Goal: Task Accomplishment & Management: Manage account settings

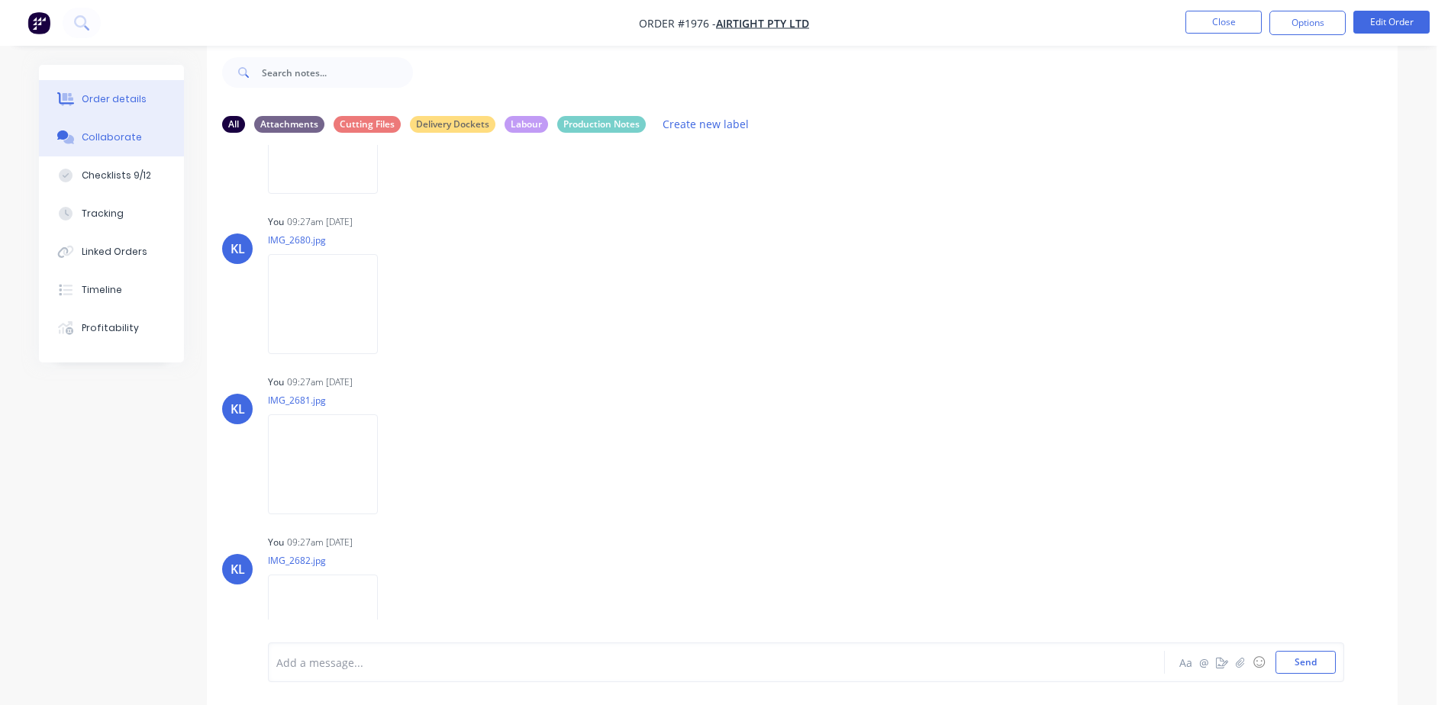
scroll to position [534, 0]
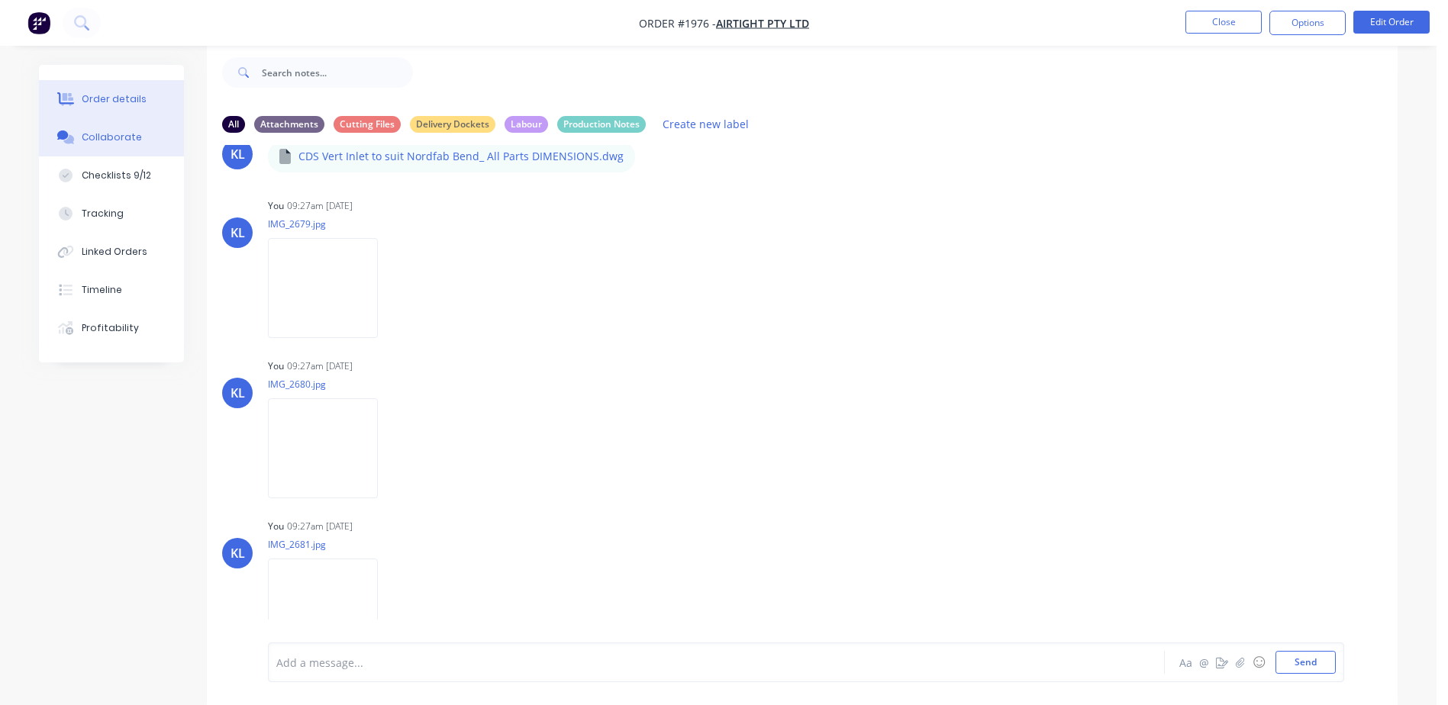
click at [142, 100] on button "Order details" at bounding box center [111, 99] width 145 height 38
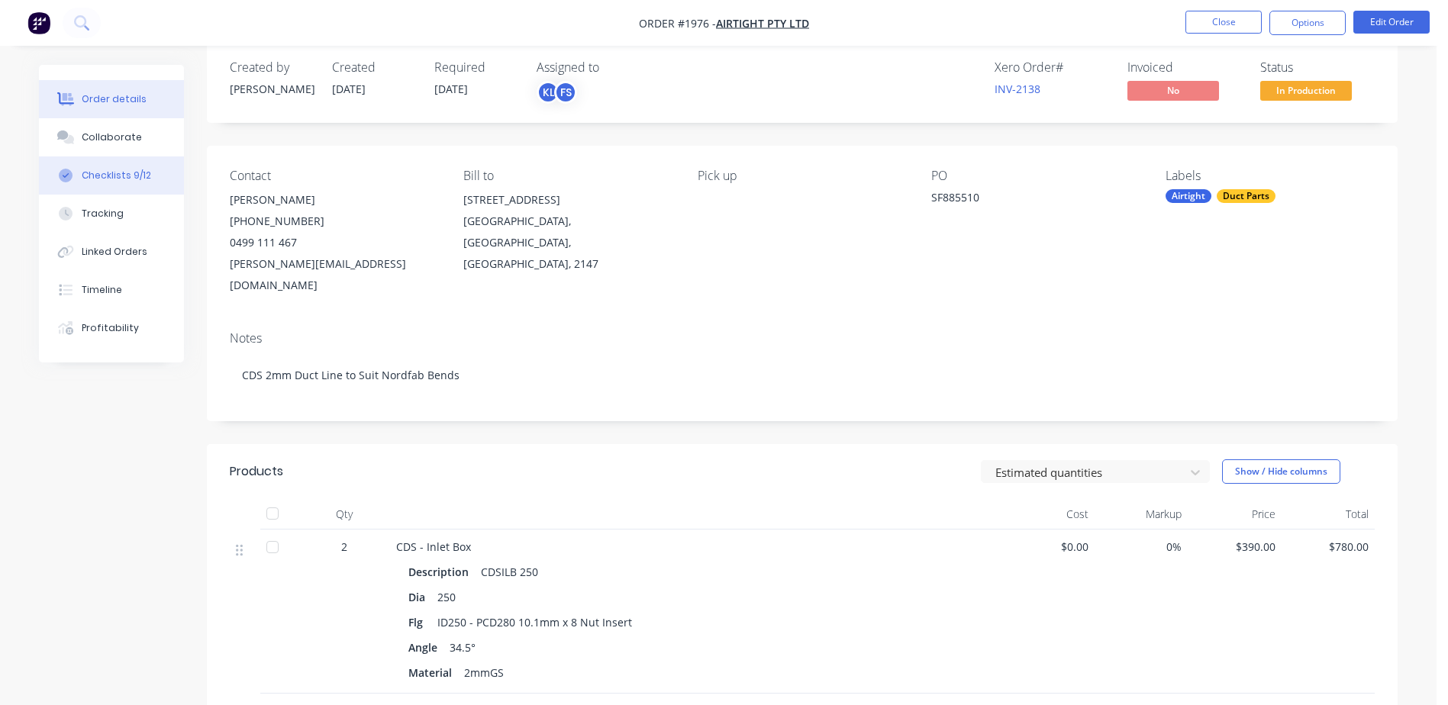
click at [117, 176] on div "Checklists 9/12" at bounding box center [116, 176] width 69 height 14
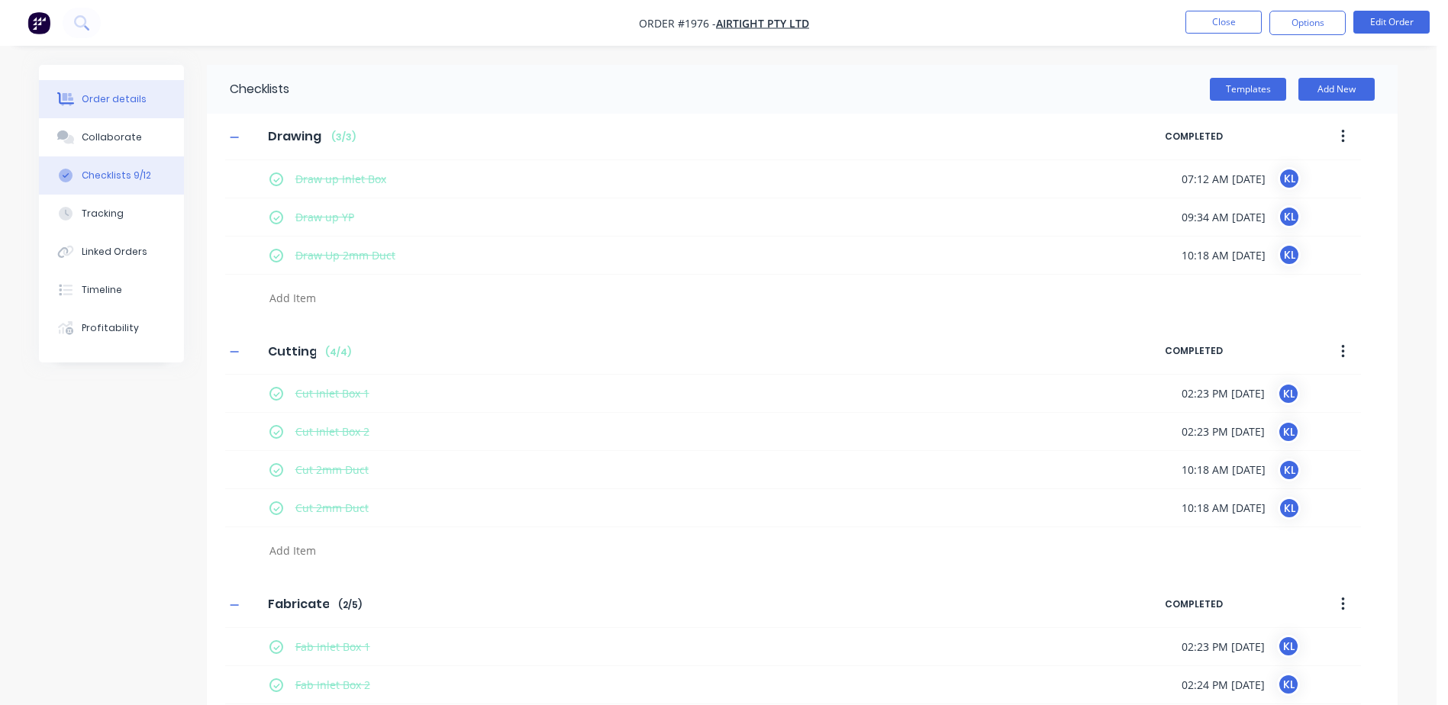
click at [120, 102] on div "Order details" at bounding box center [114, 99] width 65 height 14
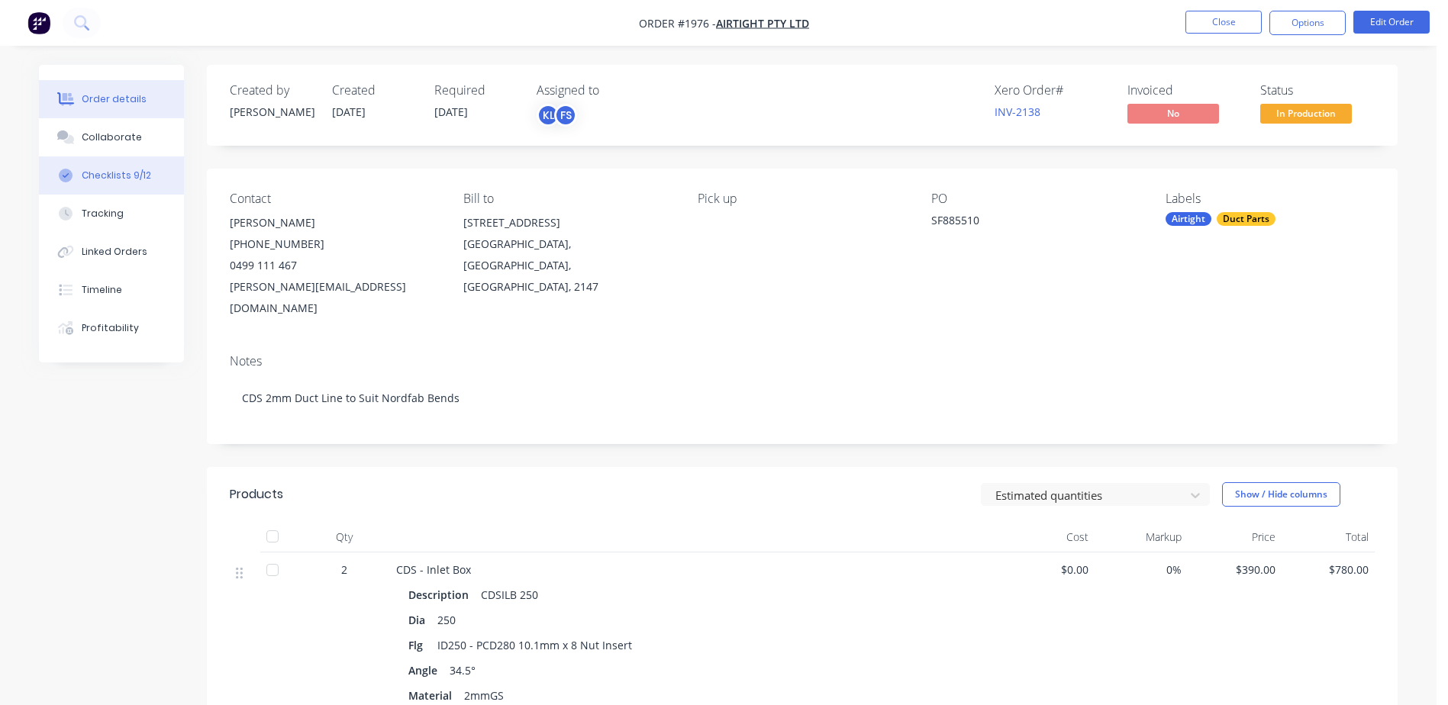
click at [134, 168] on button "Checklists 9/12" at bounding box center [111, 175] width 145 height 38
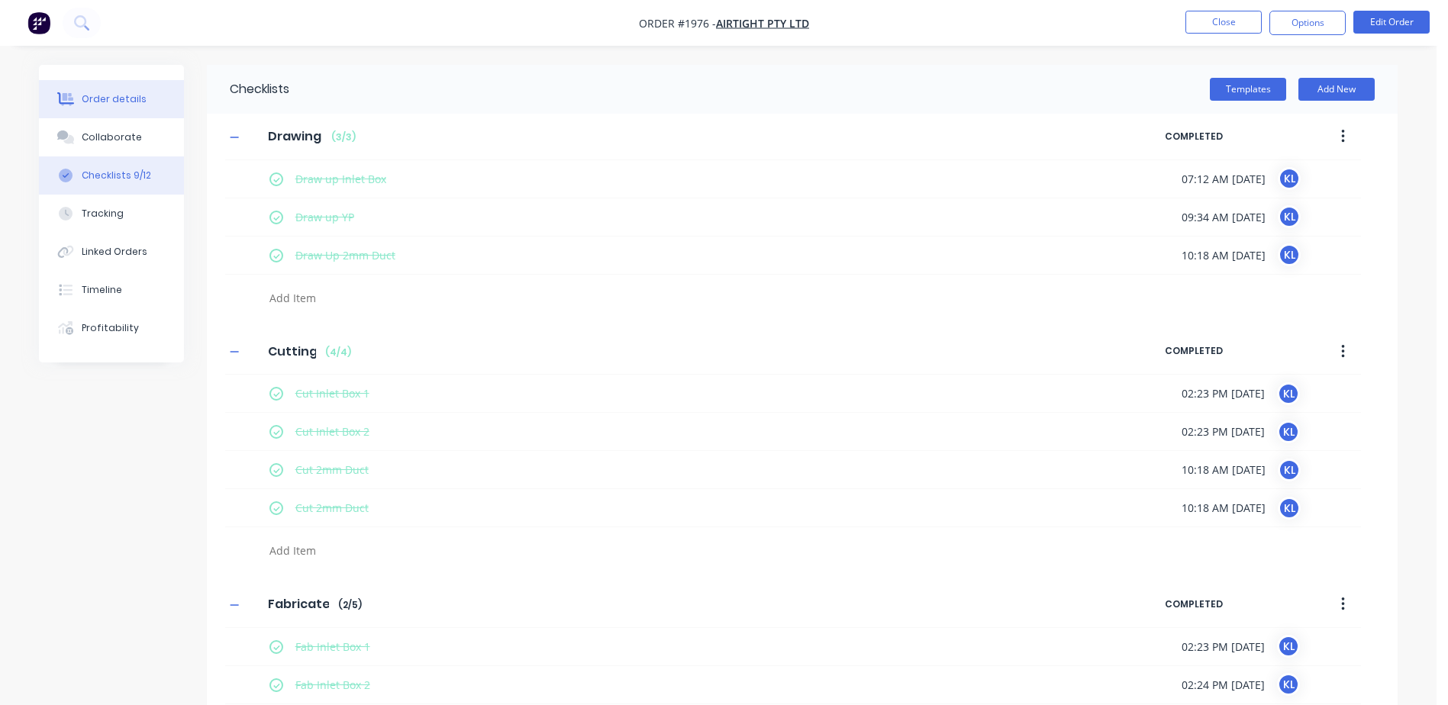
click at [109, 95] on div "Order details" at bounding box center [114, 99] width 65 height 14
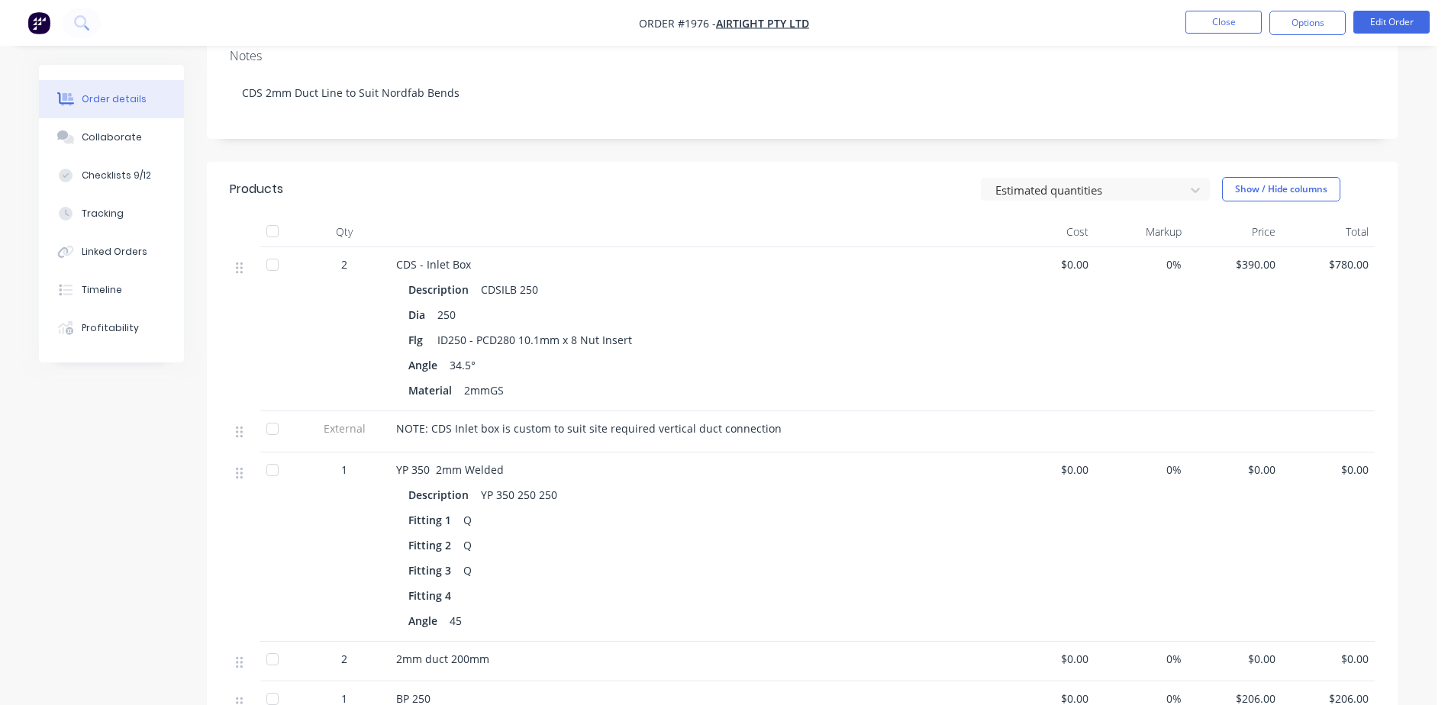
scroll to position [611, 0]
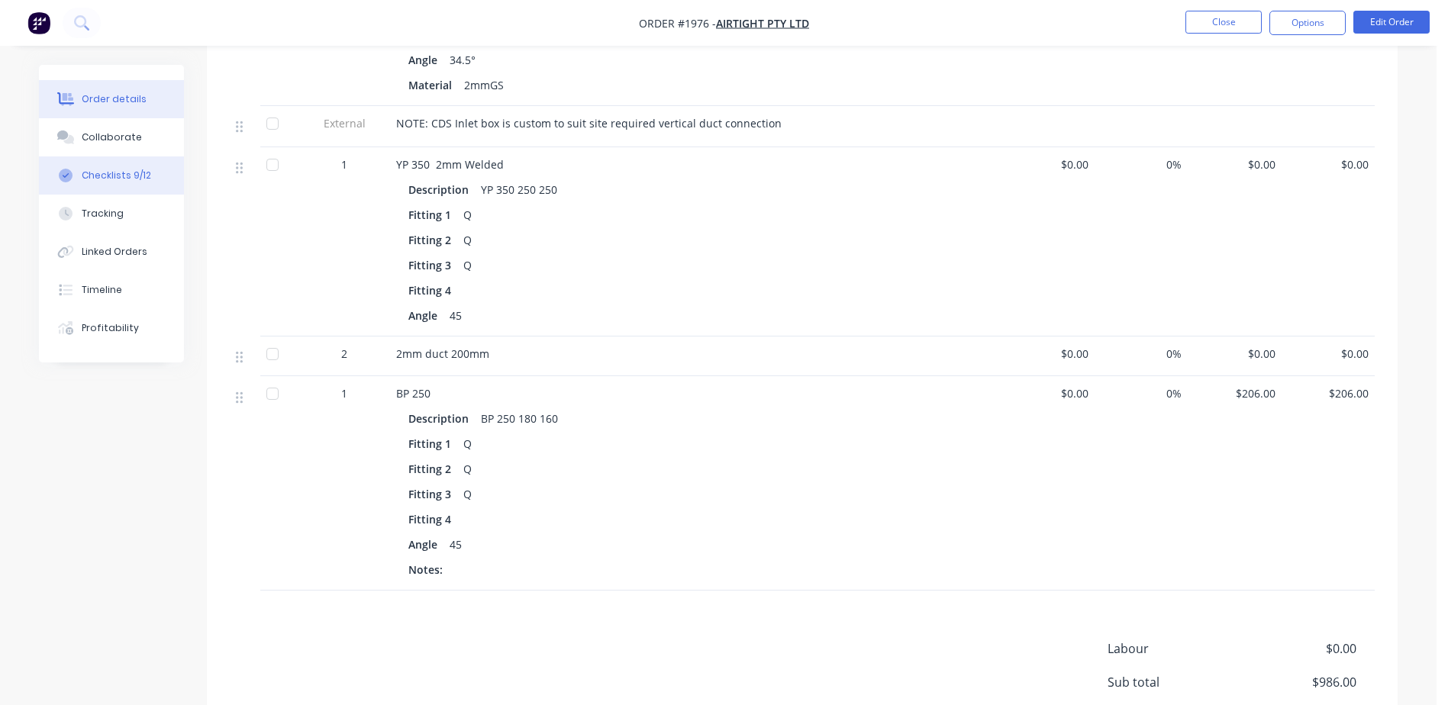
click at [111, 179] on div "Checklists 9/12" at bounding box center [116, 176] width 69 height 14
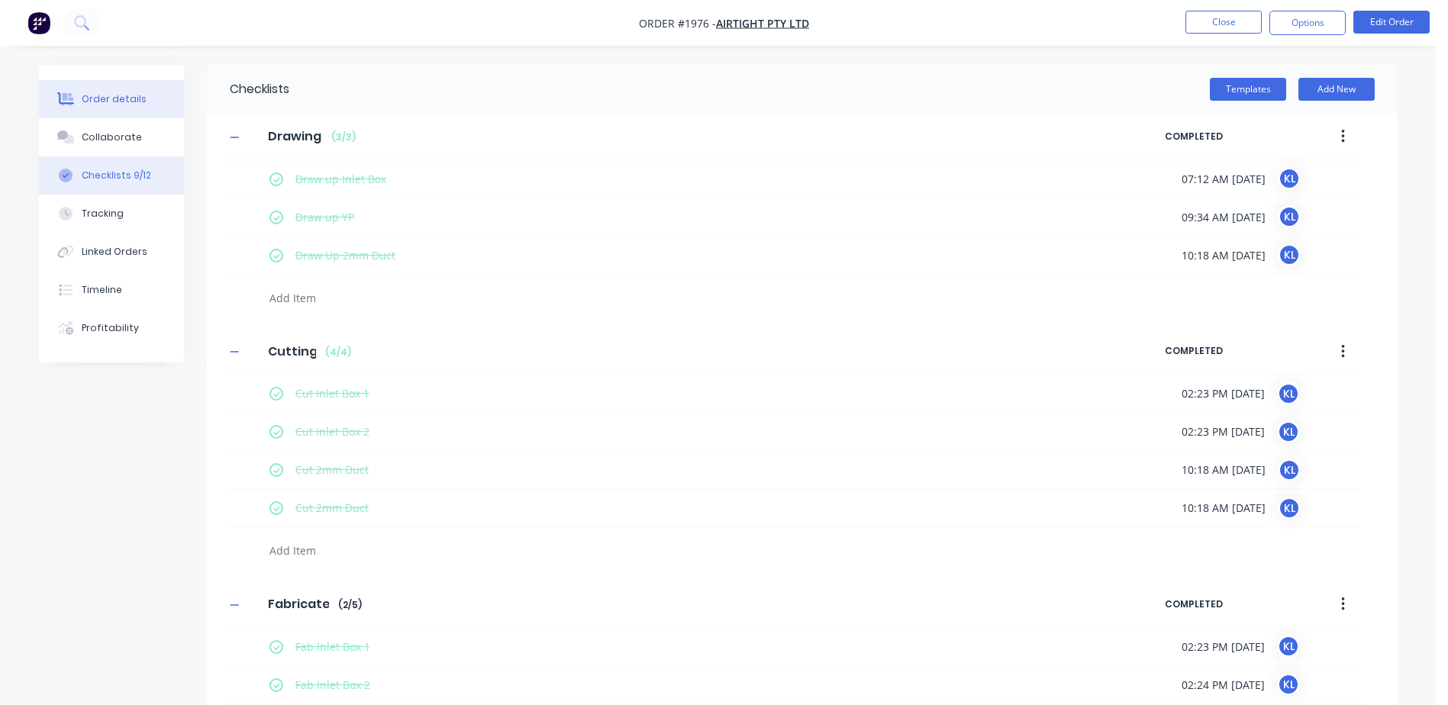
click at [135, 89] on button "Order details" at bounding box center [111, 99] width 145 height 38
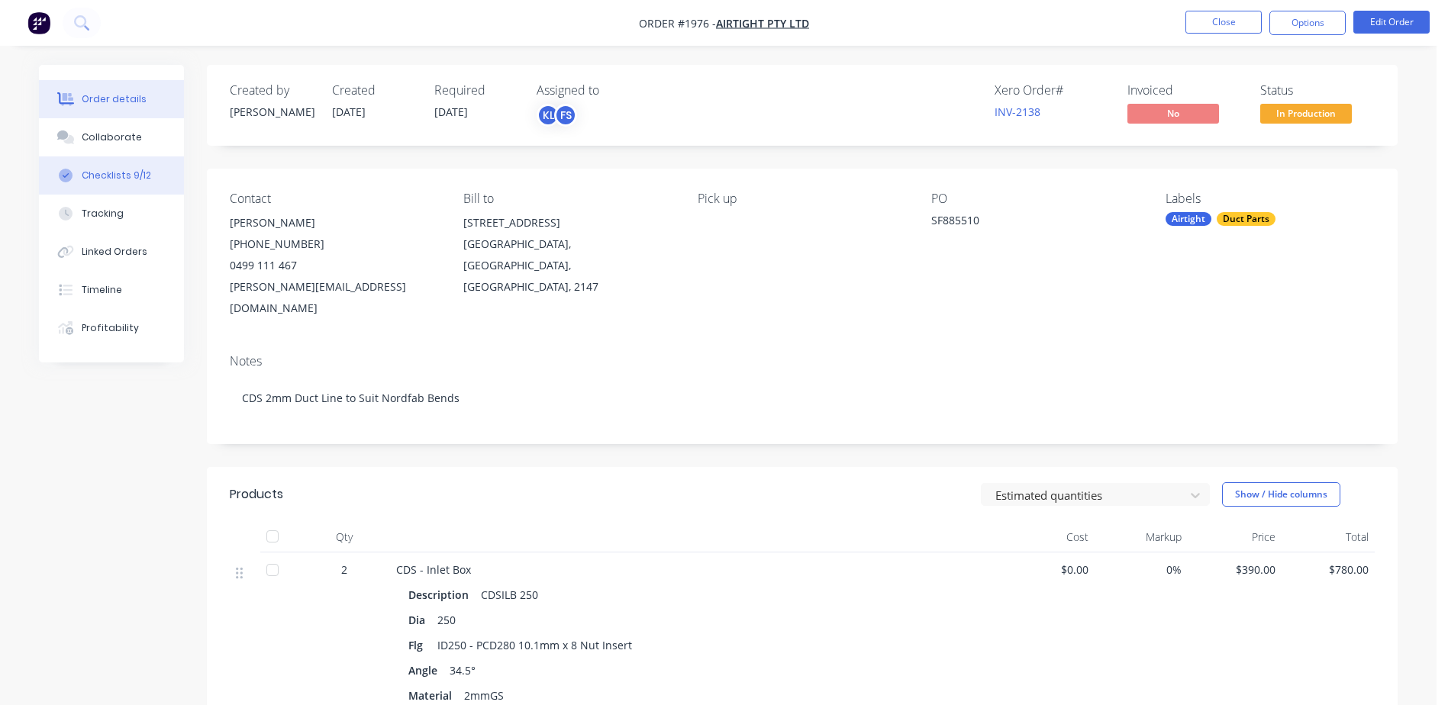
click at [121, 169] on div "Checklists 9/12" at bounding box center [116, 176] width 69 height 14
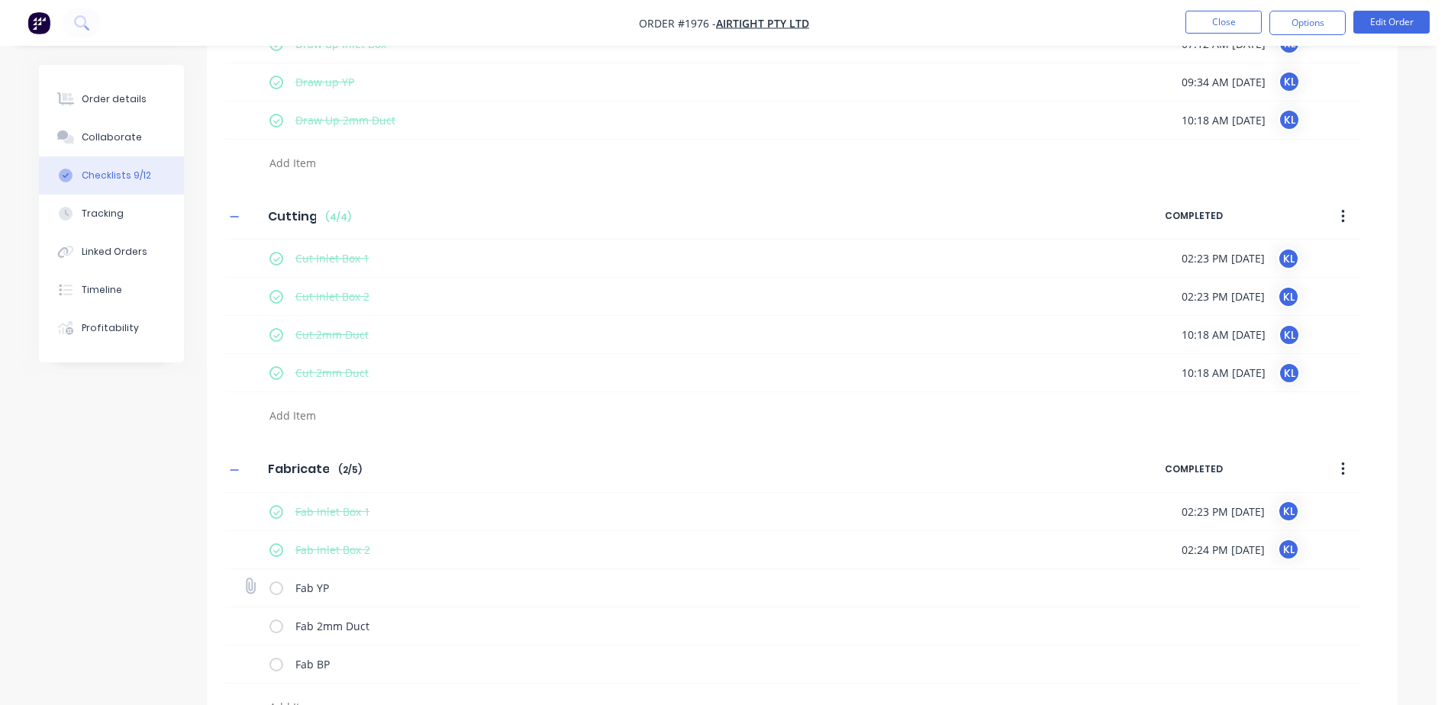
scroll to position [211, 0]
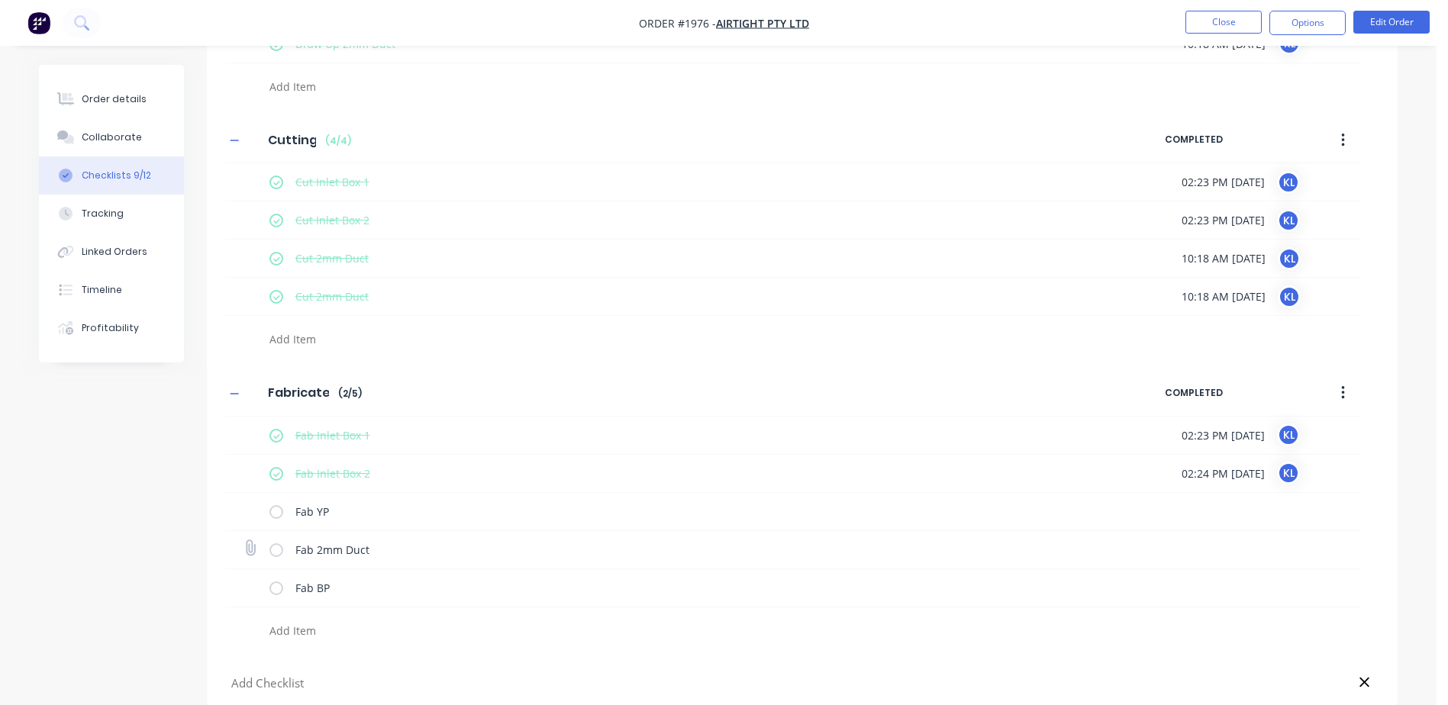
click at [277, 553] on label at bounding box center [276, 550] width 14 height 16
click at [0, 0] on input "checkbox" at bounding box center [0, 0] width 0 height 0
type textarea "x"
click at [279, 512] on label at bounding box center [276, 512] width 14 height 16
click at [0, 0] on input "checkbox" at bounding box center [0, 0] width 0 height 0
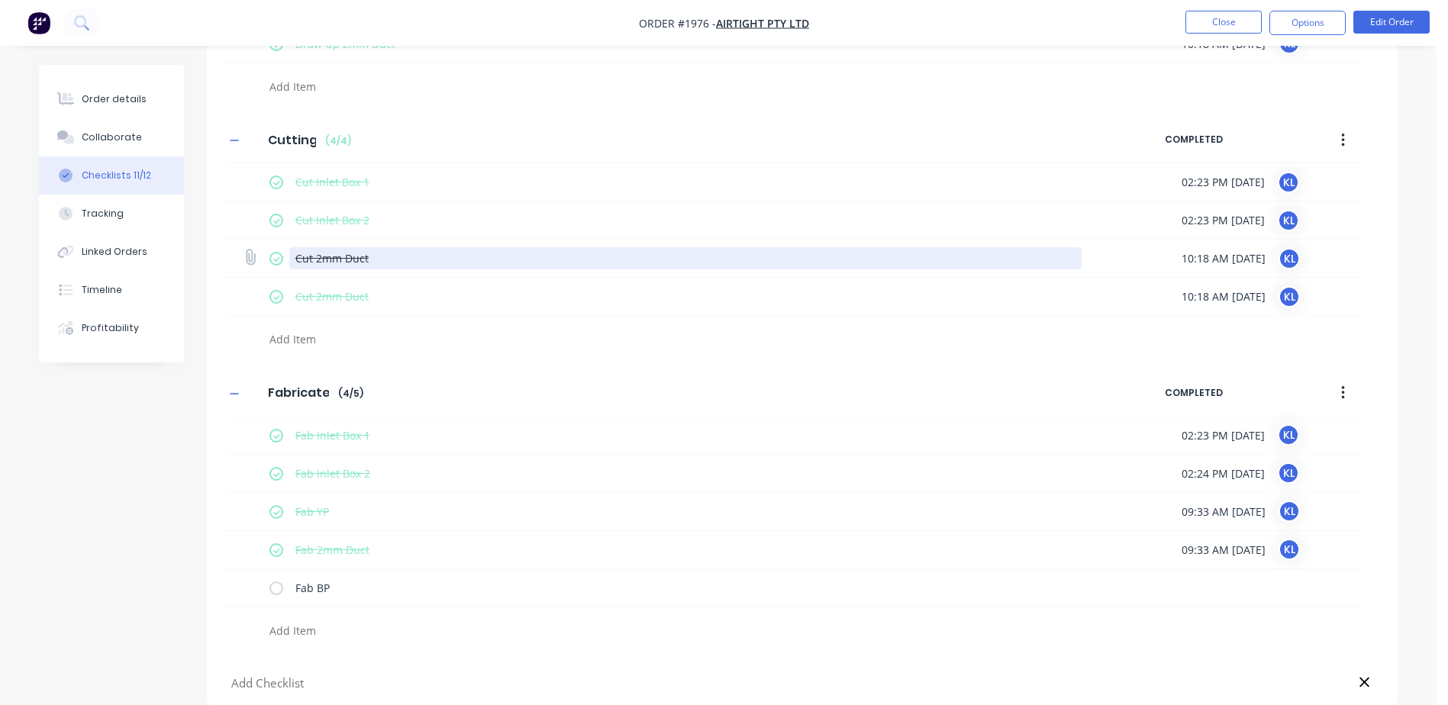
scroll to position [84, 0]
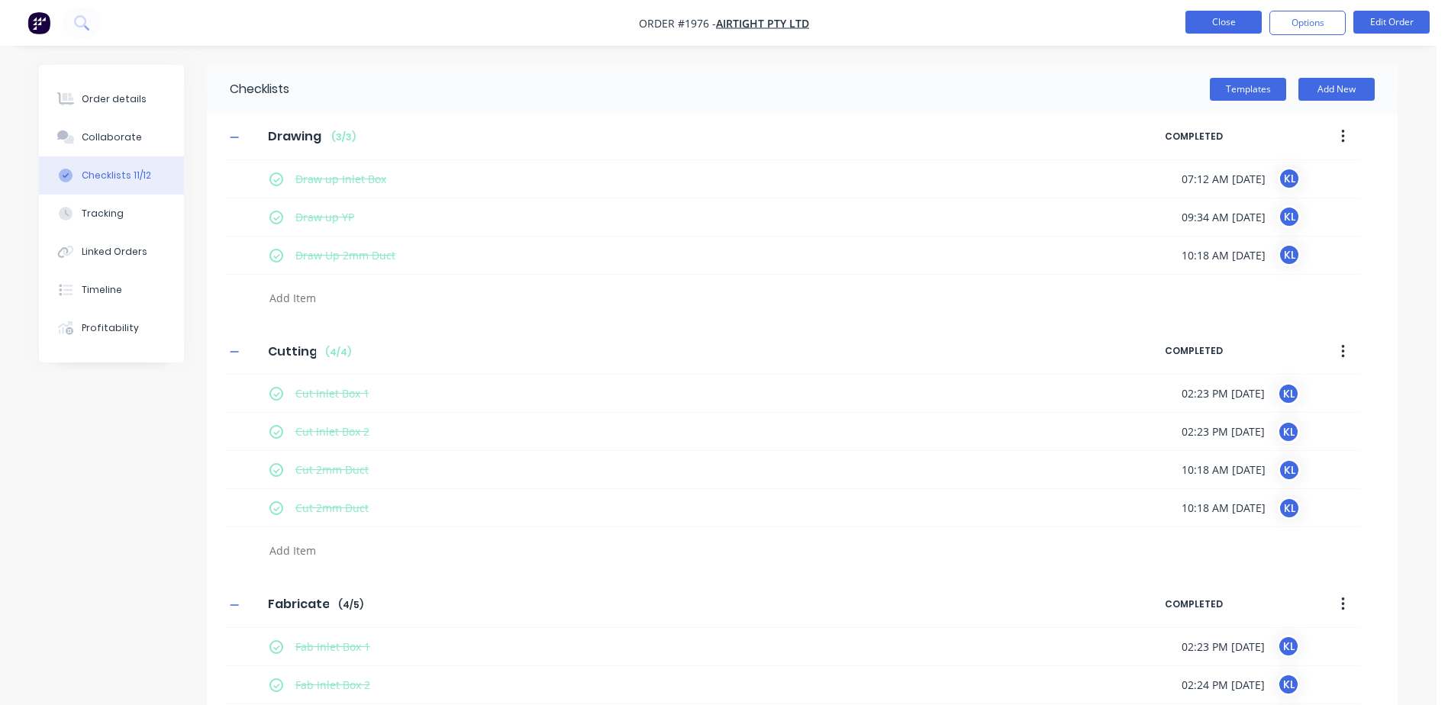
click at [1201, 21] on button "Close" at bounding box center [1224, 22] width 76 height 23
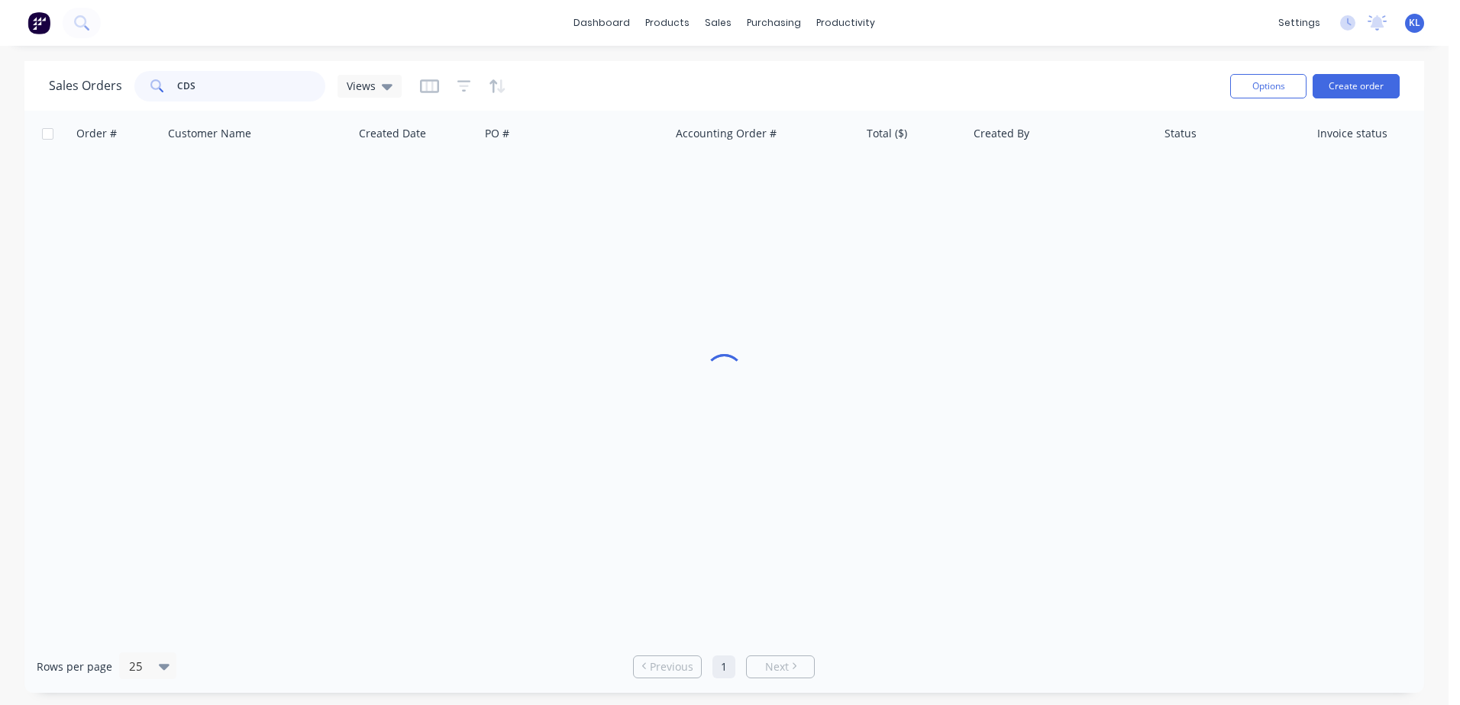
click at [205, 88] on input "CDS" at bounding box center [251, 86] width 149 height 31
type input "CD"
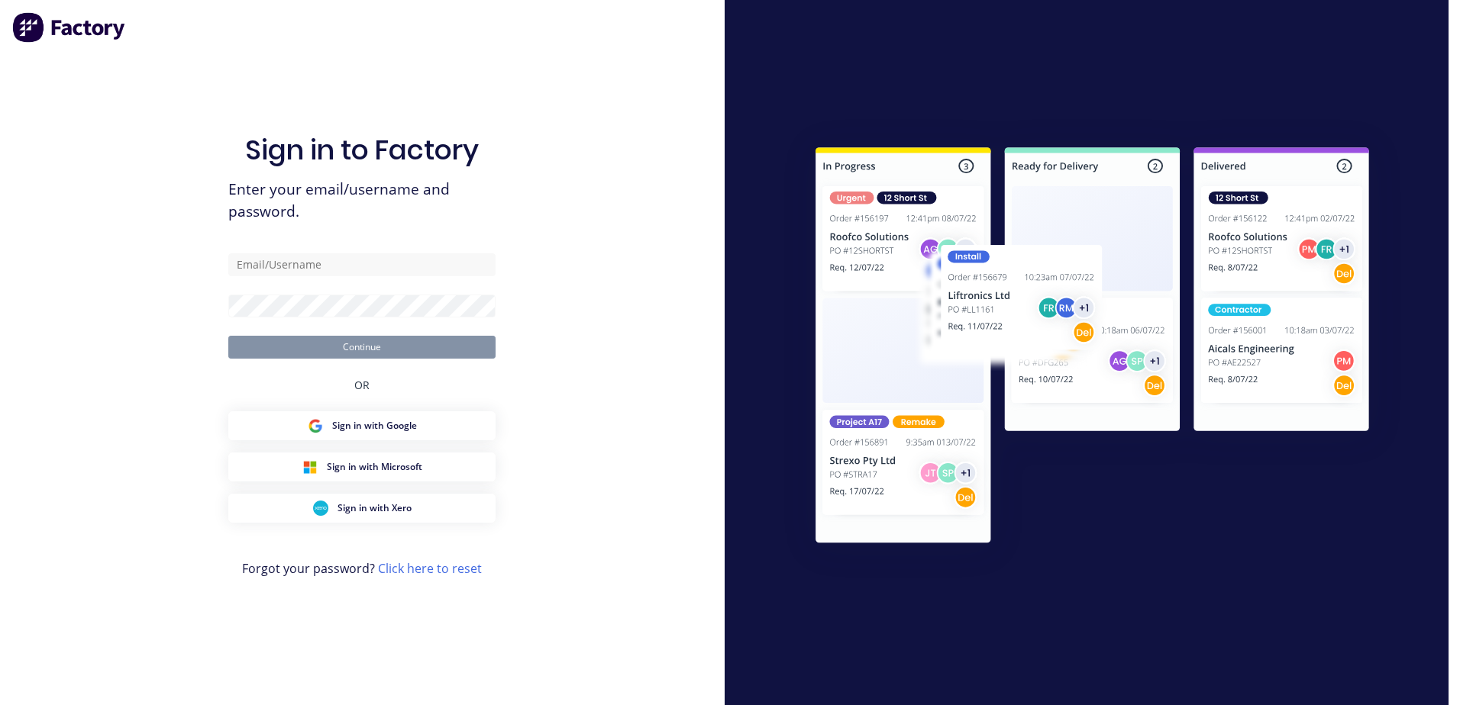
click at [710, 21] on div "Sign in to Factory Enter your email/username and password. Continue OR Sign in …" at bounding box center [362, 352] width 724 height 705
type input "Kyle@axionmetalworks.com.au"
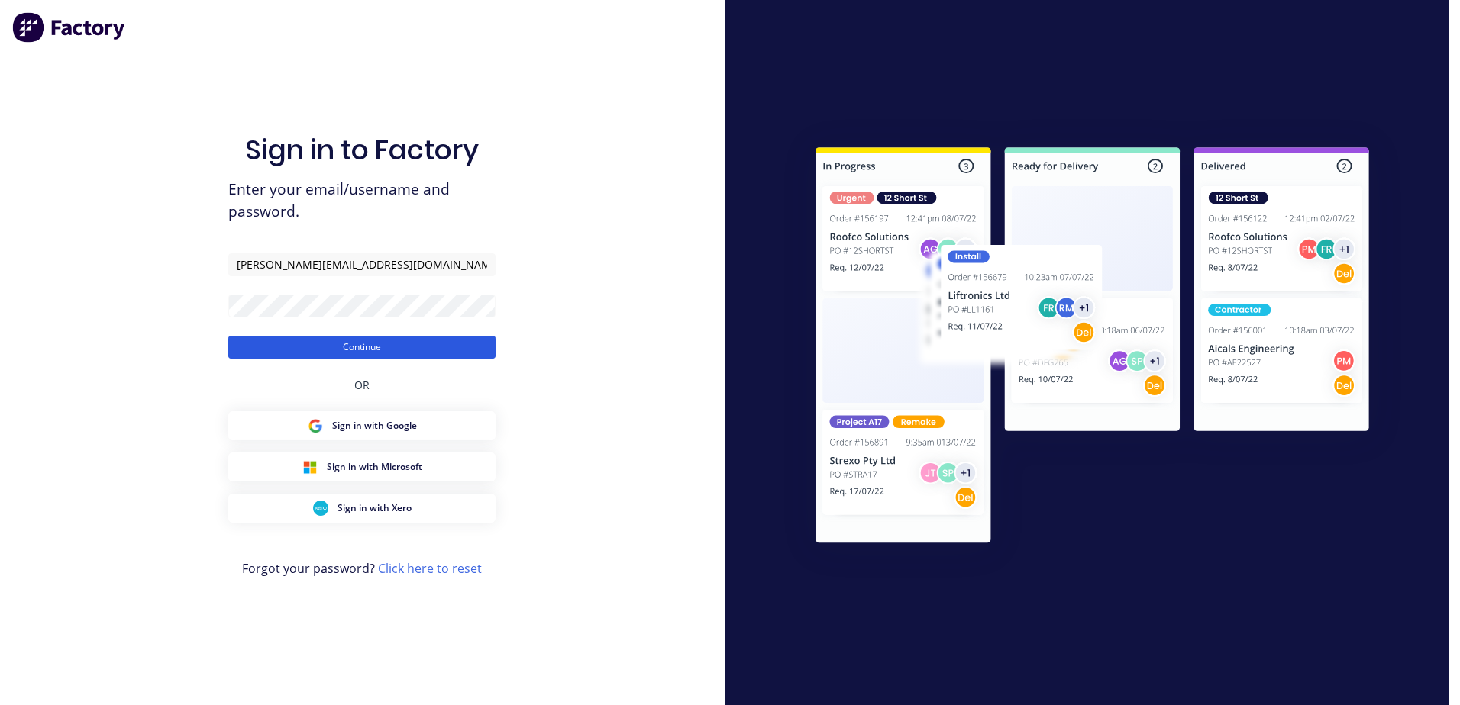
click at [355, 347] on button "Continue" at bounding box center [361, 347] width 267 height 23
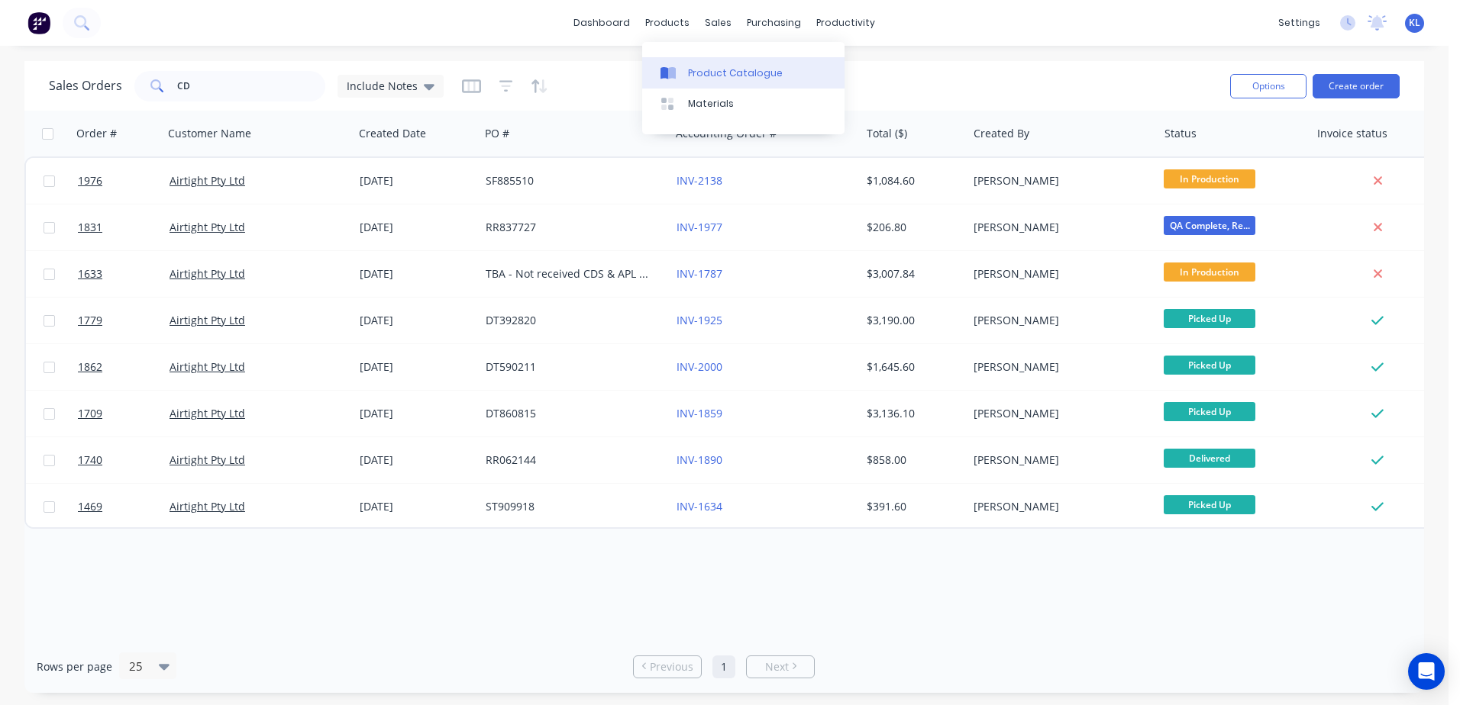
click at [735, 71] on div "Product Catalogue" at bounding box center [735, 73] width 95 height 14
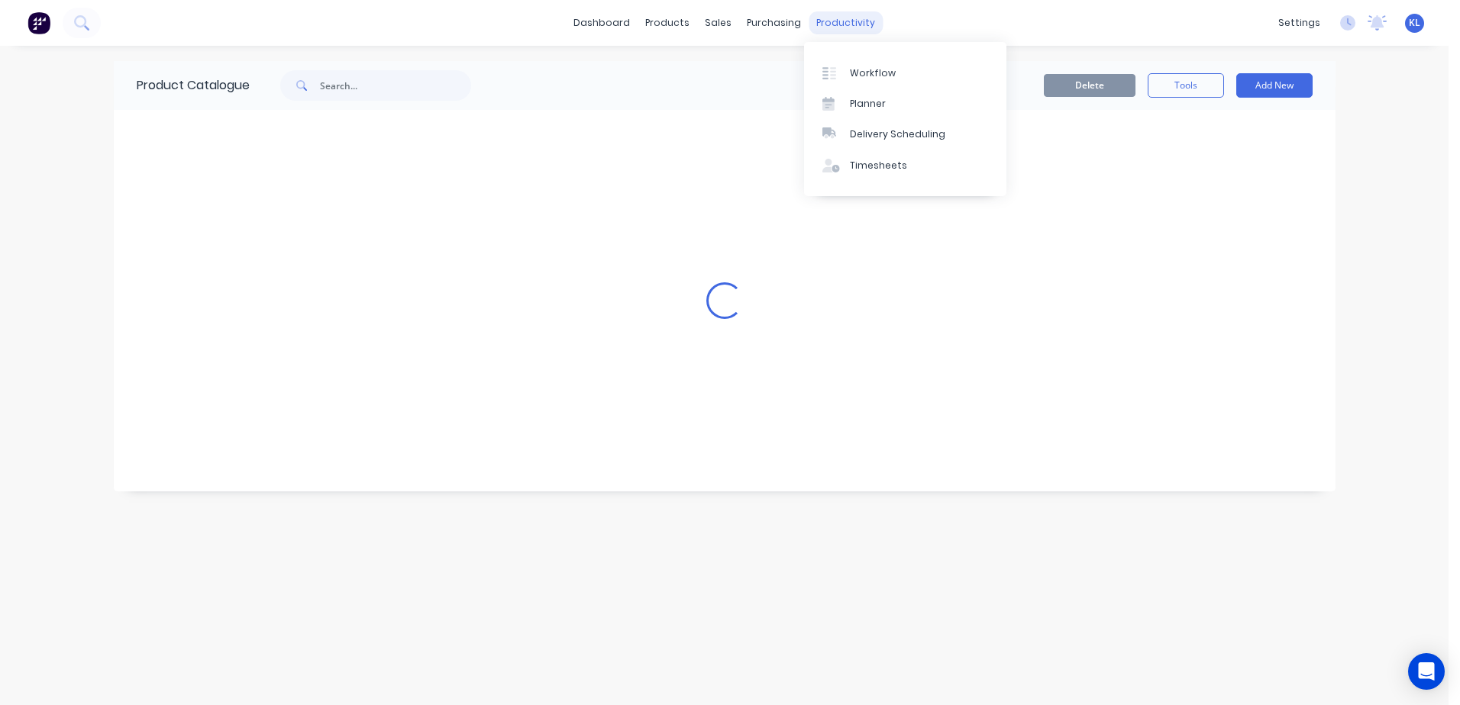
click at [826, 22] on div "productivity" at bounding box center [845, 22] width 74 height 23
click at [881, 73] on div "Workflow" at bounding box center [873, 73] width 46 height 14
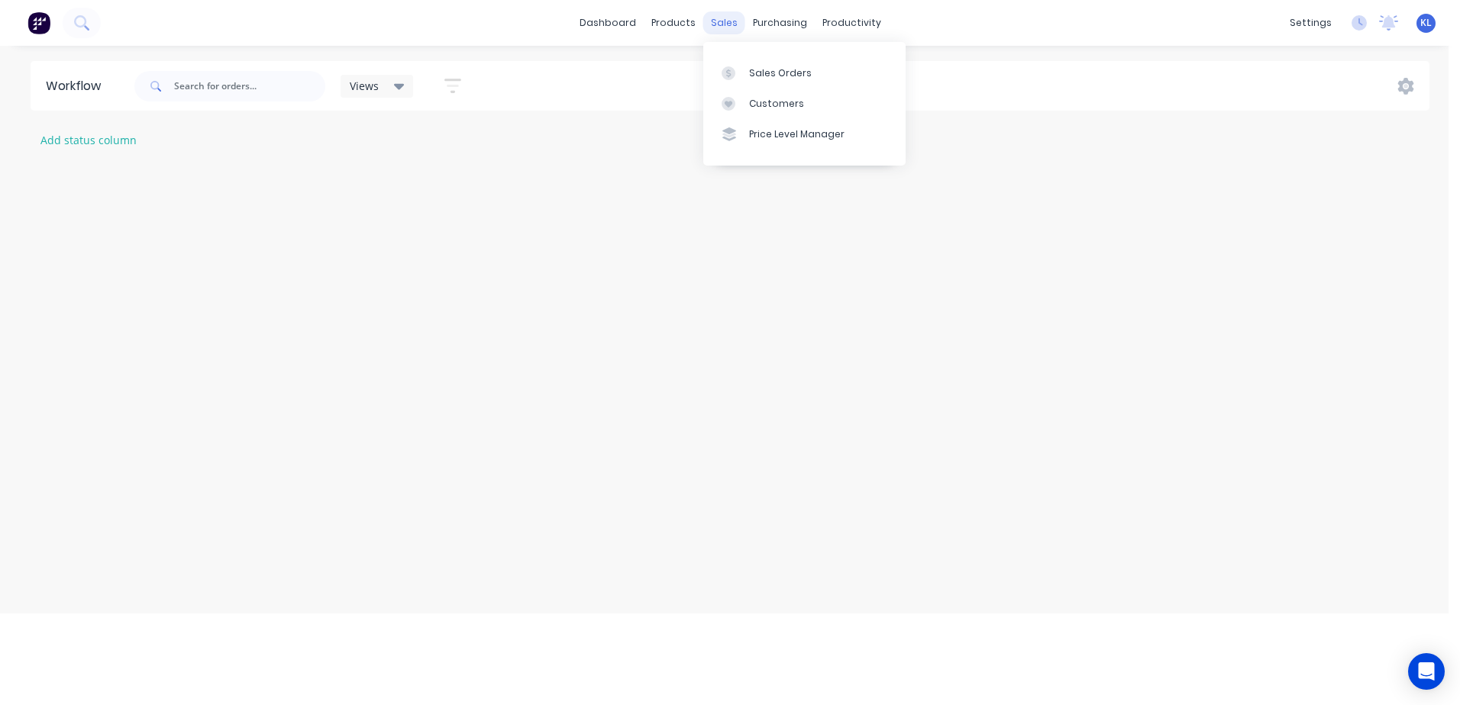
click at [720, 27] on div "sales" at bounding box center [724, 22] width 42 height 23
click at [765, 72] on div "Sales Orders" at bounding box center [780, 73] width 63 height 14
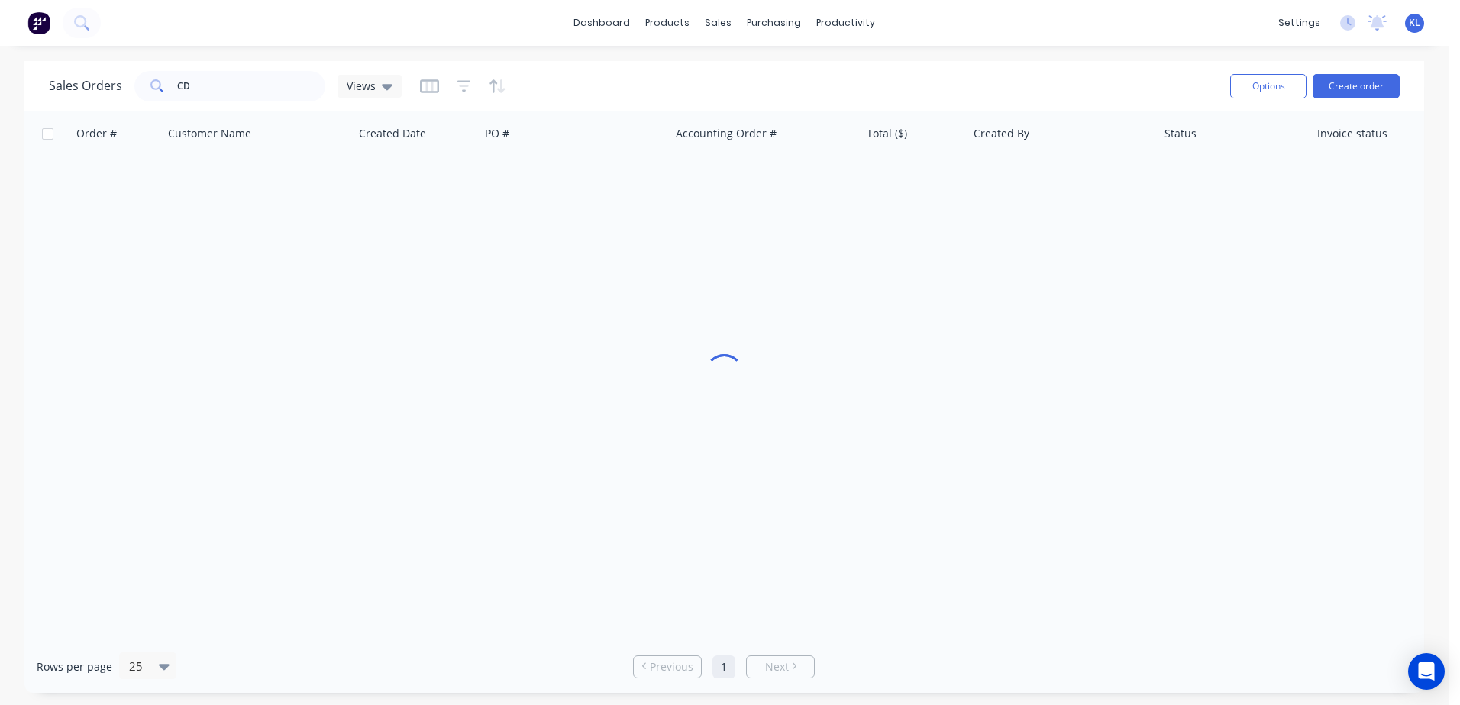
click at [528, 54] on div "dashboard products sales purchasing productivity dashboard products Product Cat…" at bounding box center [724, 352] width 1448 height 705
click at [734, 62] on div "Sales Orders CD Views Options Create order" at bounding box center [723, 86] width 1399 height 50
click at [726, 73] on div "Product Catalogue" at bounding box center [735, 73] width 95 height 14
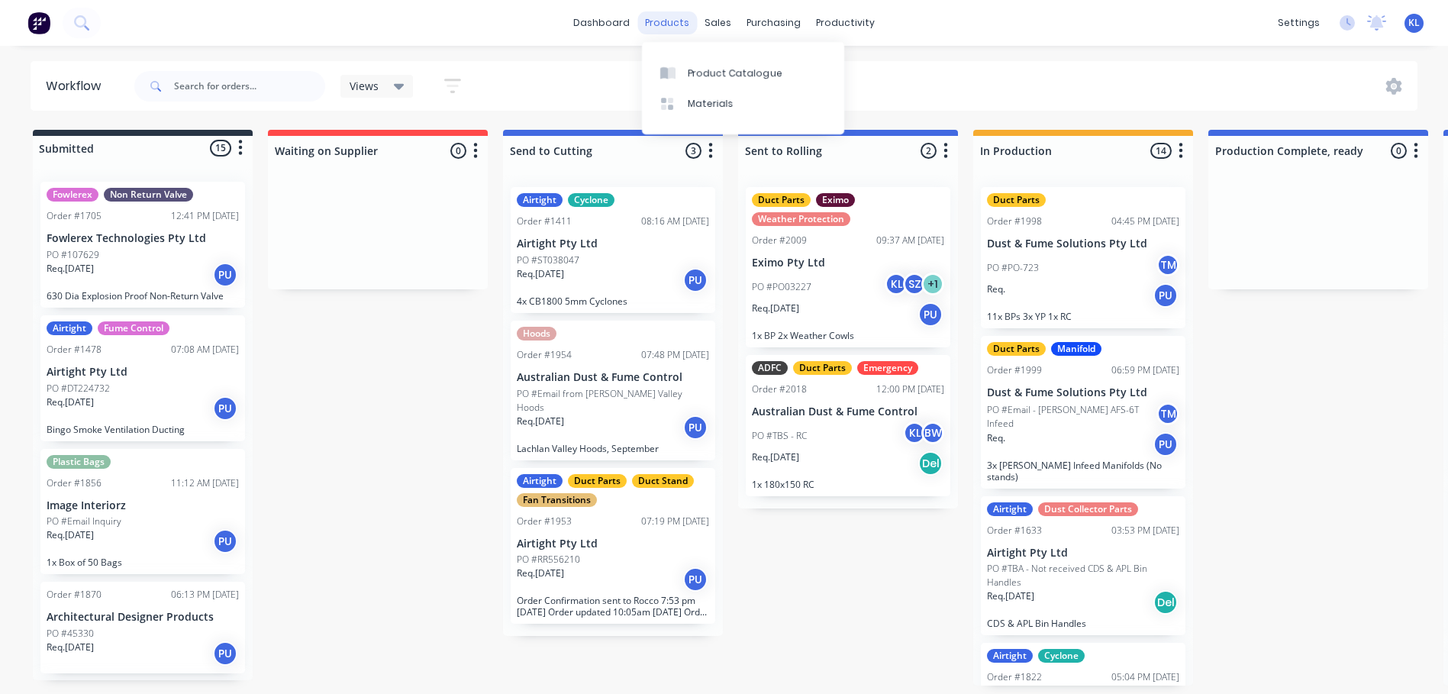
click at [671, 28] on div "products" at bounding box center [667, 22] width 60 height 23
click at [699, 58] on link "Product Catalogue" at bounding box center [743, 72] width 202 height 31
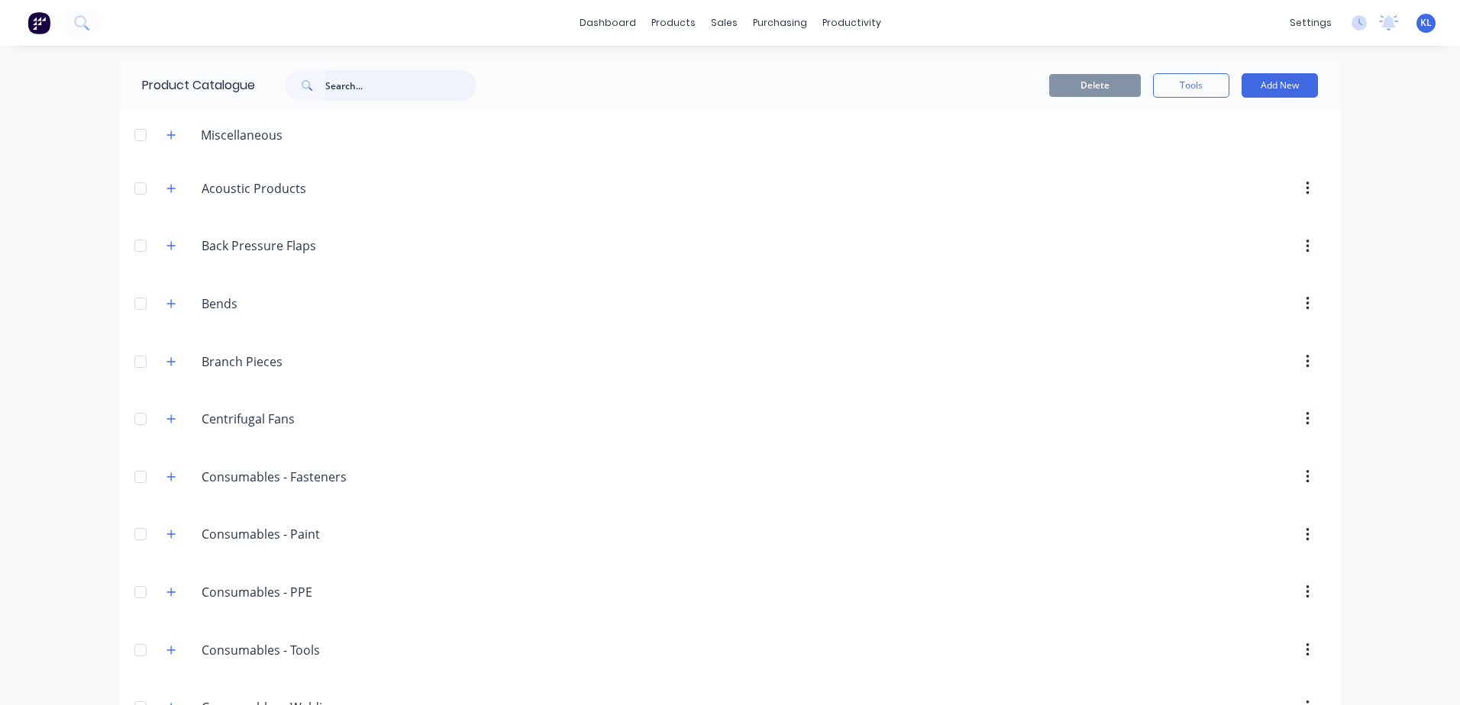
click at [325, 89] on input "text" at bounding box center [400, 85] width 151 height 31
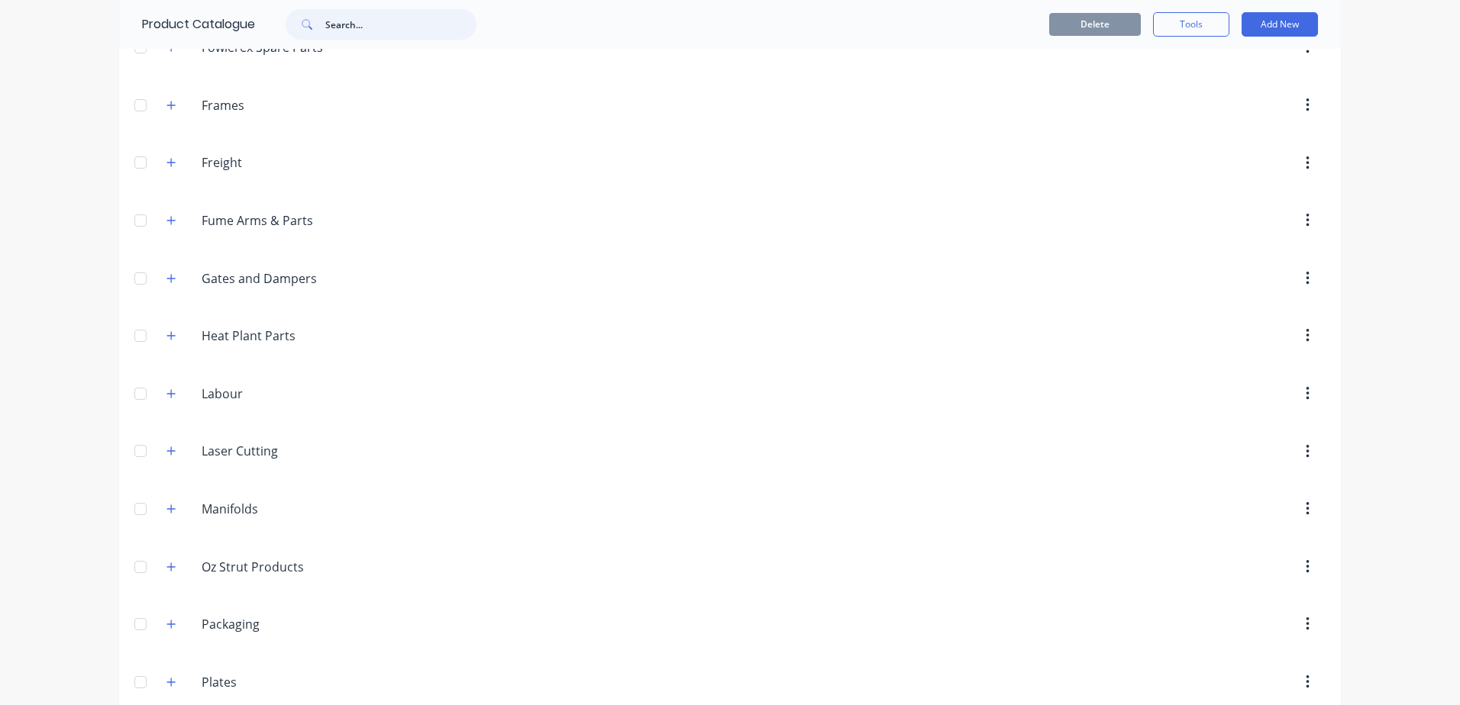
scroll to position [1756, 0]
click at [171, 394] on button "button" at bounding box center [171, 394] width 19 height 19
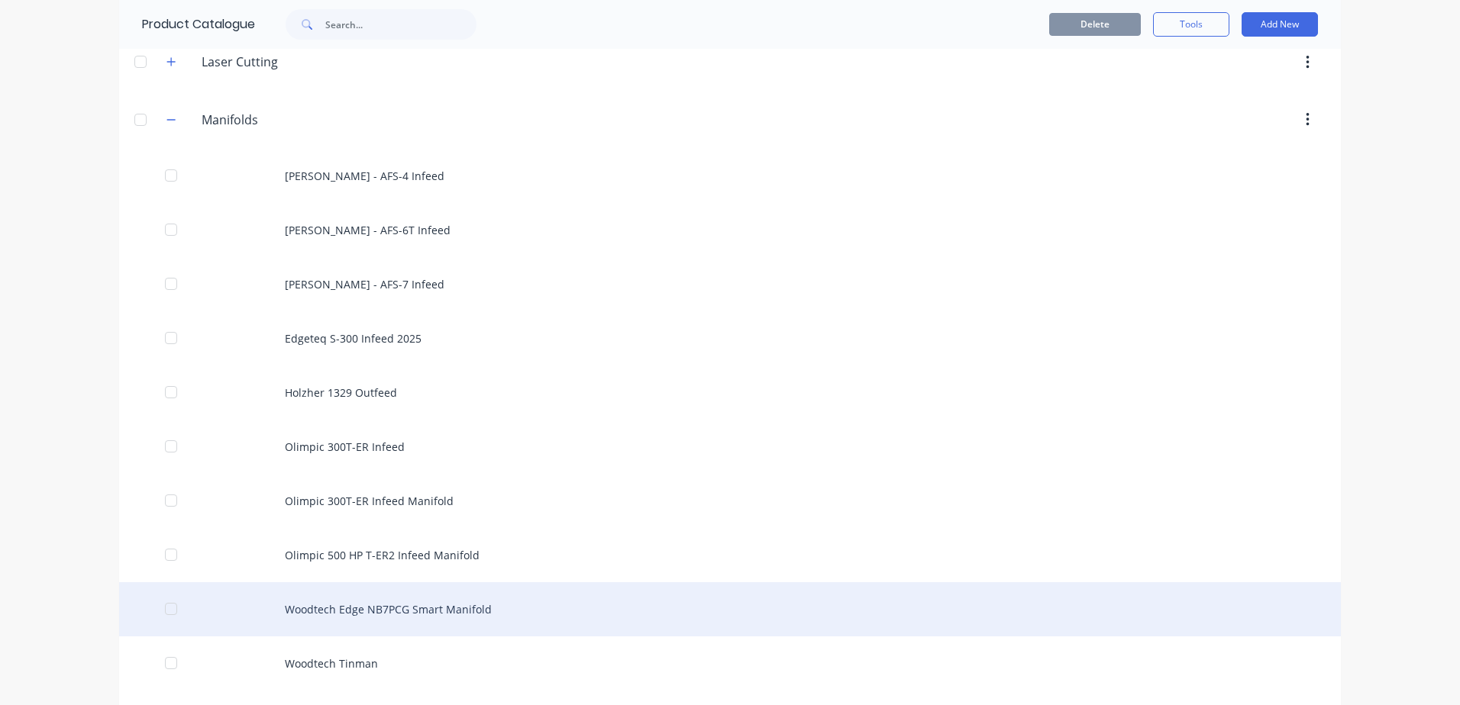
scroll to position [1985, 0]
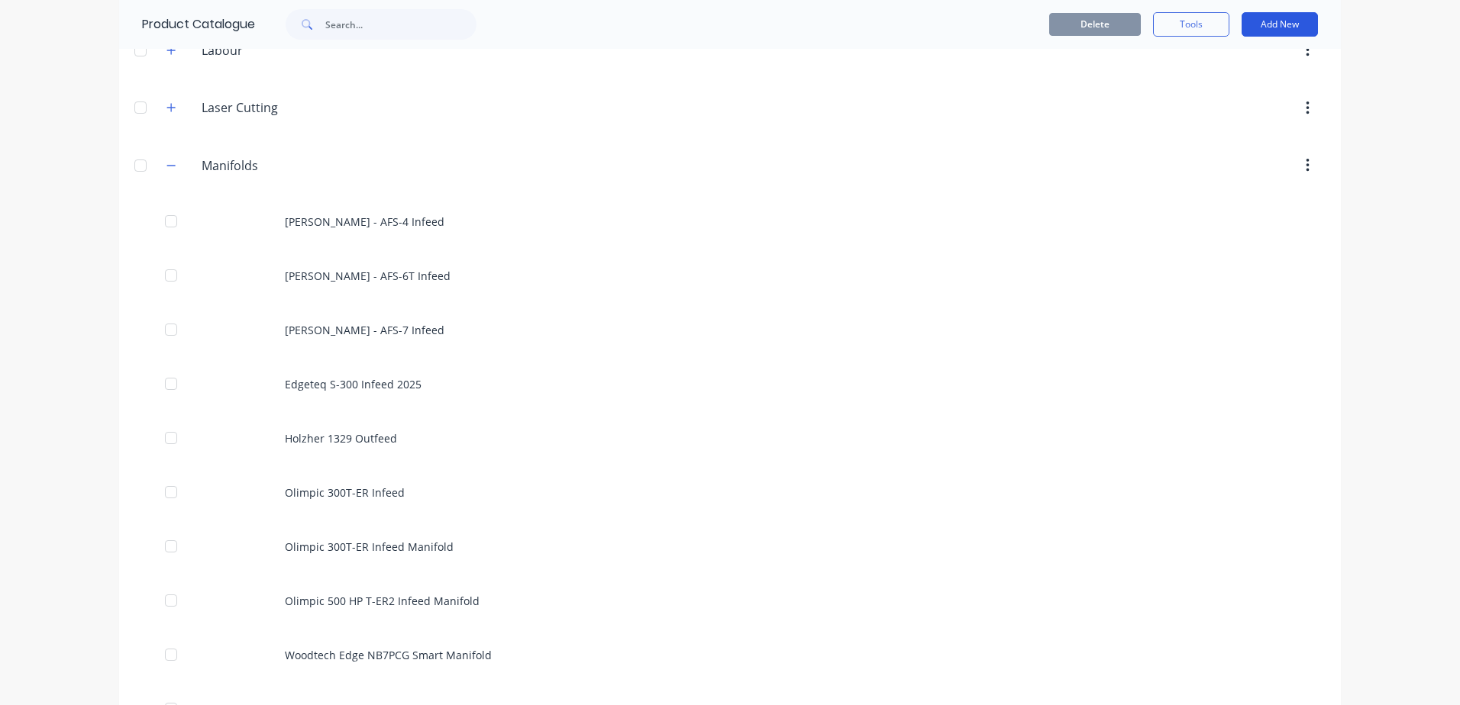
click at [1263, 33] on button "Add New" at bounding box center [1279, 24] width 76 height 24
click at [1215, 117] on div "Product Kit" at bounding box center [1245, 125] width 118 height 22
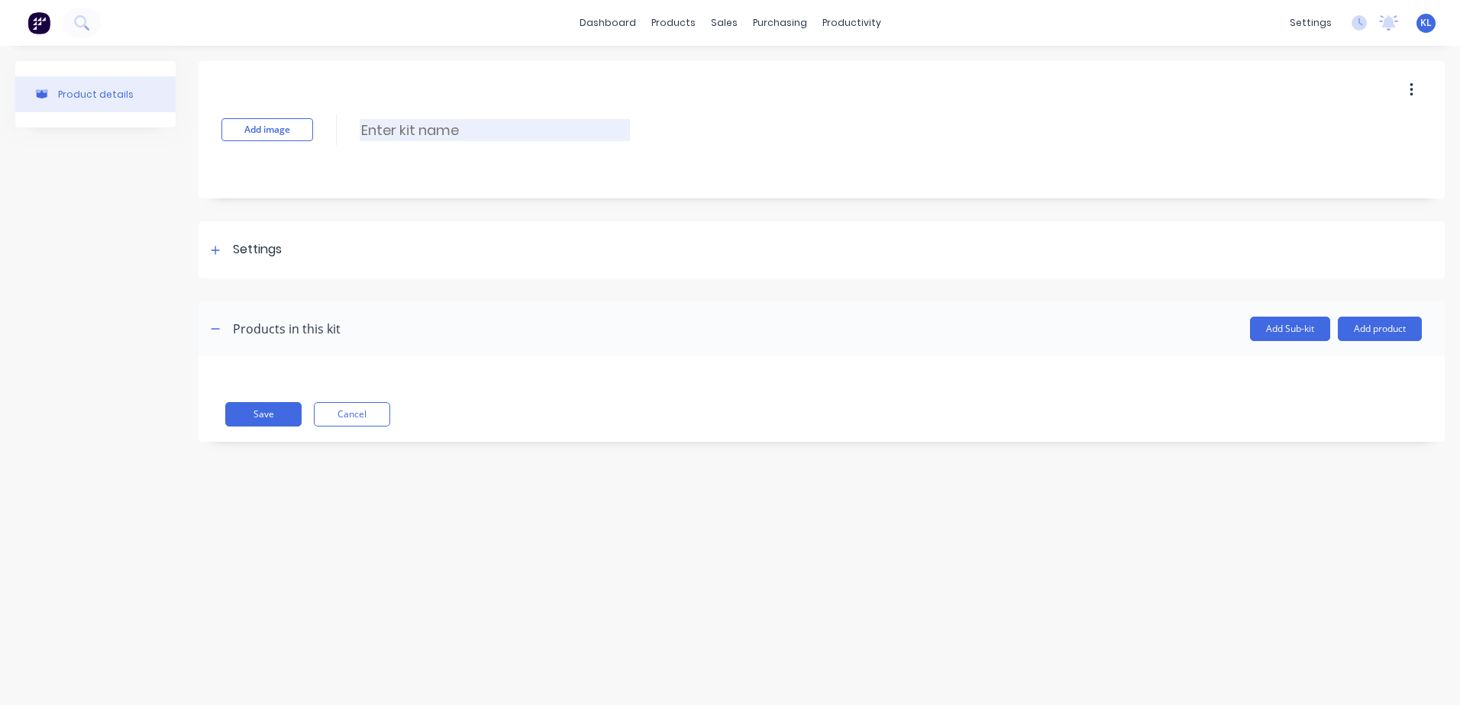
click at [405, 140] on input at bounding box center [495, 130] width 270 height 22
click at [221, 248] on div at bounding box center [215, 249] width 19 height 19
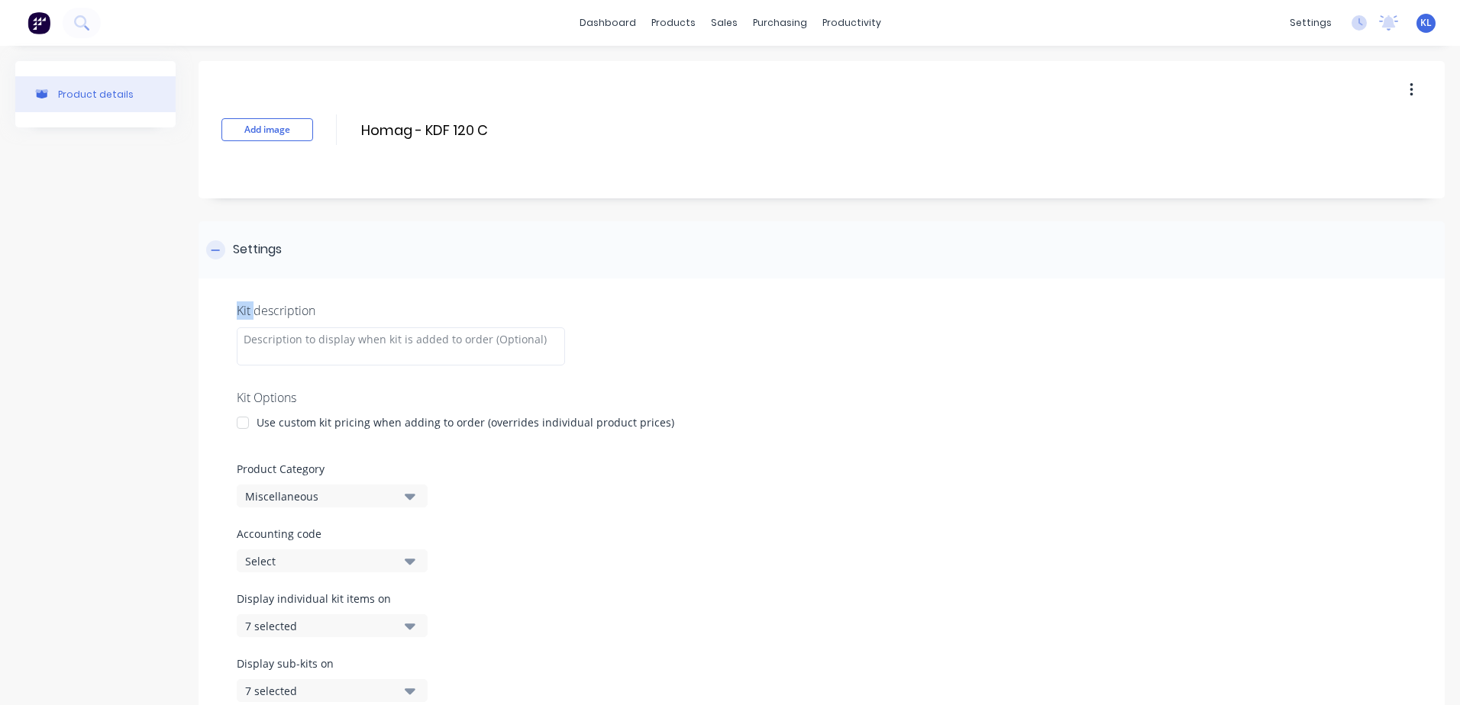
click at [221, 248] on div at bounding box center [215, 249] width 19 height 19
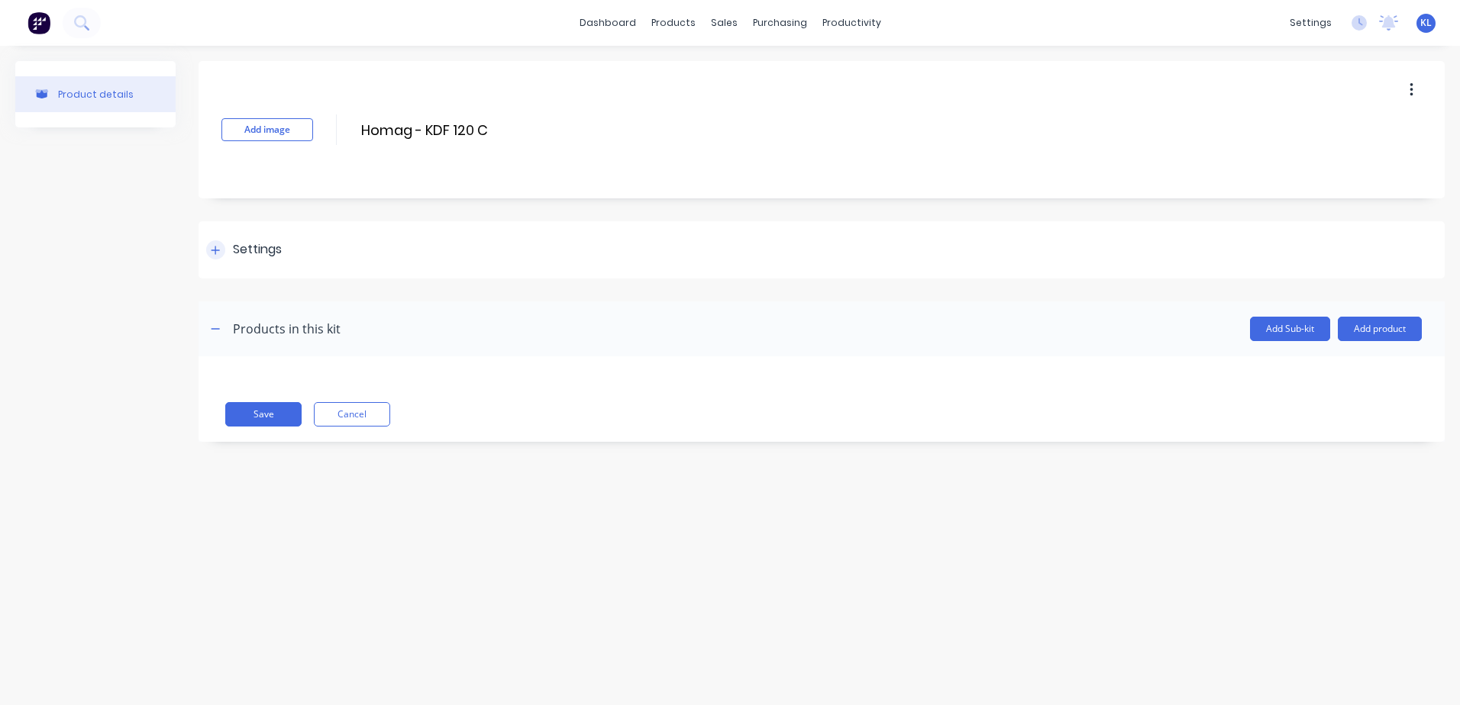
drag, startPoint x: 221, startPoint y: 248, endPoint x: 211, endPoint y: 248, distance: 9.2
click at [211, 248] on icon at bounding box center [215, 250] width 9 height 11
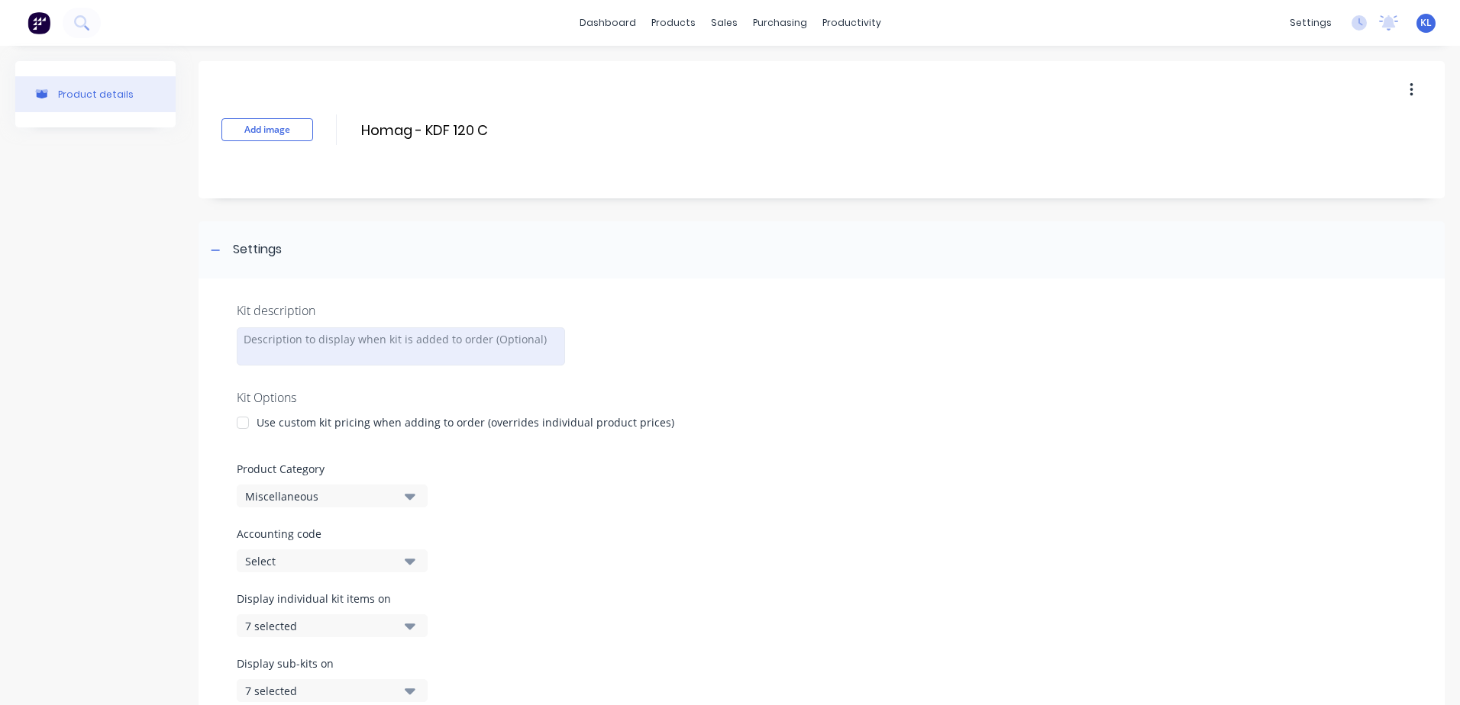
drag, startPoint x: 211, startPoint y: 248, endPoint x: 307, endPoint y: 340, distance: 132.8
click at [307, 340] on div at bounding box center [401, 346] width 328 height 38
click at [276, 346] on div at bounding box center [401, 346] width 328 height 38
click at [492, 117] on div "Add image Homag - KDF 120 C Homag - KDF 120 C Enter kit name" at bounding box center [821, 129] width 1246 height 137
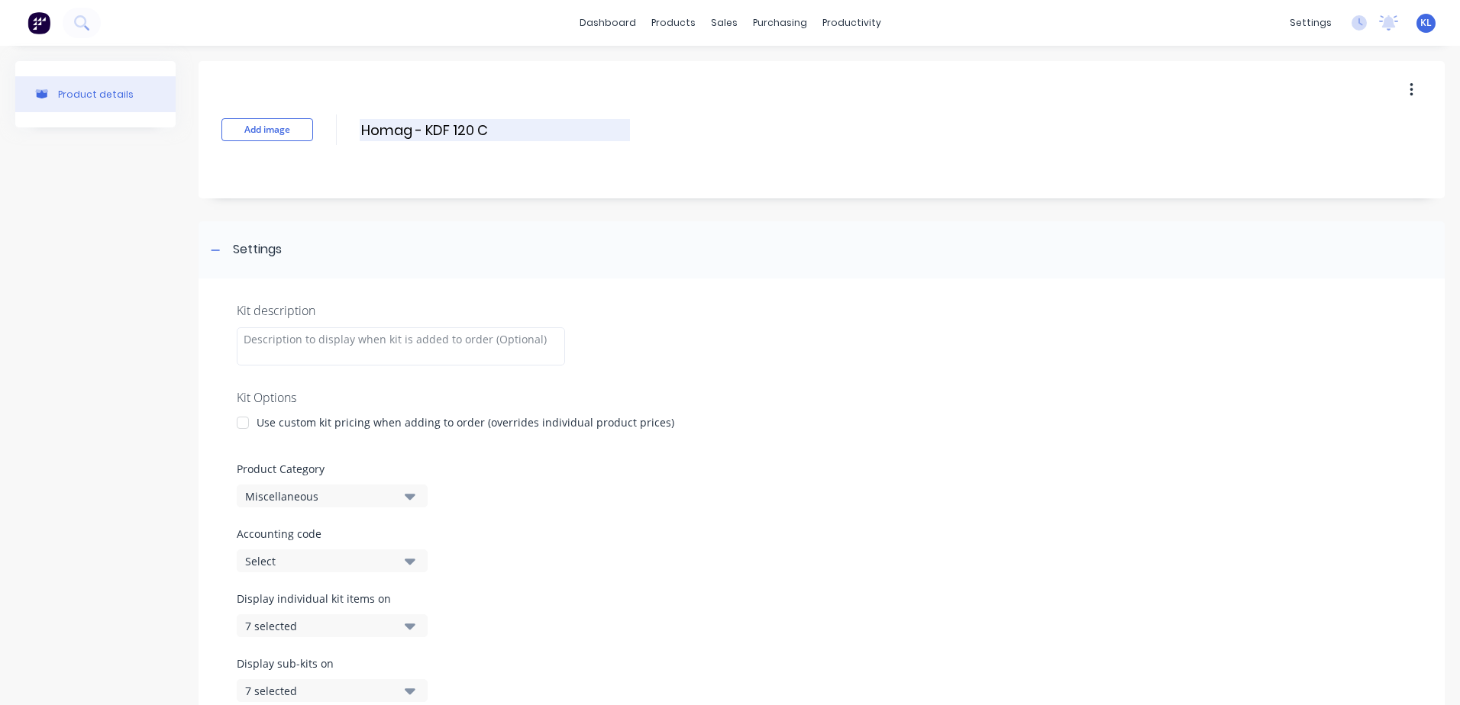
drag, startPoint x: 505, startPoint y: 131, endPoint x: 384, endPoint y: 137, distance: 120.7
click at [384, 137] on input "Homag - KDF 120 C" at bounding box center [495, 130] width 270 height 22
click at [496, 134] on input "Homag - KDF 120 C" at bounding box center [495, 130] width 270 height 22
drag, startPoint x: 566, startPoint y: 123, endPoint x: 357, endPoint y: 127, distance: 210.0
click at [357, 127] on div "Add image Homag - KDF 120 C Outfeed Homag - KDF 120 C Outfeed Enter kit name" at bounding box center [821, 129] width 1246 height 137
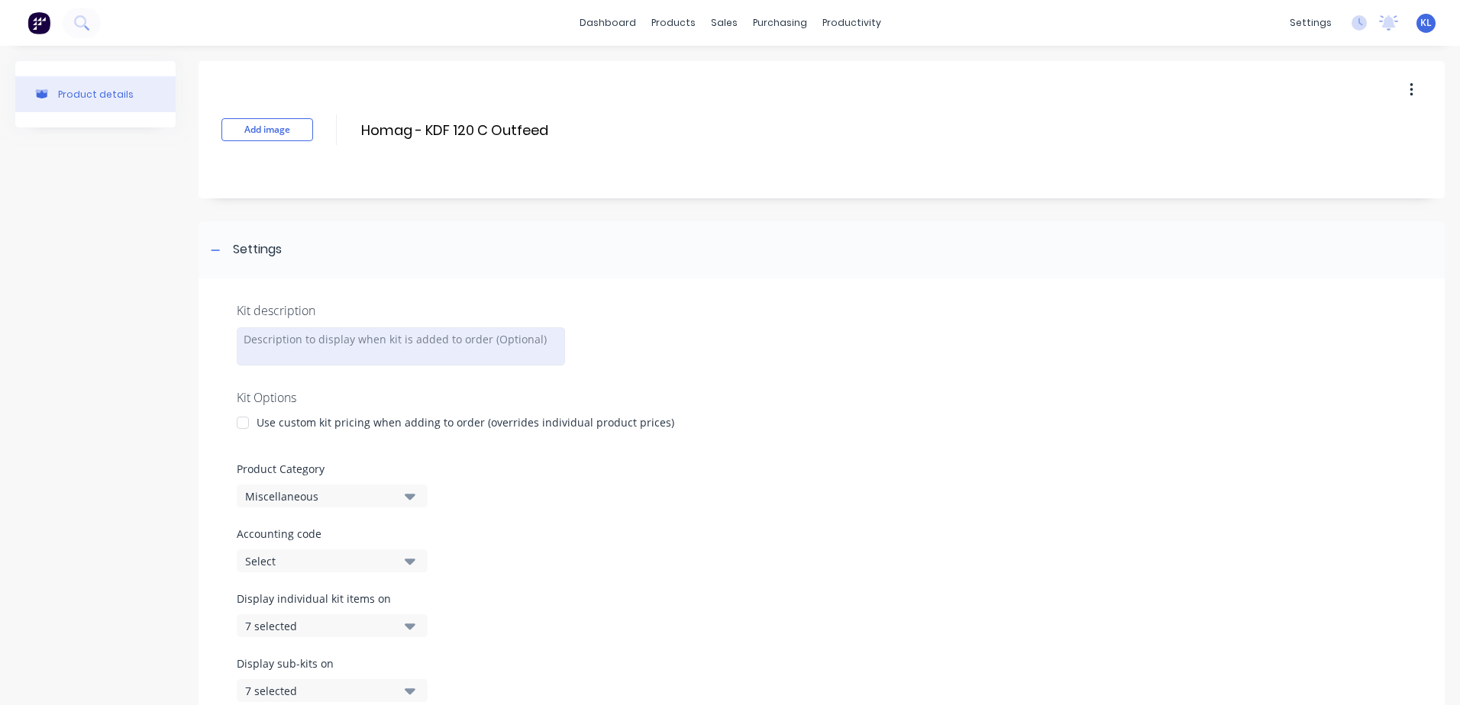
type input "Homag - KDF 120 C Outfeed"
click at [328, 353] on div at bounding box center [401, 346] width 328 height 38
paste div
click at [443, 306] on div "Kit description" at bounding box center [822, 311] width 1170 height 18
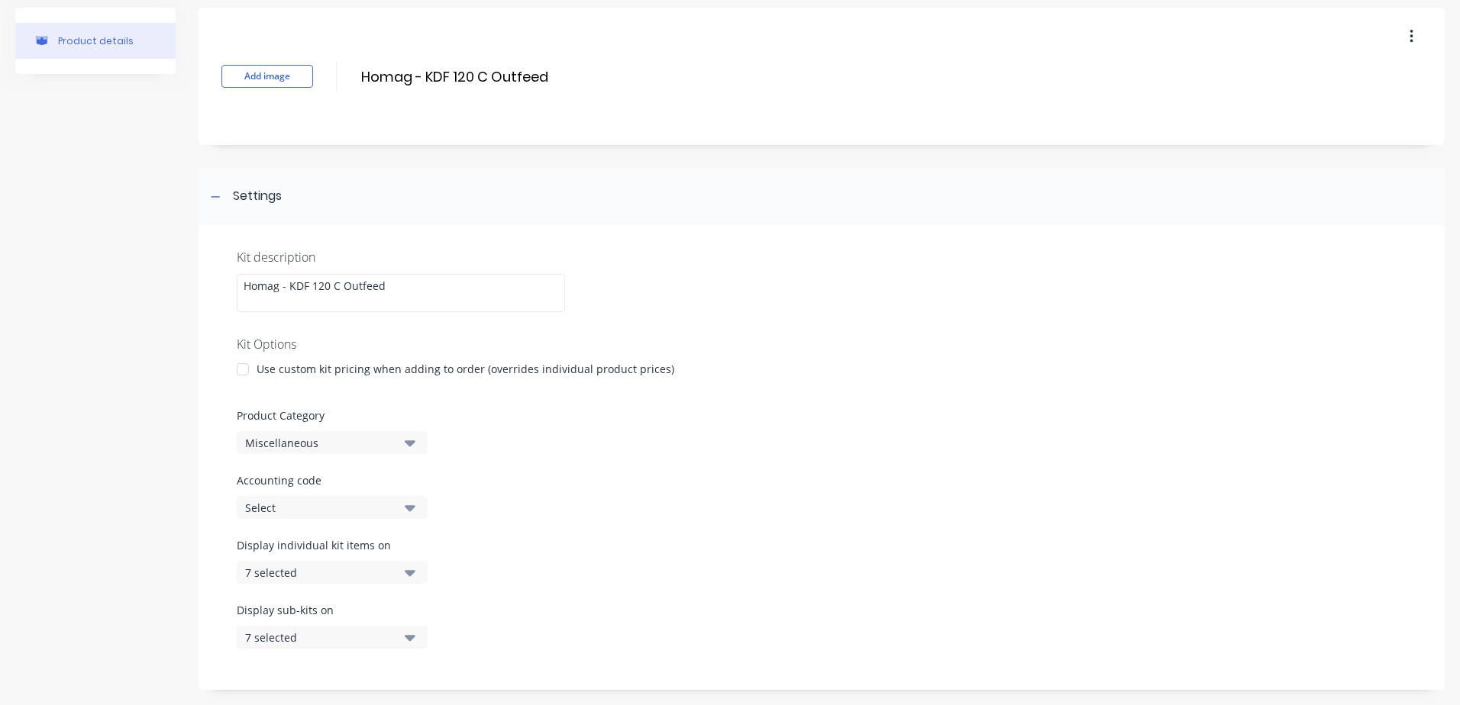
scroll to position [153, 0]
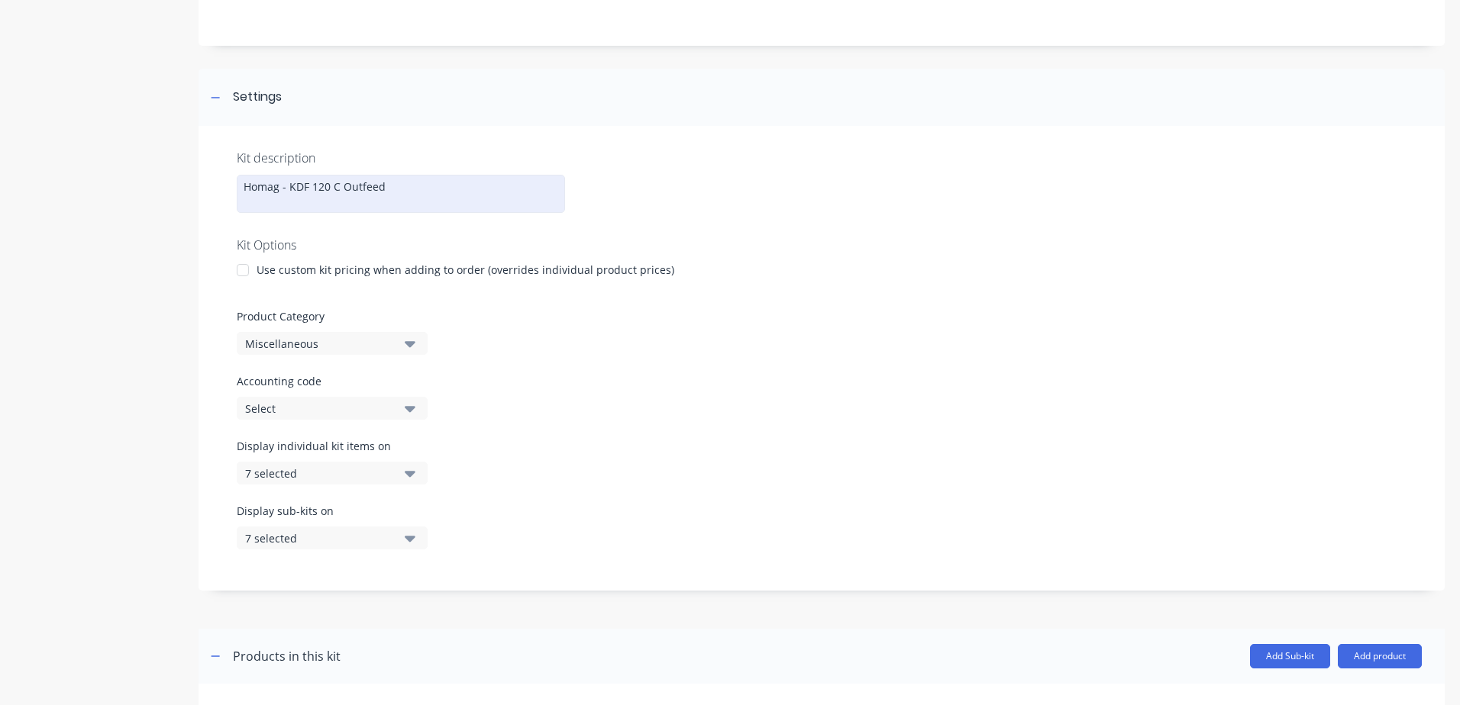
click at [395, 201] on div "Homag - KDF 120 C Outfeed" at bounding box center [401, 194] width 328 height 38
click at [334, 344] on div "Miscellaneous" at bounding box center [319, 344] width 148 height 16
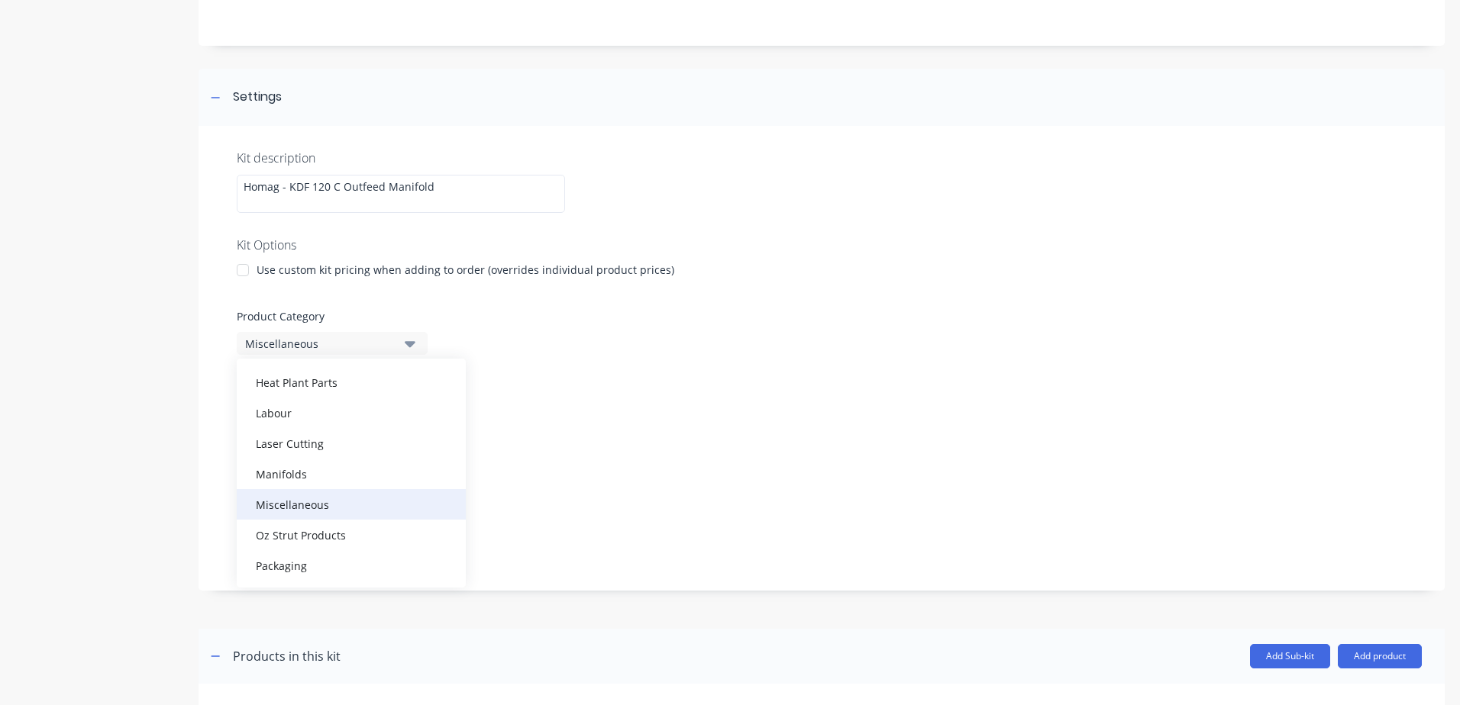
scroll to position [992, 0]
click at [298, 475] on div "Manifolds" at bounding box center [351, 473] width 229 height 31
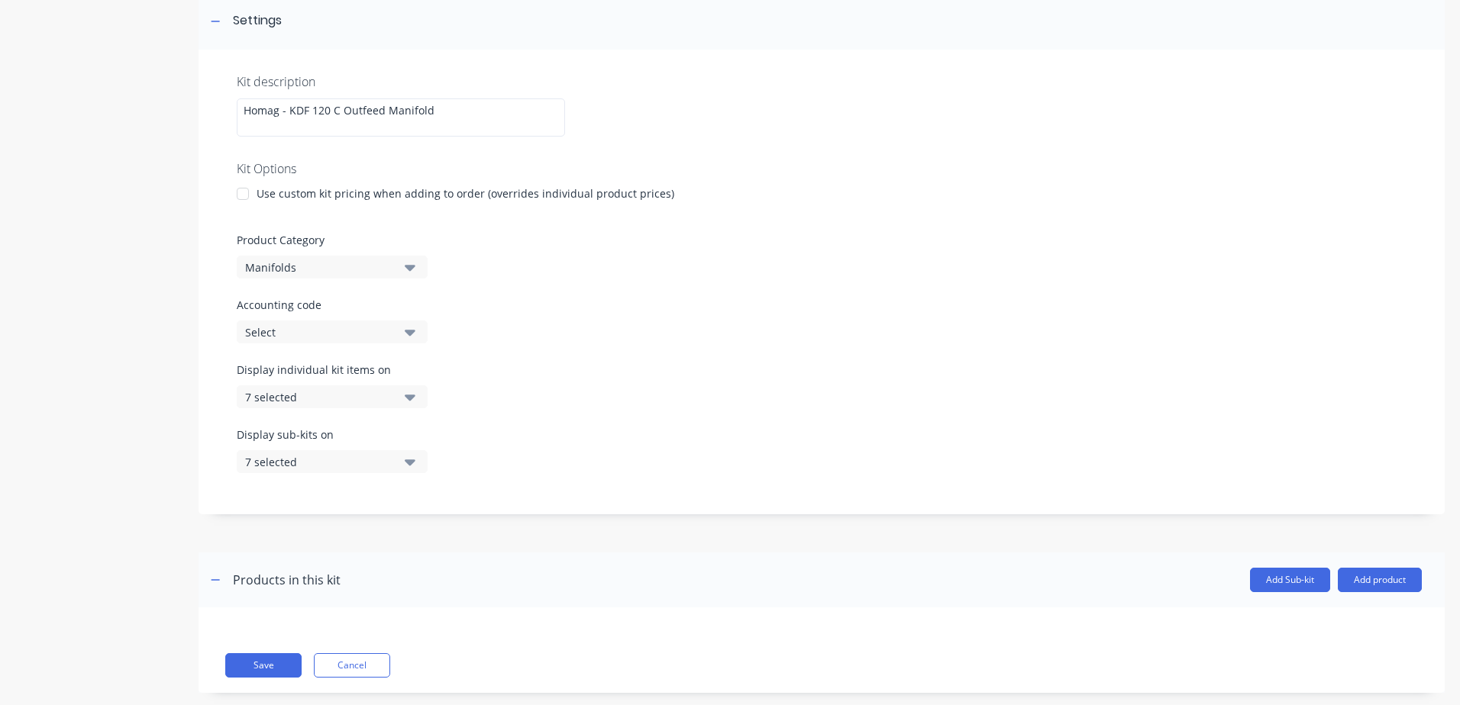
click at [344, 331] on div "Select" at bounding box center [319, 332] width 148 height 16
click at [320, 413] on div "factory_discp" at bounding box center [351, 416] width 229 height 31
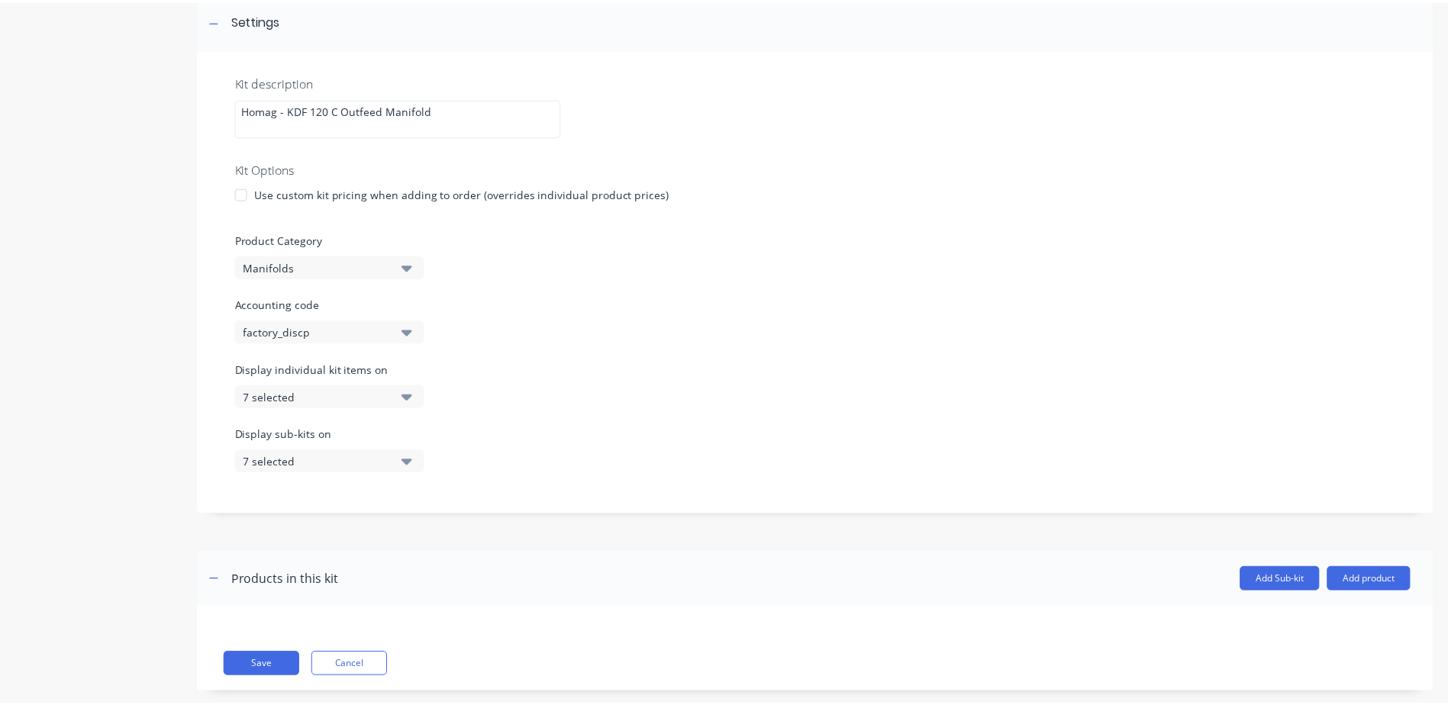
scroll to position [255, 0]
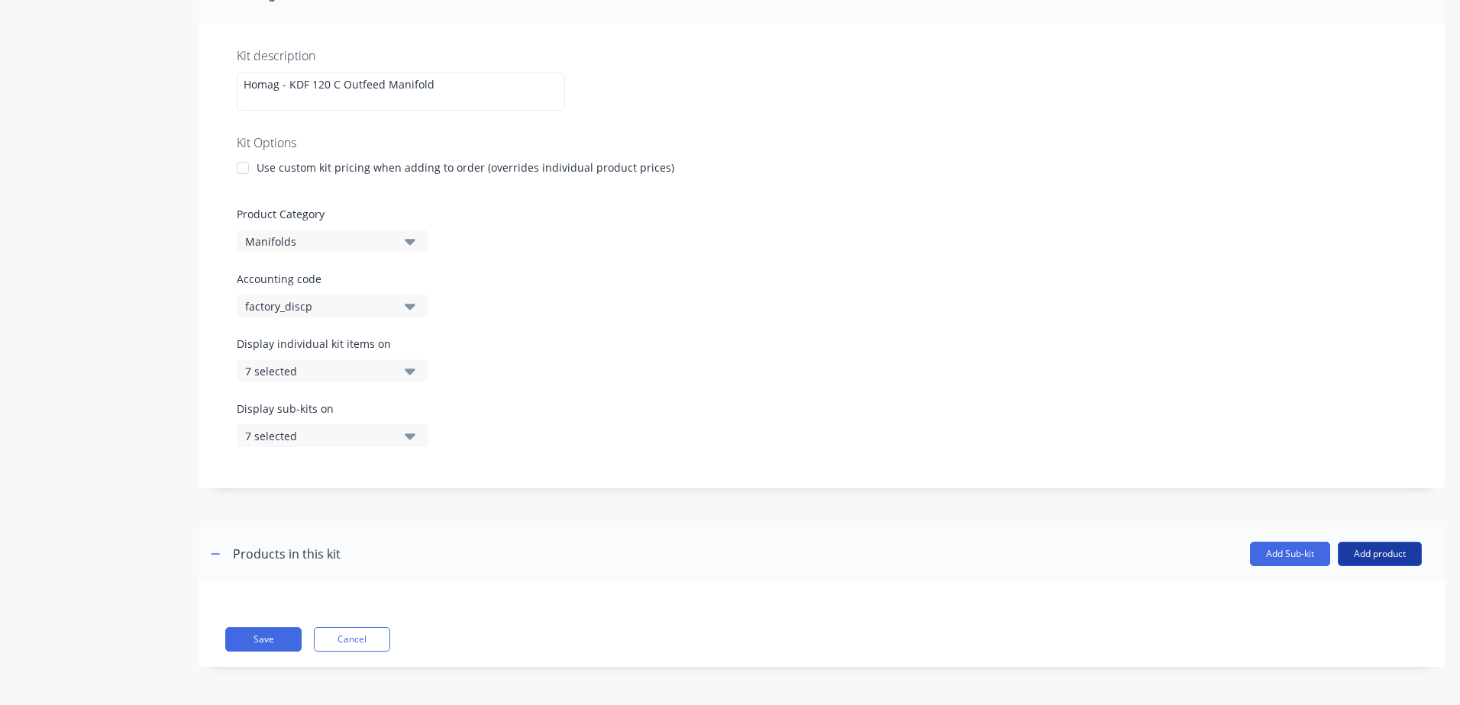
click at [1367, 562] on button "Add product" at bounding box center [1379, 554] width 84 height 24
click at [1299, 588] on div "Product catalogue" at bounding box center [1349, 593] width 118 height 22
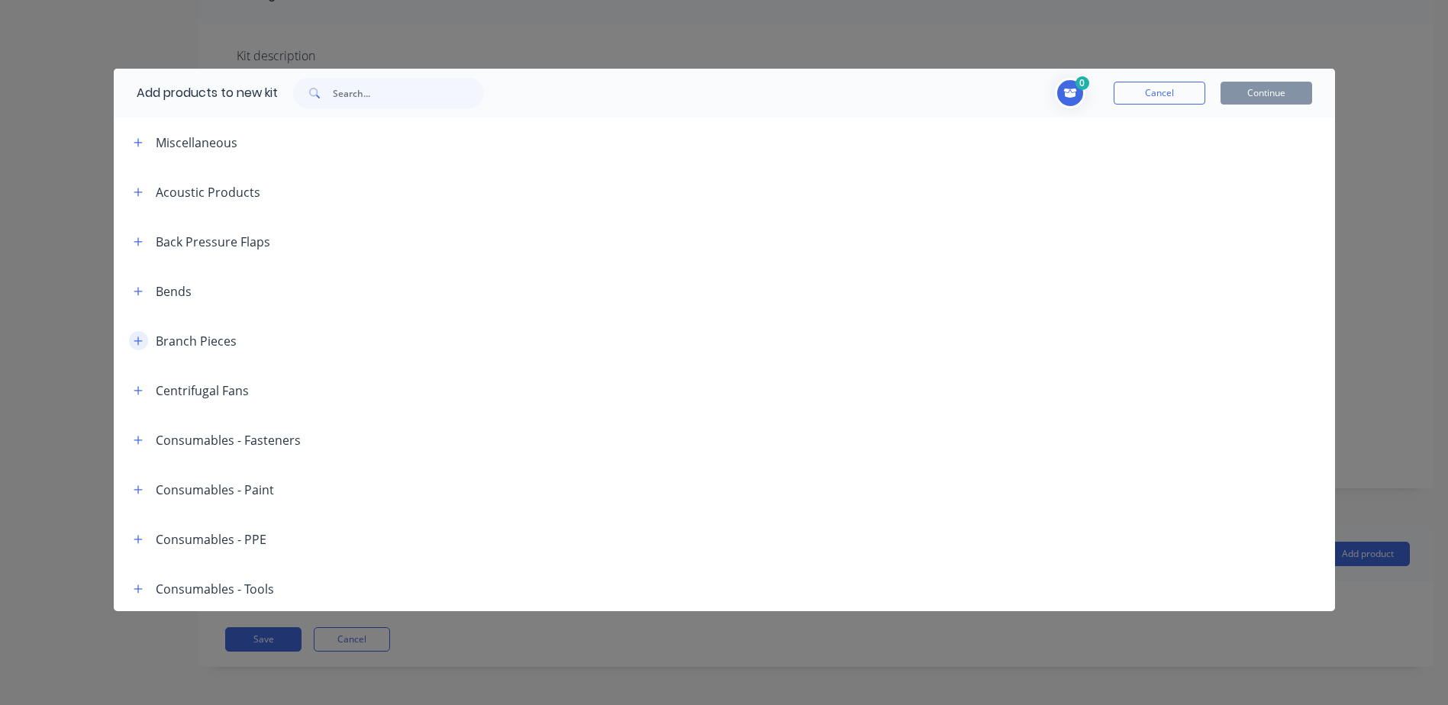
click at [132, 334] on button "button" at bounding box center [138, 340] width 19 height 19
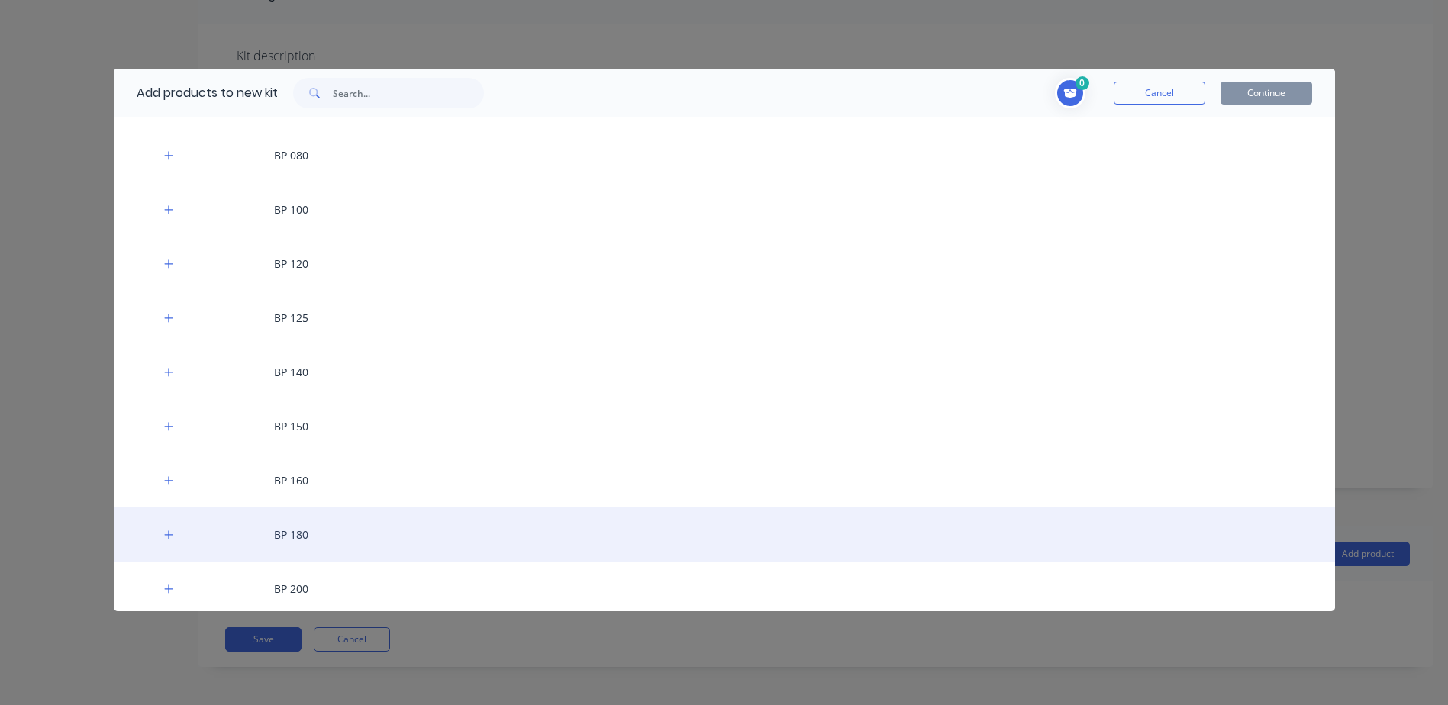
scroll to position [305, 0]
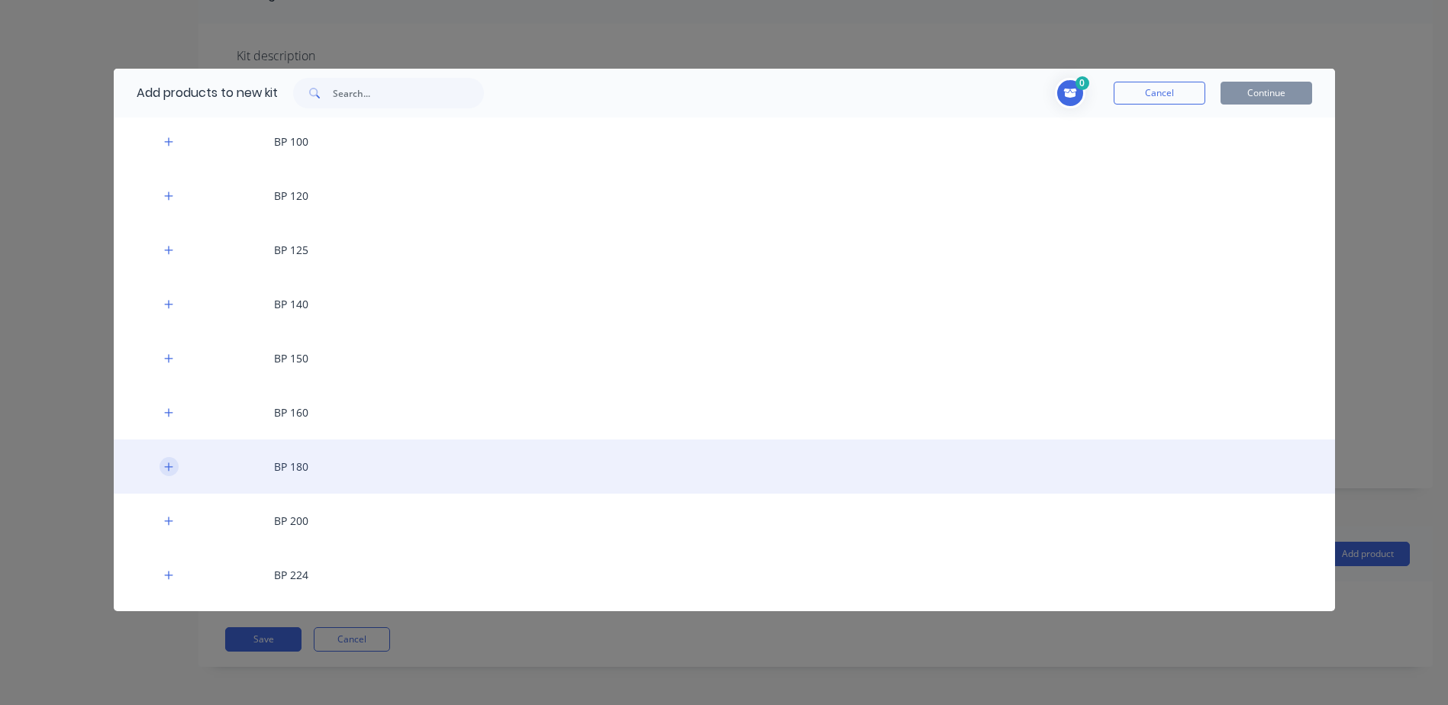
click at [165, 469] on icon "button" at bounding box center [168, 467] width 9 height 11
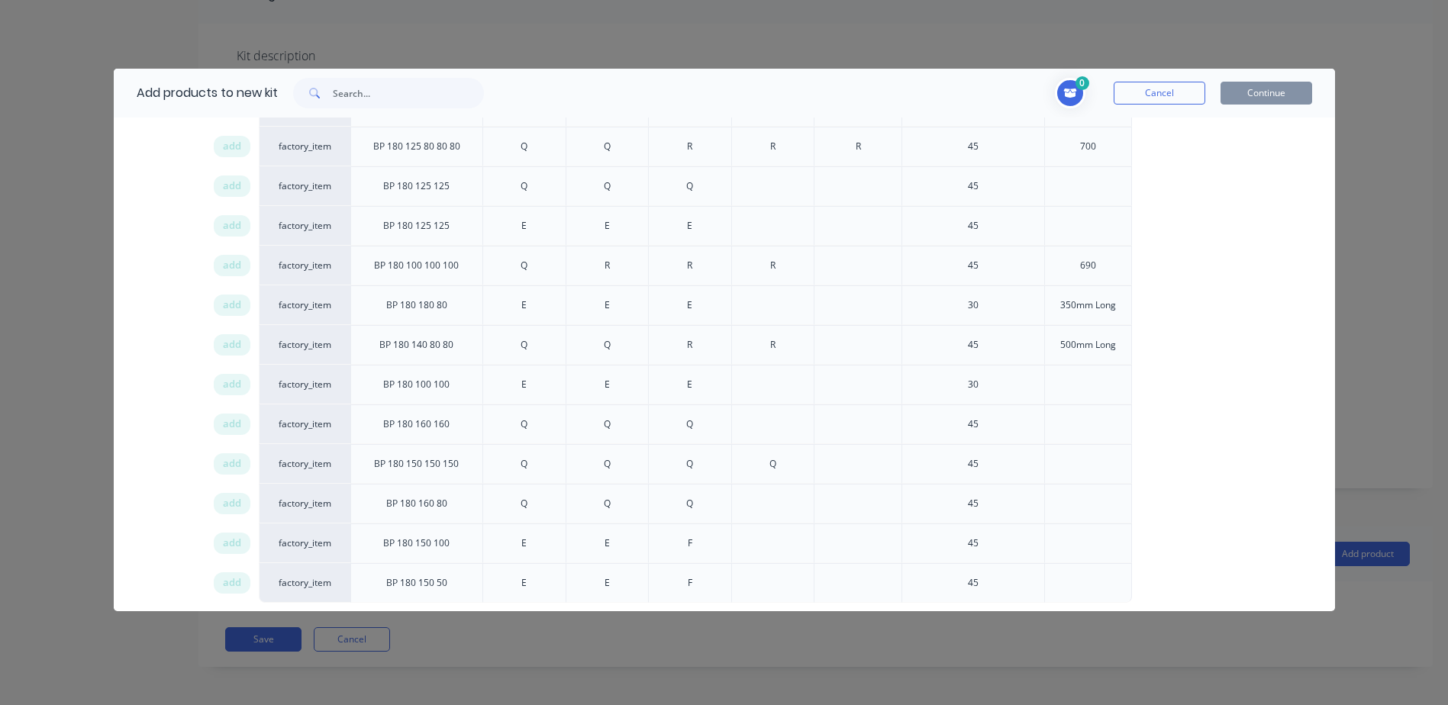
scroll to position [1298, 0]
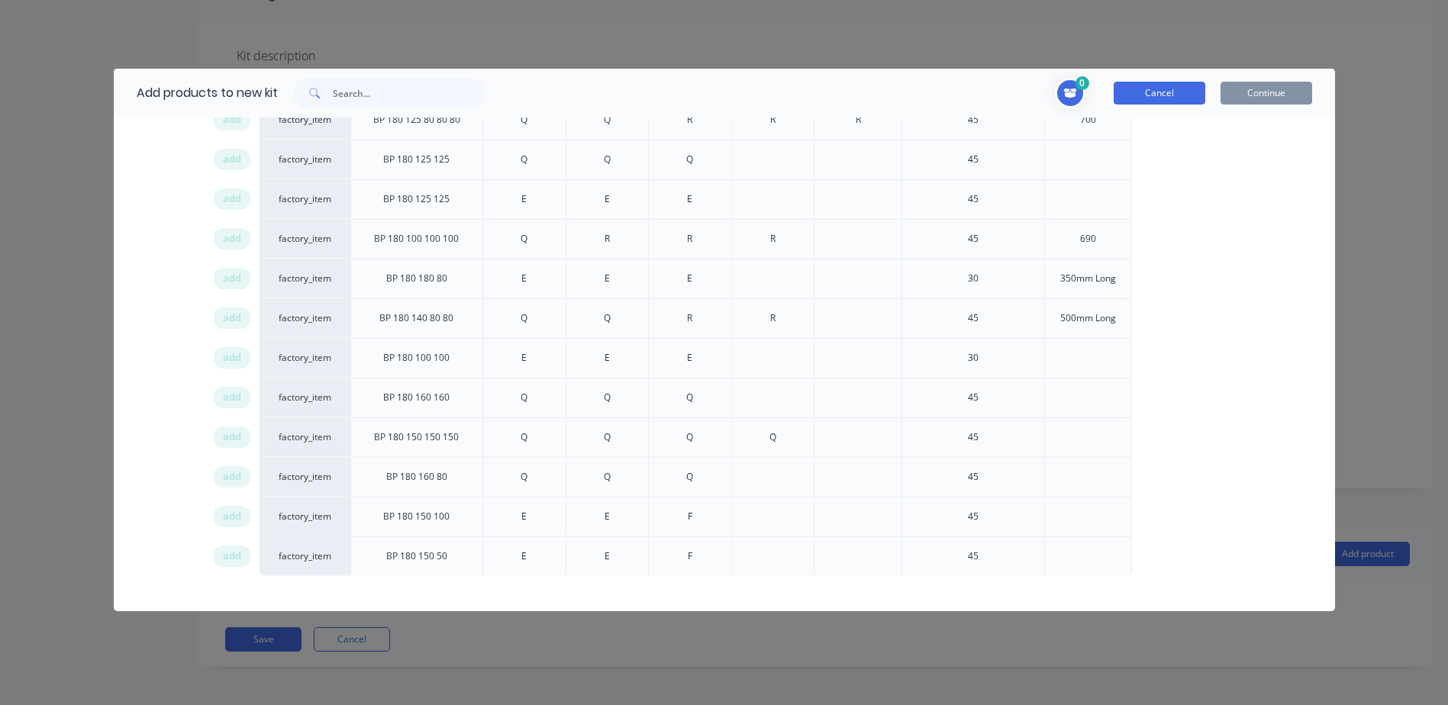
click at [1166, 92] on button "Cancel" at bounding box center [1160, 93] width 92 height 23
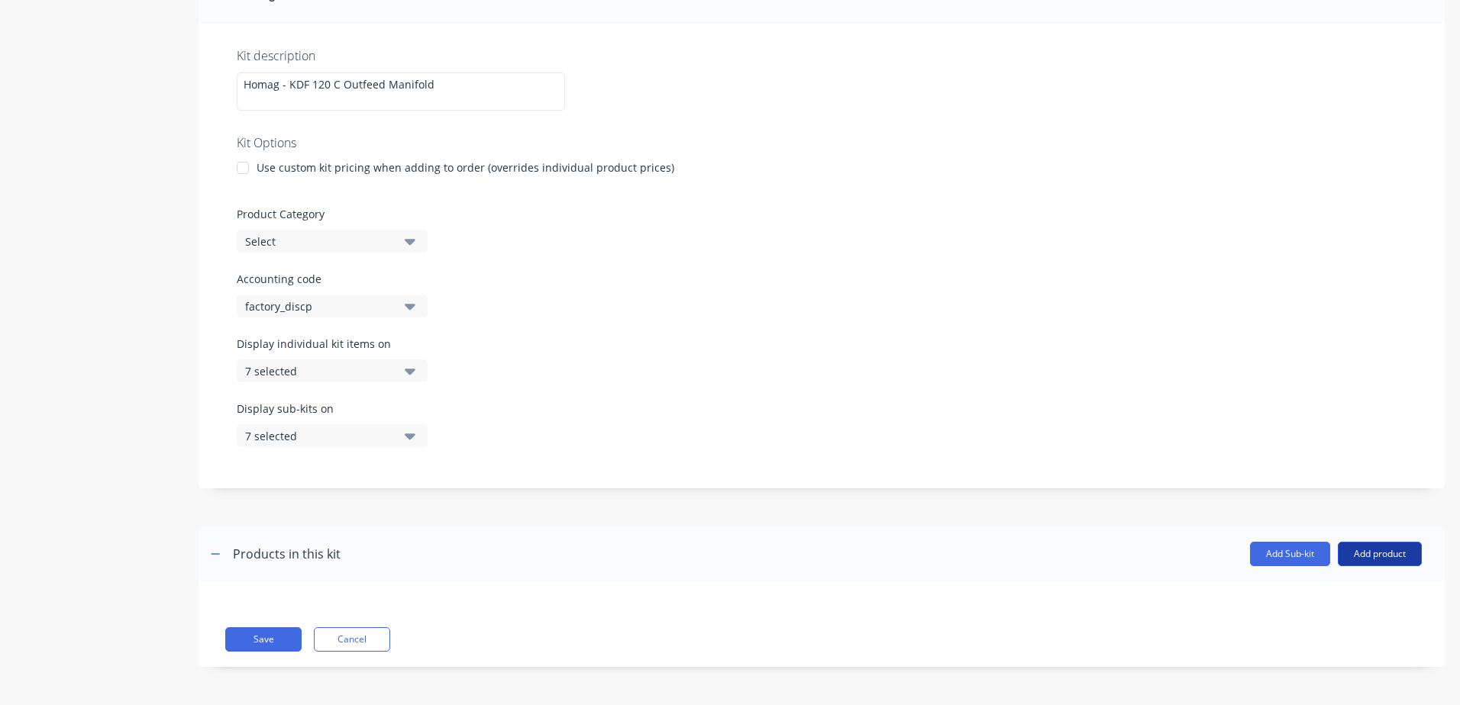
click at [1348, 544] on button "Add product" at bounding box center [1379, 554] width 84 height 24
click at [1290, 592] on div "Product catalogue" at bounding box center [1349, 593] width 118 height 22
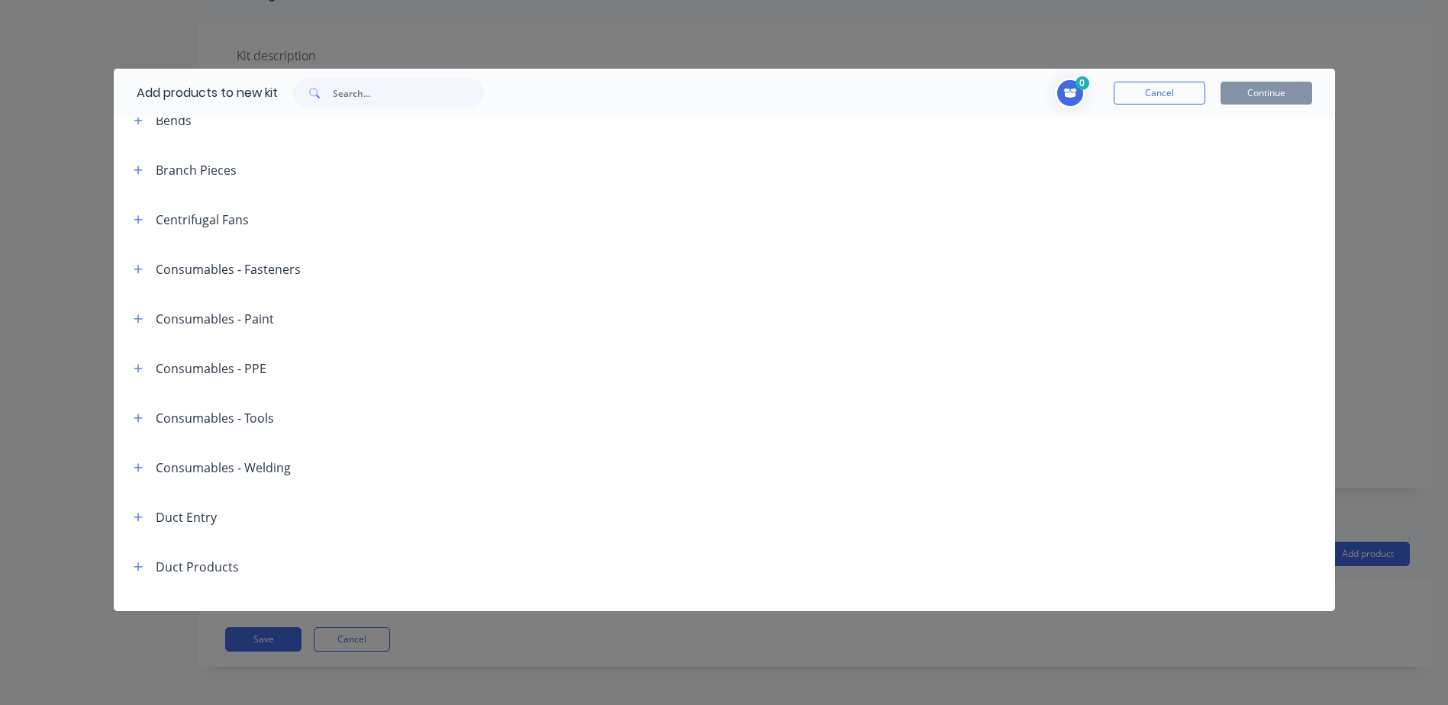
scroll to position [76, 0]
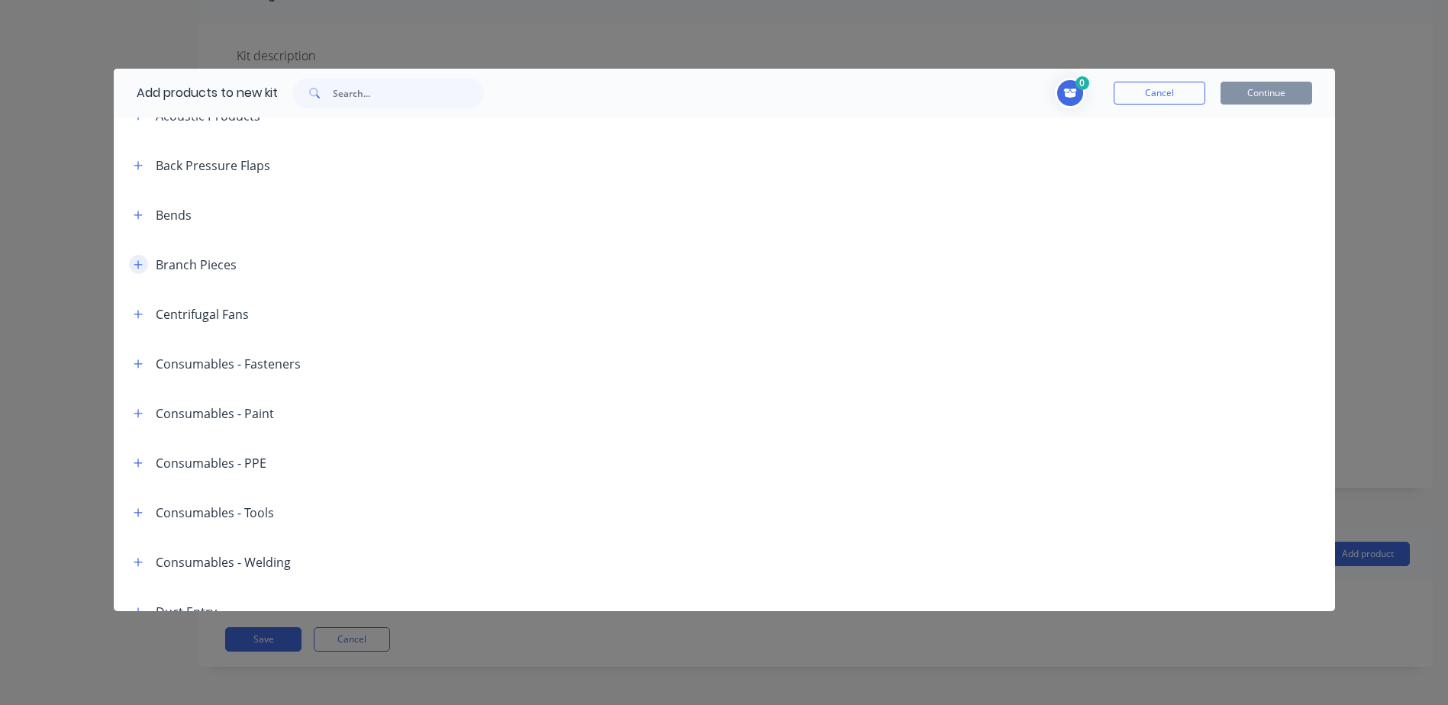
click at [134, 264] on icon "button" at bounding box center [138, 264] width 8 height 8
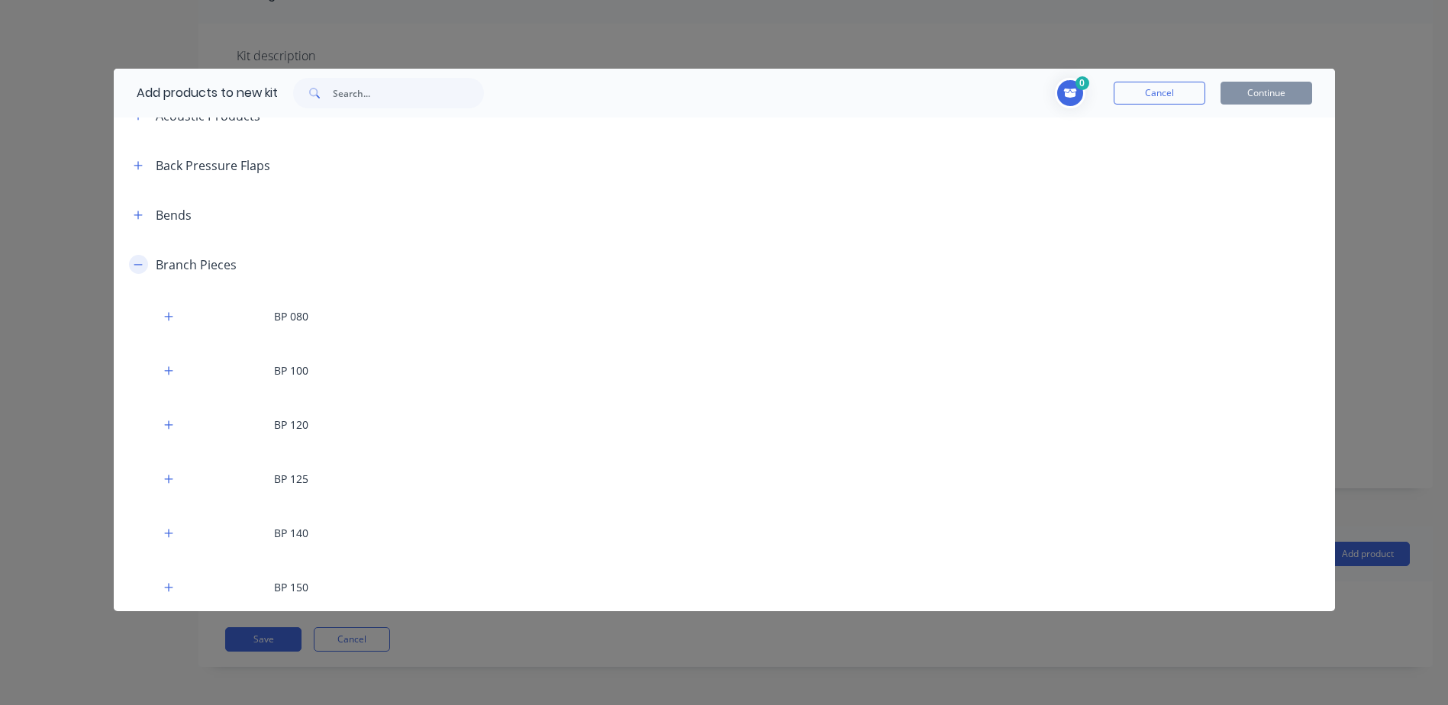
click at [134, 264] on icon "button" at bounding box center [138, 264] width 8 height 1
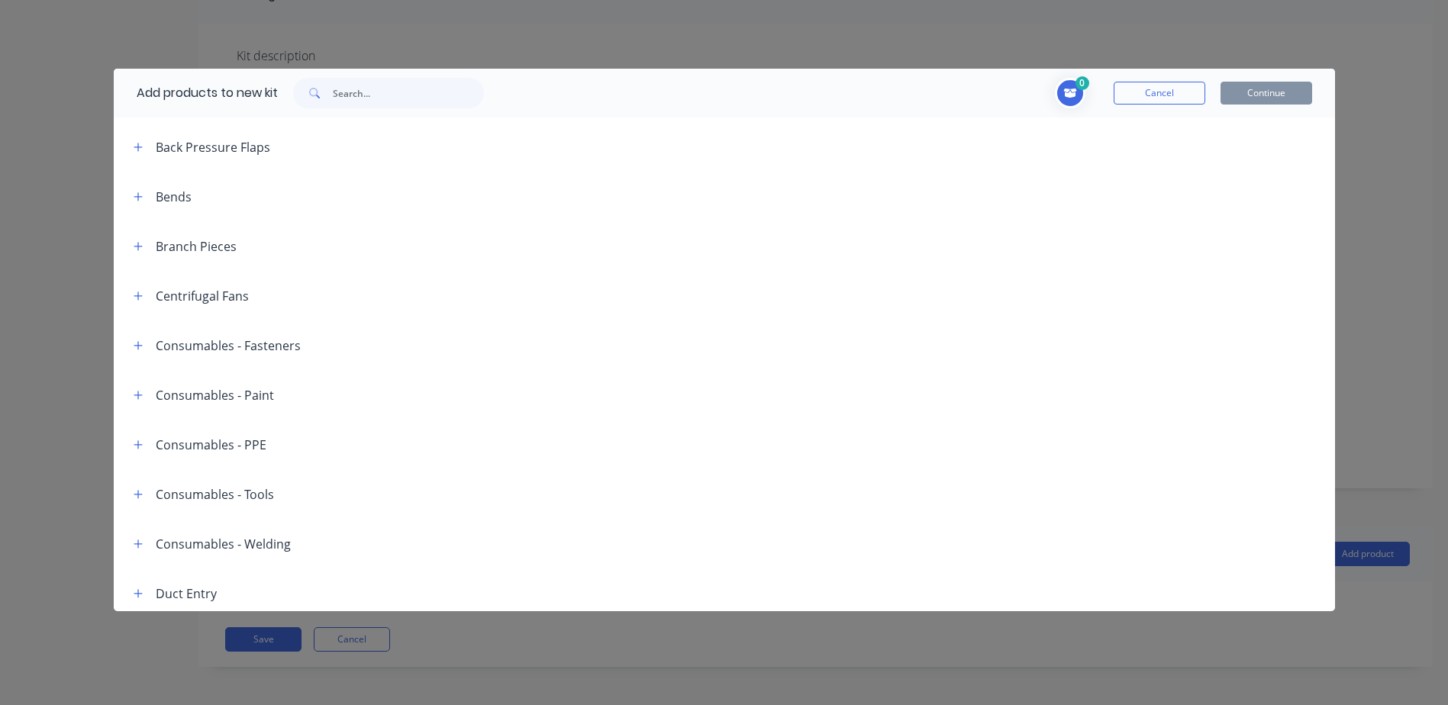
scroll to position [0, 0]
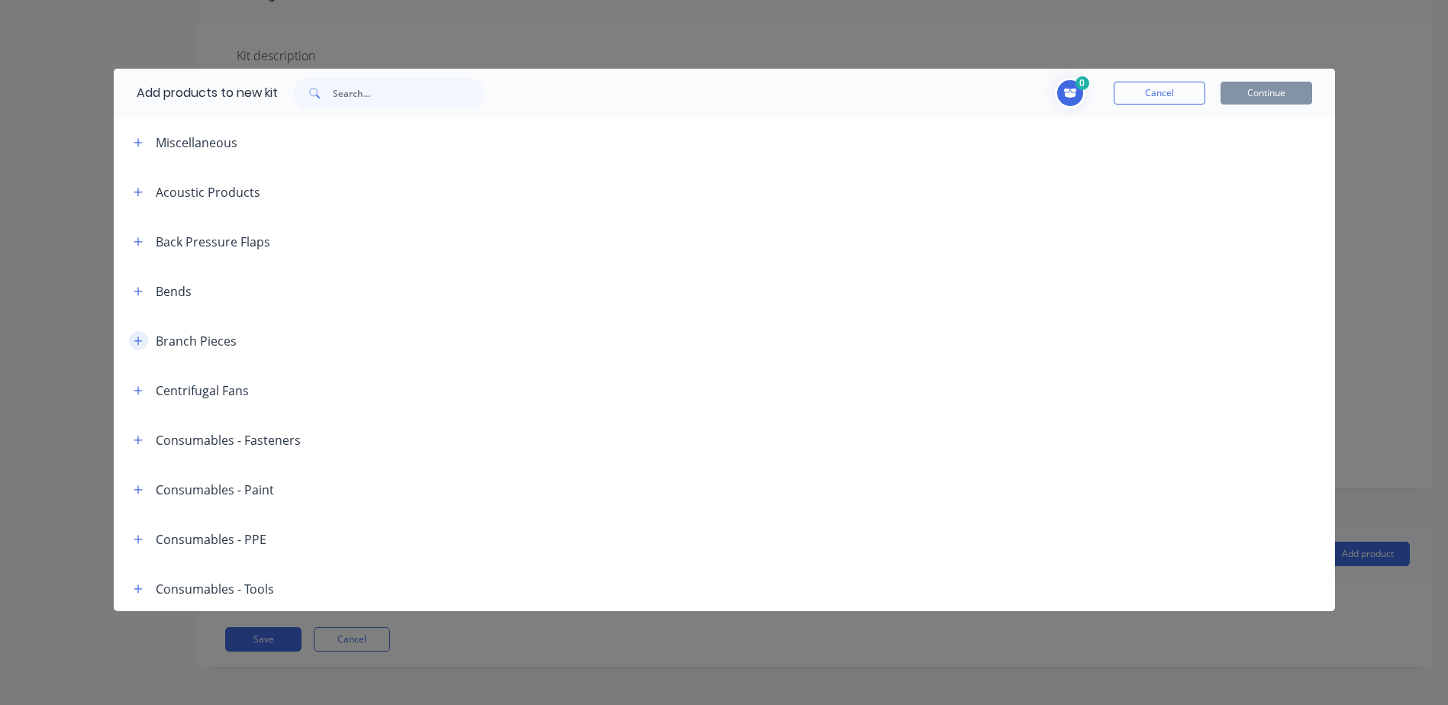
click at [137, 336] on icon "button" at bounding box center [138, 341] width 9 height 11
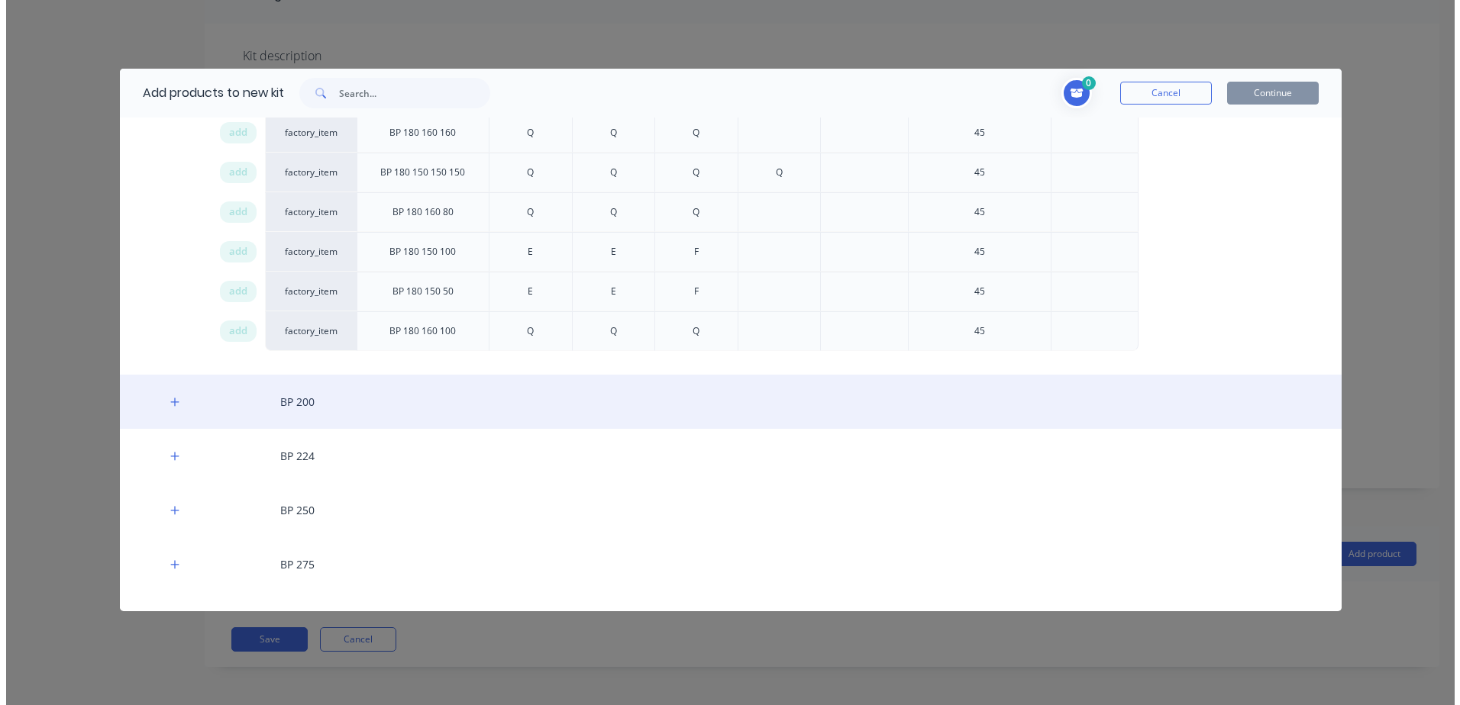
scroll to position [1527, 0]
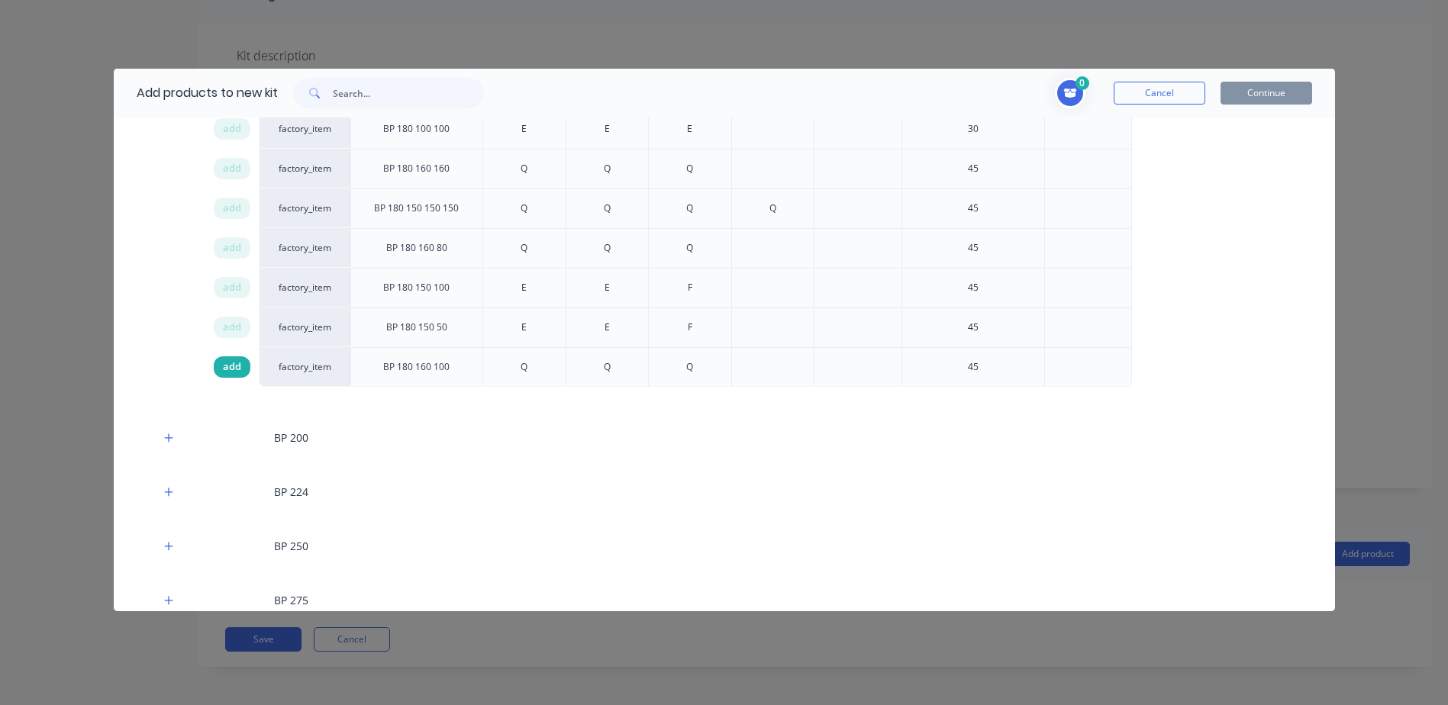
click at [234, 371] on span "add" at bounding box center [232, 367] width 18 height 15
click at [1247, 92] on button "Continue" at bounding box center [1267, 93] width 92 height 23
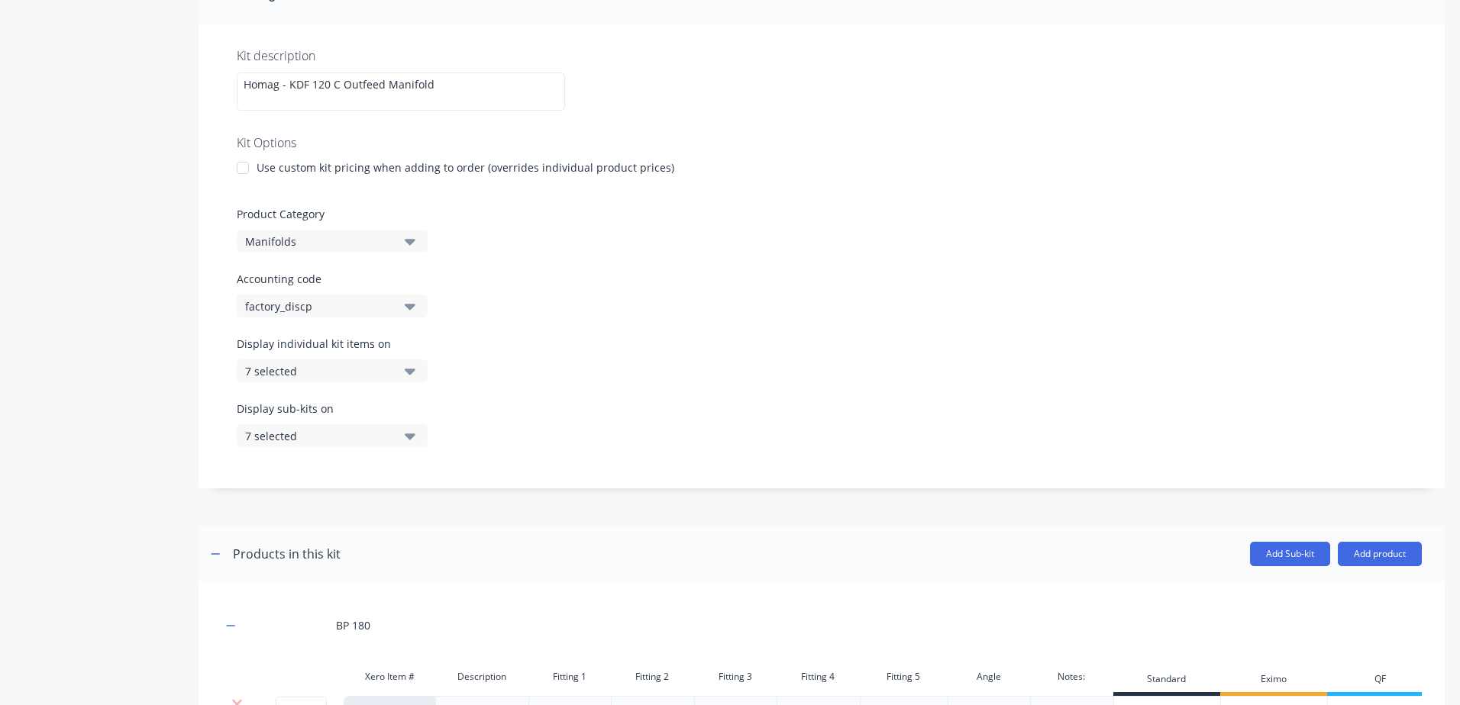
scroll to position [421, 0]
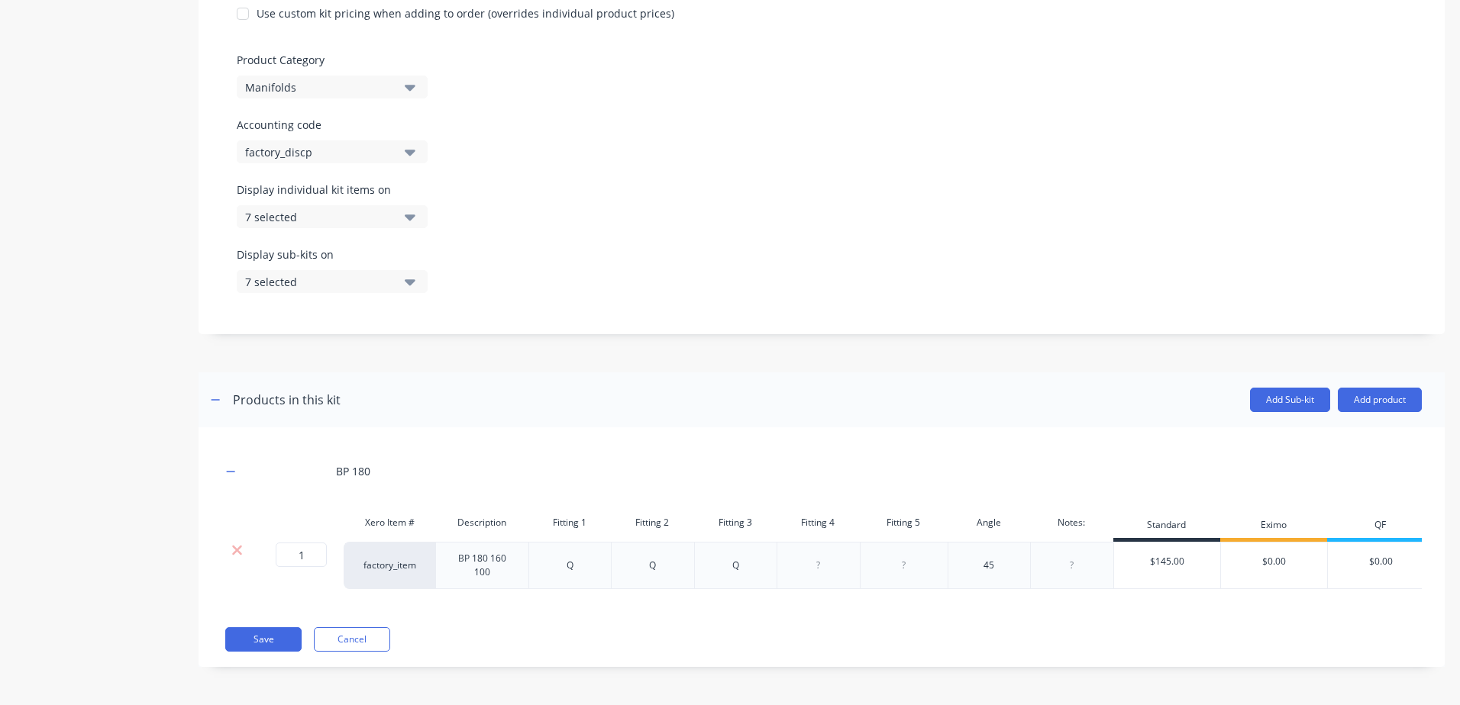
click at [1065, 560] on div at bounding box center [1072, 566] width 76 height 20
click at [1135, 629] on div "BP 180 Xero Item # Description Fitting 1 Fitting 2 Fitting 3 Fitting 4 Fitting …" at bounding box center [821, 547] width 1246 height 240
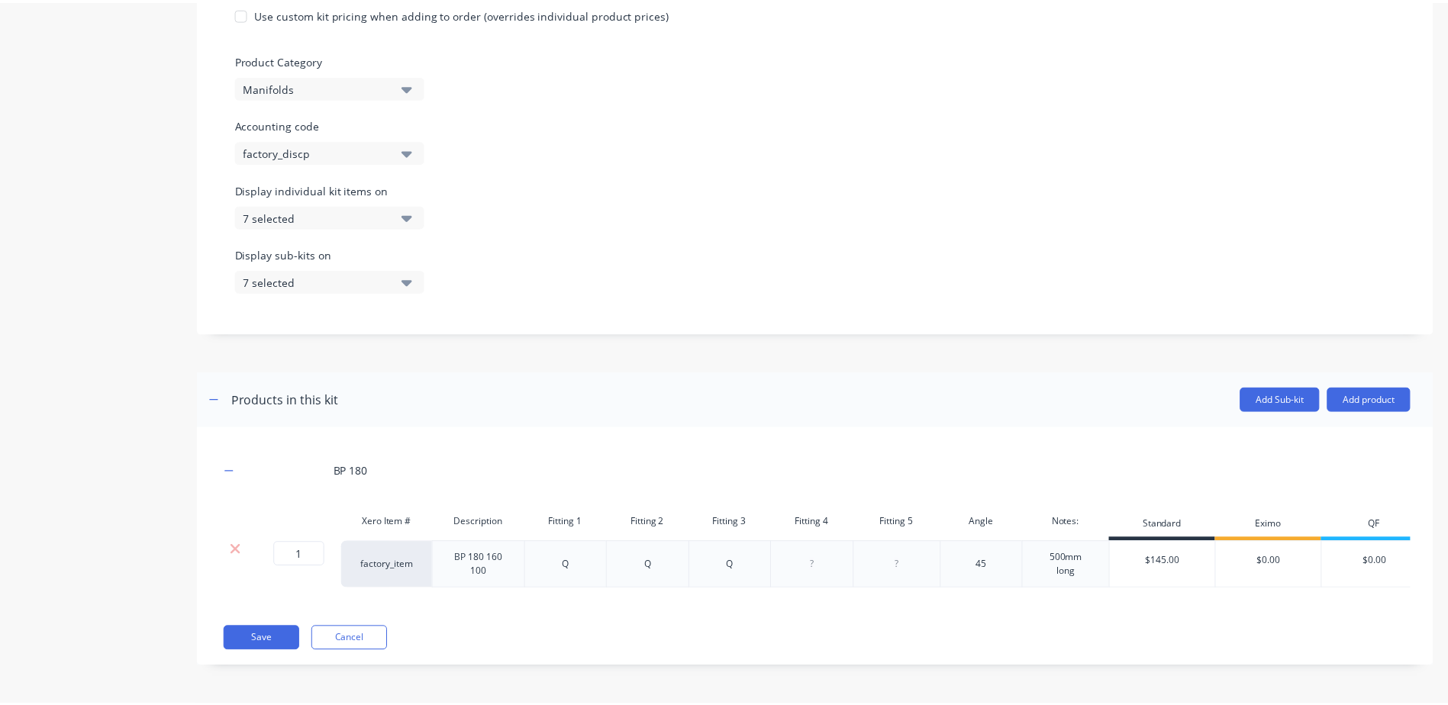
scroll to position [421, 0]
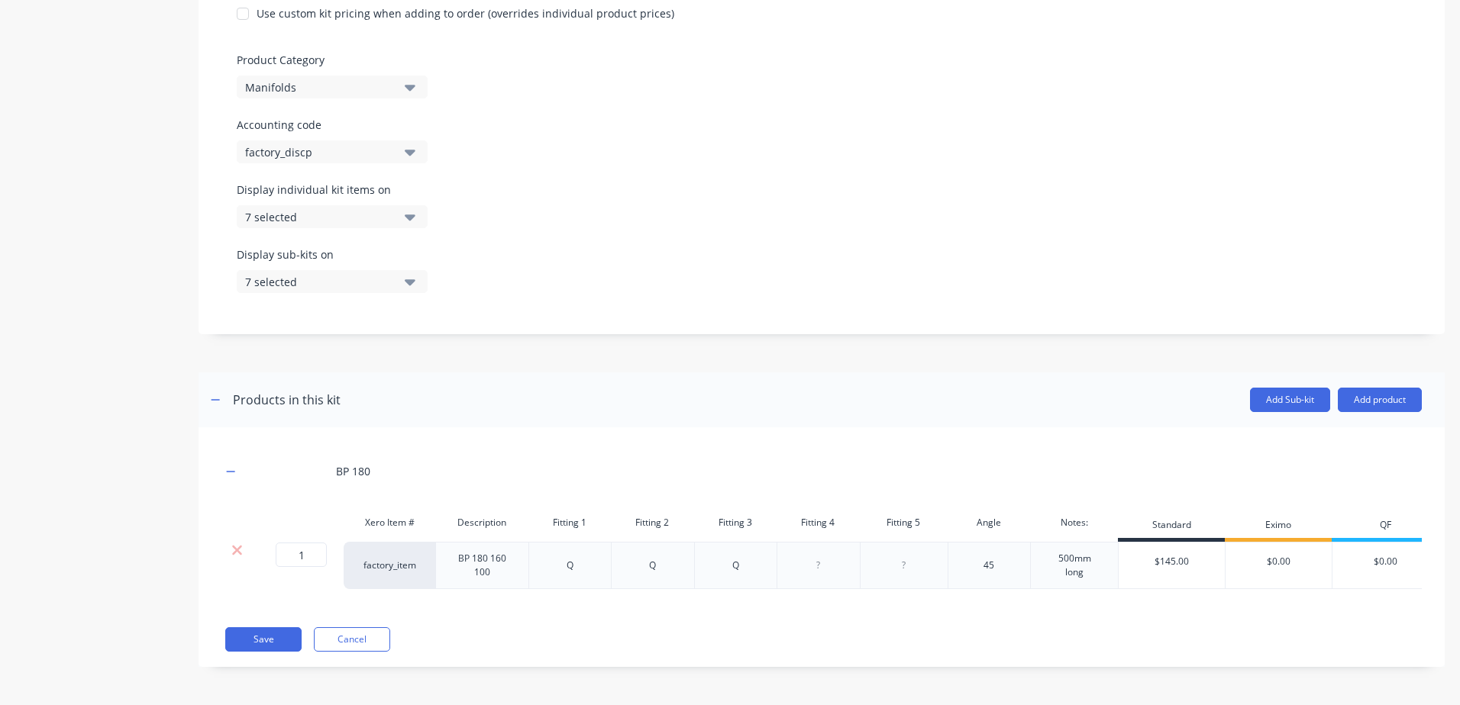
click at [497, 614] on div "BP 180 Xero Item # Description Fitting 1 Fitting 2 Fitting 3 Fitting 4 Fitting …" at bounding box center [821, 547] width 1246 height 240
click at [1366, 388] on button "Add product" at bounding box center [1379, 400] width 84 height 24
click at [1329, 436] on div "Product catalogue" at bounding box center [1349, 439] width 118 height 22
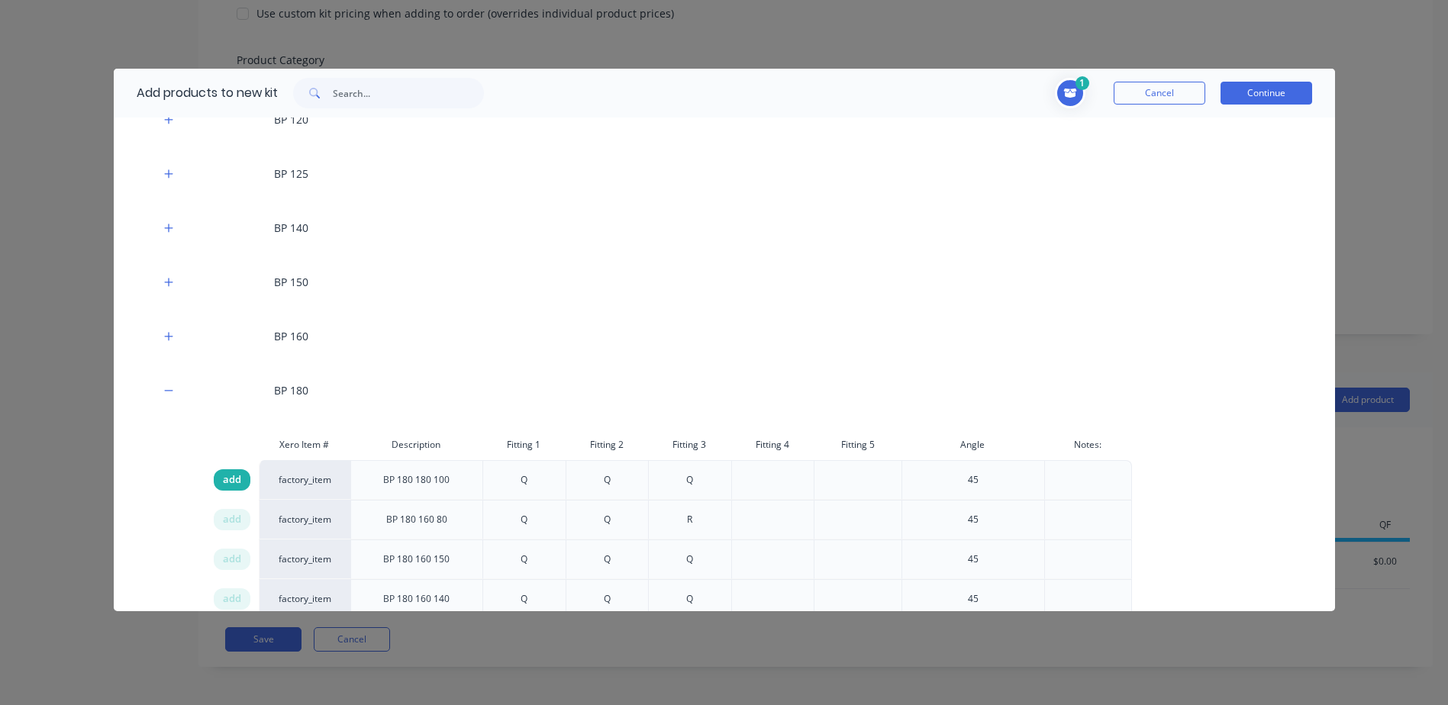
scroll to position [534, 0]
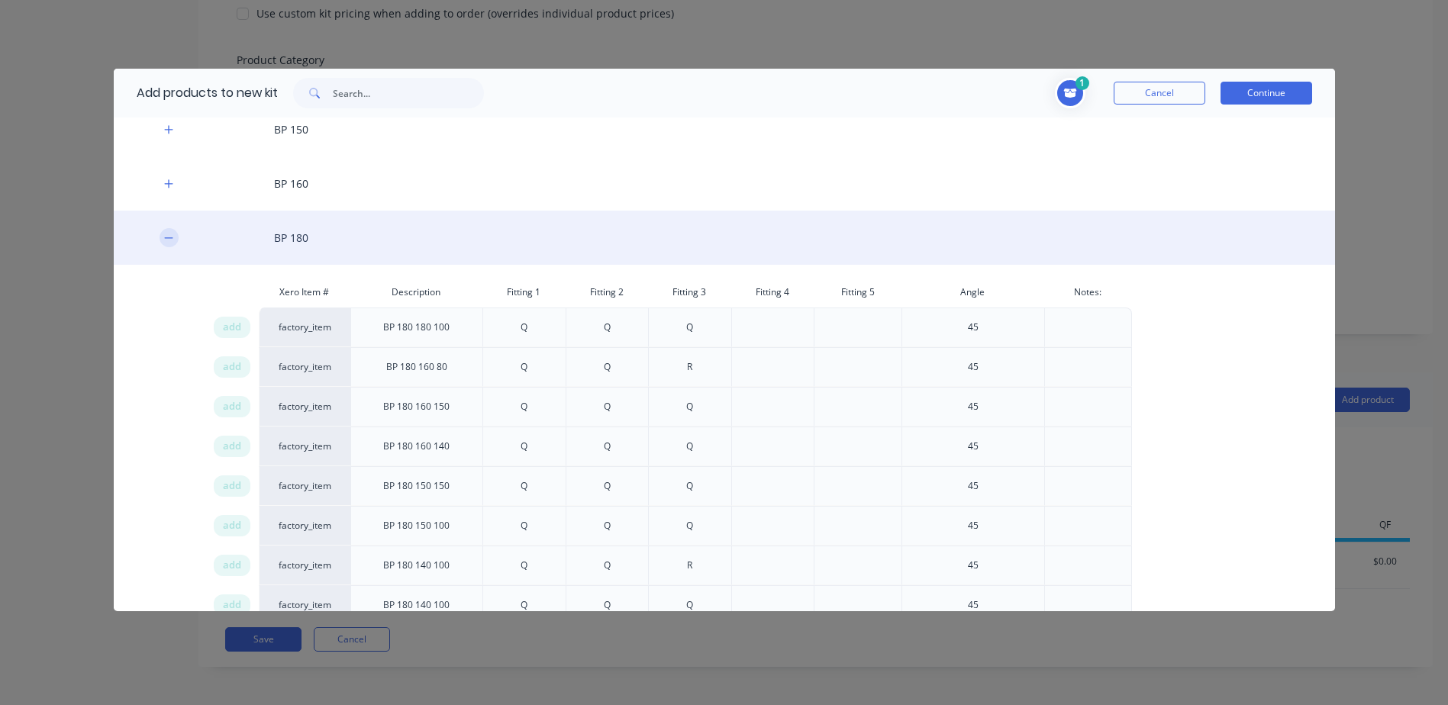
click at [166, 236] on icon "button" at bounding box center [168, 238] width 9 height 11
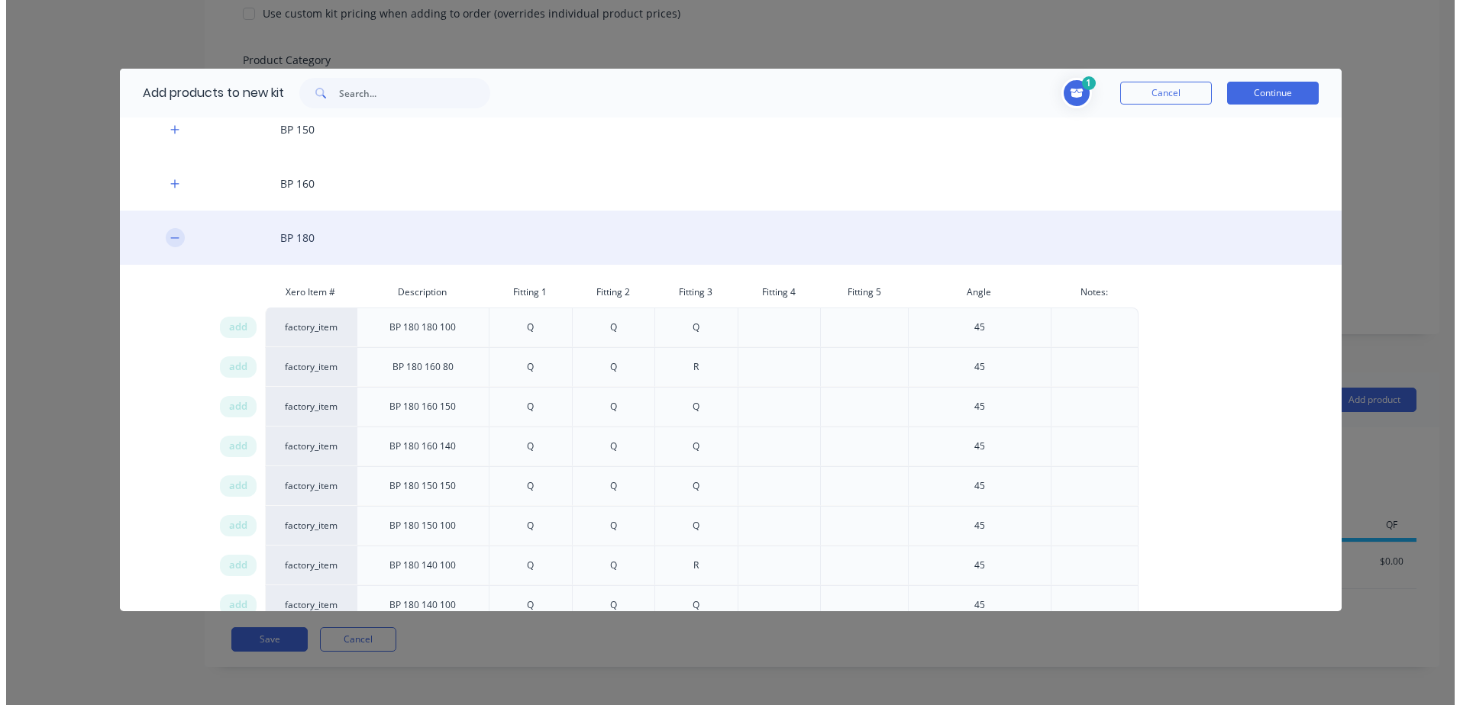
scroll to position [312, 0]
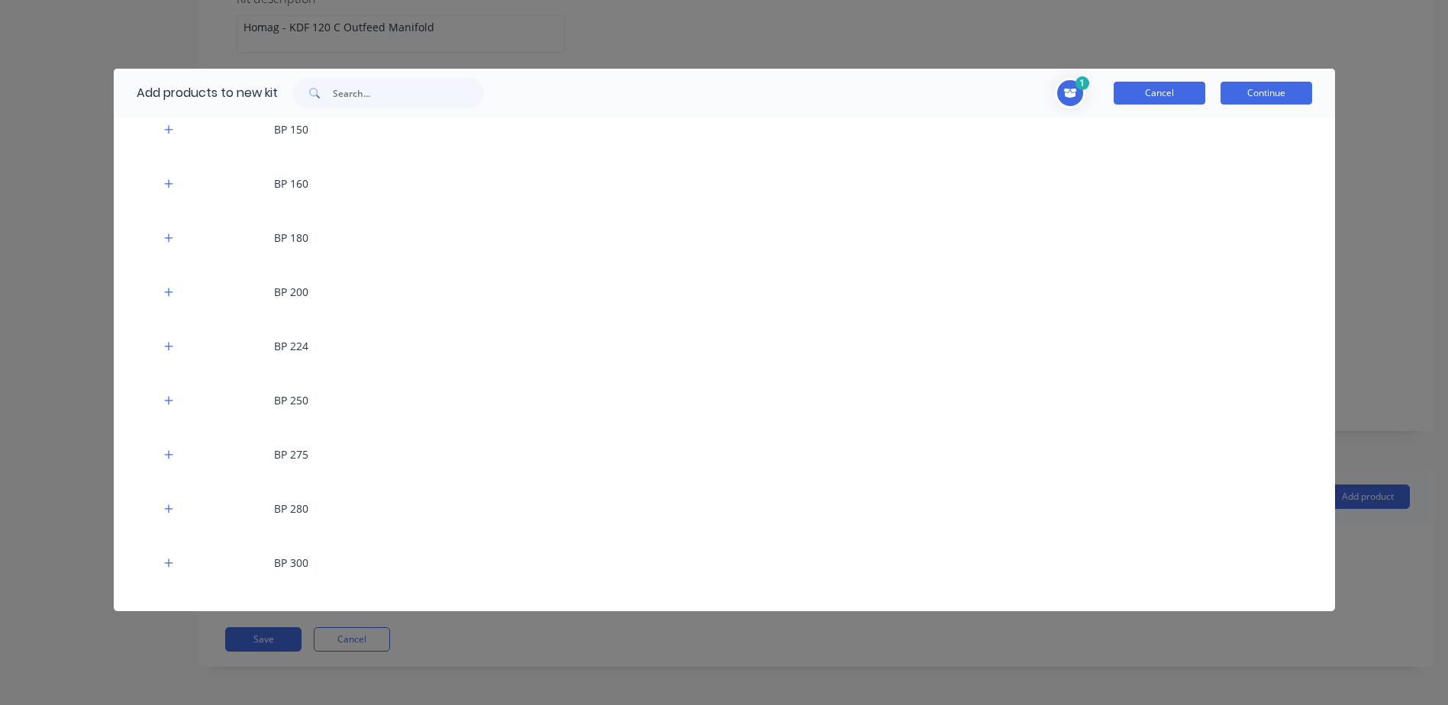
click at [1157, 91] on button "Cancel" at bounding box center [1160, 93] width 92 height 23
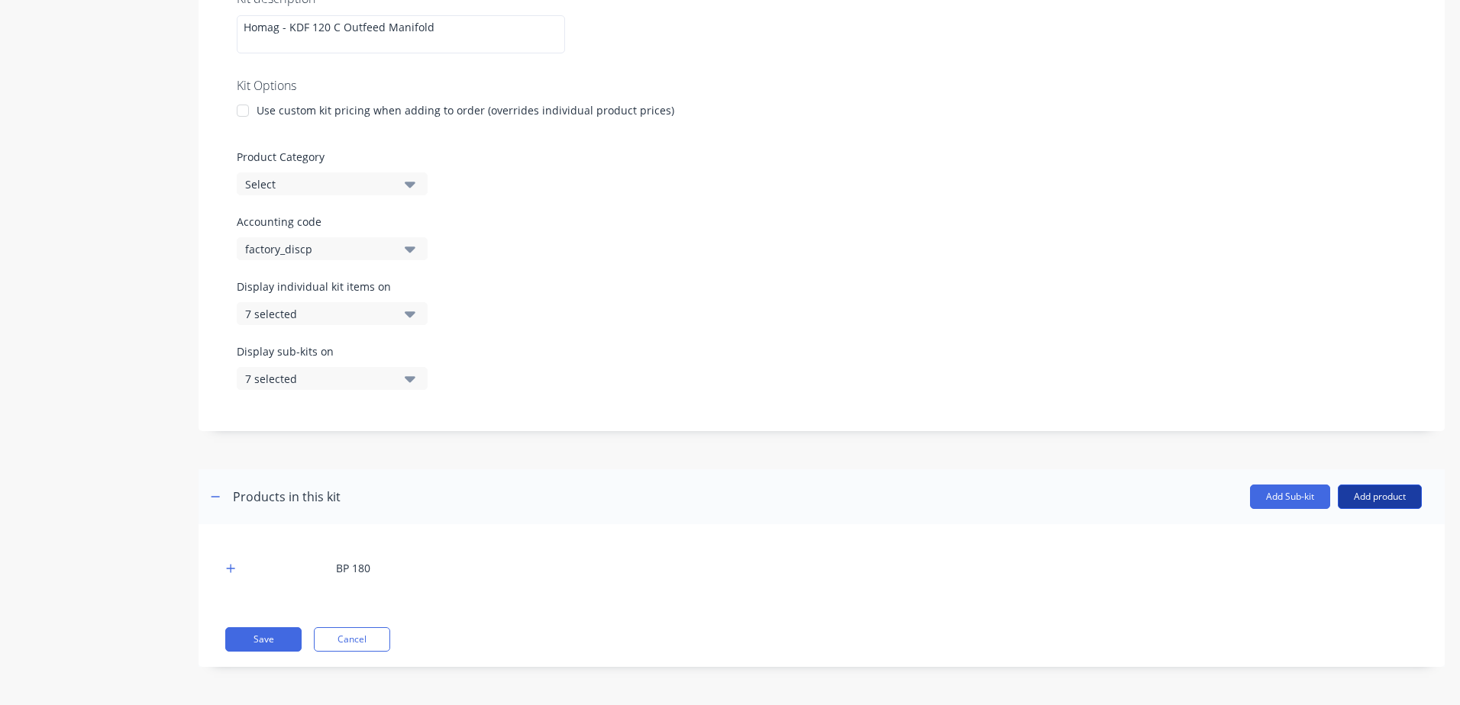
click at [1350, 496] on button "Add product" at bounding box center [1379, 497] width 84 height 24
click at [1344, 534] on div "Product catalogue" at bounding box center [1349, 536] width 118 height 22
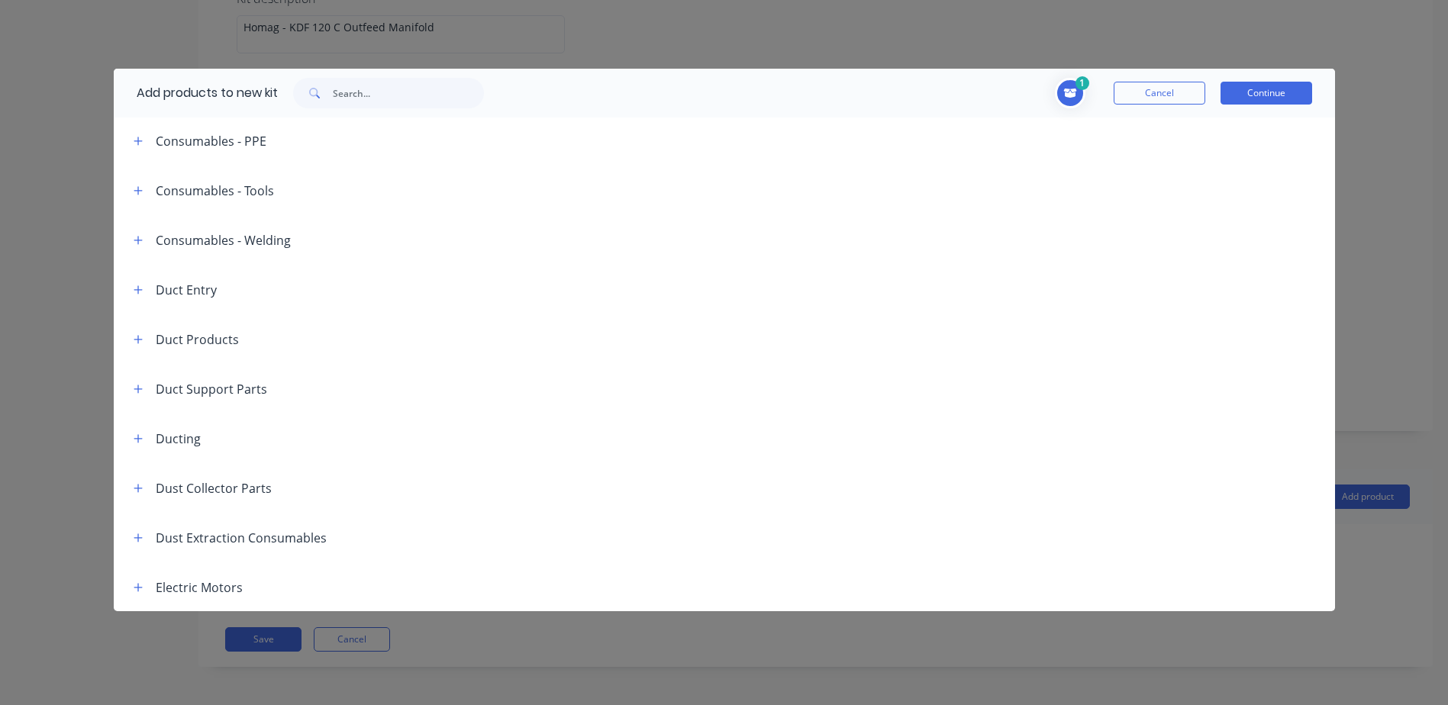
scroll to position [229, 0]
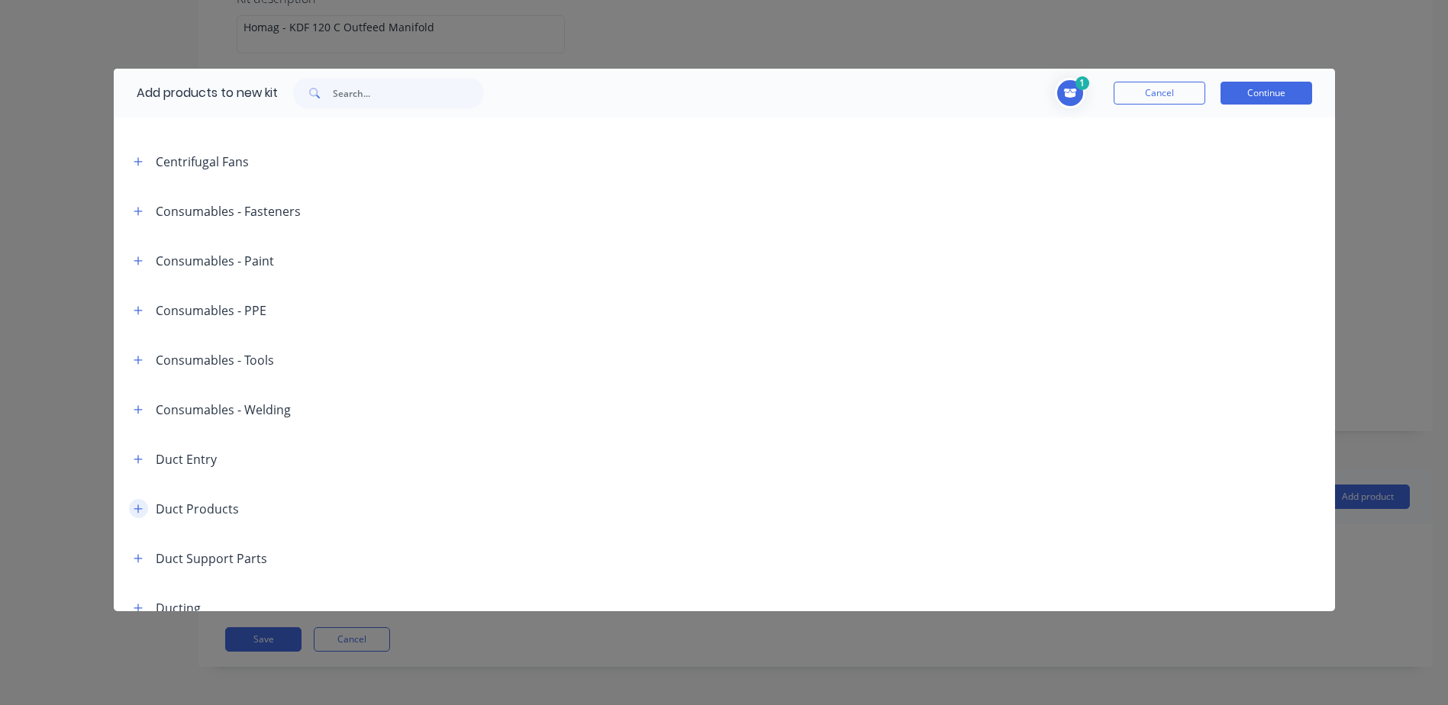
click at [133, 502] on button "button" at bounding box center [138, 508] width 19 height 19
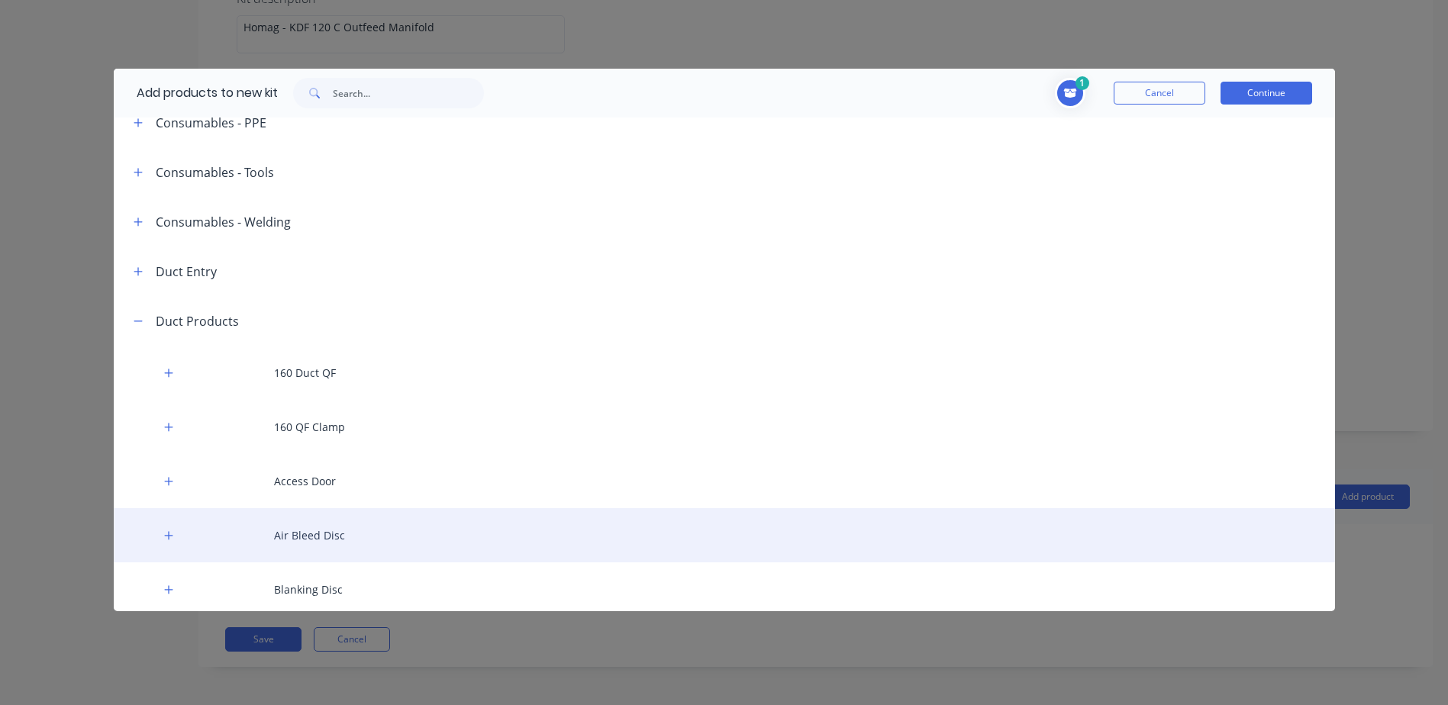
scroll to position [534, 0]
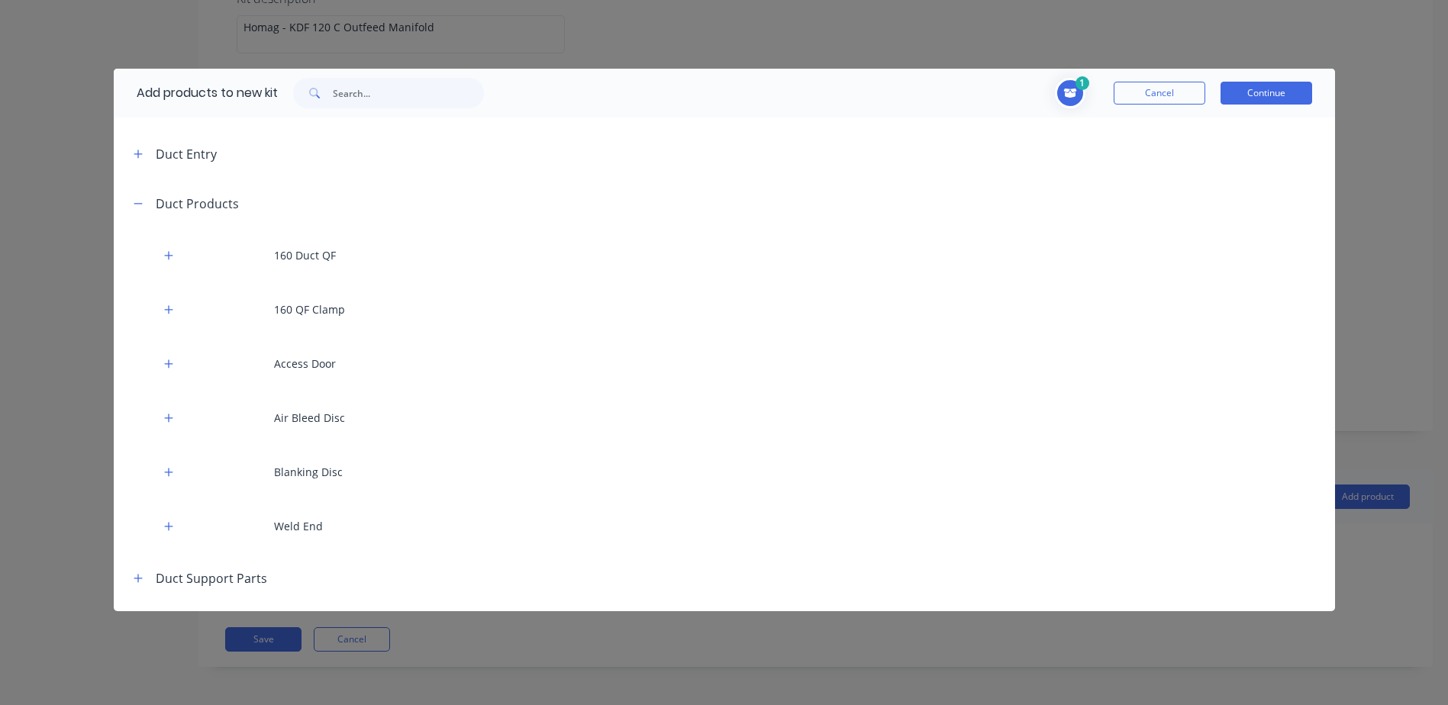
click at [148, 192] on header "Duct Products" at bounding box center [724, 204] width 1221 height 50
click at [137, 198] on icon "button" at bounding box center [138, 203] width 9 height 11
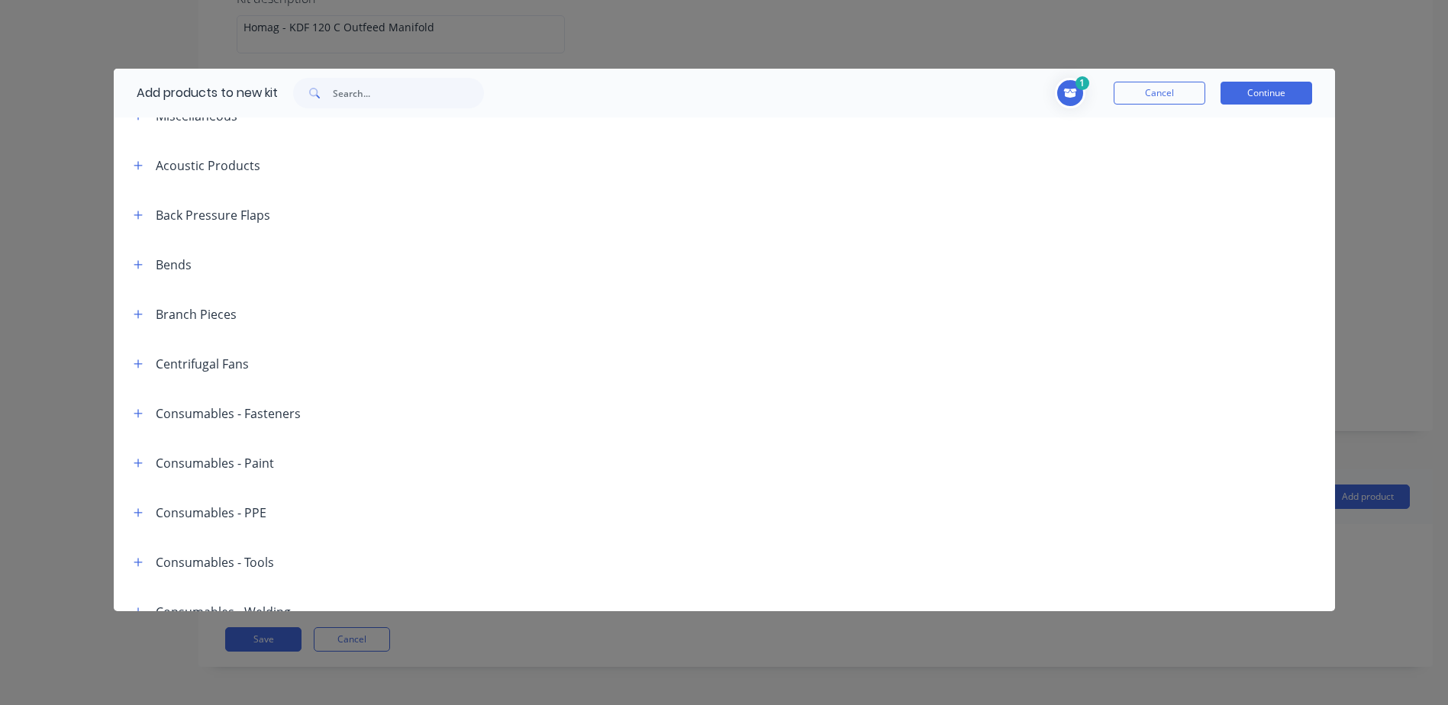
scroll to position [0, 0]
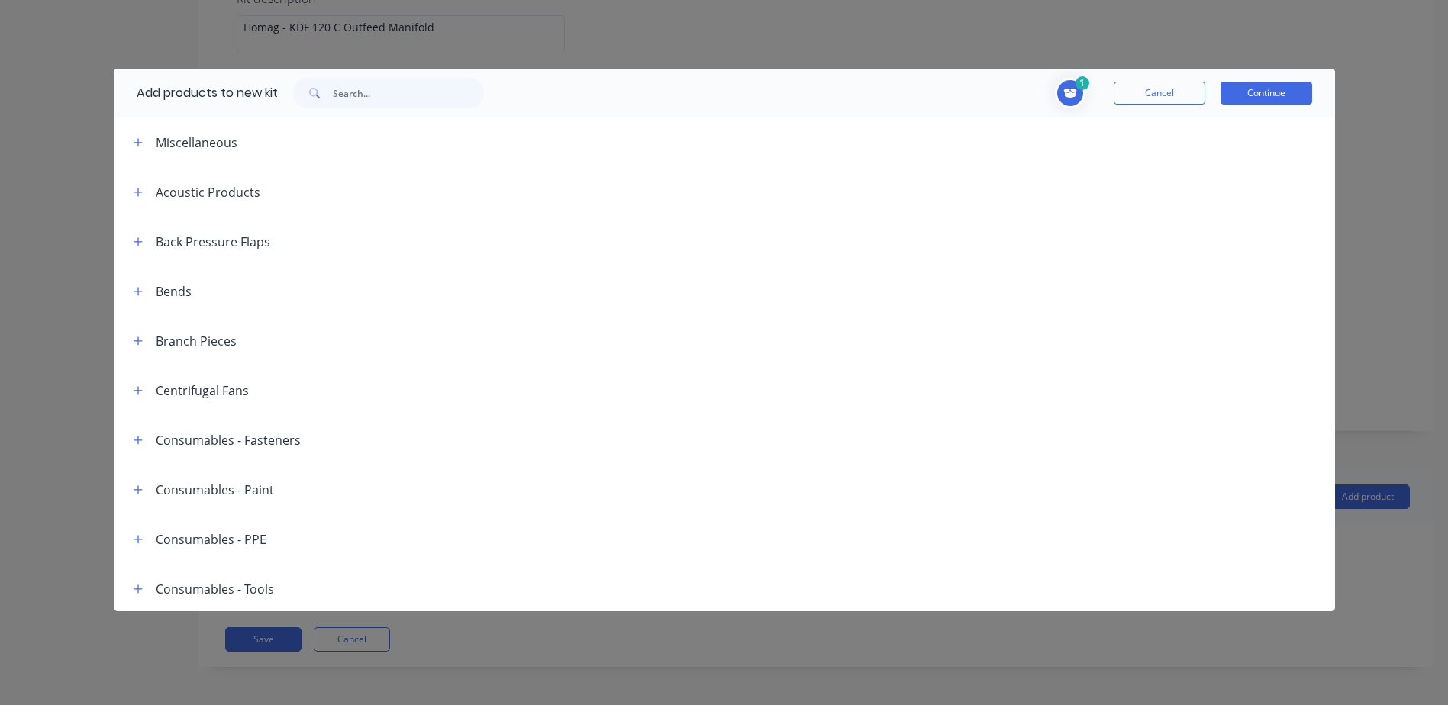
drag, startPoint x: 146, startPoint y: 343, endPoint x: 191, endPoint y: 338, distance: 45.3
click at [143, 343] on button "button" at bounding box center [138, 340] width 19 height 19
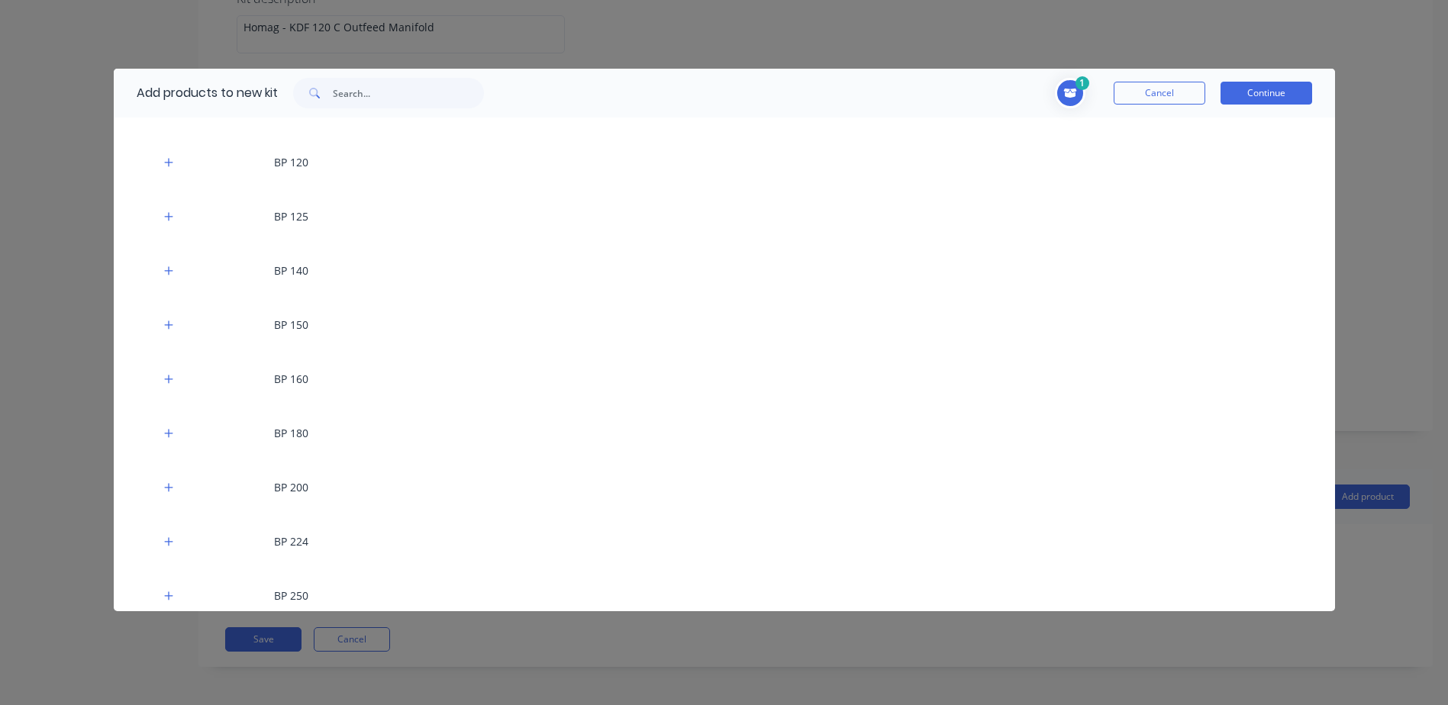
scroll to position [458, 0]
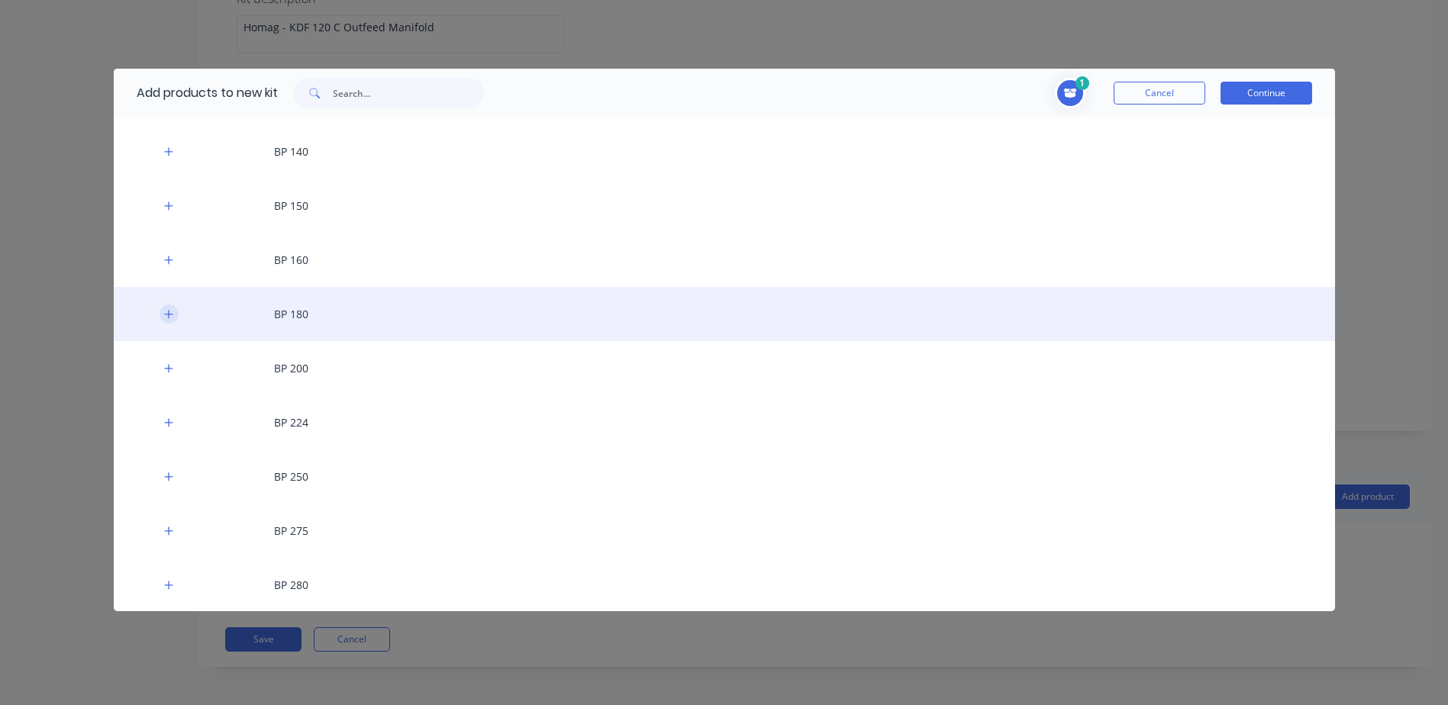
click at [170, 315] on icon "button" at bounding box center [168, 314] width 8 height 8
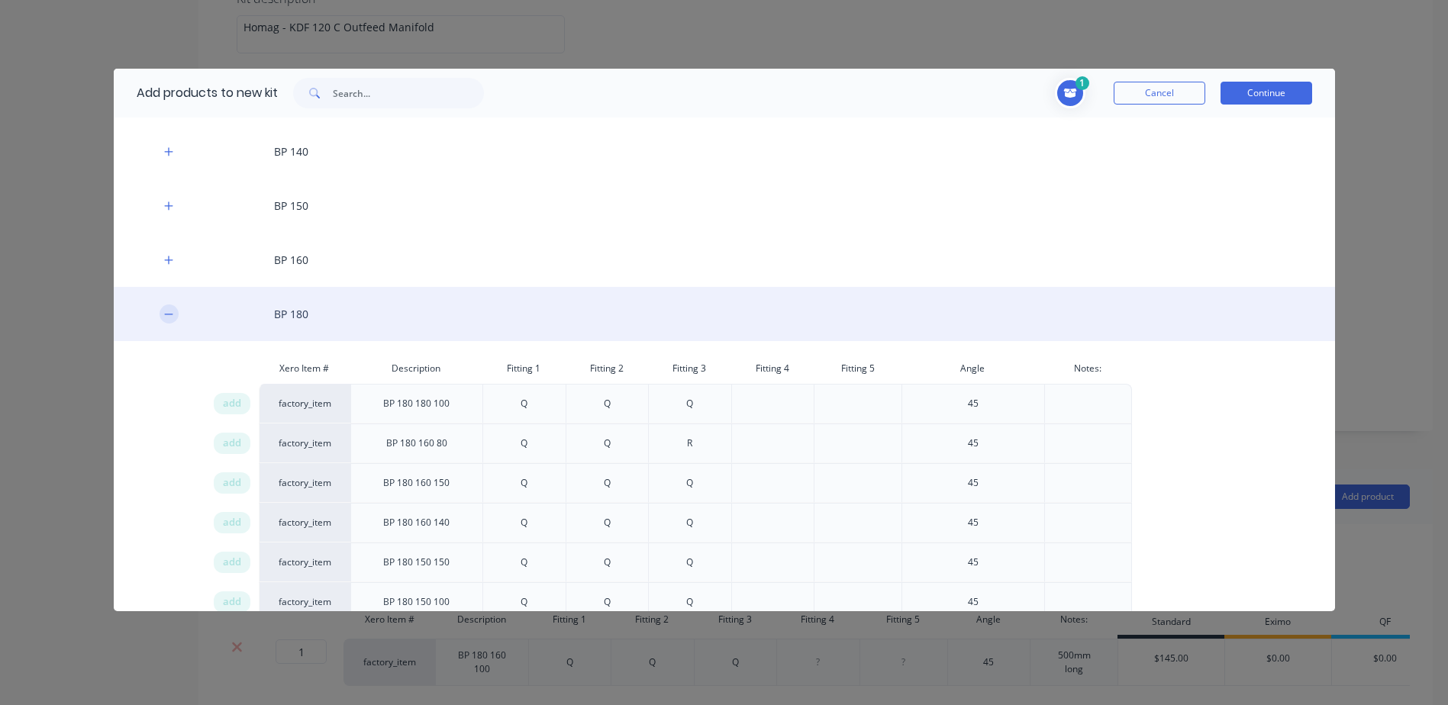
click at [170, 315] on icon "button" at bounding box center [168, 314] width 8 height 1
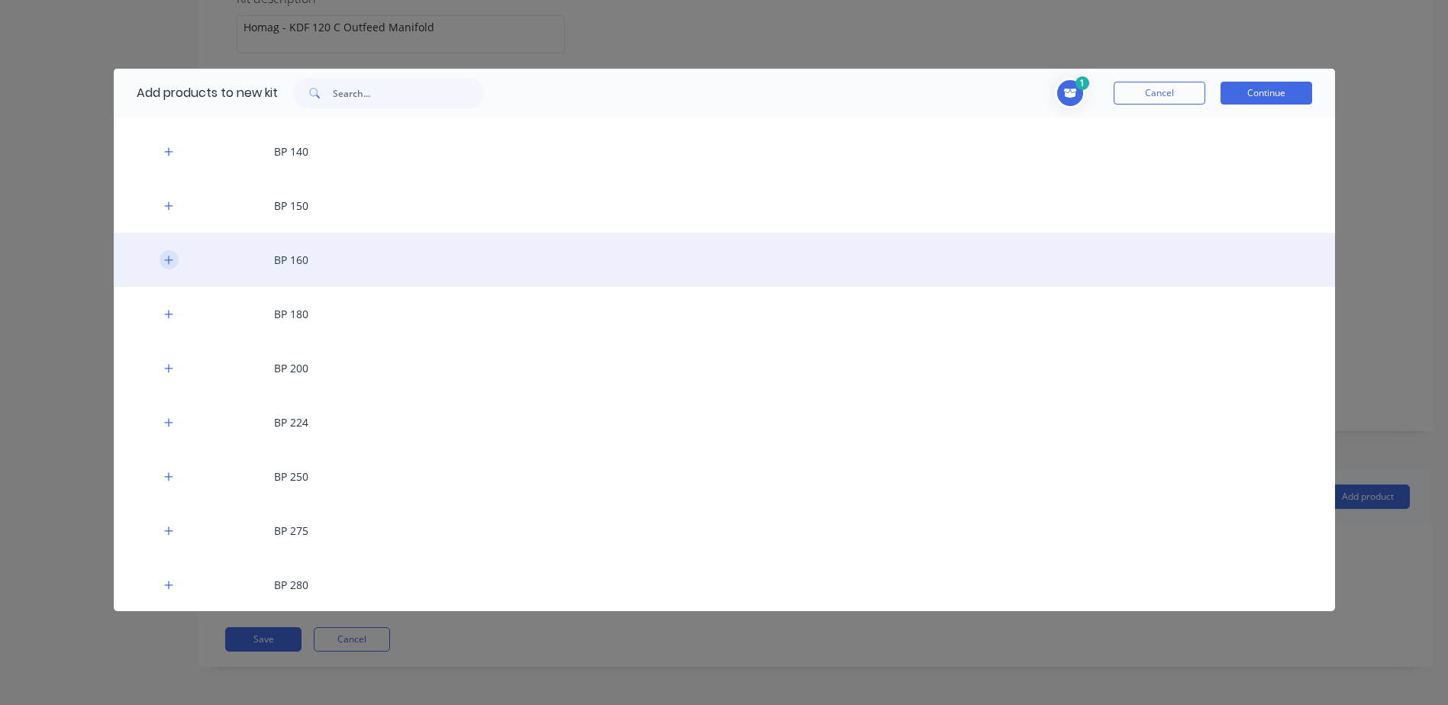
click at [169, 260] on icon "button" at bounding box center [168, 260] width 8 height 8
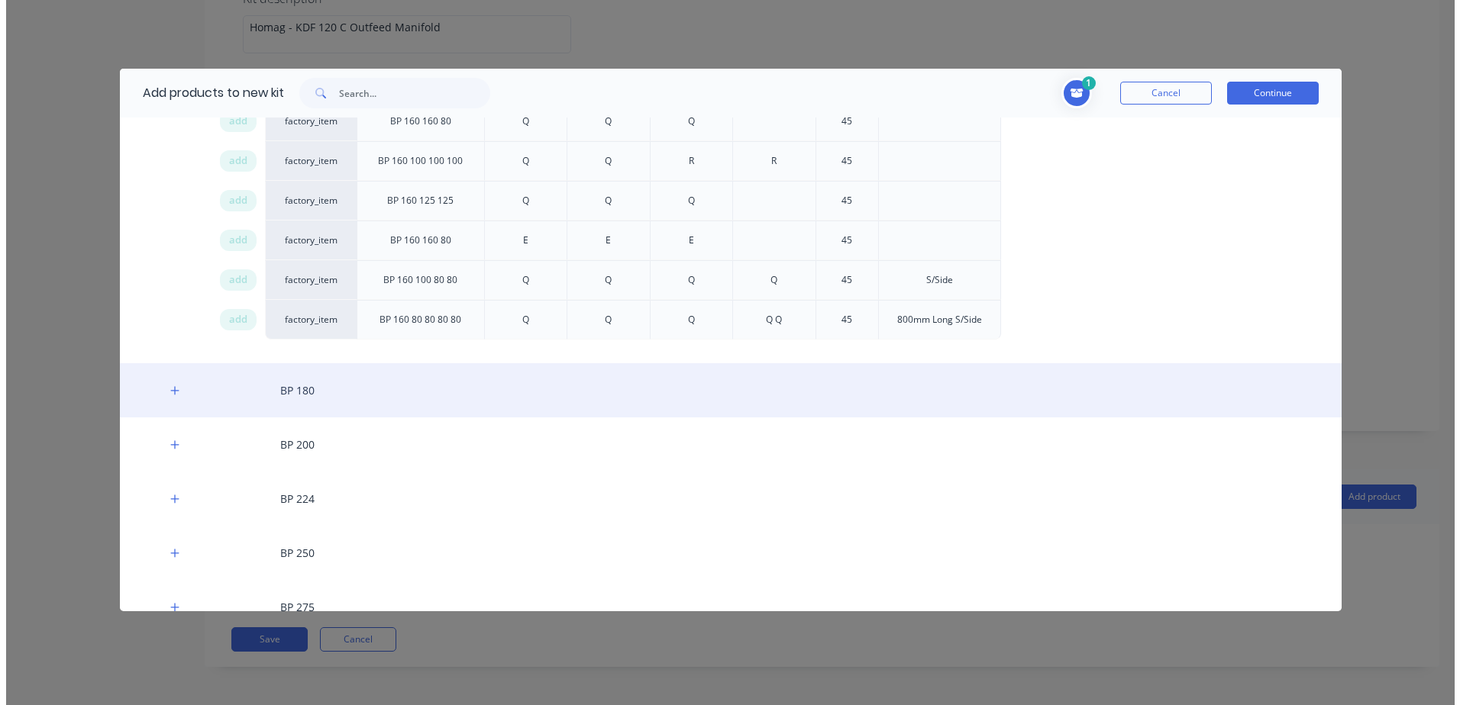
scroll to position [1908, 0]
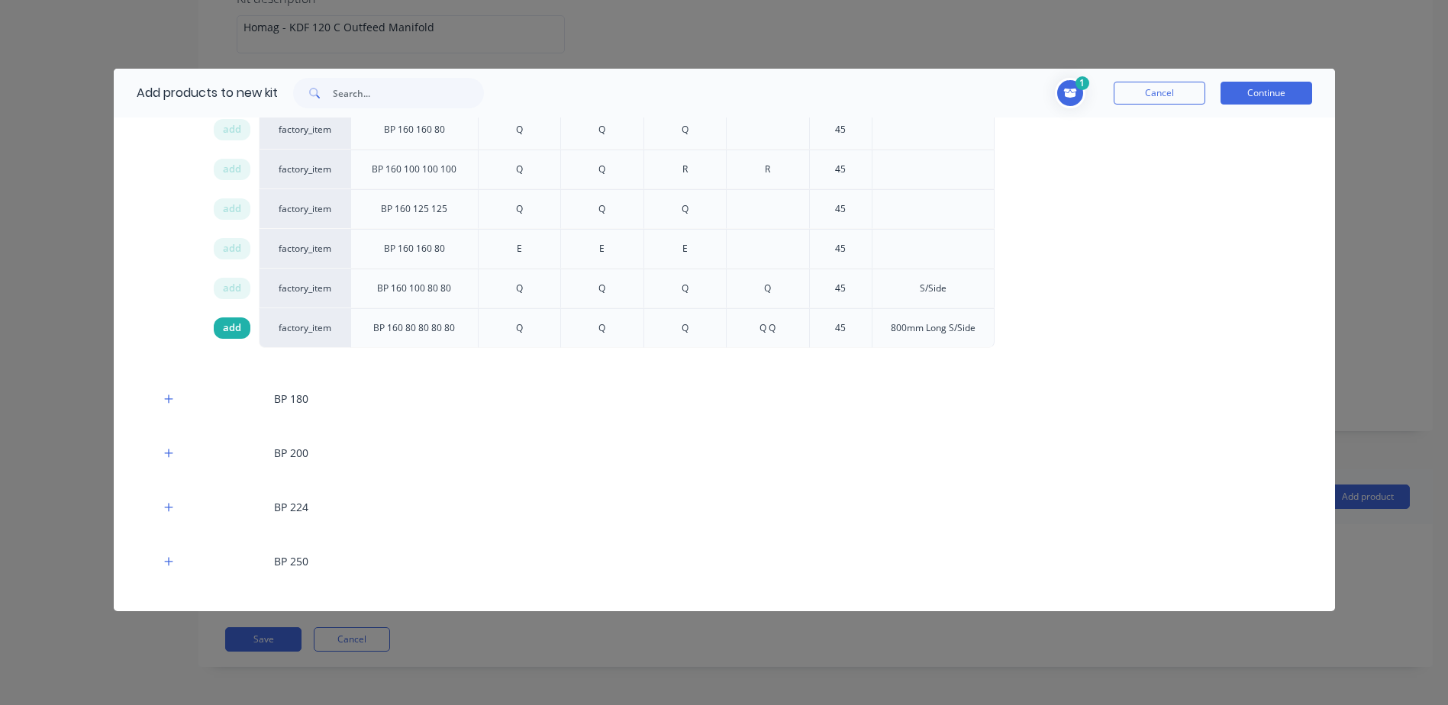
click at [231, 327] on span "add" at bounding box center [232, 328] width 18 height 15
click at [1266, 89] on button "Continue" at bounding box center [1267, 93] width 92 height 23
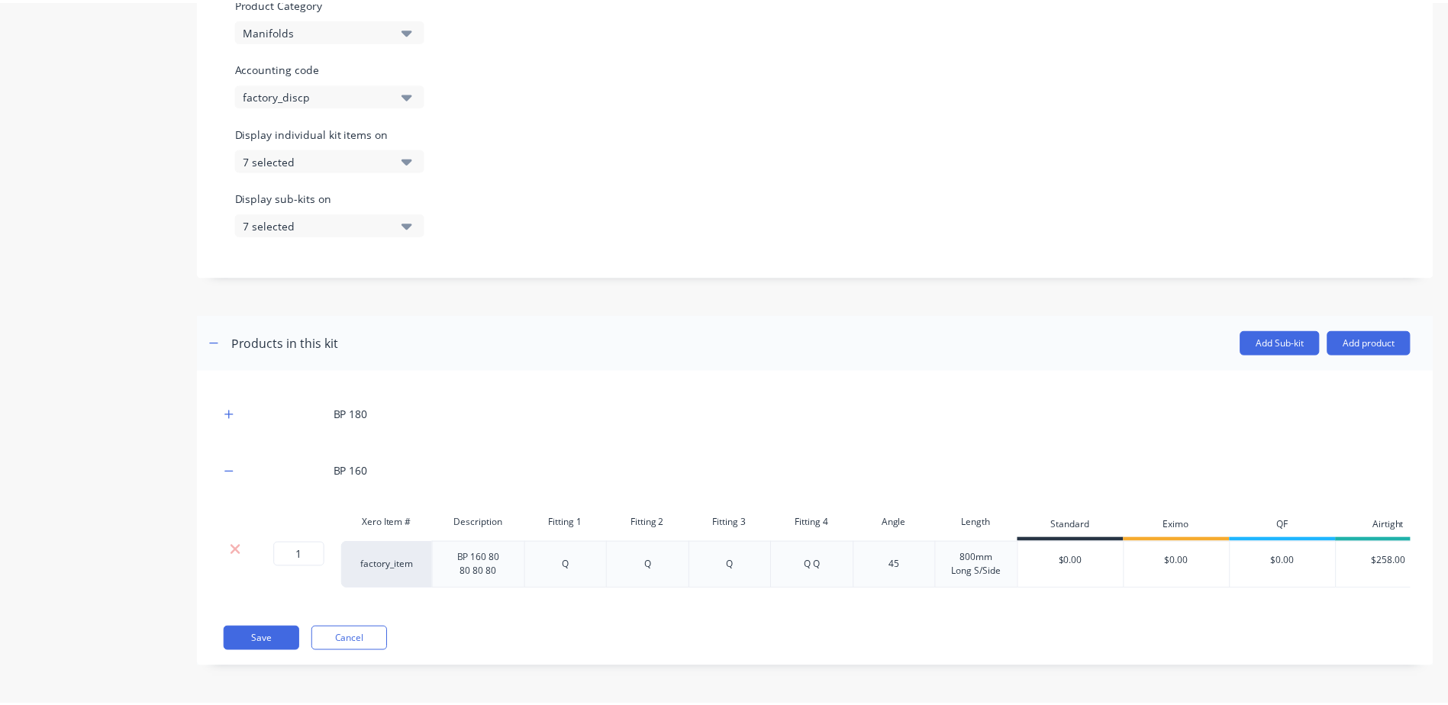
scroll to position [478, 0]
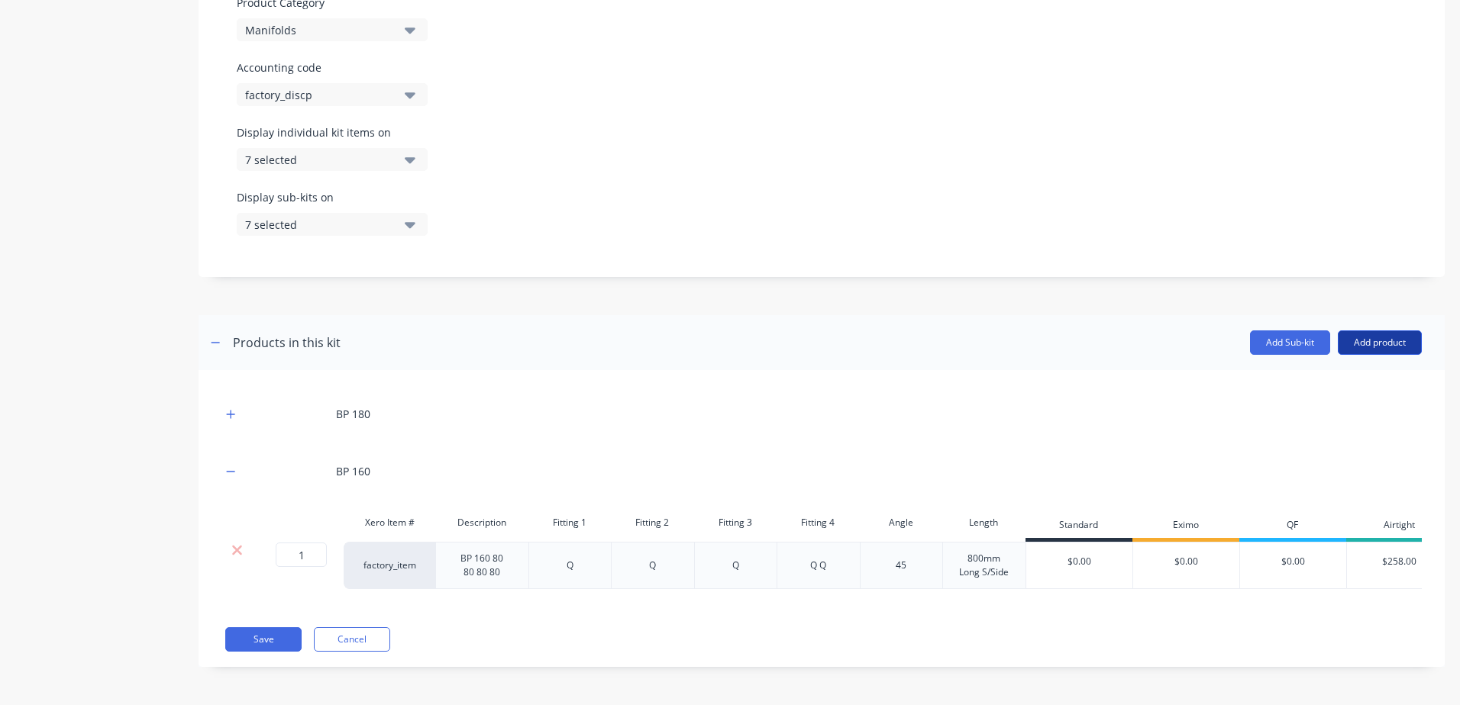
click at [1367, 331] on button "Add product" at bounding box center [1379, 343] width 84 height 24
click at [1342, 373] on div "Product catalogue" at bounding box center [1349, 382] width 118 height 22
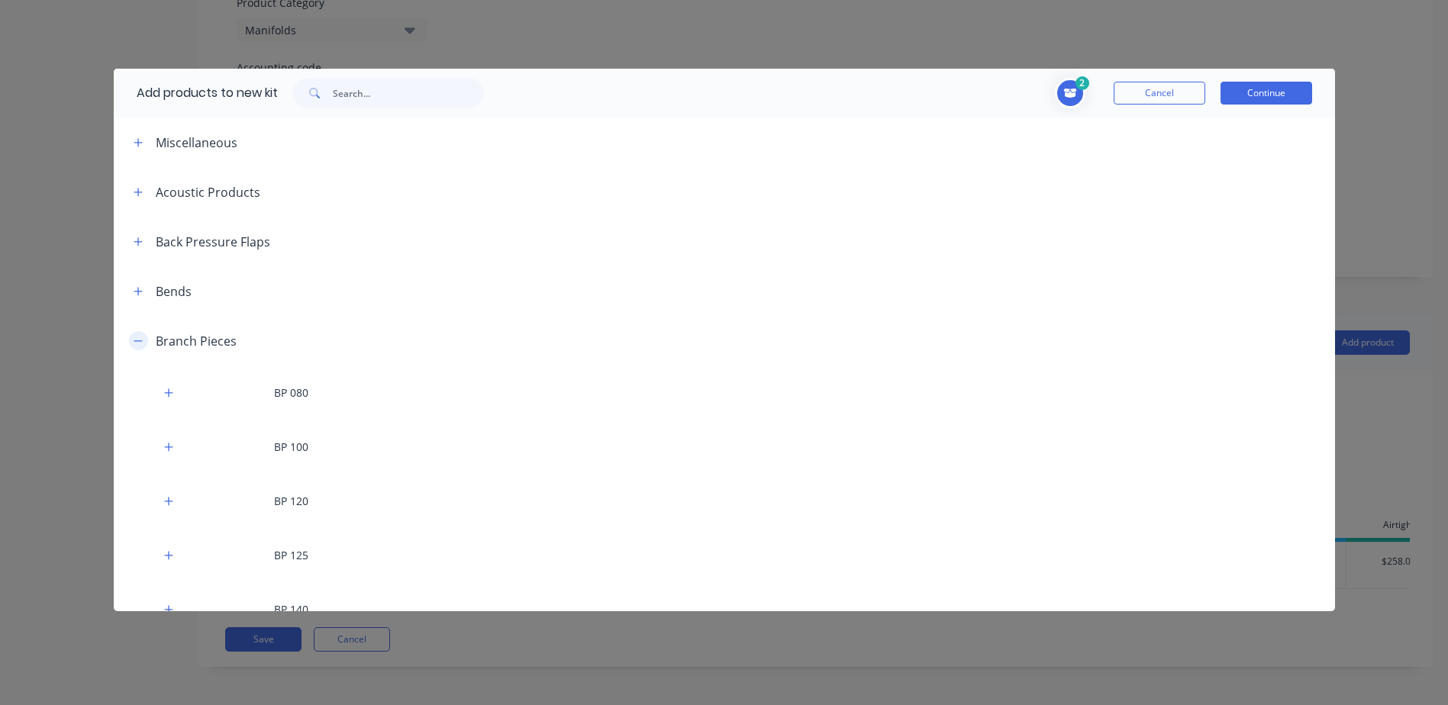
click at [139, 337] on icon "button" at bounding box center [138, 341] width 9 height 11
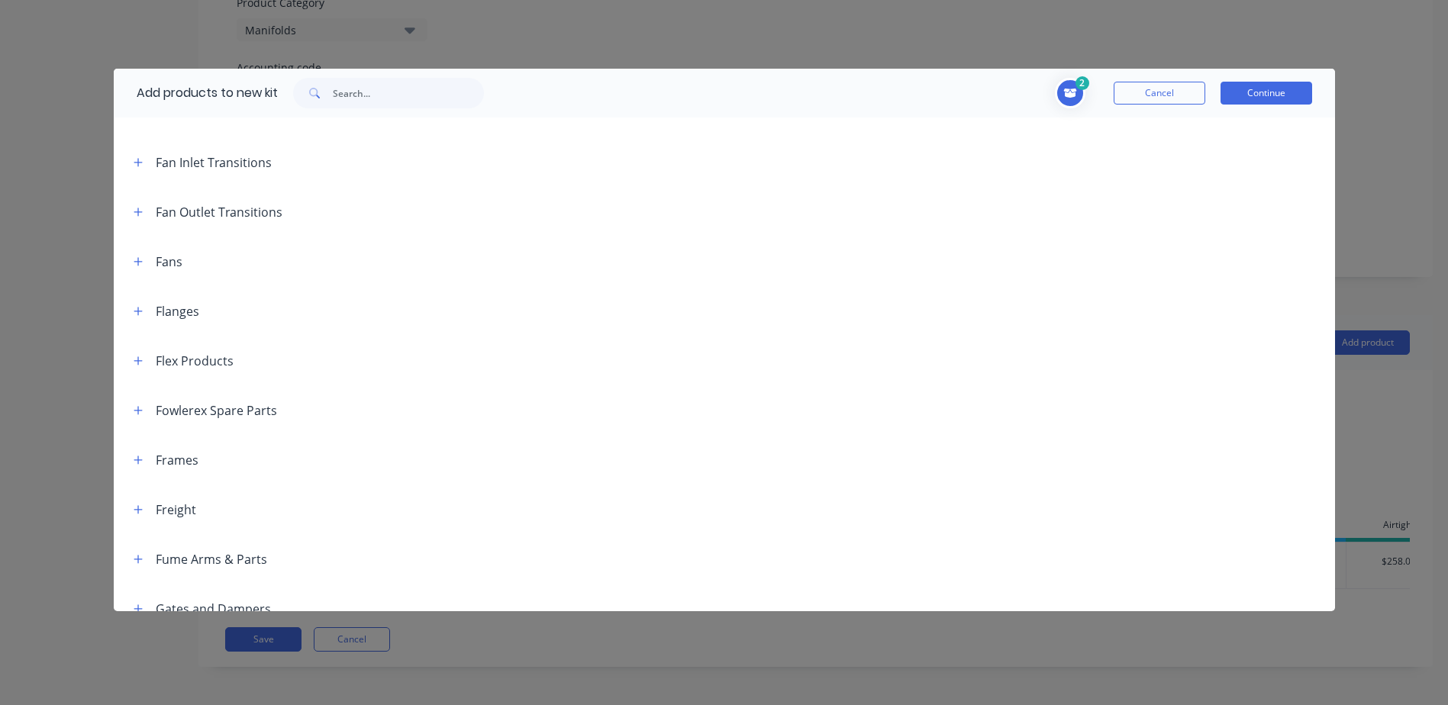
scroll to position [1221, 0]
click at [366, 86] on input "text" at bounding box center [408, 93] width 151 height 31
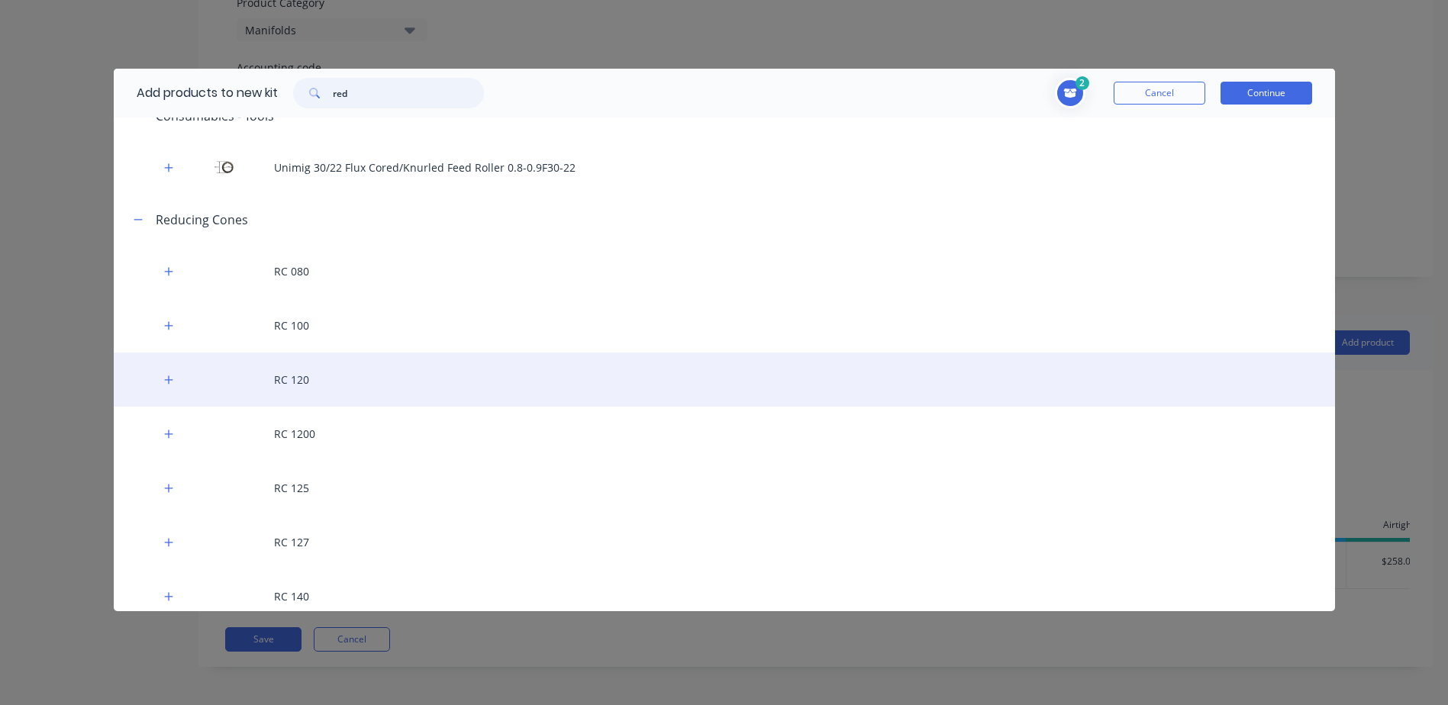
scroll to position [0, 0]
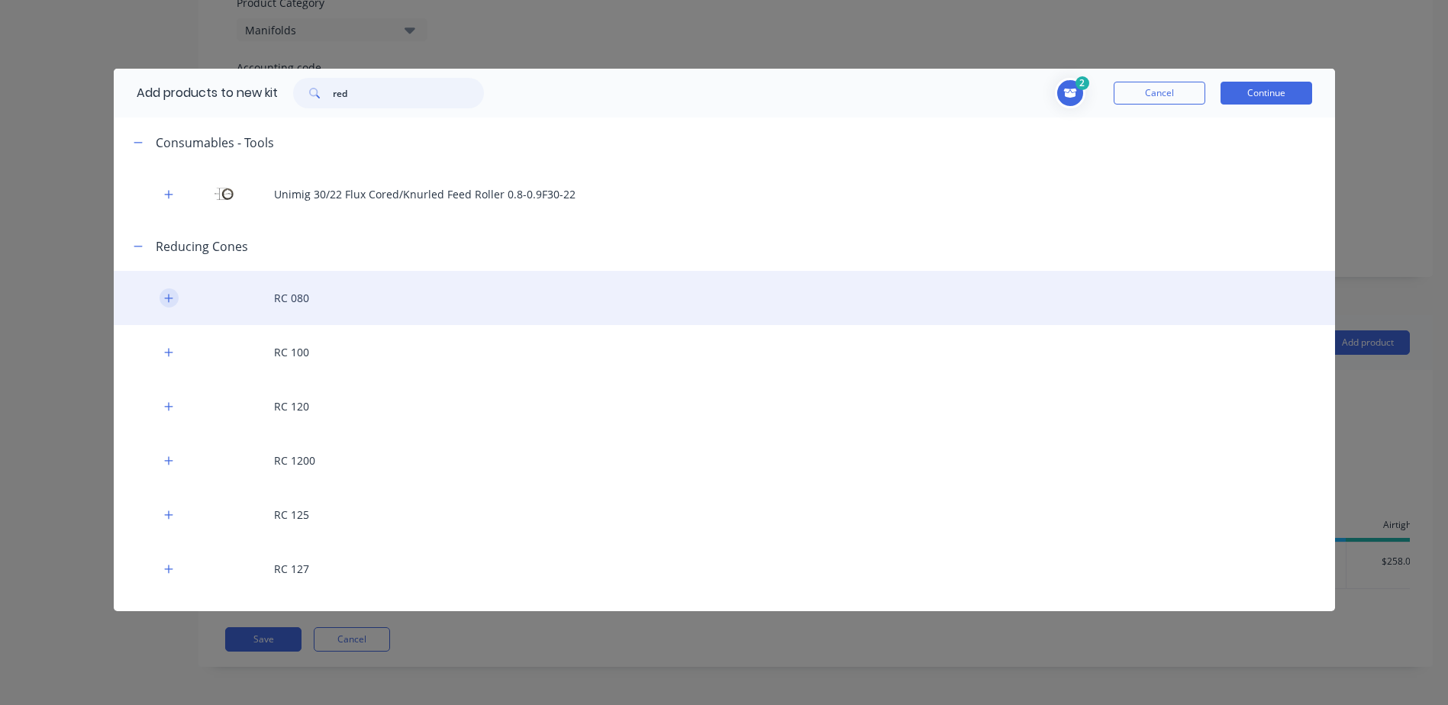
type input "red"
click at [170, 301] on icon "button" at bounding box center [168, 298] width 9 height 11
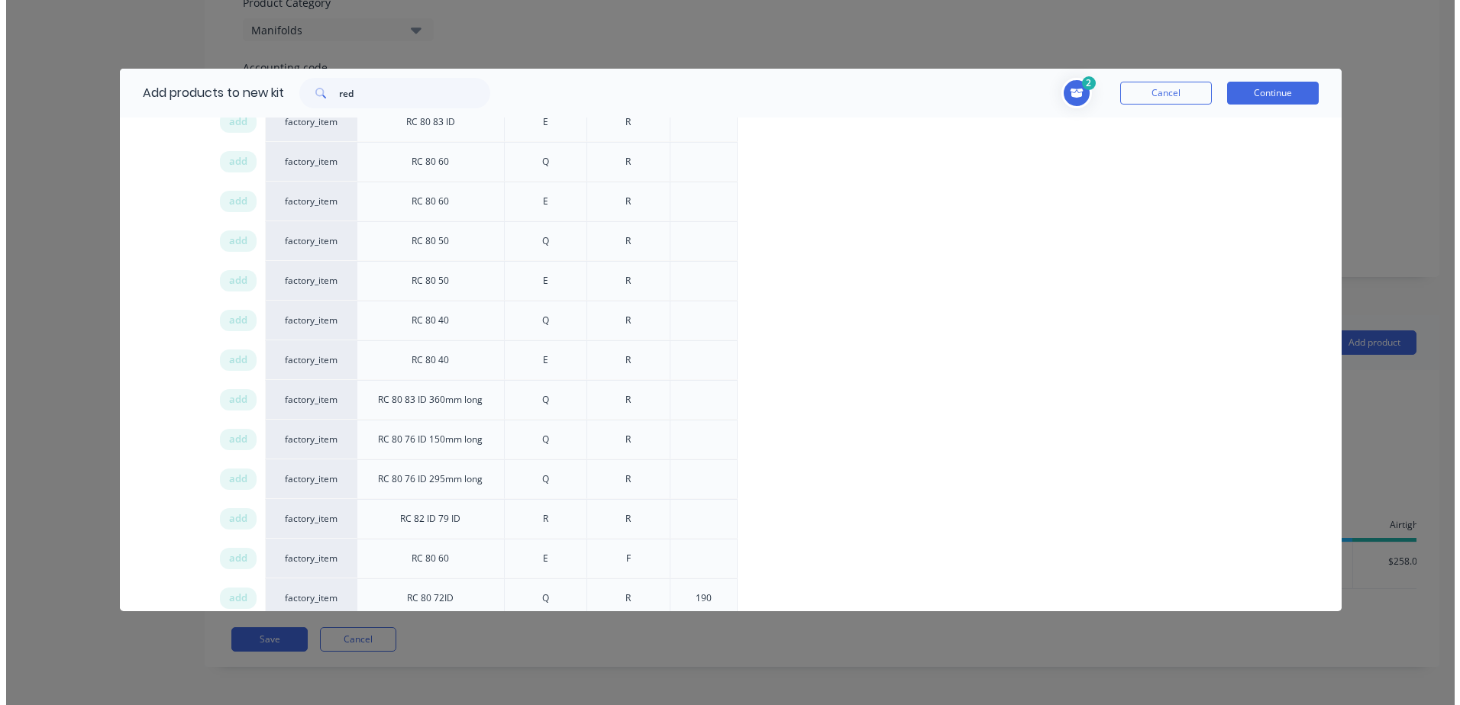
scroll to position [534, 0]
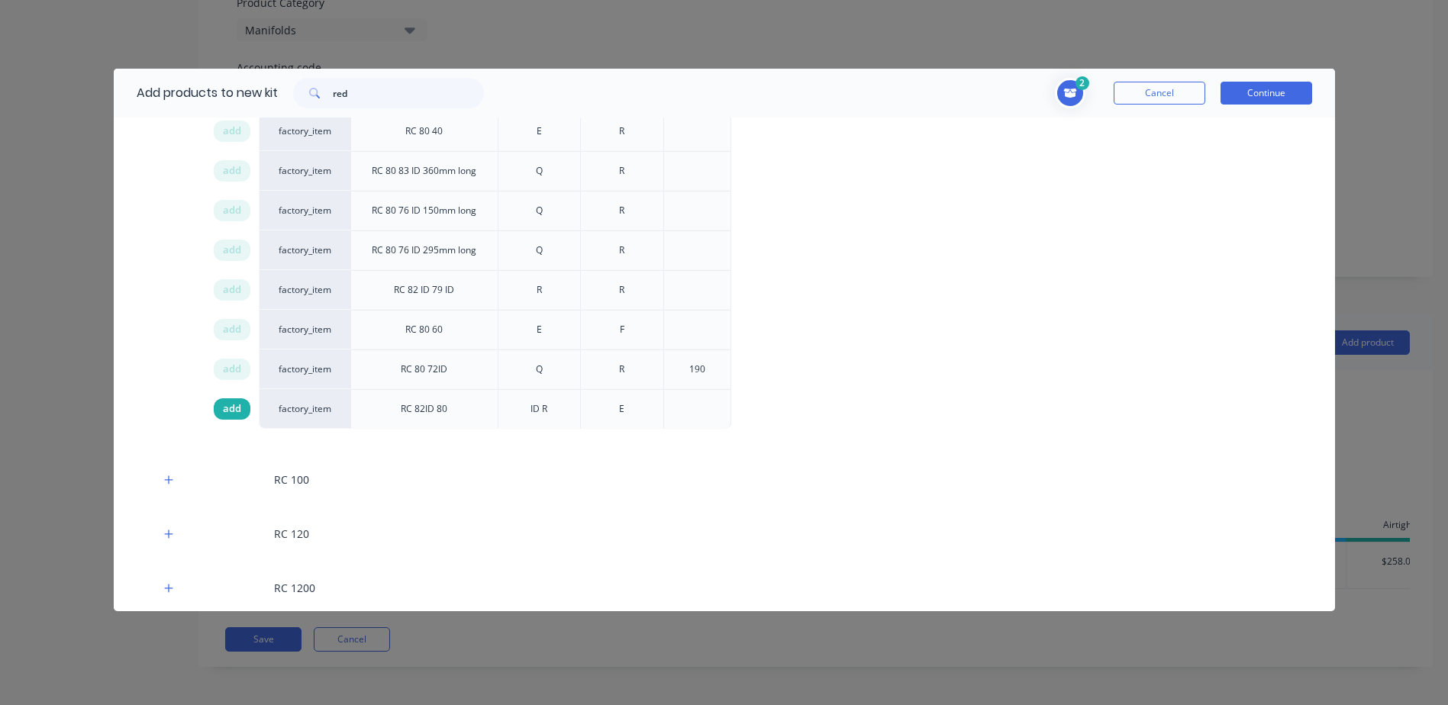
click at [225, 408] on span "add" at bounding box center [232, 409] width 18 height 15
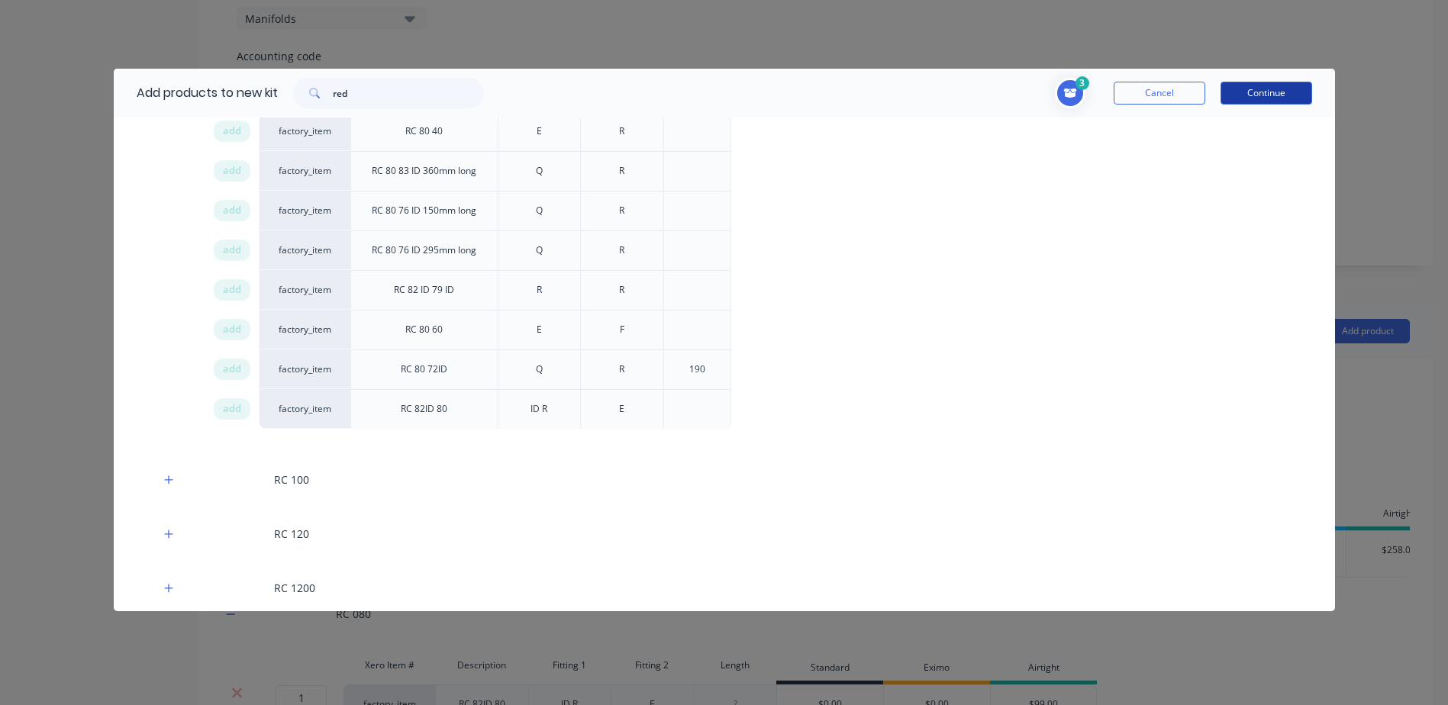
click at [1271, 92] on button "Continue" at bounding box center [1267, 93] width 92 height 23
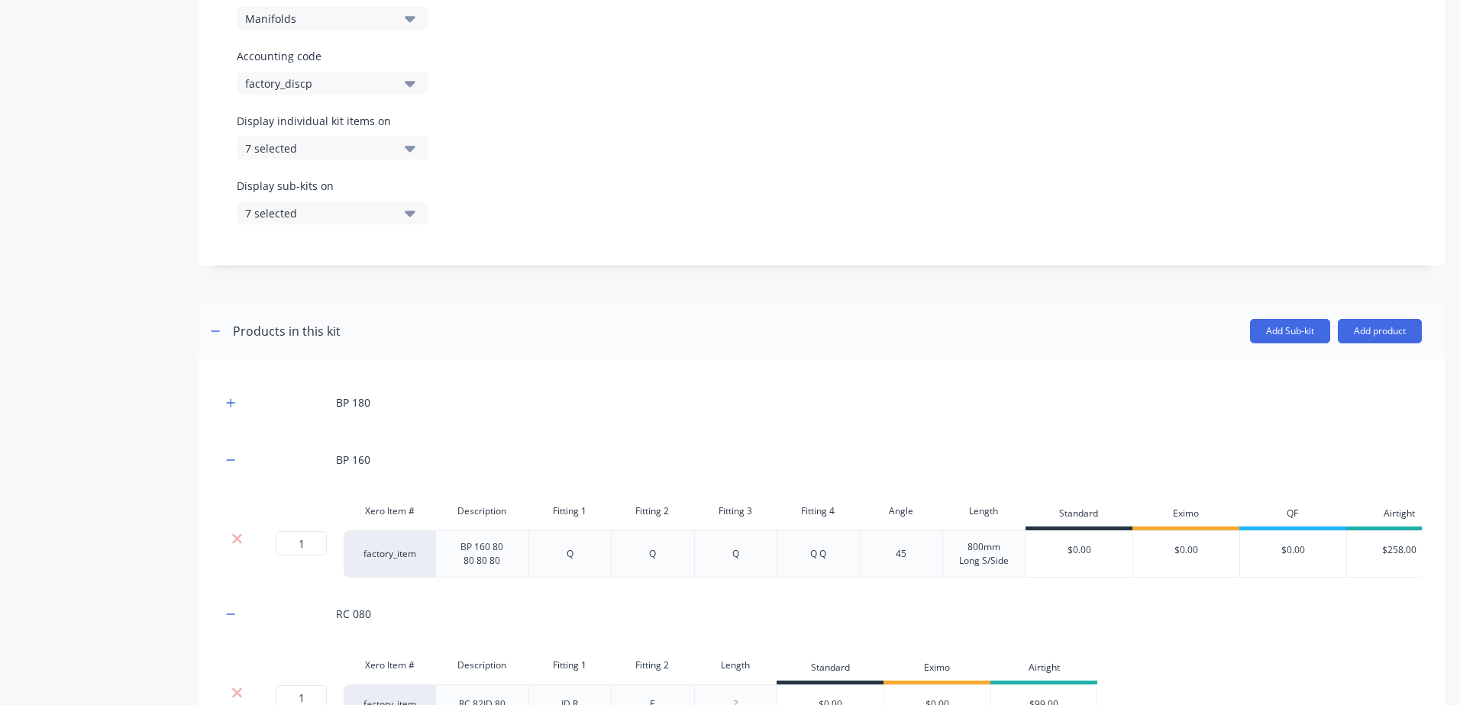
scroll to position [624, 0]
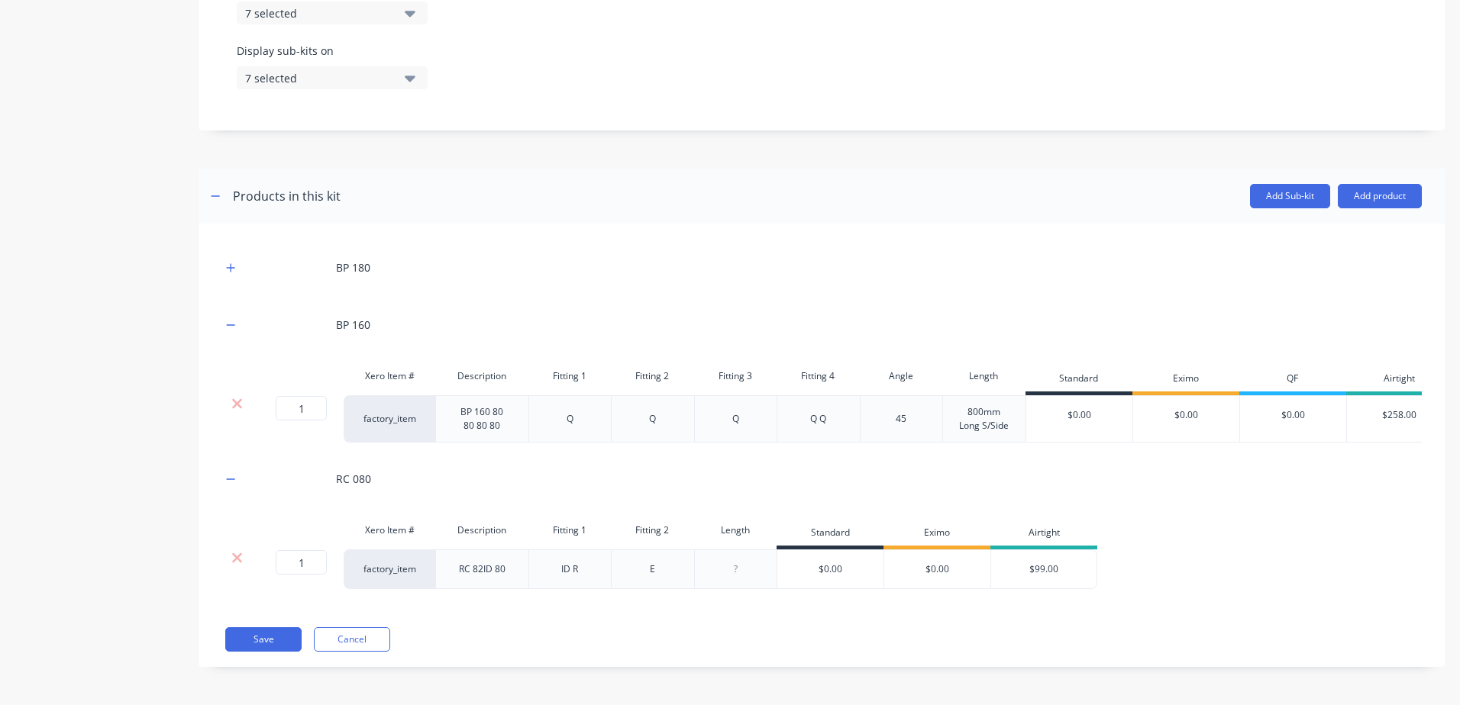
click at [749, 568] on div at bounding box center [735, 570] width 76 height 20
click at [235, 554] on icon at bounding box center [236, 557] width 11 height 15
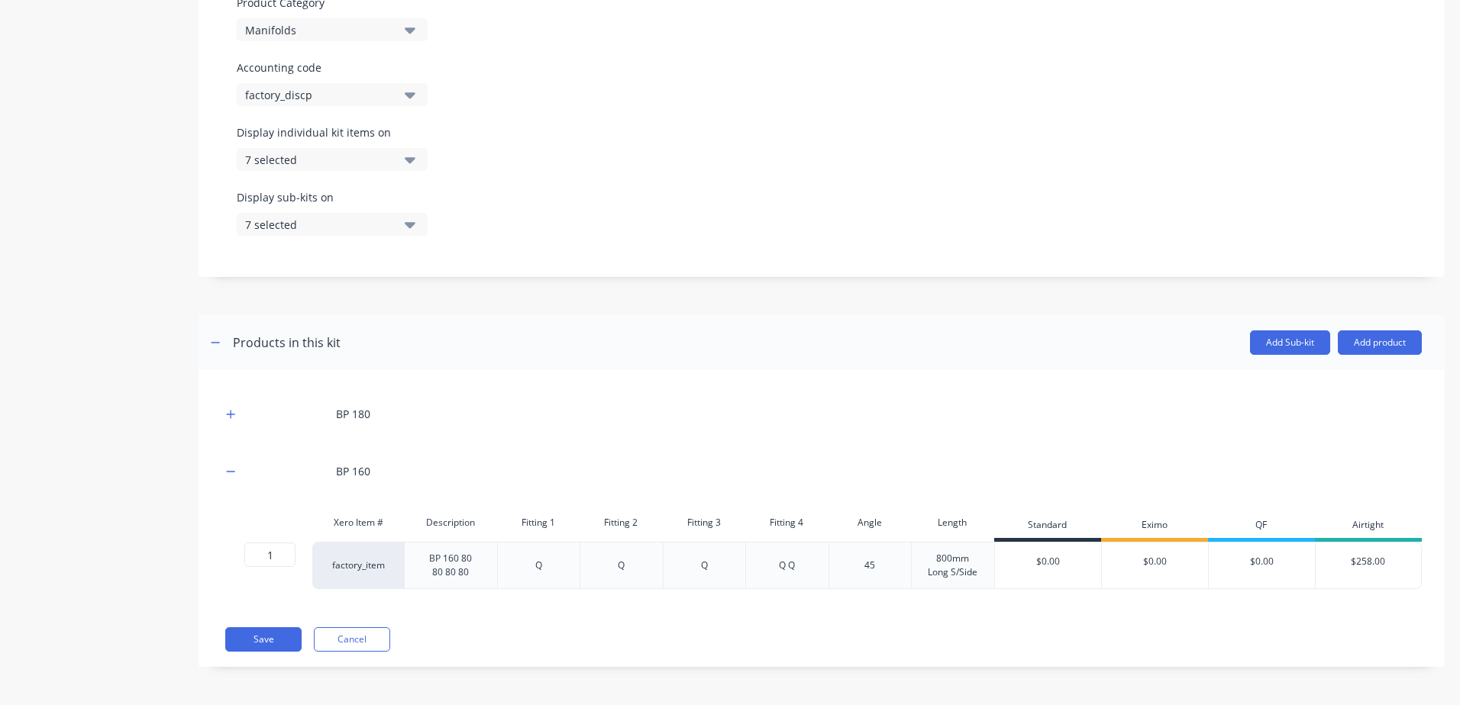
scroll to position [0, 0]
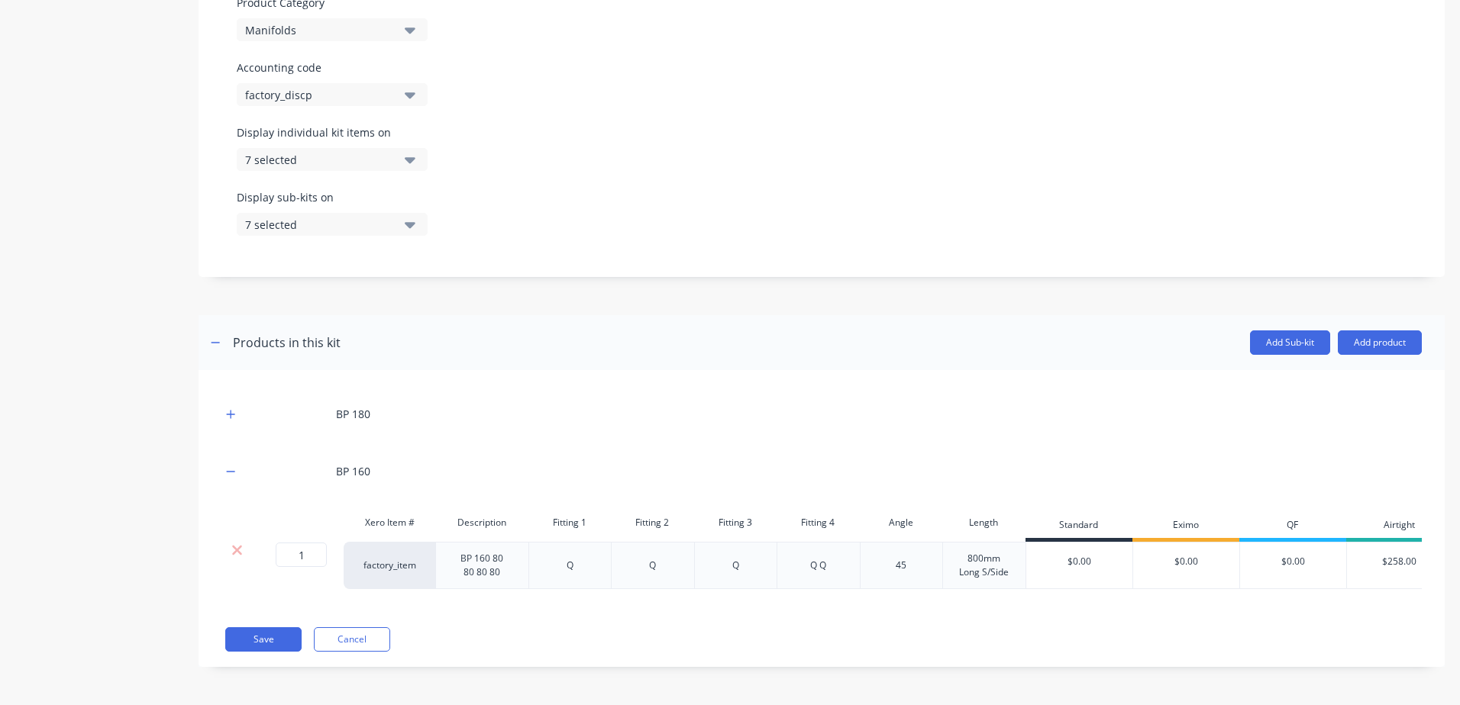
click at [329, 399] on div "BP 180" at bounding box center [821, 414] width 1200 height 42
click at [235, 409] on icon "button" at bounding box center [230, 414] width 9 height 11
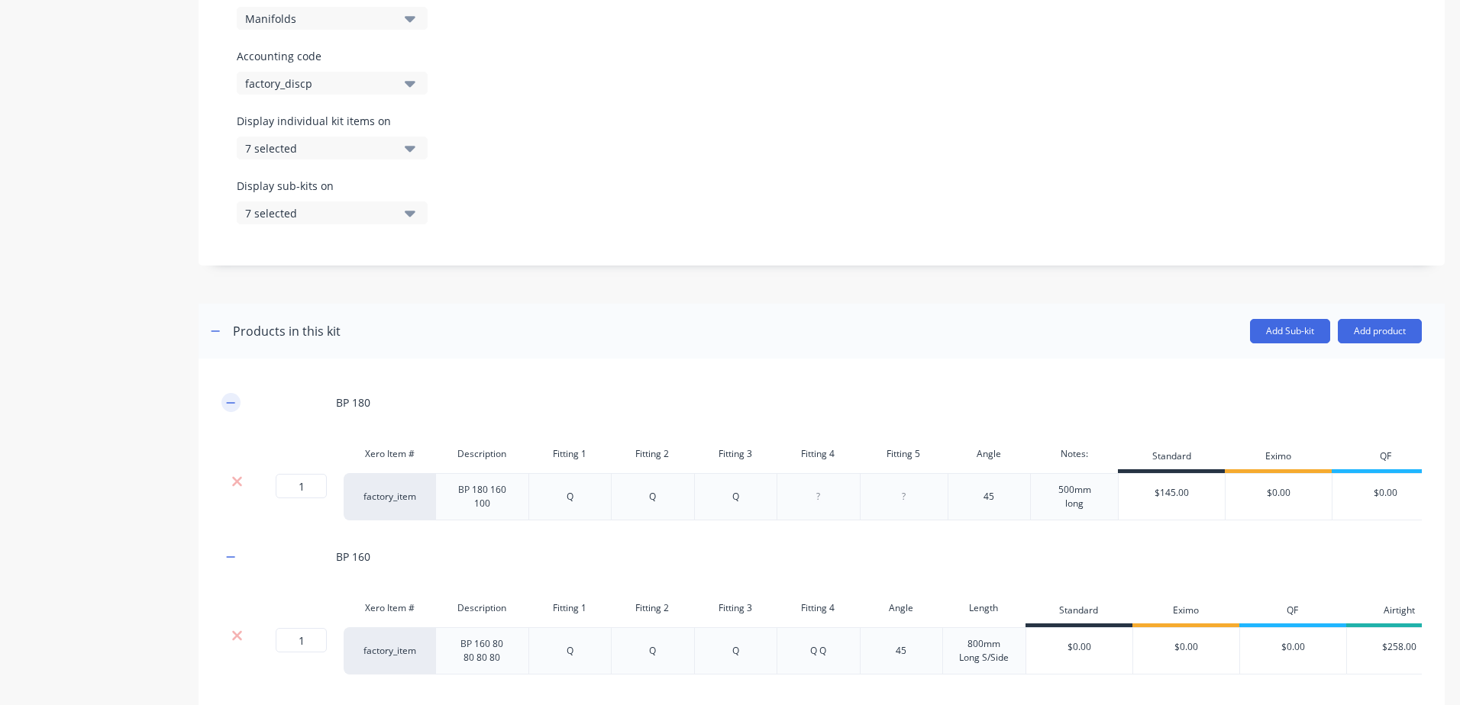
click at [234, 402] on icon "button" at bounding box center [230, 403] width 9 height 11
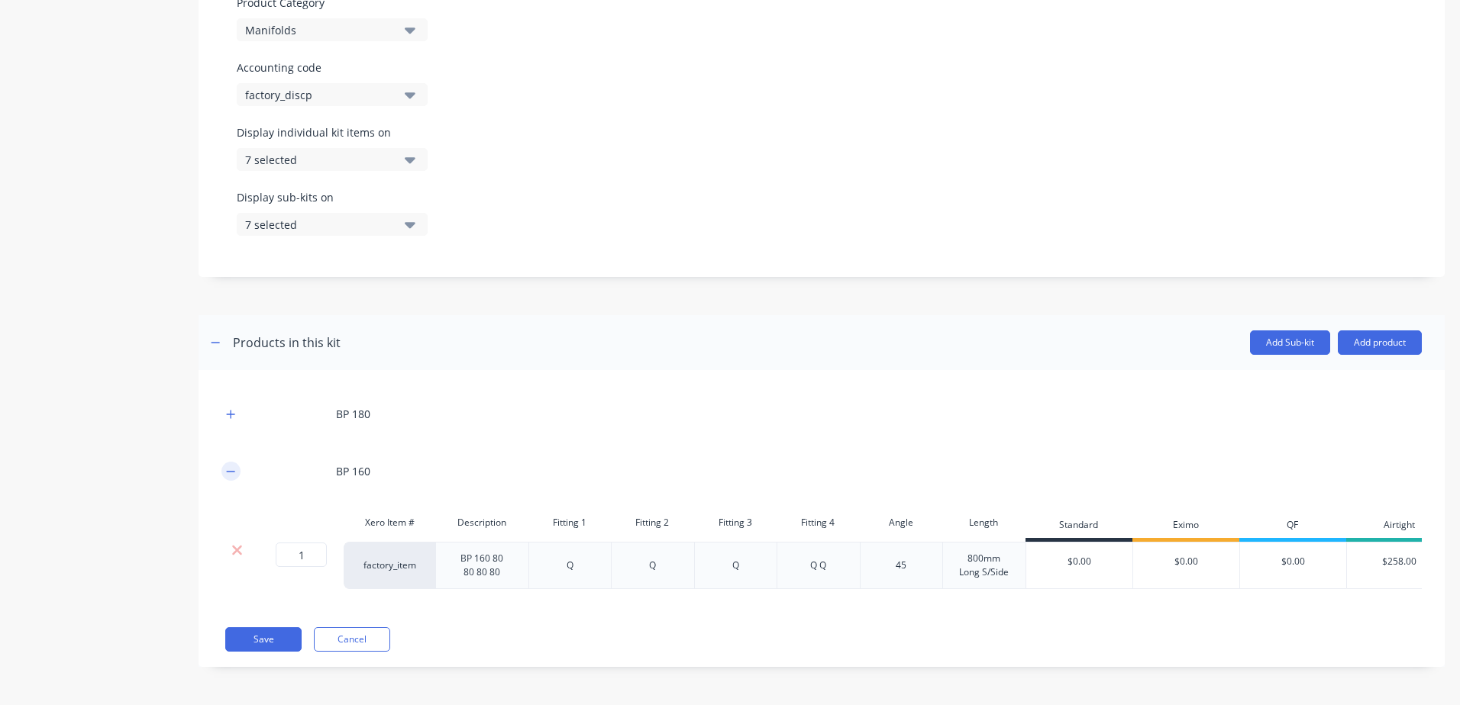
click at [231, 466] on icon "button" at bounding box center [230, 471] width 9 height 11
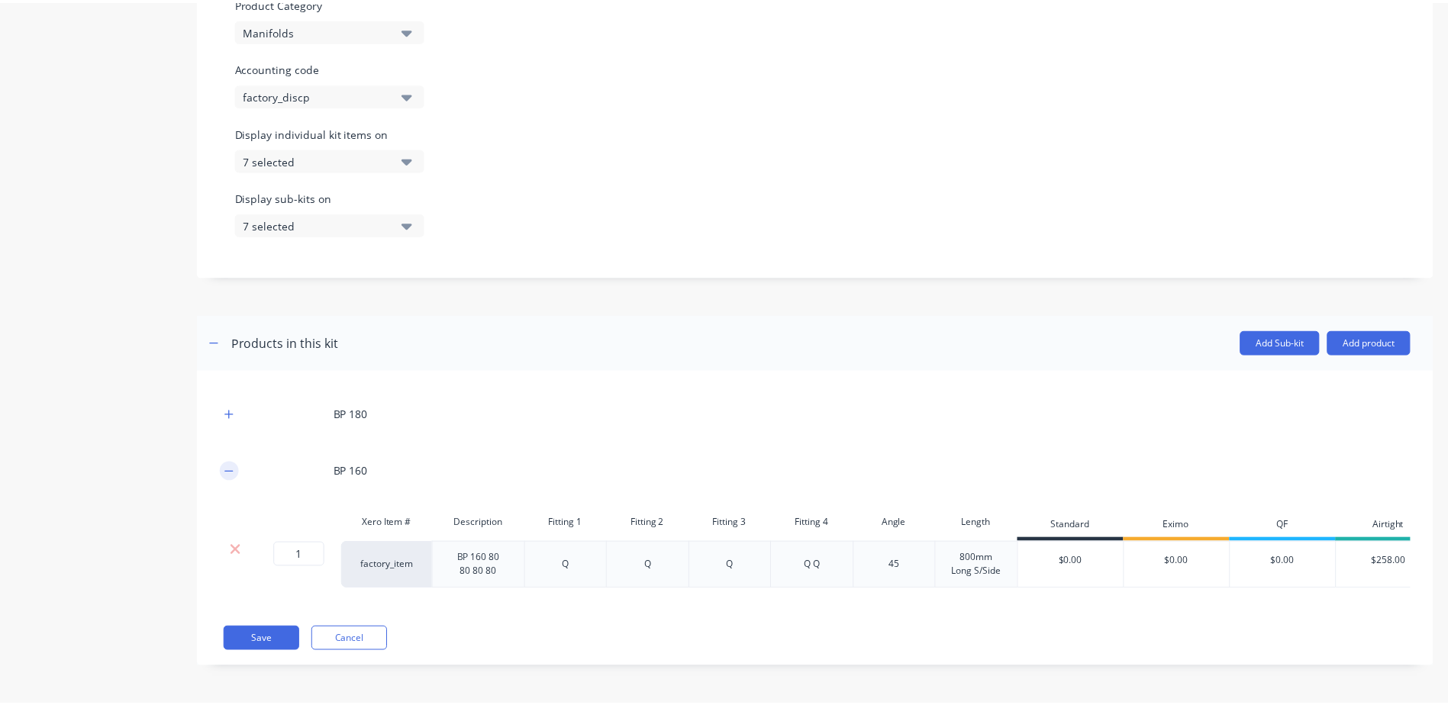
scroll to position [369, 0]
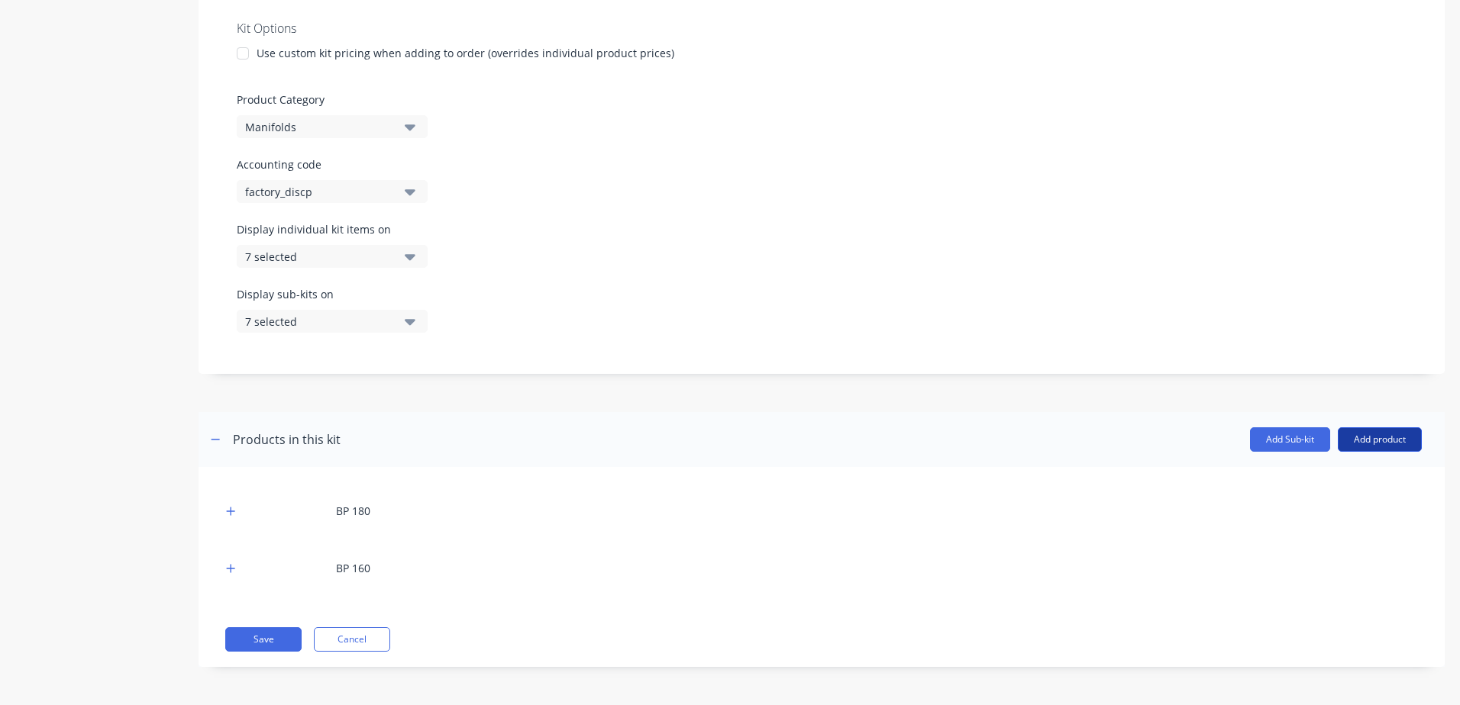
drag, startPoint x: 1350, startPoint y: 430, endPoint x: 1348, endPoint y: 442, distance: 12.3
click at [1350, 431] on button "Add product" at bounding box center [1379, 439] width 84 height 24
click at [1331, 469] on div "Product catalogue" at bounding box center [1349, 479] width 118 height 22
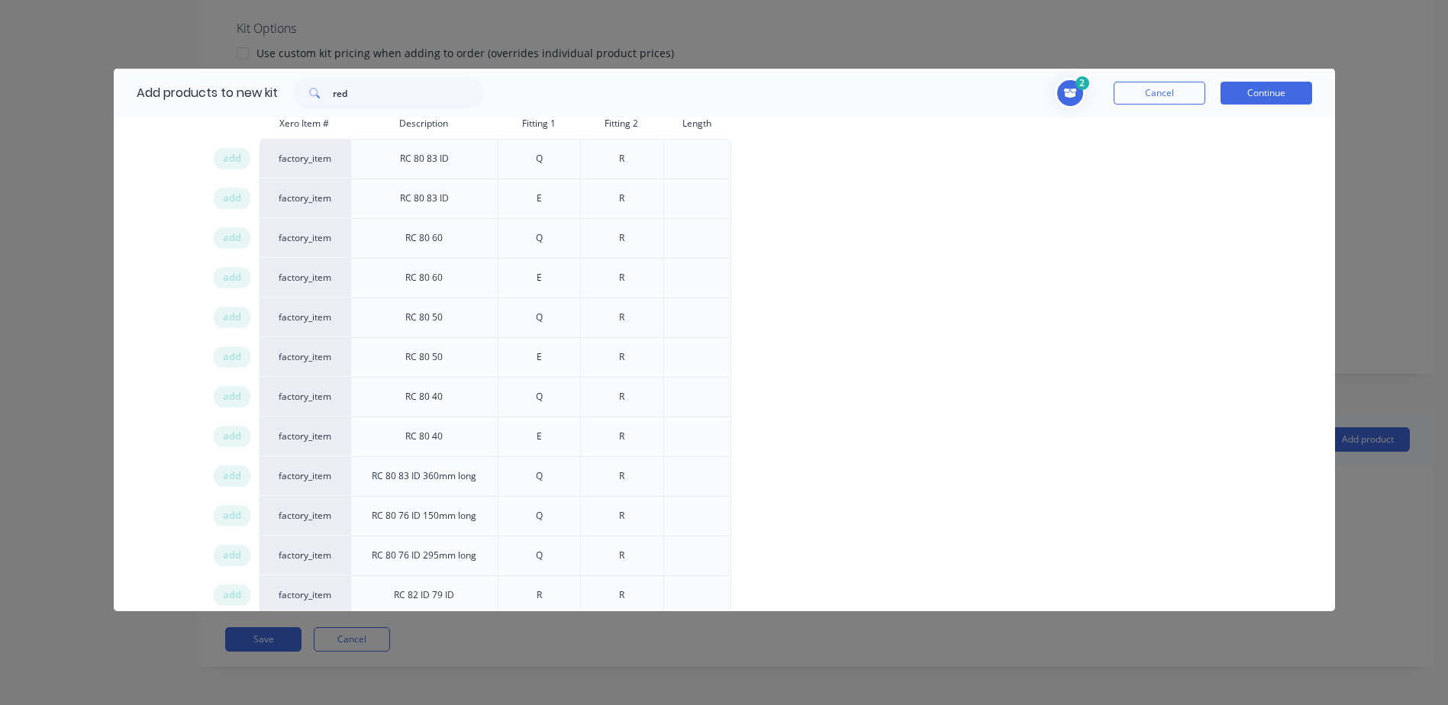
scroll to position [458, 0]
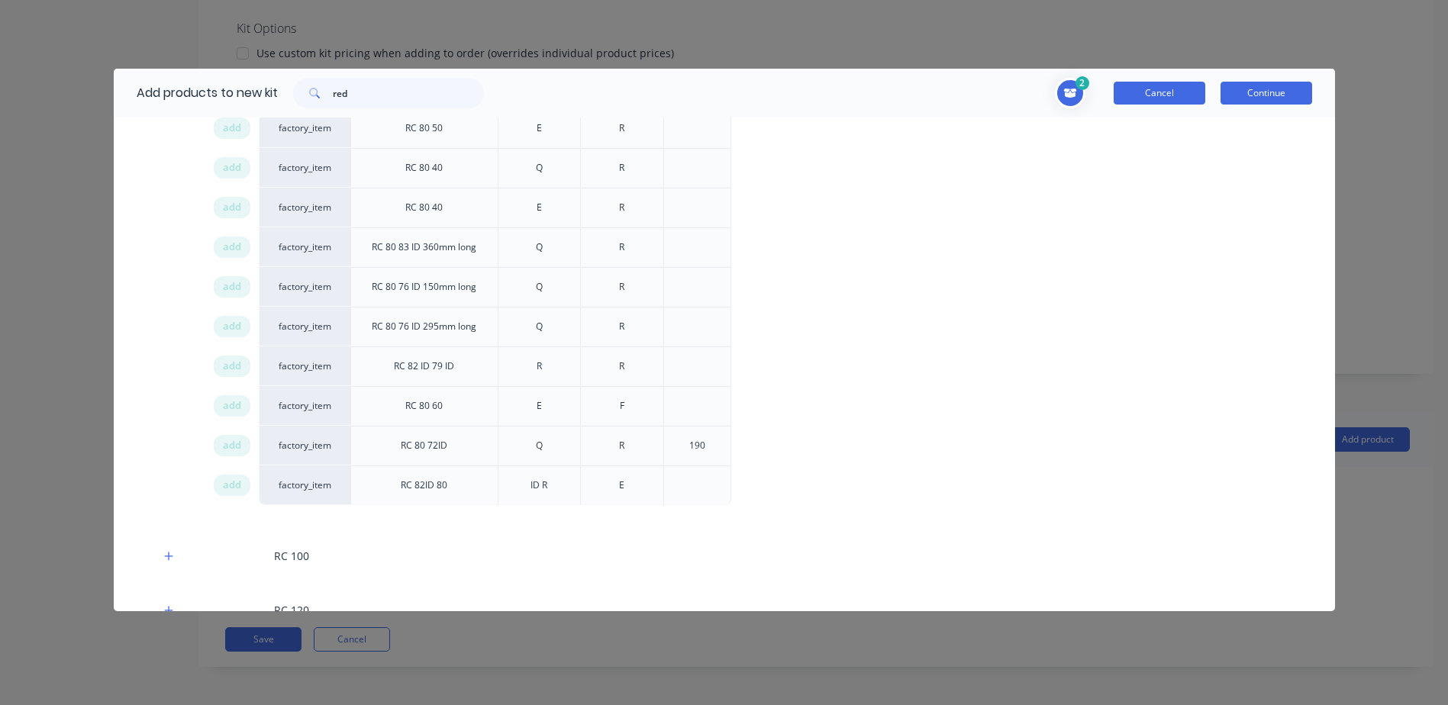
click at [1157, 85] on button "Cancel" at bounding box center [1160, 93] width 92 height 23
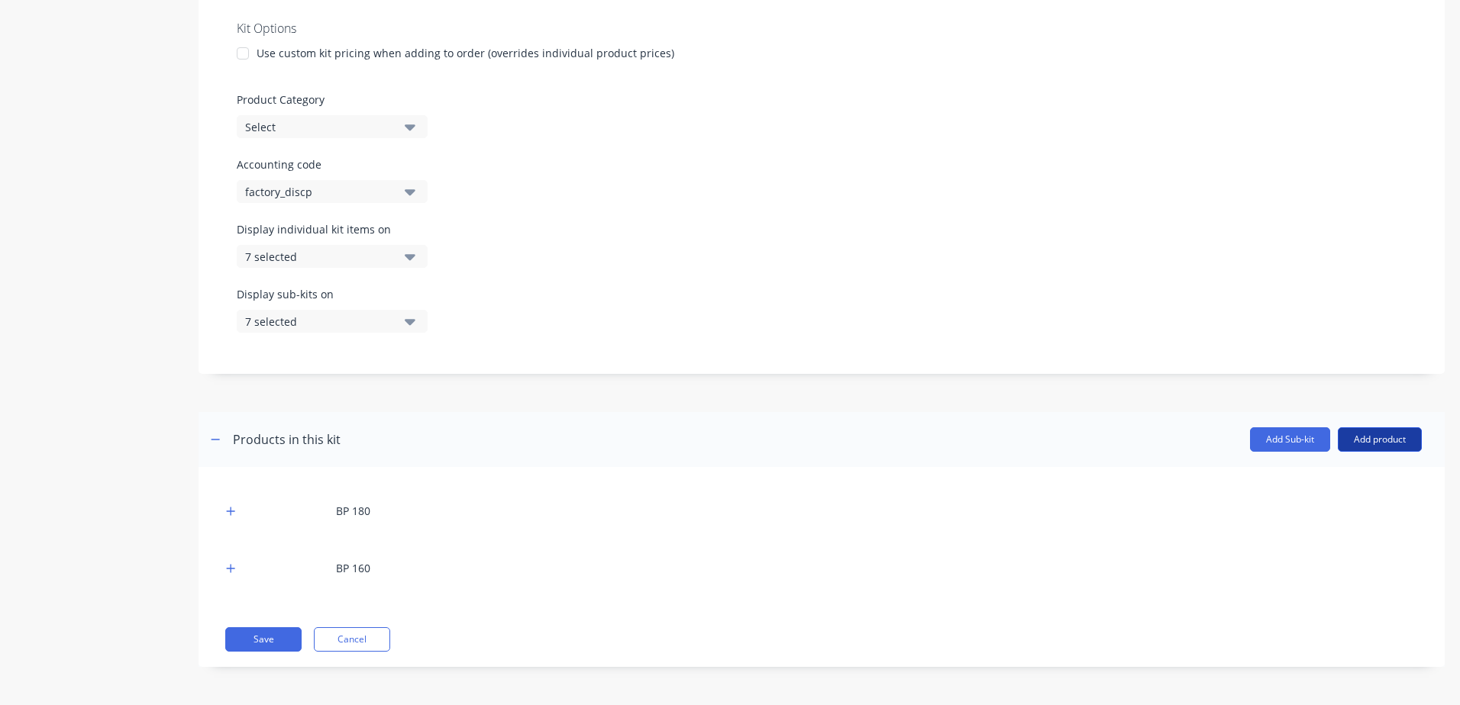
click at [1363, 434] on button "Add product" at bounding box center [1379, 439] width 84 height 24
click at [1294, 476] on div "Product catalogue" at bounding box center [1349, 479] width 118 height 22
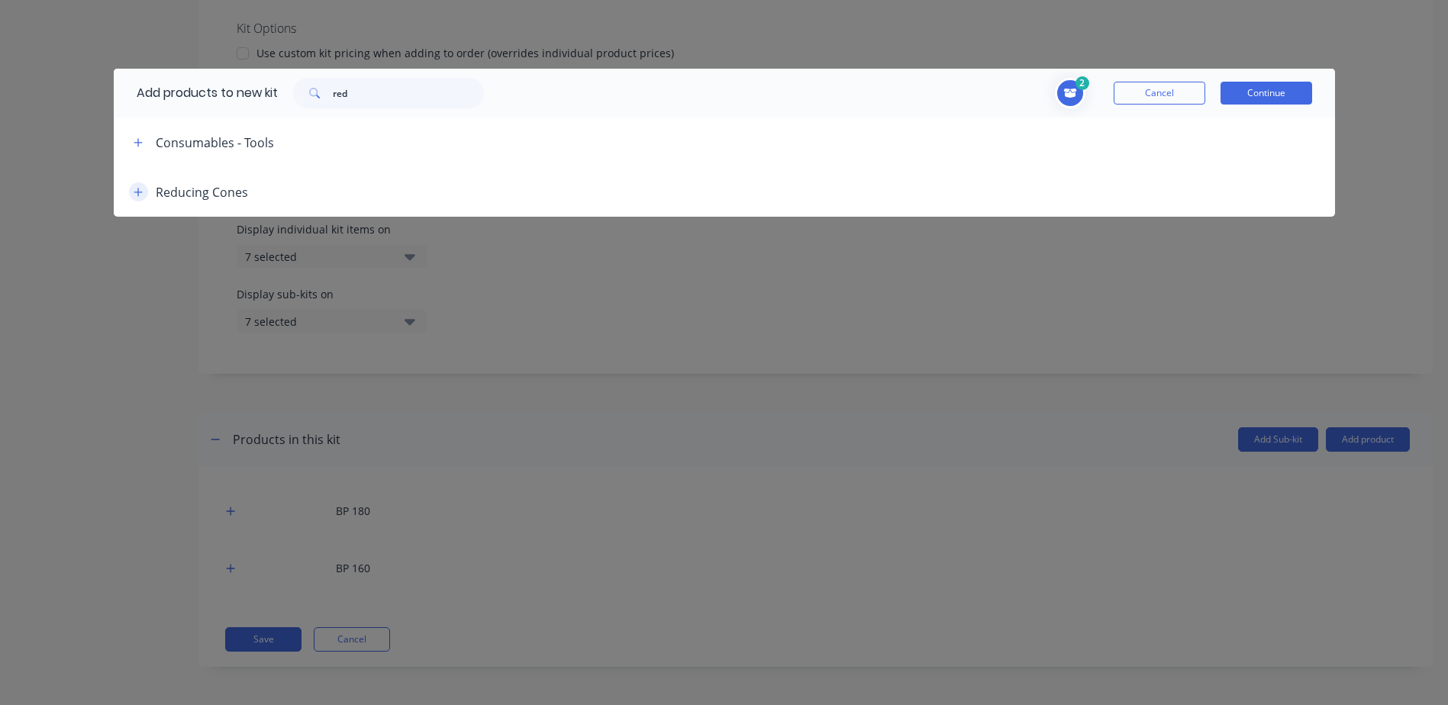
click at [137, 189] on icon "button" at bounding box center [138, 192] width 9 height 11
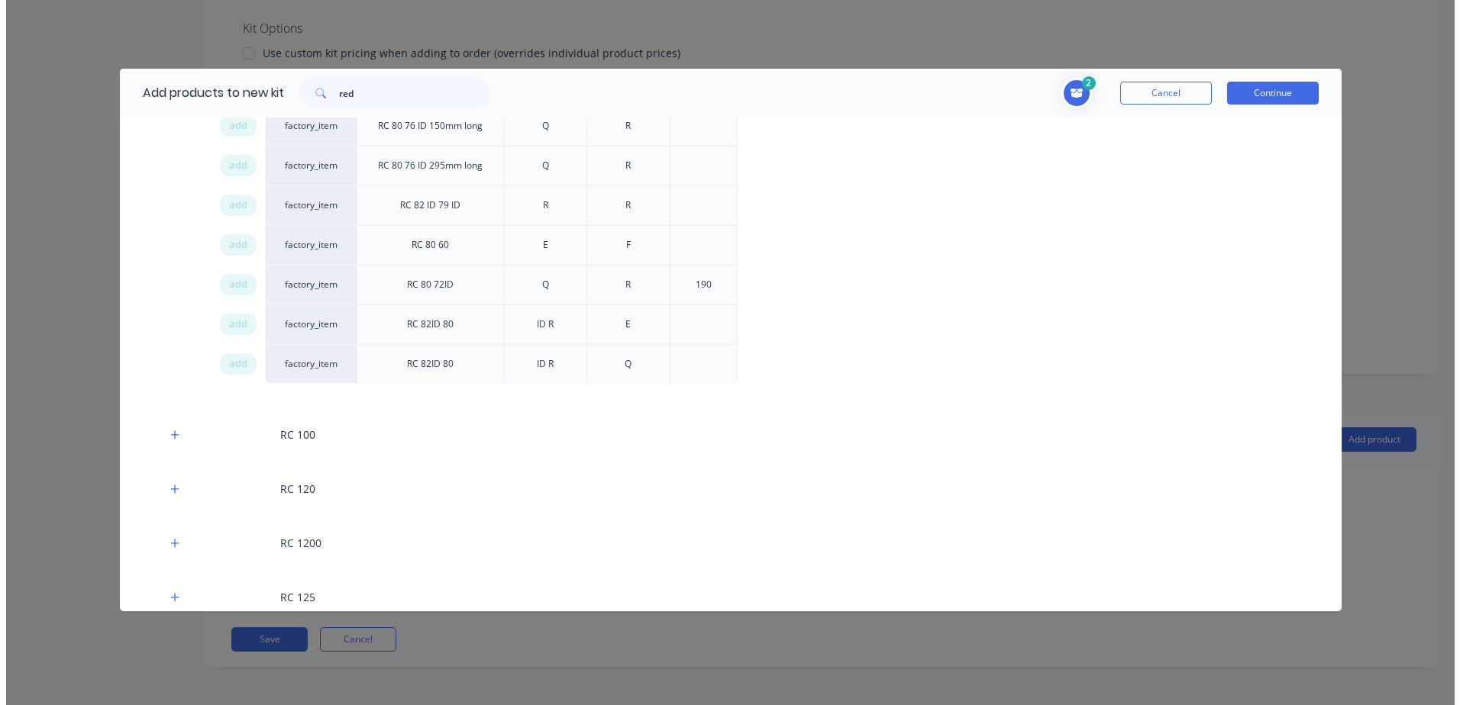
scroll to position [687, 0]
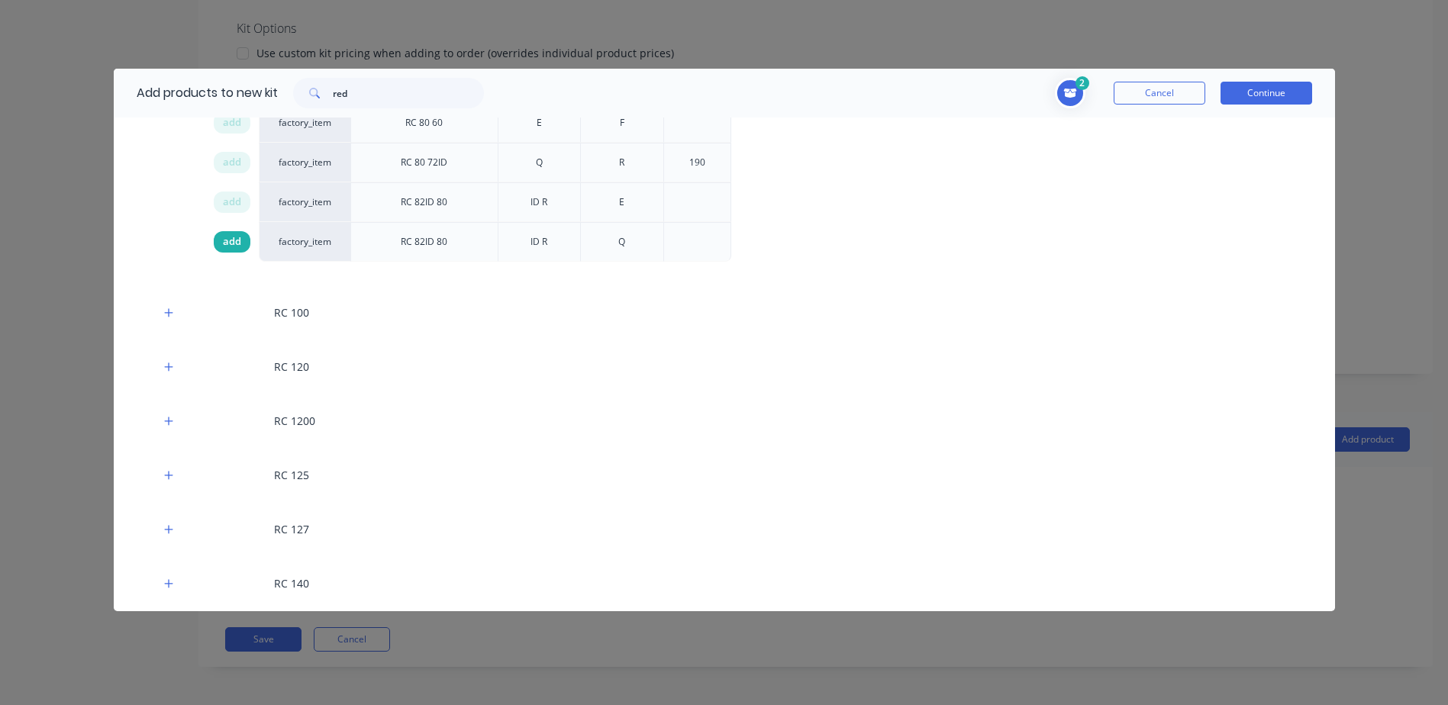
click at [225, 232] on div "add" at bounding box center [232, 241] width 37 height 21
click at [1258, 83] on button "Continue" at bounding box center [1267, 93] width 92 height 23
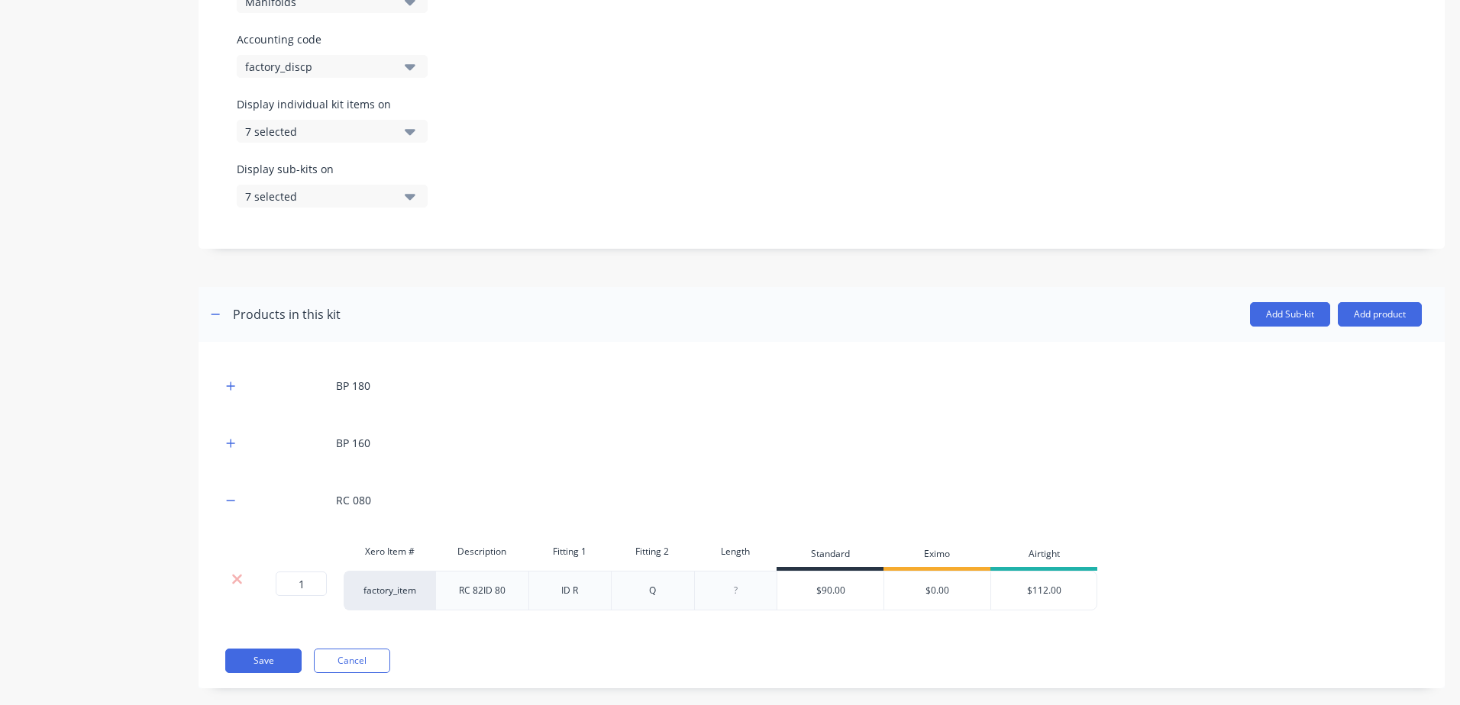
scroll to position [516, 0]
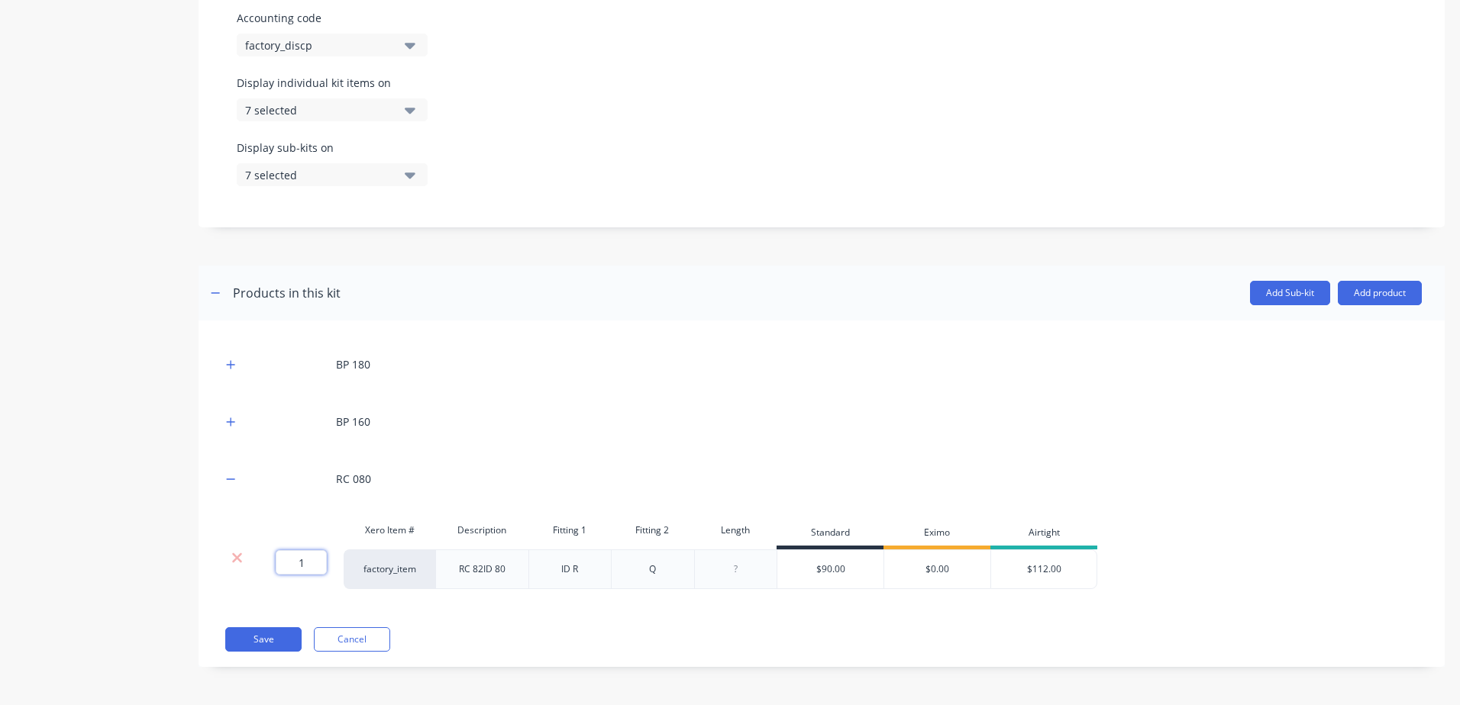
drag, startPoint x: 307, startPoint y: 561, endPoint x: 260, endPoint y: 569, distance: 48.1
click at [260, 569] on div "1 1 ?" at bounding box center [298, 570] width 92 height 40
type input "4"
click at [434, 607] on div "BP 180 BP 160 RC 080 Xero Item # Description Fitting 1 Fitting 2 Length Standar…" at bounding box center [821, 494] width 1246 height 347
click at [277, 641] on button "Save" at bounding box center [263, 640] width 76 height 24
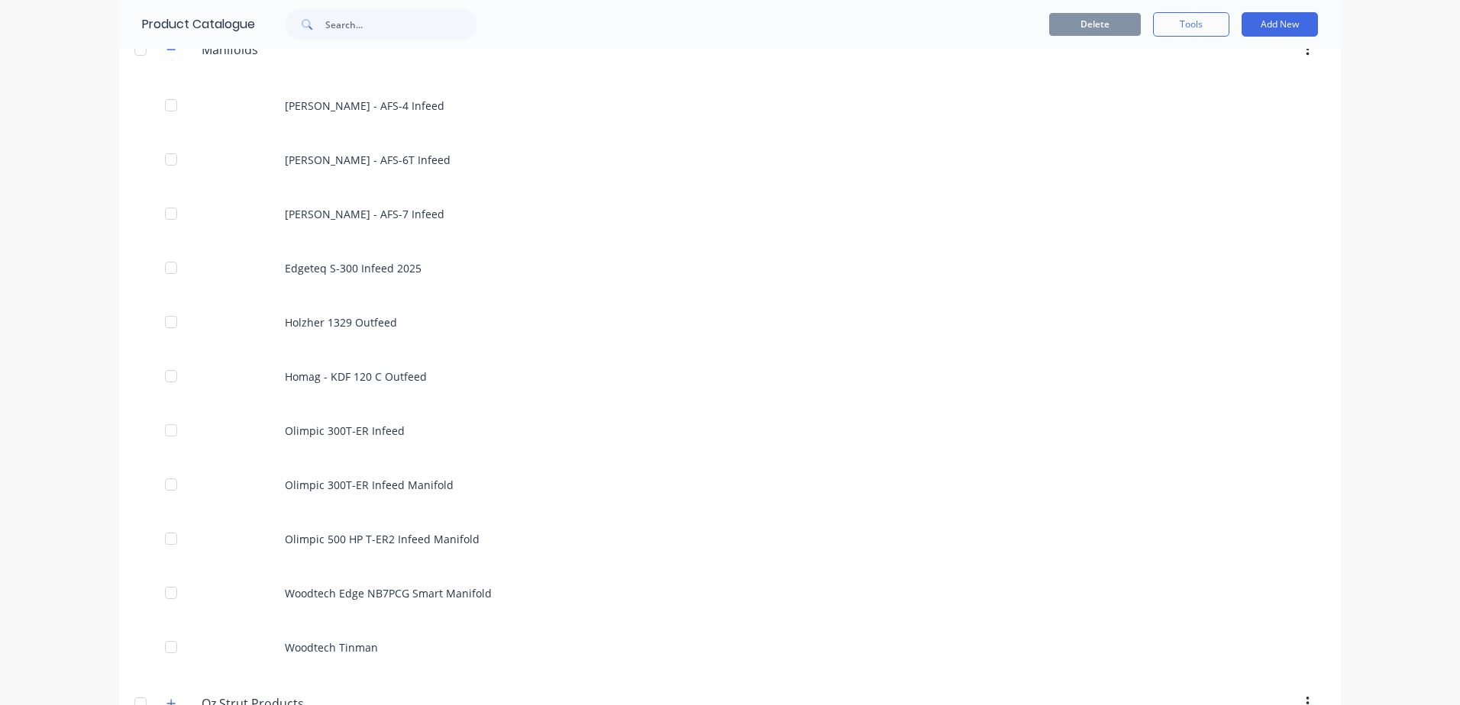
scroll to position [2137, 0]
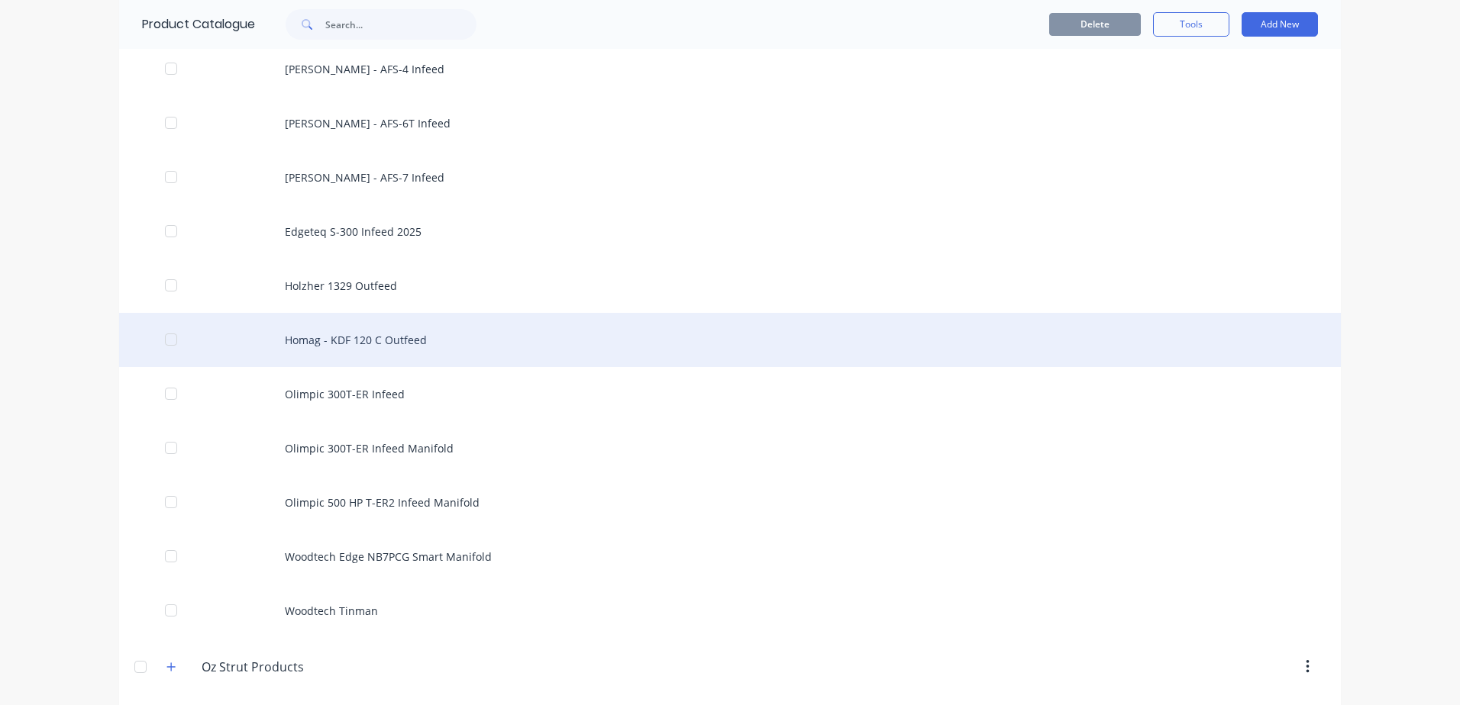
click at [331, 334] on div "Homag - KDF 120 C Outfeed" at bounding box center [729, 340] width 1221 height 54
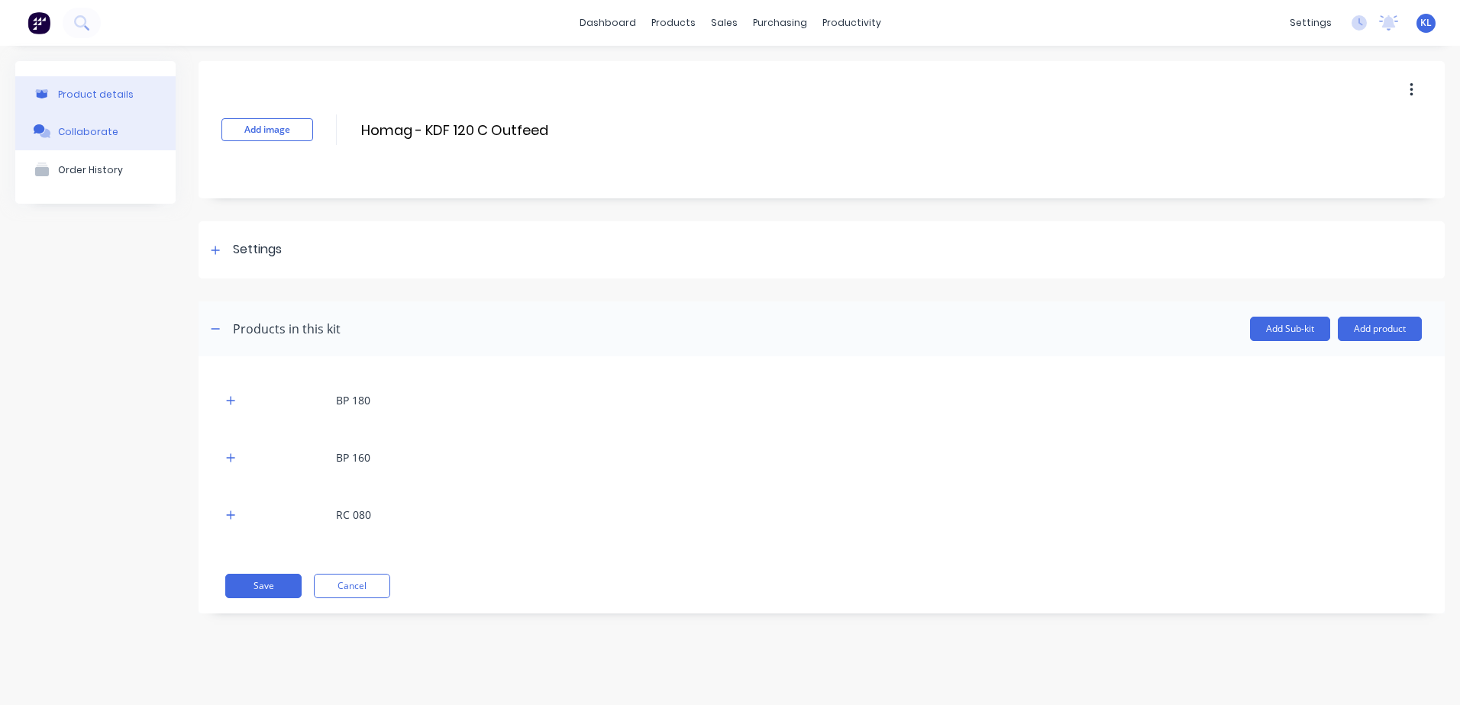
click at [90, 126] on div "Collaborate" at bounding box center [88, 131] width 60 height 11
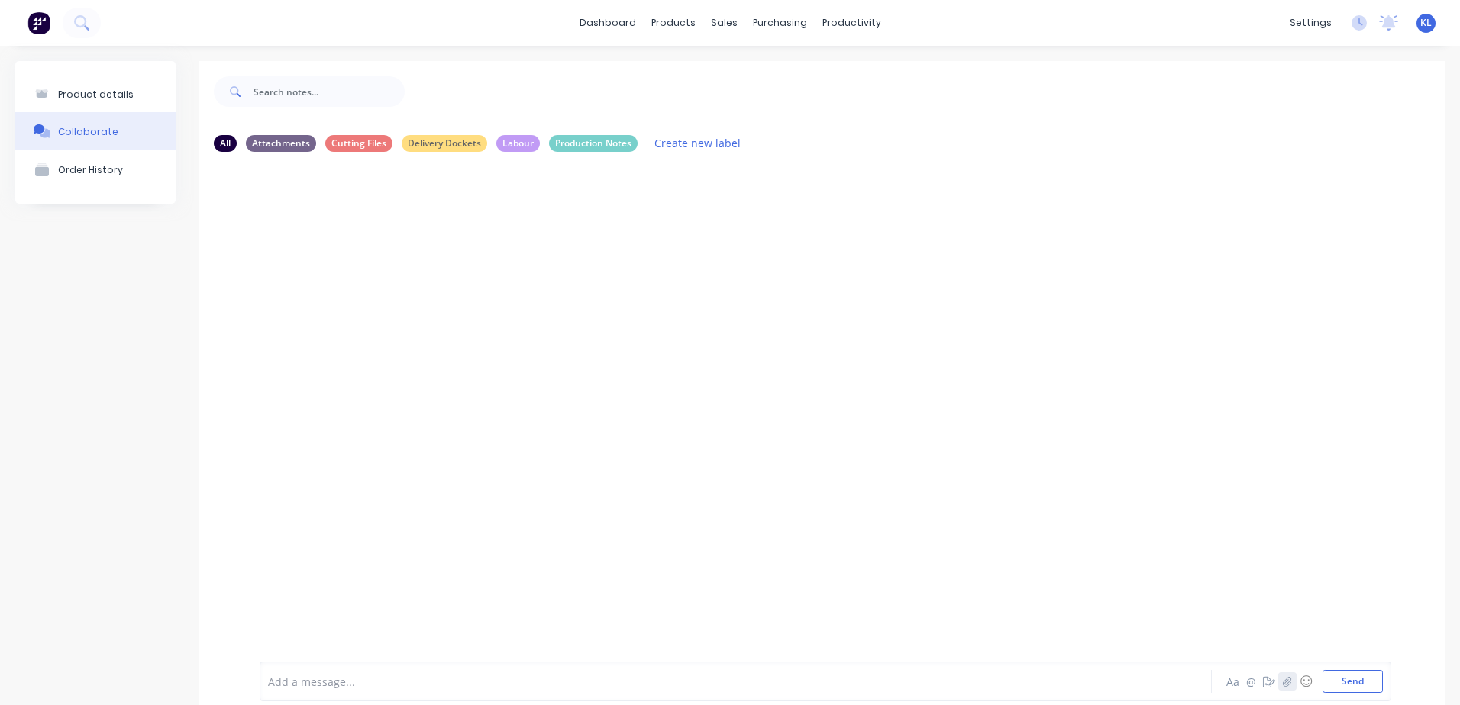
click at [1282, 686] on icon "button" at bounding box center [1286, 681] width 9 height 11
click at [118, 92] on div "Product details" at bounding box center [96, 94] width 76 height 11
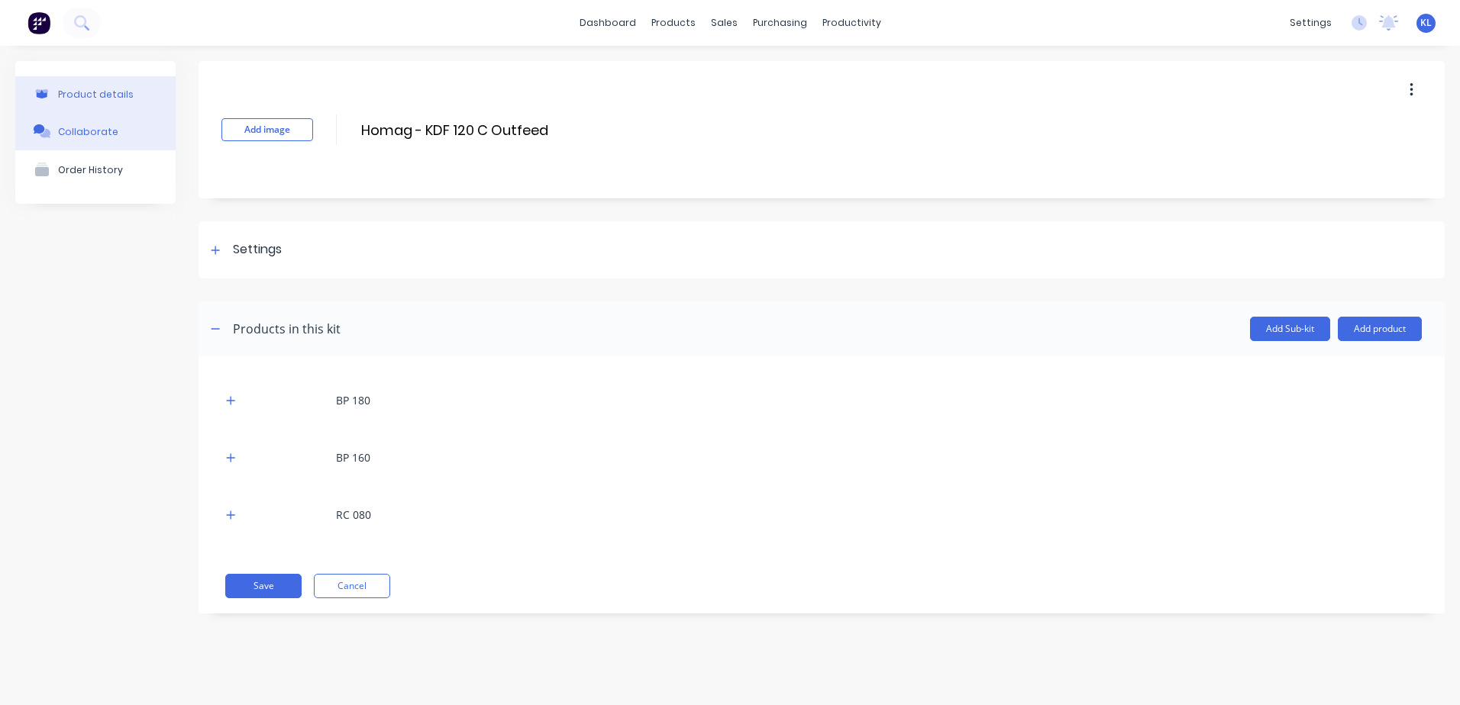
click at [56, 139] on button "Collaborate" at bounding box center [95, 131] width 160 height 38
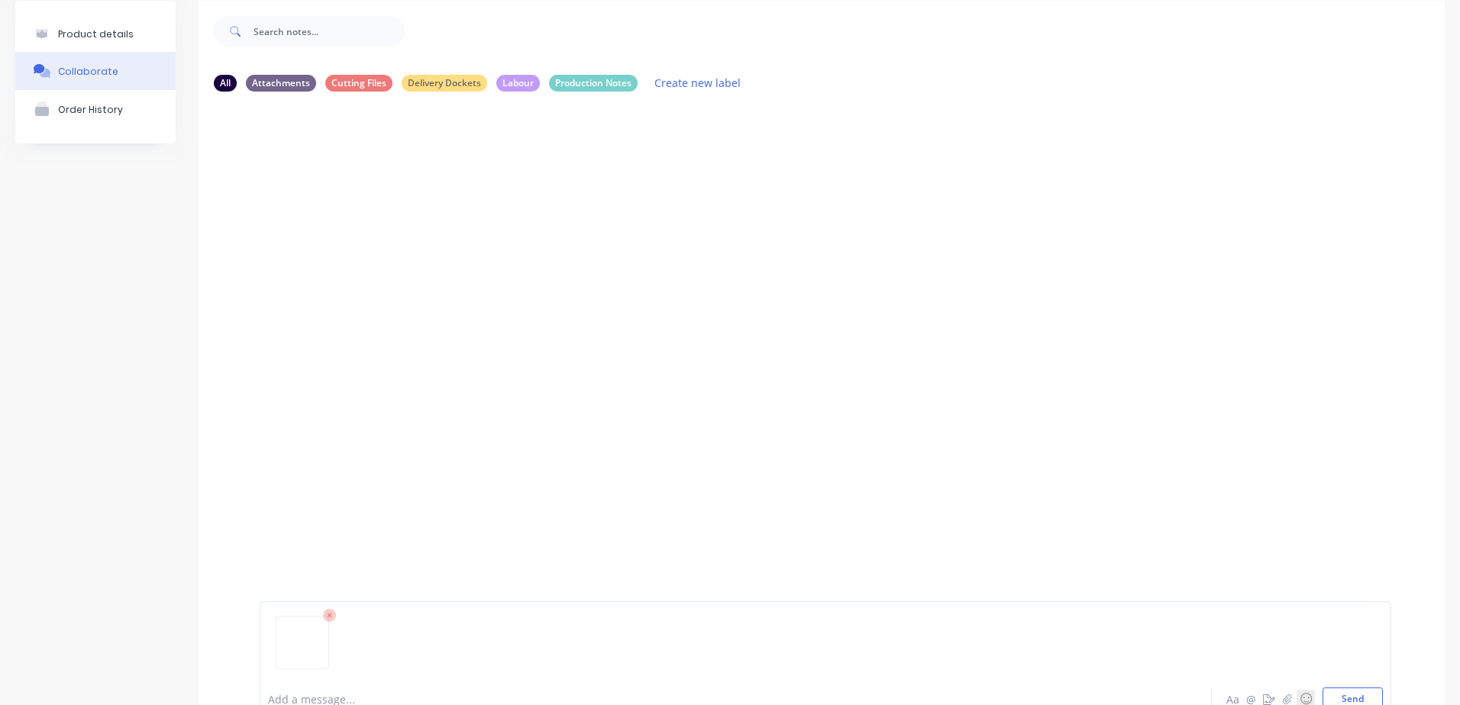
scroll to position [112, 0]
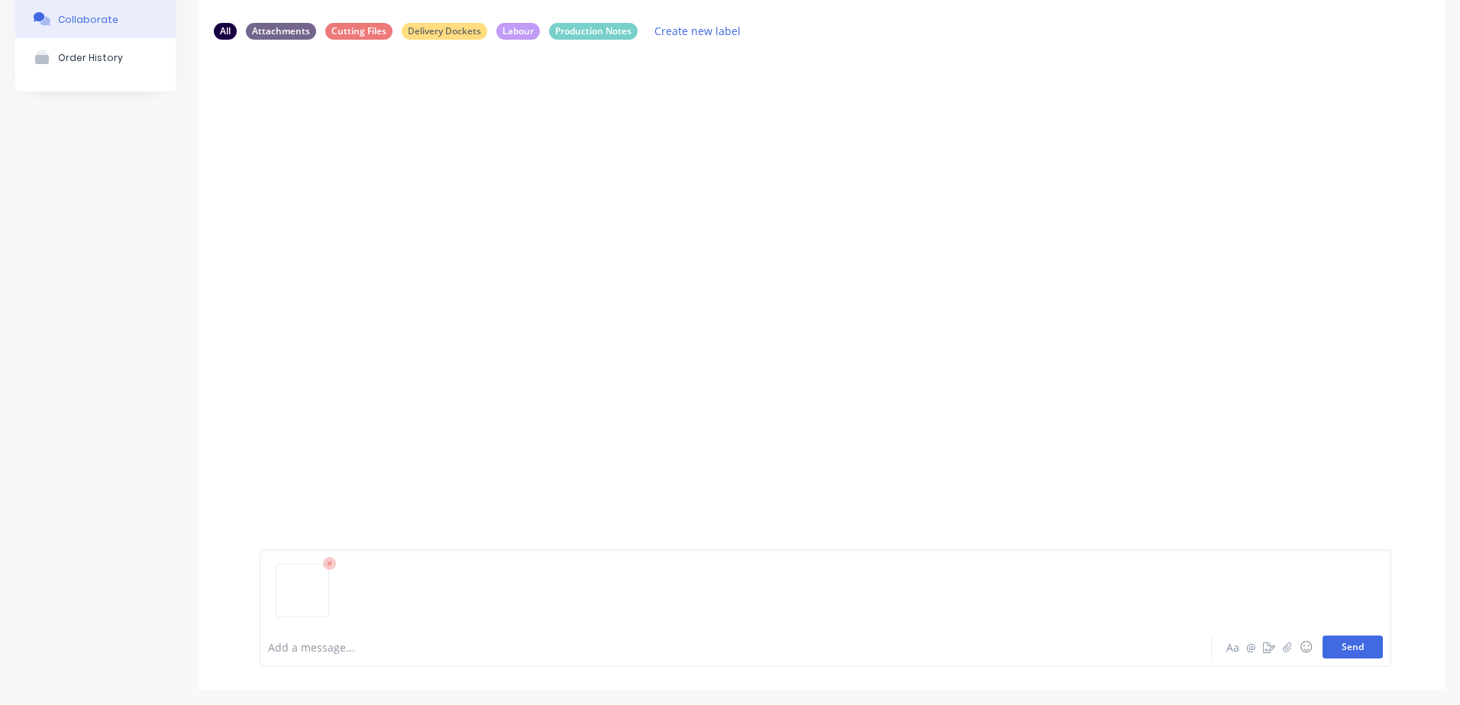
click at [1322, 655] on button "Send" at bounding box center [1352, 647] width 60 height 23
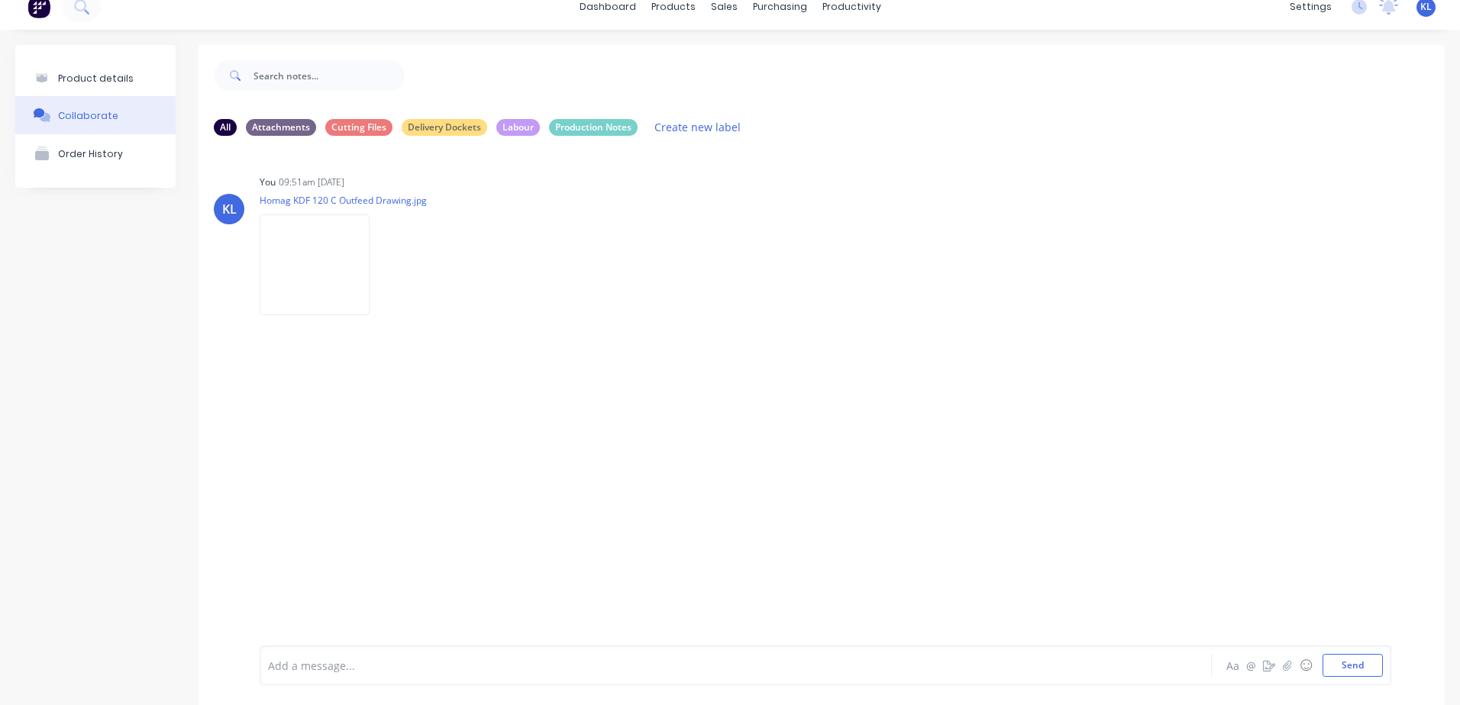
scroll to position [0, 0]
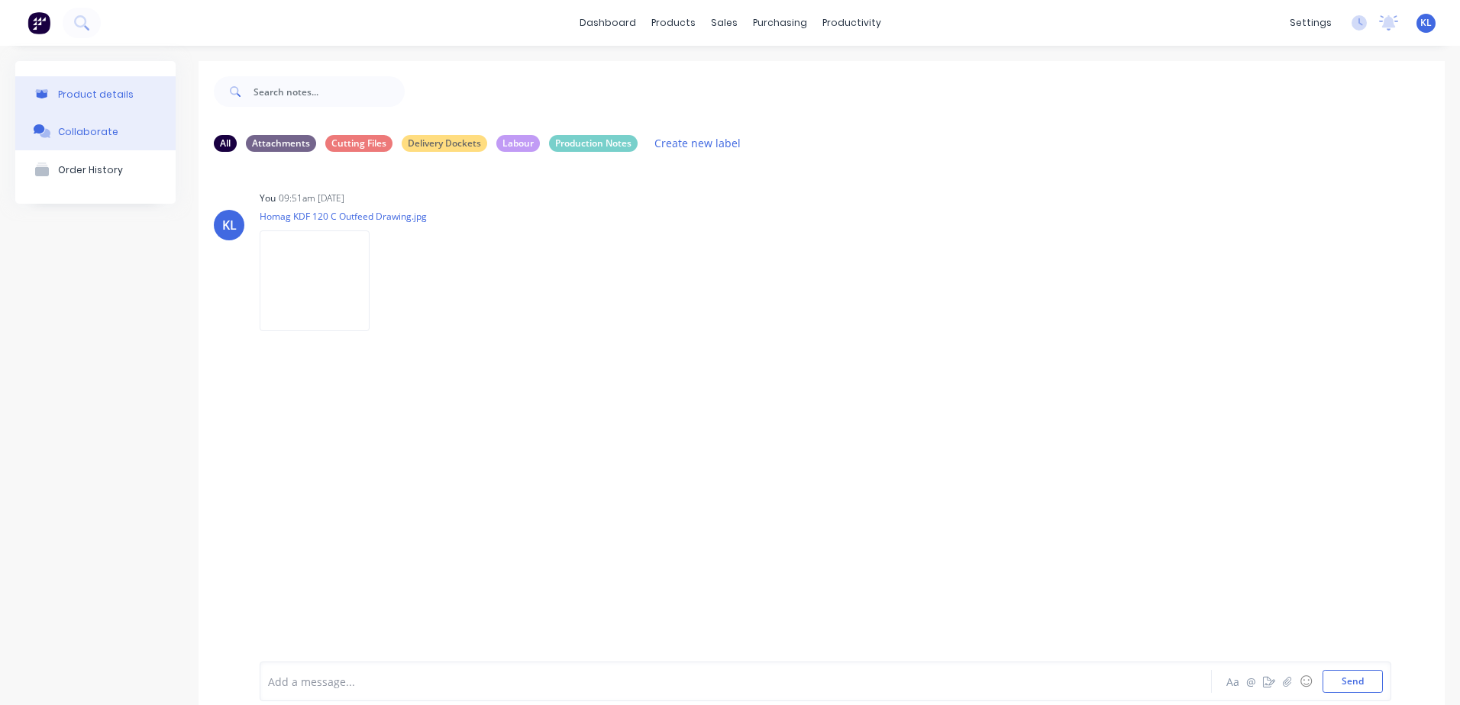
click at [85, 90] on div "Product details" at bounding box center [96, 94] width 76 height 11
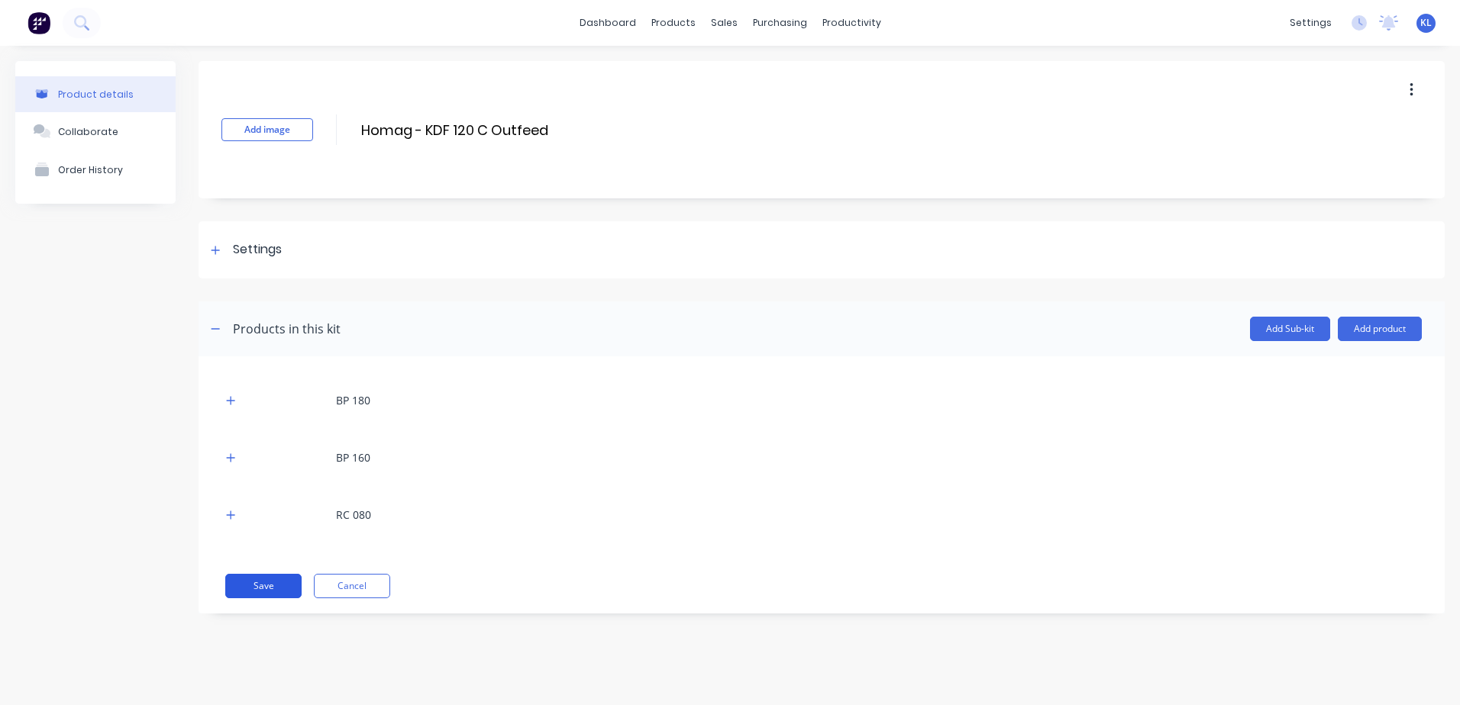
click at [244, 592] on button "Save" at bounding box center [263, 586] width 76 height 24
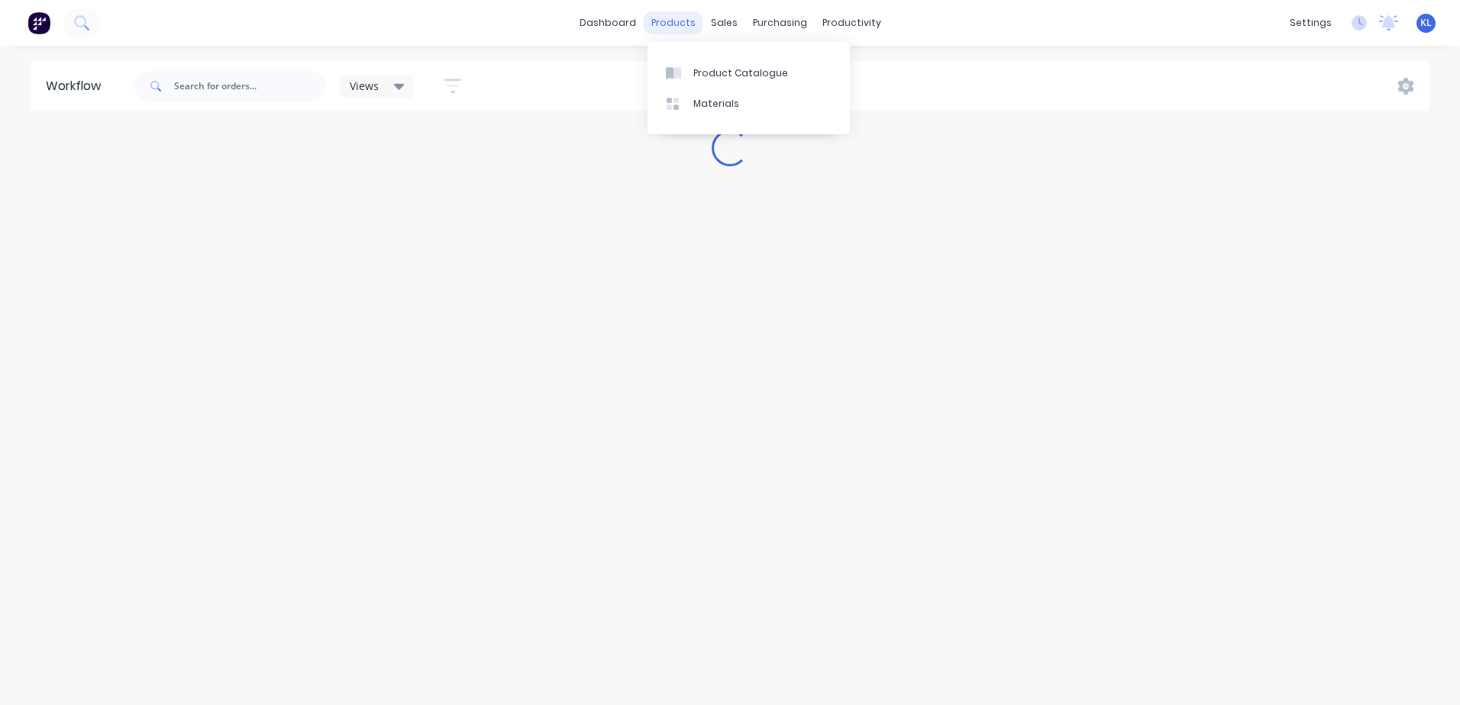
click at [688, 25] on div "products" at bounding box center [674, 22] width 60 height 23
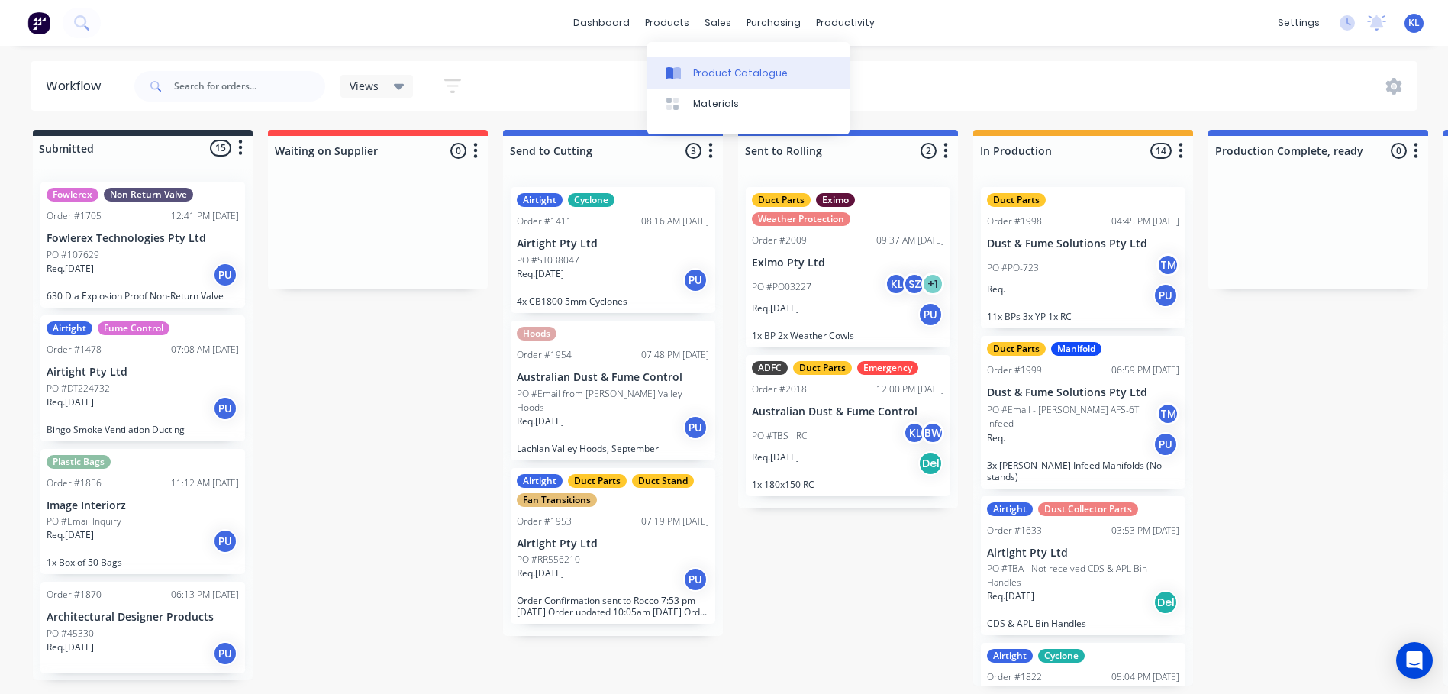
click at [734, 75] on div "Product Catalogue" at bounding box center [740, 73] width 95 height 14
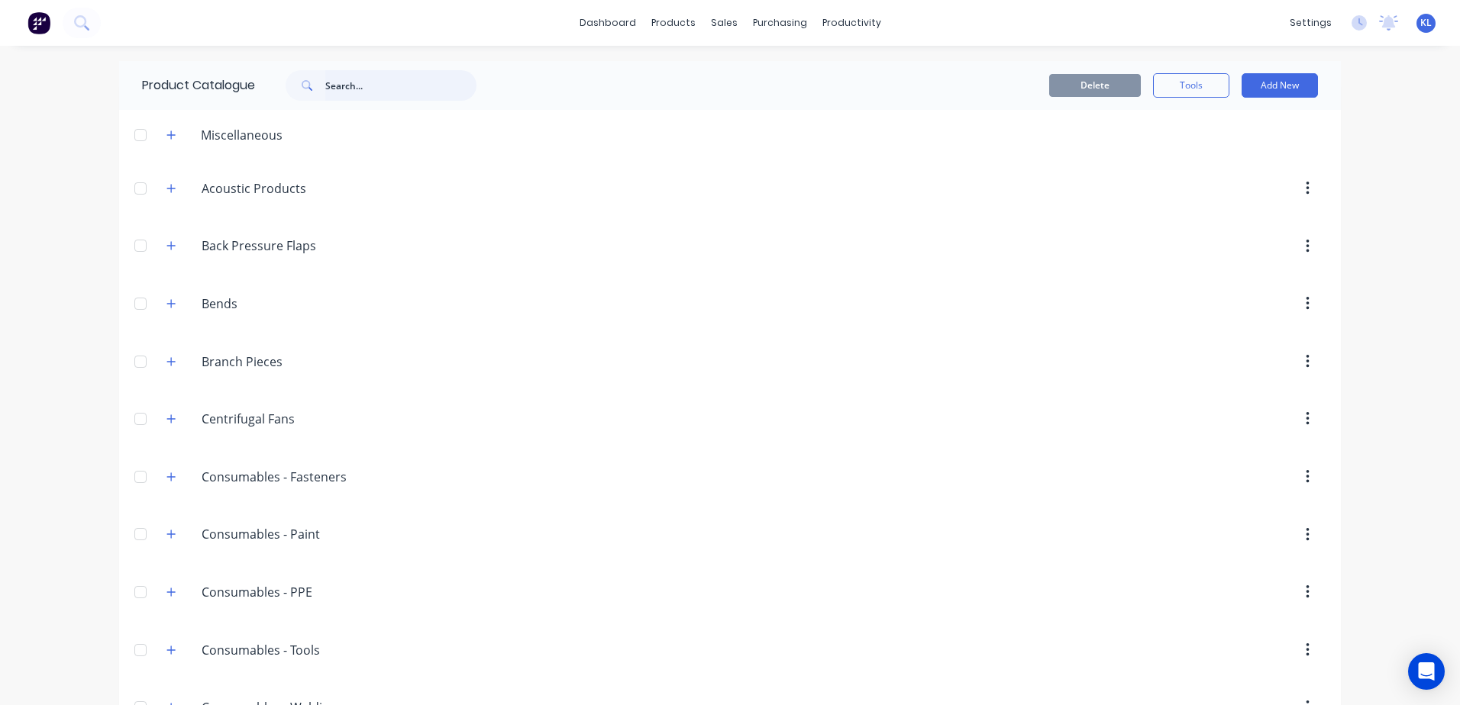
click at [396, 92] on input "text" at bounding box center [400, 85] width 151 height 31
type input "181610"
drag, startPoint x: 424, startPoint y: 84, endPoint x: 153, endPoint y: 97, distance: 270.6
click at [163, 95] on div "Product Catalogue 181610" at bounding box center [316, 85] width 395 height 49
click at [851, 24] on div "productivity" at bounding box center [852, 22] width 74 height 23
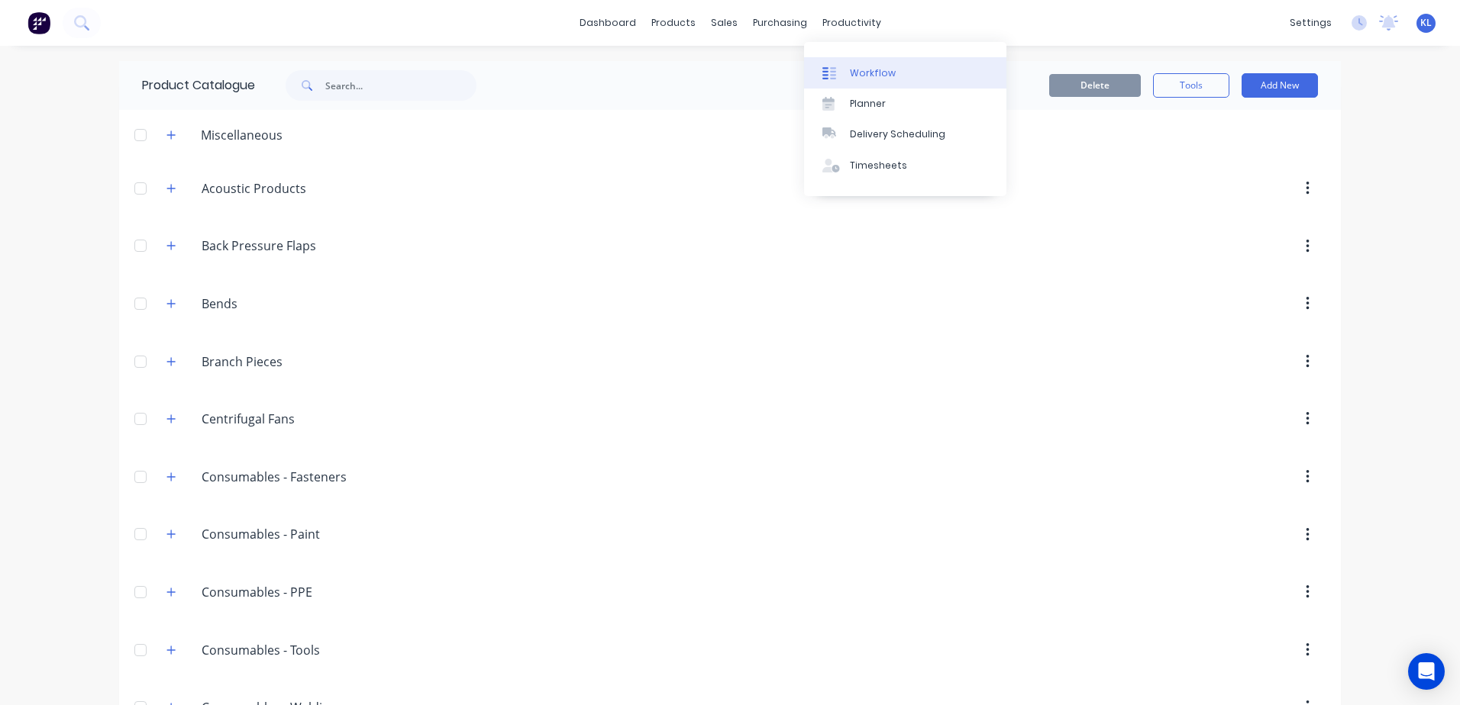
click at [857, 68] on div "Workflow" at bounding box center [873, 73] width 46 height 14
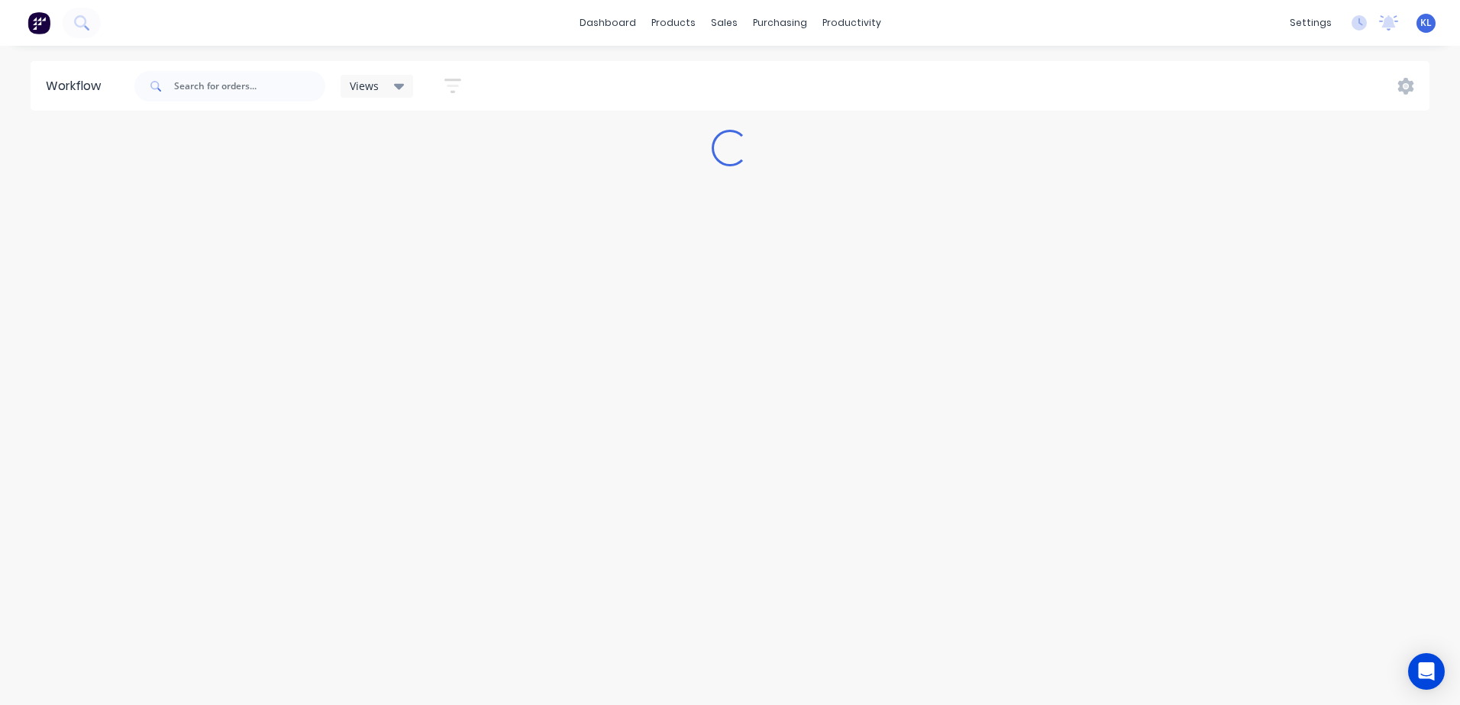
click at [155, 84] on icon at bounding box center [155, 86] width 11 height 11
click at [211, 85] on input "text" at bounding box center [249, 86] width 151 height 31
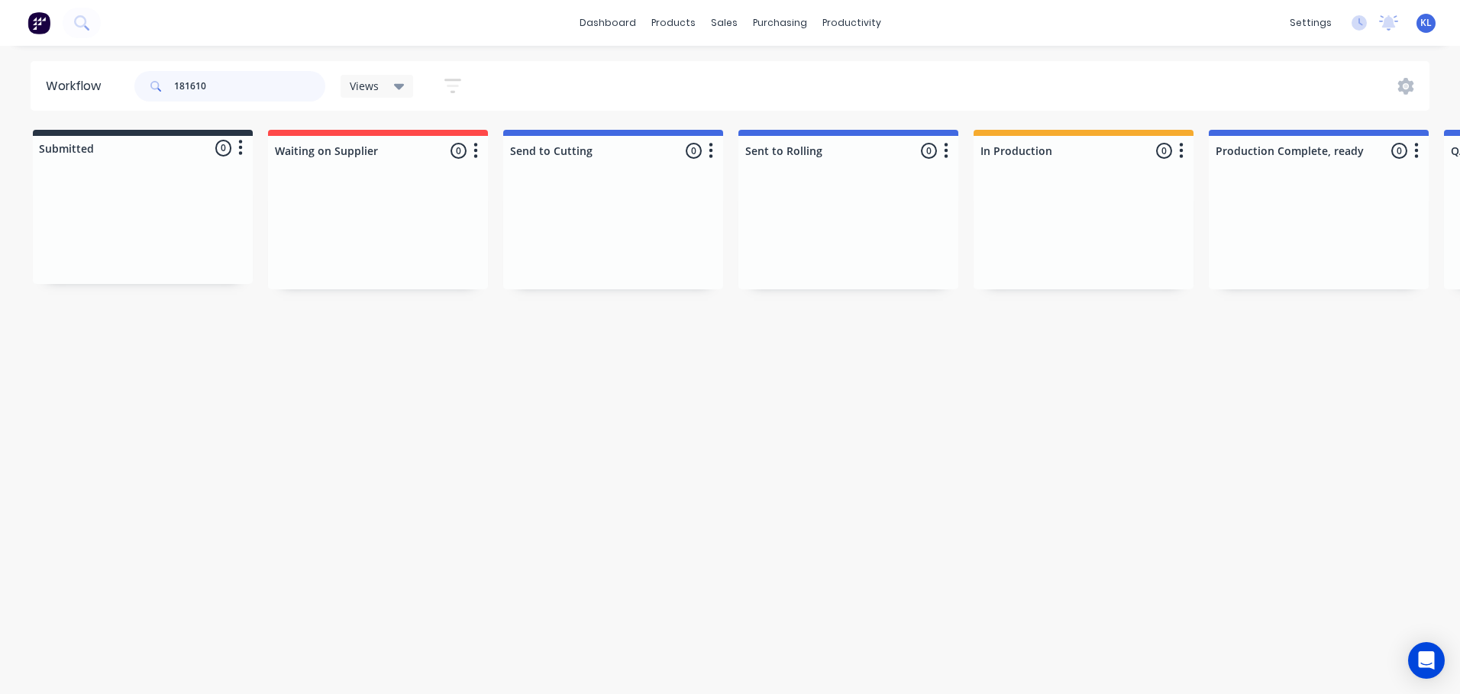
click at [234, 85] on input "181610" at bounding box center [249, 86] width 151 height 31
type input "1"
click at [725, 24] on div "sales" at bounding box center [724, 22] width 42 height 23
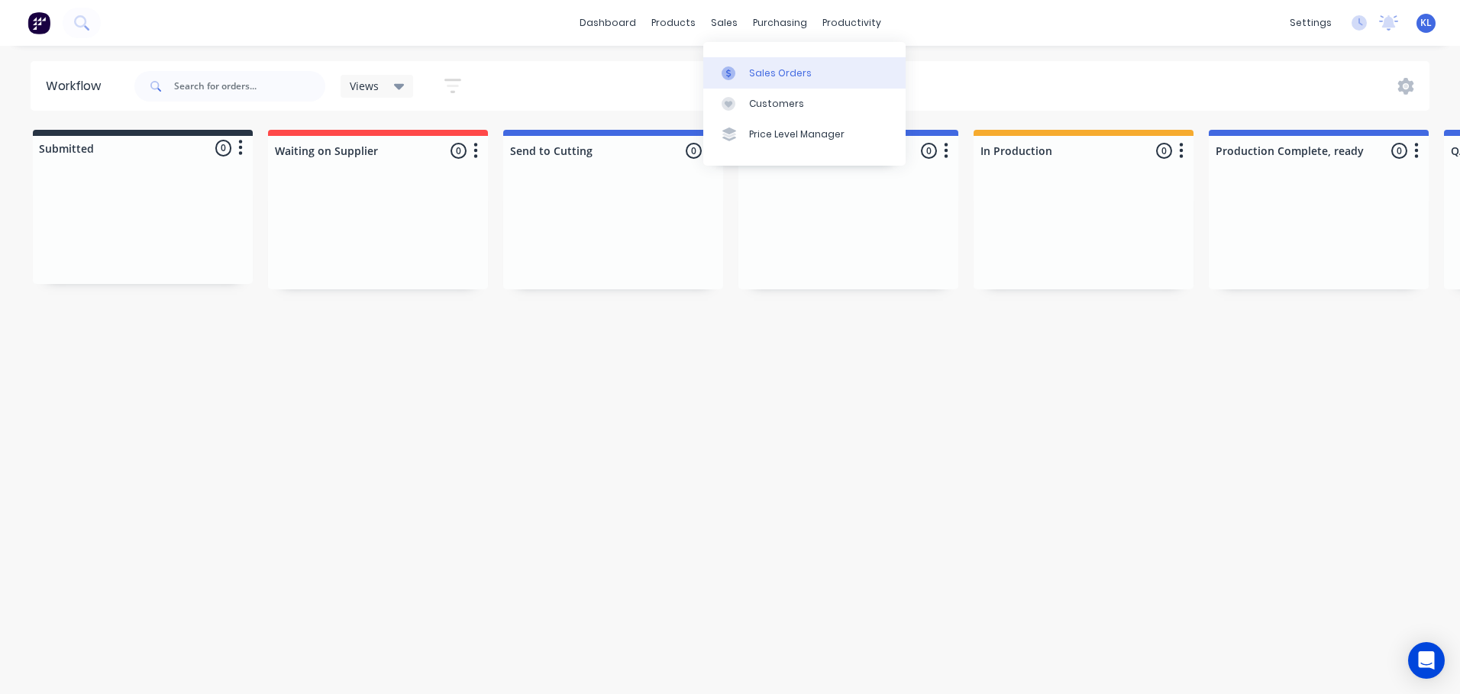
click at [780, 66] on div "Sales Orders" at bounding box center [780, 73] width 63 height 14
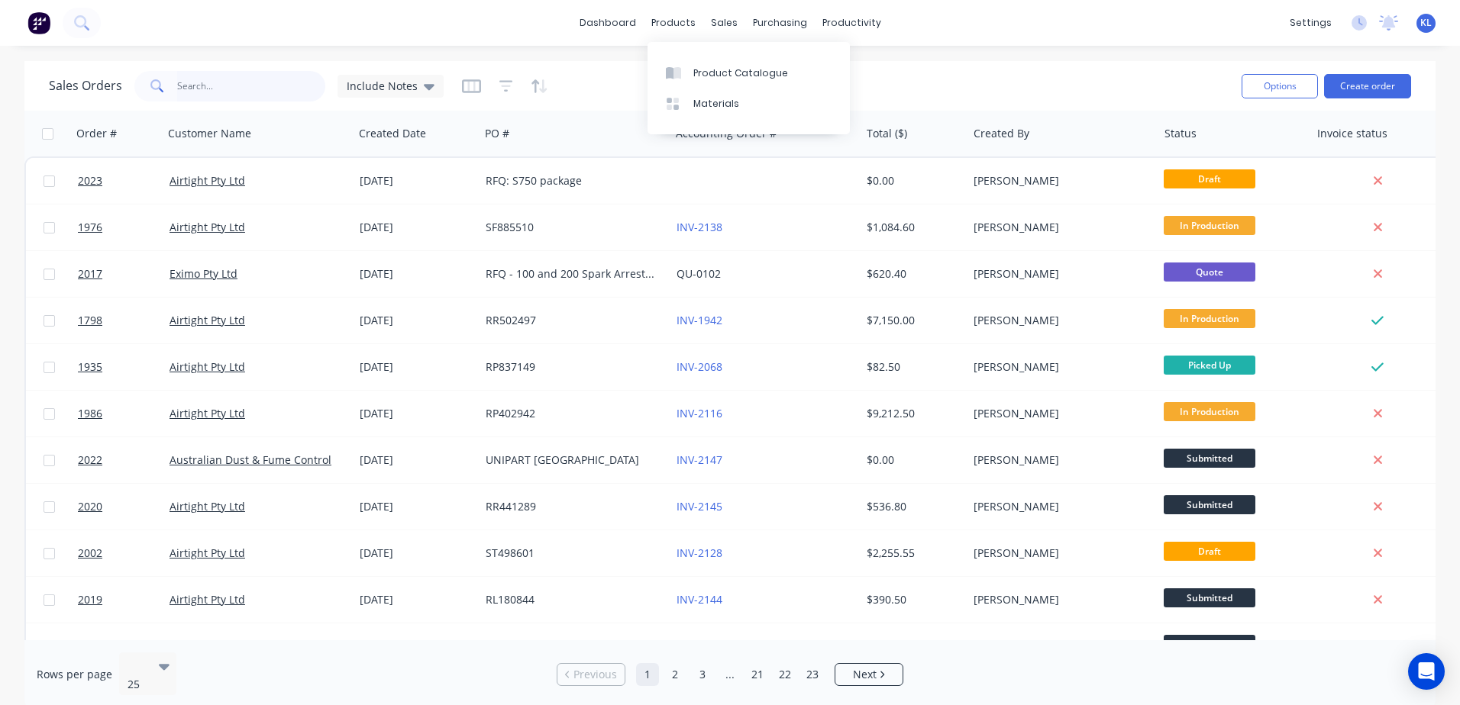
click at [261, 91] on input "text" at bounding box center [251, 86] width 149 height 31
click at [669, 22] on div "products" at bounding box center [674, 22] width 60 height 23
click at [703, 56] on div "Product Catalogue Materials" at bounding box center [748, 88] width 202 height 92
click at [712, 71] on div "Product Catalogue" at bounding box center [740, 73] width 95 height 14
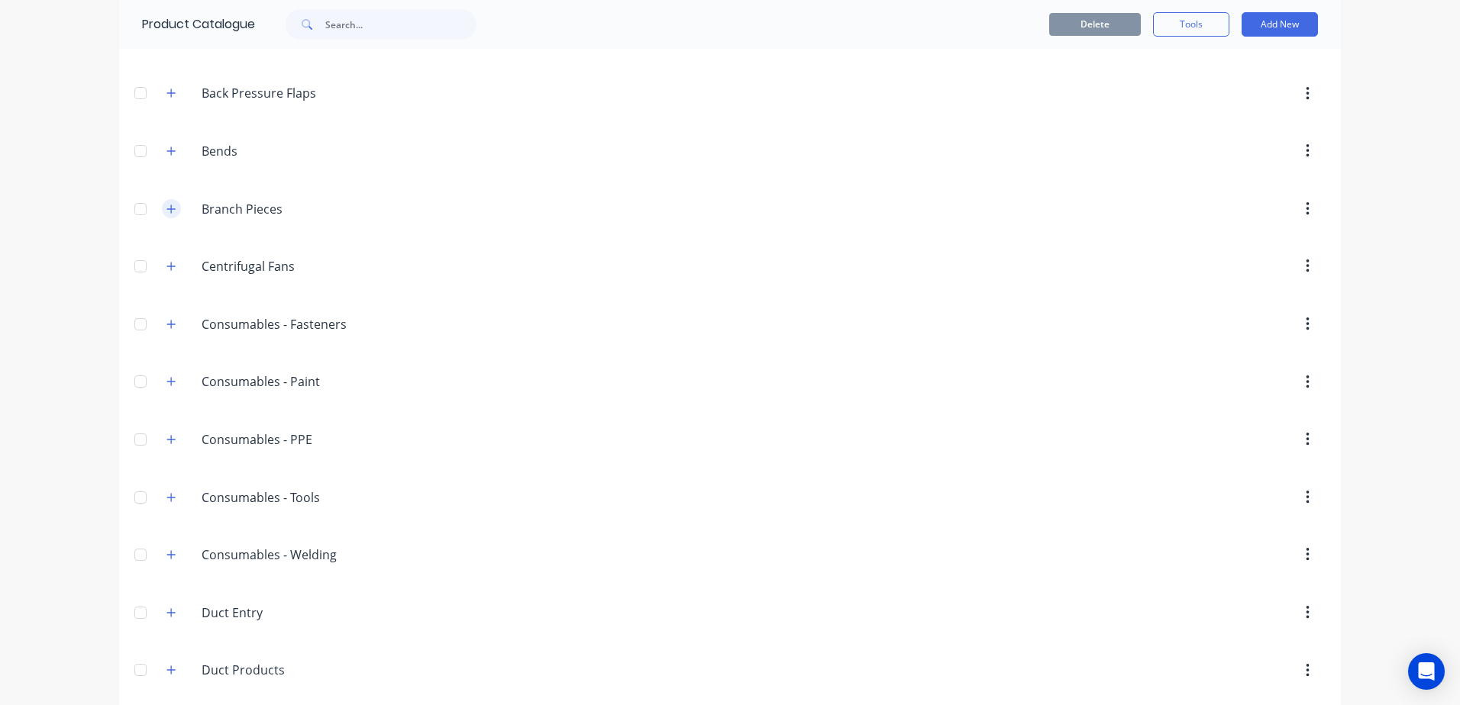
click at [173, 213] on button "button" at bounding box center [171, 208] width 19 height 19
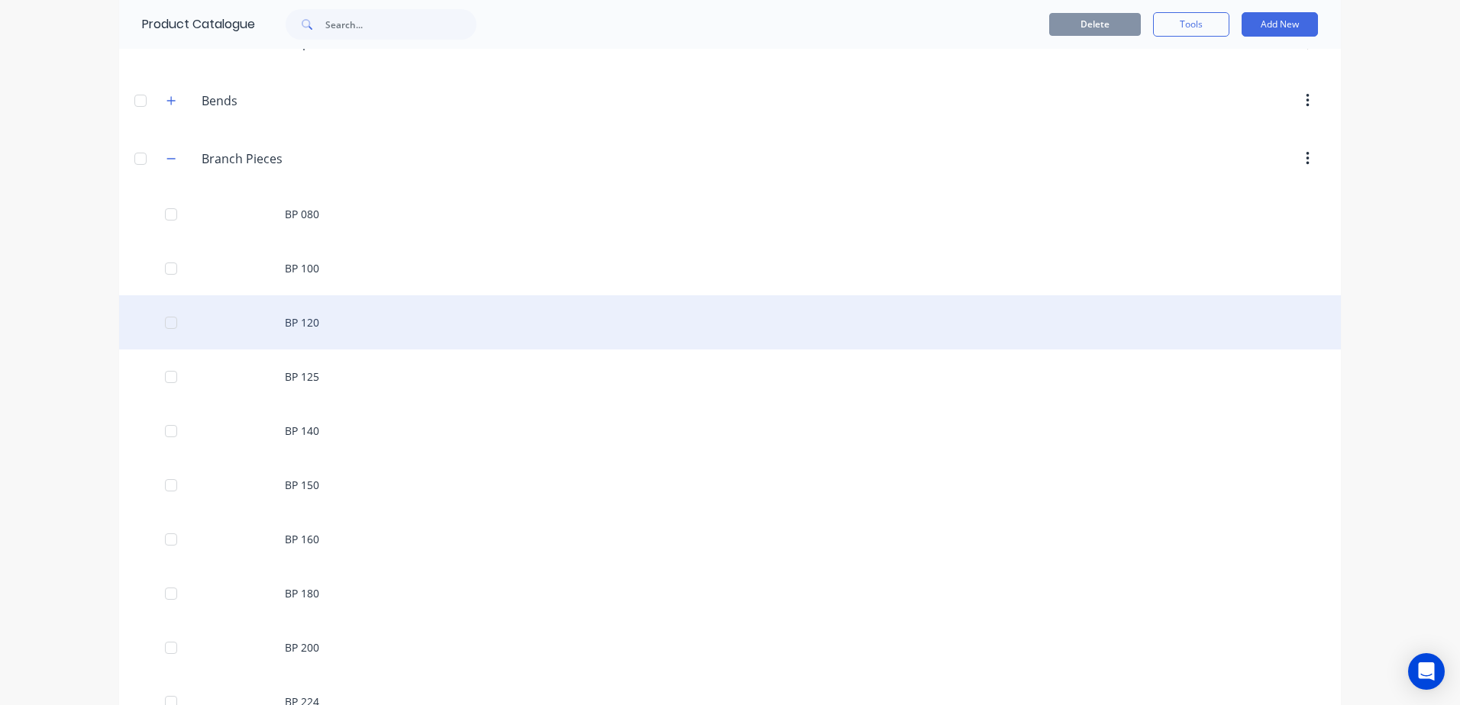
scroll to position [305, 0]
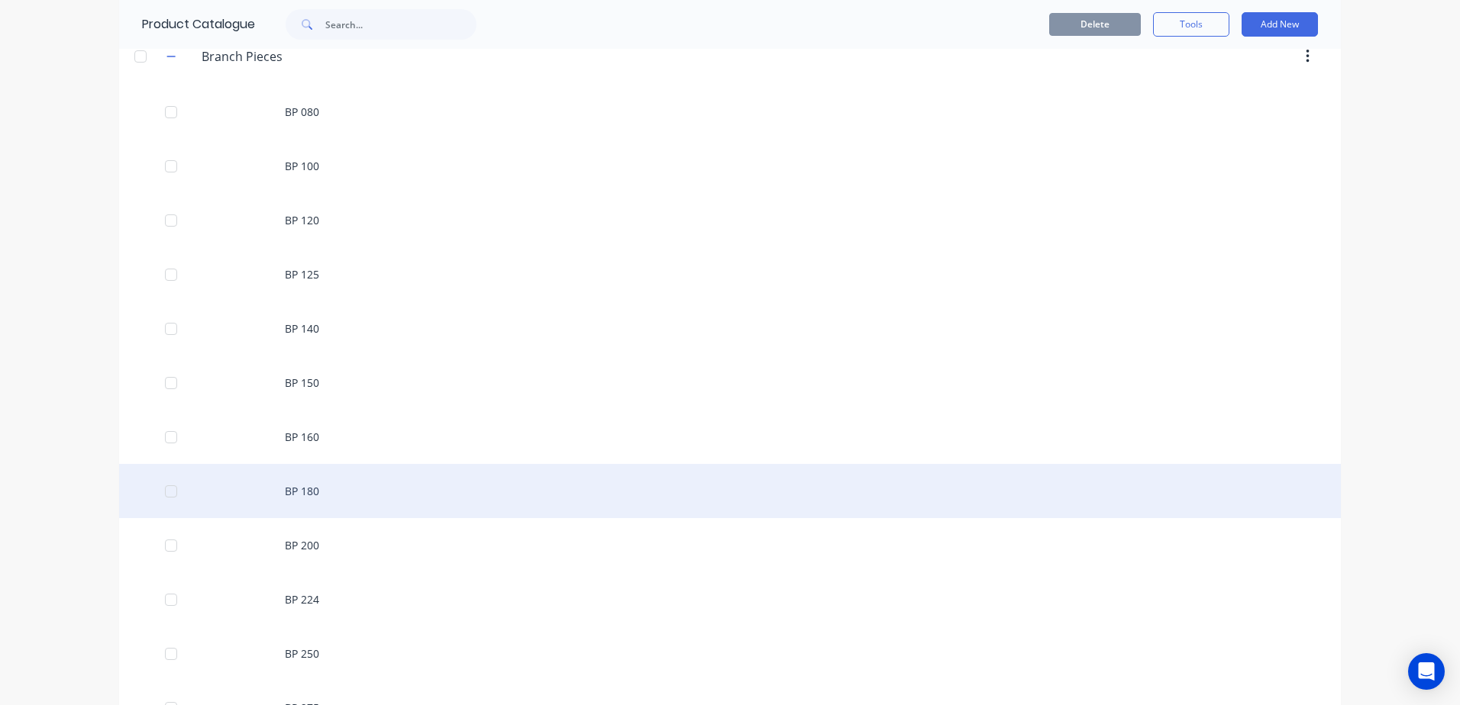
click at [310, 513] on div "BP 180" at bounding box center [729, 491] width 1221 height 54
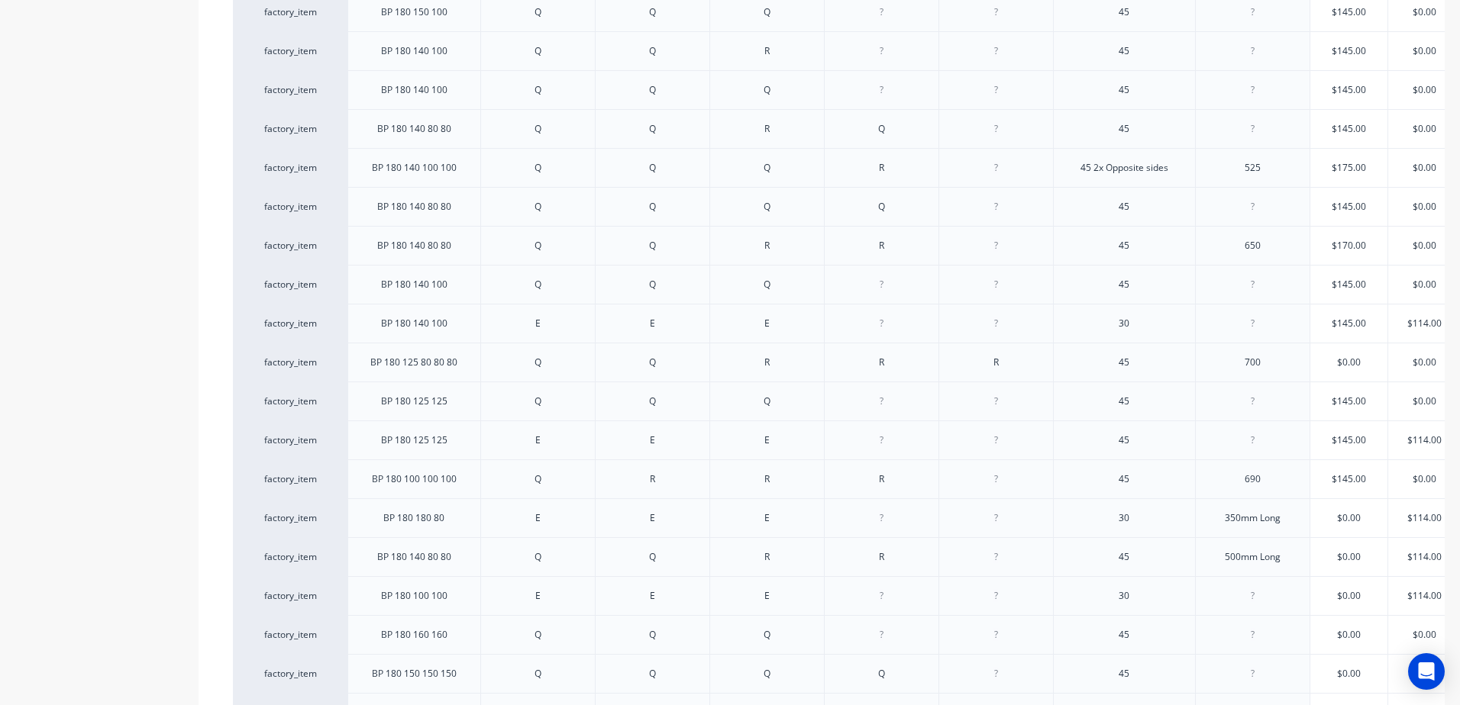
scroll to position [879, 0]
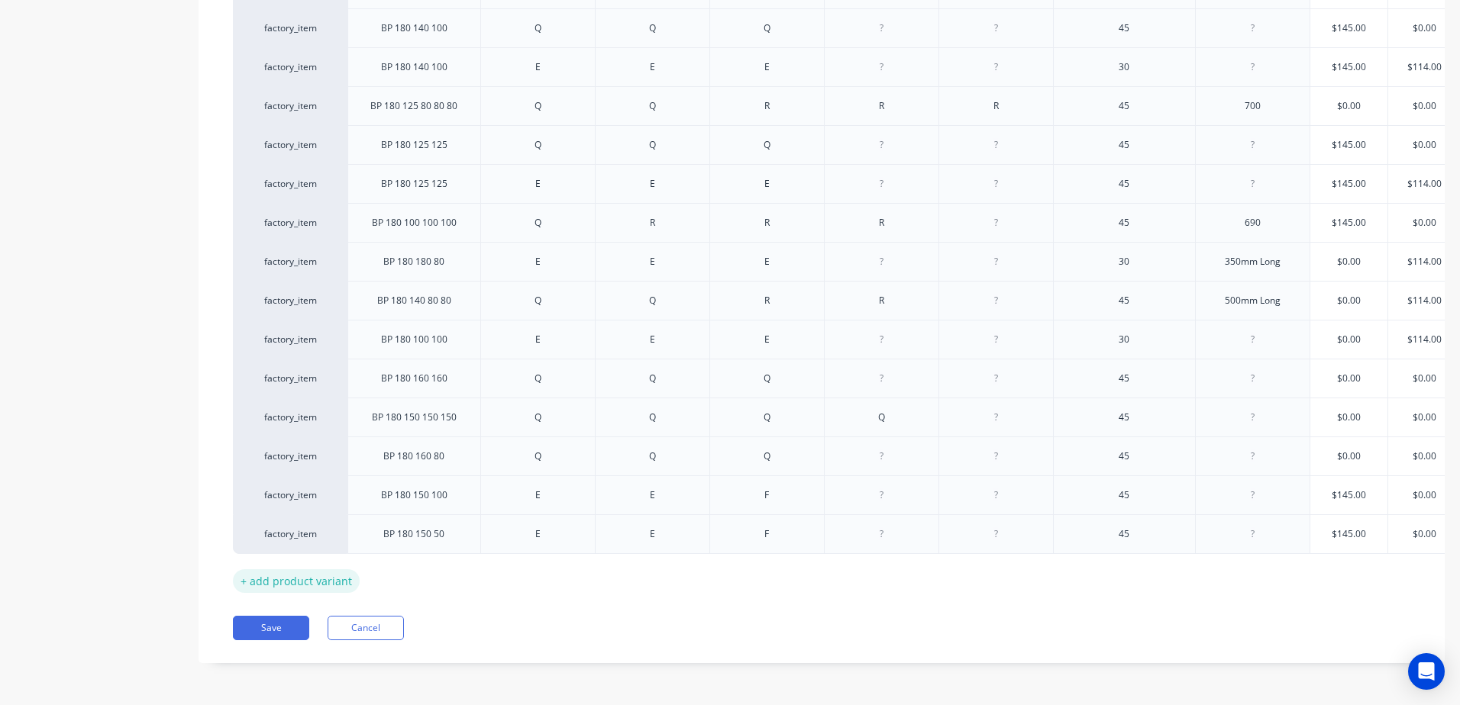
click at [308, 575] on div "+ add product variant" at bounding box center [296, 581] width 127 height 24
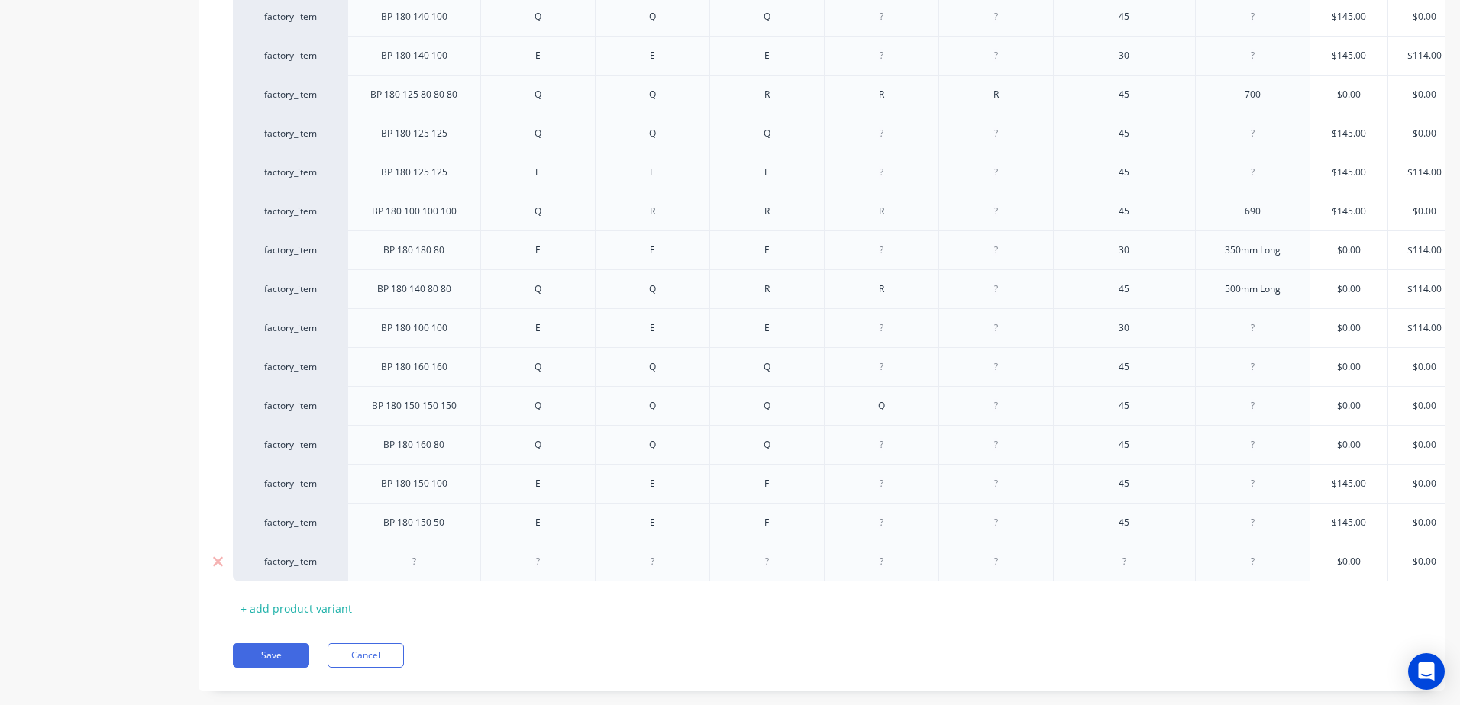
click at [419, 558] on div at bounding box center [414, 562] width 76 height 20
drag, startPoint x: 540, startPoint y: 569, endPoint x: 550, endPoint y: 569, distance: 9.9
click at [541, 569] on div at bounding box center [537, 562] width 76 height 20
click at [650, 558] on div at bounding box center [652, 562] width 76 height 20
click at [755, 566] on div at bounding box center [766, 562] width 76 height 20
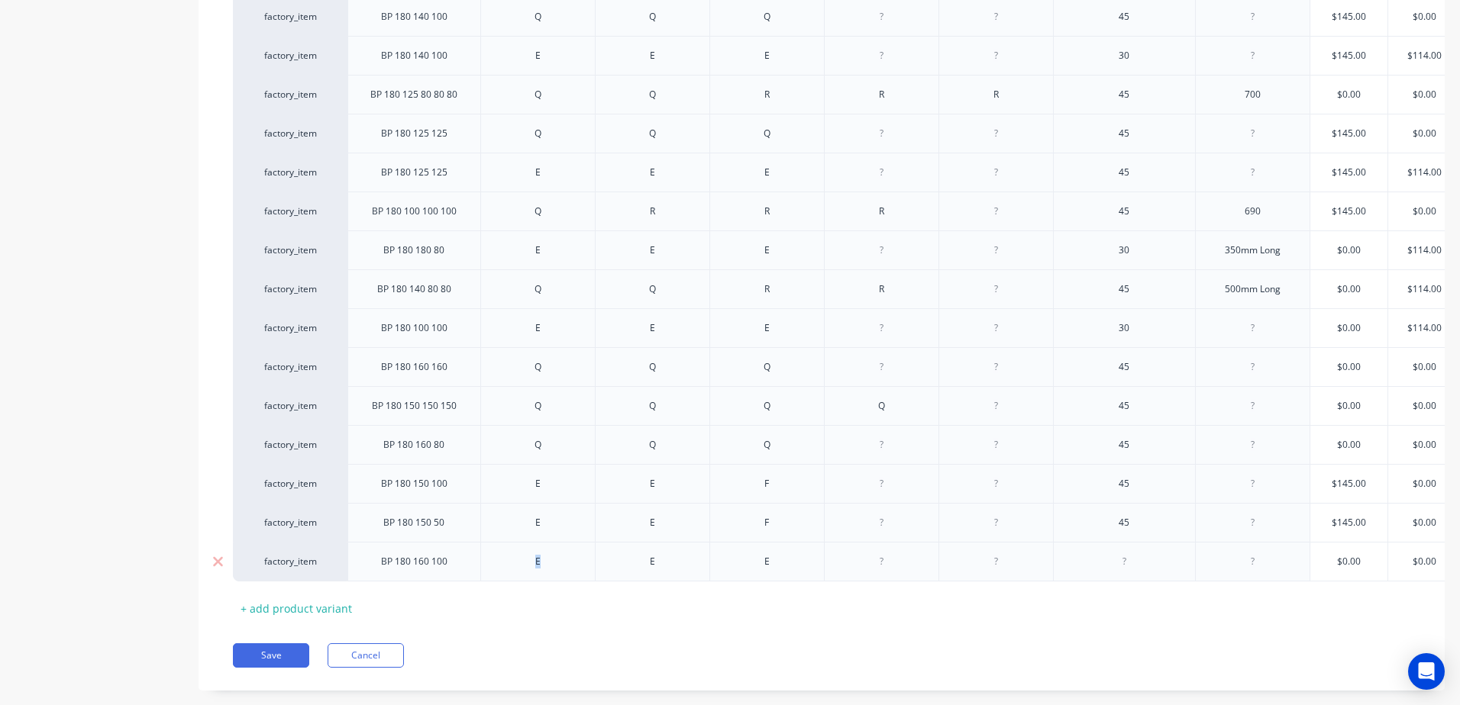
drag, startPoint x: 530, startPoint y: 566, endPoint x: 509, endPoint y: 566, distance: 20.6
click at [509, 566] on div "E" at bounding box center [537, 562] width 76 height 20
click at [658, 564] on div "E" at bounding box center [652, 562] width 76 height 20
drag, startPoint x: 665, startPoint y: 567, endPoint x: 606, endPoint y: 566, distance: 58.8
click at [606, 566] on div "E" at bounding box center [652, 562] width 115 height 40
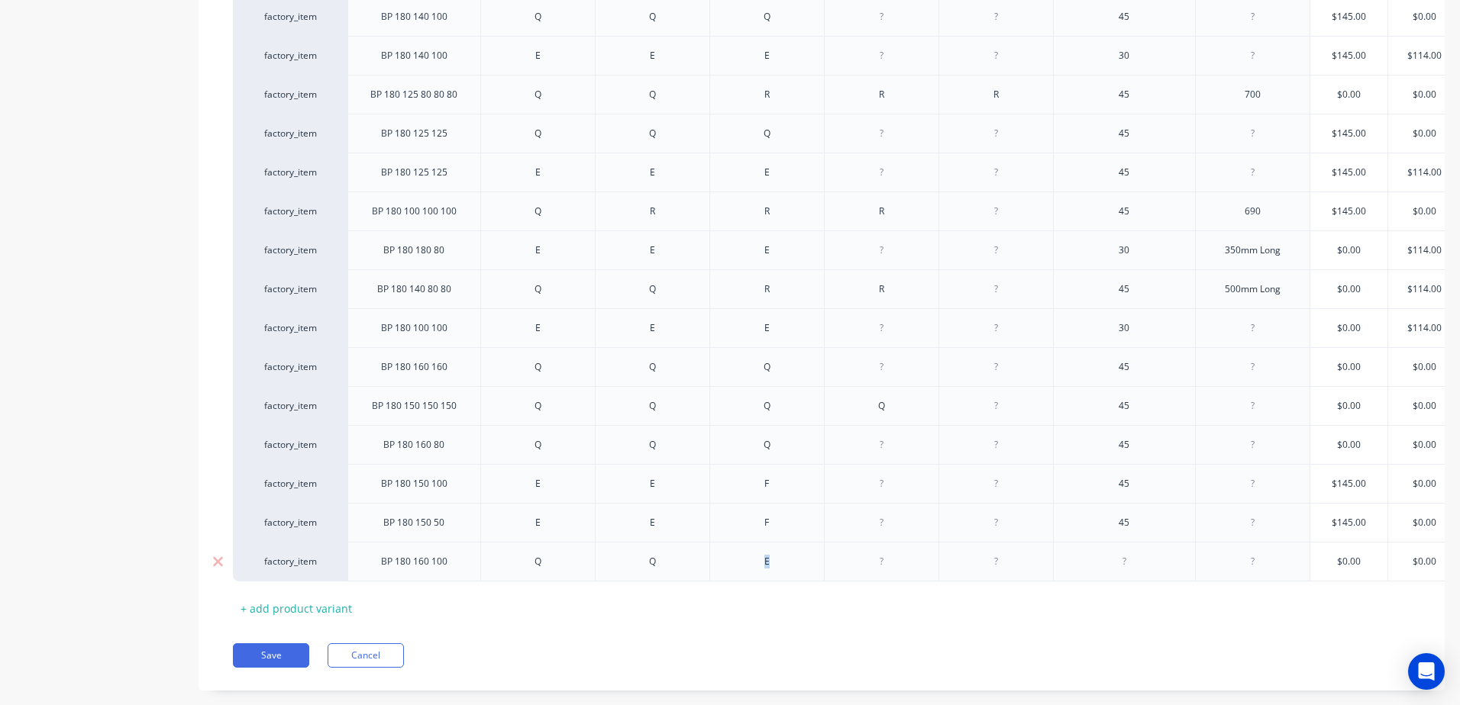
drag, startPoint x: 769, startPoint y: 569, endPoint x: 700, endPoint y: 577, distance: 69.1
click at [700, 577] on div "factory_item BP 180 160 100 Q Q E $0.00 $0.00 $0.00 $0.00" at bounding box center [917, 562] width 1368 height 40
click at [1142, 567] on div at bounding box center [1124, 562] width 76 height 20
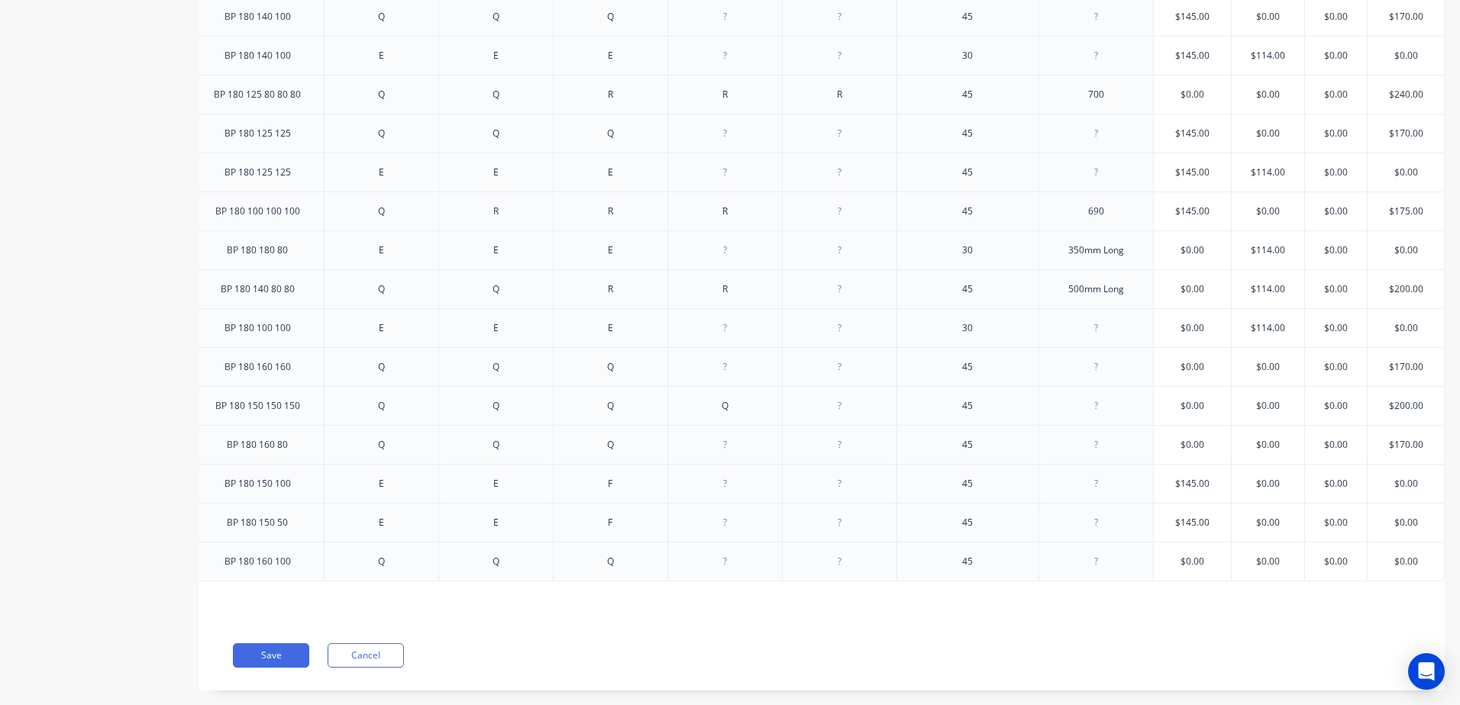
click at [1199, 570] on div "$0.00" at bounding box center [1191, 562] width 77 height 38
drag, startPoint x: 1211, startPoint y: 560, endPoint x: 1033, endPoint y: 582, distance: 179.9
click at [1033, 582] on div "Xero Item # Description Fitting 1 Fitting 2 Fitting 3 Fitting 4 Fitting 5 Angle…" at bounding box center [664, 57] width 1177 height 1125
click at [1416, 569] on div "$0.00" at bounding box center [1405, 562] width 76 height 38
type input "145"
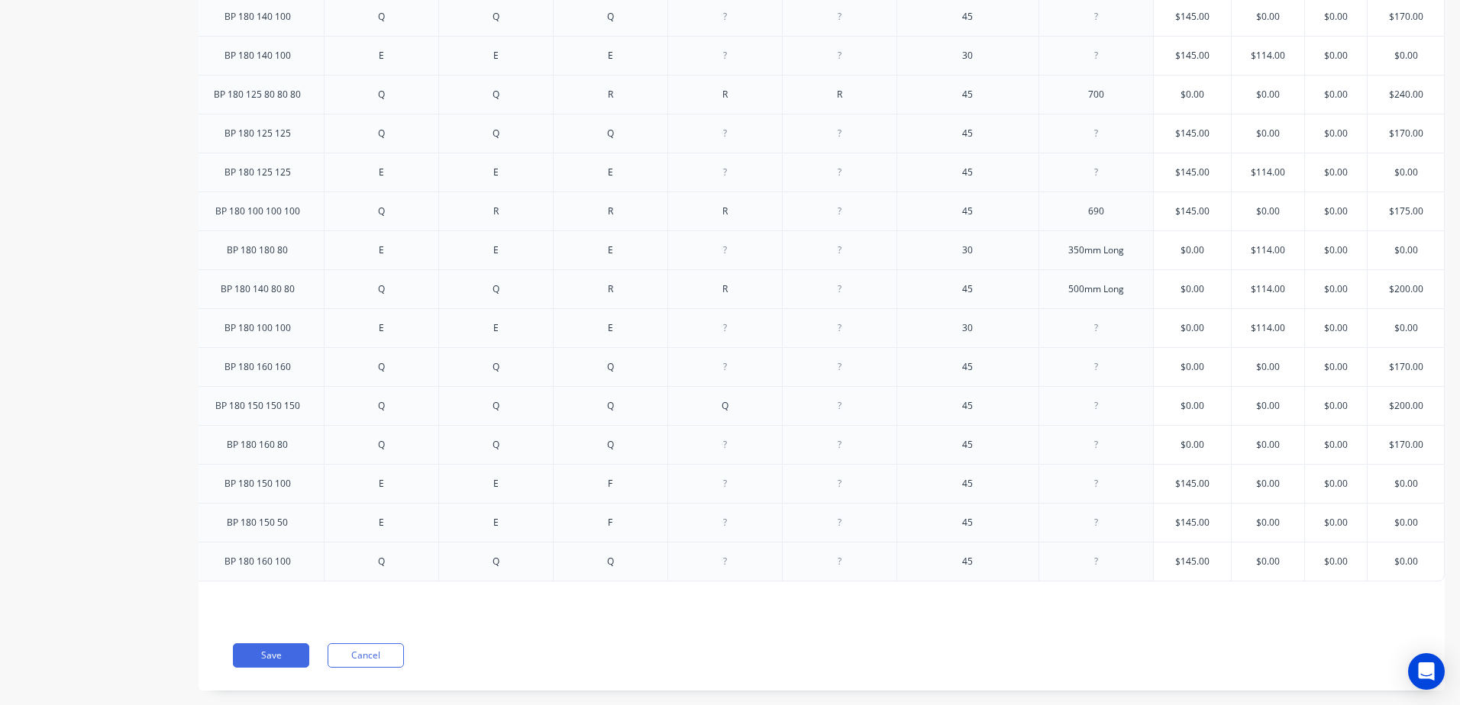
drag, startPoint x: 1418, startPoint y: 560, endPoint x: 1344, endPoint y: 576, distance: 76.5
click at [1344, 576] on div "factory_item BP 180 160 100 Q Q Q 45 $145.00 145 $0.00 $0.00 $0.00 $0.00" at bounding box center [760, 562] width 1368 height 40
type input "170"
click at [1383, 598] on div "Xero Item # Description Fitting 1 Fitting 2 Fitting 3 Fitting 4 Fitting 5 Angle…" at bounding box center [821, 45] width 1246 height 1152
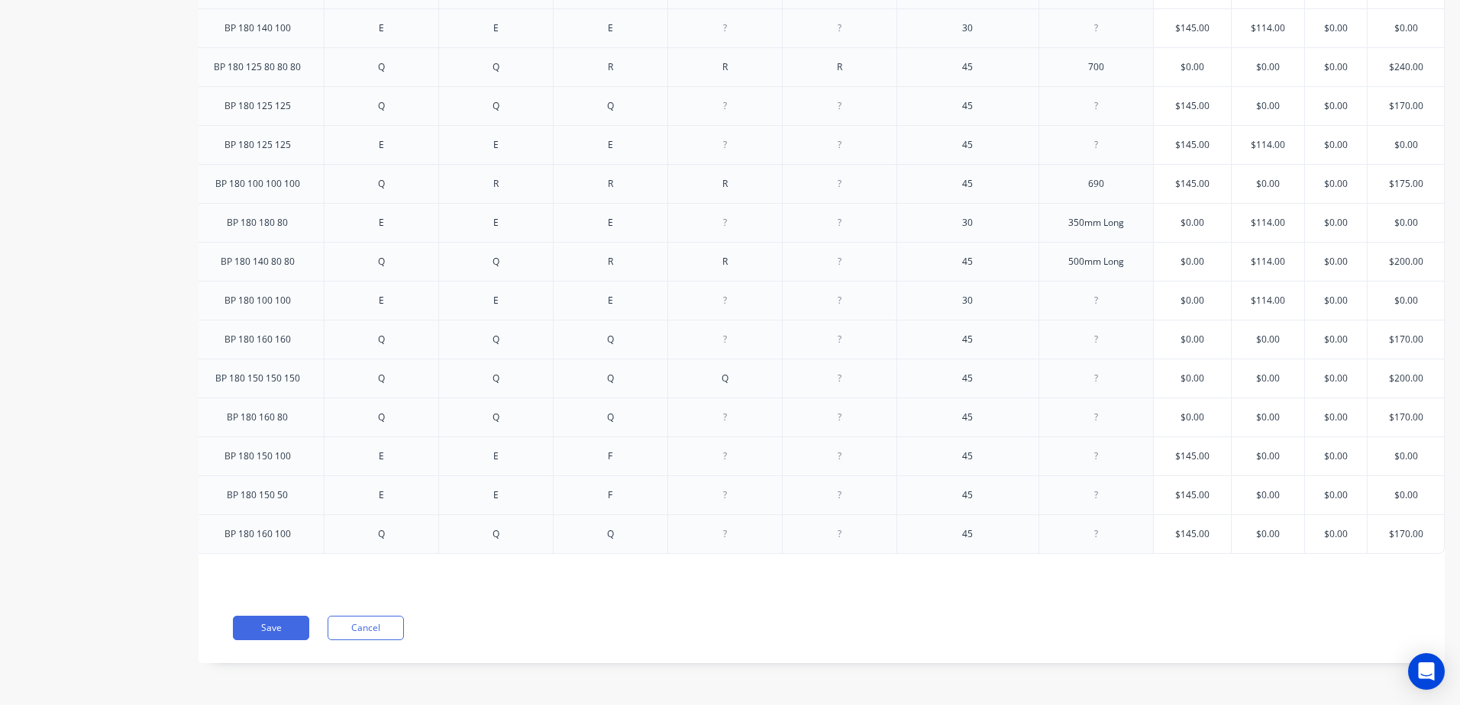
scroll to position [0, 0]
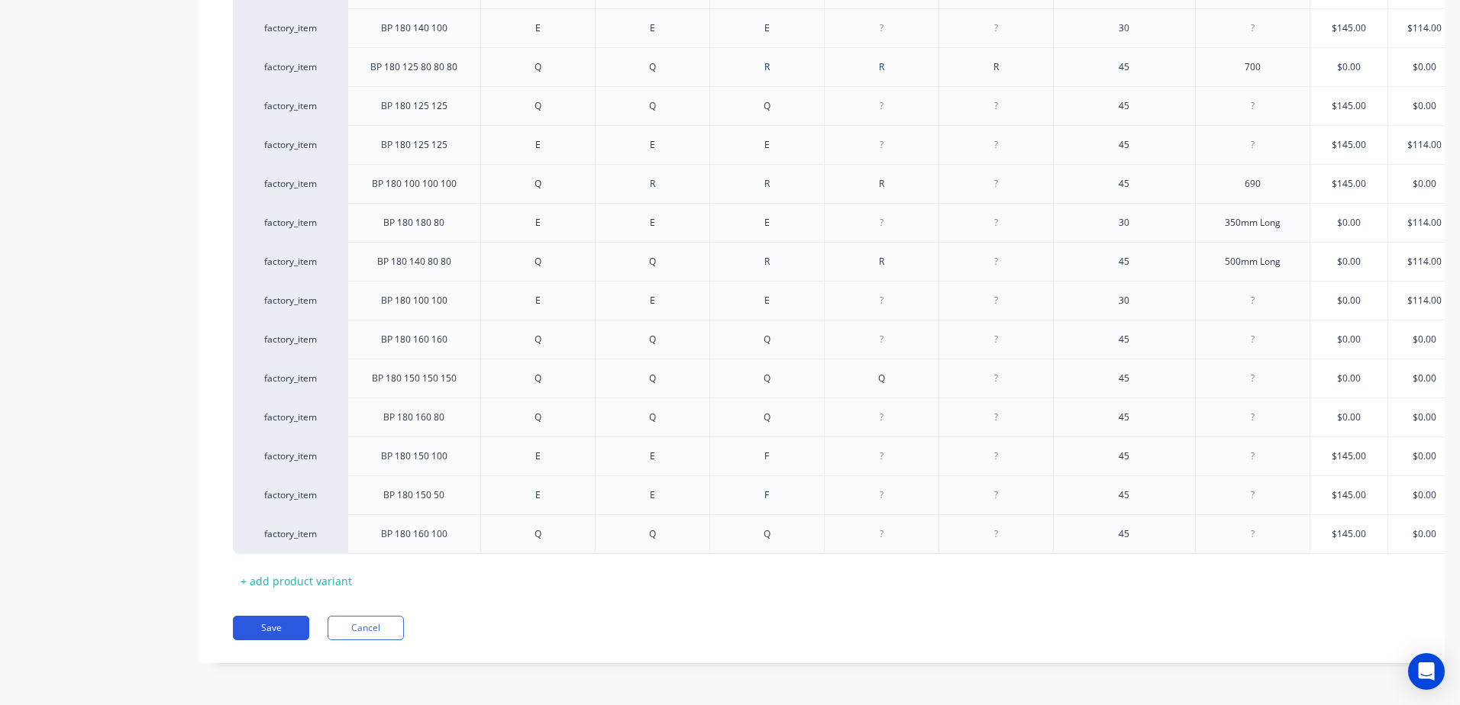
click at [274, 628] on button "Save" at bounding box center [271, 628] width 76 height 24
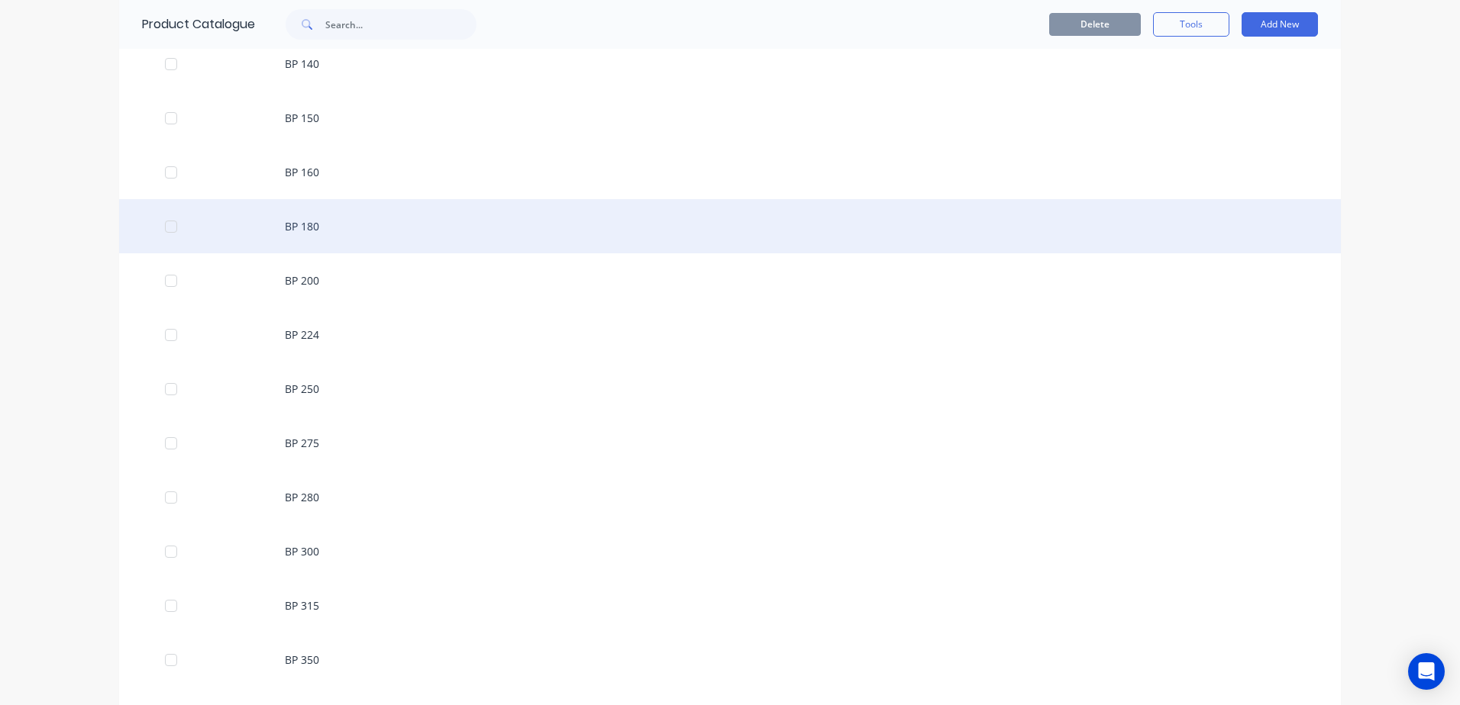
scroll to position [611, 0]
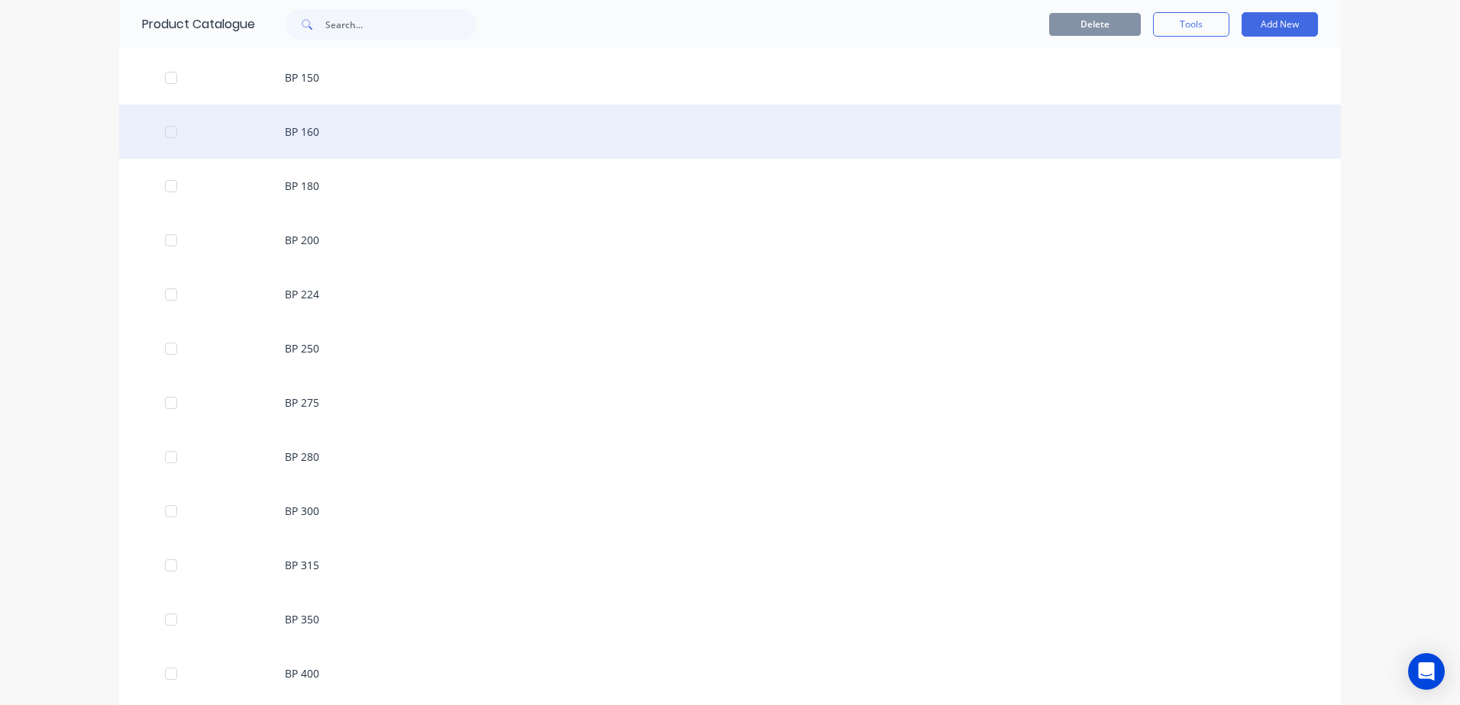
click at [356, 131] on div "BP 160" at bounding box center [729, 132] width 1221 height 54
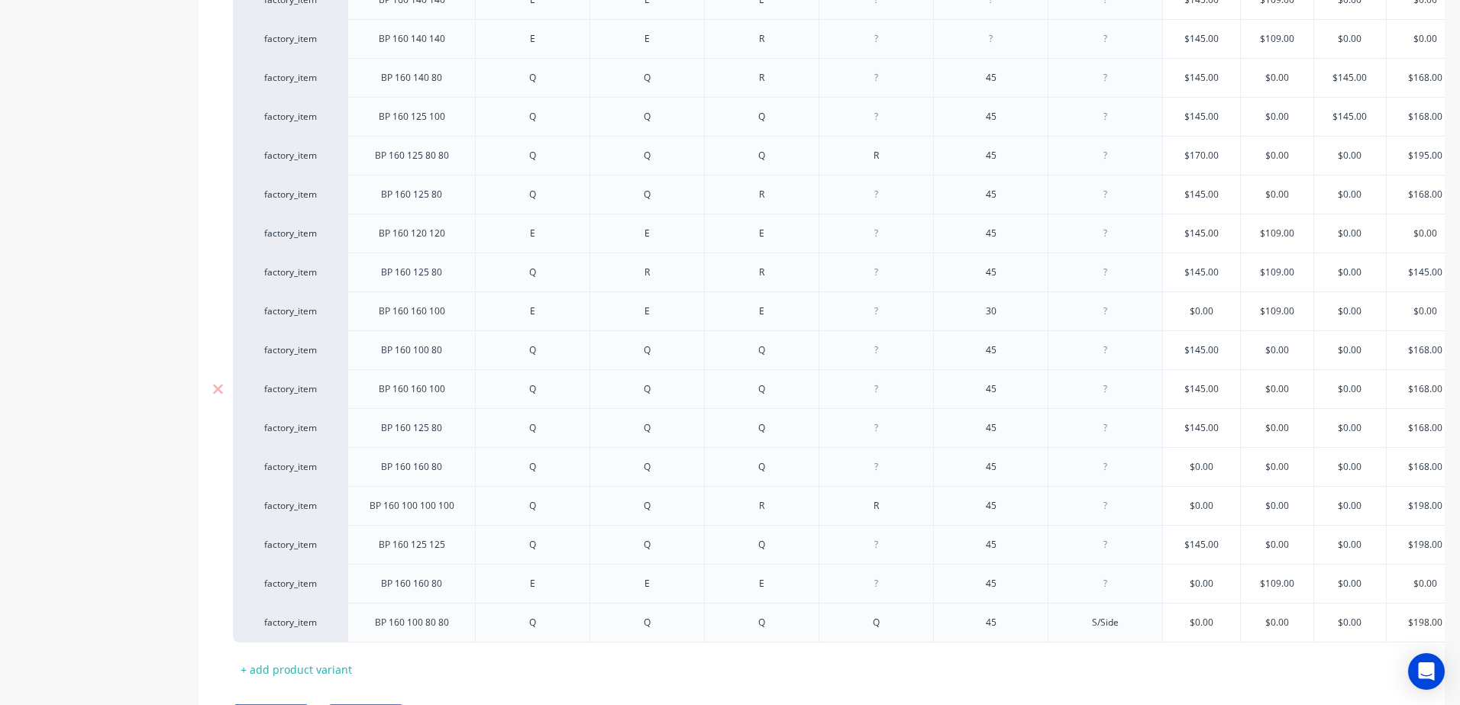
scroll to position [1268, 0]
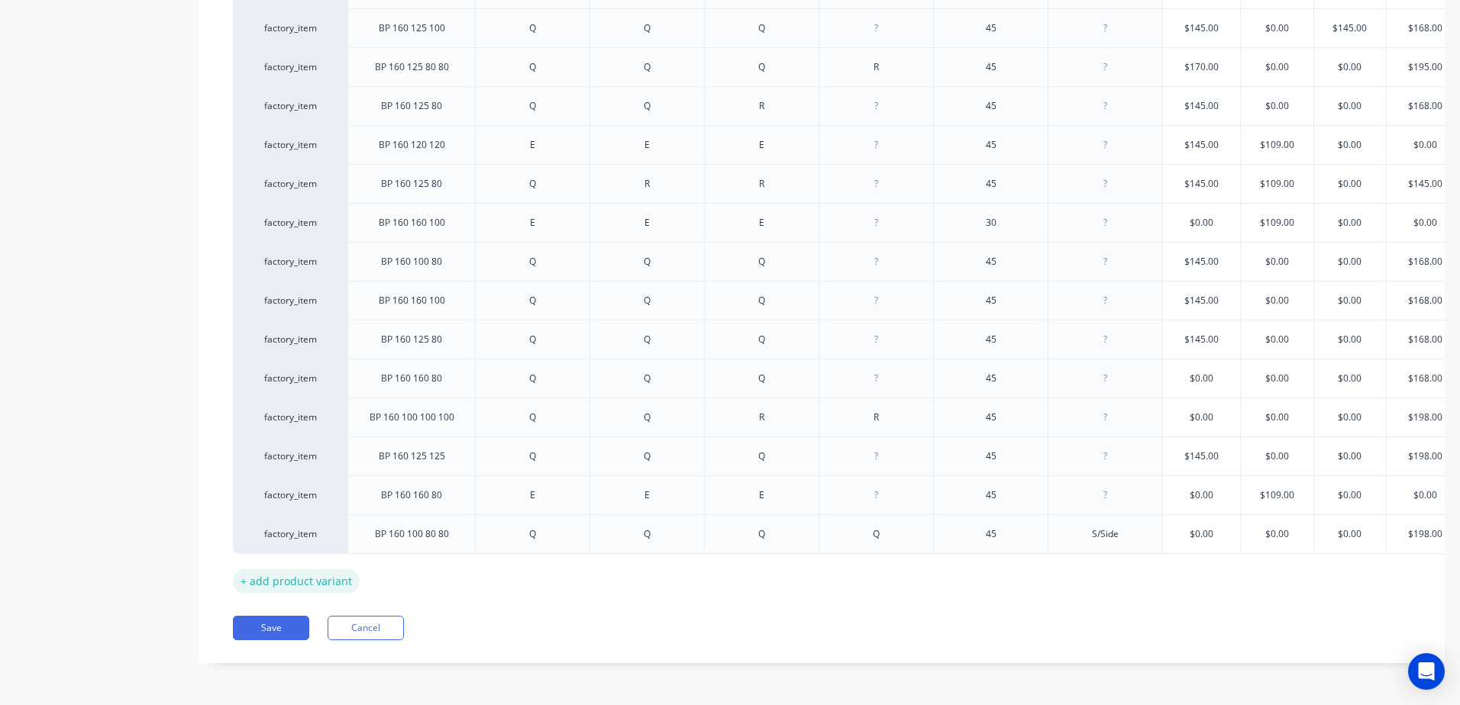
click at [315, 570] on div "+ add product variant" at bounding box center [296, 581] width 127 height 24
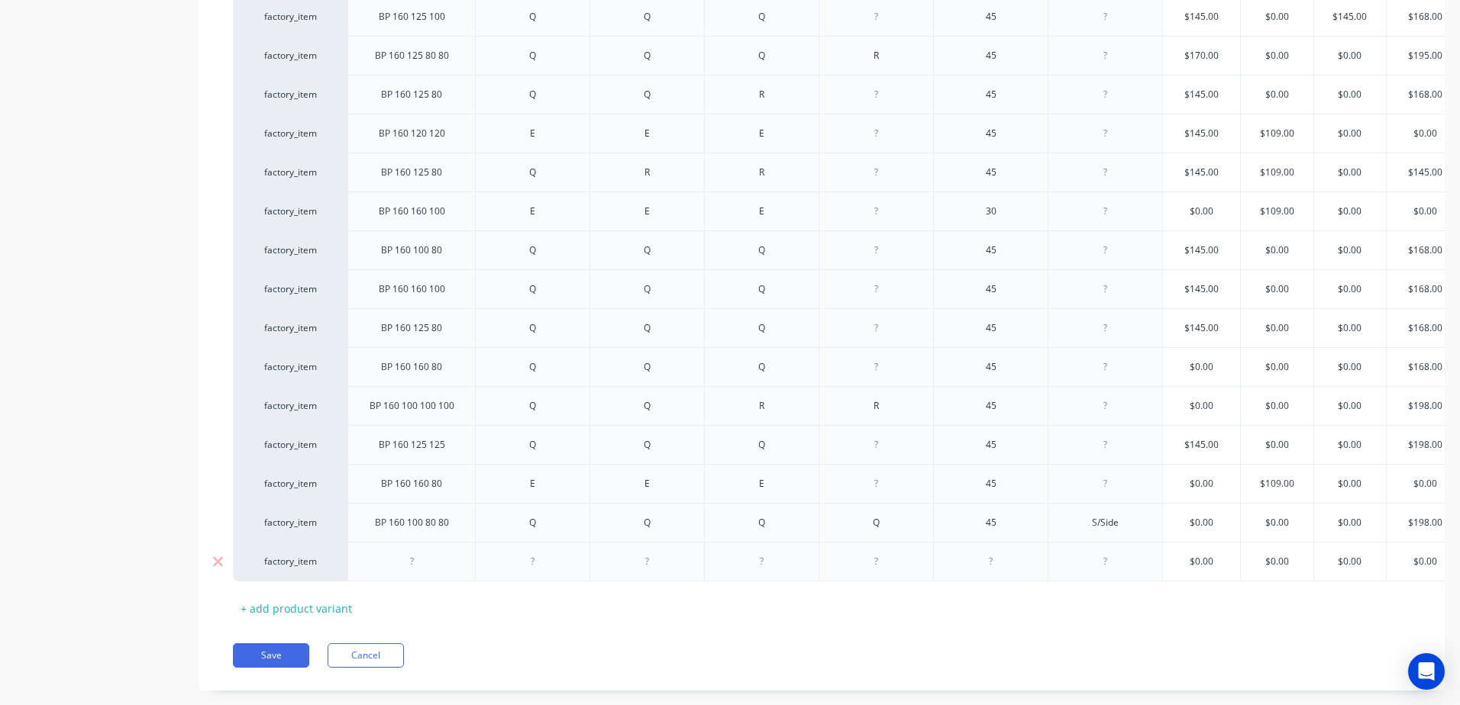
click at [418, 560] on div at bounding box center [411, 562] width 76 height 20
click at [548, 560] on div at bounding box center [533, 562] width 76 height 20
click at [644, 555] on div at bounding box center [647, 562] width 76 height 20
drag, startPoint x: 753, startPoint y: 563, endPoint x: 788, endPoint y: 565, distance: 34.4
click at [776, 564] on div at bounding box center [762, 562] width 76 height 20
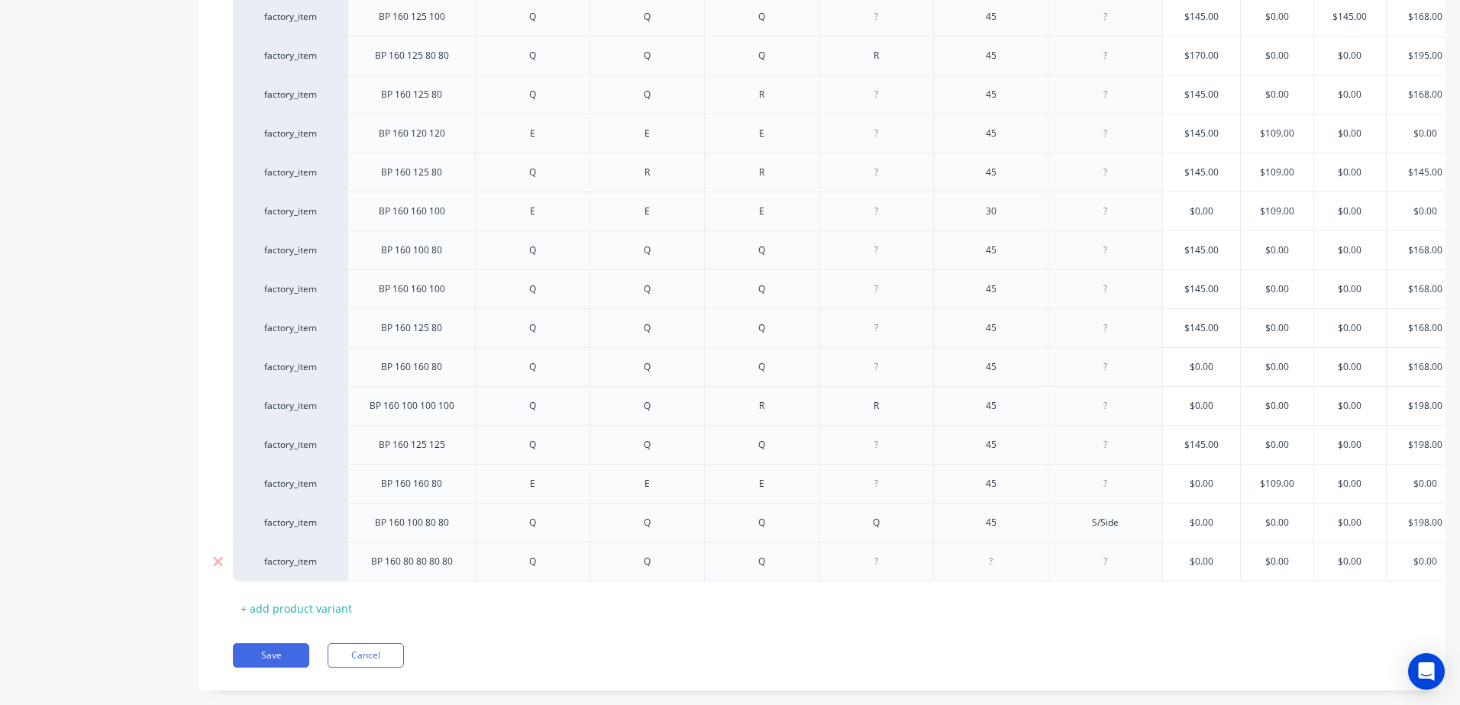
drag, startPoint x: 895, startPoint y: 559, endPoint x: 909, endPoint y: 565, distance: 15.0
click at [899, 560] on div at bounding box center [876, 562] width 76 height 20
click at [882, 570] on div at bounding box center [876, 562] width 76 height 20
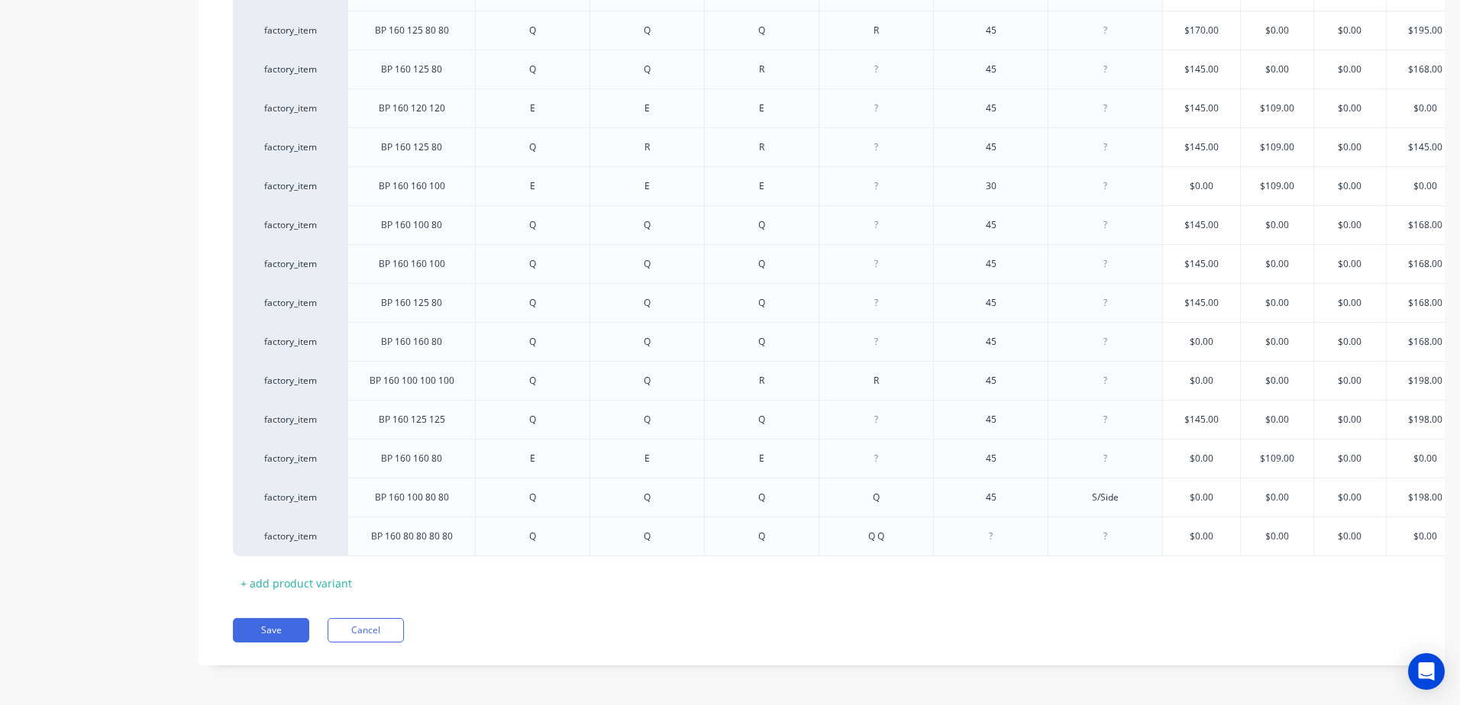
scroll to position [1307, 0]
click at [1003, 524] on div at bounding box center [991, 534] width 76 height 20
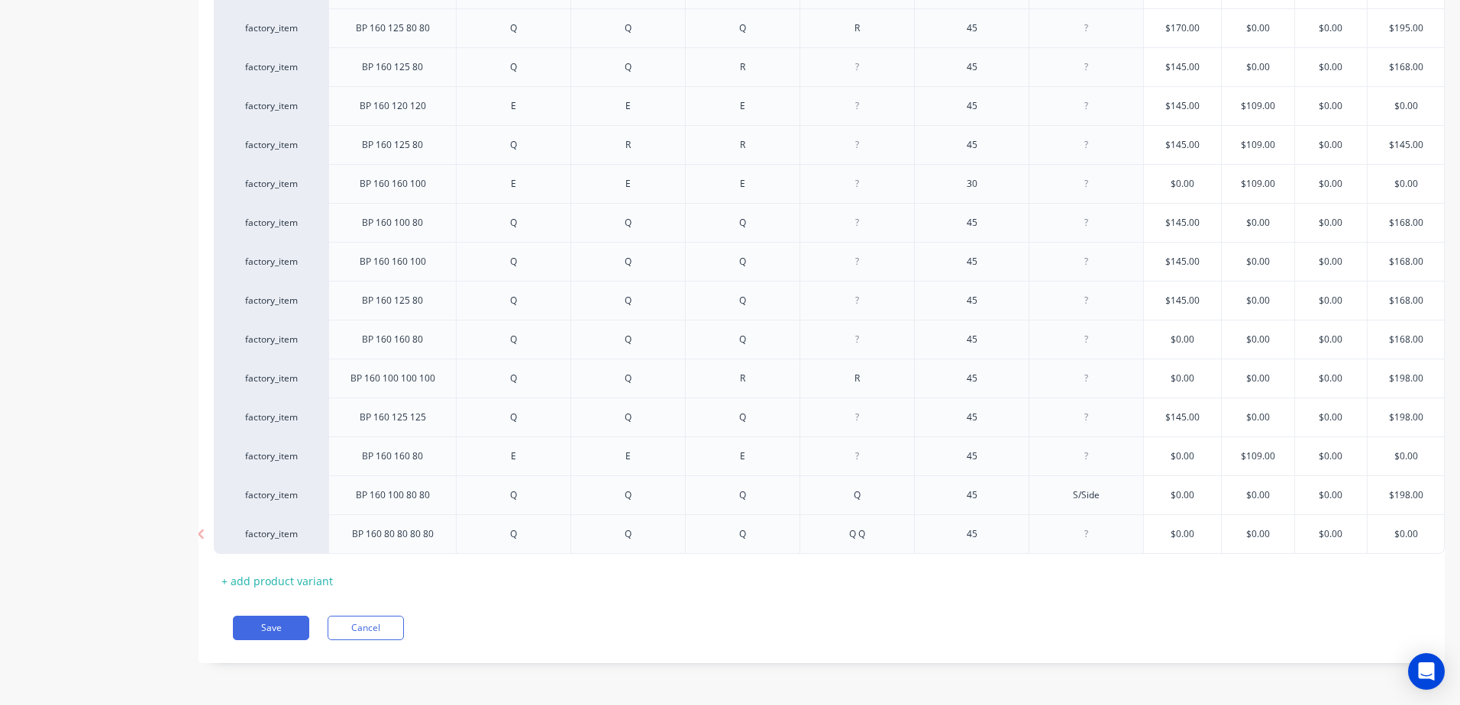
click at [1076, 525] on div at bounding box center [1086, 534] width 76 height 20
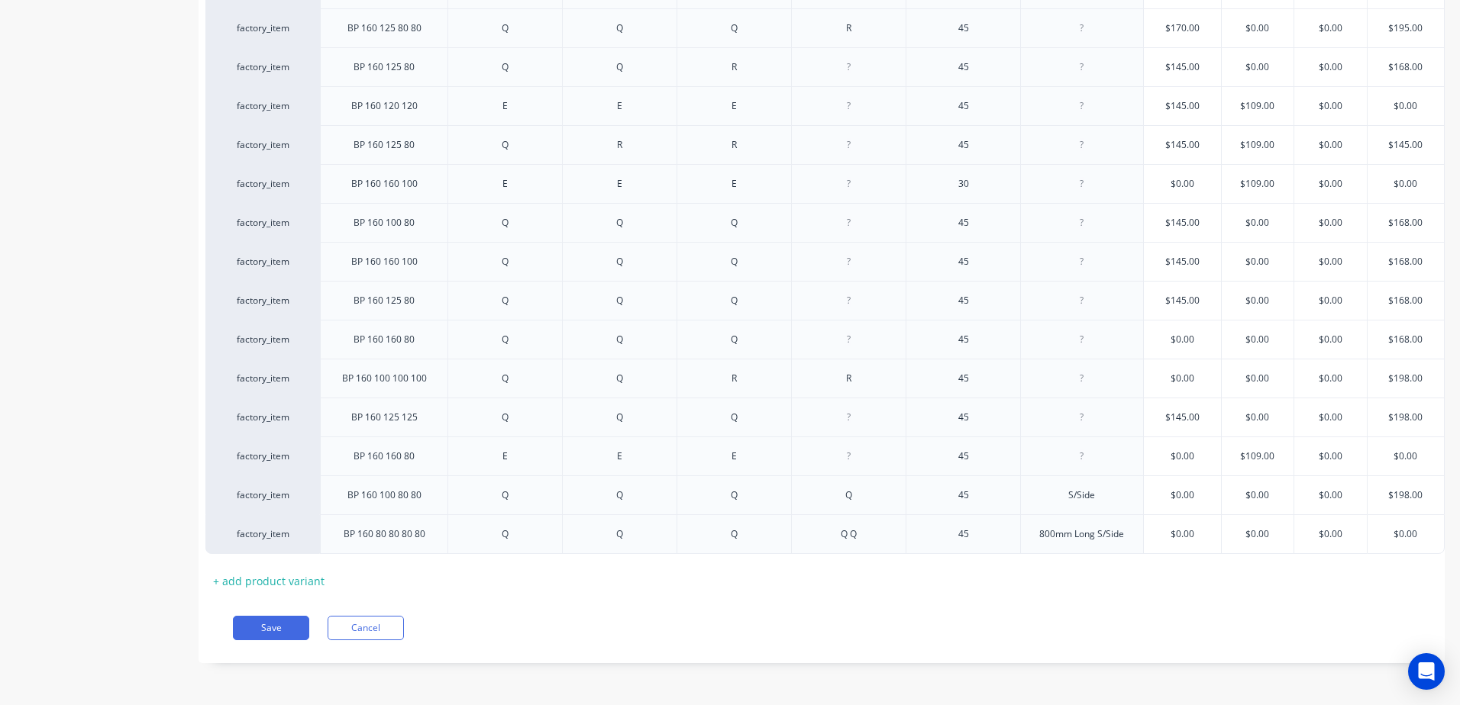
scroll to position [0, 39]
drag, startPoint x: 1414, startPoint y: 526, endPoint x: 1299, endPoint y: 539, distance: 115.2
click at [1299, 539] on div "factory_item BP 160 80 80 80 80 Q Q Q Q Q 45 800mm Long S/Side $0.00 $0.00 $0.0…" at bounding box center [824, 535] width 1239 height 40
type input "258"
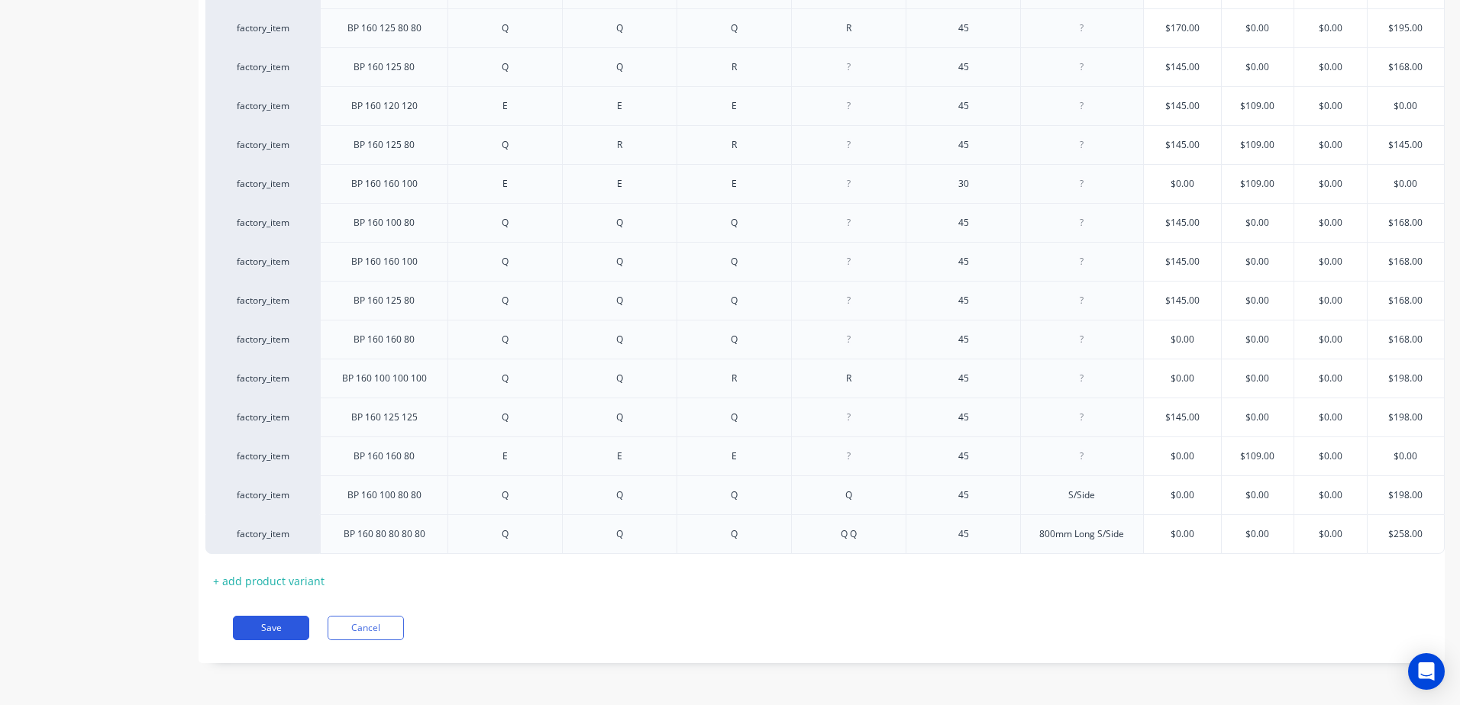
click at [287, 634] on button "Save" at bounding box center [271, 628] width 76 height 24
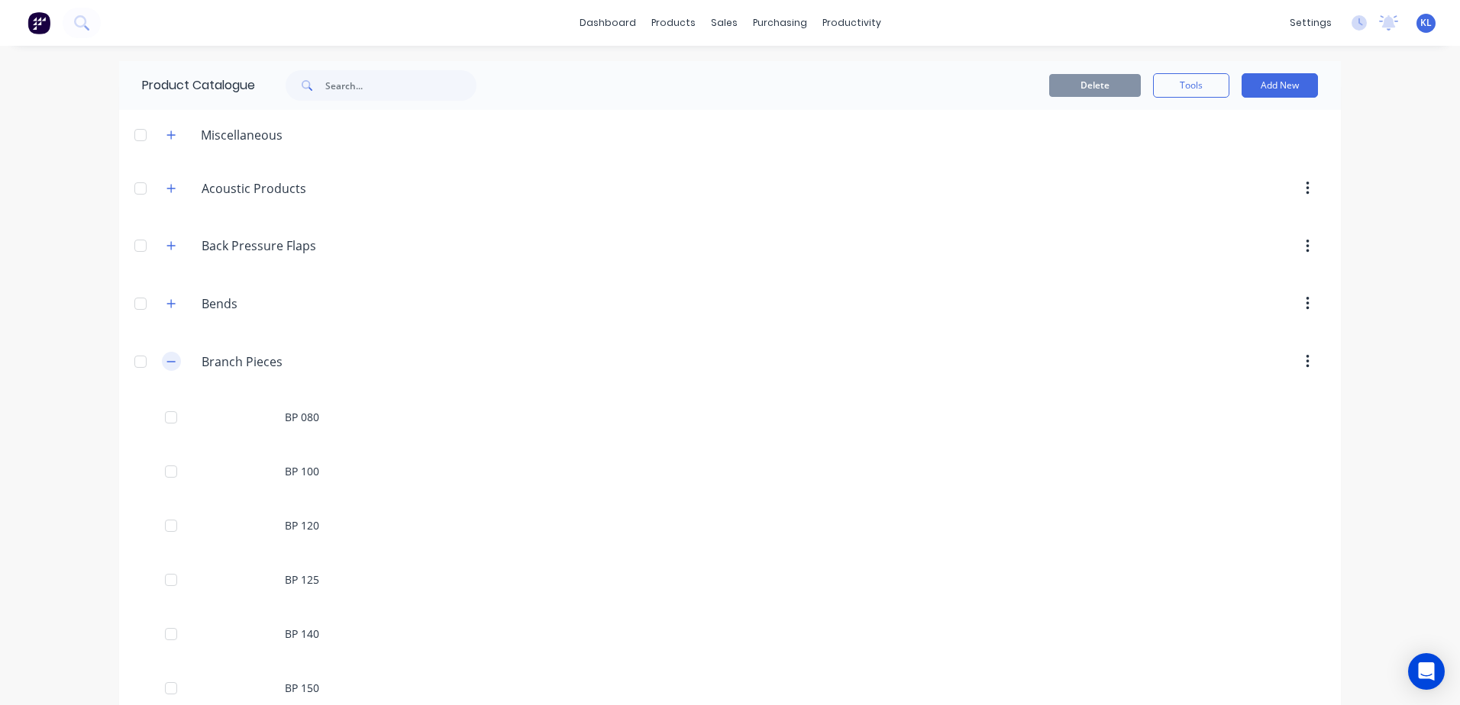
click at [166, 365] on icon "button" at bounding box center [170, 362] width 9 height 11
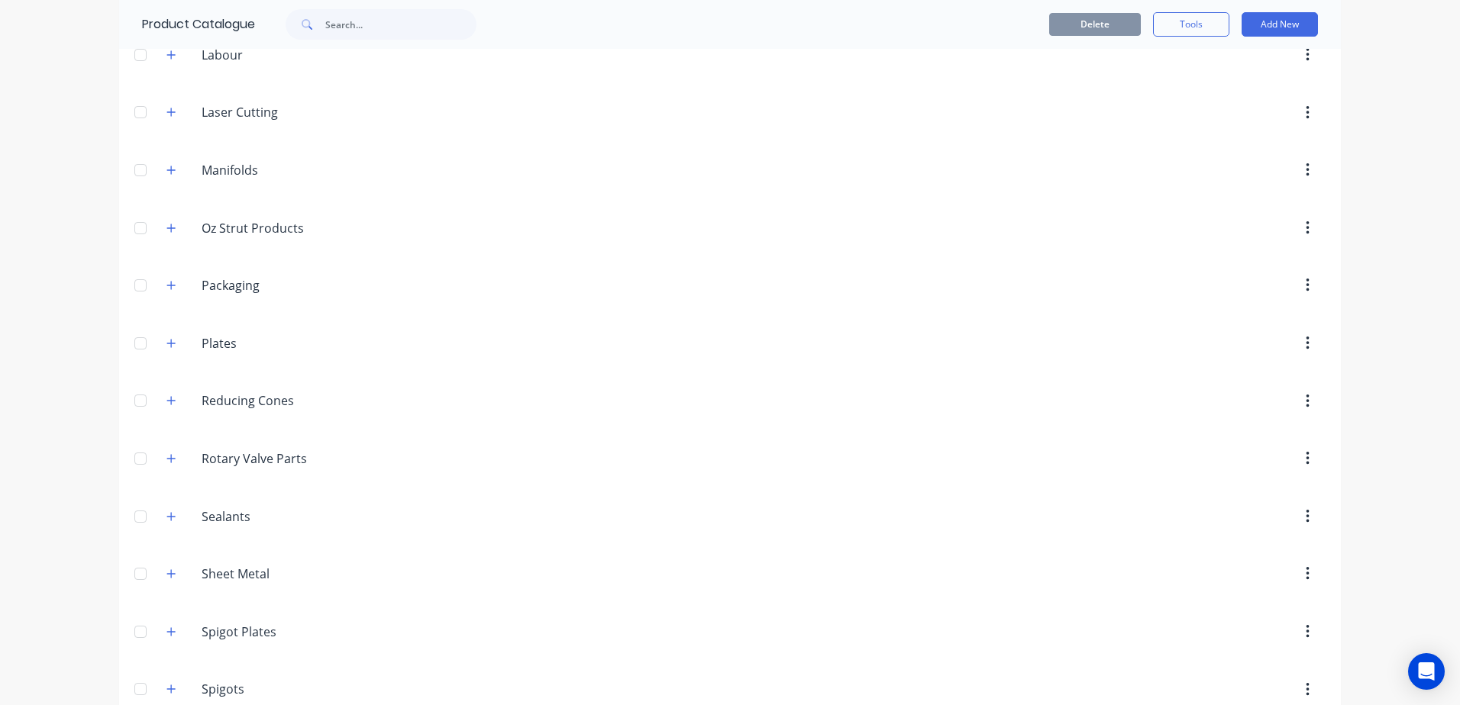
scroll to position [1985, 0]
click at [154, 403] on div "Reducing.Cones Reducing Cones" at bounding box center [274, 396] width 240 height 27
click at [166, 396] on icon "button" at bounding box center [170, 396] width 9 height 11
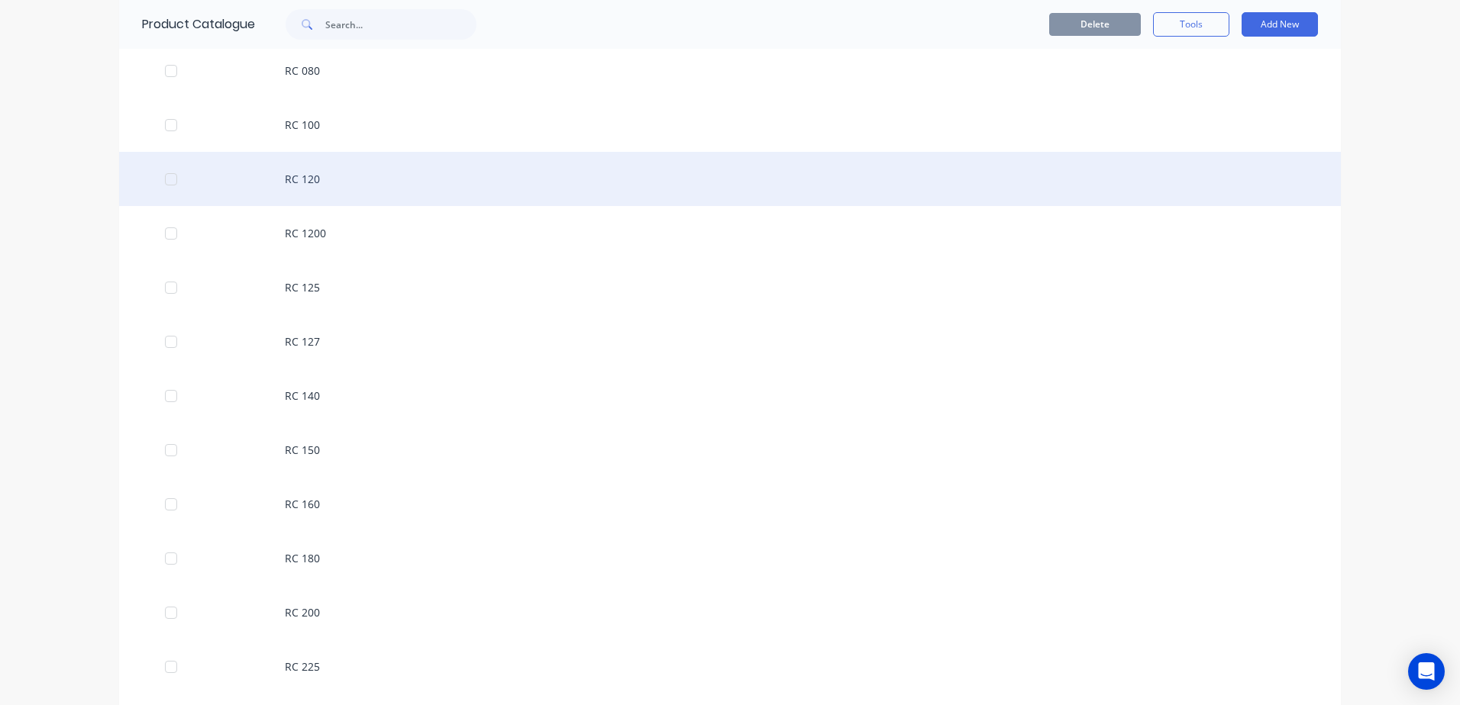
scroll to position [2214, 0]
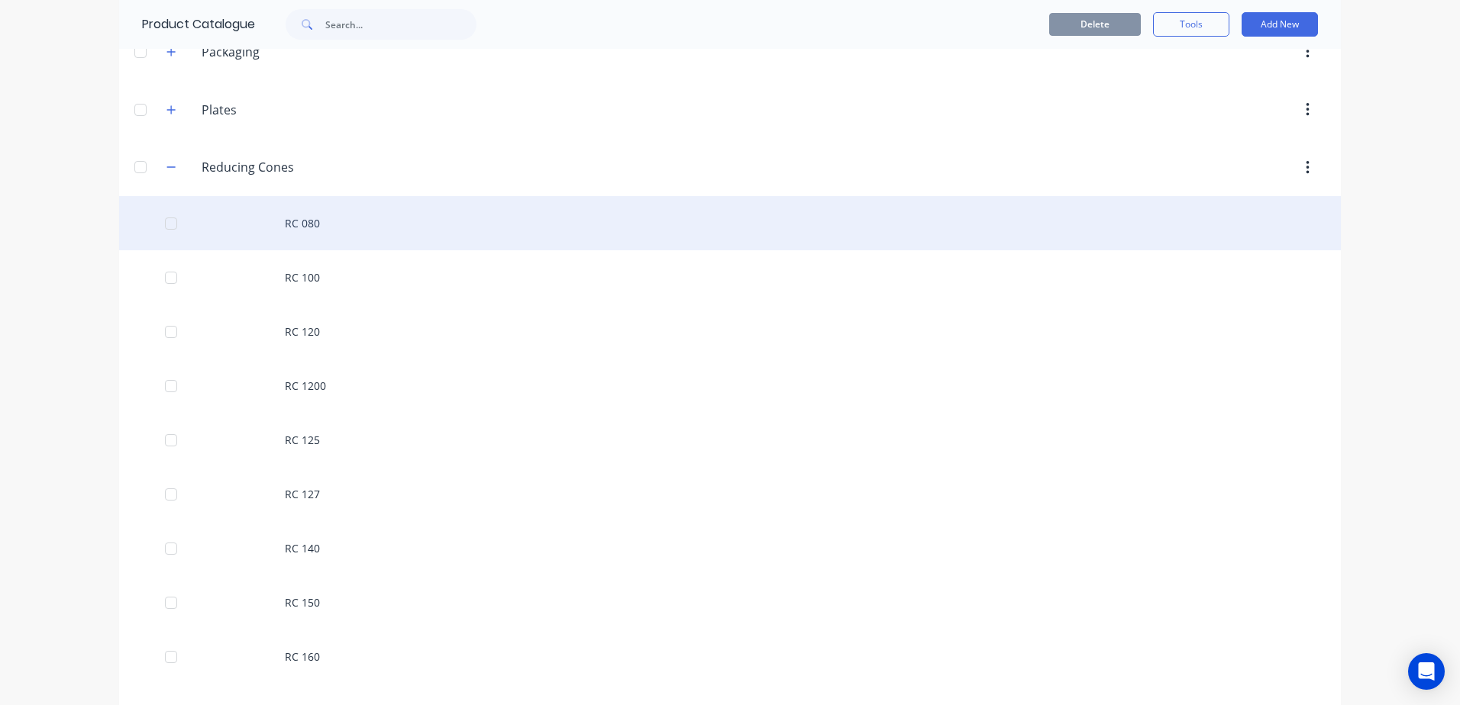
click at [295, 221] on div "RC 080" at bounding box center [729, 223] width 1221 height 54
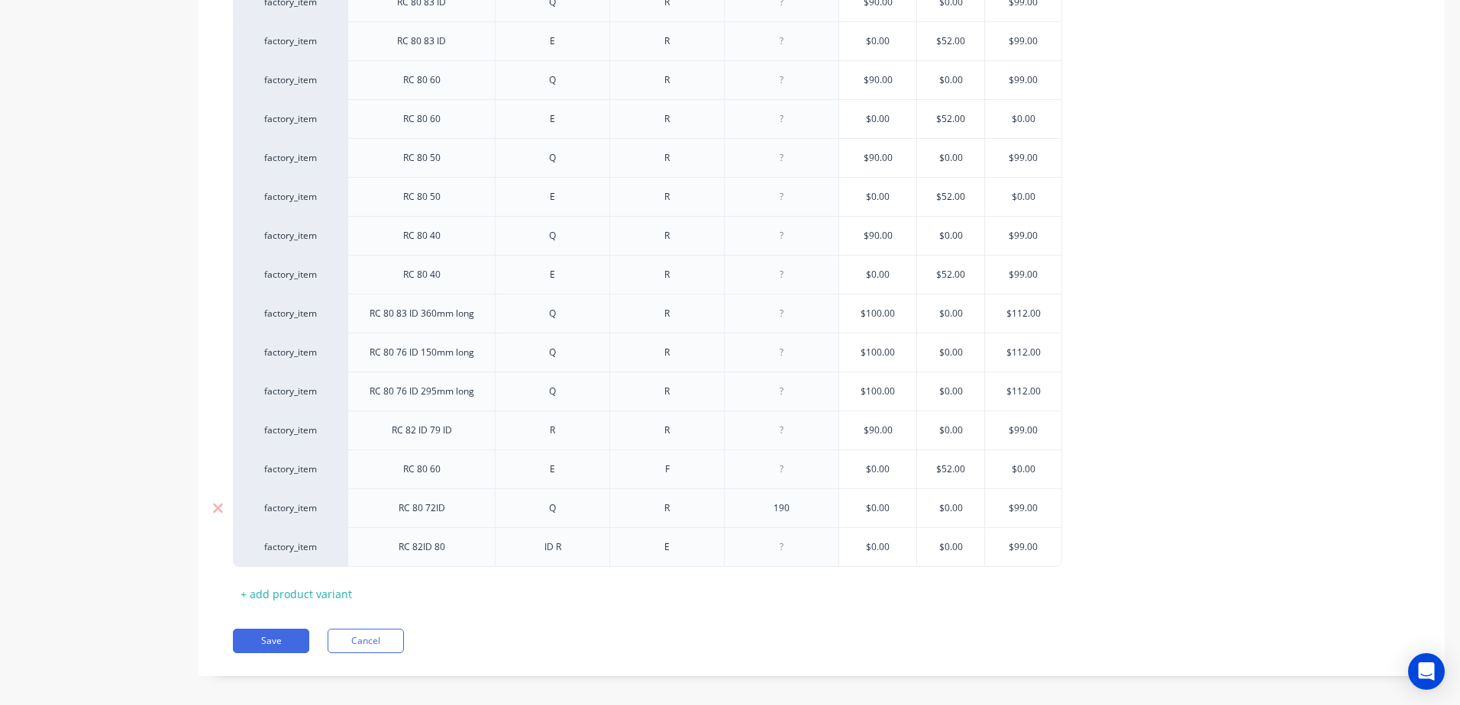
scroll to position [439, 0]
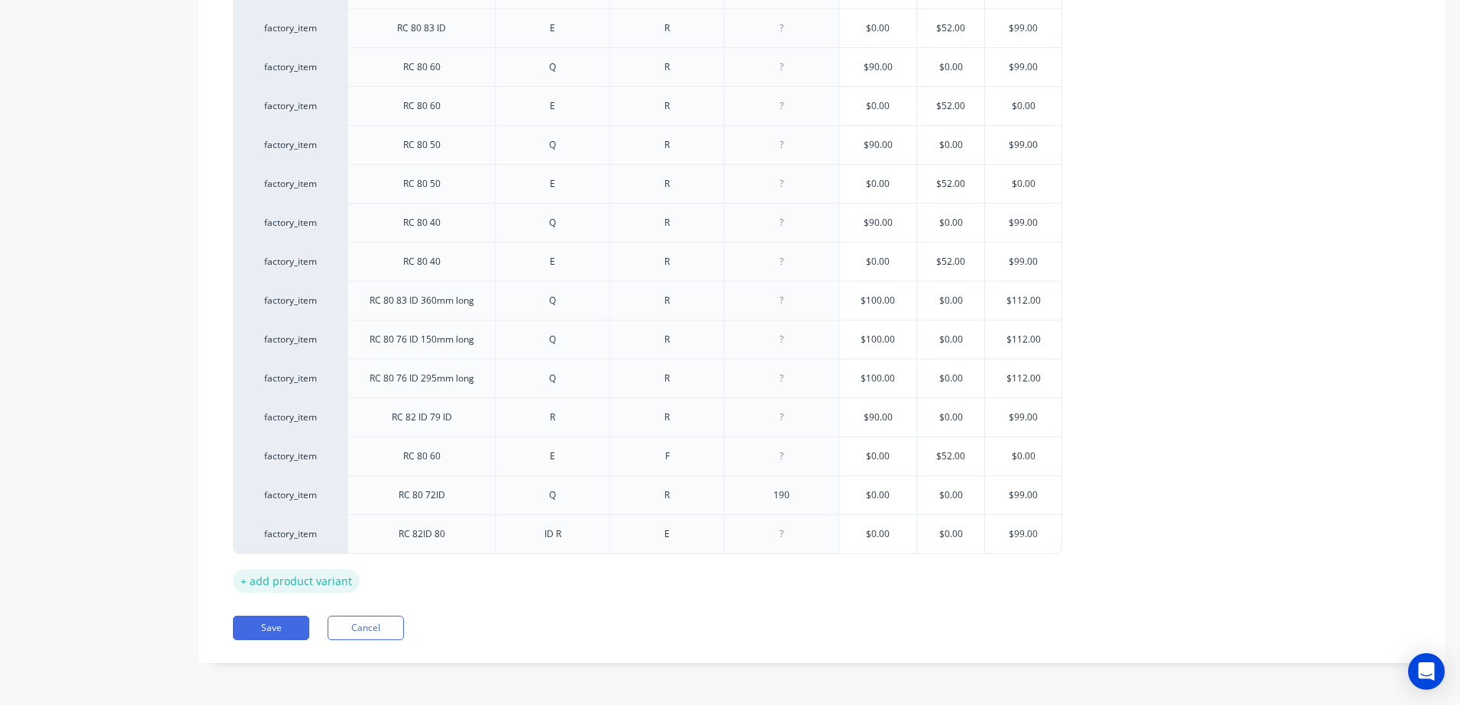
click at [337, 573] on div "+ add product variant" at bounding box center [296, 581] width 127 height 24
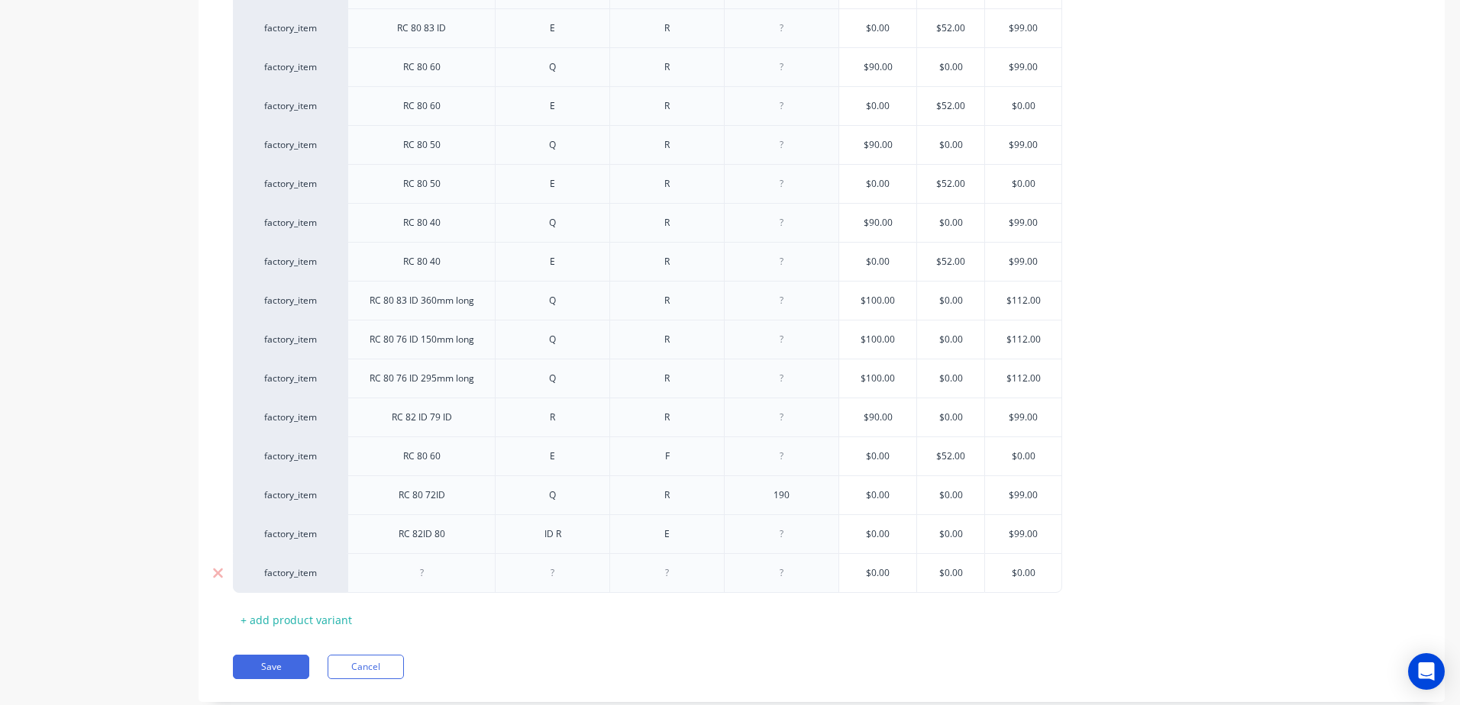
click at [433, 576] on div at bounding box center [421, 573] width 76 height 20
click at [428, 569] on div "RC 82 80" at bounding box center [421, 573] width 76 height 20
click at [566, 569] on div at bounding box center [553, 573] width 76 height 20
click at [689, 582] on div at bounding box center [667, 573] width 76 height 20
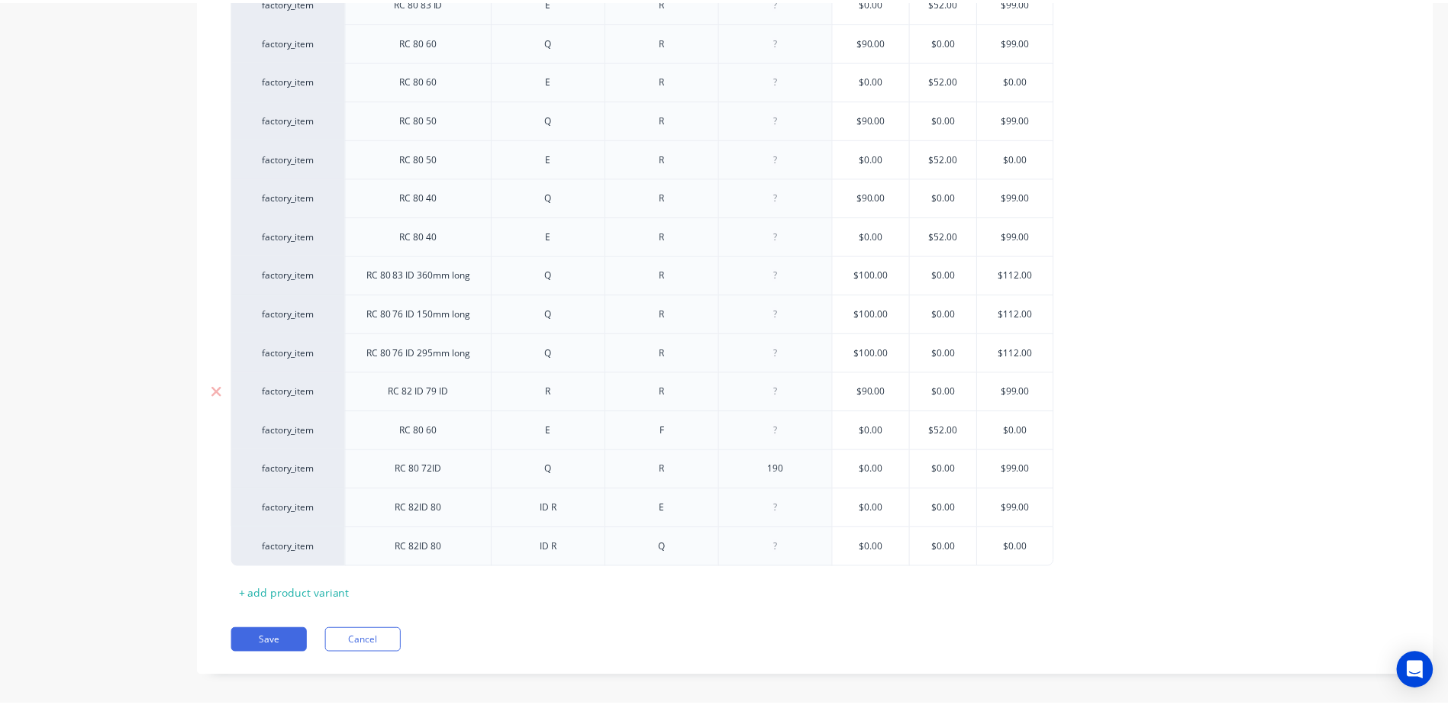
scroll to position [478, 0]
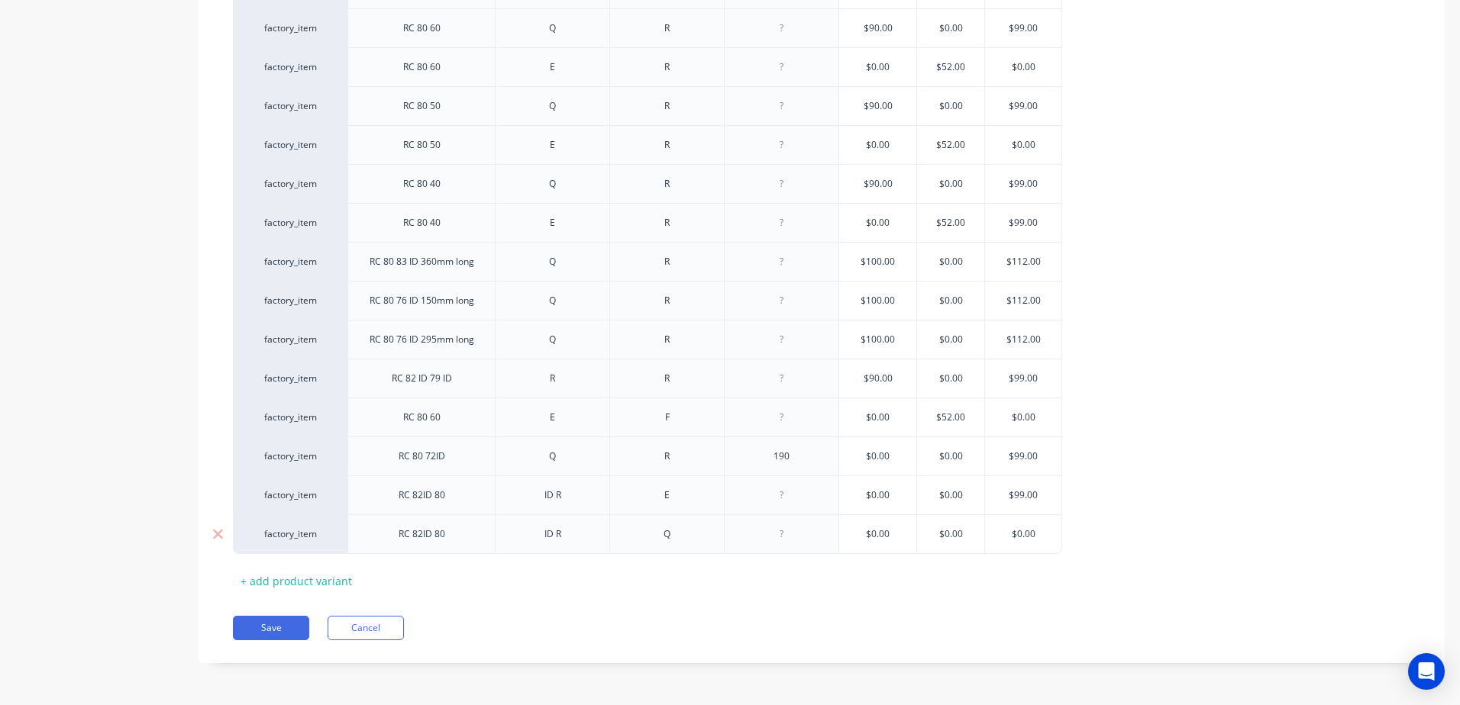
drag, startPoint x: 1041, startPoint y: 532, endPoint x: 970, endPoint y: 542, distance: 71.7
click at [970, 542] on div "factory_item RC 82ID 80 ID R Q $0.00 $0.00 $0.00 $0.00" at bounding box center [647, 535] width 829 height 40
type input "112"
click at [1088, 524] on div "factory_item RC 80 83 ID Q R $90.00 $0.00 $99.00 factory_item RC 80 83 ID E R $…" at bounding box center [821, 243] width 1177 height 624
drag, startPoint x: 896, startPoint y: 534, endPoint x: 847, endPoint y: 544, distance: 50.6
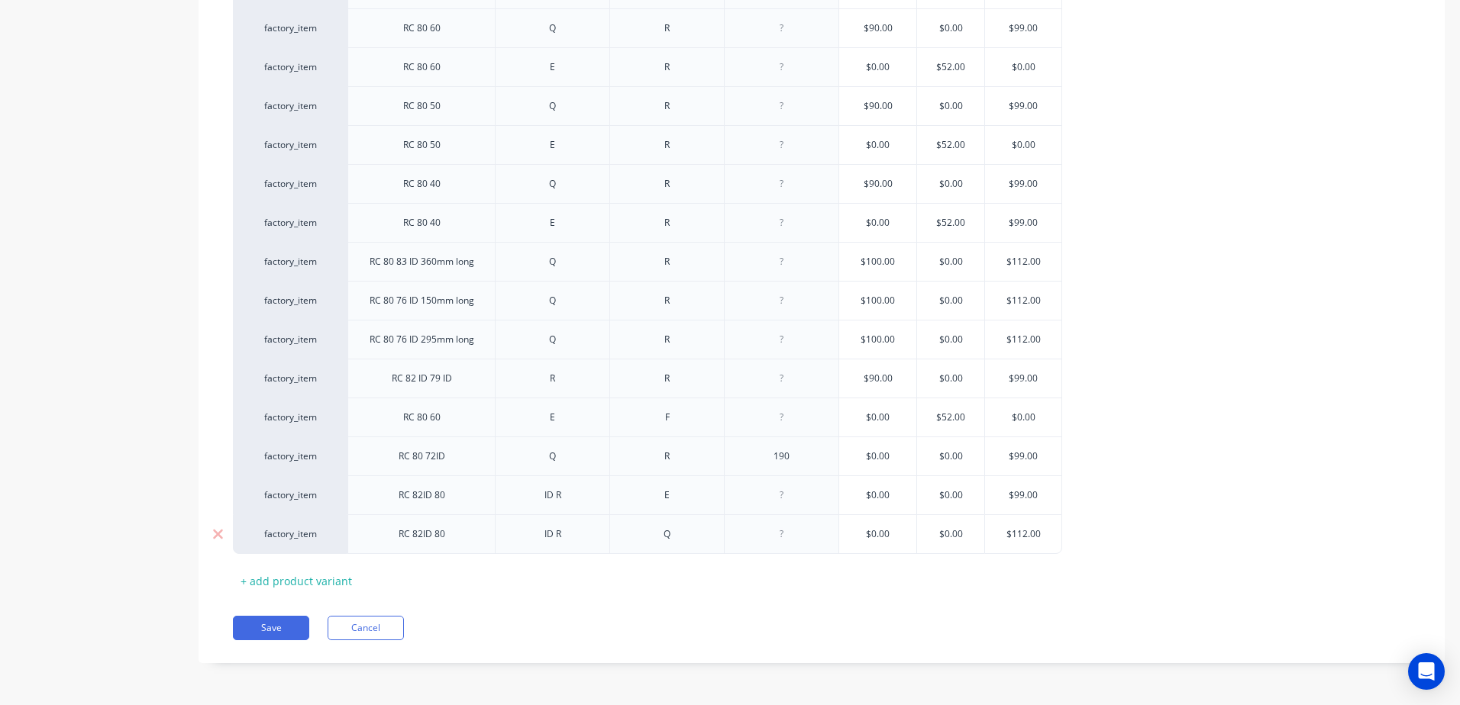
click at [847, 544] on div "$0.00 $0.00" at bounding box center [877, 534] width 77 height 38
type input "90"
click at [925, 580] on div "Xero Item # Description Fitting 1 Fitting 2 Length Standard Eximo Airtight fact…" at bounding box center [821, 244] width 1177 height 697
click at [300, 629] on button "Save" at bounding box center [271, 628] width 76 height 24
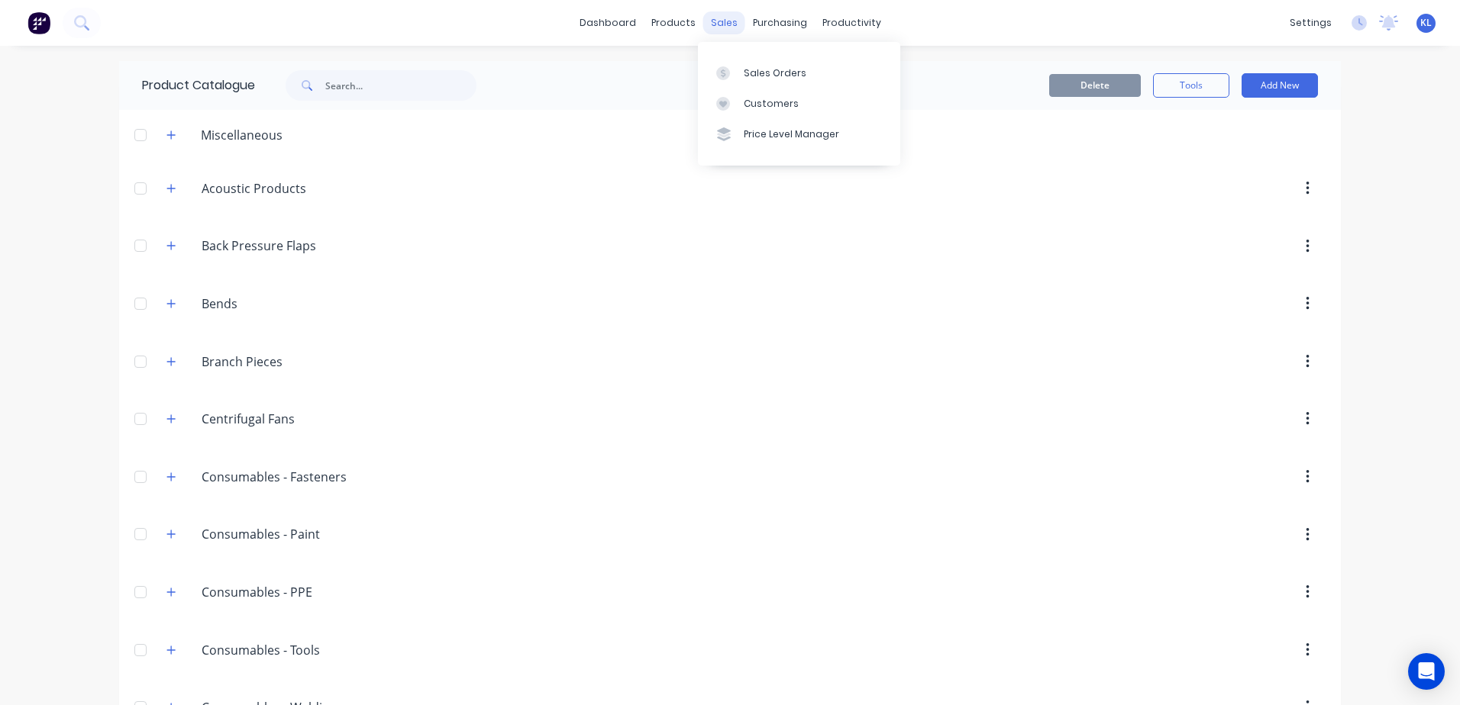
click at [710, 22] on div "sales" at bounding box center [724, 22] width 42 height 23
click at [766, 75] on div "Sales Orders" at bounding box center [775, 73] width 63 height 14
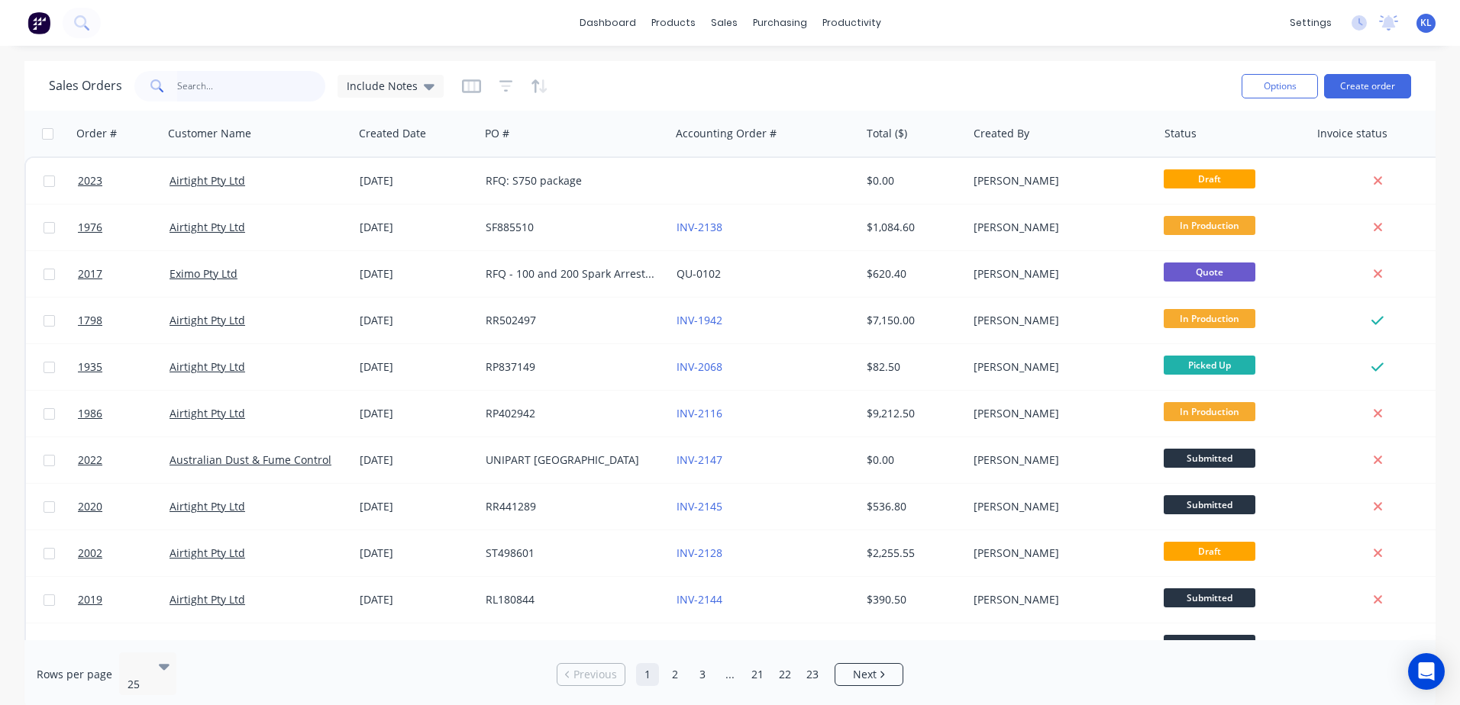
click at [199, 85] on input "text" at bounding box center [251, 86] width 149 height 31
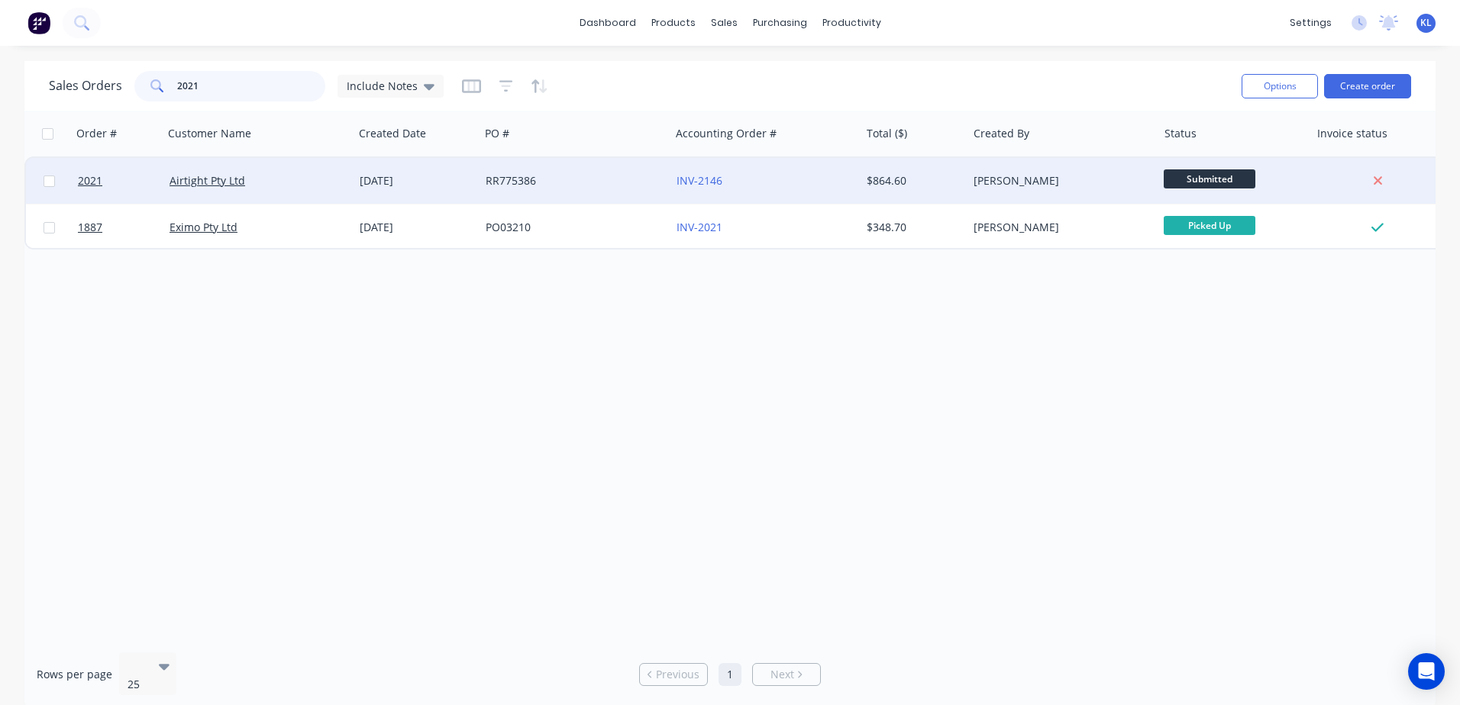
type input "2021"
click at [1058, 176] on div "[PERSON_NAME]" at bounding box center [1057, 180] width 169 height 15
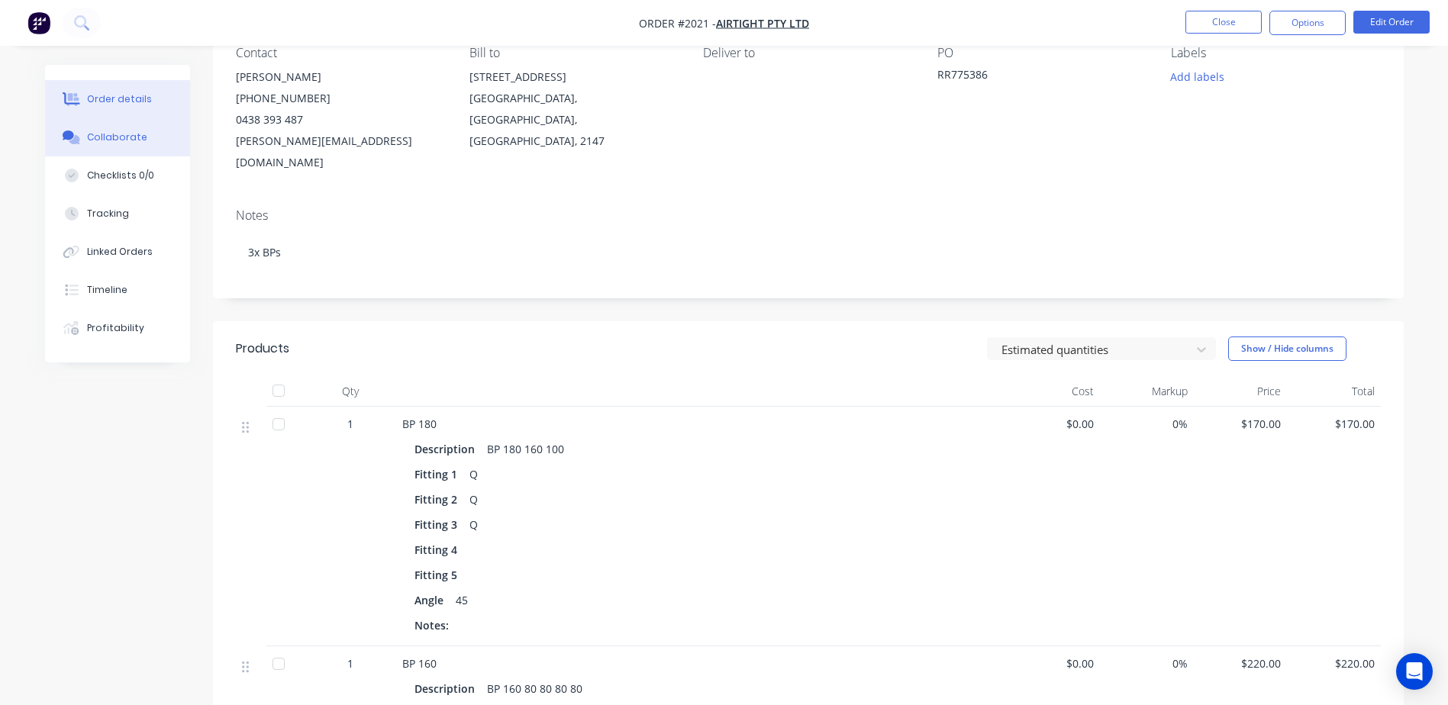
scroll to position [153, 0]
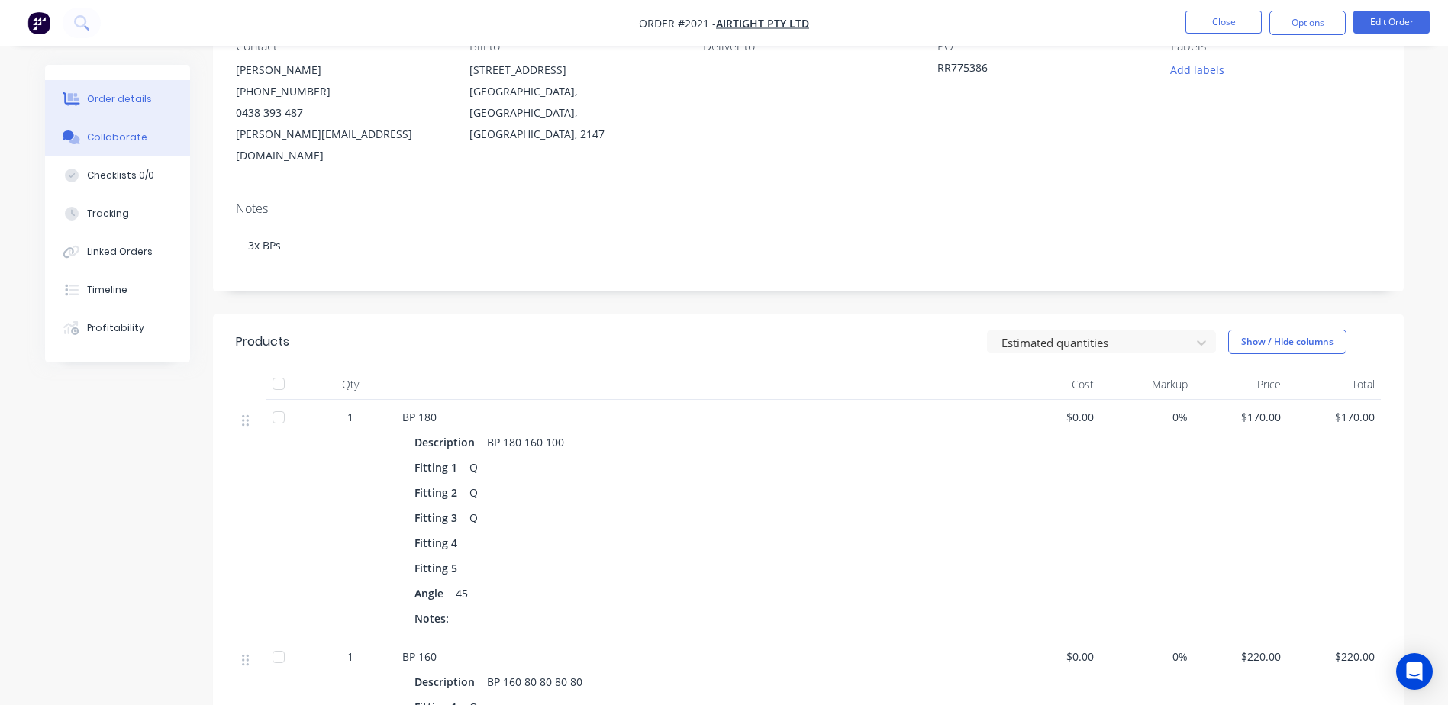
click at [127, 144] on div "Collaborate" at bounding box center [117, 138] width 60 height 14
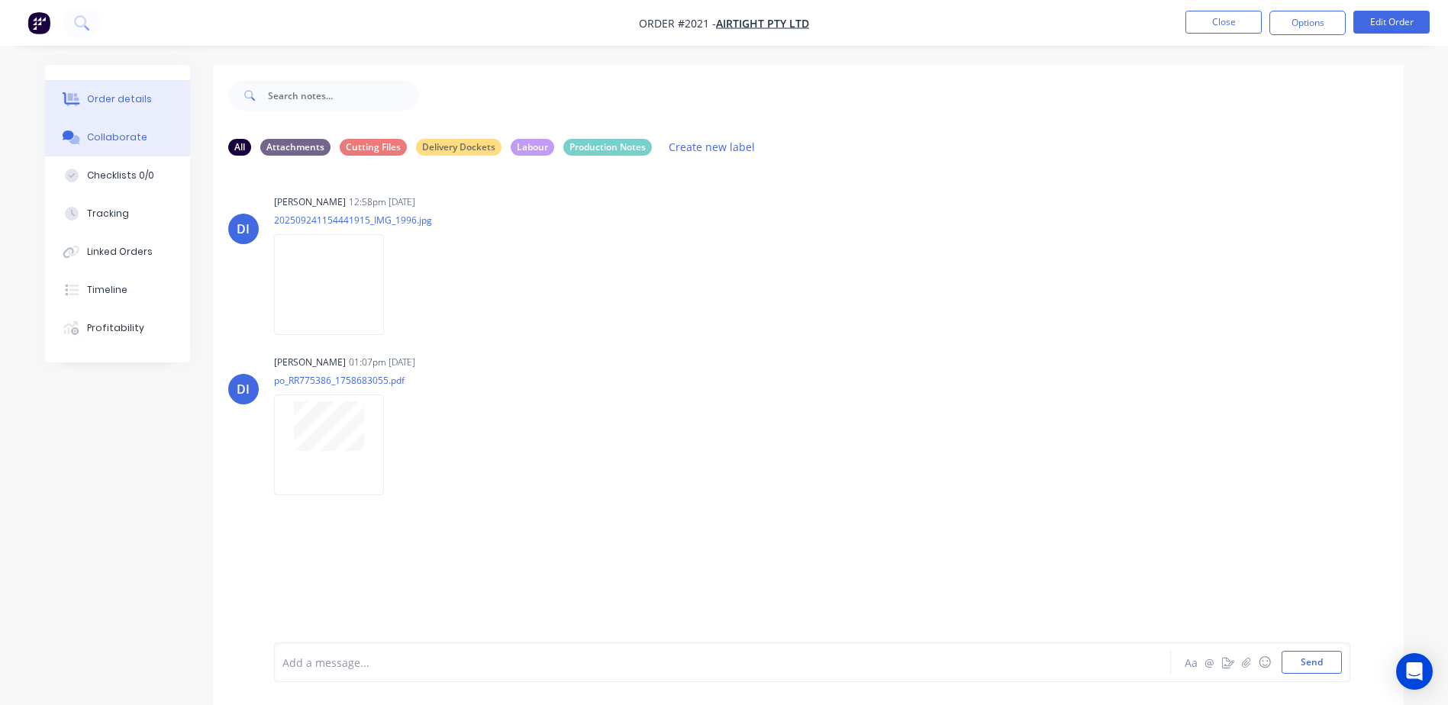
click at [116, 99] on div "Order details" at bounding box center [119, 99] width 65 height 14
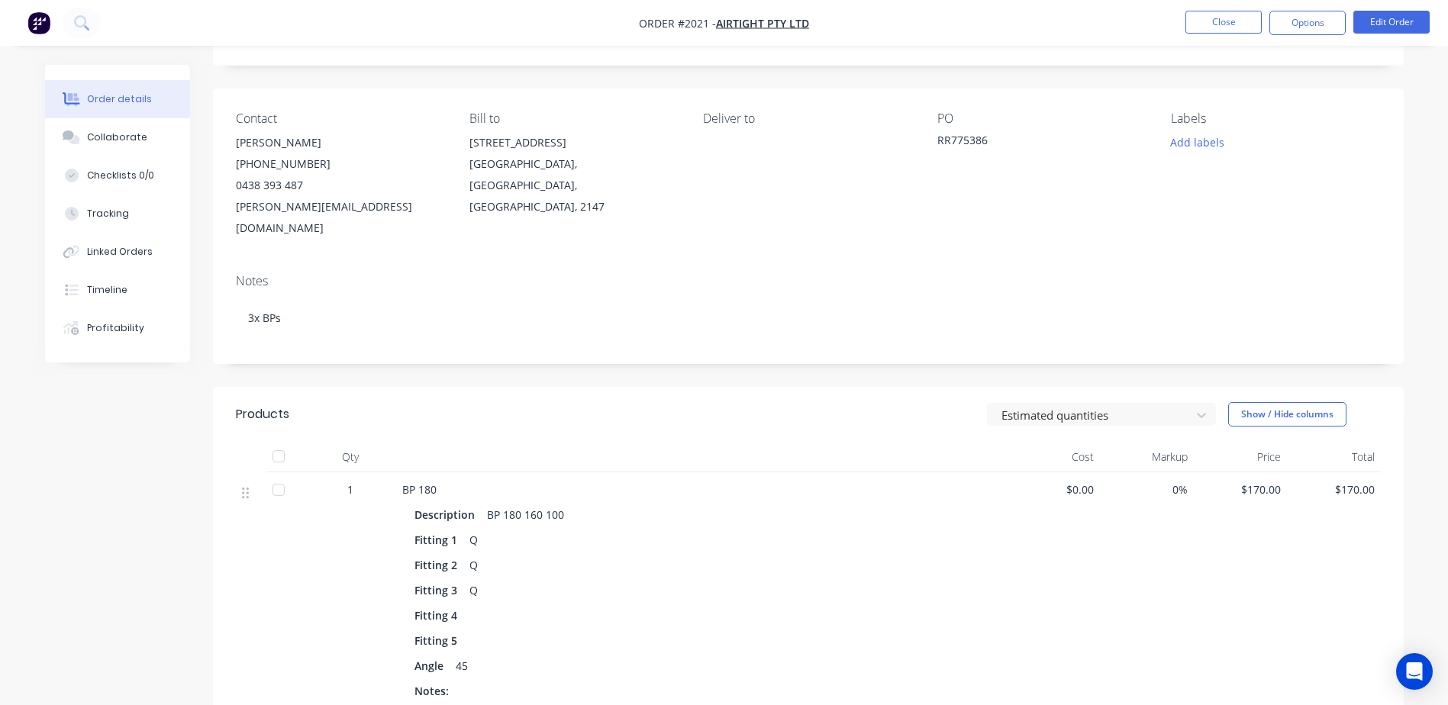
click at [280, 475] on div at bounding box center [278, 490] width 31 height 31
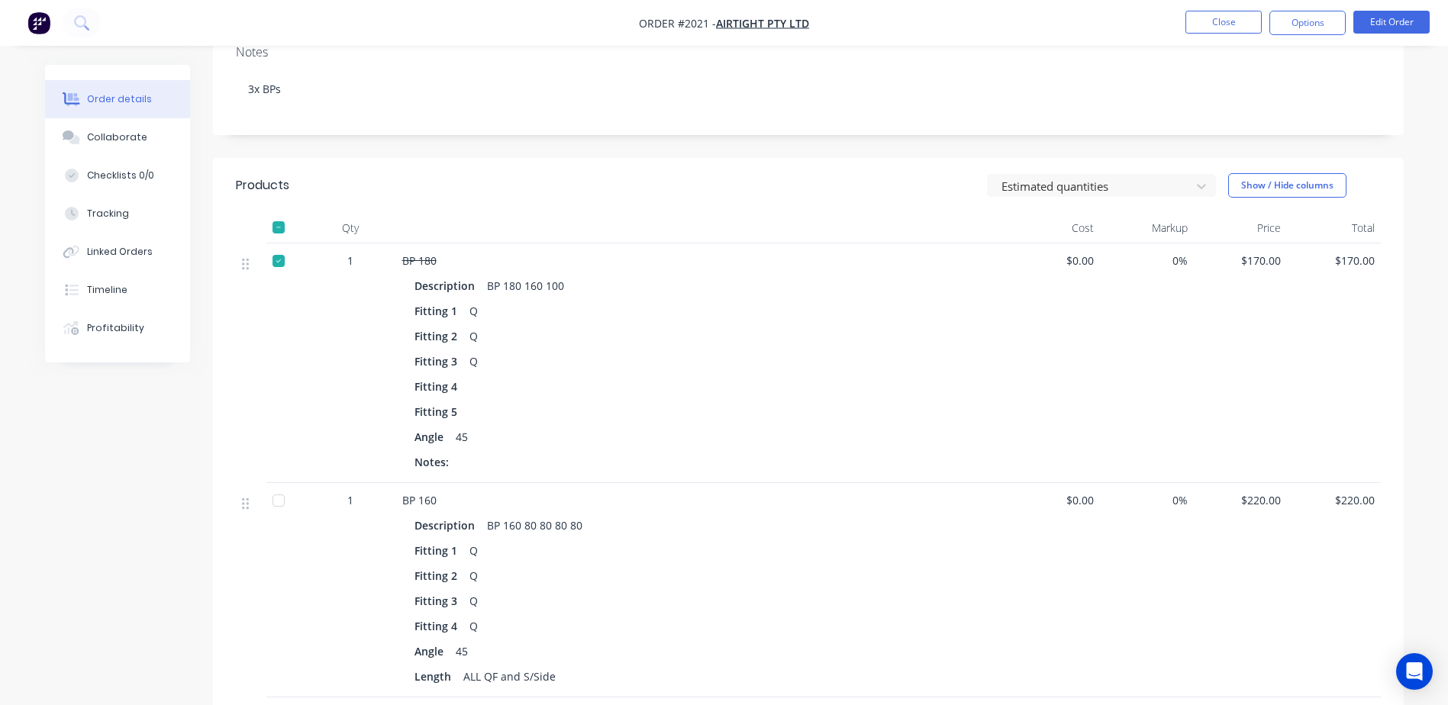
click at [282, 486] on div at bounding box center [278, 501] width 31 height 31
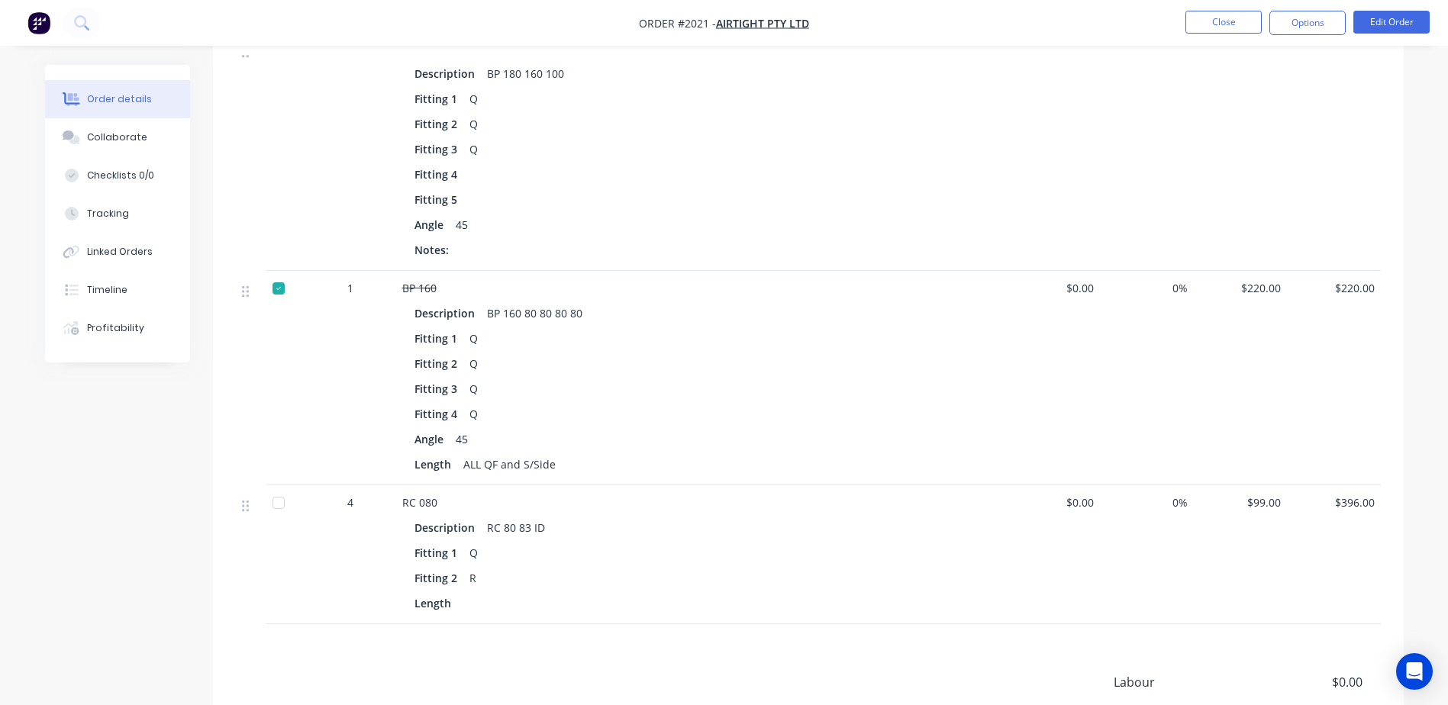
scroll to position [538, 0]
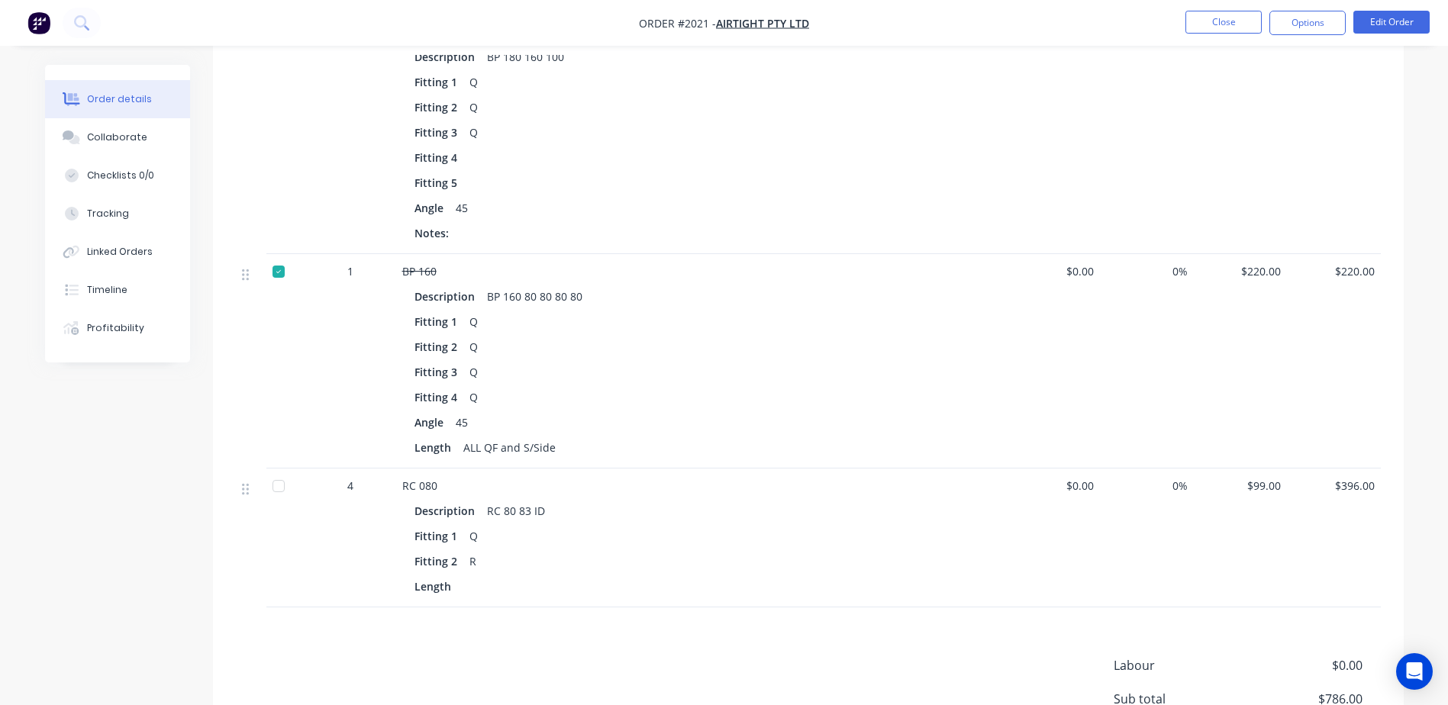
click at [282, 471] on div at bounding box center [278, 486] width 31 height 31
click at [1306, 24] on button "Options" at bounding box center [1308, 23] width 76 height 24
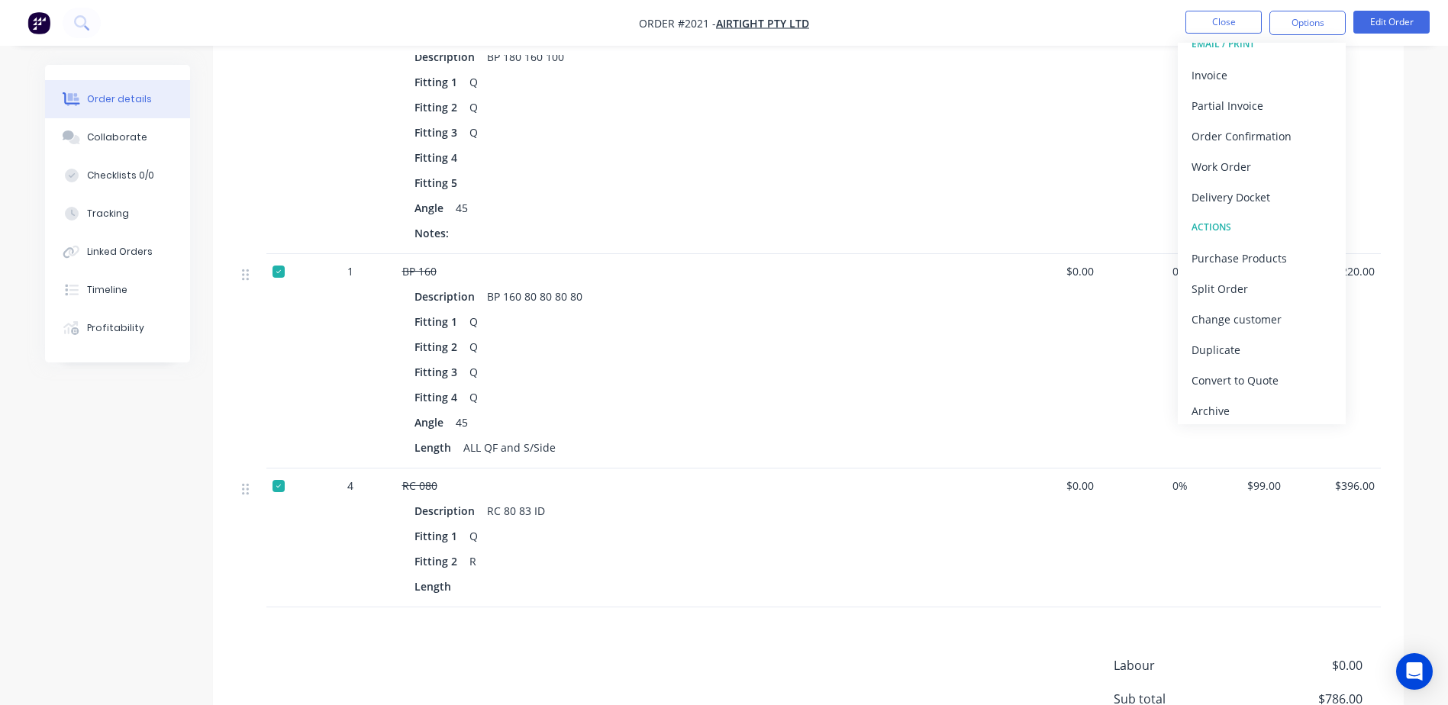
scroll to position [23, 0]
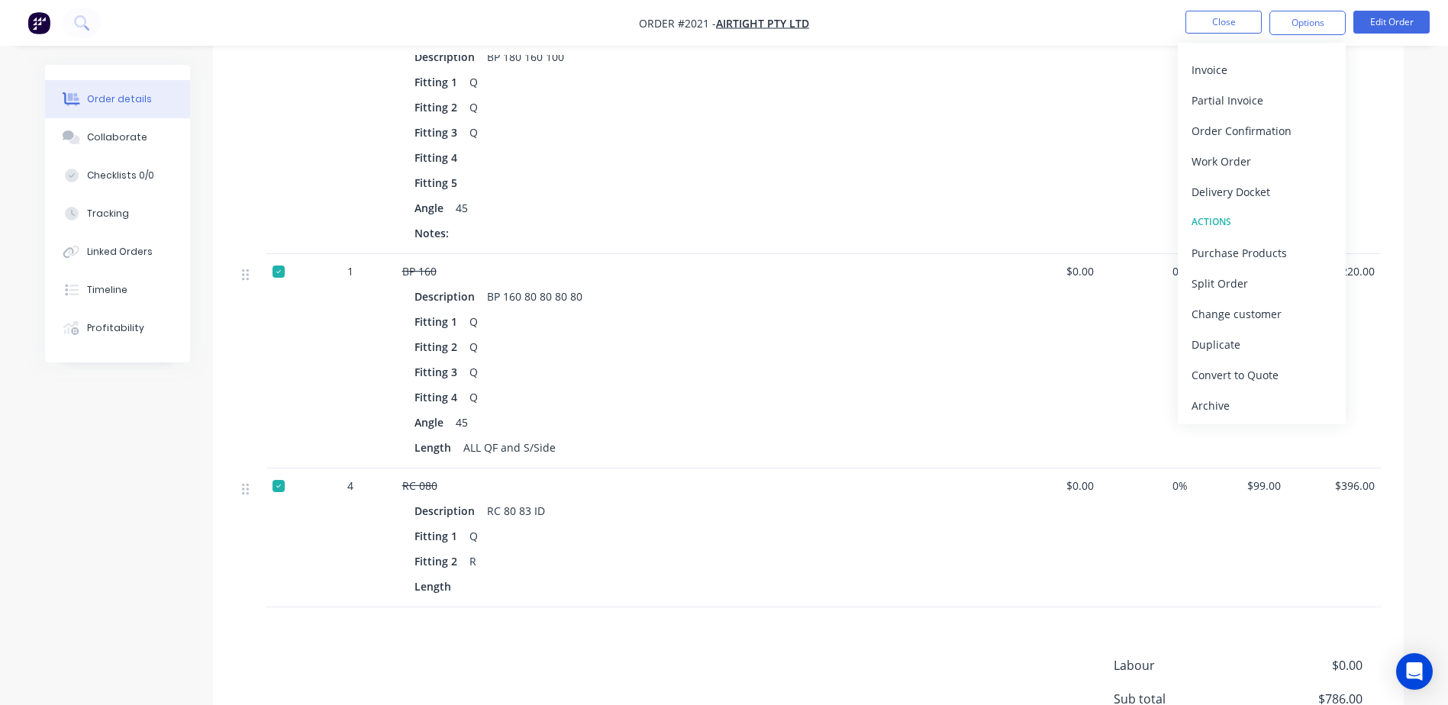
click at [1383, 145] on div "Qty Cost Markup Price Total 1 BP 180 Description BP 180 160 100 Fitting 1 Q Fit…" at bounding box center [808, 296] width 1191 height 624
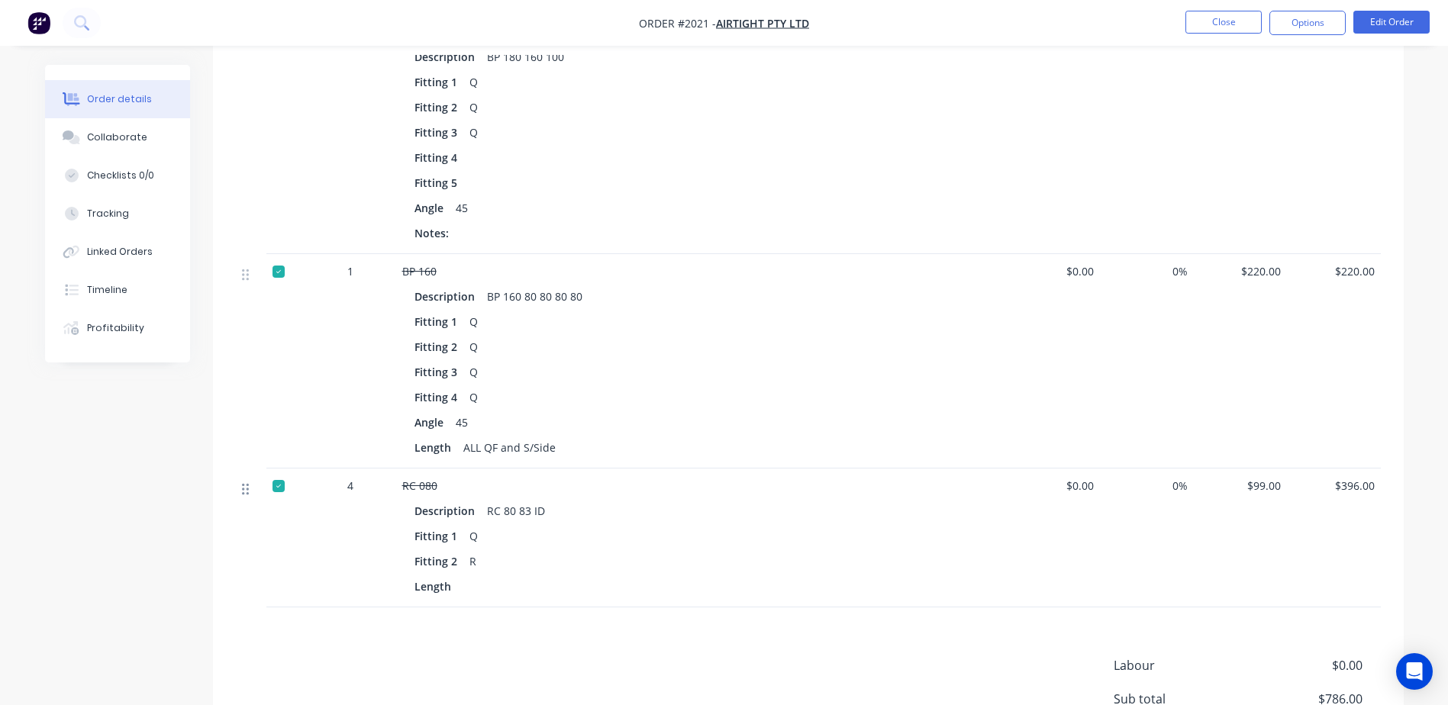
click at [244, 482] on icon at bounding box center [245, 489] width 7 height 14
drag, startPoint x: 245, startPoint y: 467, endPoint x: 822, endPoint y: 285, distance: 605.3
click at [824, 286] on div "Description BP 160 80 80 80 80" at bounding box center [702, 297] width 574 height 22
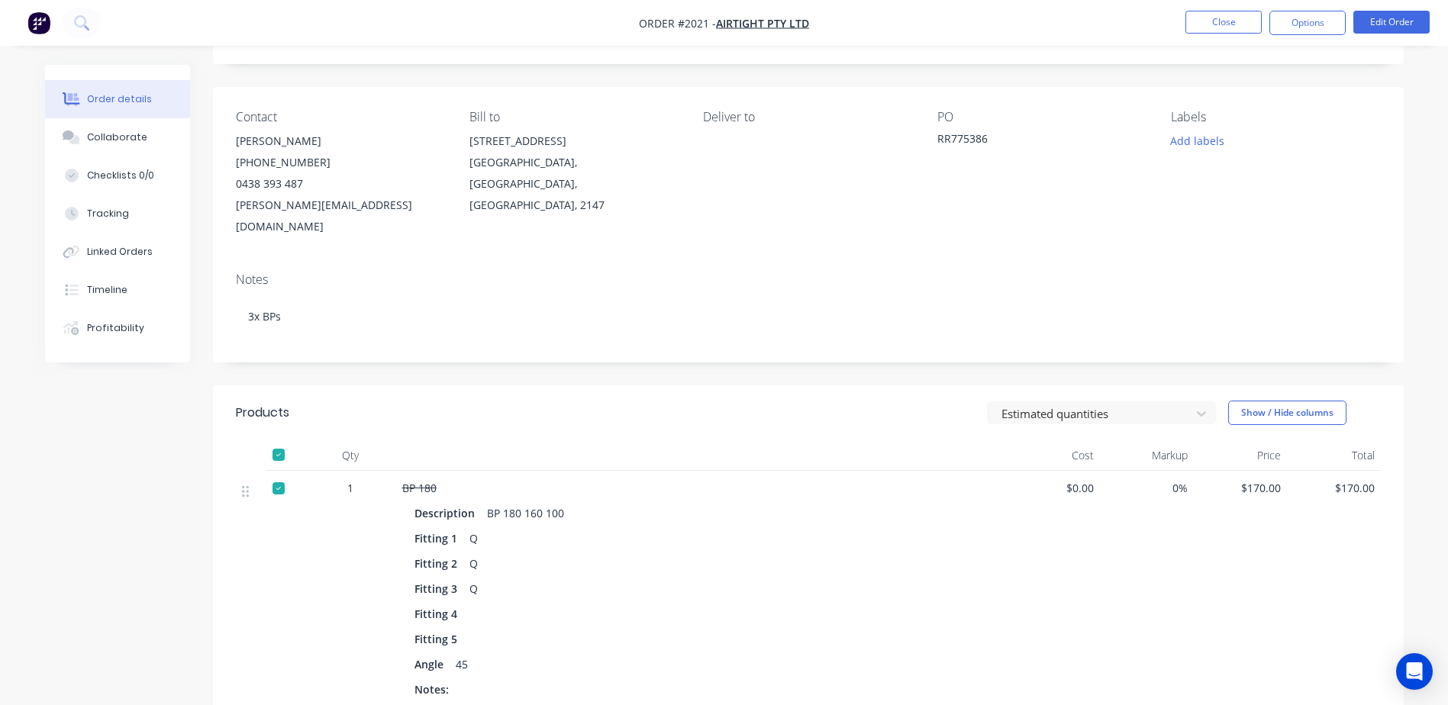
scroll to position [156, 0]
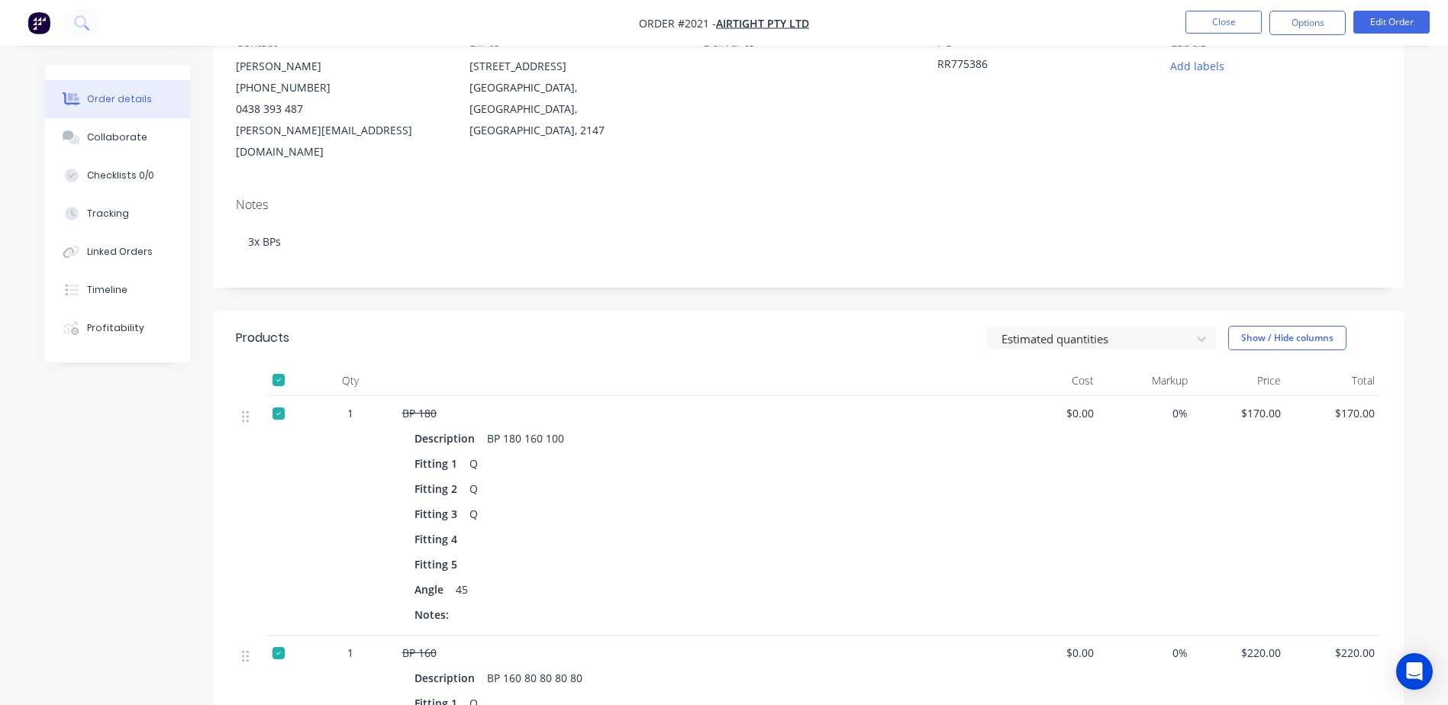
click at [277, 398] on div at bounding box center [278, 413] width 31 height 31
click at [282, 398] on div at bounding box center [278, 413] width 31 height 31
click at [276, 365] on div at bounding box center [278, 380] width 31 height 31
click at [282, 398] on div at bounding box center [278, 413] width 31 height 31
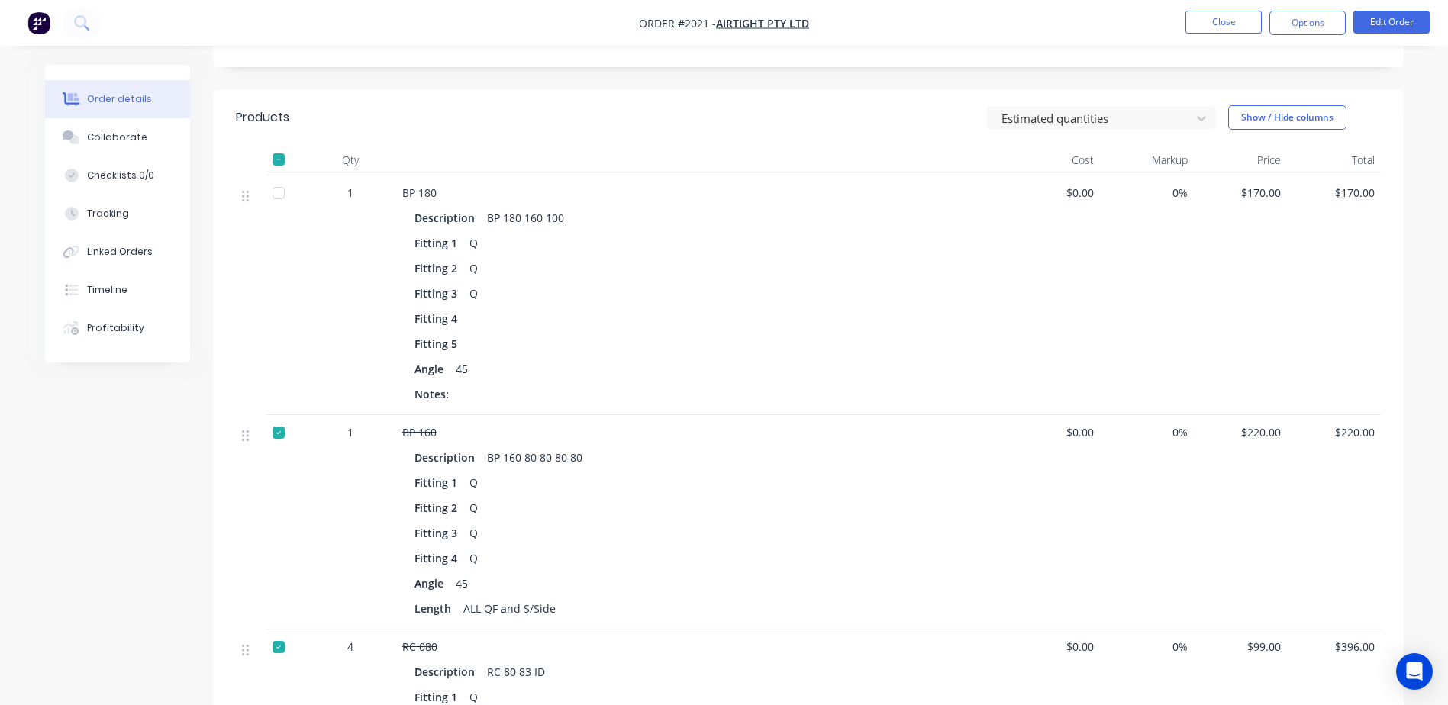
scroll to position [538, 0]
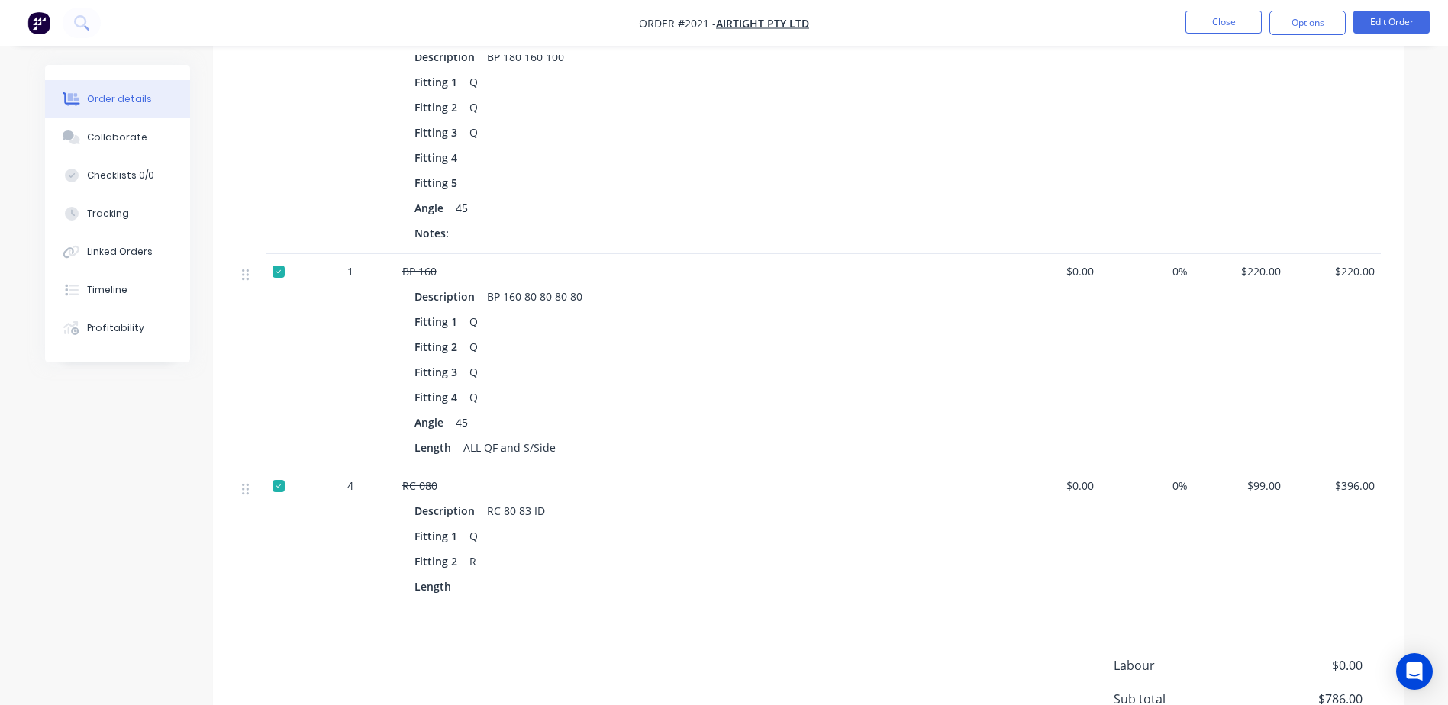
click at [279, 261] on div at bounding box center [278, 271] width 31 height 31
click at [1389, 24] on button "Edit Order" at bounding box center [1391, 22] width 76 height 23
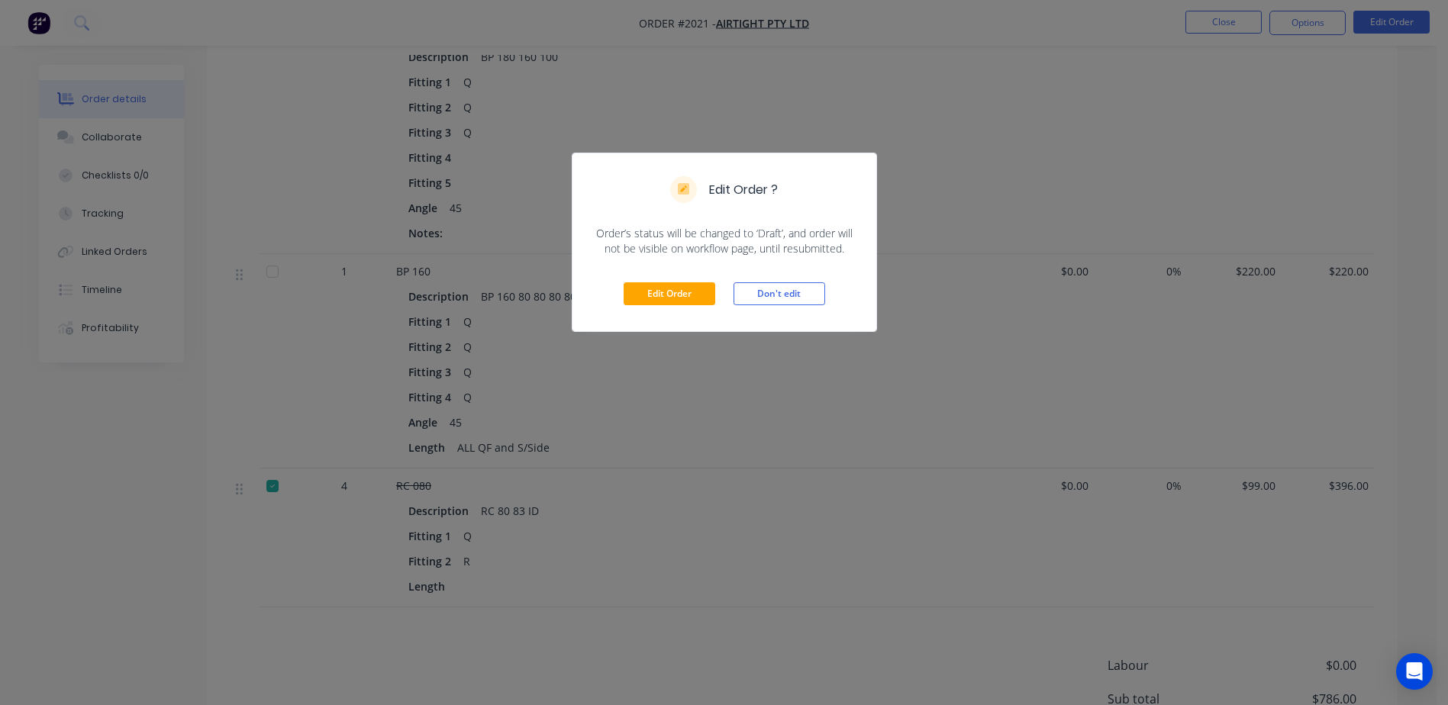
click at [705, 308] on div "Edit Order Don't edit" at bounding box center [725, 293] width 304 height 75
click at [688, 295] on button "Edit Order" at bounding box center [670, 293] width 92 height 23
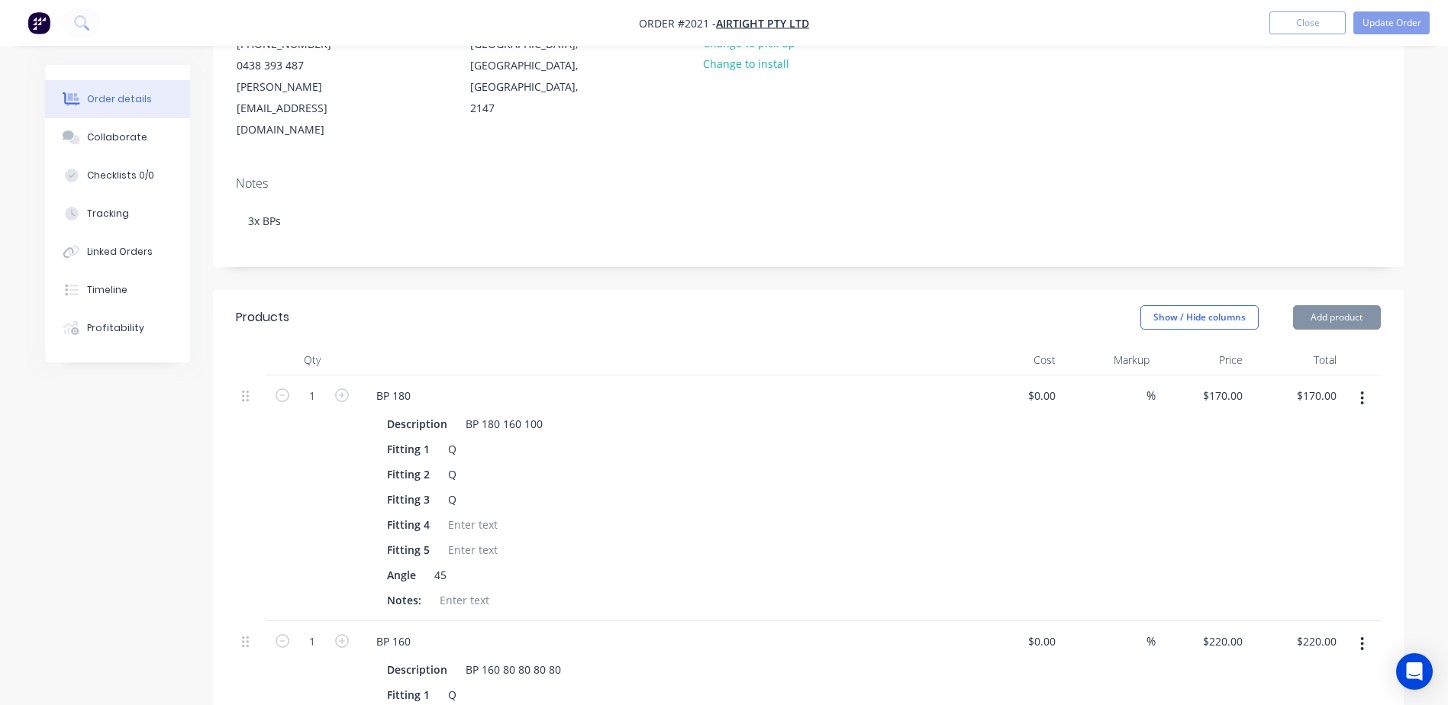
scroll to position [229, 0]
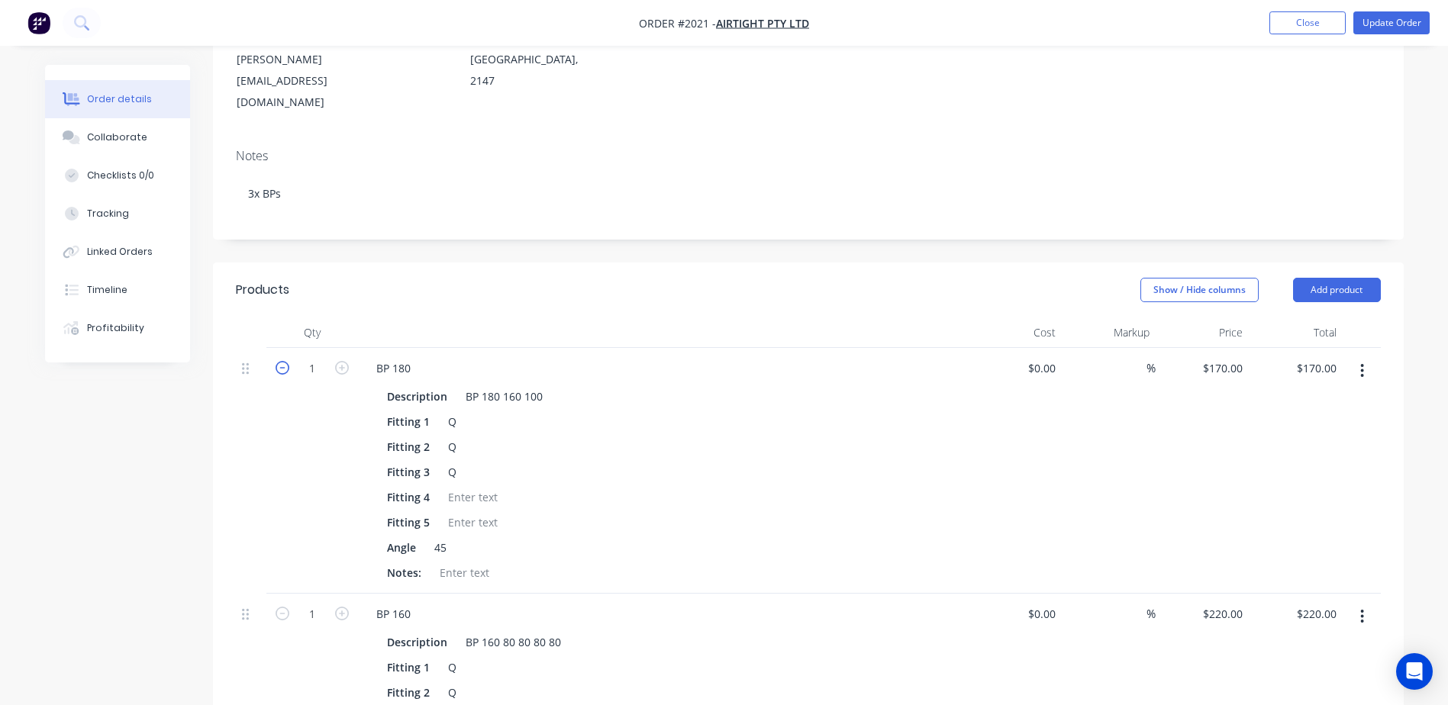
click at [285, 361] on icon "button" at bounding box center [283, 368] width 14 height 14
type input "0"
type input "$0.00"
click at [1353, 357] on button "button" at bounding box center [1362, 370] width 36 height 27
click at [1278, 492] on div "Delete" at bounding box center [1309, 503] width 118 height 22
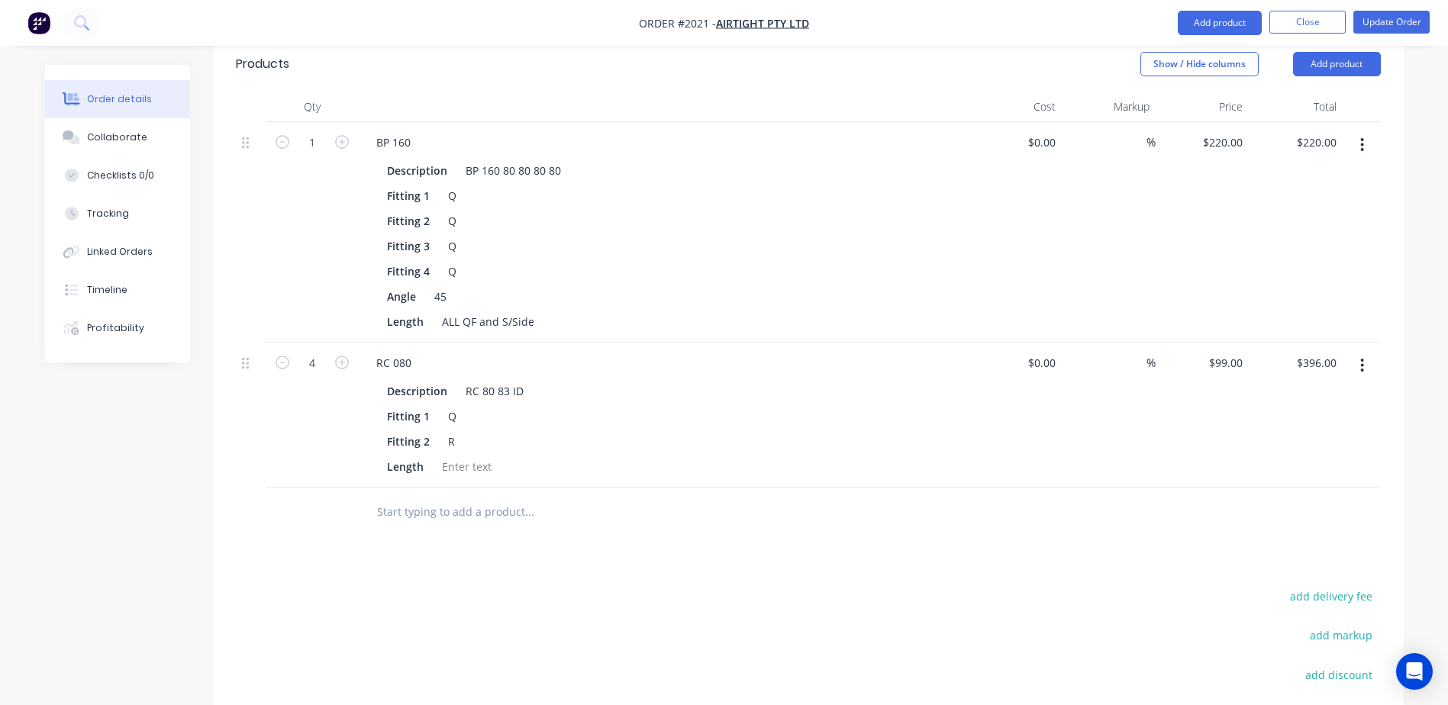
scroll to position [458, 0]
click at [1359, 128] on button "button" at bounding box center [1362, 141] width 36 height 27
click at [1307, 263] on div "Delete" at bounding box center [1309, 274] width 118 height 22
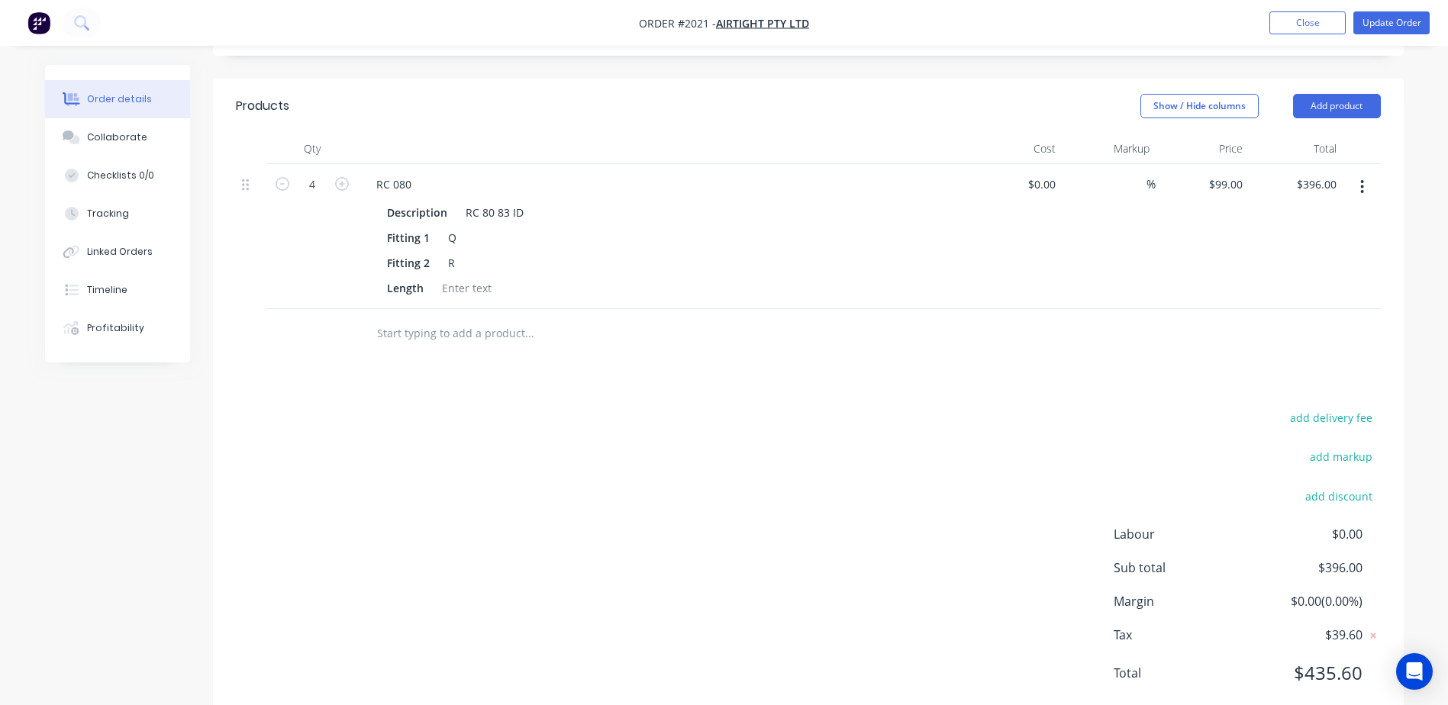
drag, startPoint x: 1364, startPoint y: 141, endPoint x: 1361, endPoint y: 150, distance: 8.9
click at [1365, 173] on button "button" at bounding box center [1362, 186] width 36 height 27
click at [1337, 308] on div "Delete" at bounding box center [1309, 319] width 118 height 22
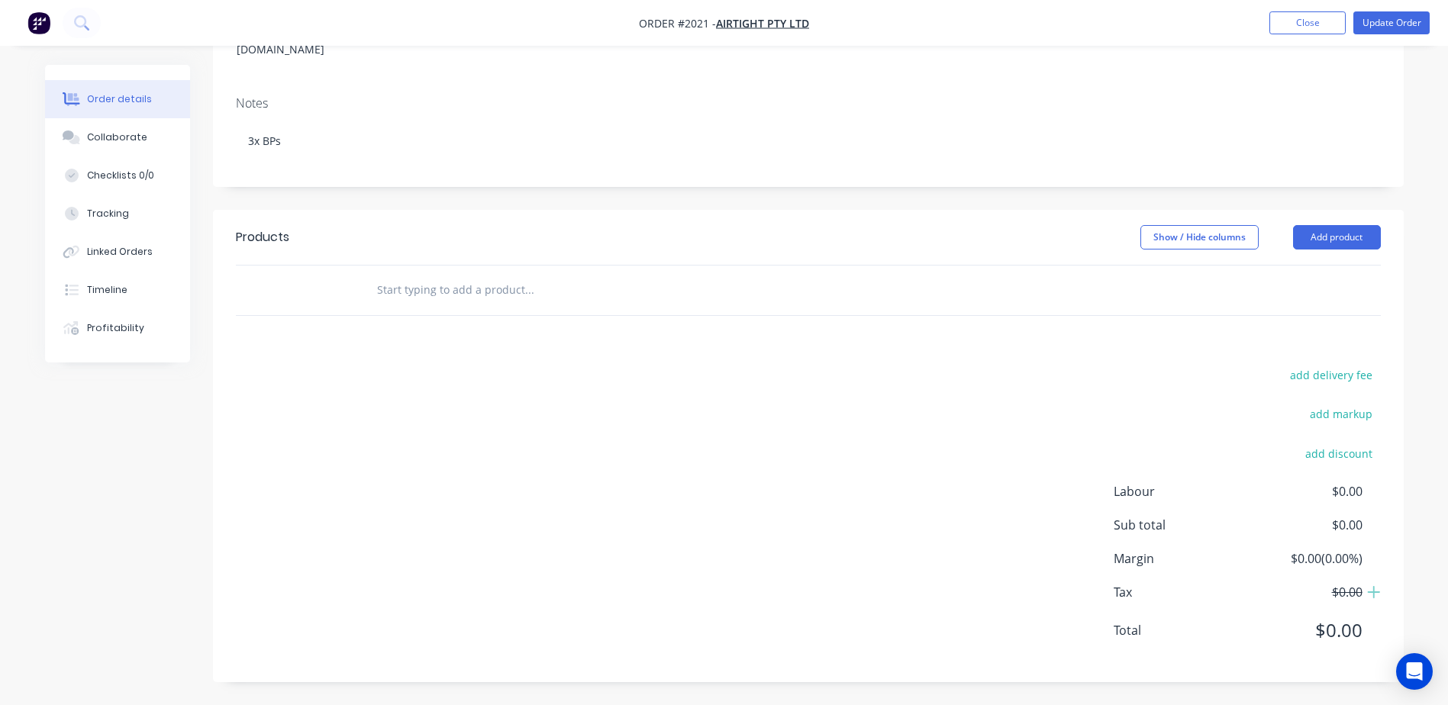
scroll to position [239, 0]
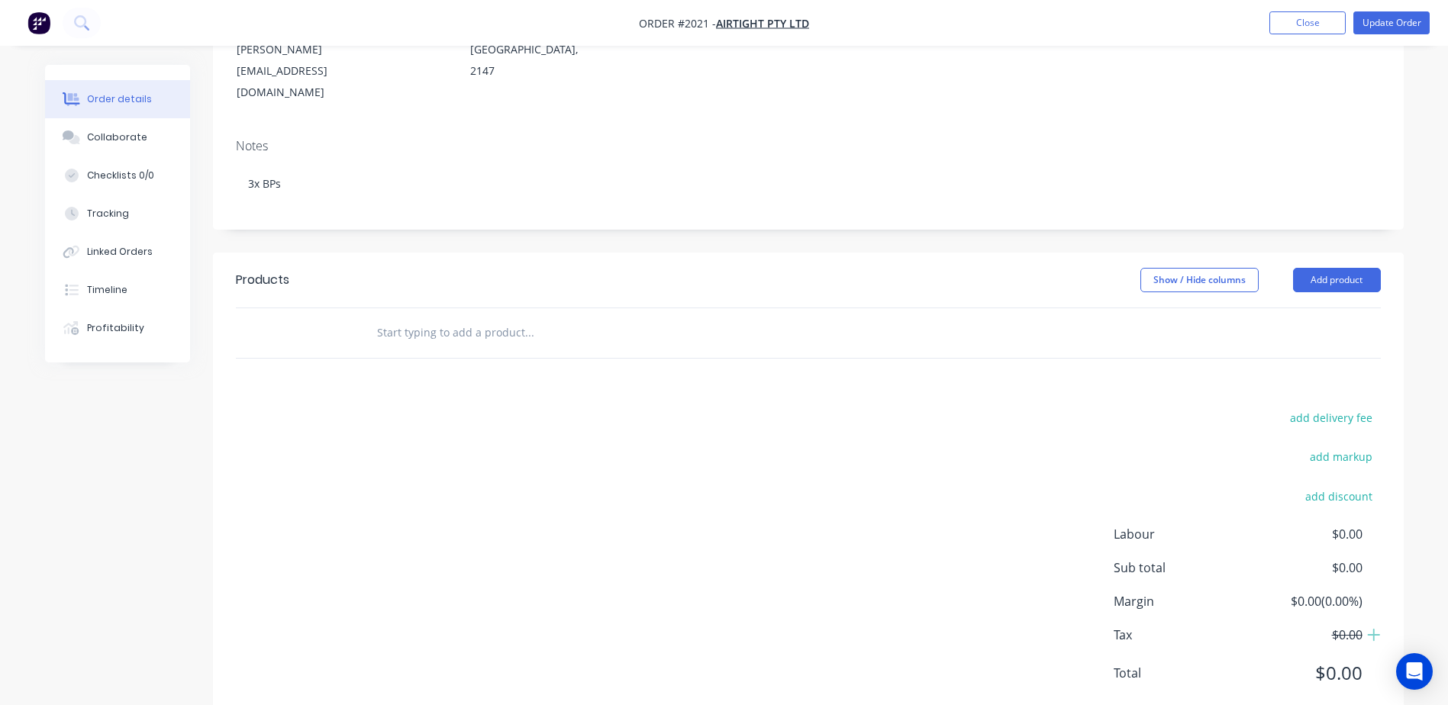
click at [1344, 253] on header "Products Show / Hide columns Add product" at bounding box center [808, 280] width 1191 height 55
click at [1344, 268] on button "Add product" at bounding box center [1337, 280] width 88 height 24
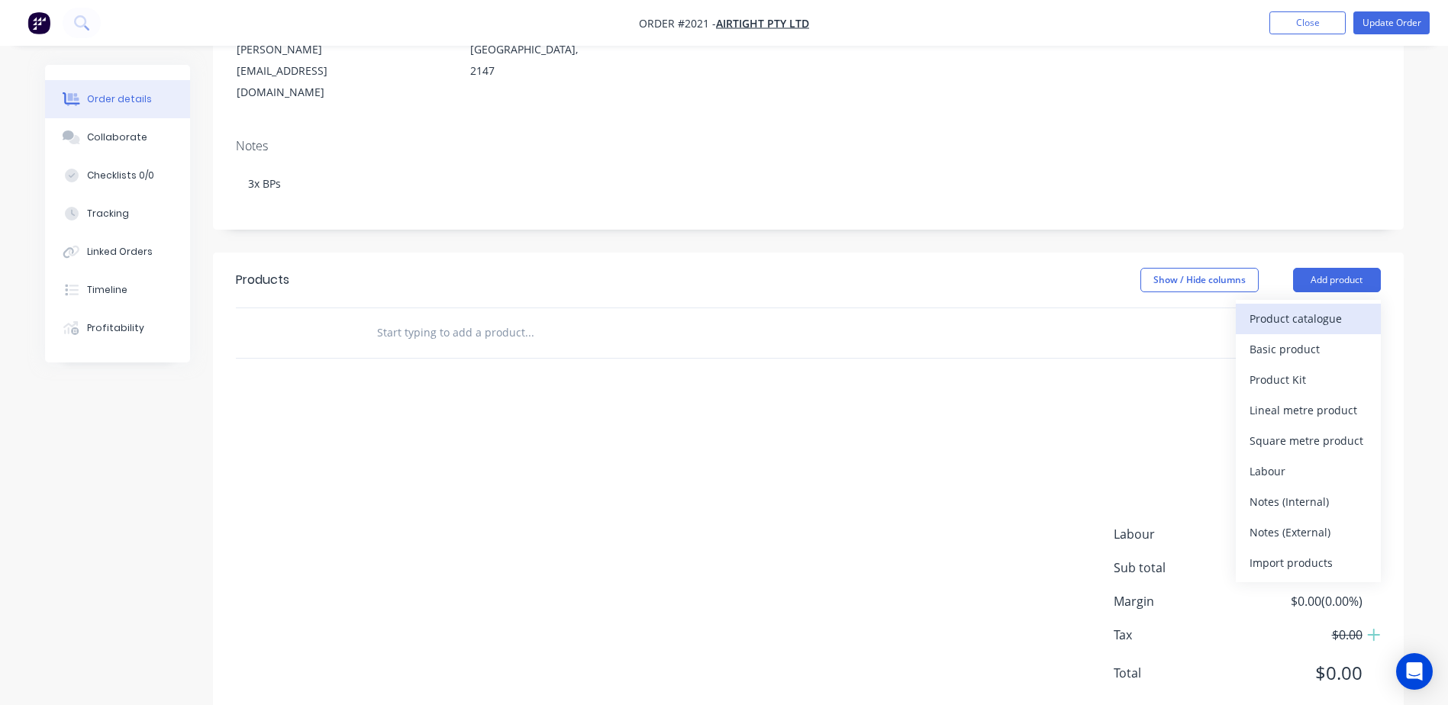
click at [1299, 308] on div "Product catalogue" at bounding box center [1309, 319] width 118 height 22
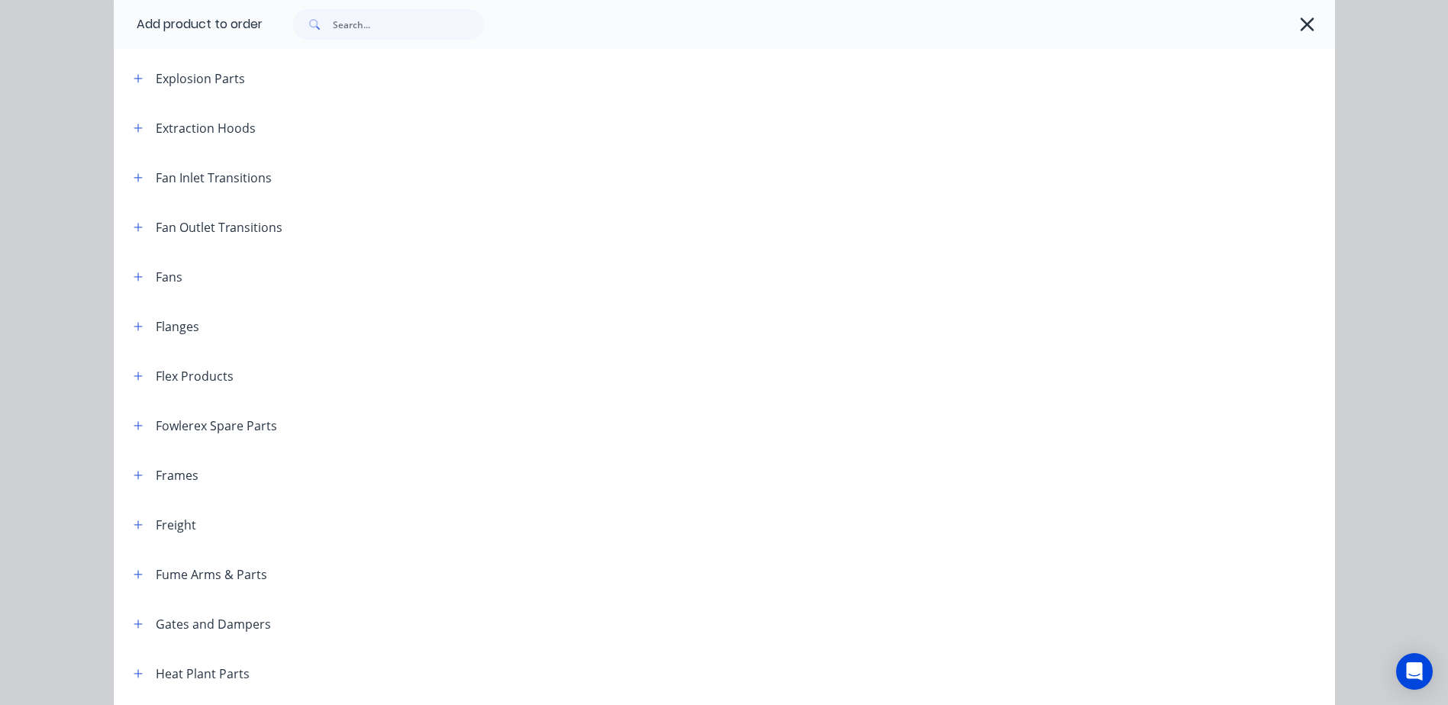
scroll to position [916, 0]
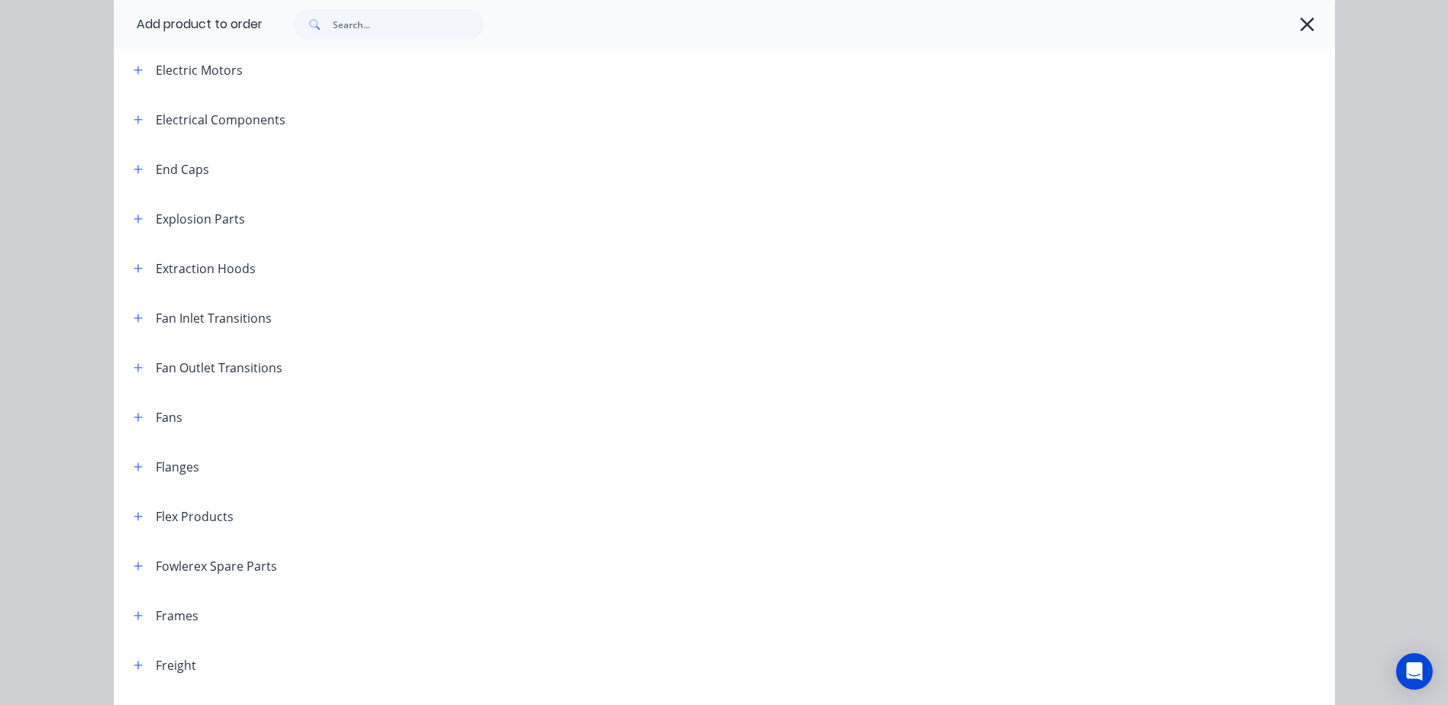
click at [121, 316] on div "Fan Inlet Transitions" at bounding box center [196, 317] width 150 height 19
click at [136, 322] on icon "button" at bounding box center [138, 318] width 9 height 11
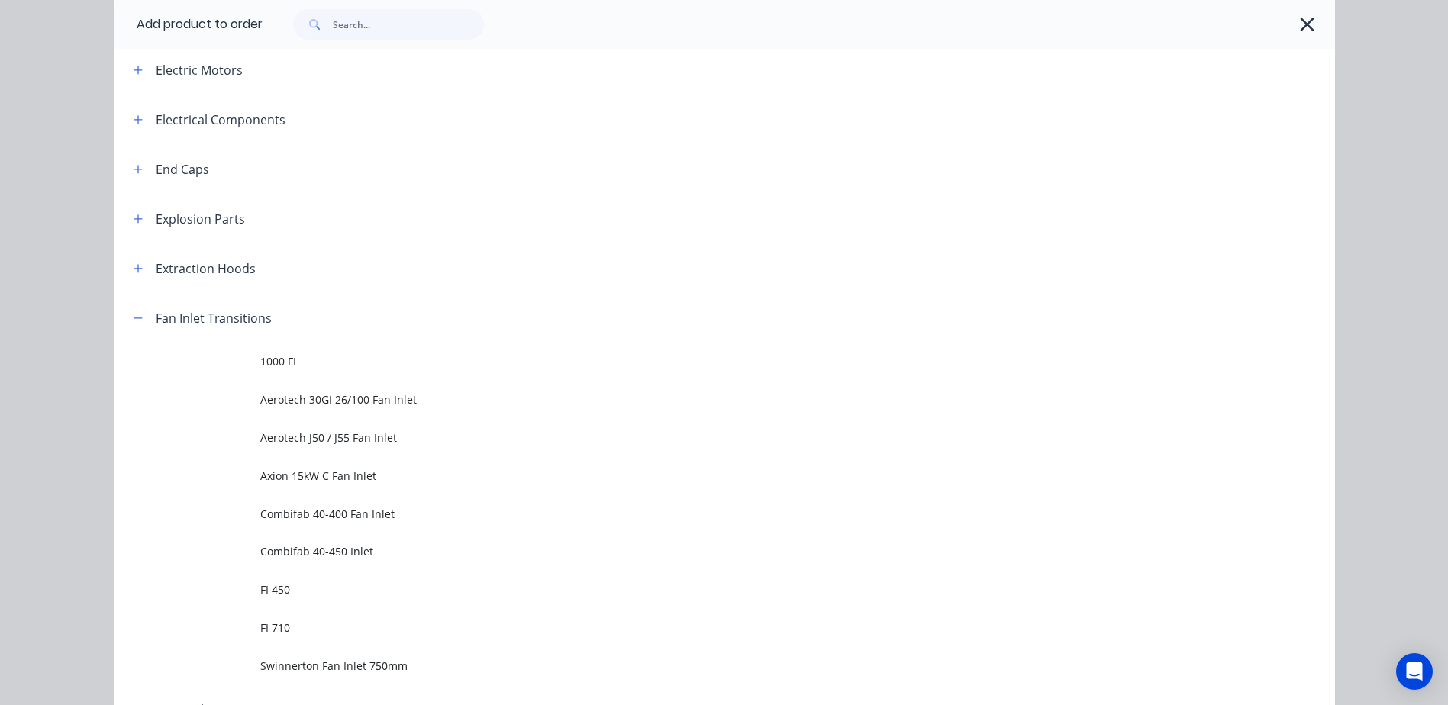
click at [144, 320] on div "Fan Inlet Transitions" at bounding box center [196, 317] width 150 height 19
click at [134, 318] on icon "button" at bounding box center [138, 318] width 8 height 1
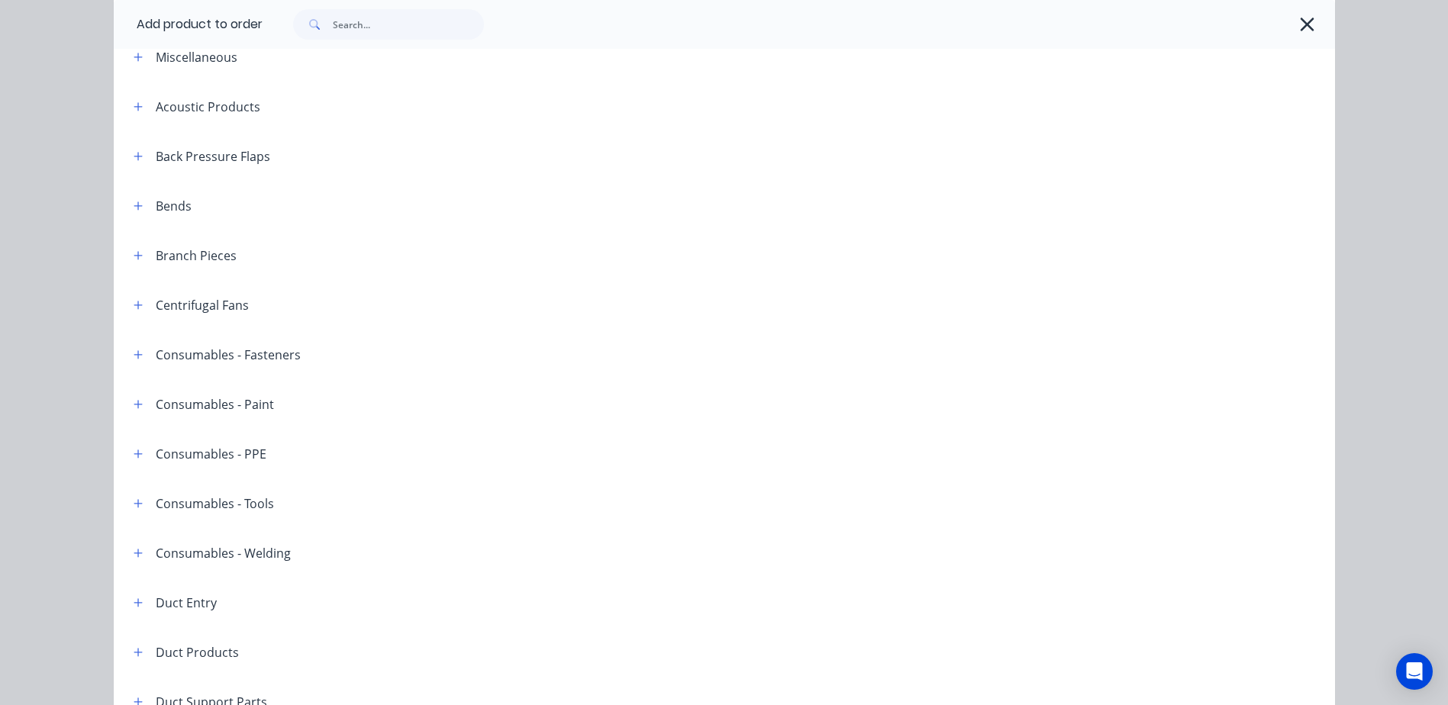
scroll to position [153, 0]
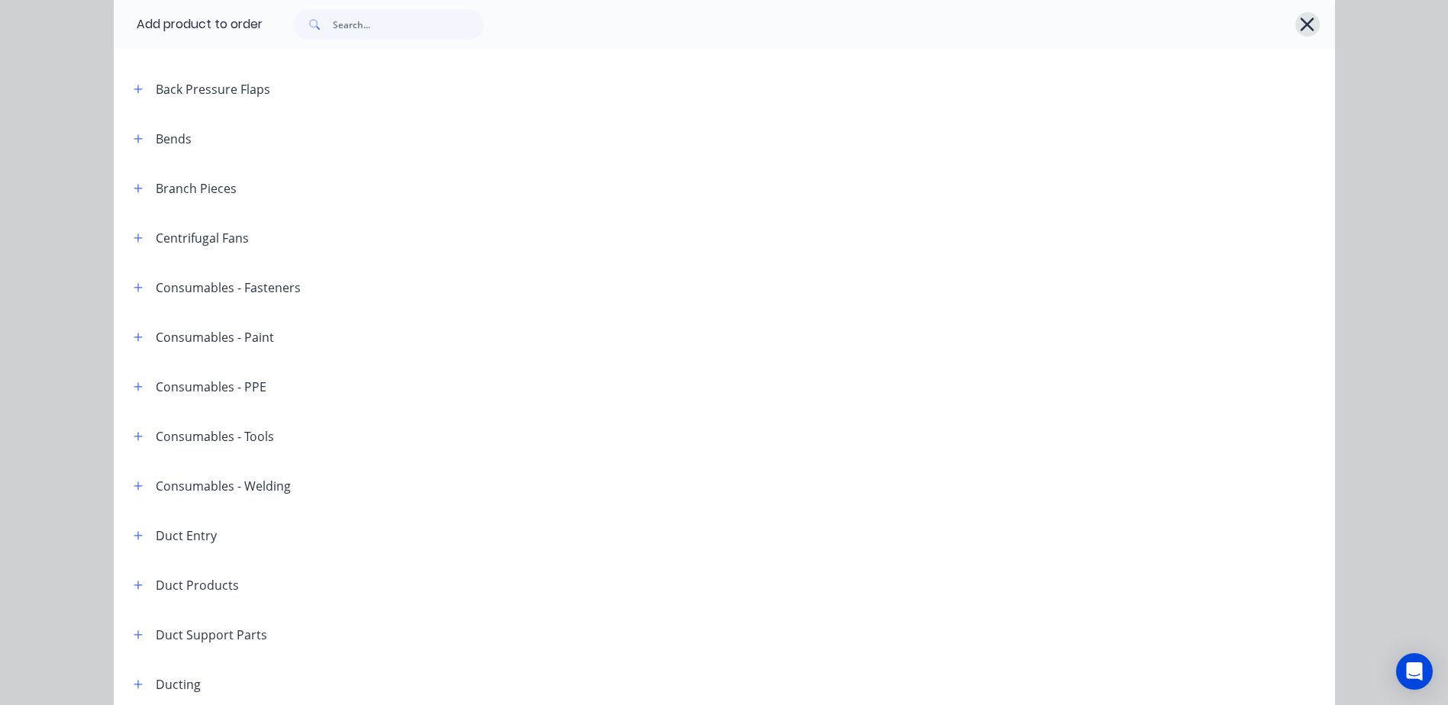
click at [1303, 19] on icon "button" at bounding box center [1307, 24] width 16 height 21
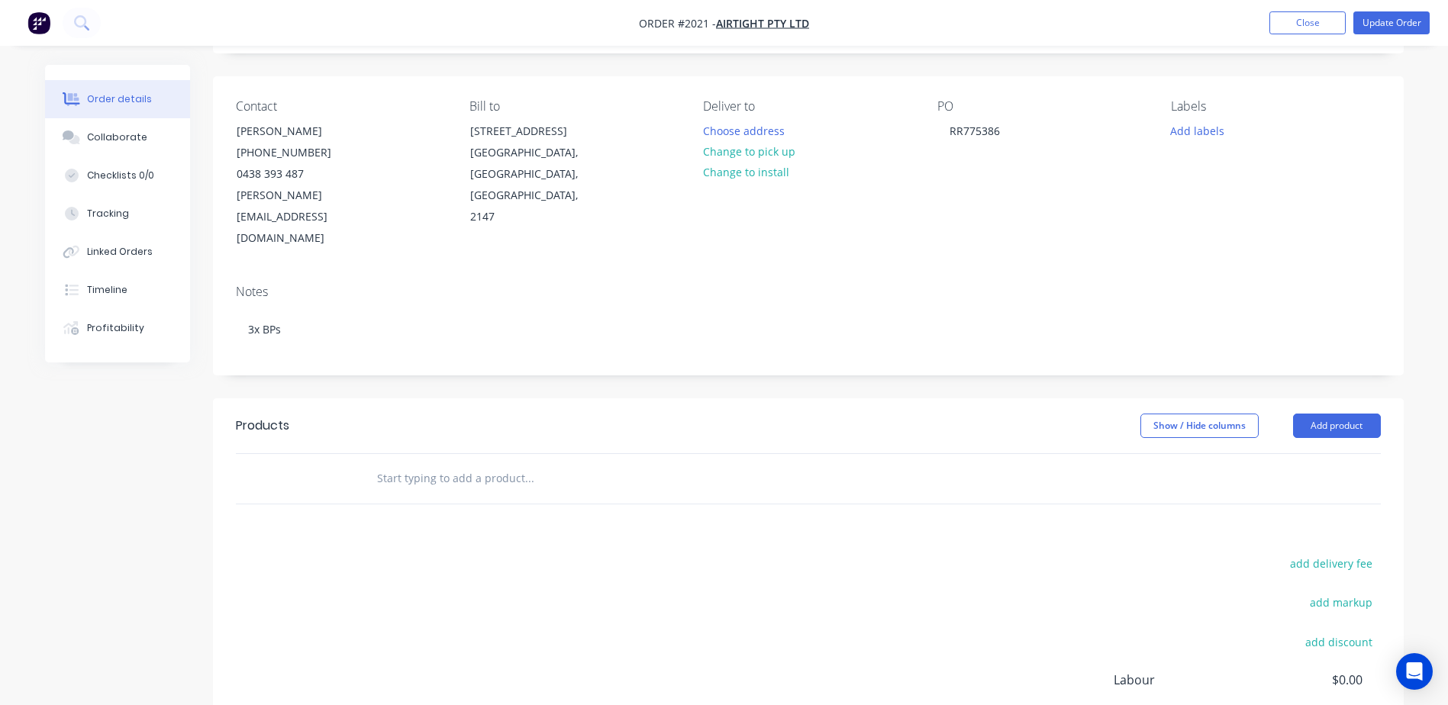
scroll to position [229, 0]
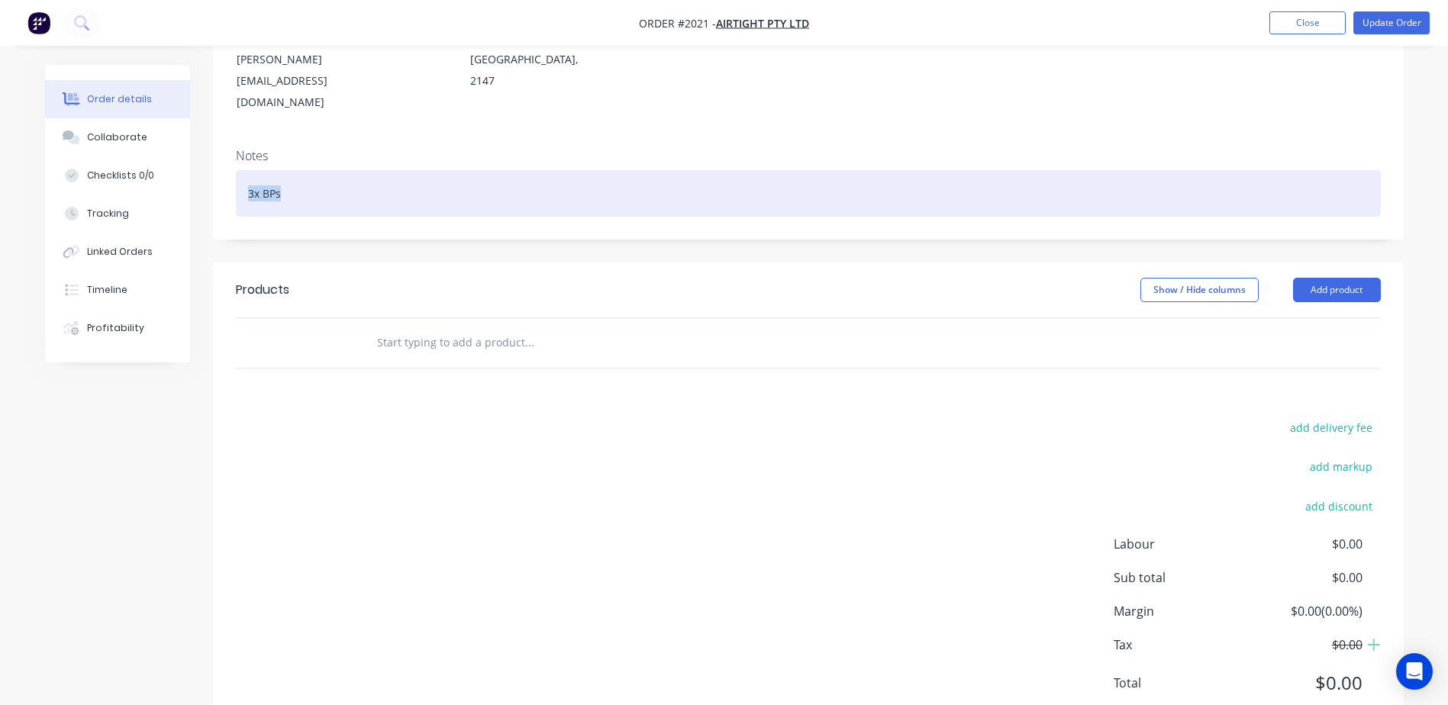
drag, startPoint x: 298, startPoint y: 156, endPoint x: 236, endPoint y: 153, distance: 62.0
click at [236, 170] on div "3x BPs" at bounding box center [808, 193] width 1145 height 47
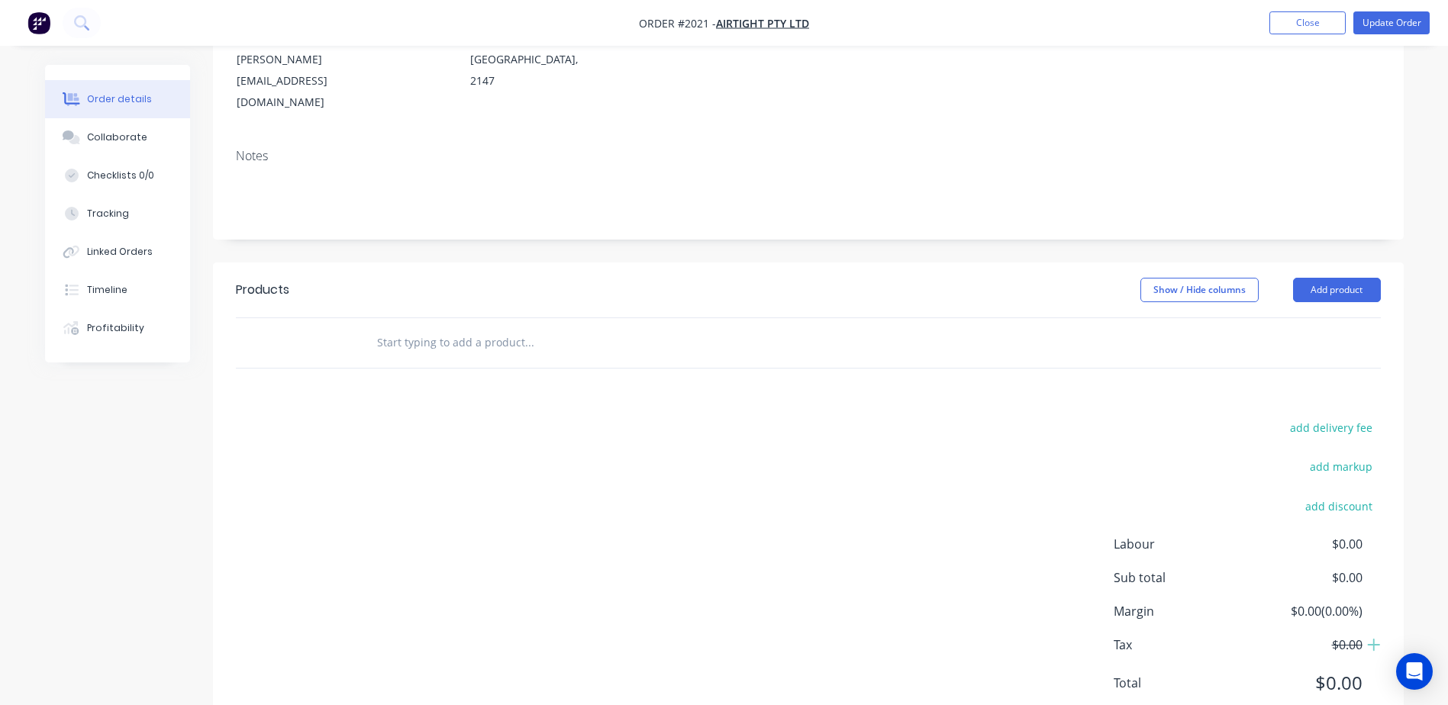
click at [444, 278] on div "Products" at bounding box center [358, 290] width 244 height 24
click at [1324, 278] on button "Add product" at bounding box center [1337, 290] width 88 height 24
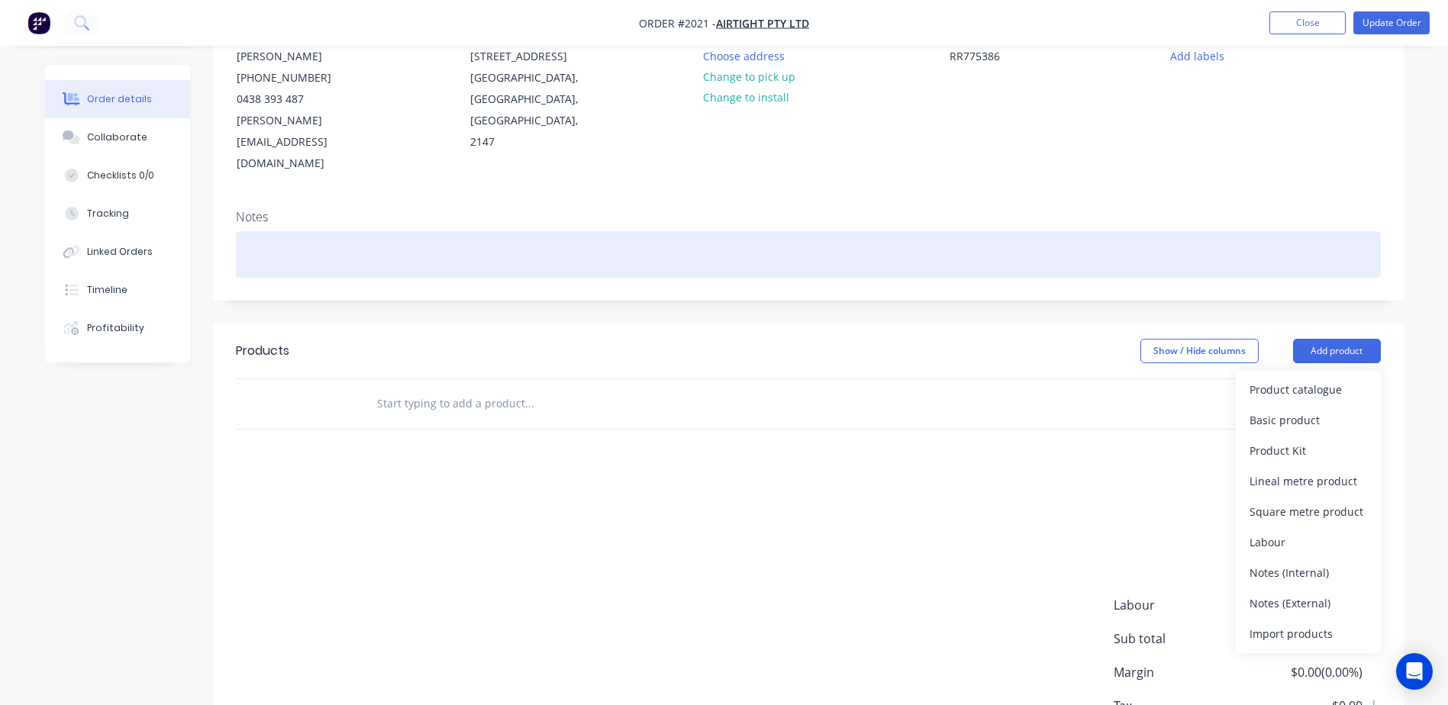
scroll to position [86, 0]
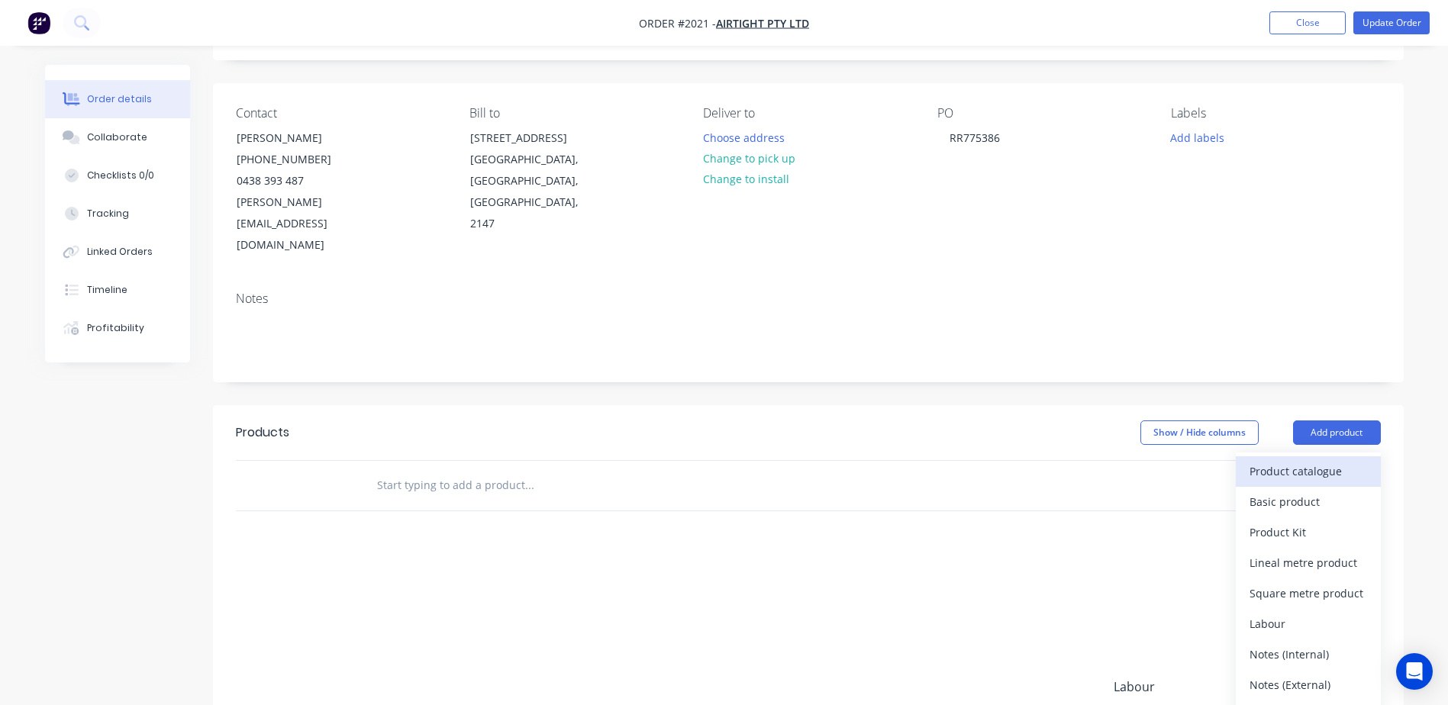
click at [1289, 460] on div "Product catalogue" at bounding box center [1309, 471] width 118 height 22
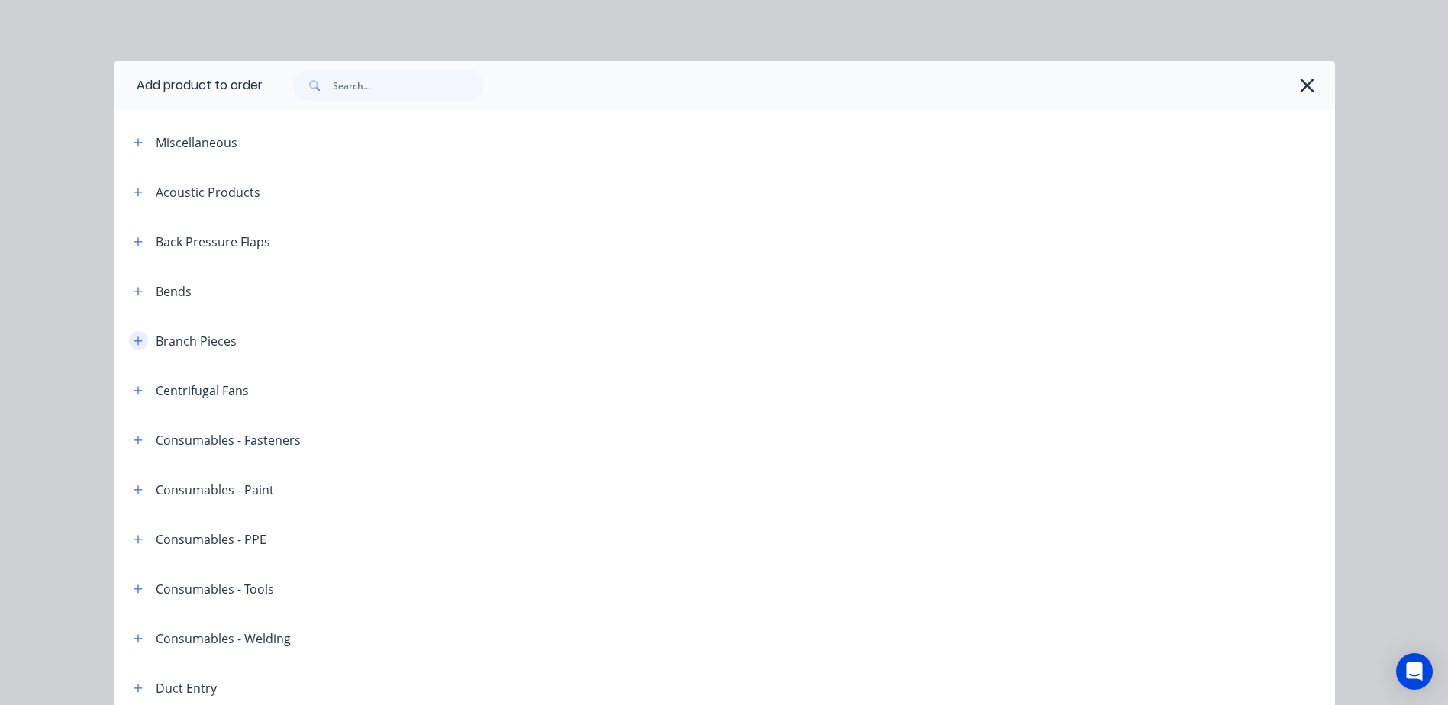
scroll to position [10, 0]
click at [1306, 82] on icon "button" at bounding box center [1307, 85] width 16 height 21
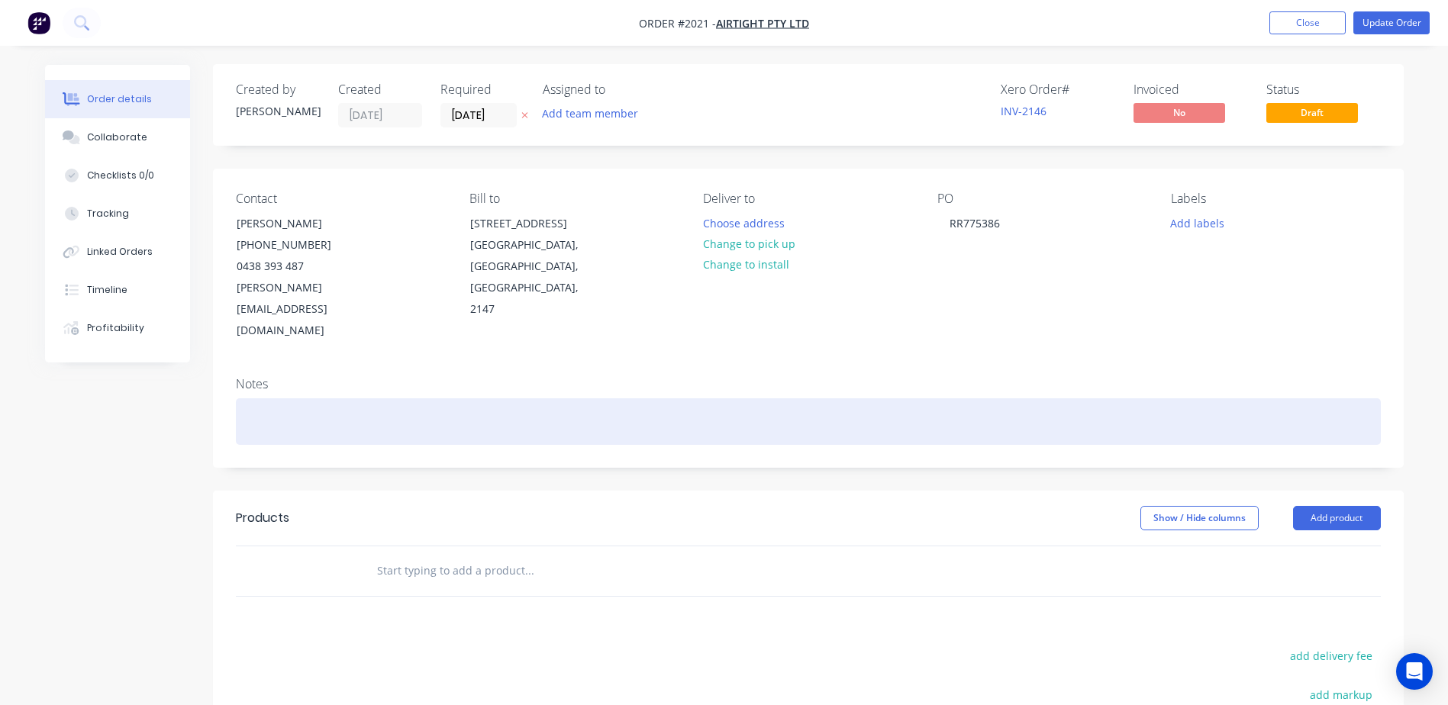
scroll to position [0, 0]
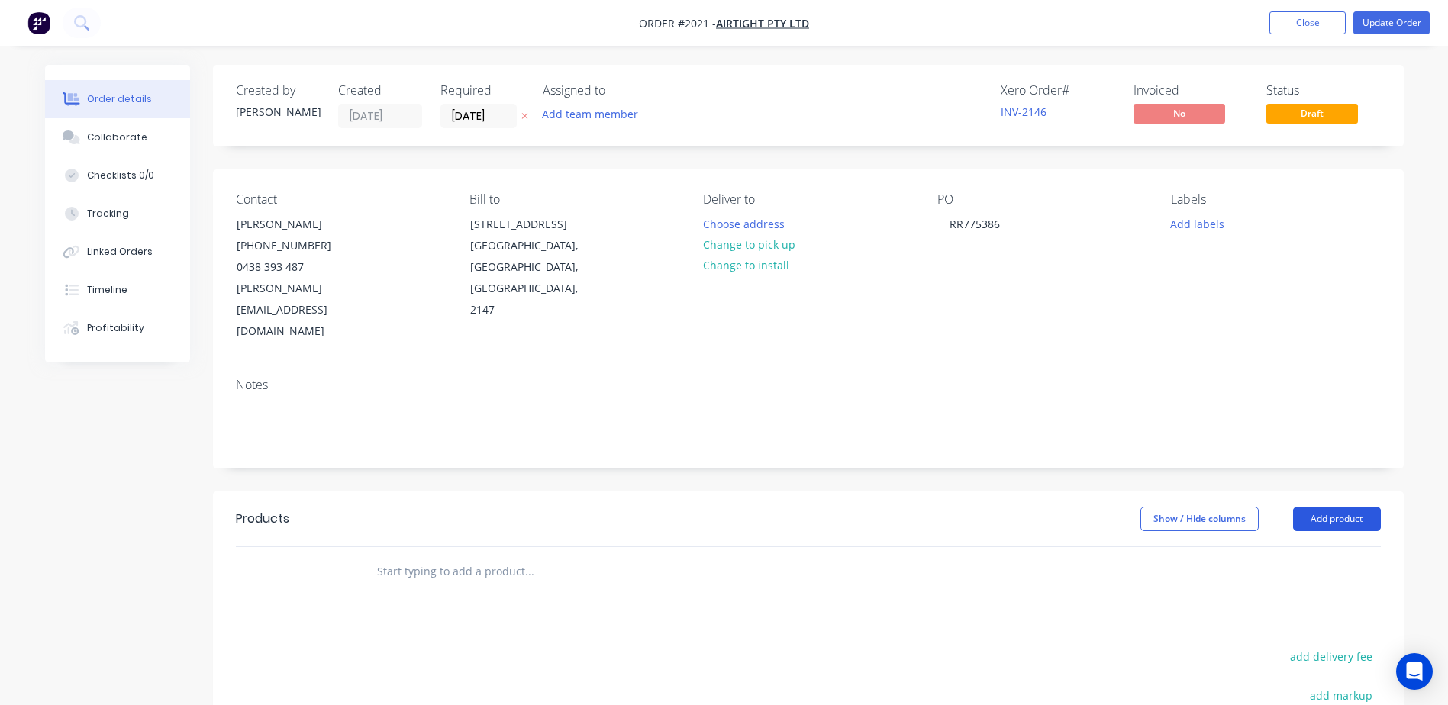
click at [1341, 507] on button "Add product" at bounding box center [1337, 519] width 88 height 24
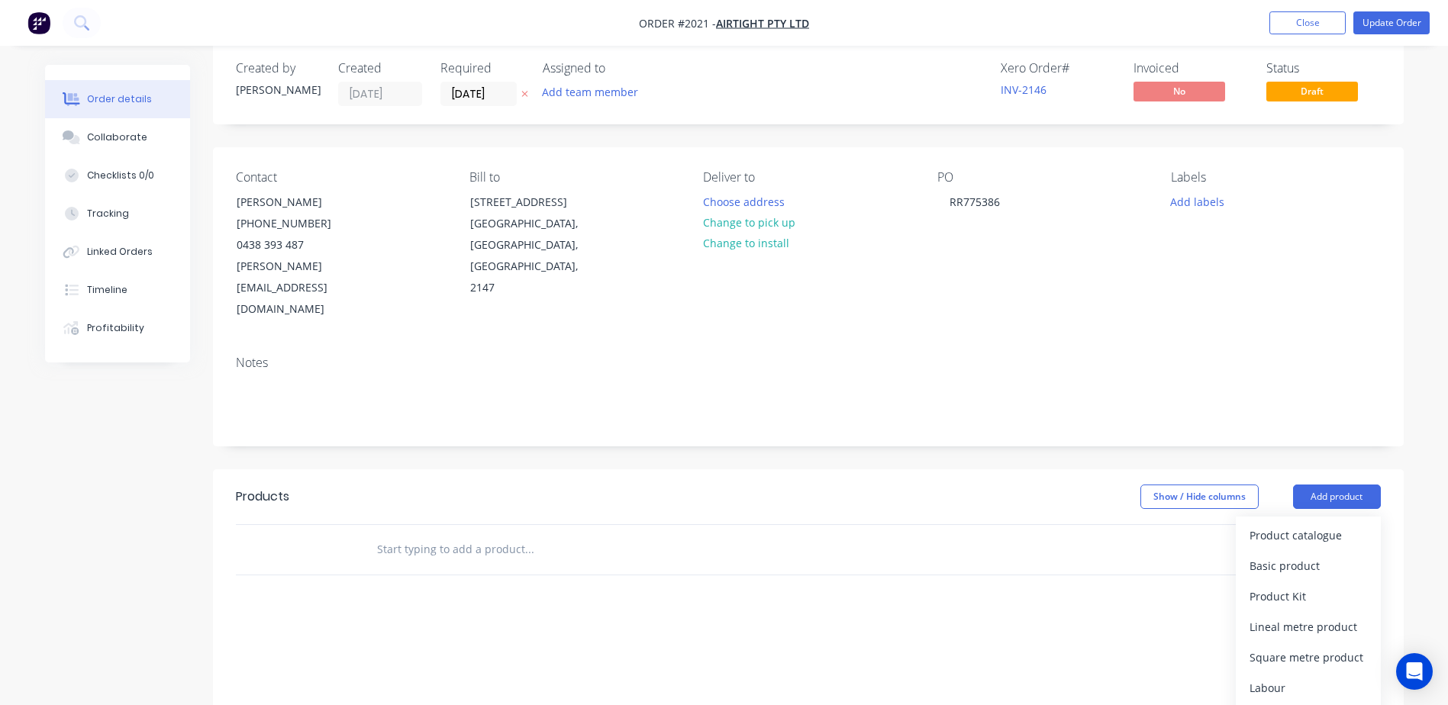
scroll to position [229, 0]
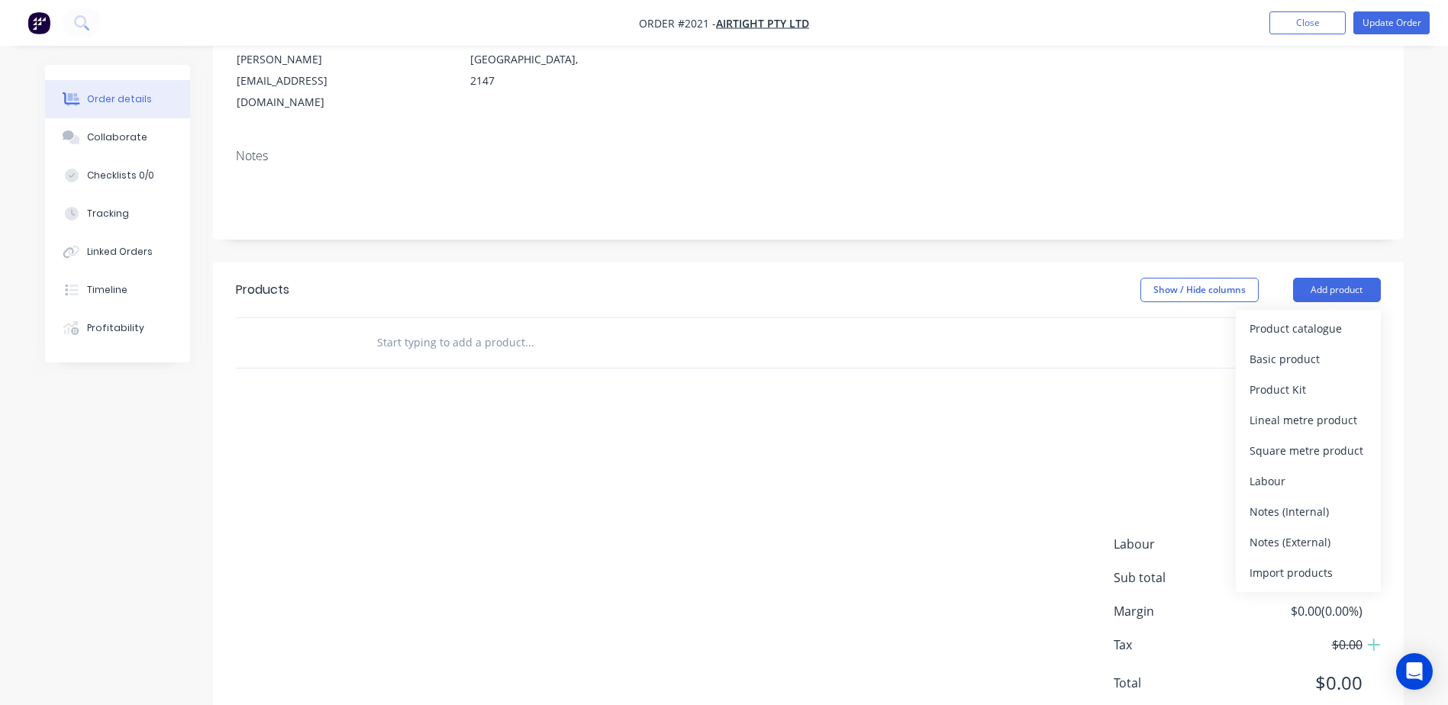
click at [460, 327] on input "text" at bounding box center [528, 342] width 305 height 31
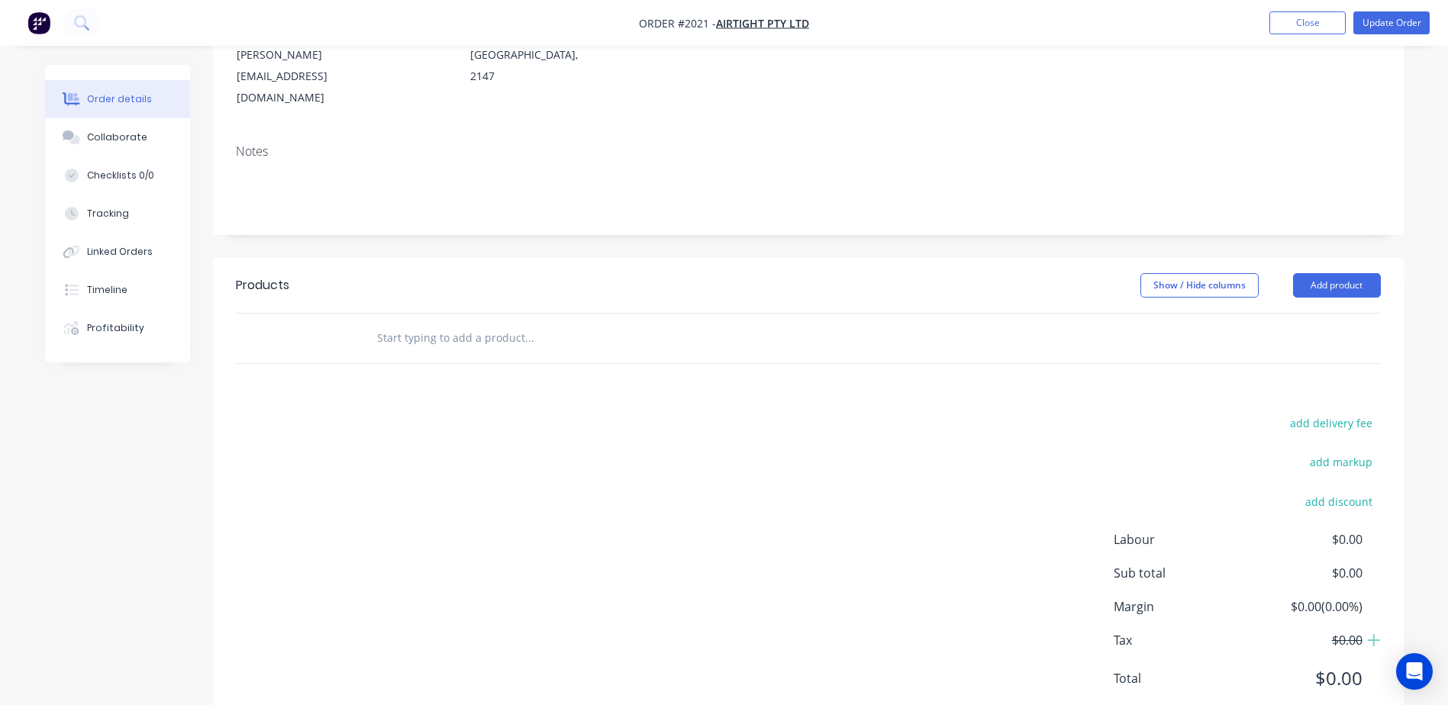
scroll to position [239, 0]
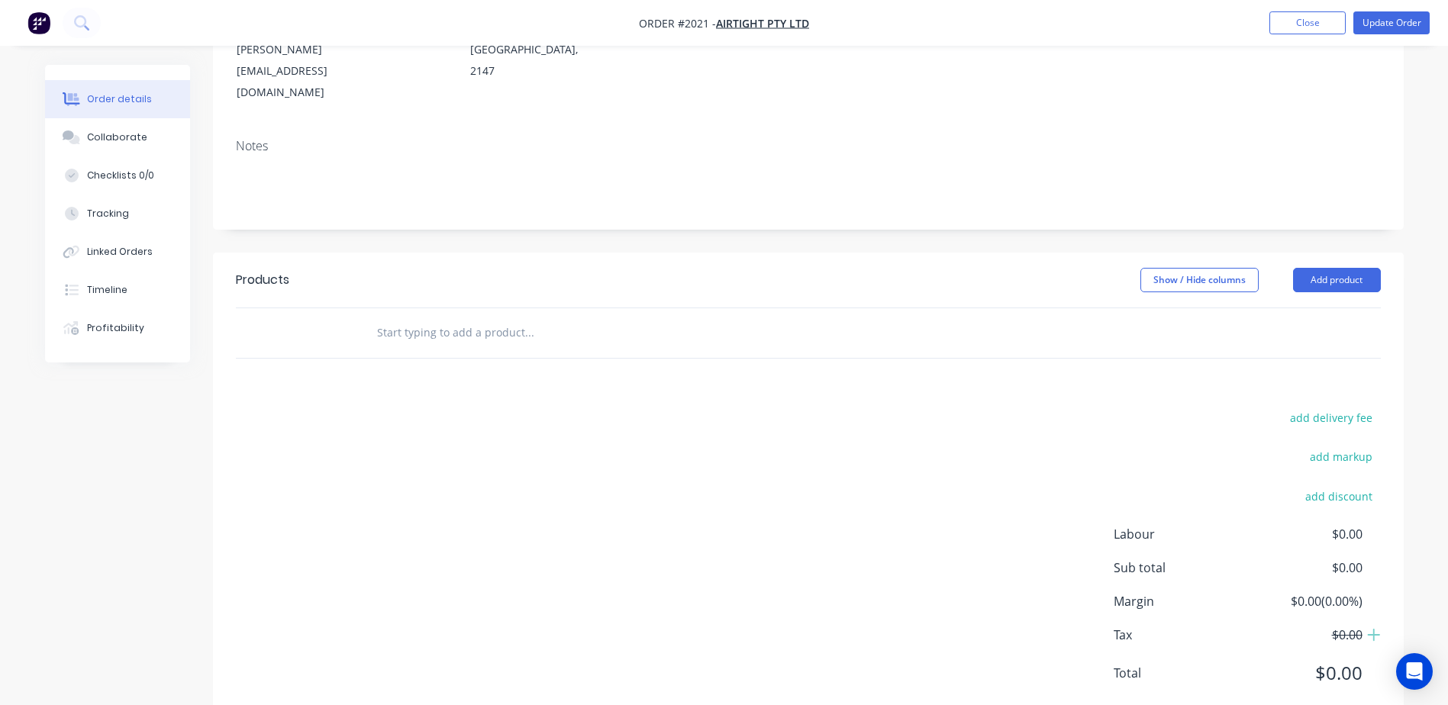
click at [1327, 253] on header "Products Show / Hide columns Add product" at bounding box center [808, 280] width 1191 height 55
click at [1338, 268] on button "Add product" at bounding box center [1337, 280] width 88 height 24
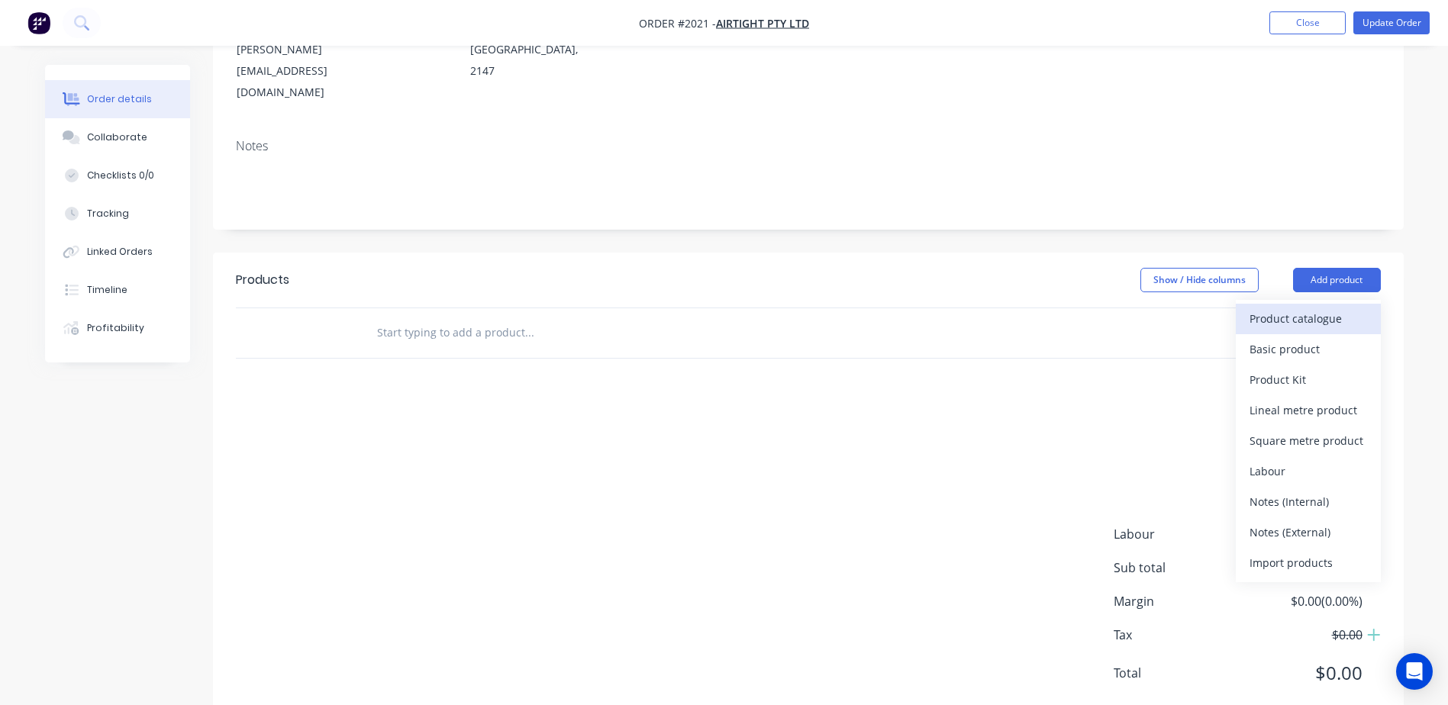
click at [1302, 308] on div "Product catalogue" at bounding box center [1309, 319] width 118 height 22
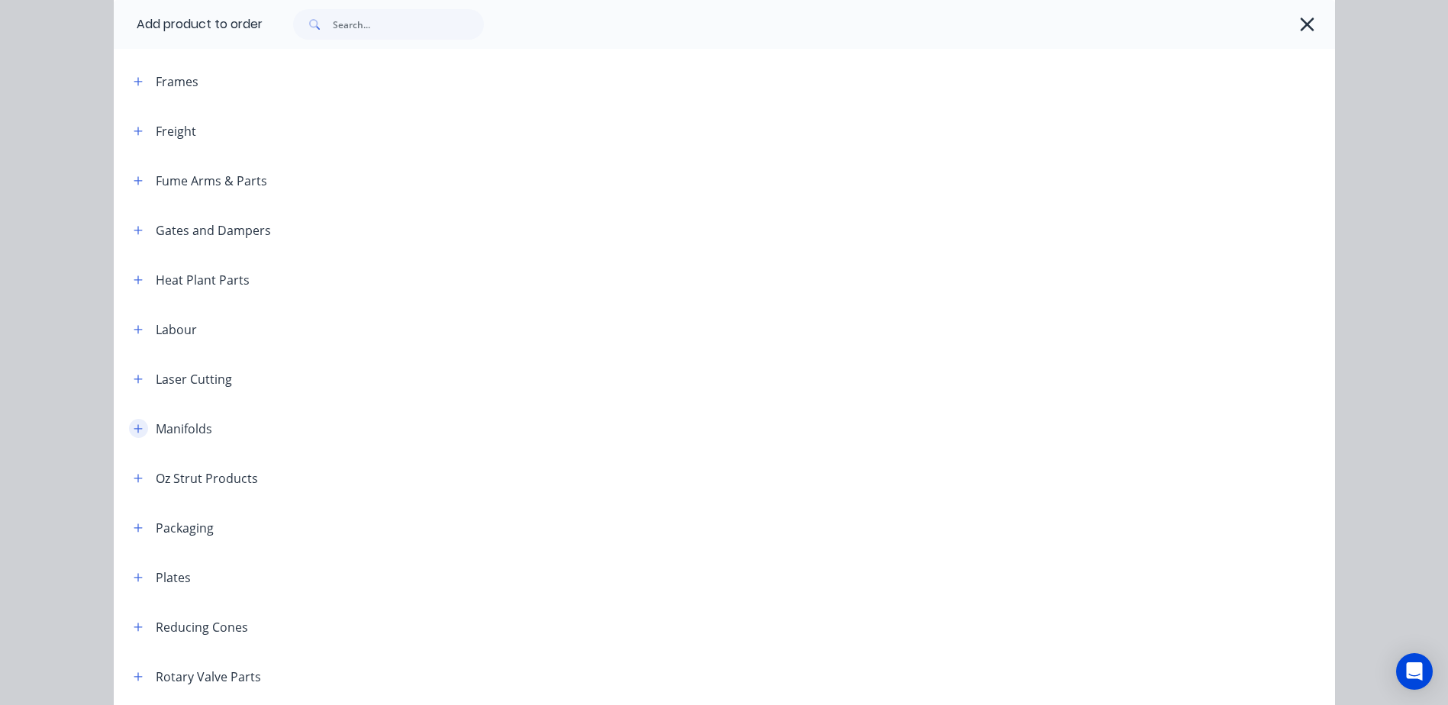
click at [134, 427] on icon "button" at bounding box center [138, 429] width 9 height 11
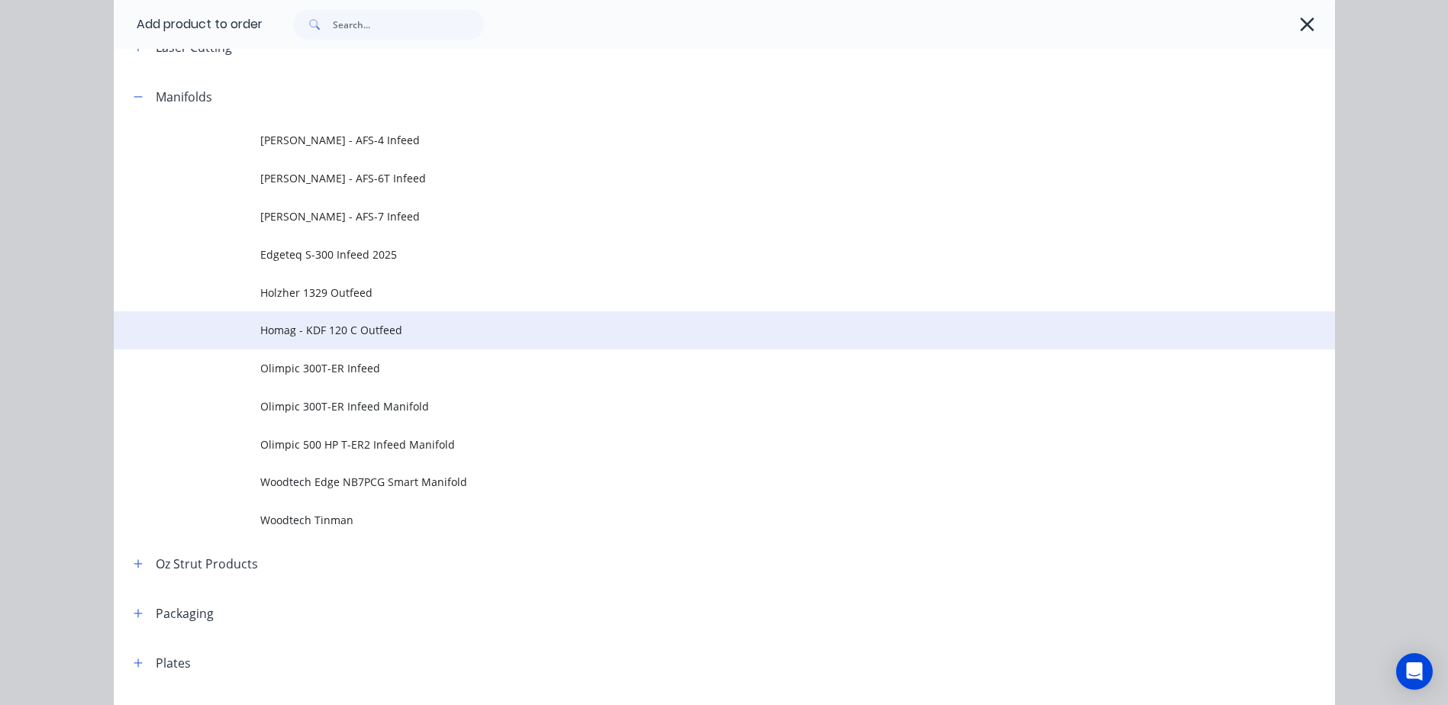
scroll to position [1756, 0]
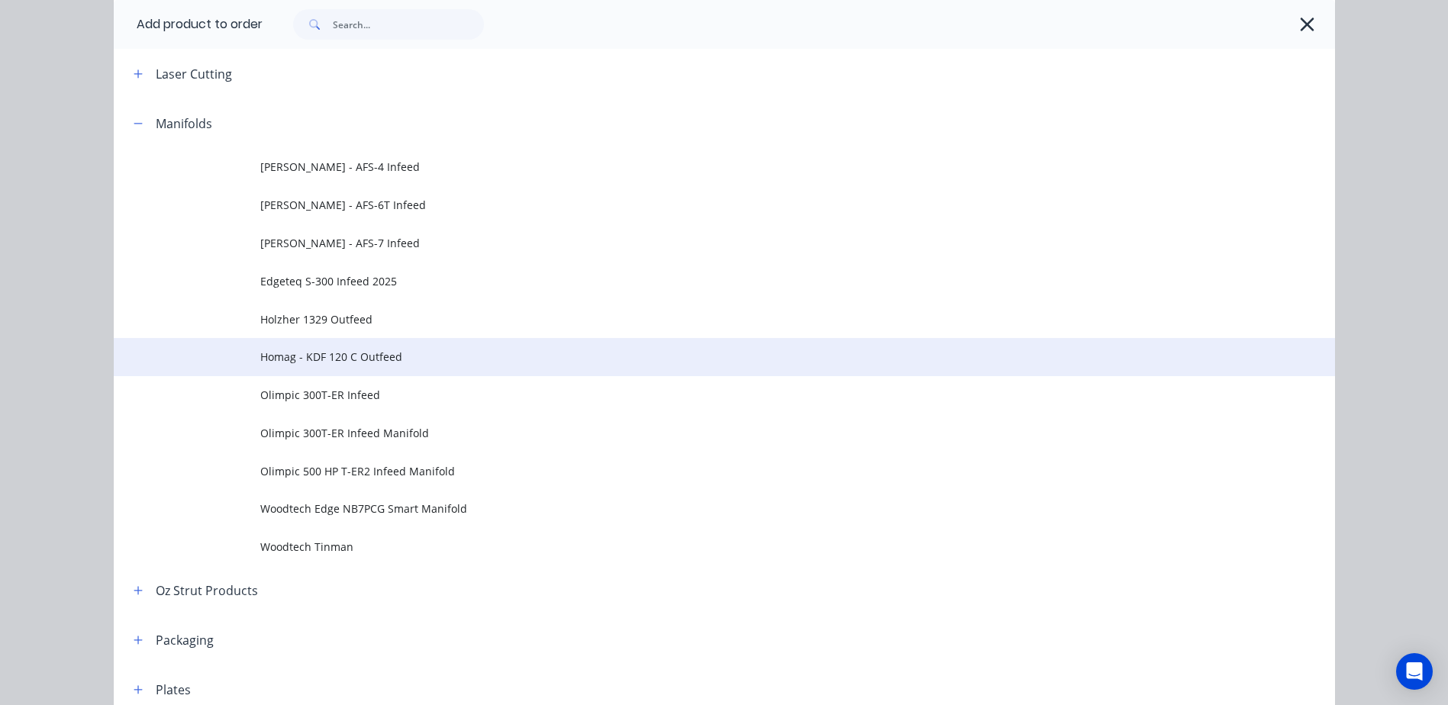
click at [341, 357] on span "Homag - KDF 120 C Outfeed" at bounding box center [690, 357] width 860 height 16
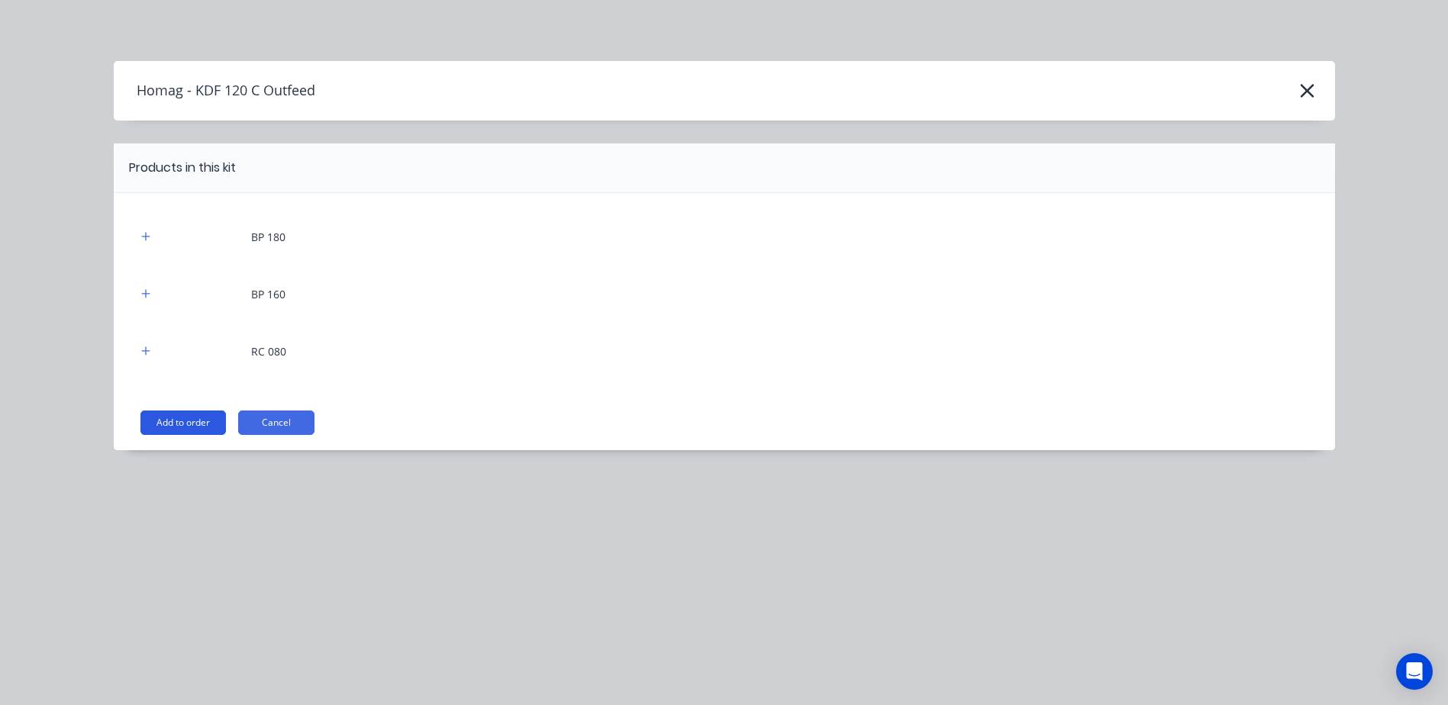
click at [182, 419] on button "Add to order" at bounding box center [182, 423] width 85 height 24
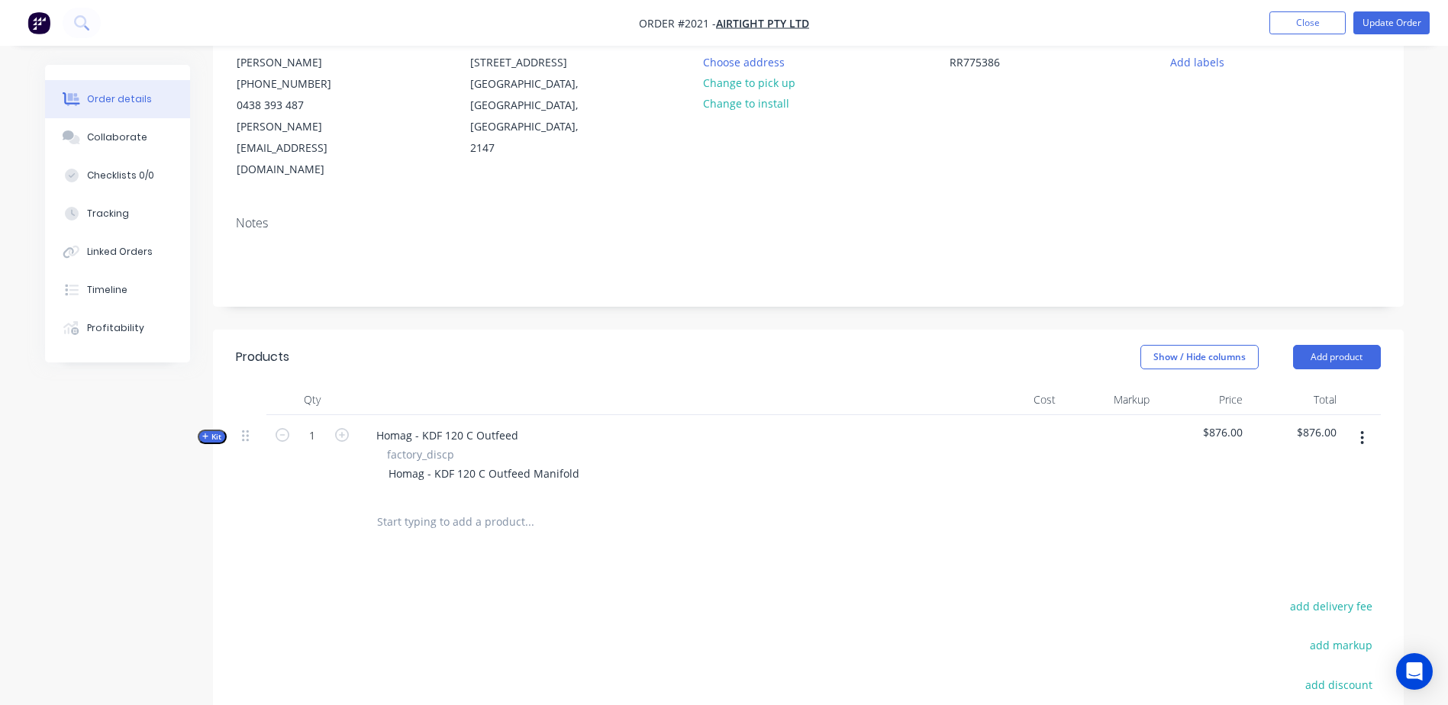
scroll to position [198, 0]
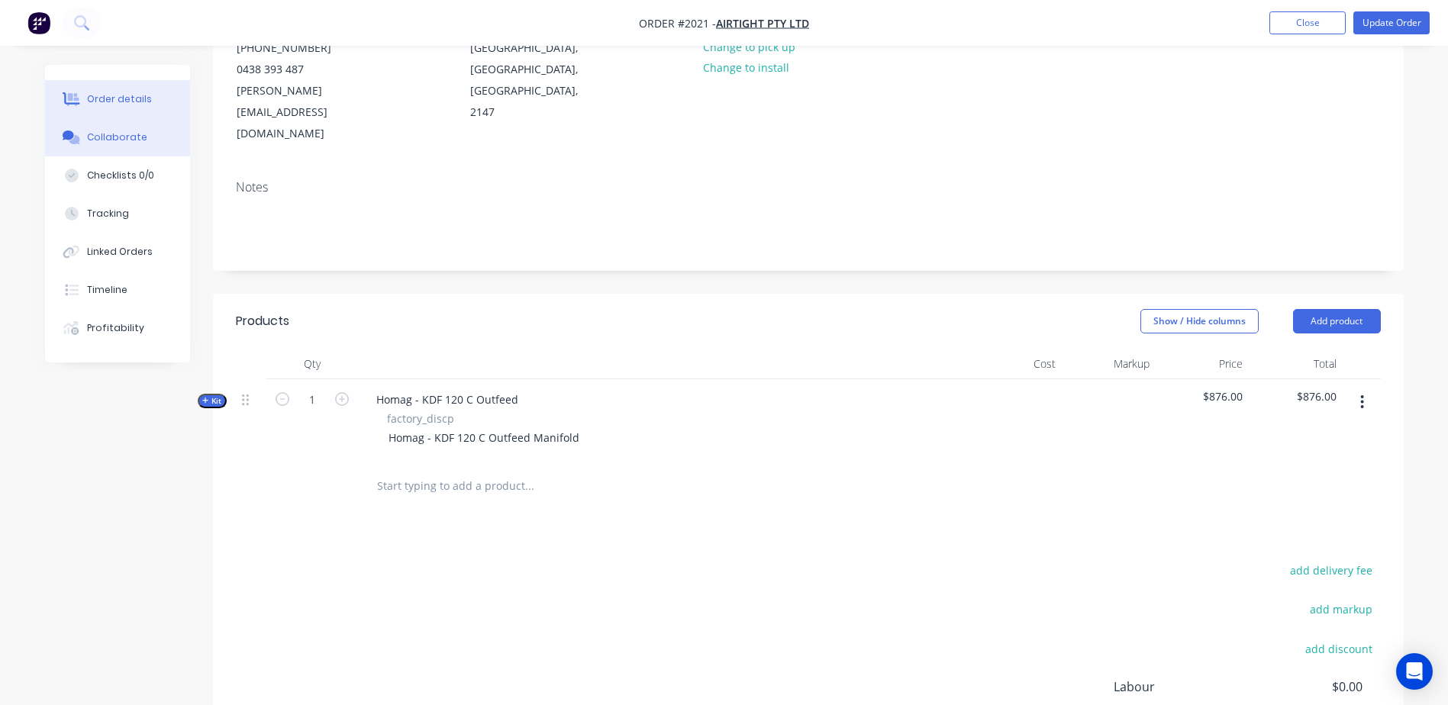
click at [101, 121] on button "Collaborate" at bounding box center [117, 137] width 145 height 38
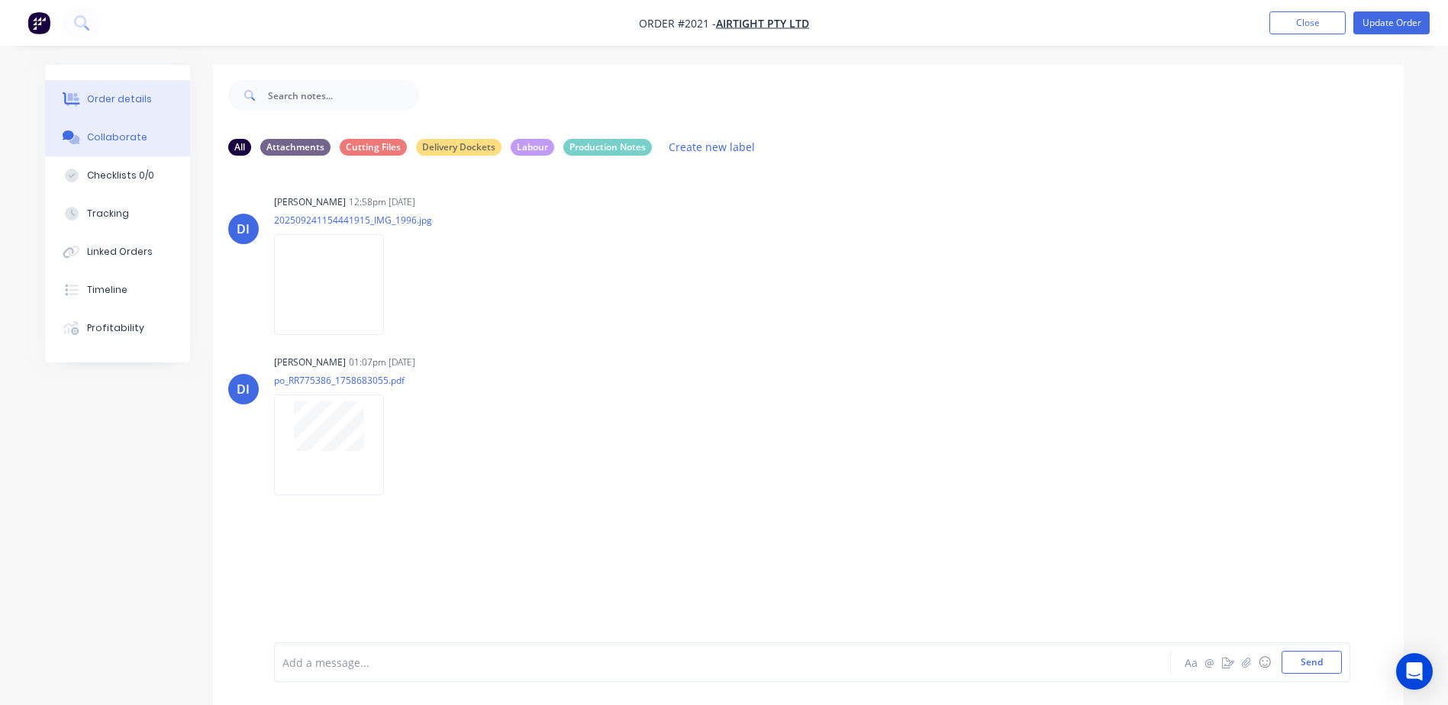
click at [128, 89] on button "Order details" at bounding box center [117, 99] width 145 height 38
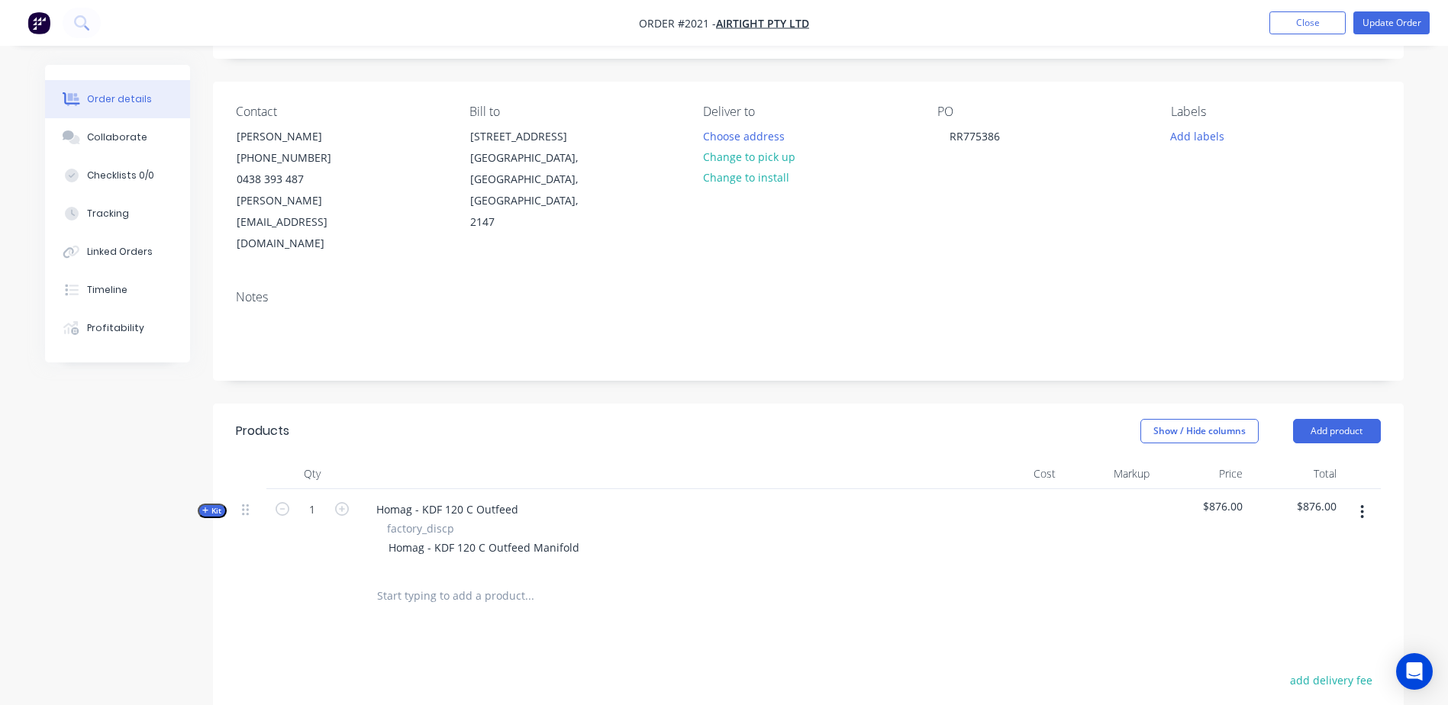
scroll to position [229, 0]
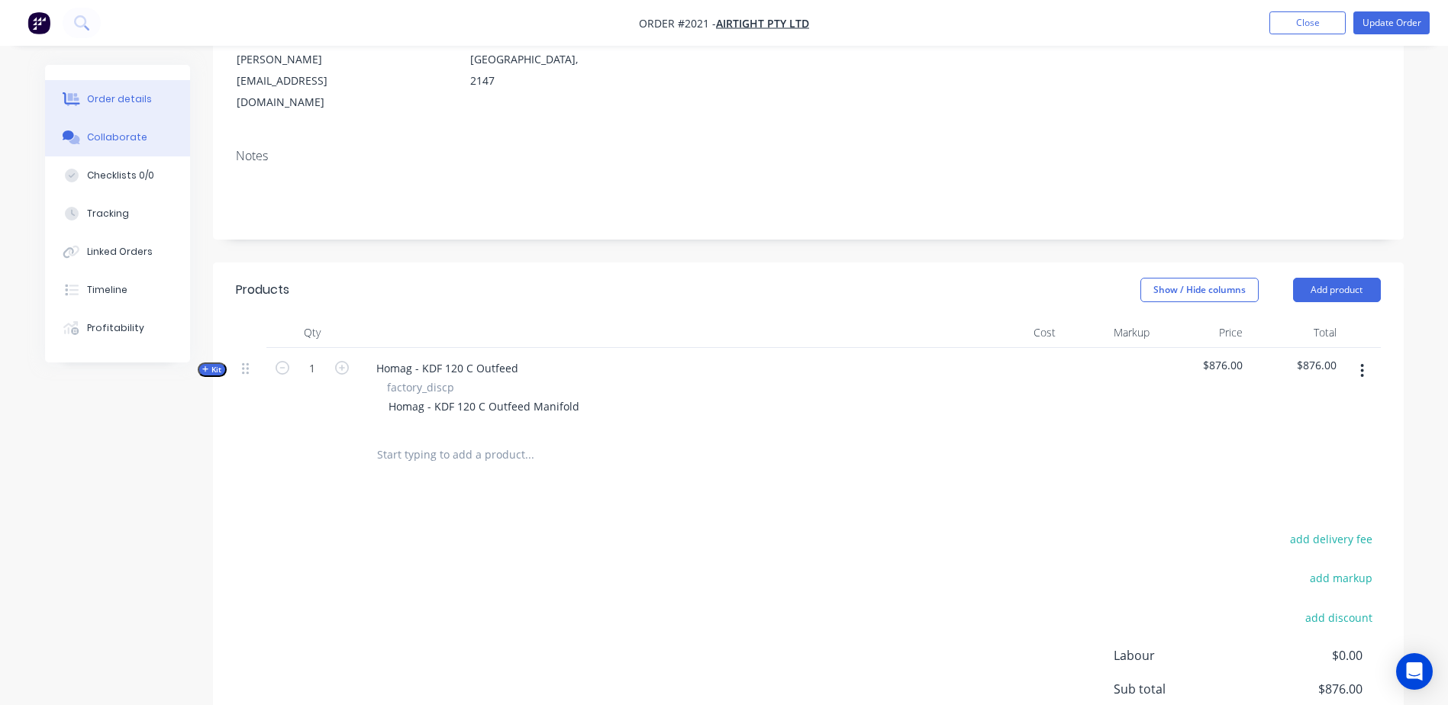
click at [95, 140] on div "Collaborate" at bounding box center [117, 138] width 60 height 14
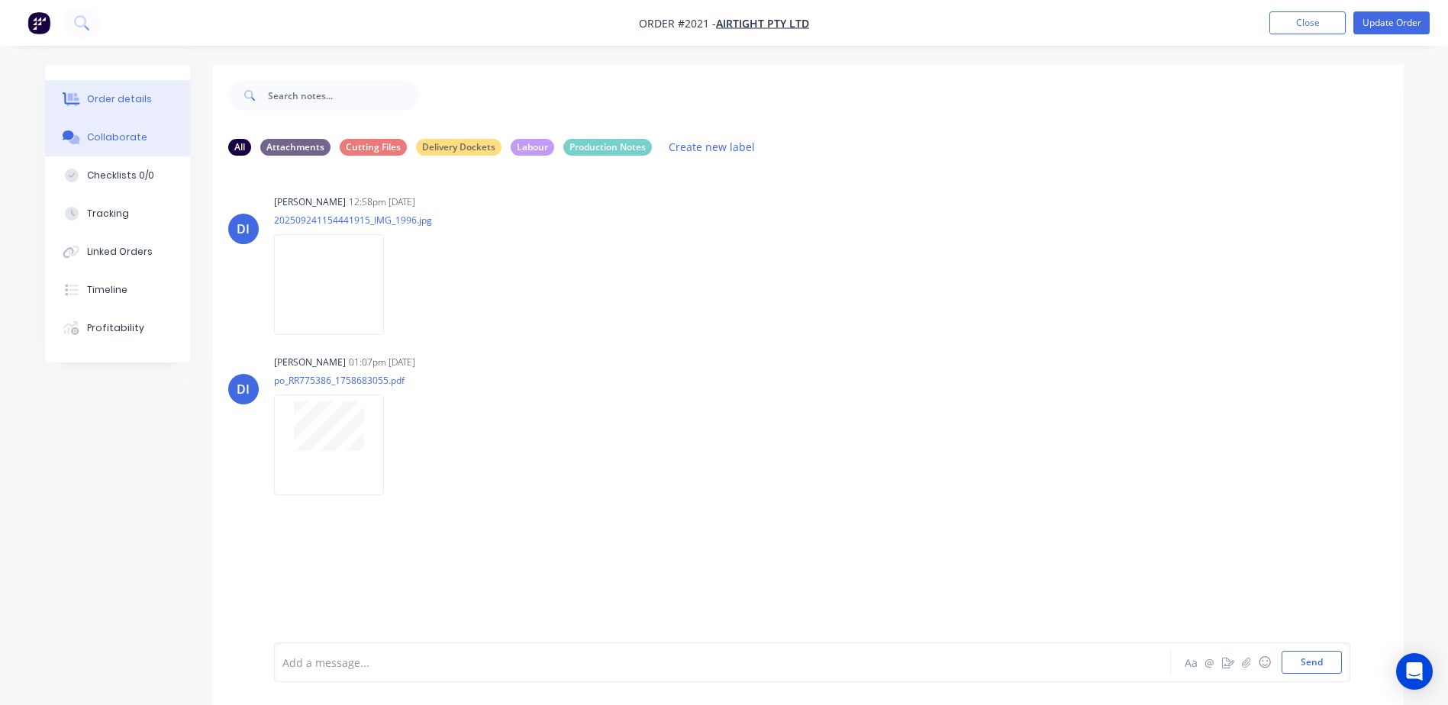
click at [108, 91] on button "Order details" at bounding box center [117, 99] width 145 height 38
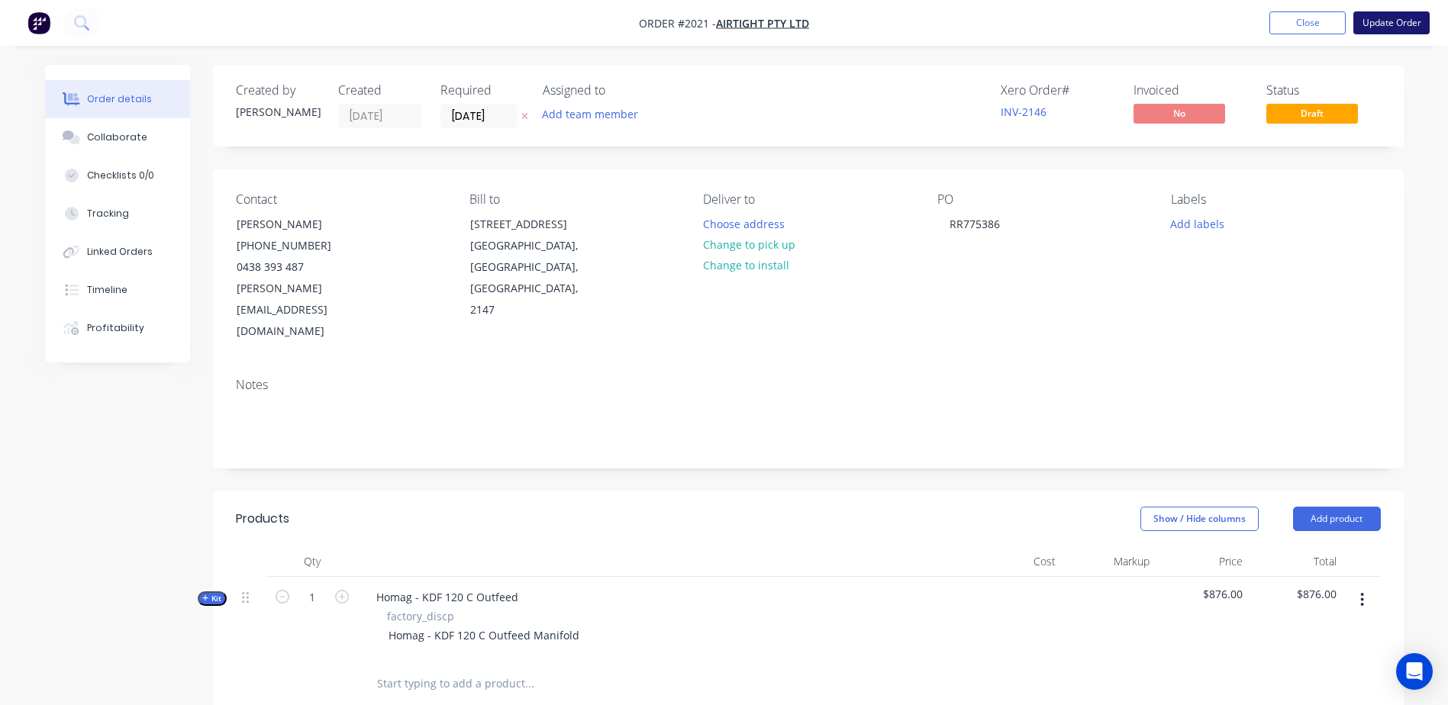
click at [1412, 17] on button "Update Order" at bounding box center [1391, 22] width 76 height 23
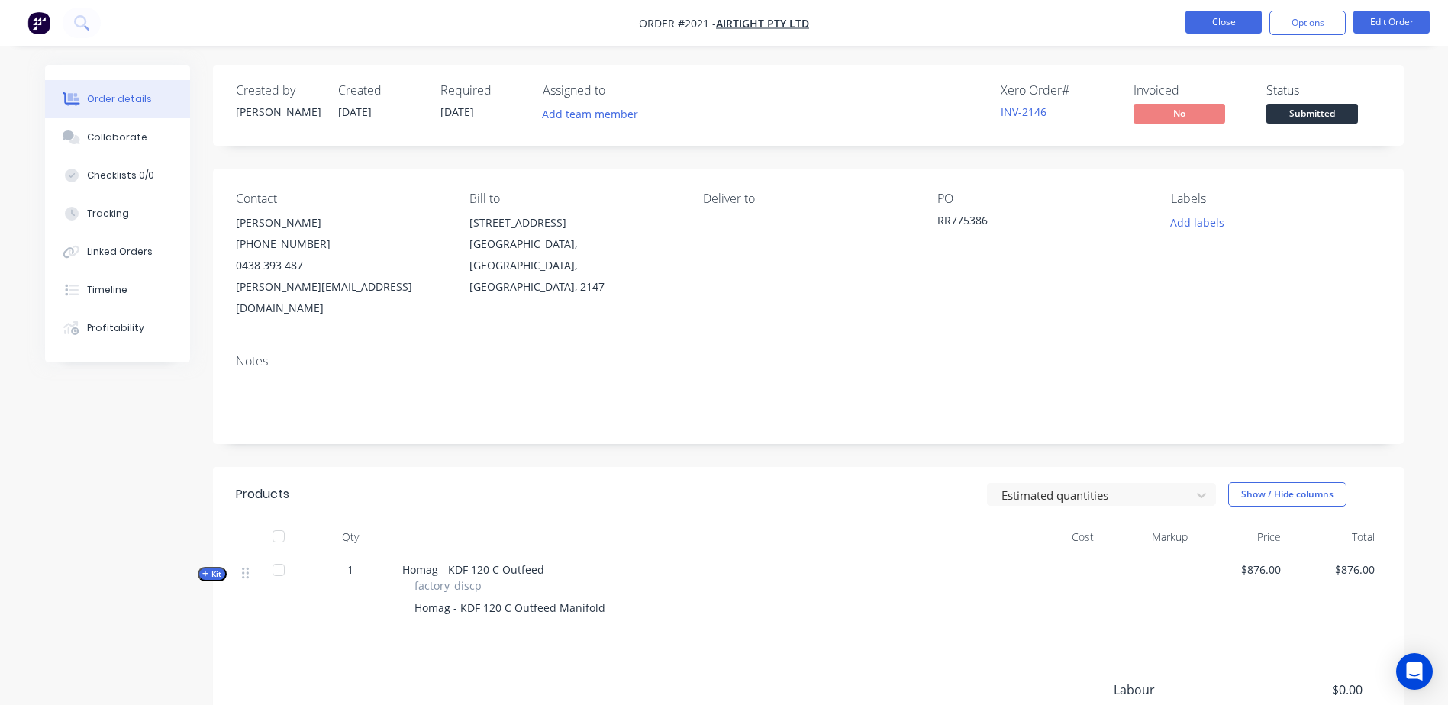
click at [1223, 18] on button "Close" at bounding box center [1224, 22] width 76 height 23
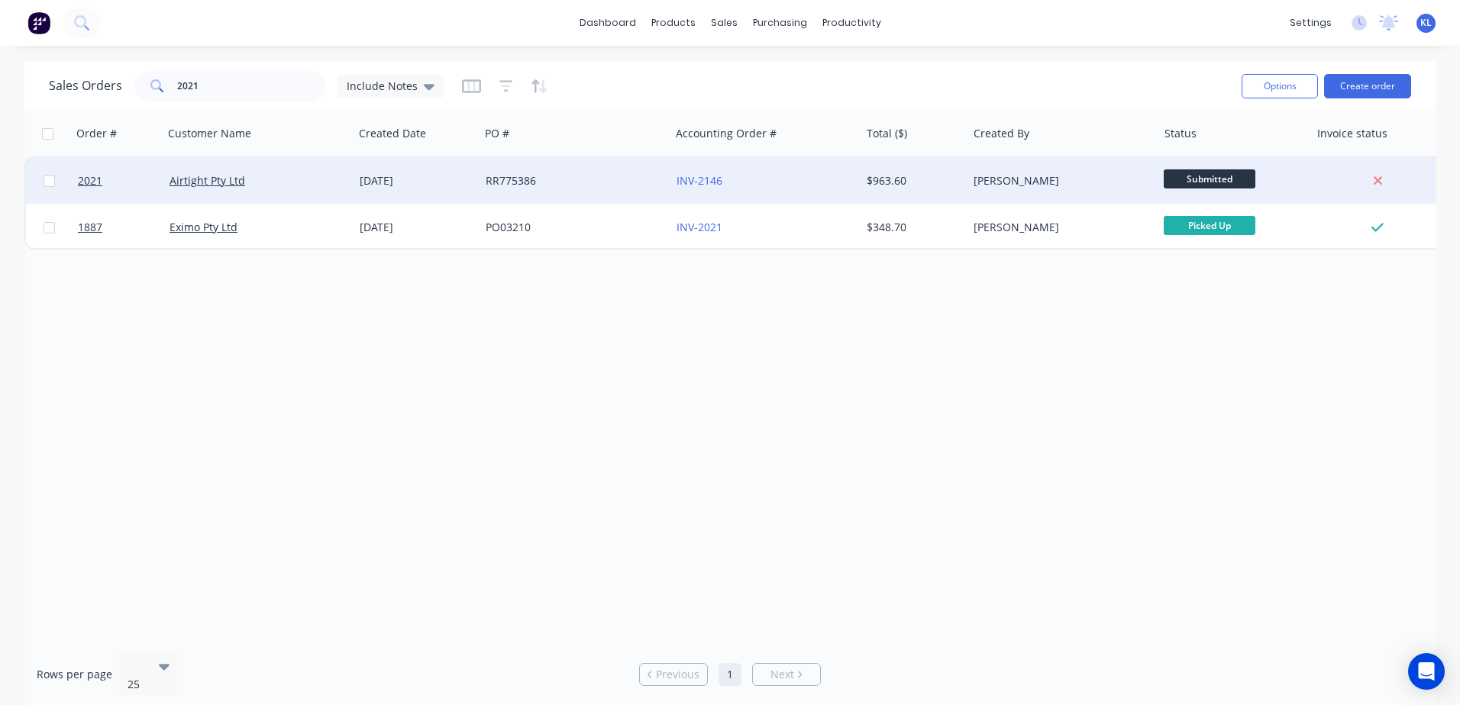
click at [283, 186] on div "Airtight Pty Ltd" at bounding box center [253, 180] width 169 height 15
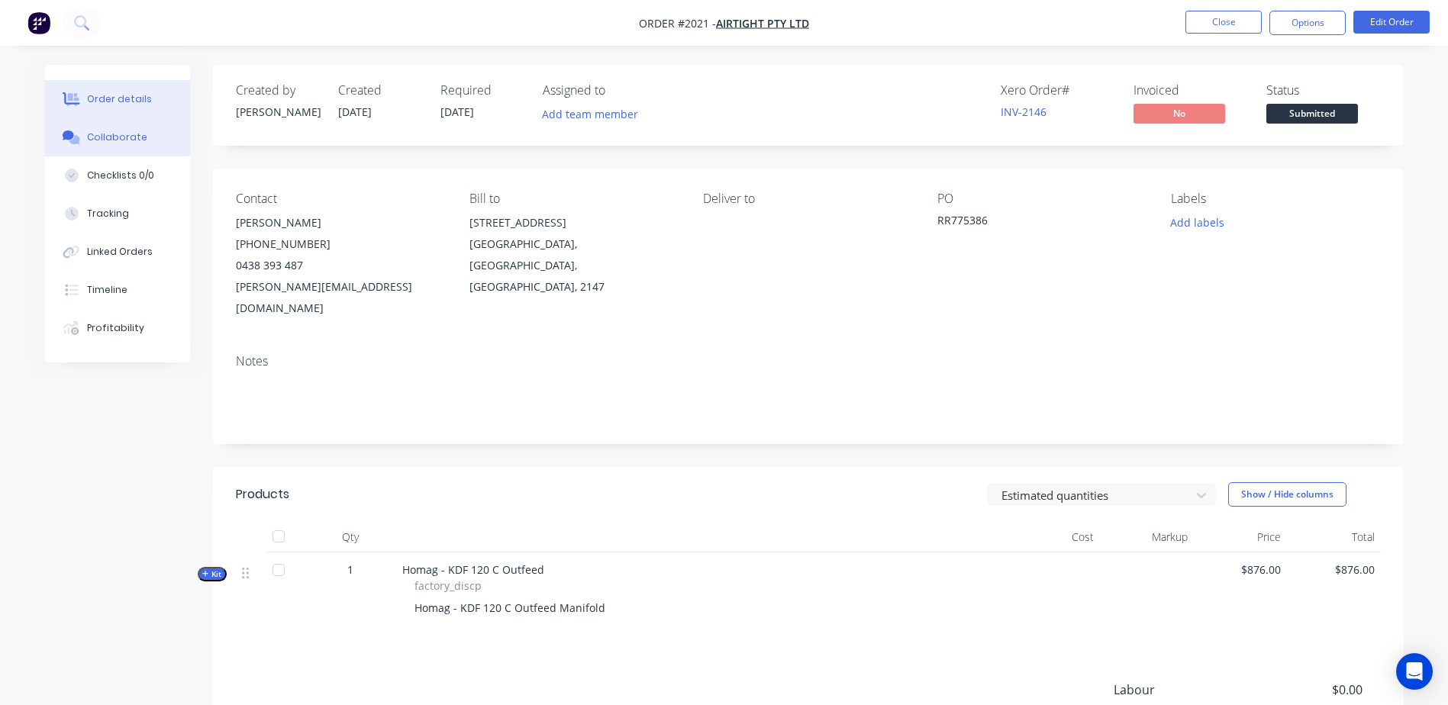
click at [154, 134] on button "Collaborate" at bounding box center [117, 137] width 145 height 38
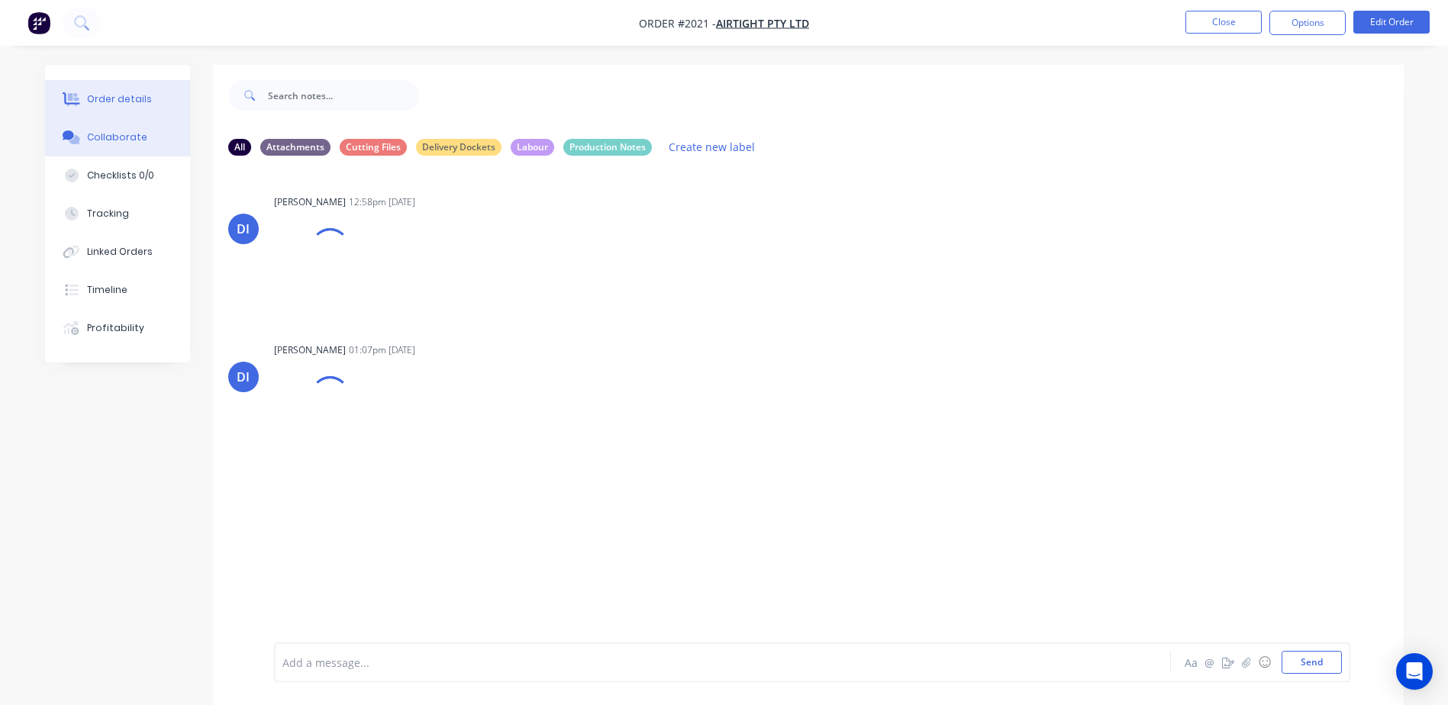
click at [143, 98] on div "Order details" at bounding box center [119, 99] width 65 height 14
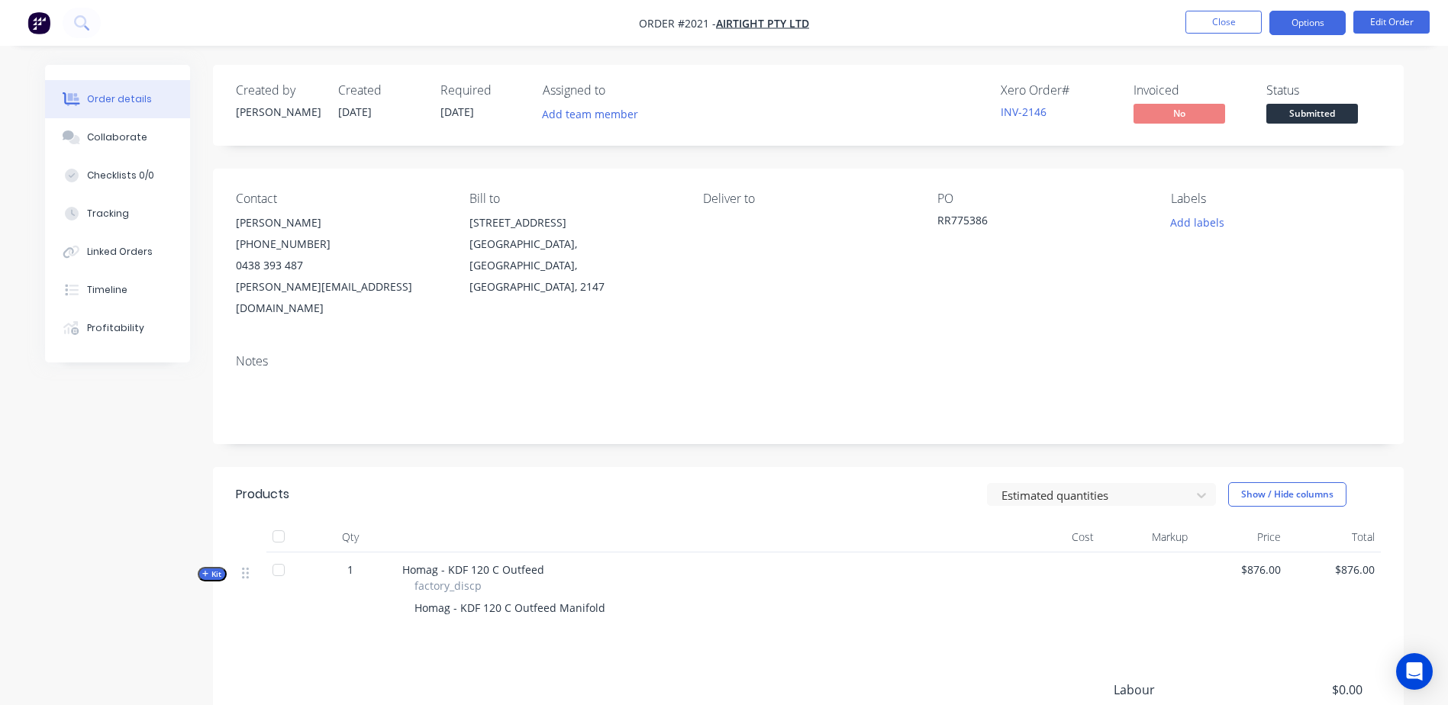
click at [1325, 21] on button "Options" at bounding box center [1308, 23] width 76 height 24
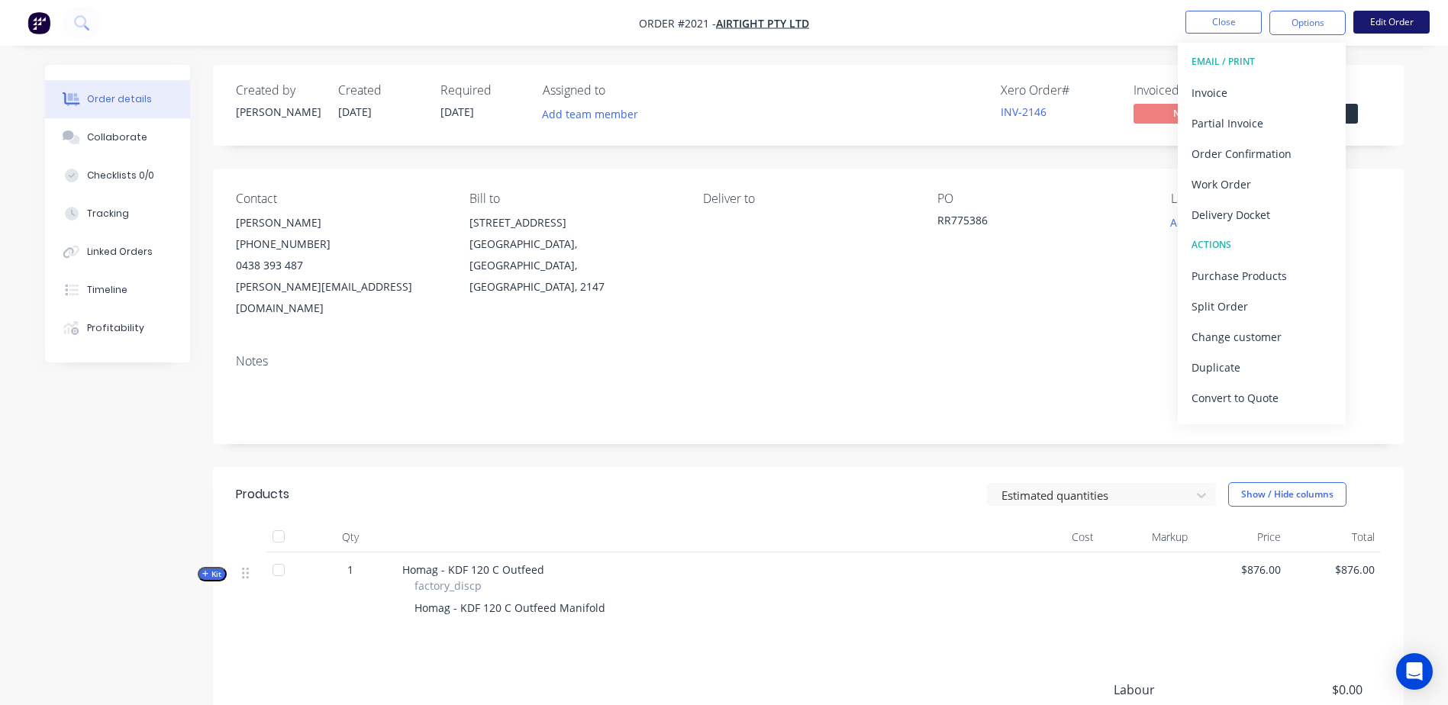
click at [1417, 15] on button "Edit Order" at bounding box center [1391, 22] width 76 height 23
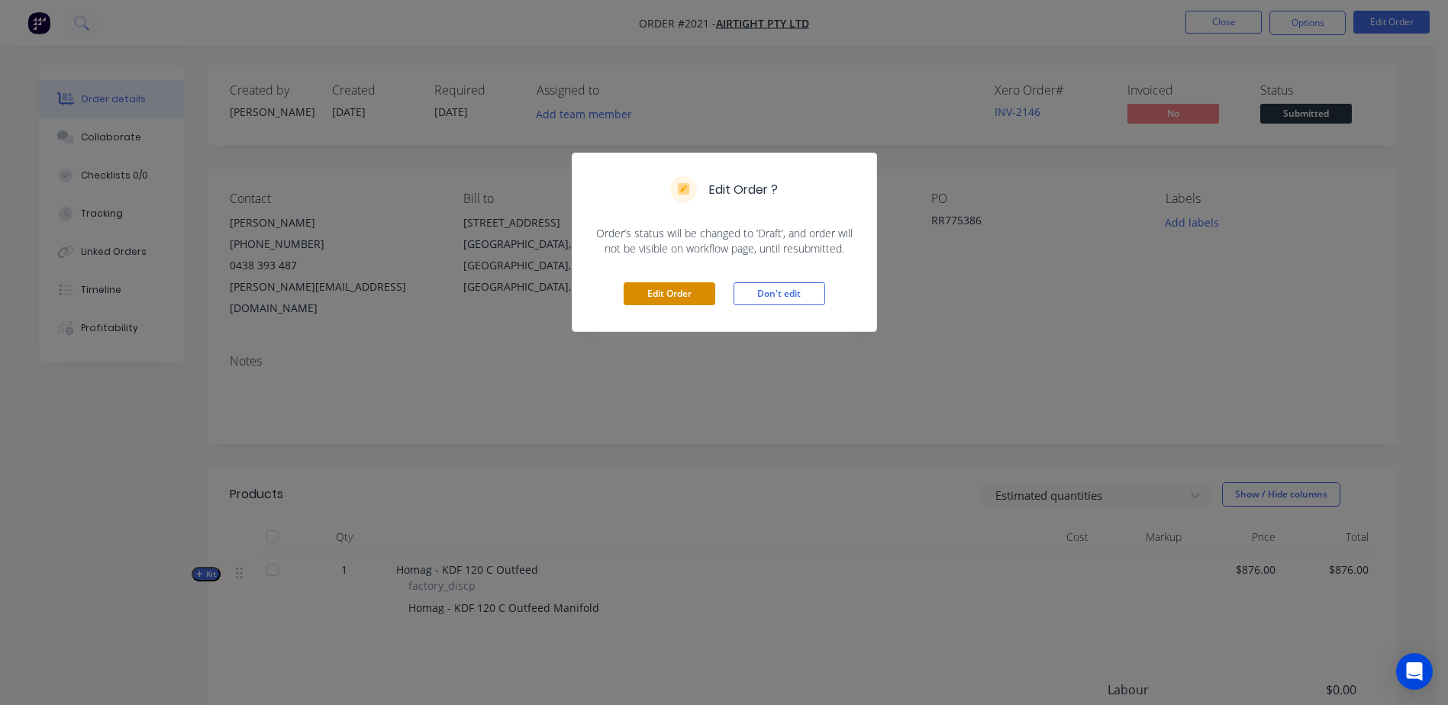
click at [697, 298] on button "Edit Order" at bounding box center [670, 293] width 92 height 23
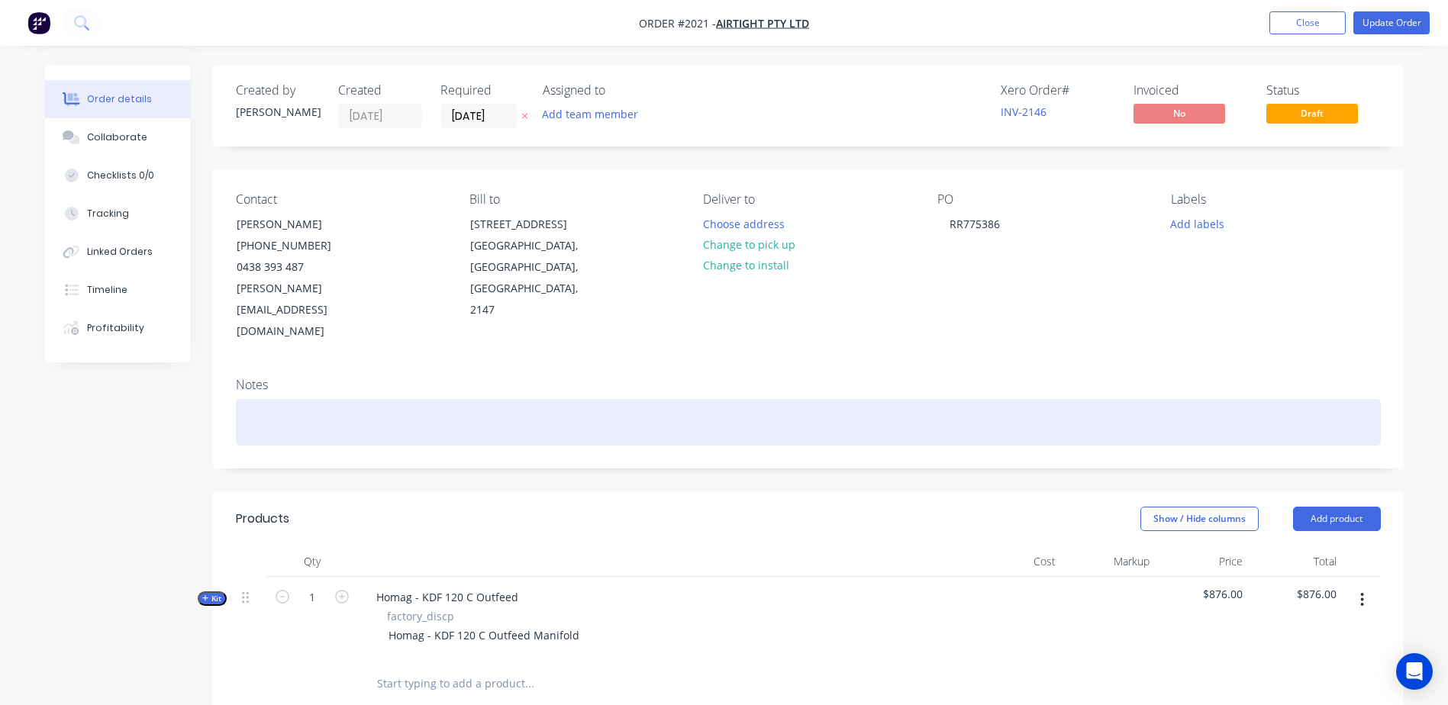
click at [279, 399] on div at bounding box center [808, 422] width 1145 height 47
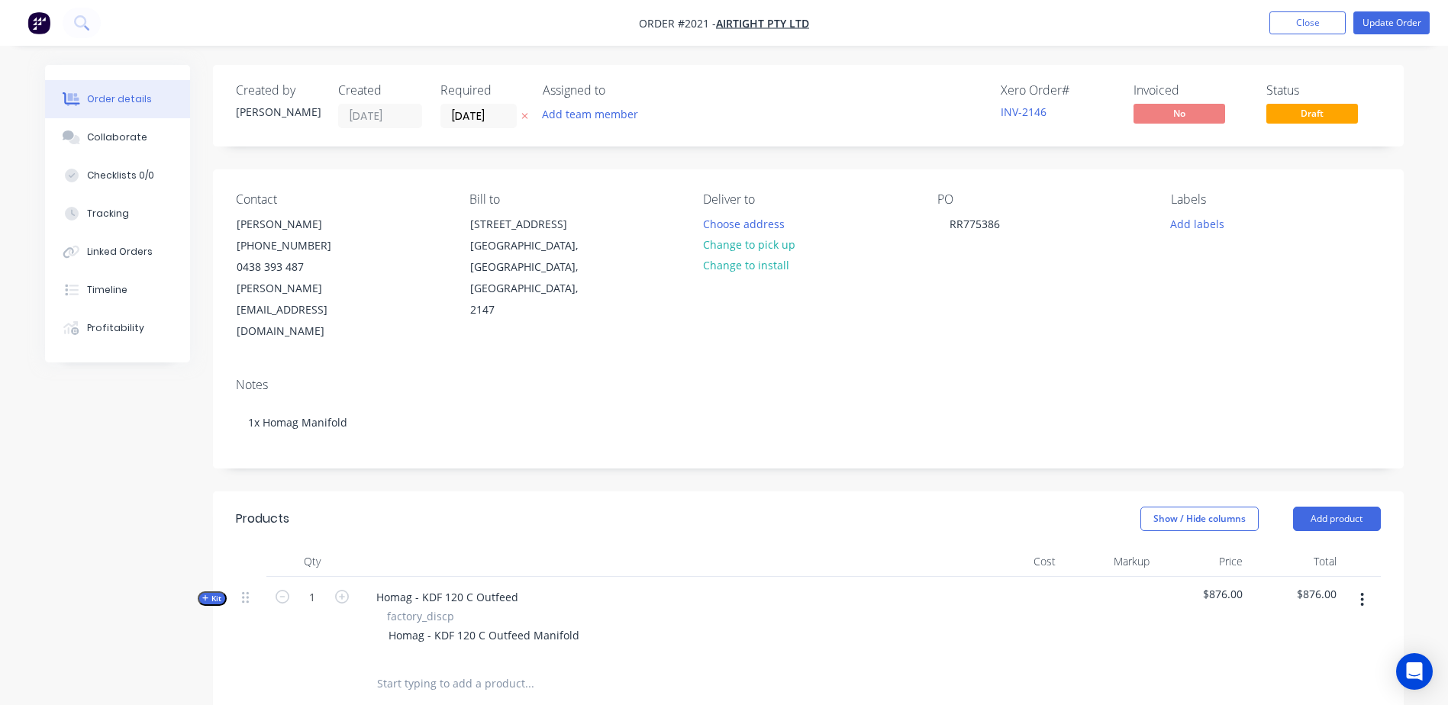
click at [295, 427] on div "Created by [PERSON_NAME] Created [DATE] Required [DATE] Assigned to Add team me…" at bounding box center [808, 570] width 1191 height 1011
click at [115, 128] on button "Collaborate" at bounding box center [117, 137] width 145 height 38
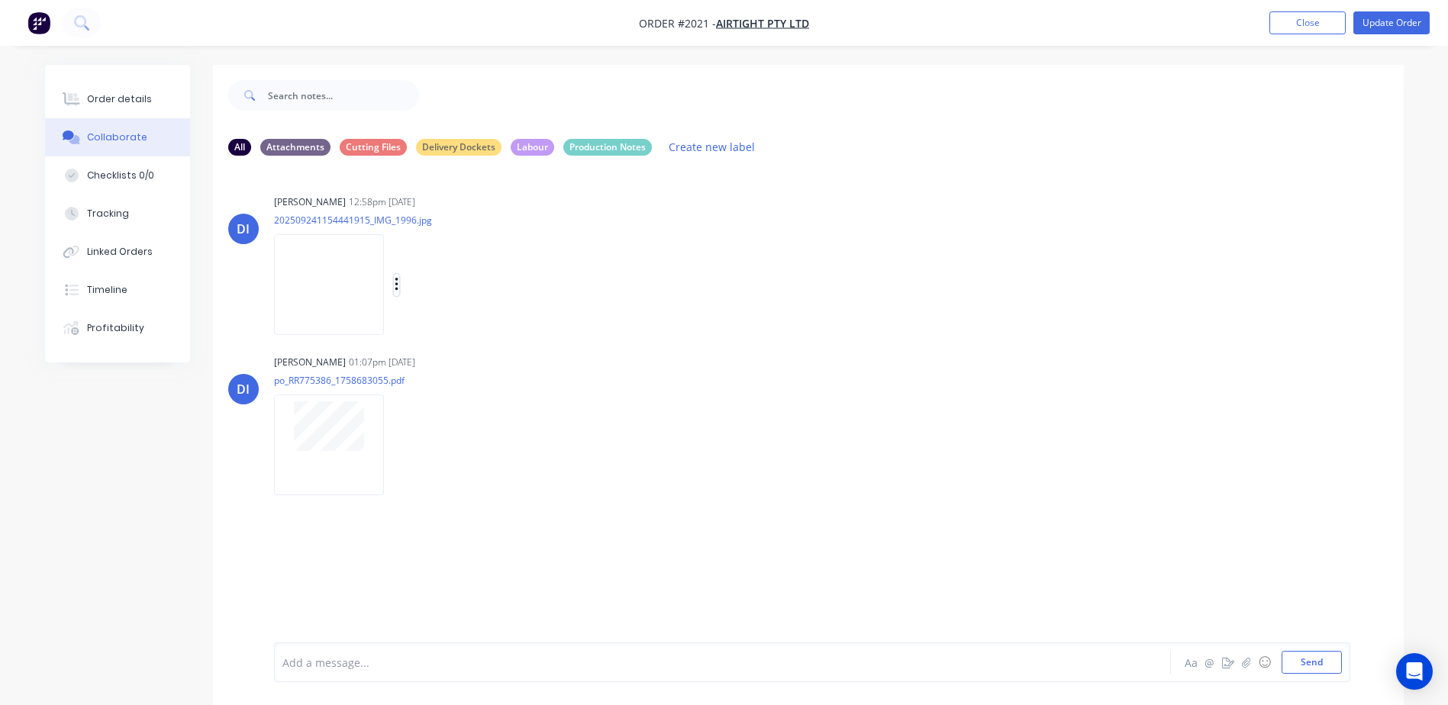
click at [398, 280] on icon "button" at bounding box center [396, 285] width 3 height 14
click at [457, 322] on button "Download" at bounding box center [497, 325] width 172 height 34
click at [814, 318] on div "DI [PERSON_NAME] 12:58pm [DATE] 202509241154441915_IMG_1996.jpg Labels Download" at bounding box center [808, 259] width 1191 height 137
click at [115, 97] on div "Order details" at bounding box center [119, 99] width 65 height 14
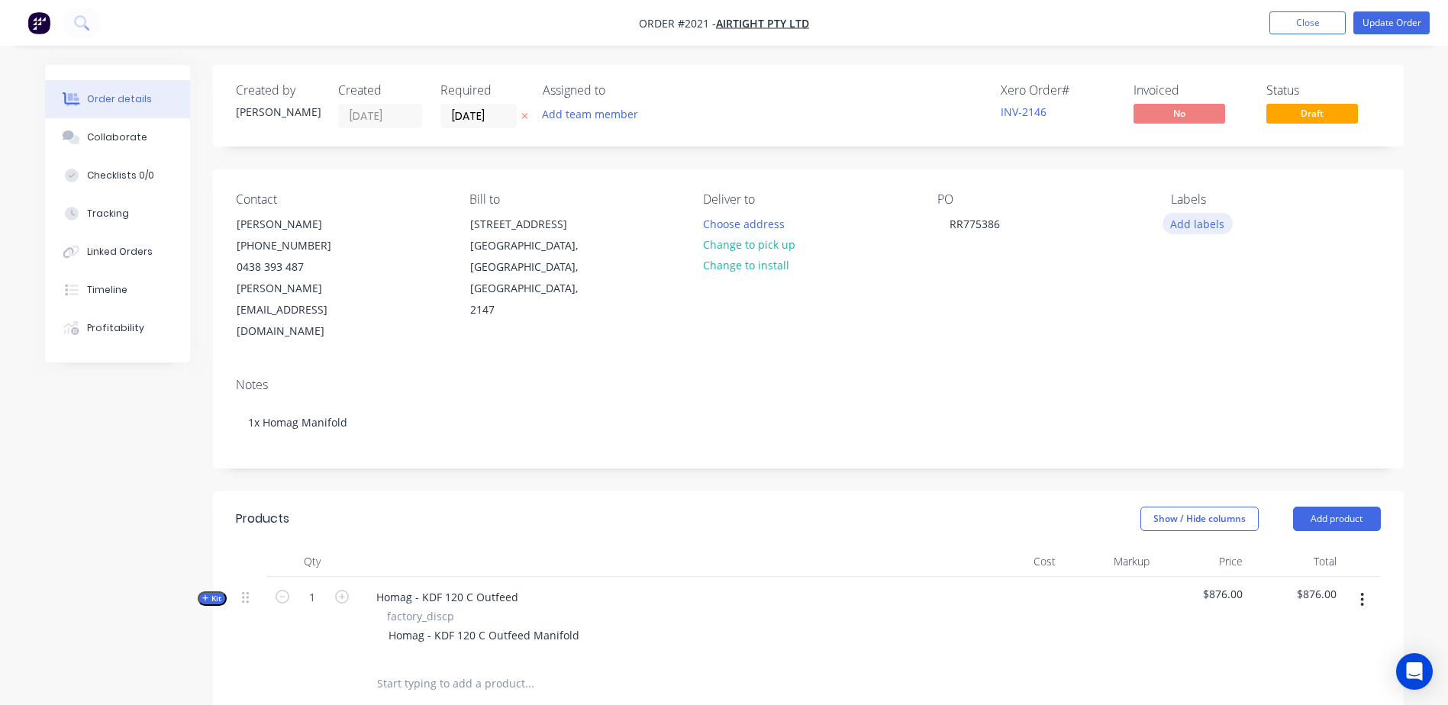
click at [1178, 219] on button "Add labels" at bounding box center [1198, 223] width 70 height 21
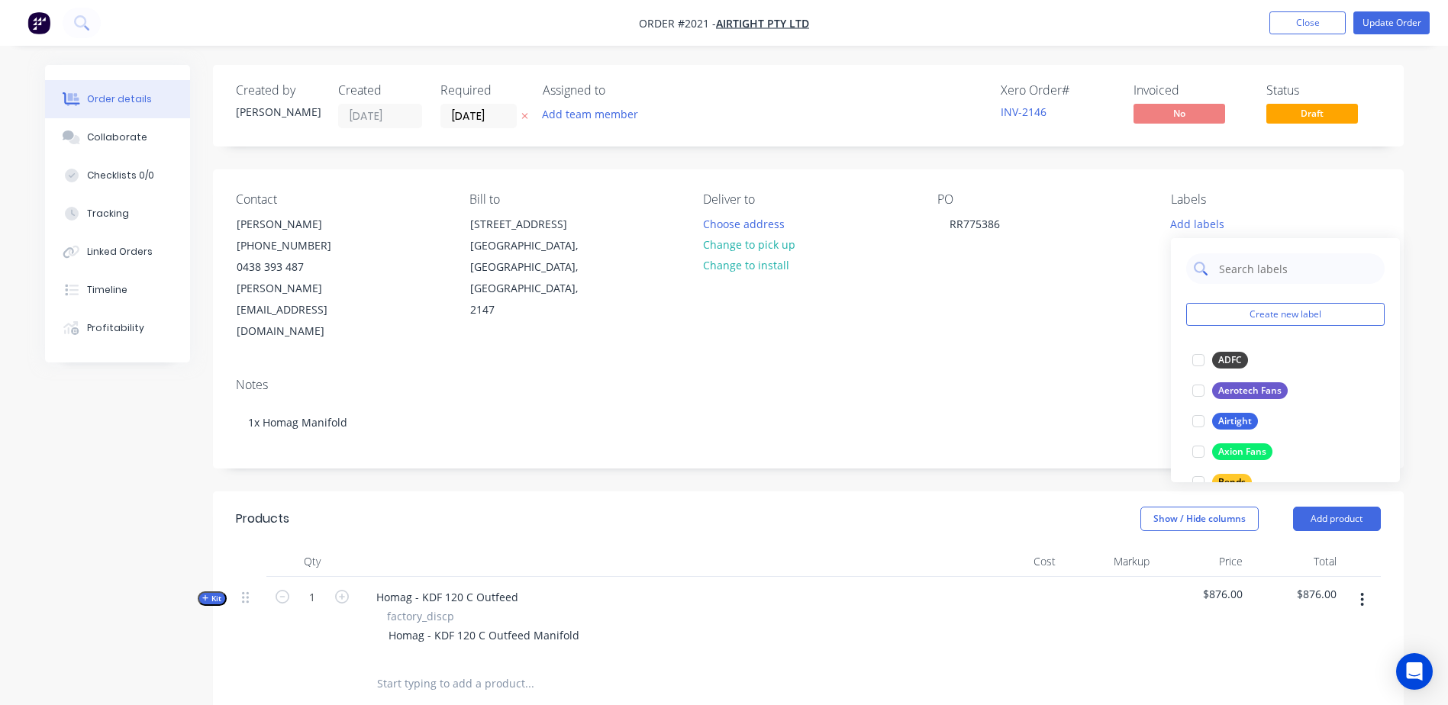
click at [1237, 257] on input "text" at bounding box center [1298, 268] width 160 height 31
type input "M"
type input "Airtight"
click at [1231, 364] on div "Airtight" at bounding box center [1235, 360] width 46 height 17
drag, startPoint x: 1272, startPoint y: 262, endPoint x: 880, endPoint y: 273, distance: 391.8
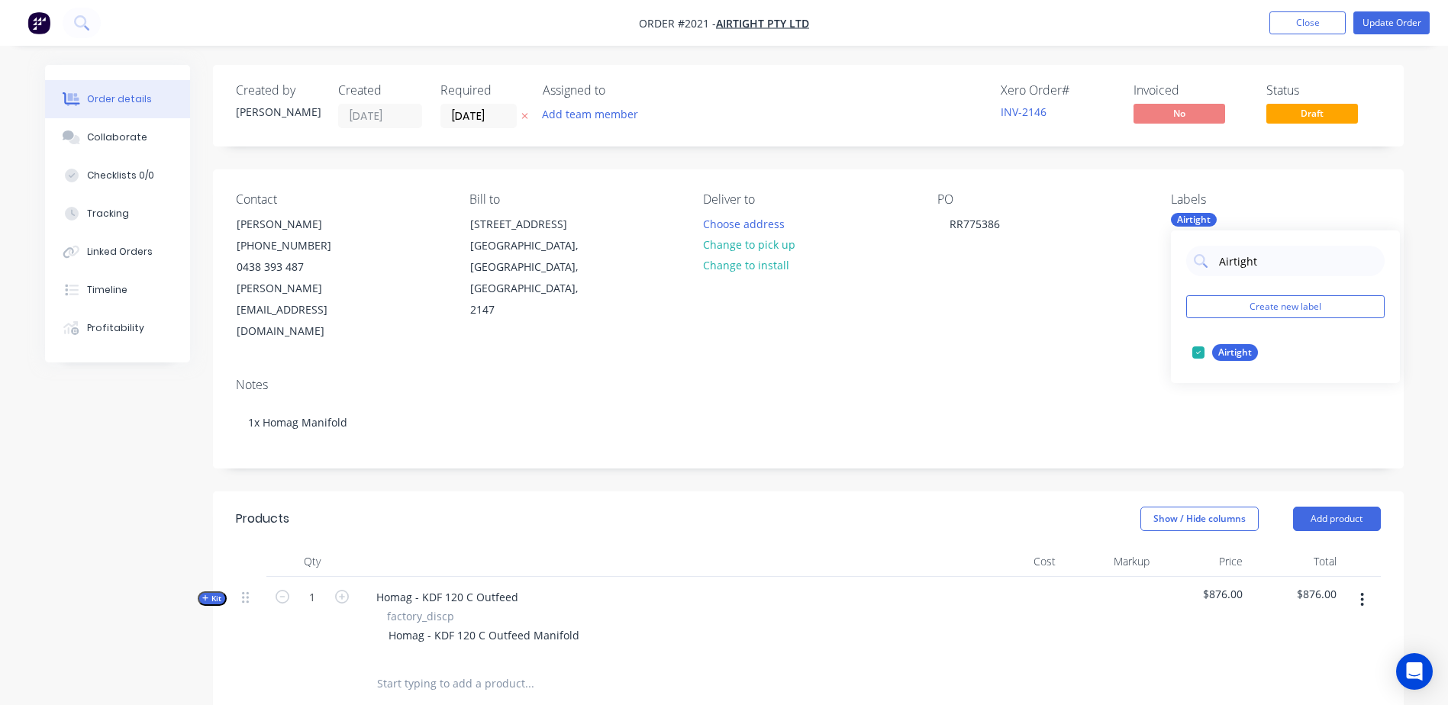
click at [931, 267] on body "Order #2021 - Airtight Pty Ltd Add product Close Update Order Order details Col…" at bounding box center [724, 549] width 1448 height 1099
drag, startPoint x: 1282, startPoint y: 259, endPoint x: 1202, endPoint y: 266, distance: 80.5
click at [1202, 266] on div "Airtight" at bounding box center [1285, 261] width 198 height 31
click at [1229, 362] on button "Homag" at bounding box center [1224, 352] width 76 height 21
click at [1253, 260] on input "Hom" at bounding box center [1298, 261] width 160 height 31
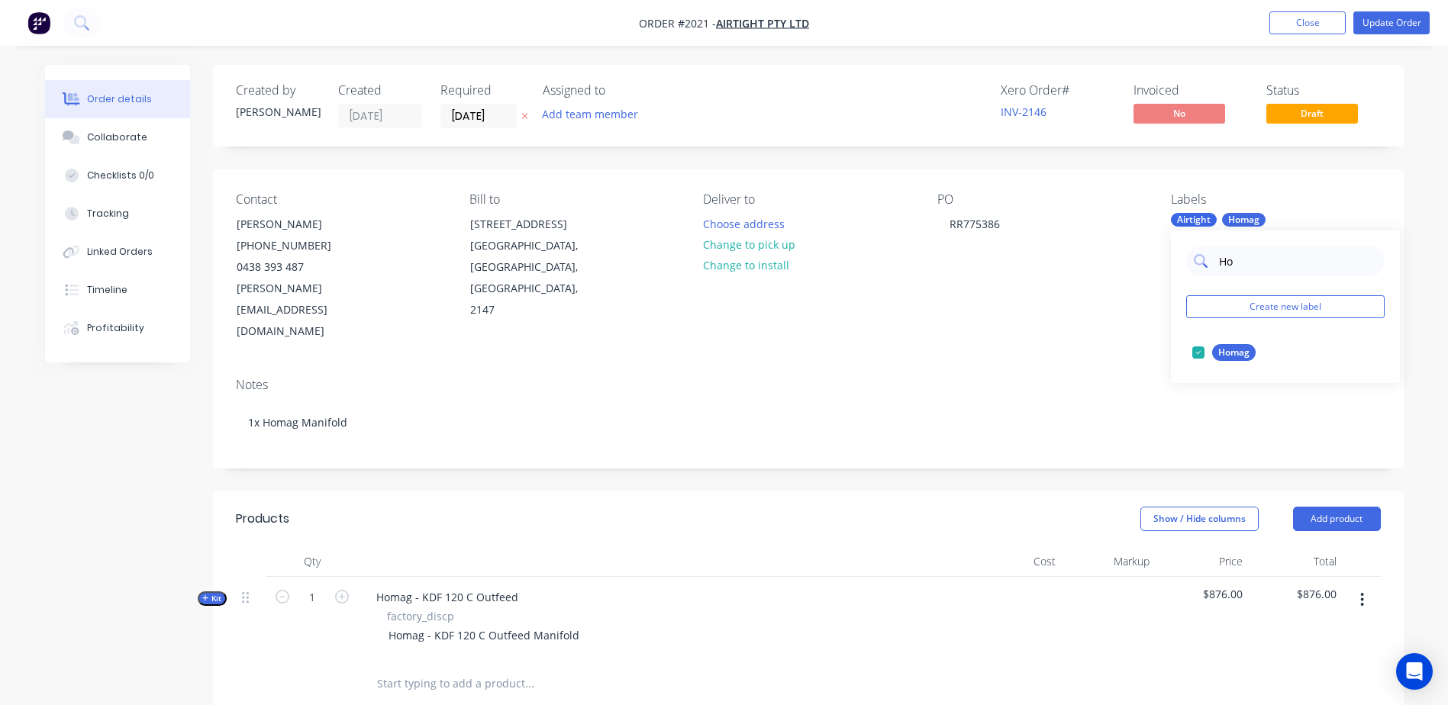
type input "H"
type input "Manifold"
click at [1224, 386] on div "Manifold" at bounding box center [1237, 383] width 50 height 17
click at [1027, 319] on div "Contact [PERSON_NAME] [PHONE_NUMBER] [EMAIL_ADDRESS][DOMAIN_NAME] Bill to [STRE…" at bounding box center [808, 267] width 1191 height 196
click at [742, 245] on button "Change to pick up" at bounding box center [749, 244] width 108 height 21
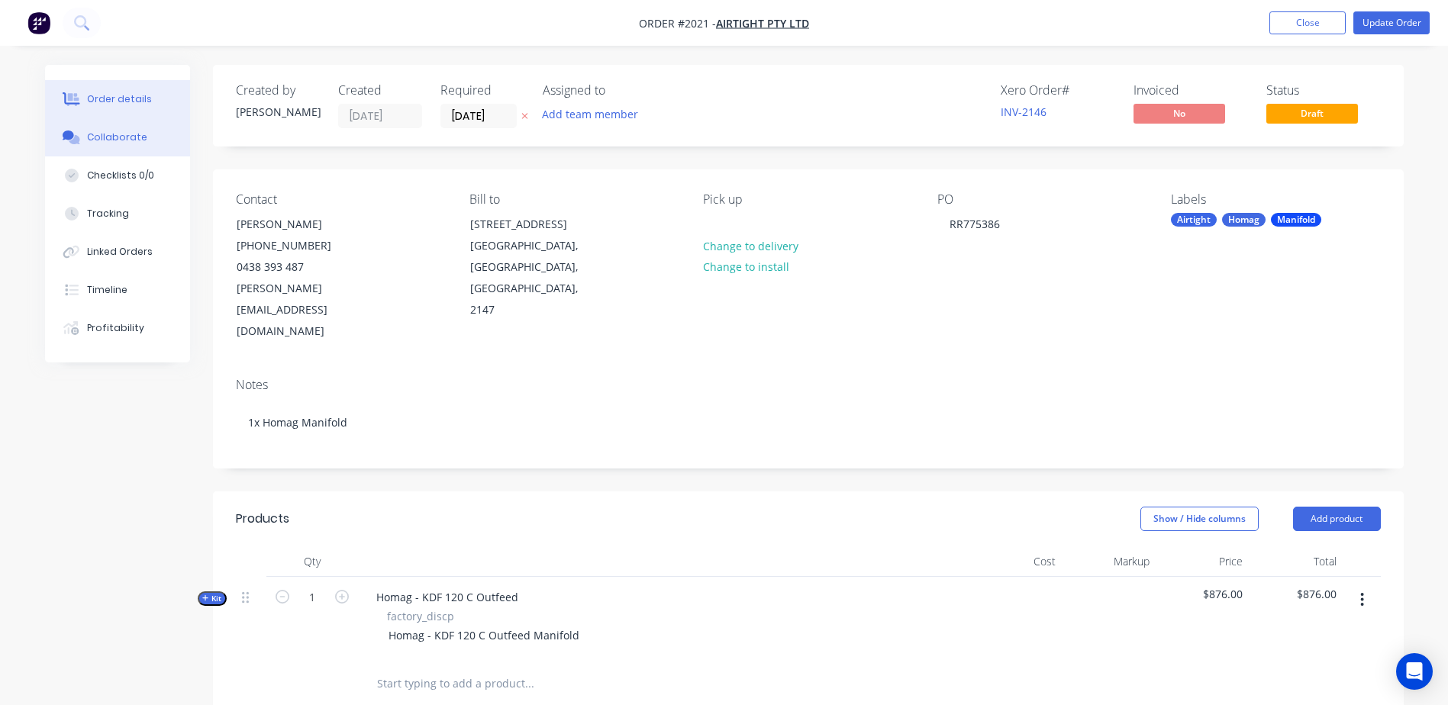
click at [124, 140] on div "Collaborate" at bounding box center [117, 138] width 60 height 14
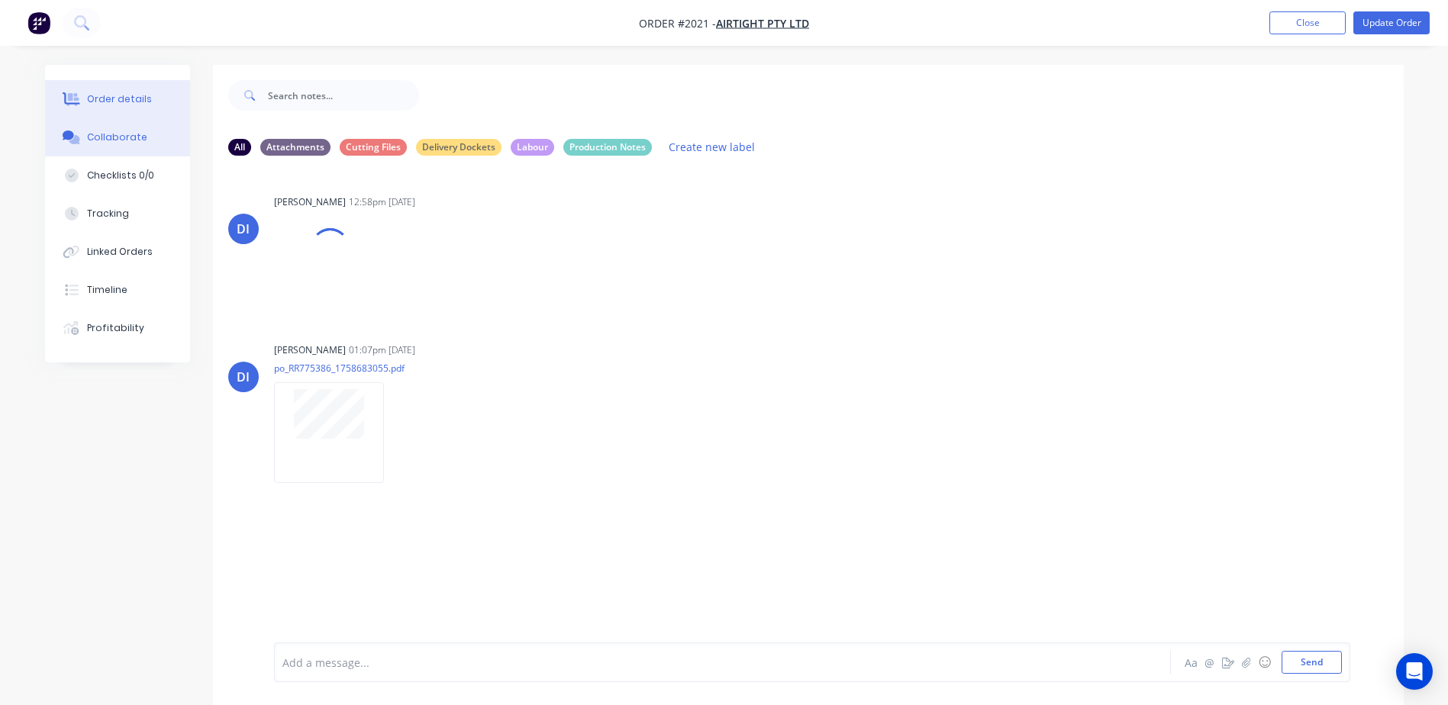
click at [106, 98] on div "Order details" at bounding box center [119, 99] width 65 height 14
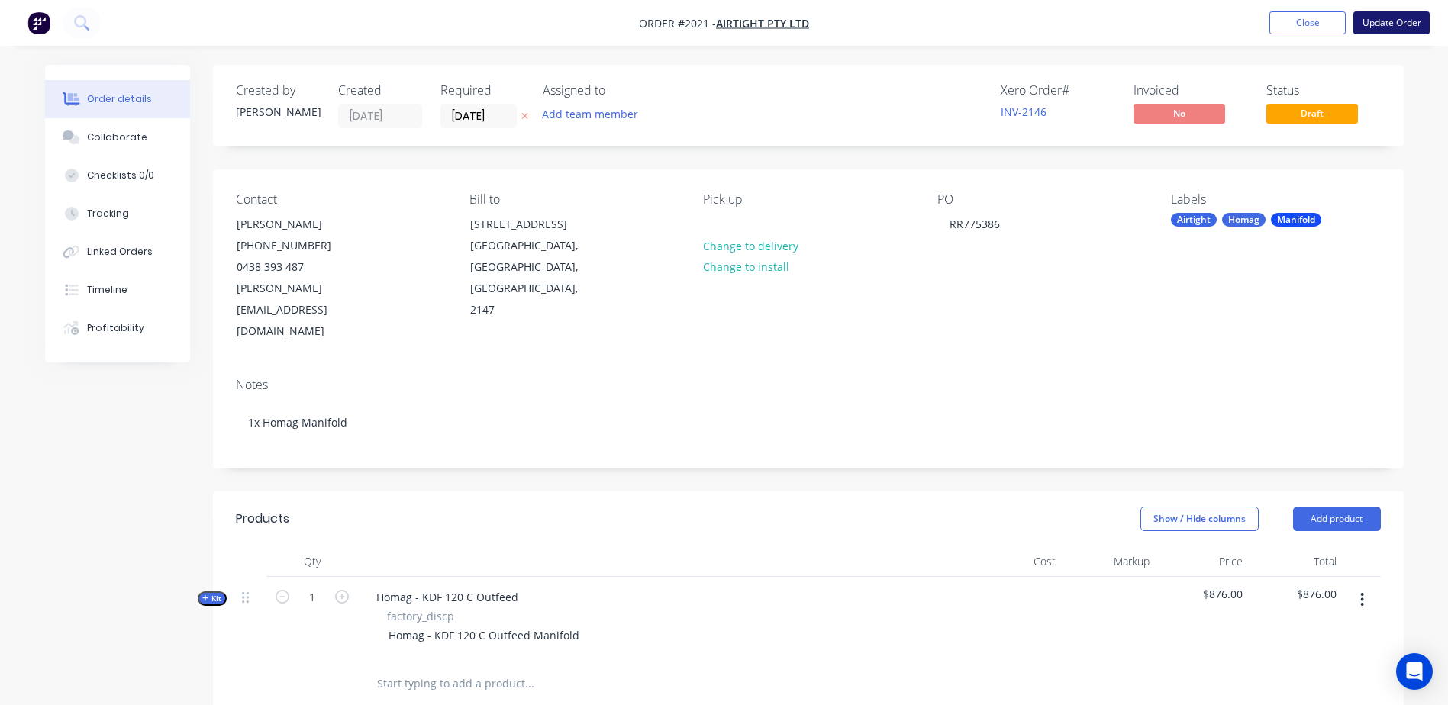
click at [1402, 21] on button "Update Order" at bounding box center [1391, 22] width 76 height 23
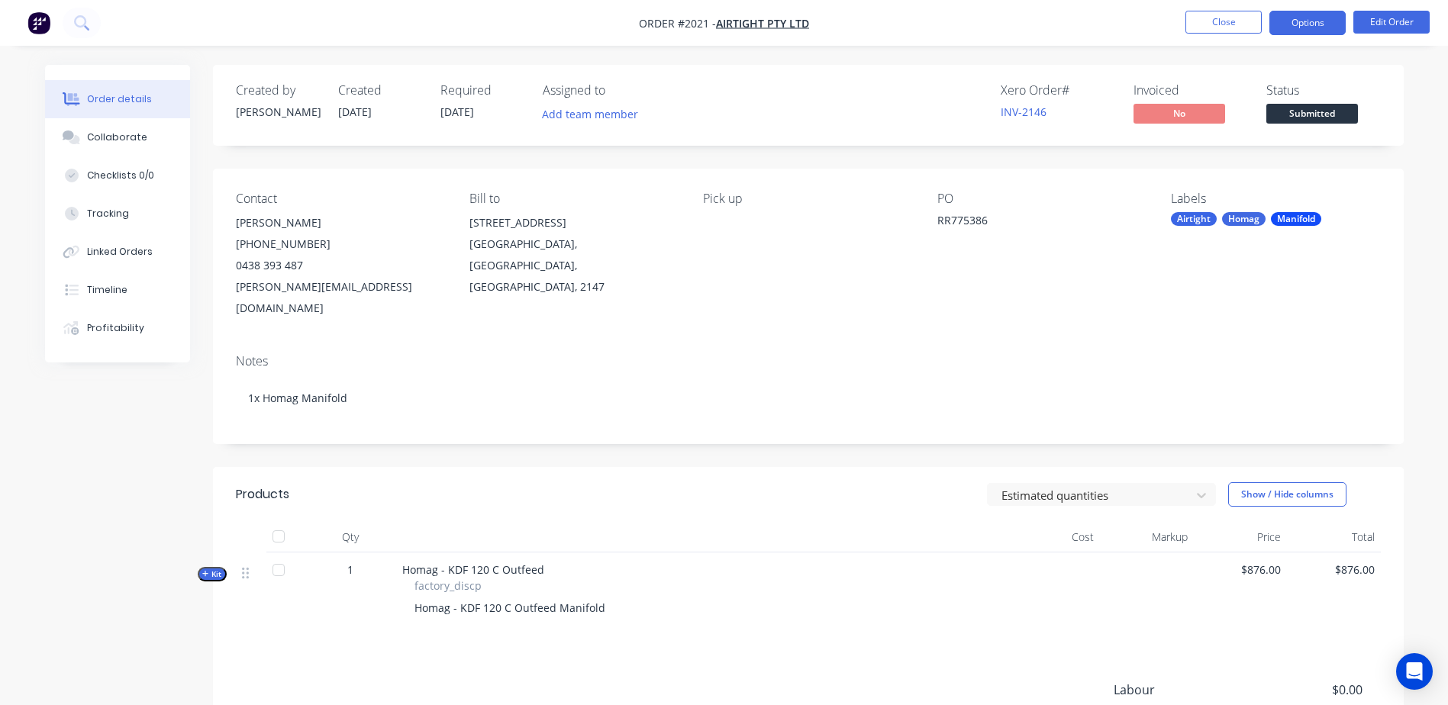
click at [1283, 15] on button "Options" at bounding box center [1308, 23] width 76 height 24
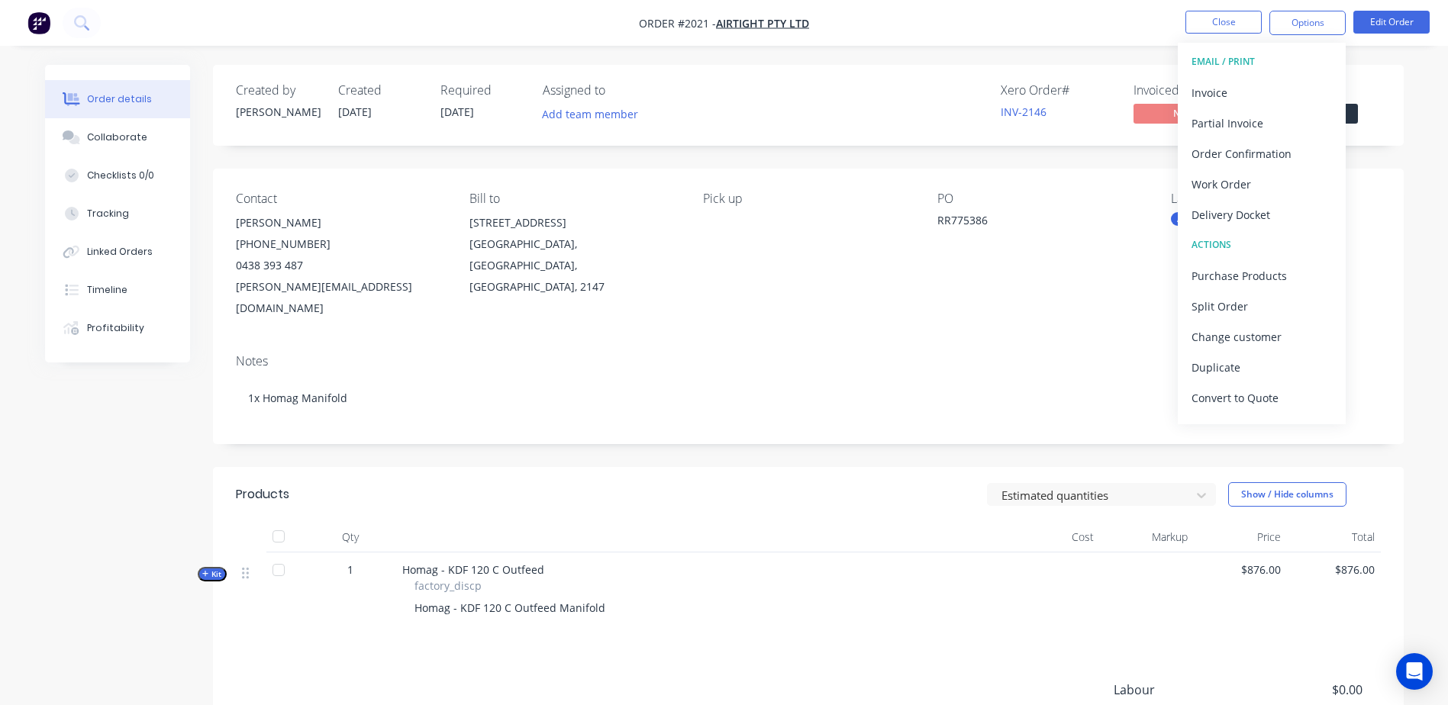
click at [856, 161] on div "Created by [PERSON_NAME] Created [DATE] Required [DATE] Assigned to Add team me…" at bounding box center [808, 473] width 1191 height 816
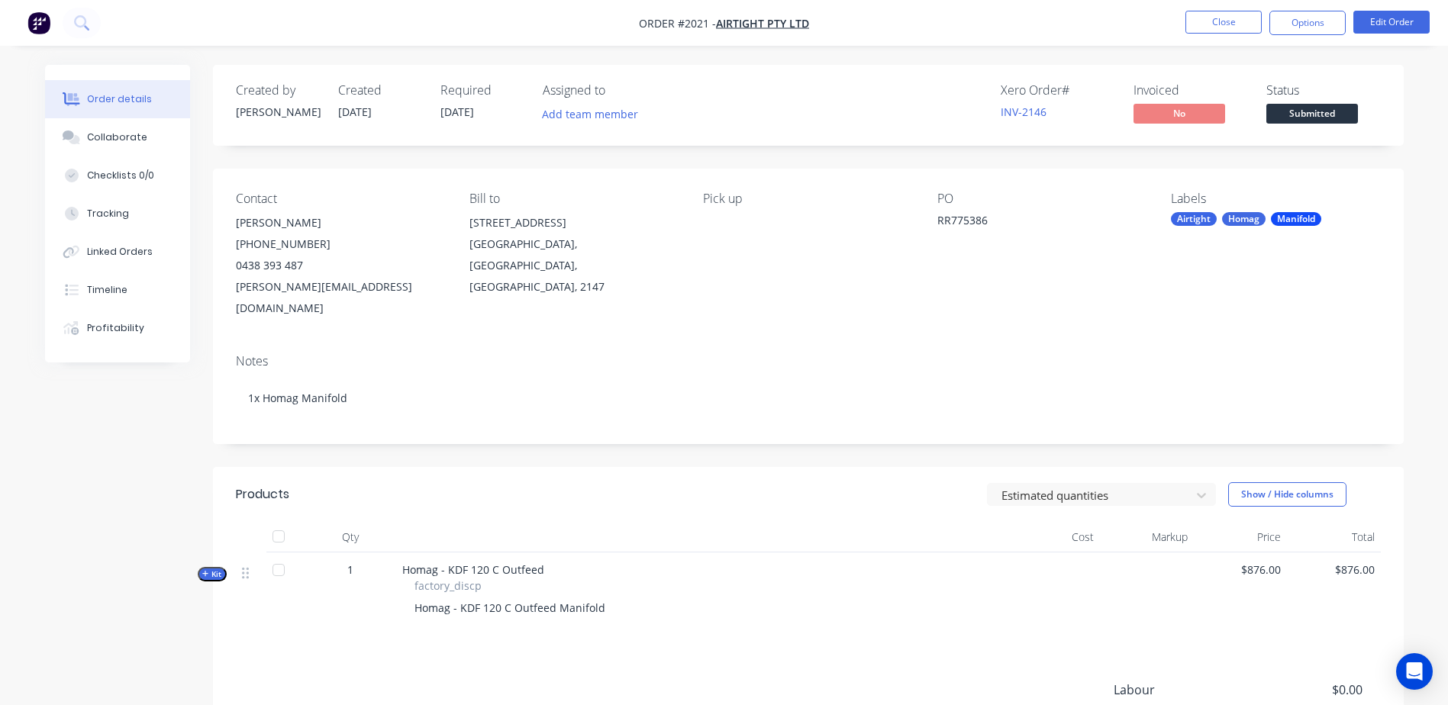
click at [1292, 118] on span "Submitted" at bounding box center [1312, 113] width 92 height 19
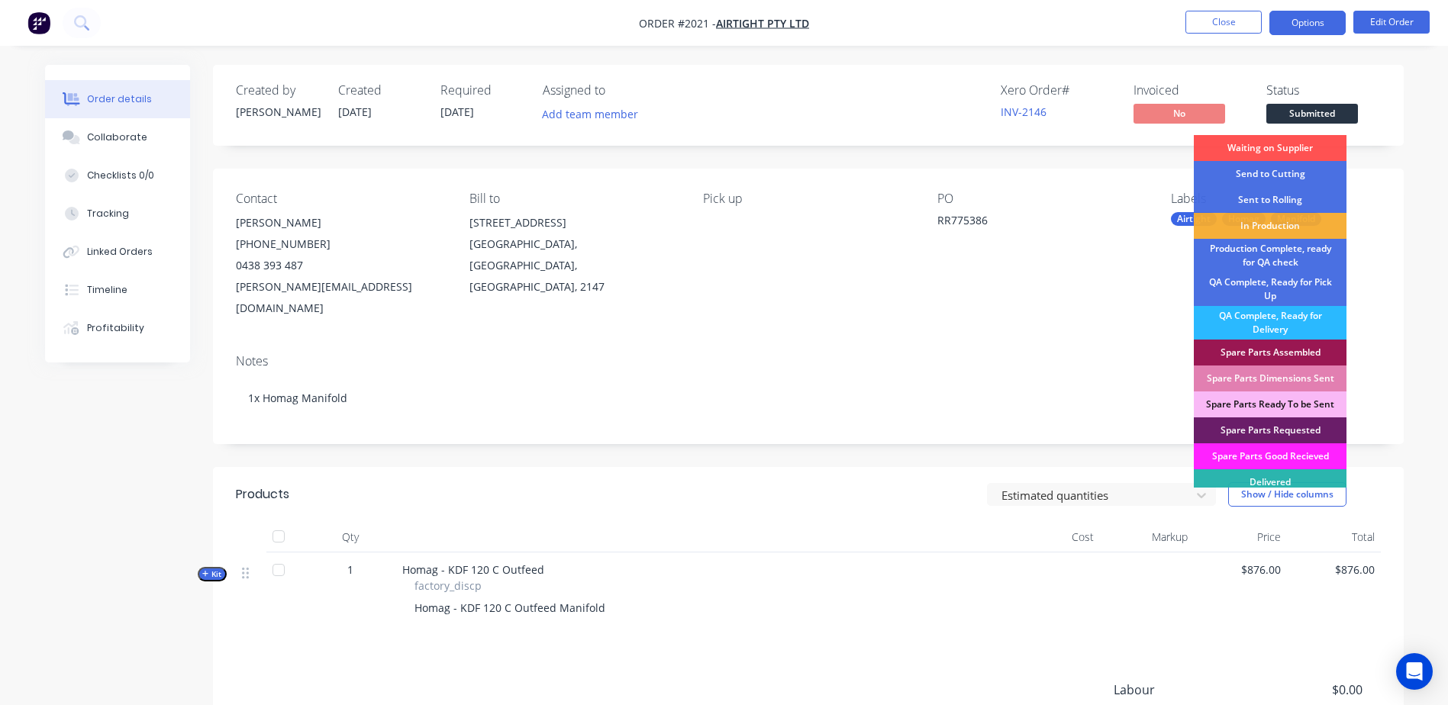
click at [1303, 30] on button "Options" at bounding box center [1308, 23] width 76 height 24
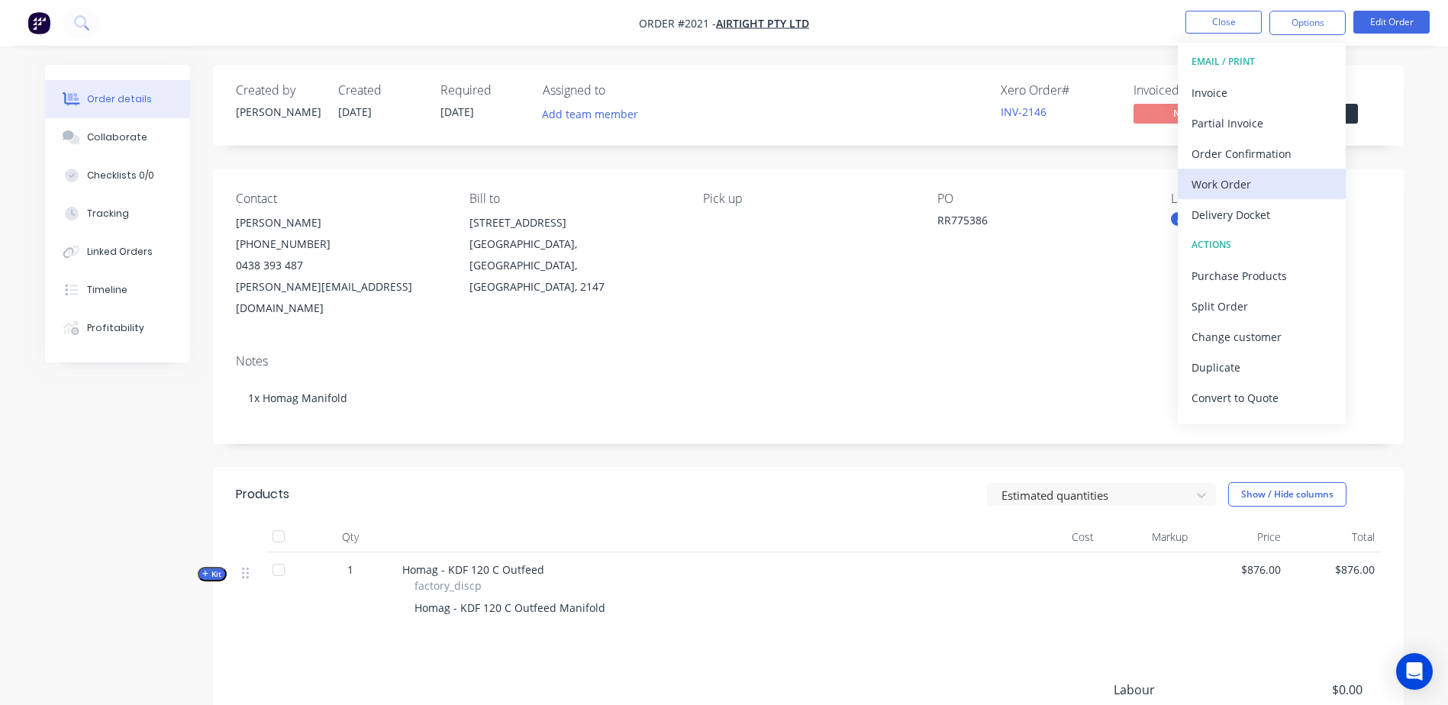
click at [1257, 188] on div "Work Order" at bounding box center [1262, 184] width 140 height 22
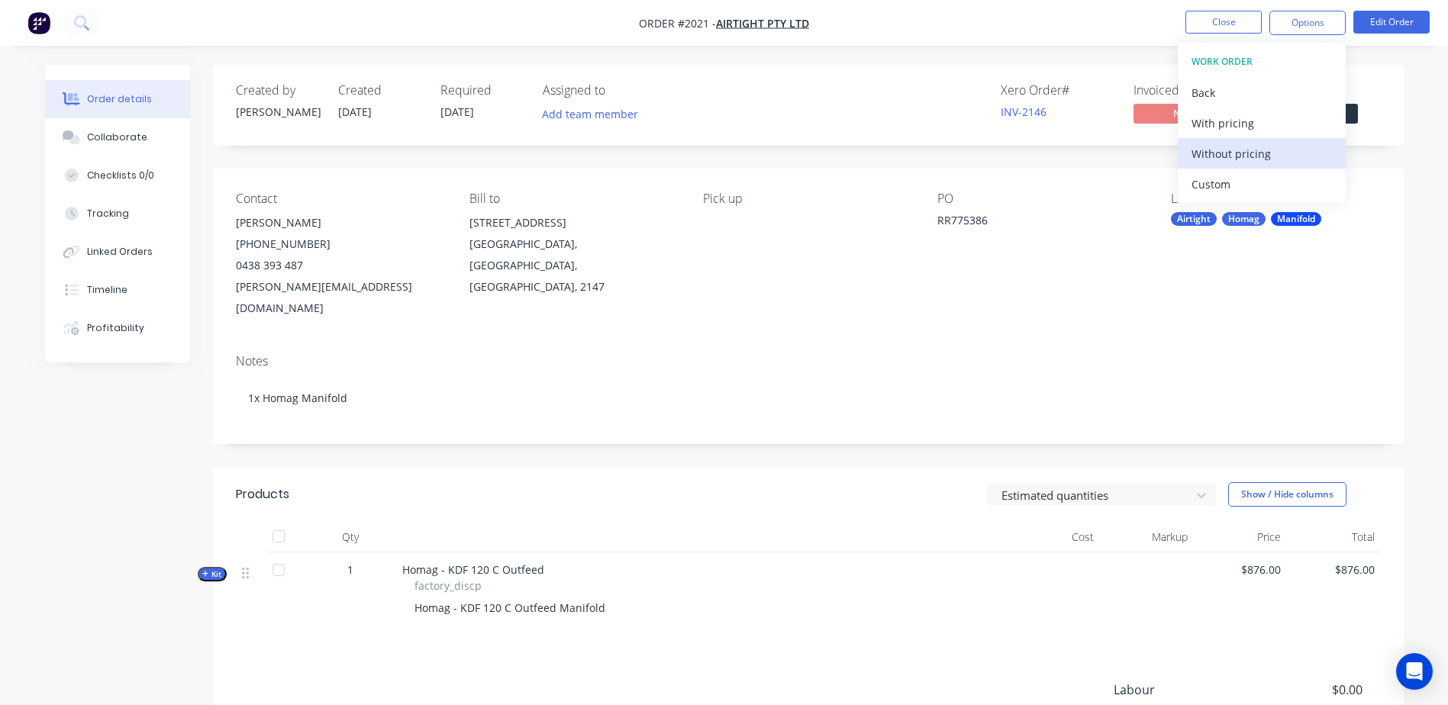
click at [1233, 150] on div "Without pricing" at bounding box center [1262, 154] width 140 height 22
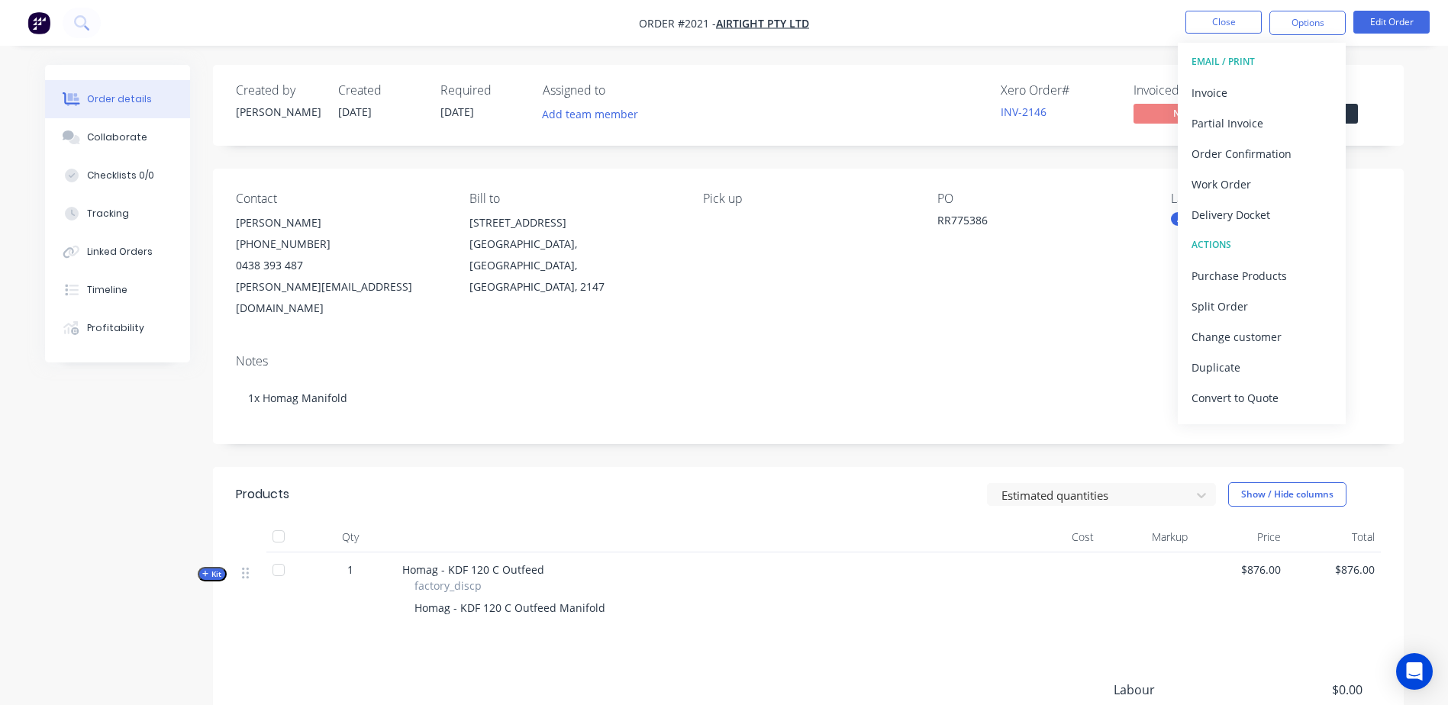
click at [1428, 76] on div "Order details Collaborate Checklists 0/0 Tracking Linked Orders Timeline Profit…" at bounding box center [724, 452] width 1448 height 904
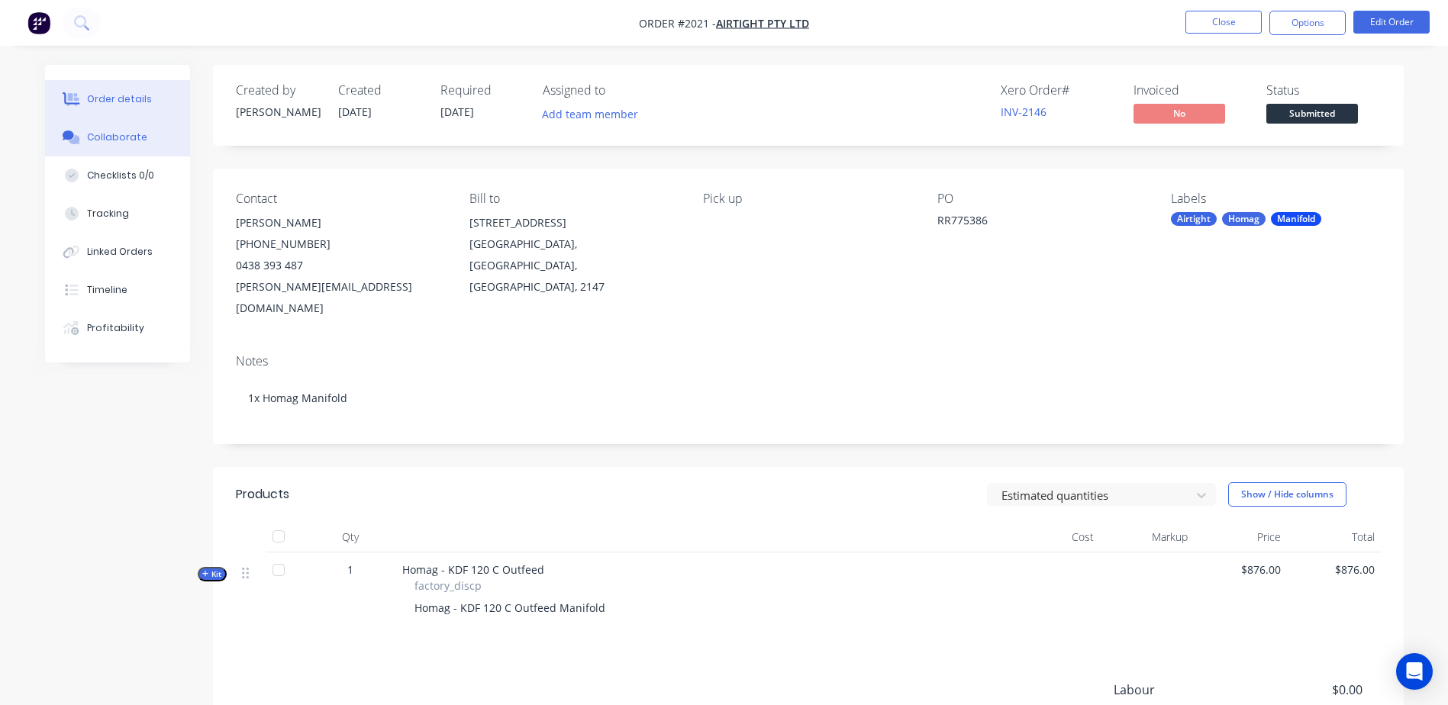
click at [103, 132] on div "Collaborate" at bounding box center [117, 138] width 60 height 14
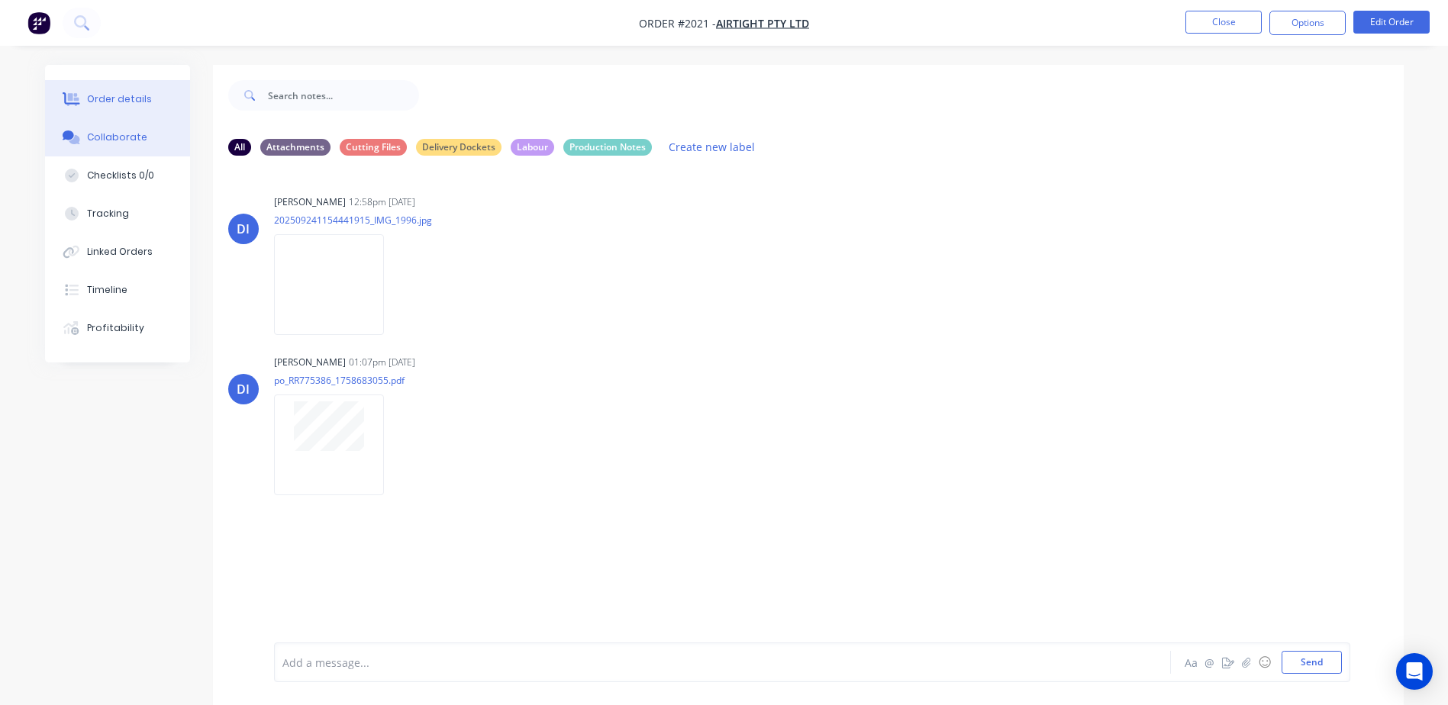
click at [104, 92] on div "Order details" at bounding box center [119, 99] width 65 height 14
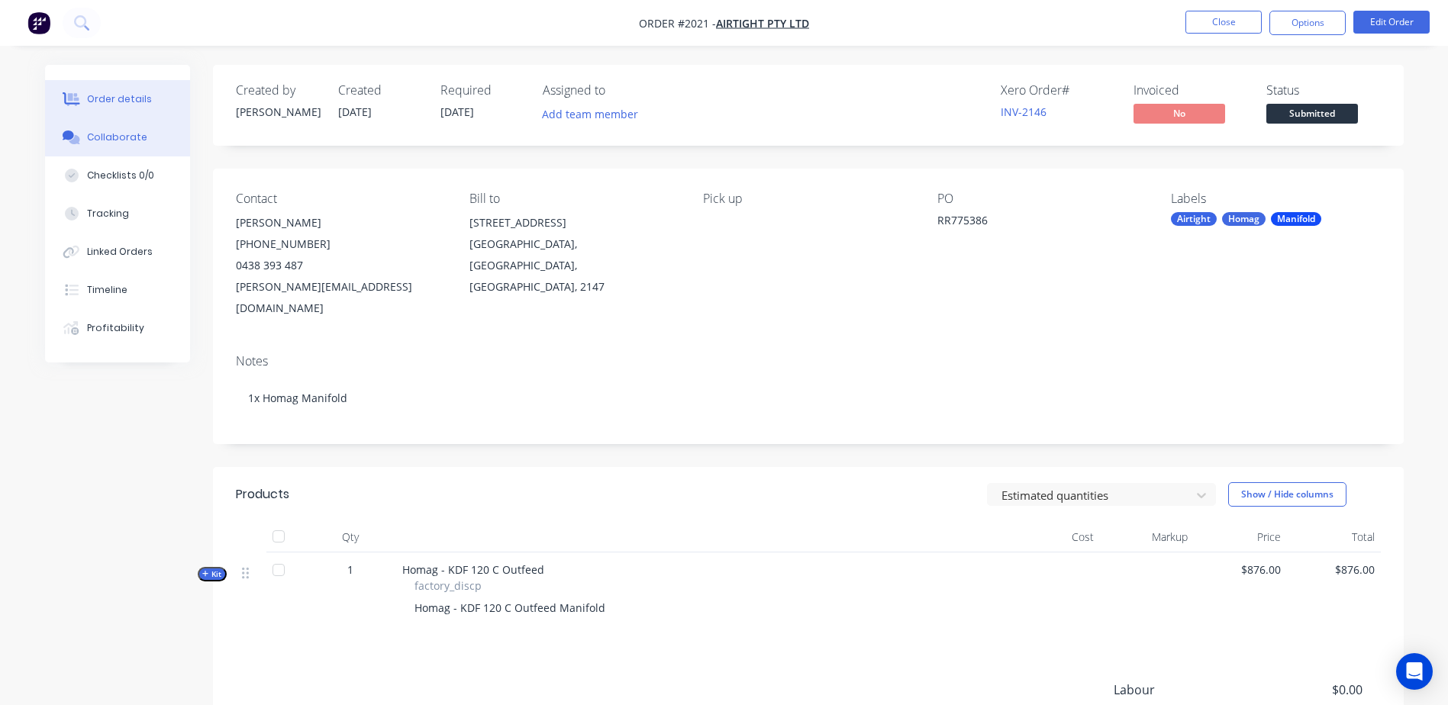
click at [130, 140] on div "Collaborate" at bounding box center [117, 138] width 60 height 14
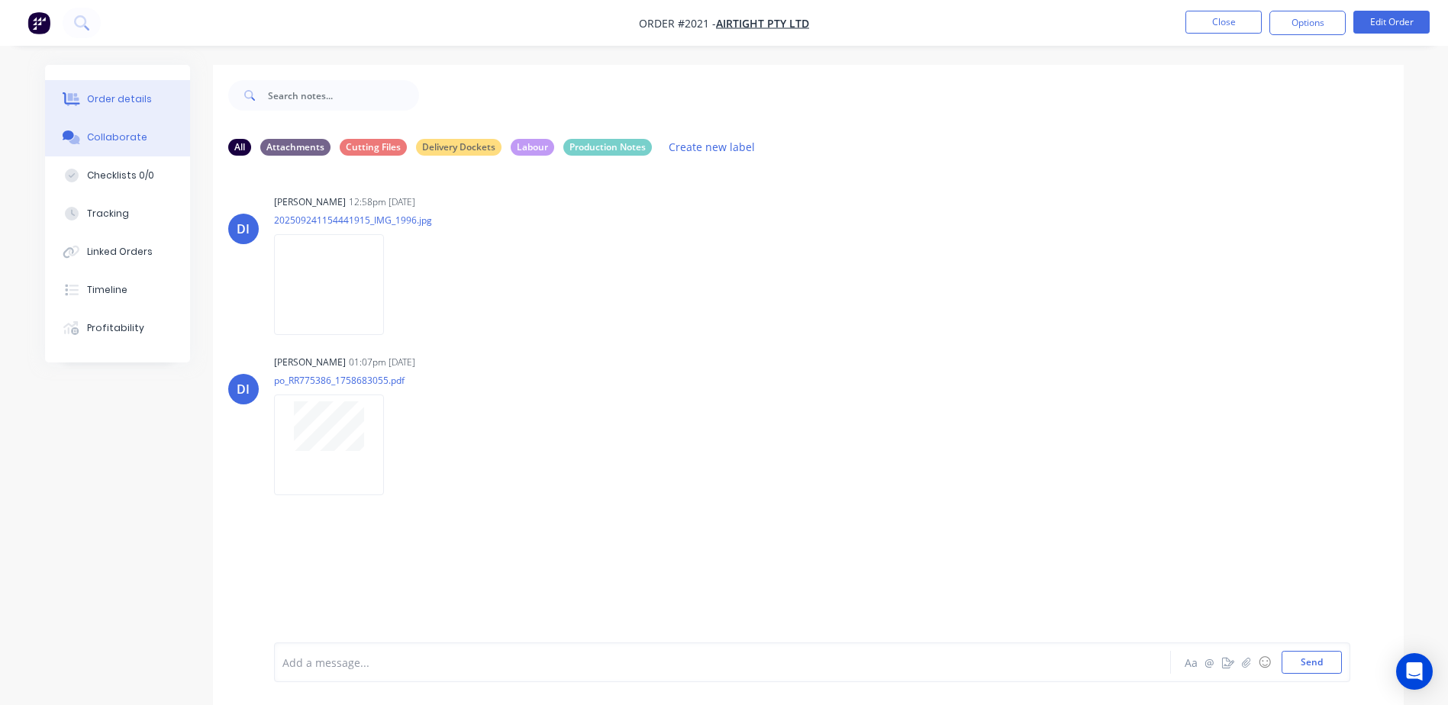
click at [119, 98] on div "Order details" at bounding box center [119, 99] width 65 height 14
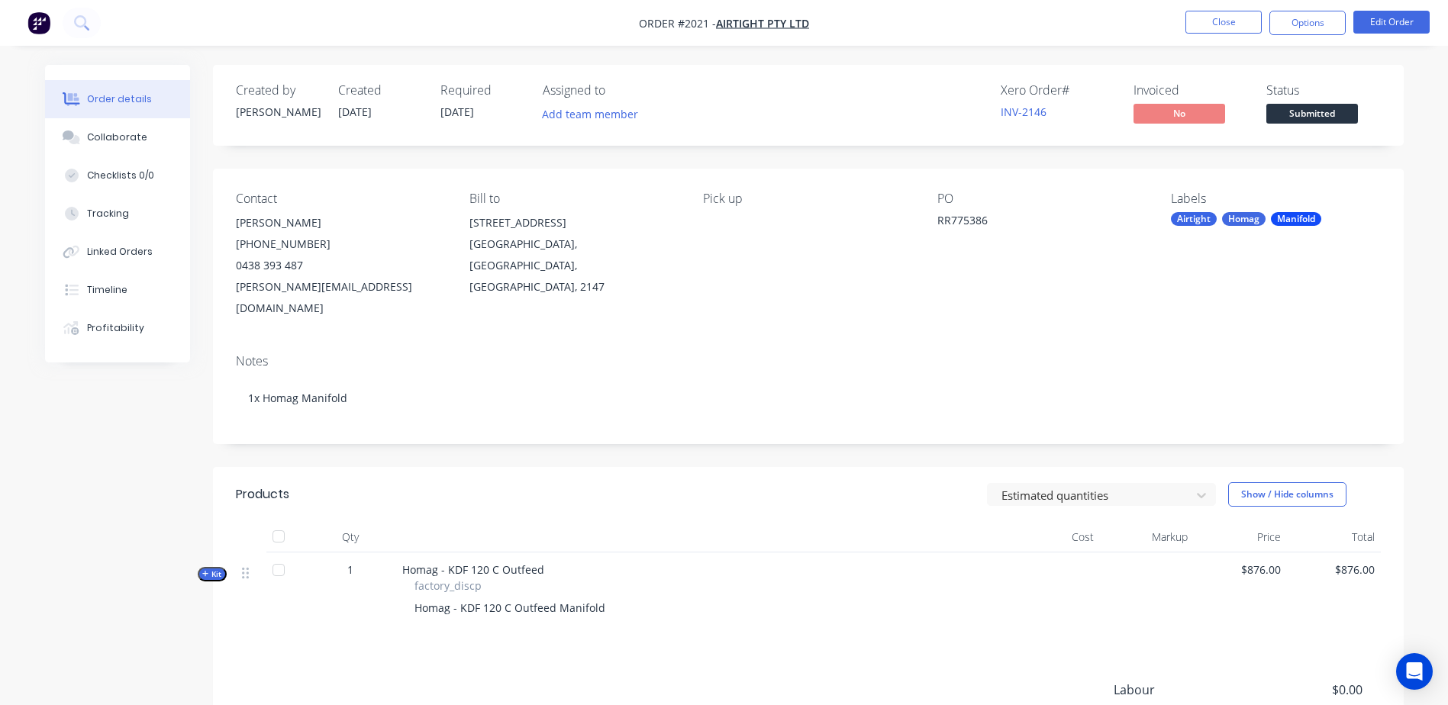
scroll to position [177, 0]
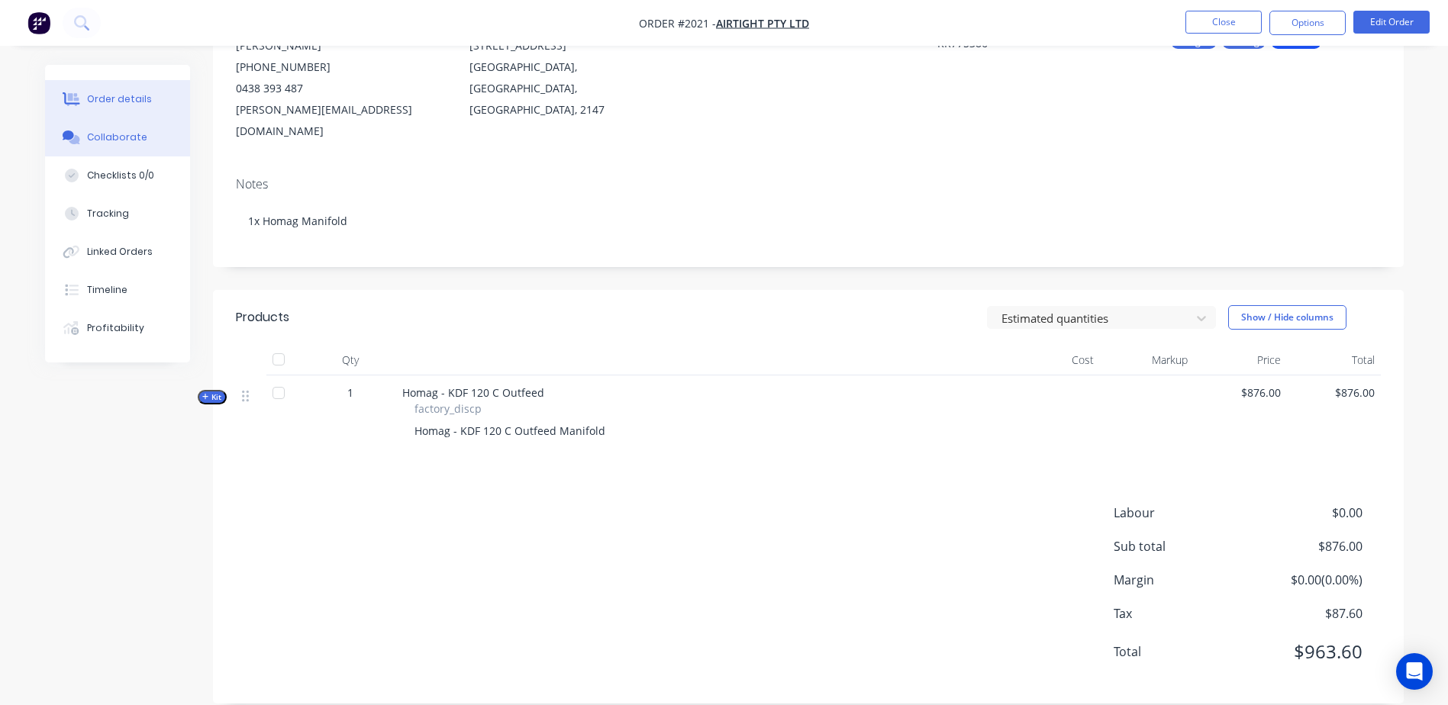
click at [150, 145] on button "Collaborate" at bounding box center [117, 137] width 145 height 38
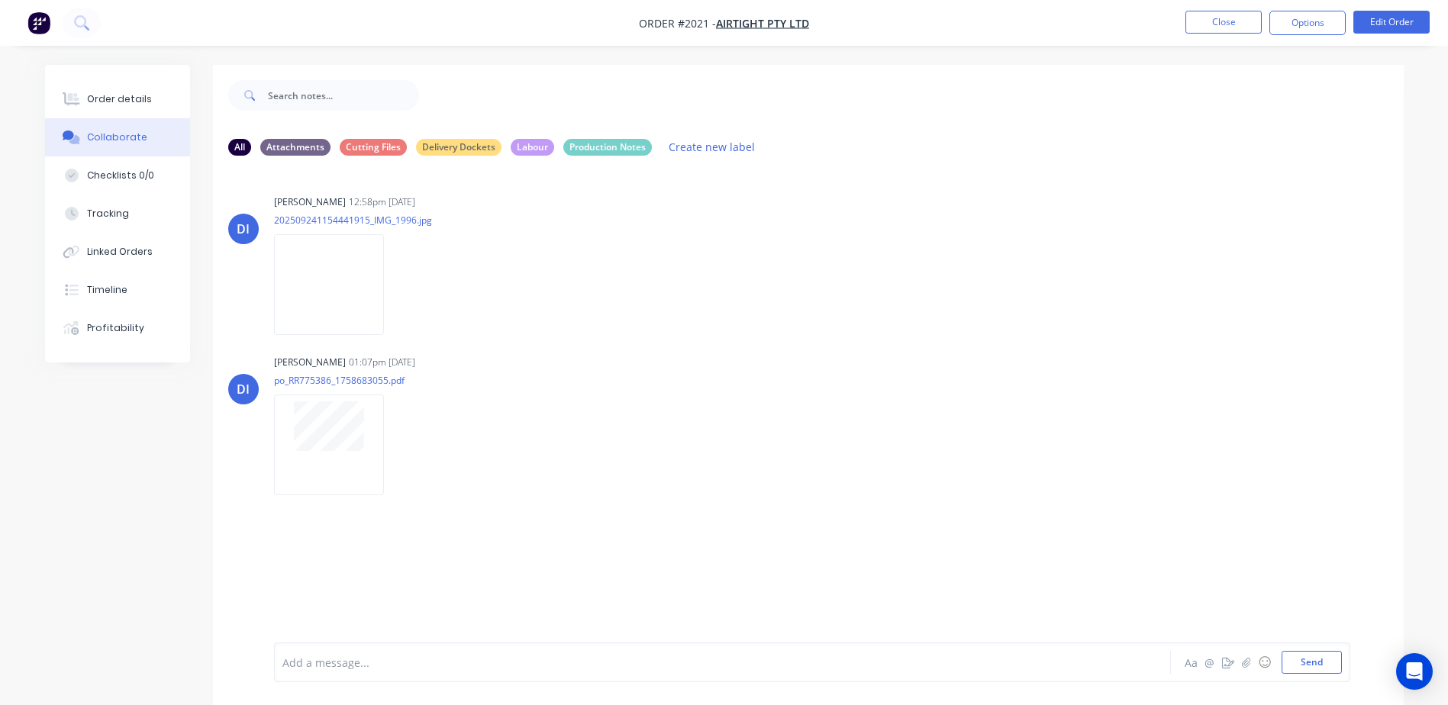
scroll to position [23, 0]
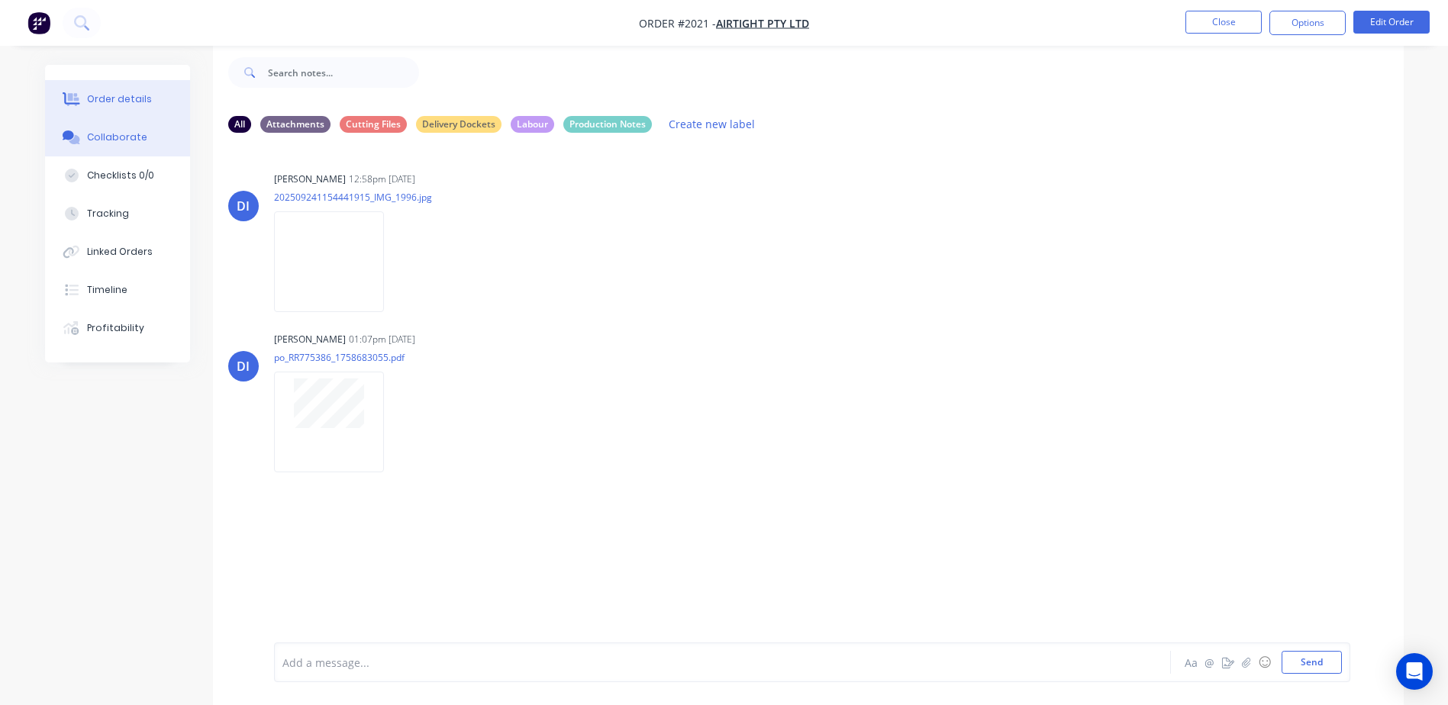
click at [124, 109] on button "Order details" at bounding box center [117, 99] width 145 height 38
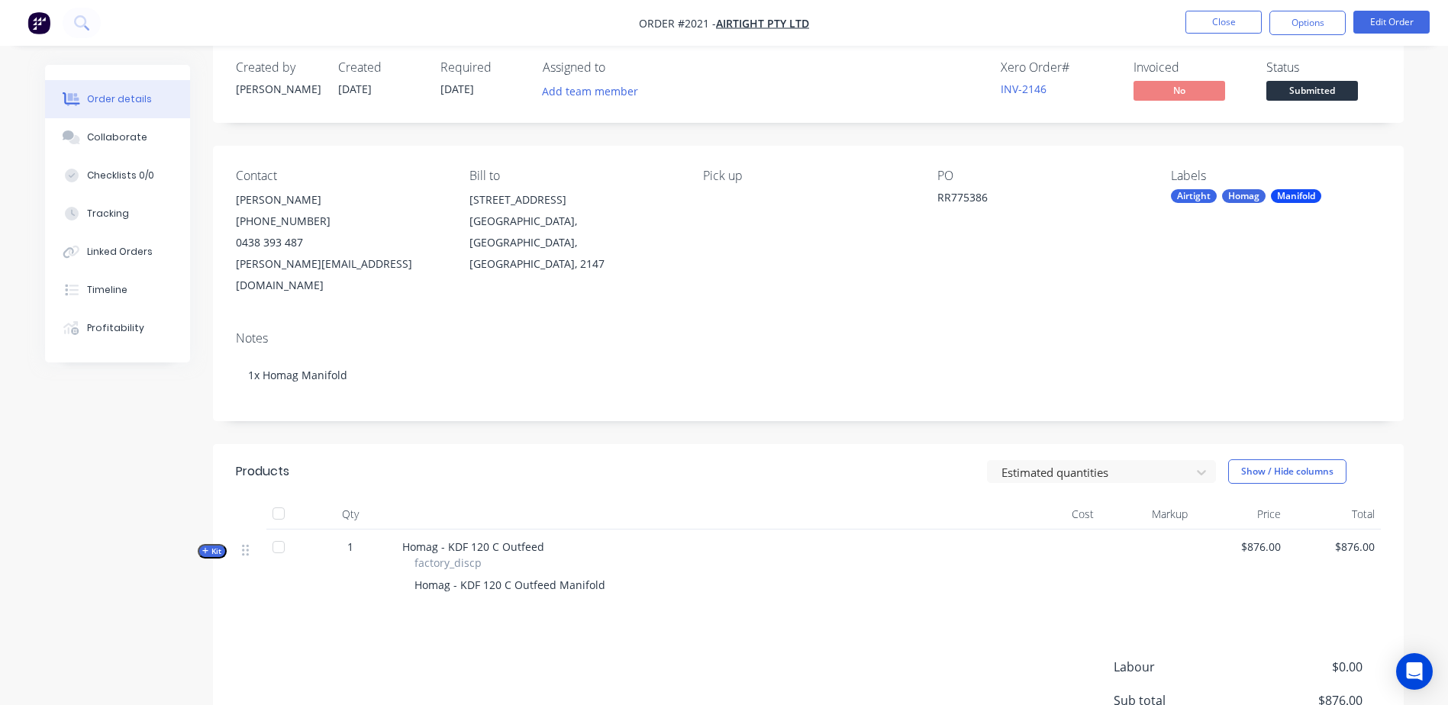
click at [218, 546] on span "Kit" at bounding box center [212, 551] width 20 height 11
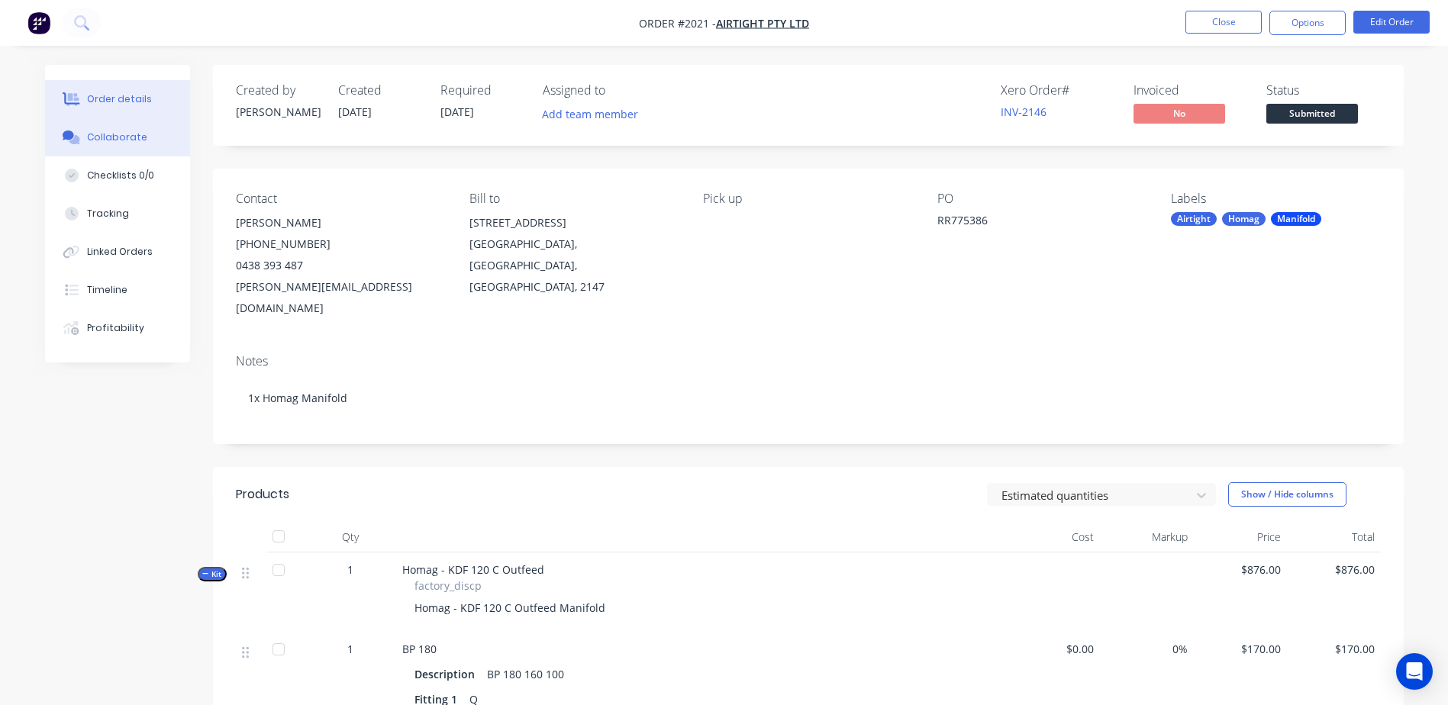
click at [118, 136] on div "Collaborate" at bounding box center [117, 138] width 60 height 14
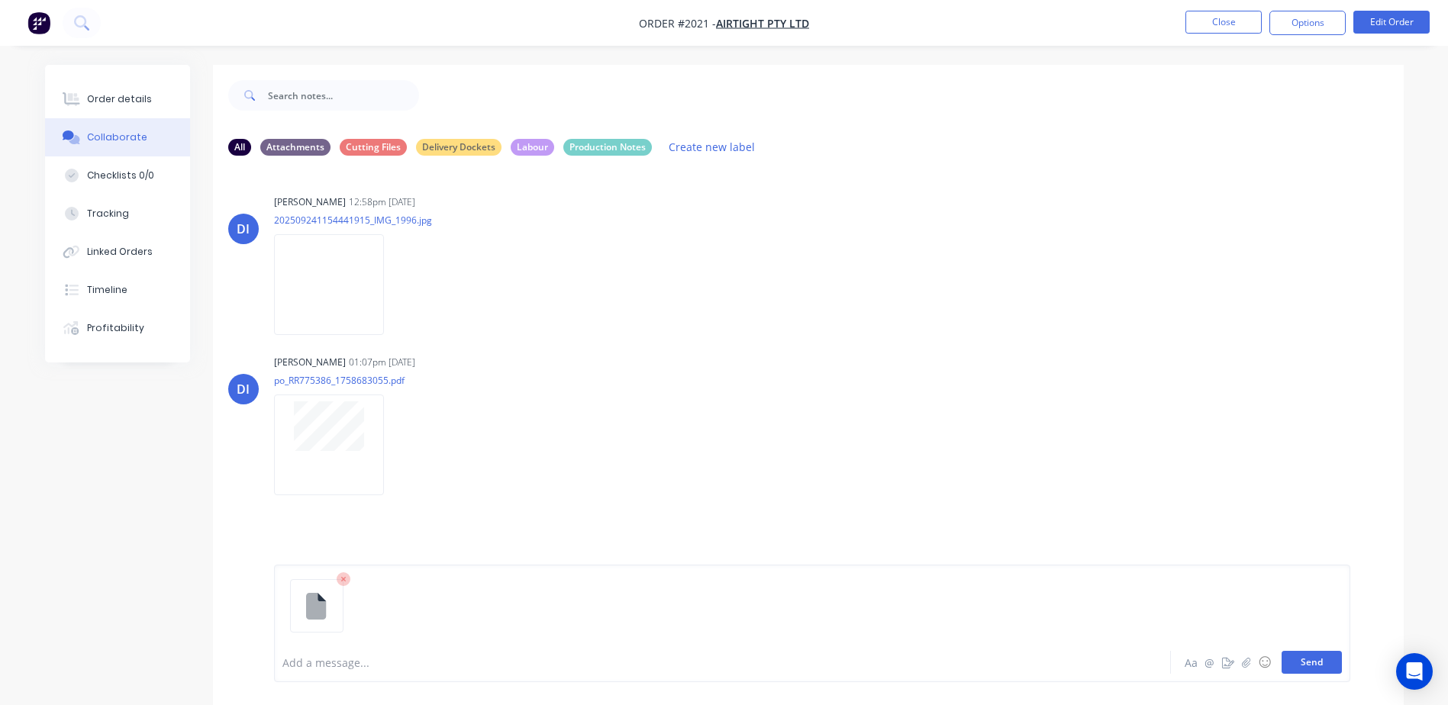
click at [1315, 659] on button "Send" at bounding box center [1312, 662] width 60 height 23
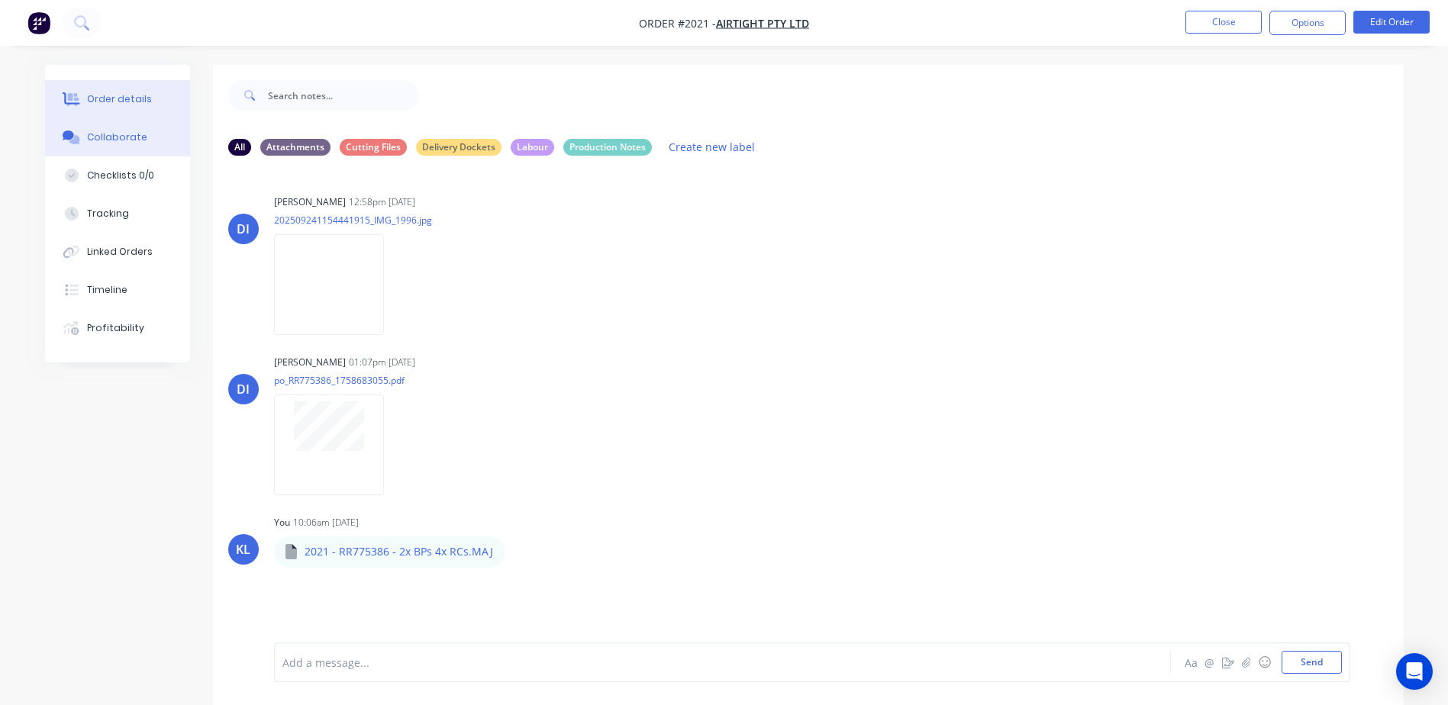
click at [138, 110] on button "Order details" at bounding box center [117, 99] width 145 height 38
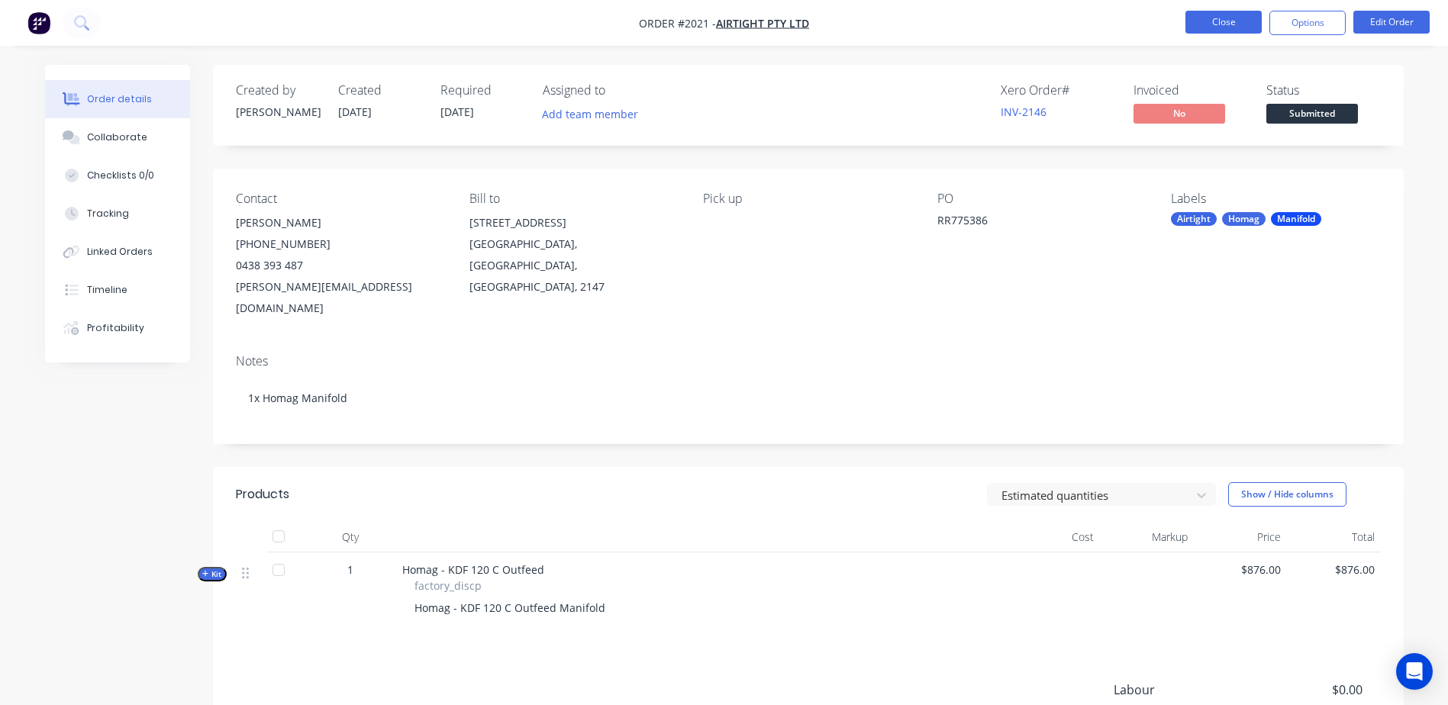
click at [1226, 21] on button "Close" at bounding box center [1224, 22] width 76 height 23
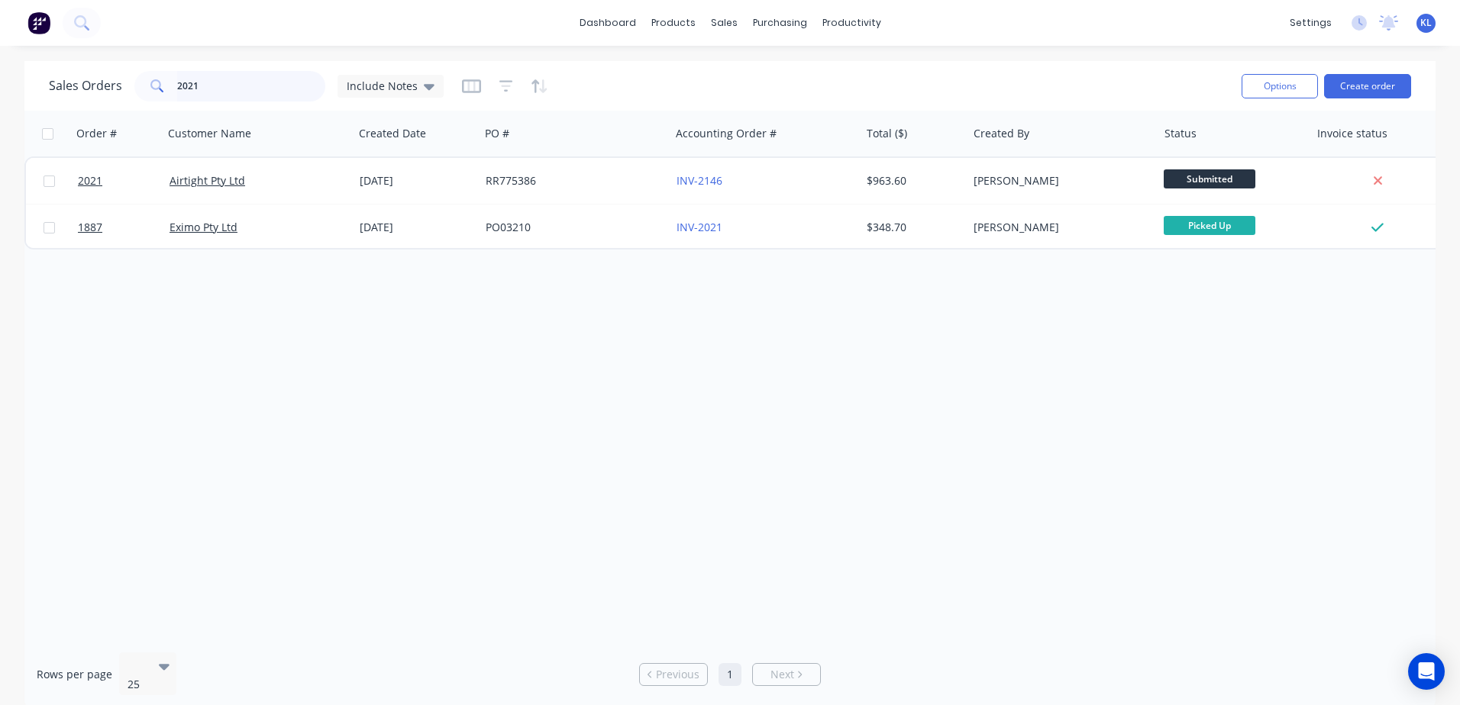
drag, startPoint x: 233, startPoint y: 82, endPoint x: 0, endPoint y: 106, distance: 234.0
click at [59, 89] on div "Sales Orders 2021 Include Notes" at bounding box center [246, 86] width 395 height 31
type input "2019"
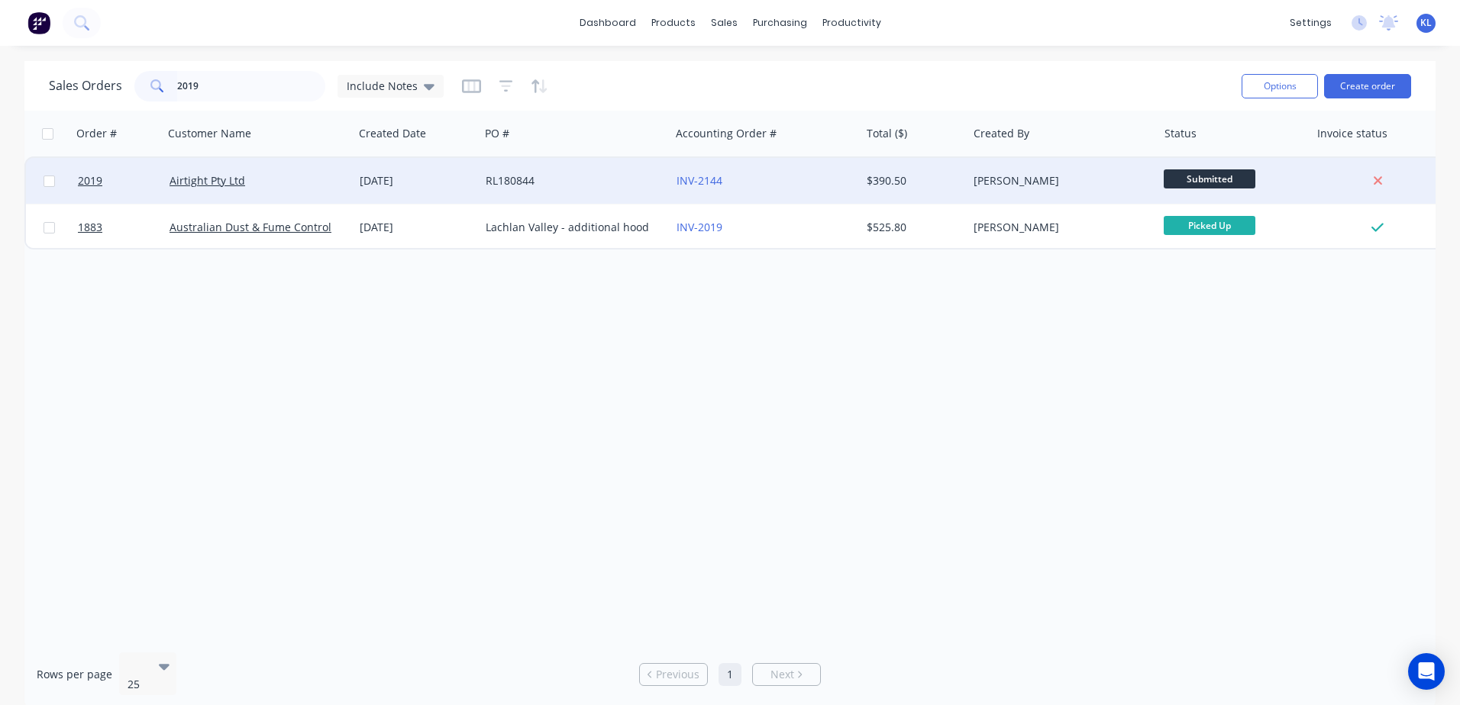
click at [258, 182] on div "Airtight Pty Ltd" at bounding box center [253, 180] width 169 height 15
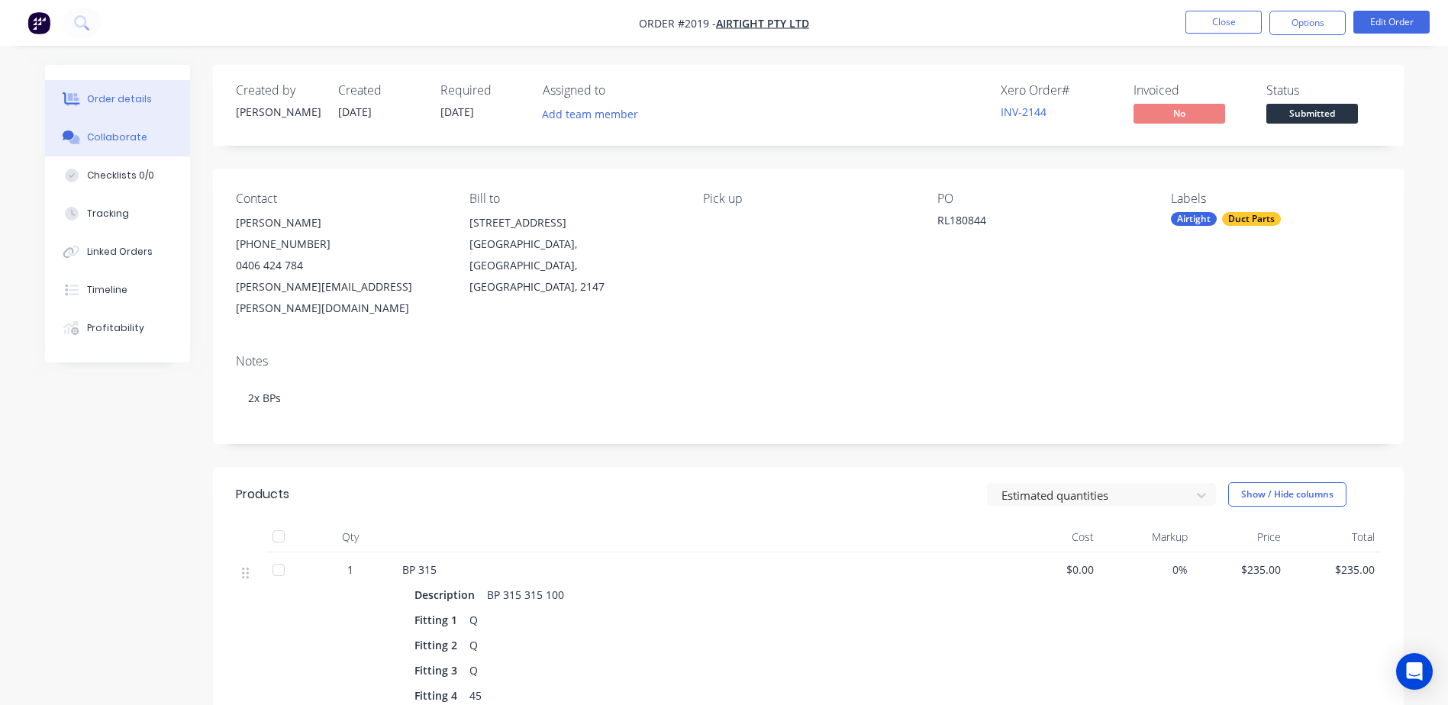
click at [115, 151] on button "Collaborate" at bounding box center [117, 137] width 145 height 38
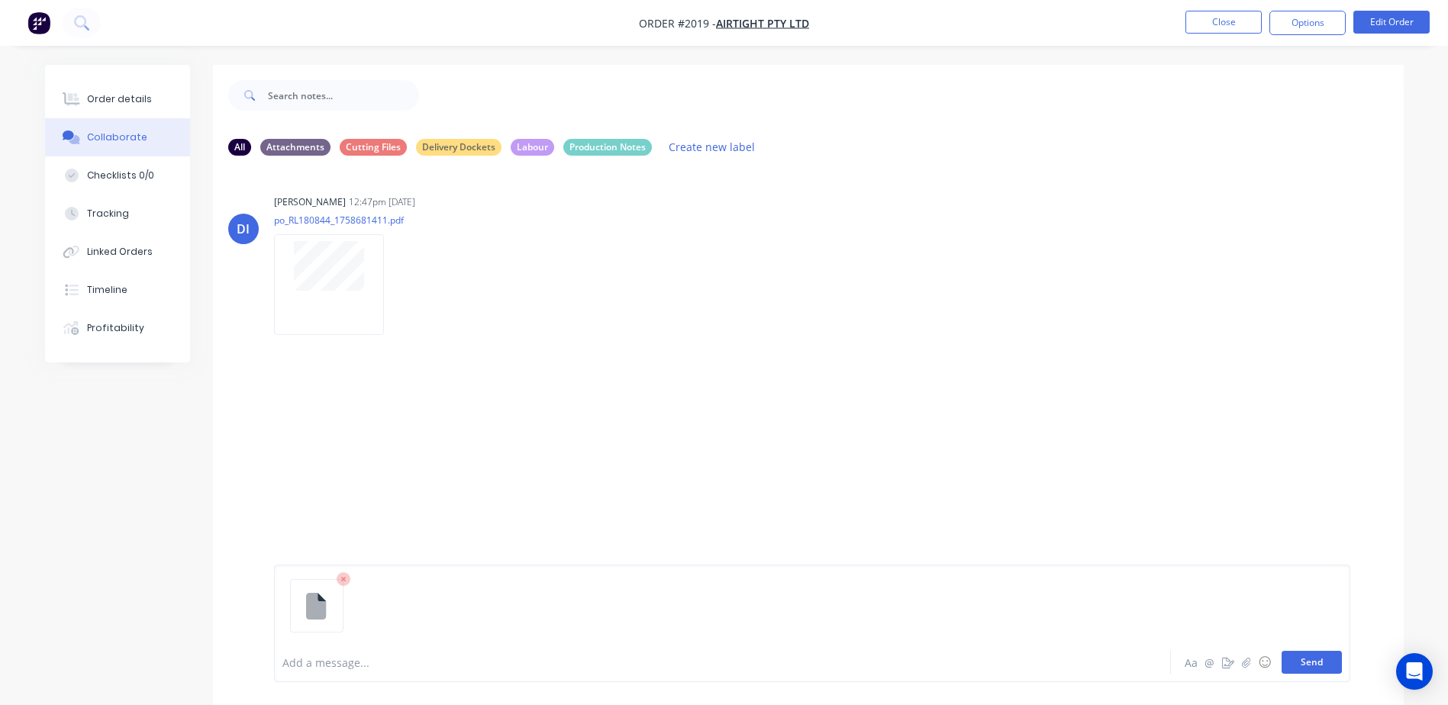
click at [1317, 669] on button "Send" at bounding box center [1312, 662] width 60 height 23
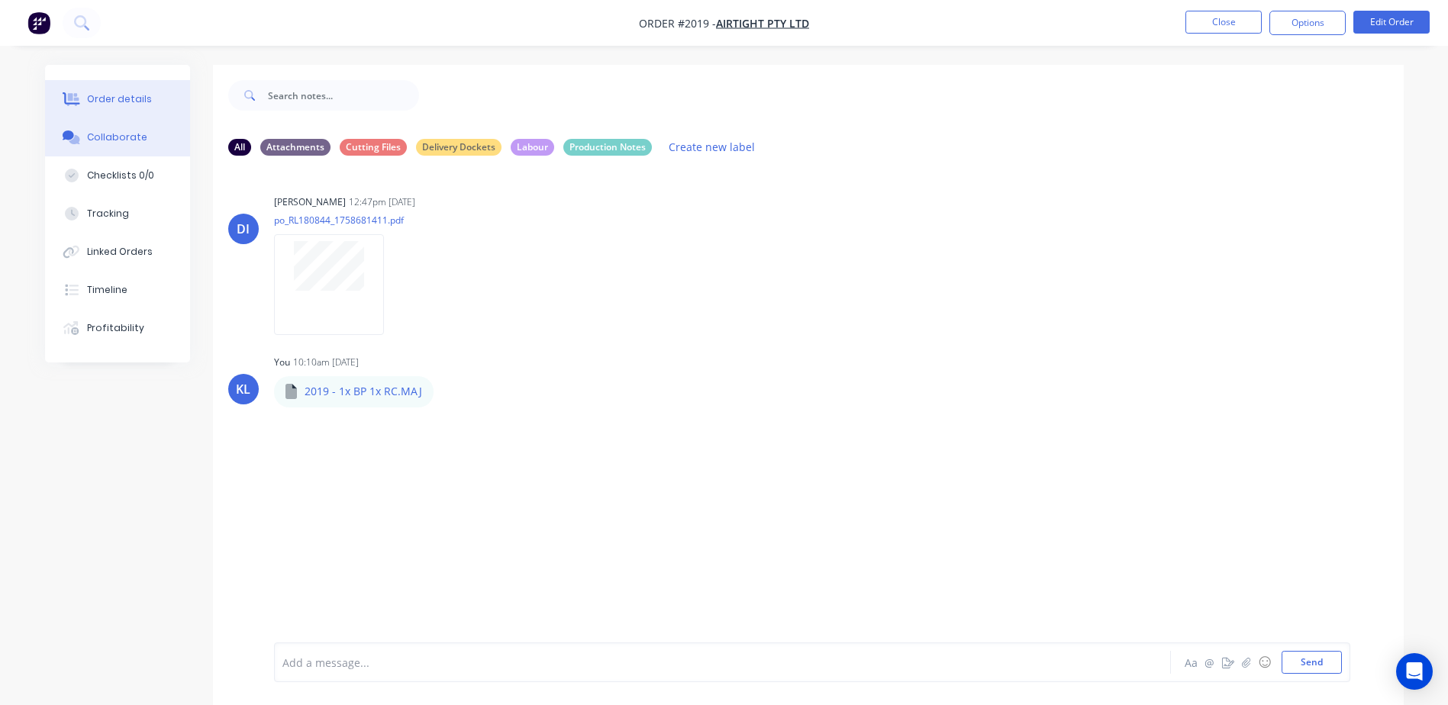
click at [104, 92] on div "Order details" at bounding box center [119, 99] width 65 height 14
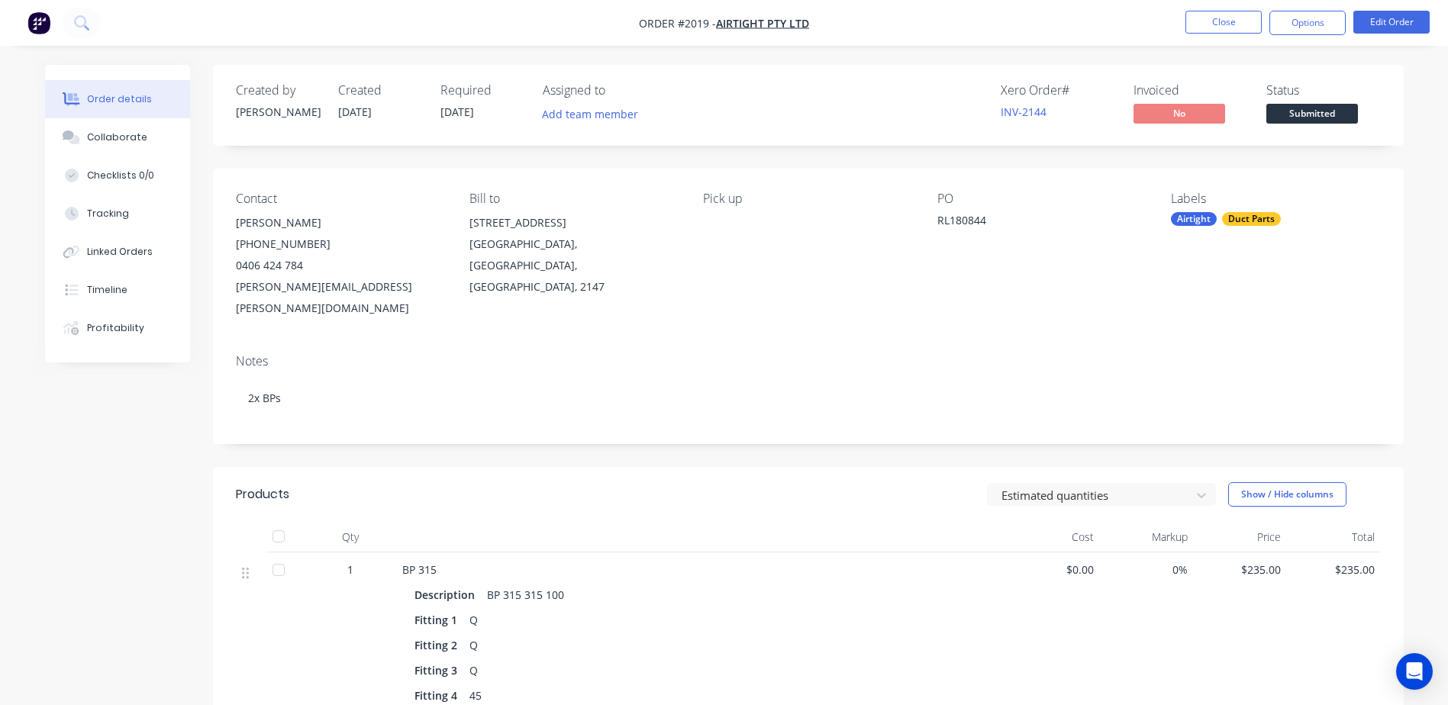
click at [1302, 114] on span "Submitted" at bounding box center [1312, 113] width 92 height 19
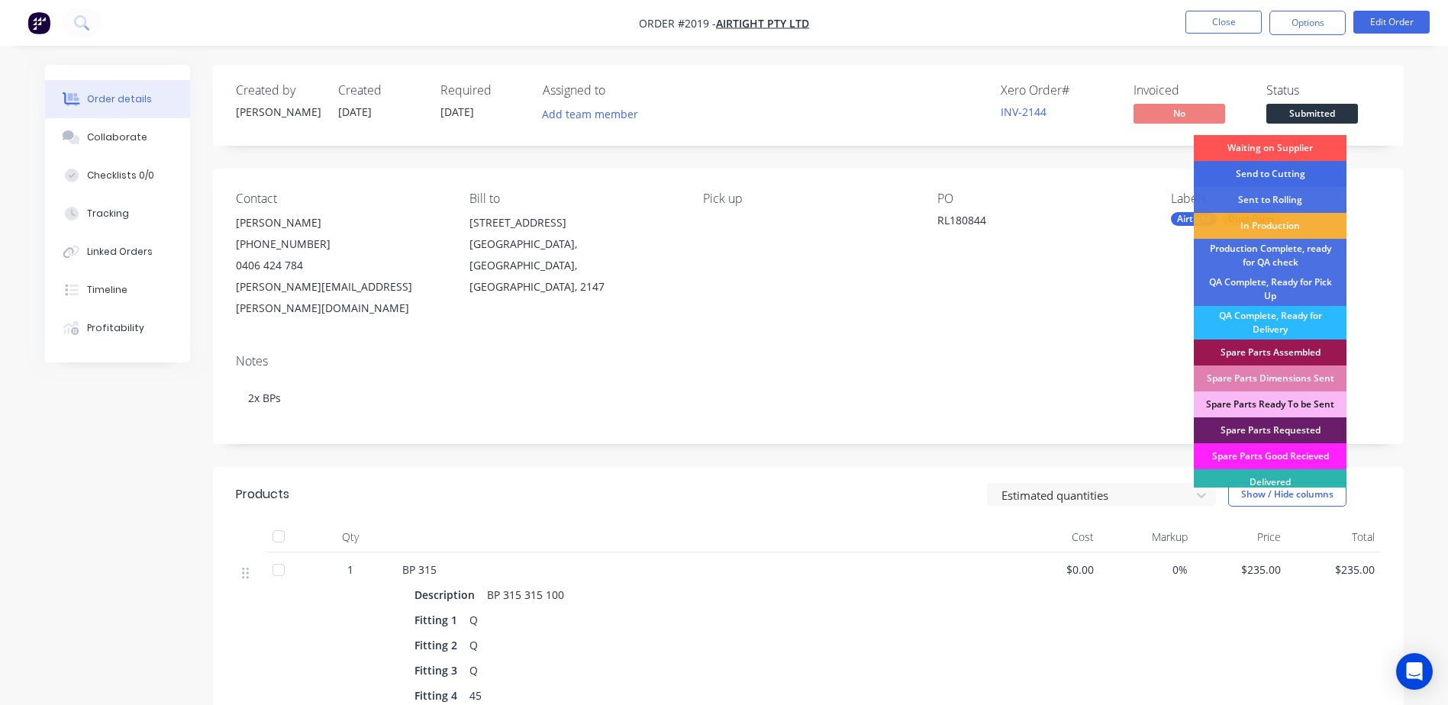
click at [1284, 182] on div "Send to Cutting" at bounding box center [1270, 174] width 153 height 26
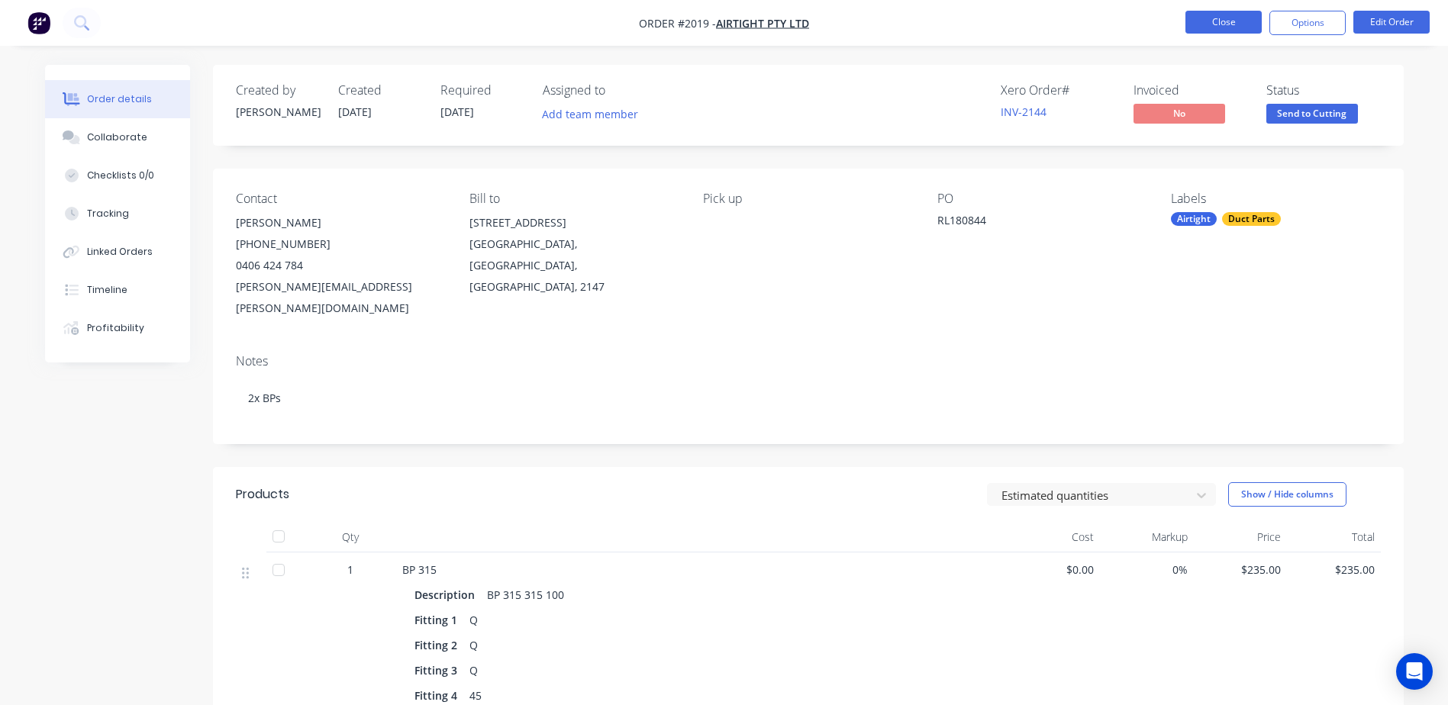
click at [1231, 18] on button "Close" at bounding box center [1224, 22] width 76 height 23
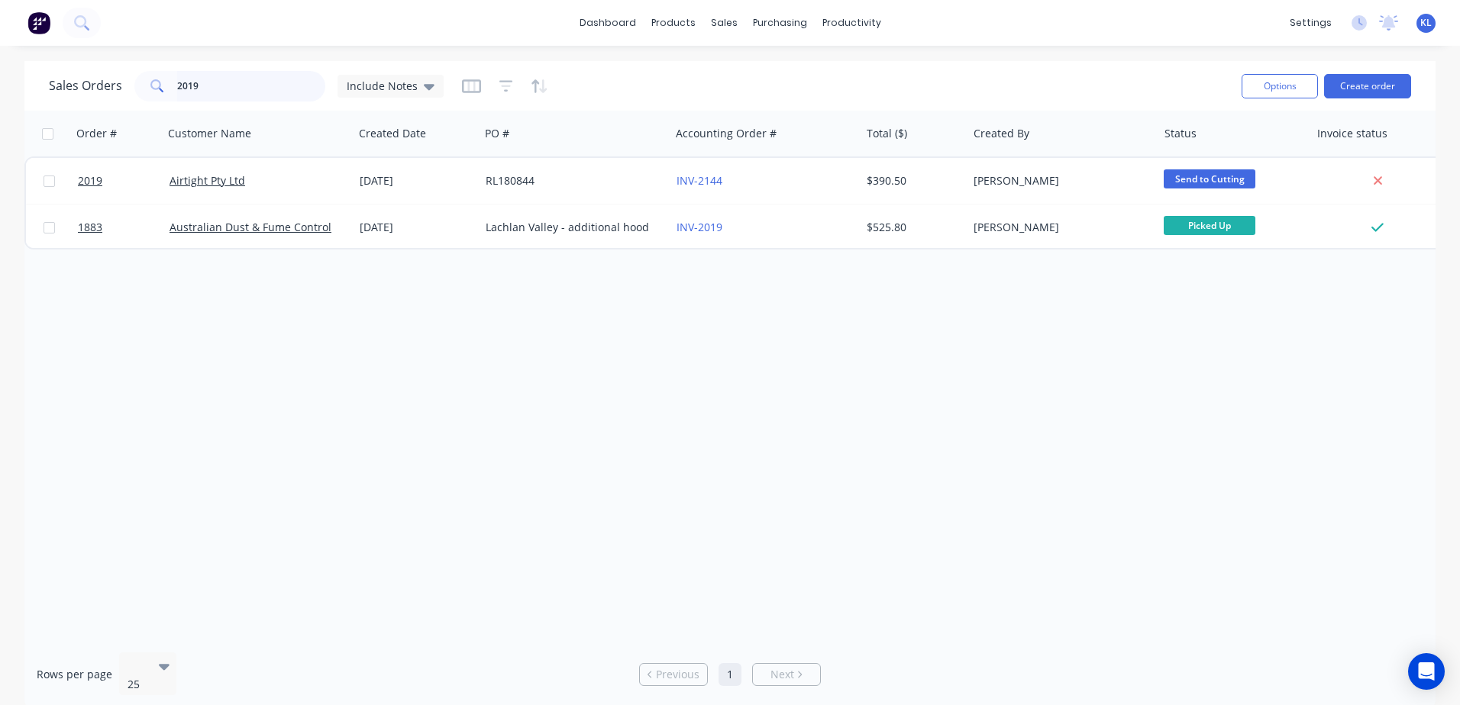
drag, startPoint x: 244, startPoint y: 89, endPoint x: -51, endPoint y: 115, distance: 295.7
click at [0, 115] on html "dashboard products sales purchasing productivity dashboard products Product Cat…" at bounding box center [730, 352] width 1460 height 705
type input "2021"
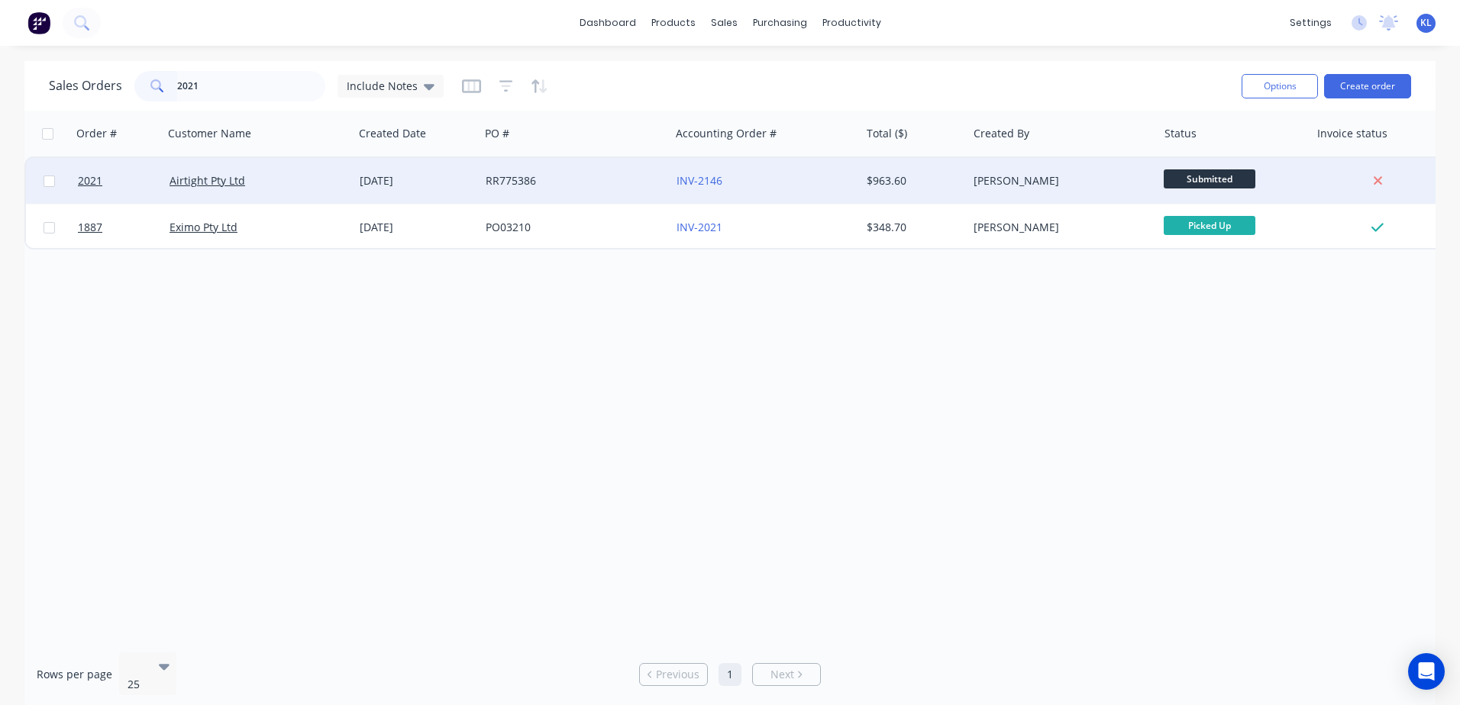
click at [318, 190] on div "Airtight Pty Ltd" at bounding box center [258, 181] width 190 height 46
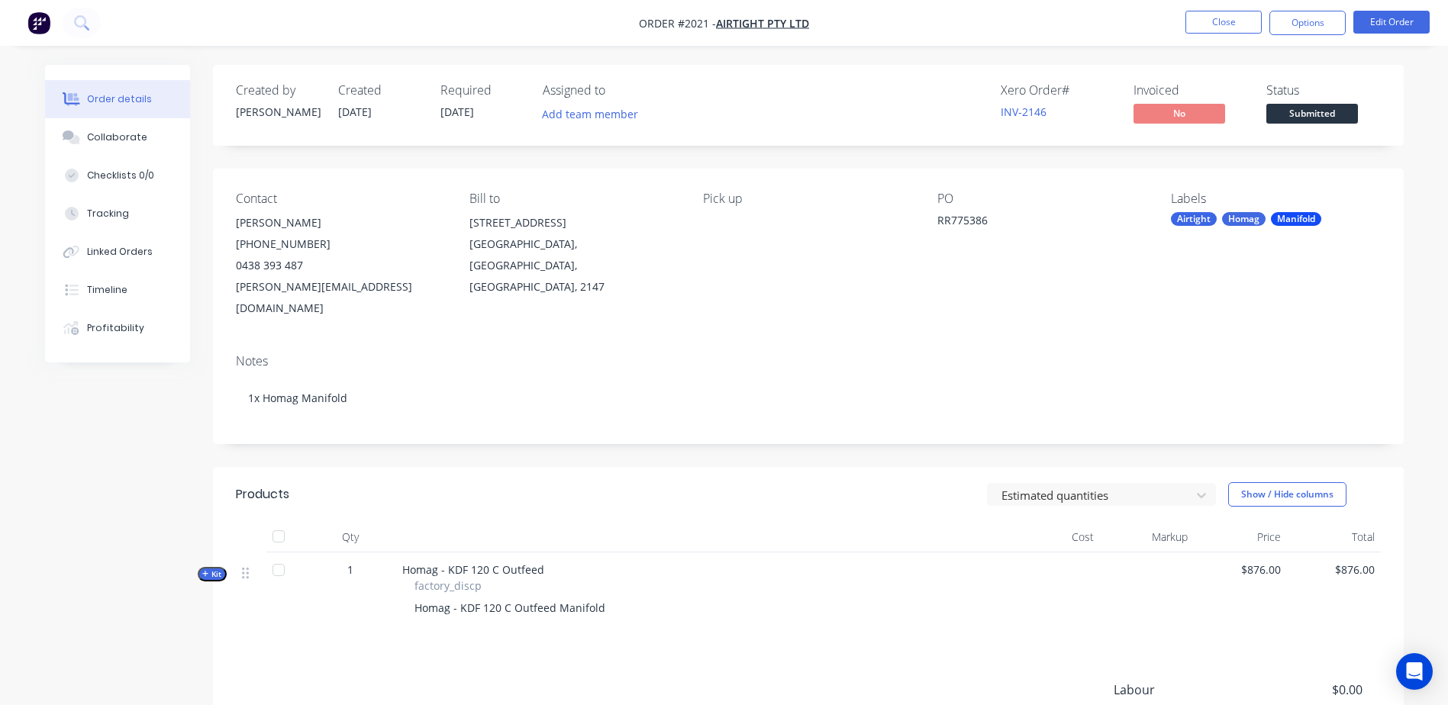
click at [1310, 133] on div "Created by [PERSON_NAME] Created [DATE] Required [DATE] Assigned to Add team me…" at bounding box center [808, 105] width 1191 height 81
click at [1308, 113] on span "Submitted" at bounding box center [1312, 113] width 92 height 19
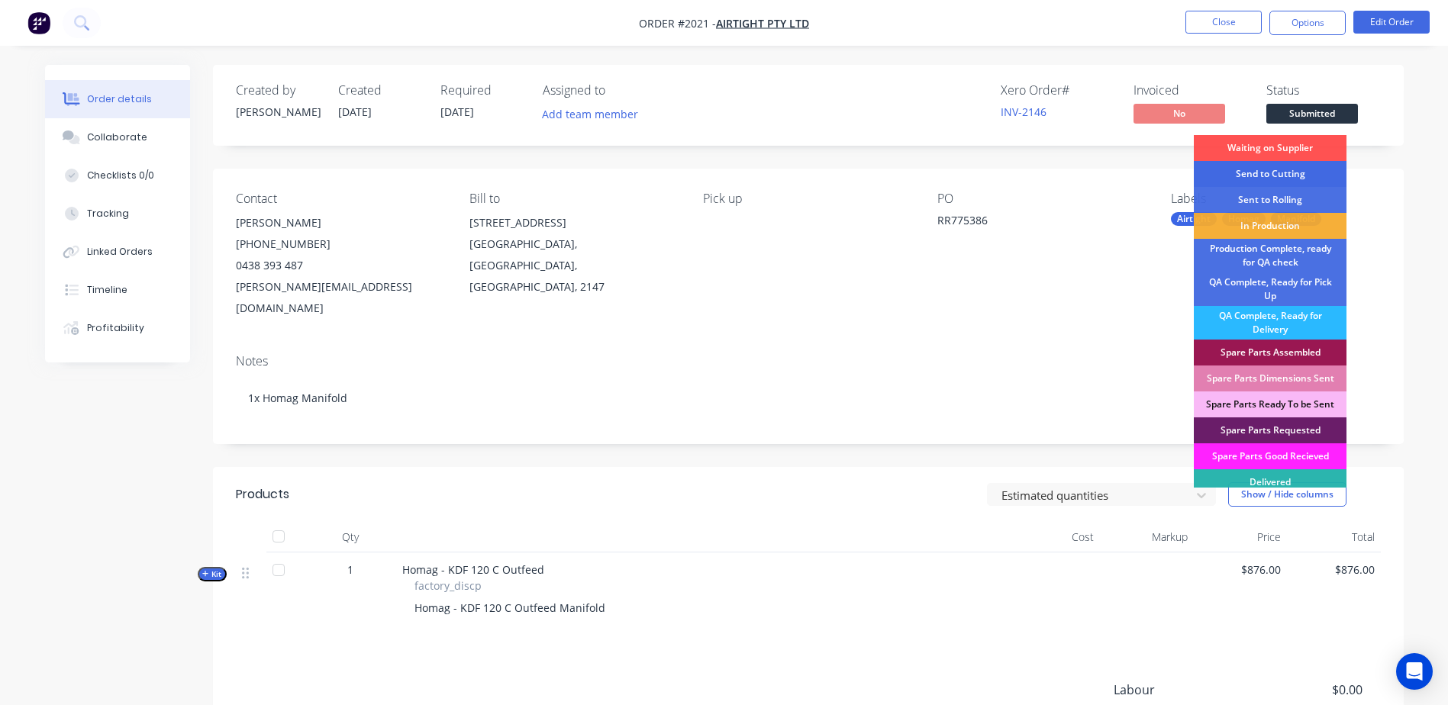
click at [1295, 169] on div "Send to Cutting" at bounding box center [1270, 174] width 153 height 26
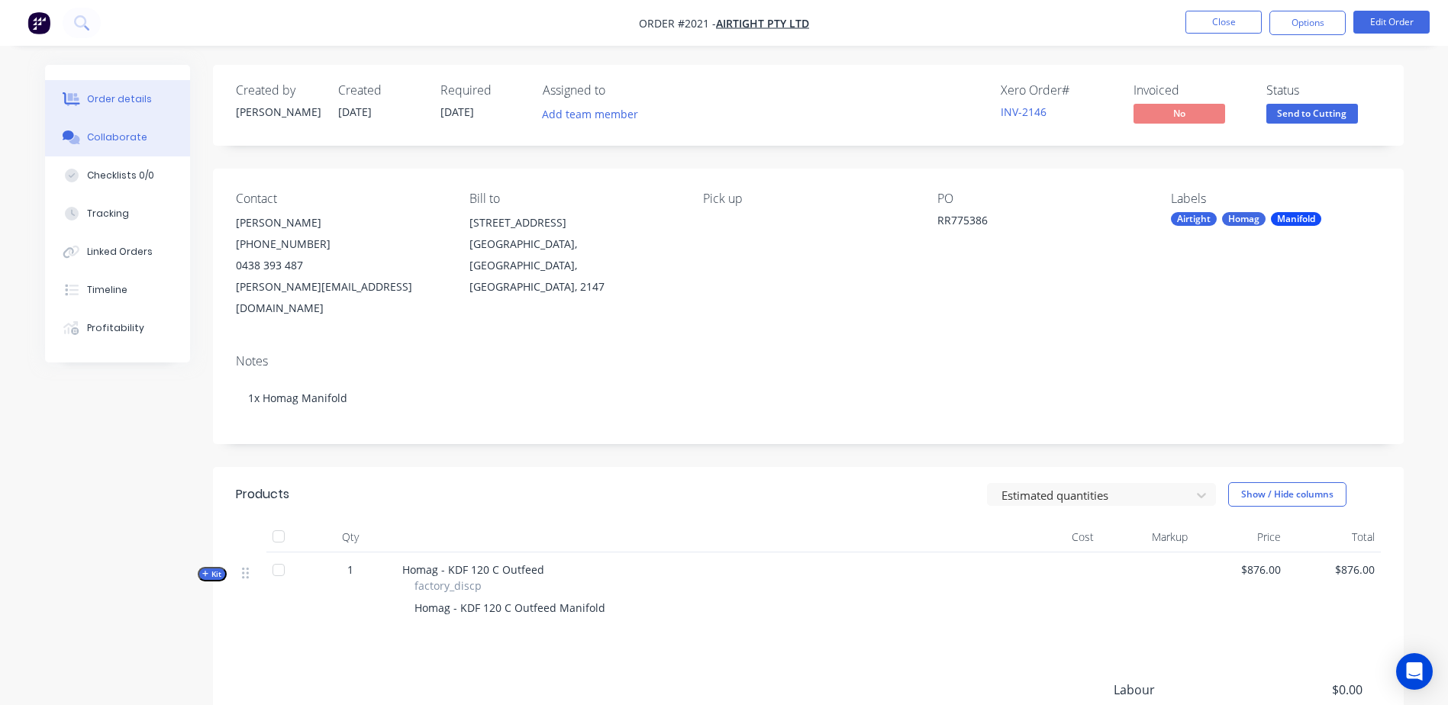
click at [121, 147] on button "Collaborate" at bounding box center [117, 137] width 145 height 38
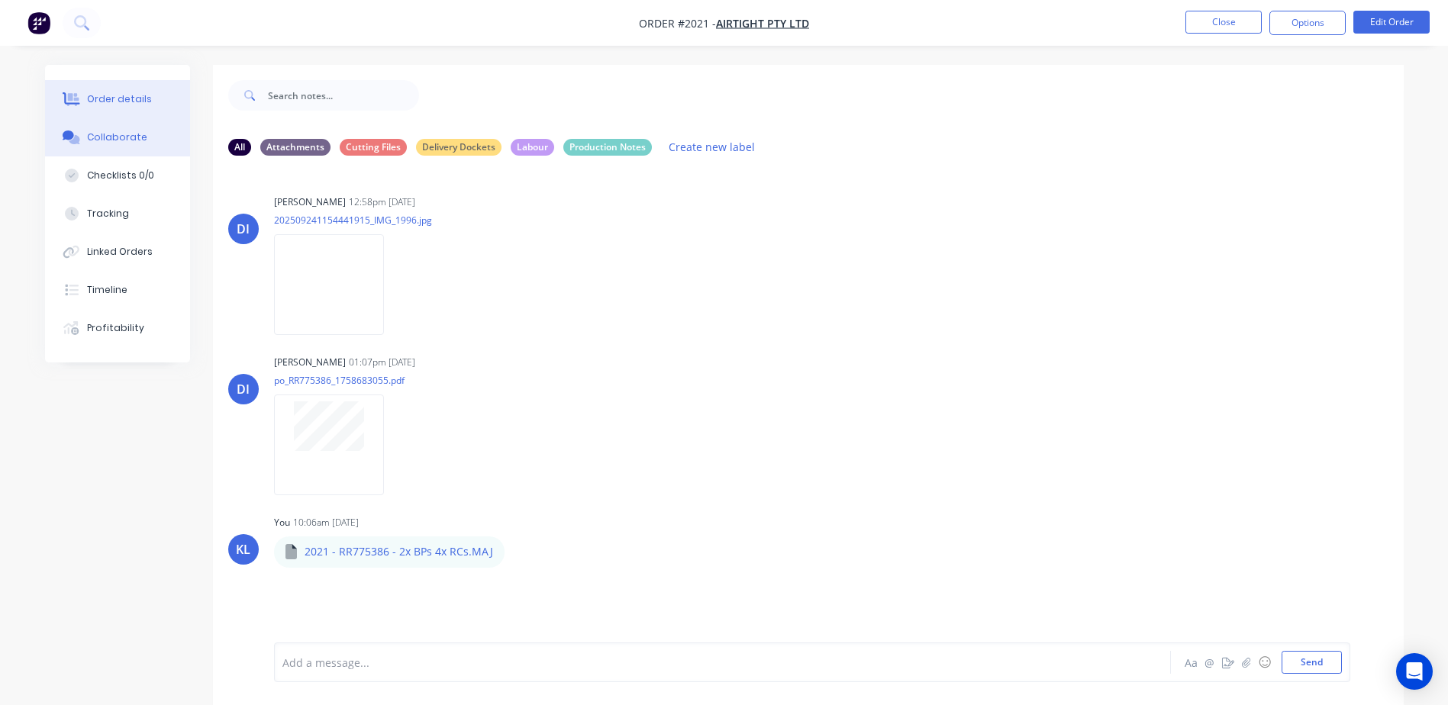
click at [124, 95] on div "Order details" at bounding box center [119, 99] width 65 height 14
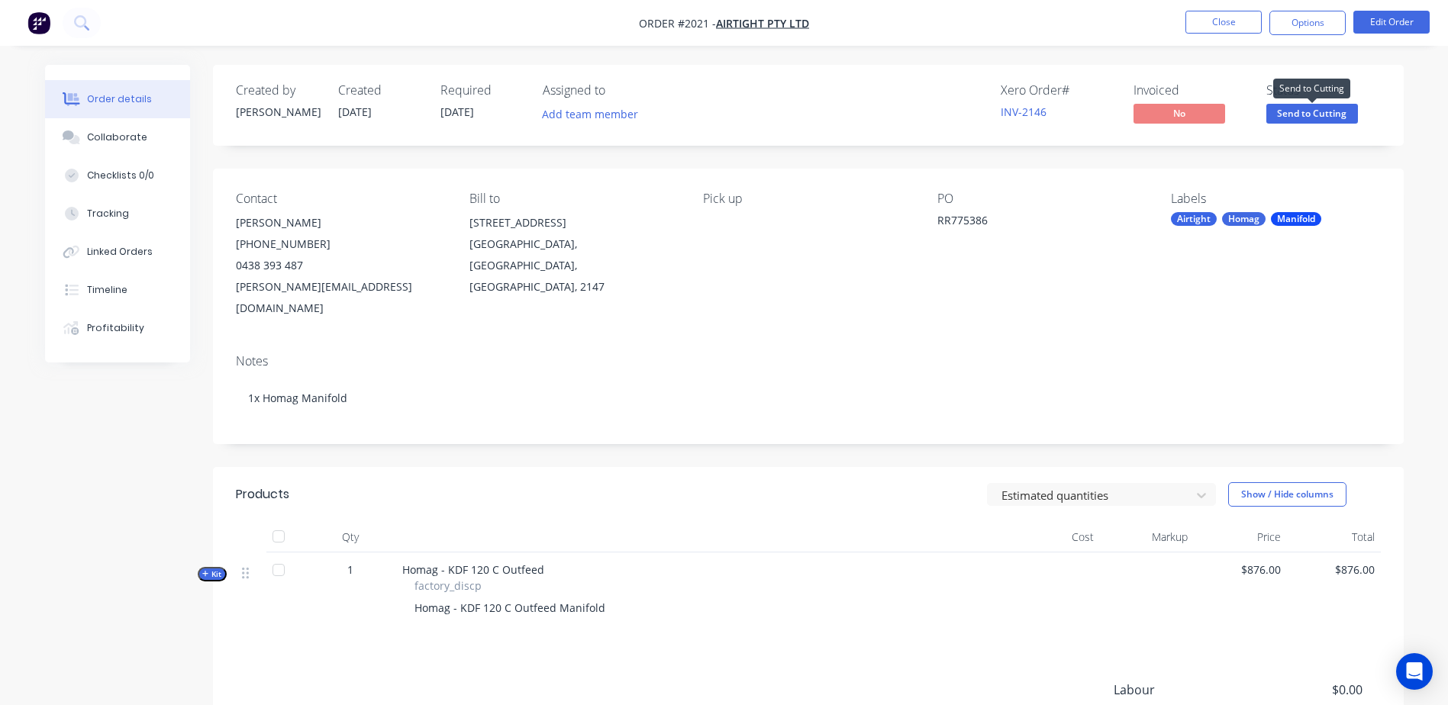
click at [1328, 115] on span "Send to Cutting" at bounding box center [1312, 113] width 92 height 19
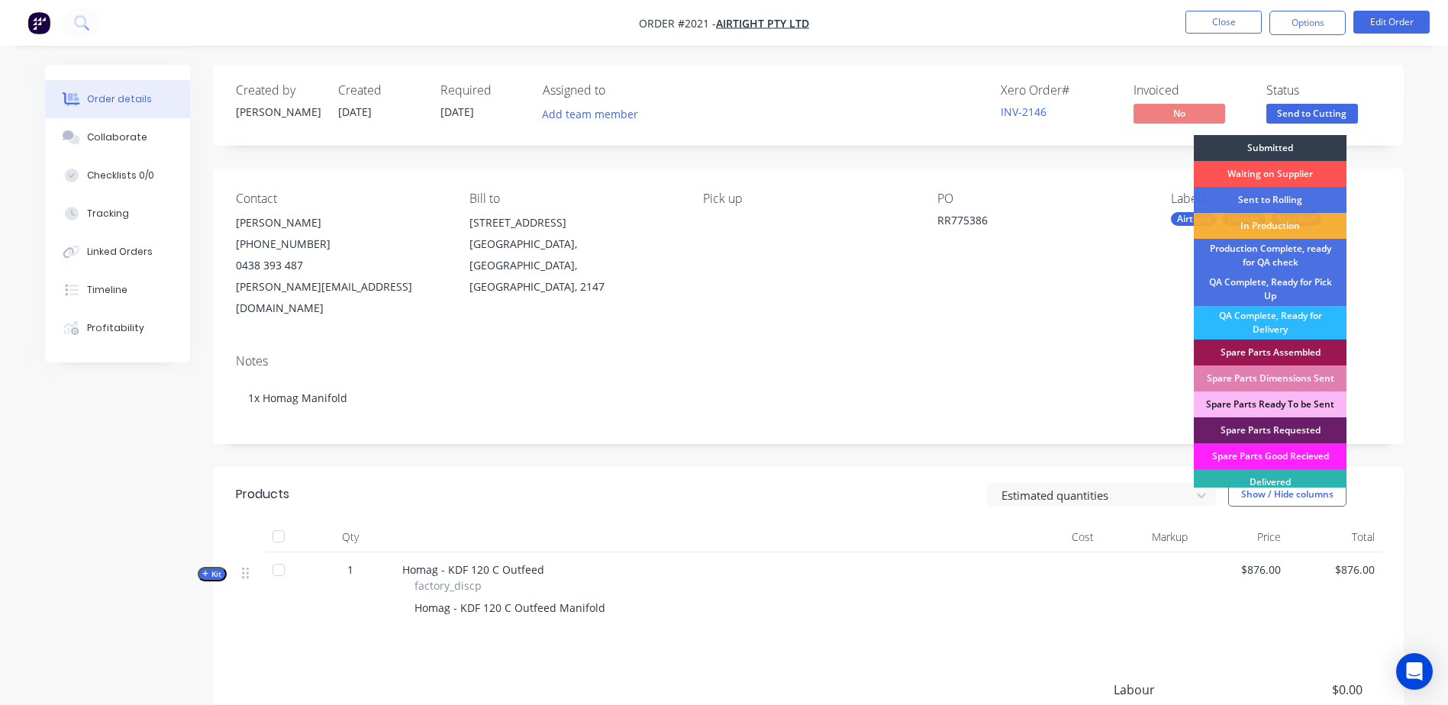
click at [1012, 163] on div "Created by [PERSON_NAME] Created [DATE] Required [DATE] Assigned to Add team me…" at bounding box center [808, 473] width 1191 height 816
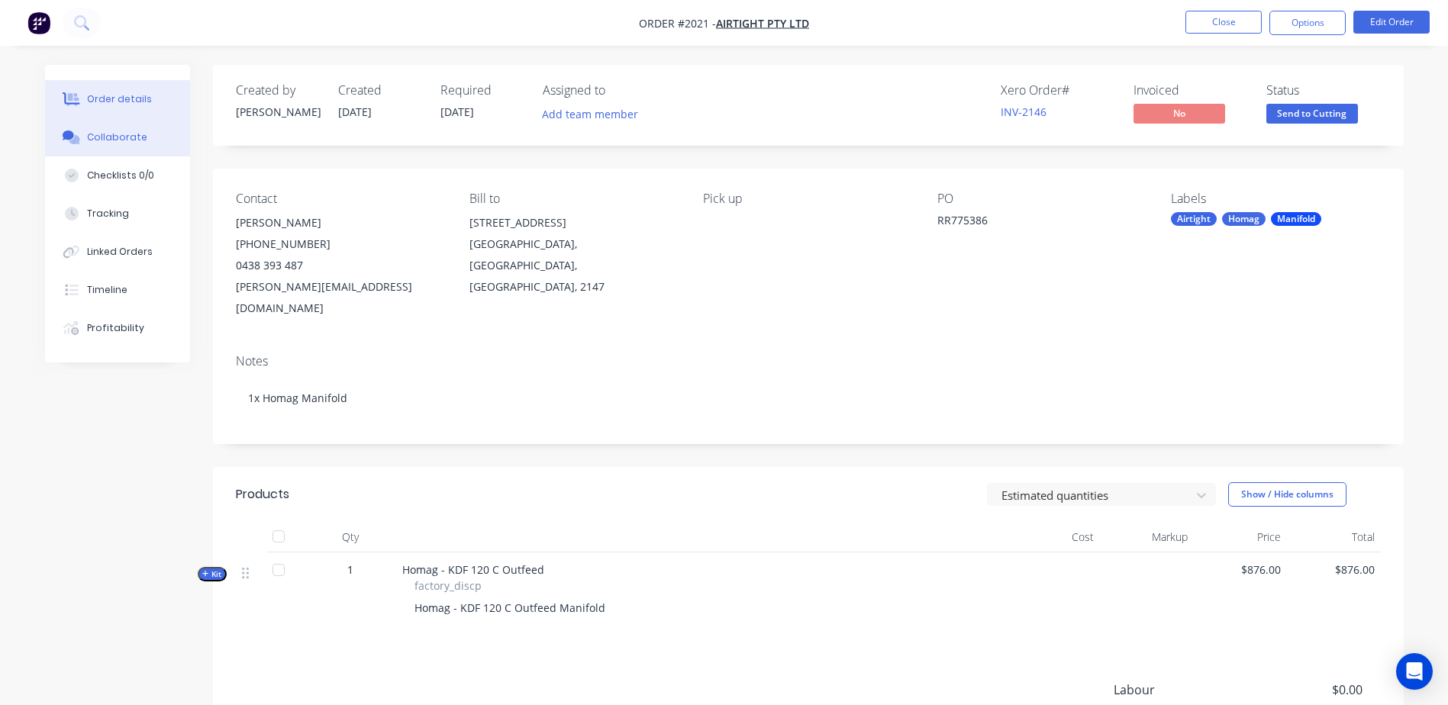
click at [135, 143] on div "Collaborate" at bounding box center [117, 138] width 60 height 14
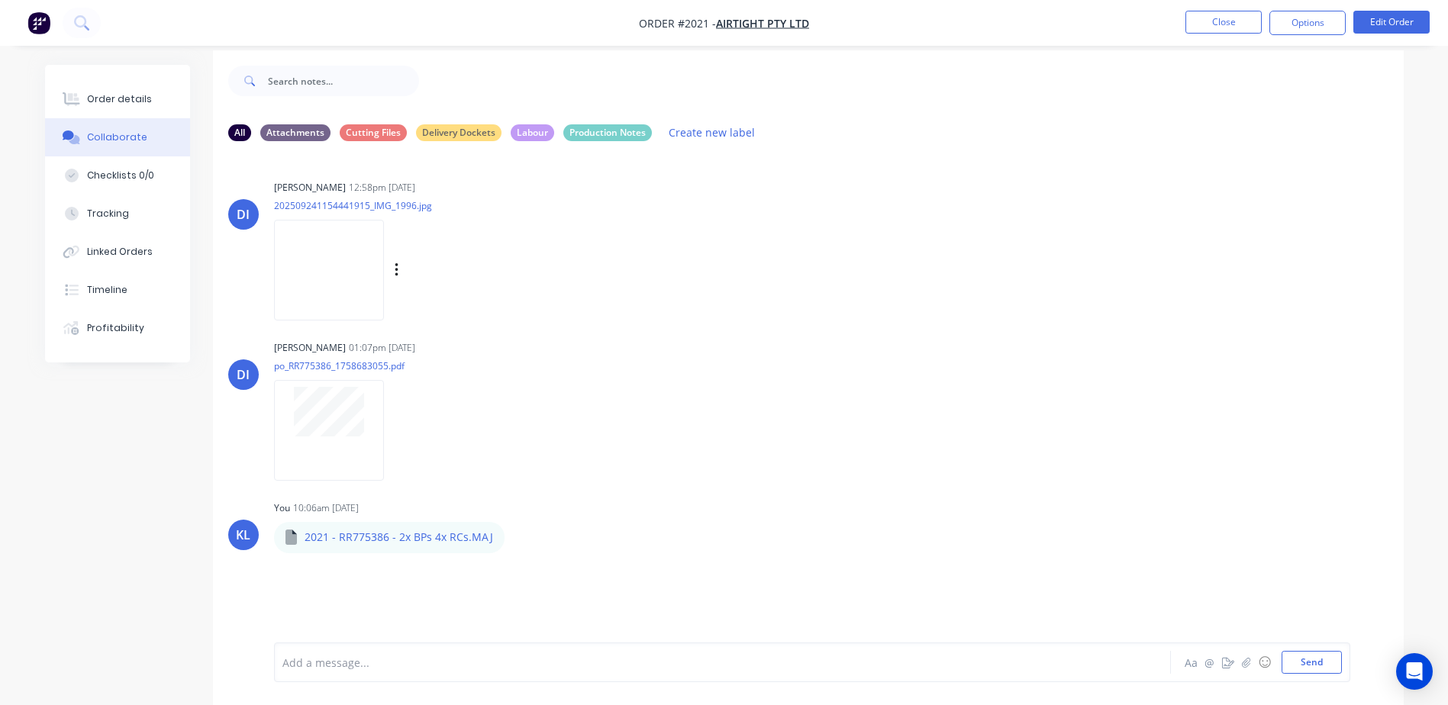
scroll to position [23, 0]
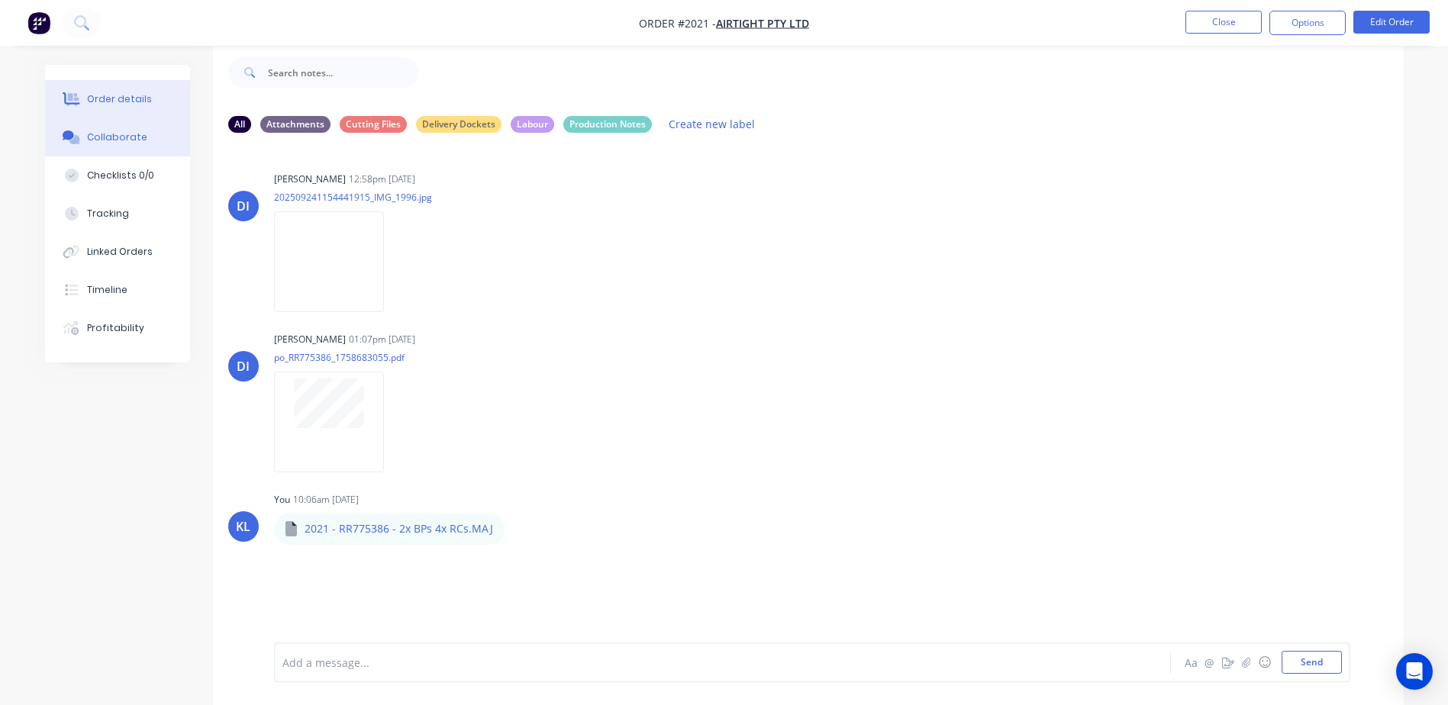
click at [116, 115] on button "Order details" at bounding box center [117, 99] width 145 height 38
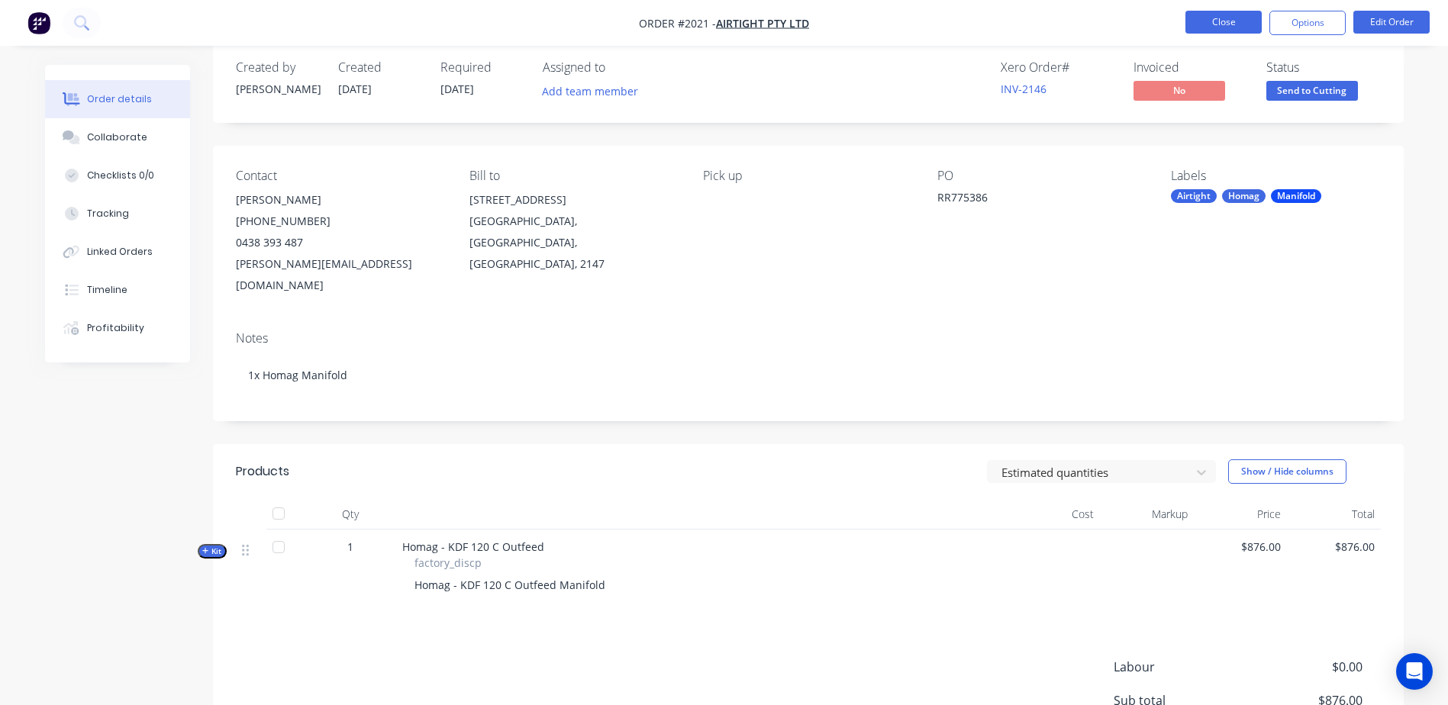
click at [1231, 22] on button "Close" at bounding box center [1224, 22] width 76 height 23
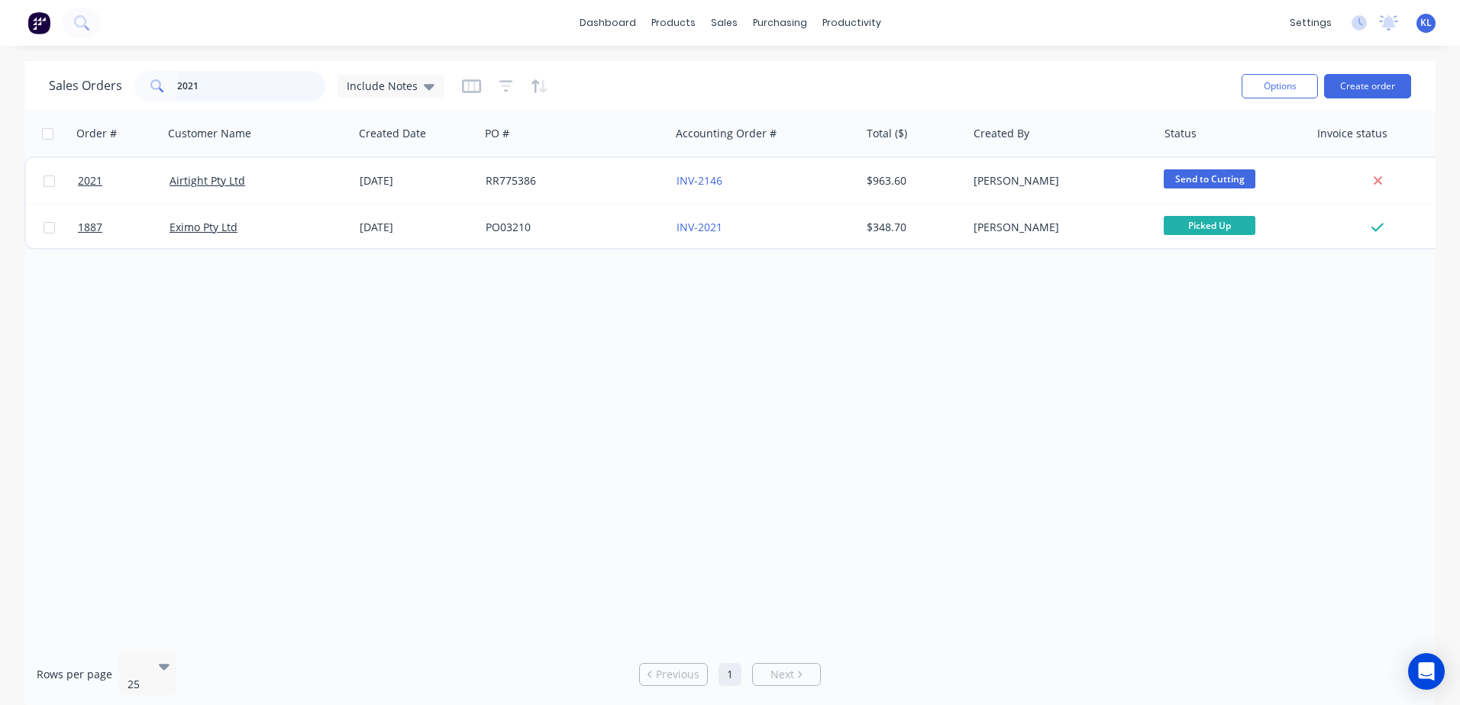
click at [207, 84] on input "2021" at bounding box center [251, 86] width 149 height 31
type input "2020"
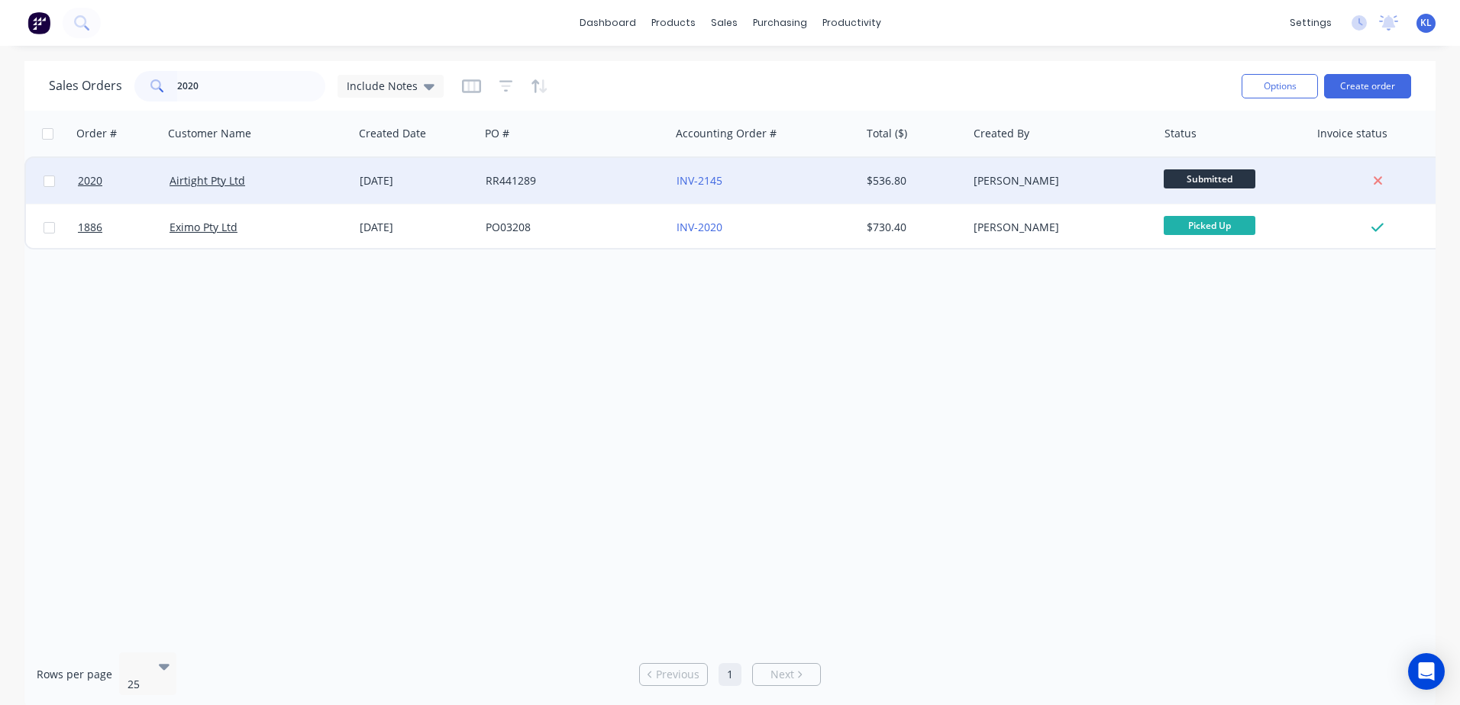
click at [279, 182] on div "Airtight Pty Ltd" at bounding box center [253, 180] width 169 height 15
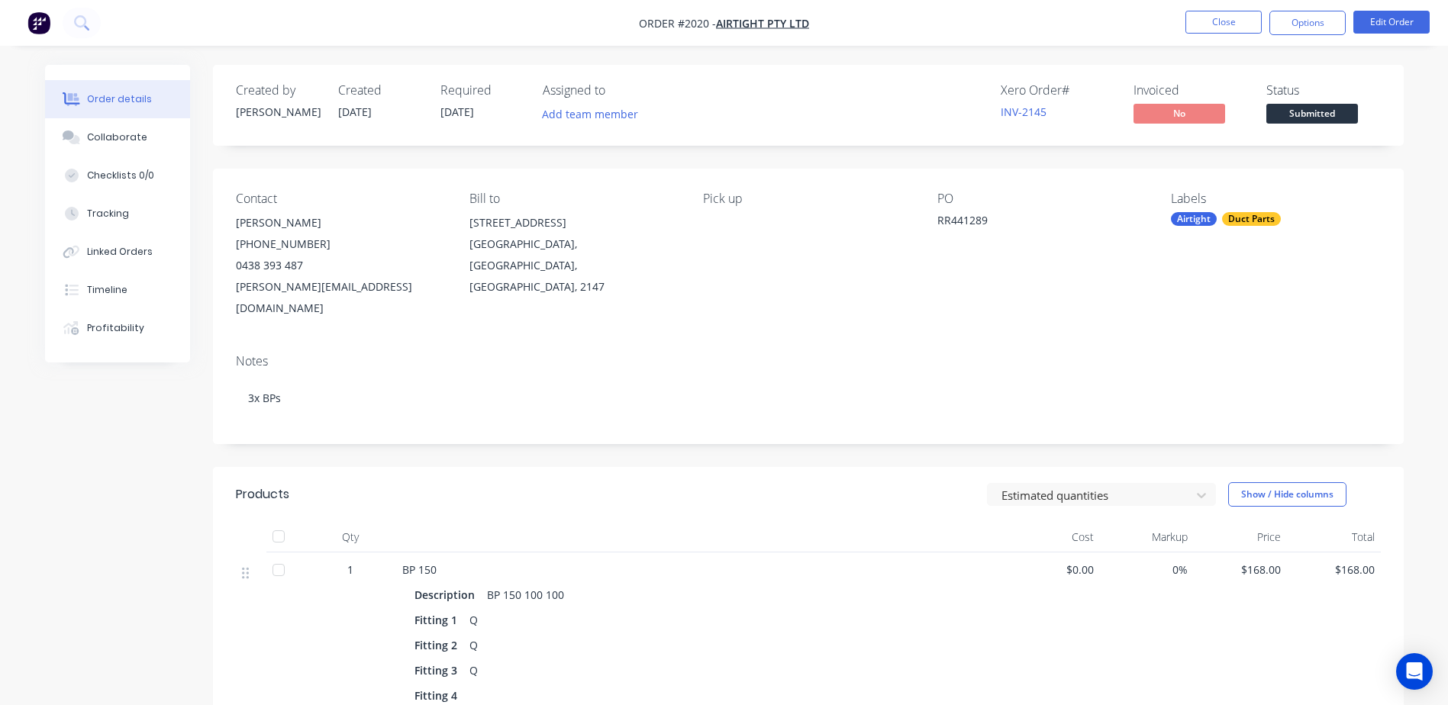
scroll to position [458, 0]
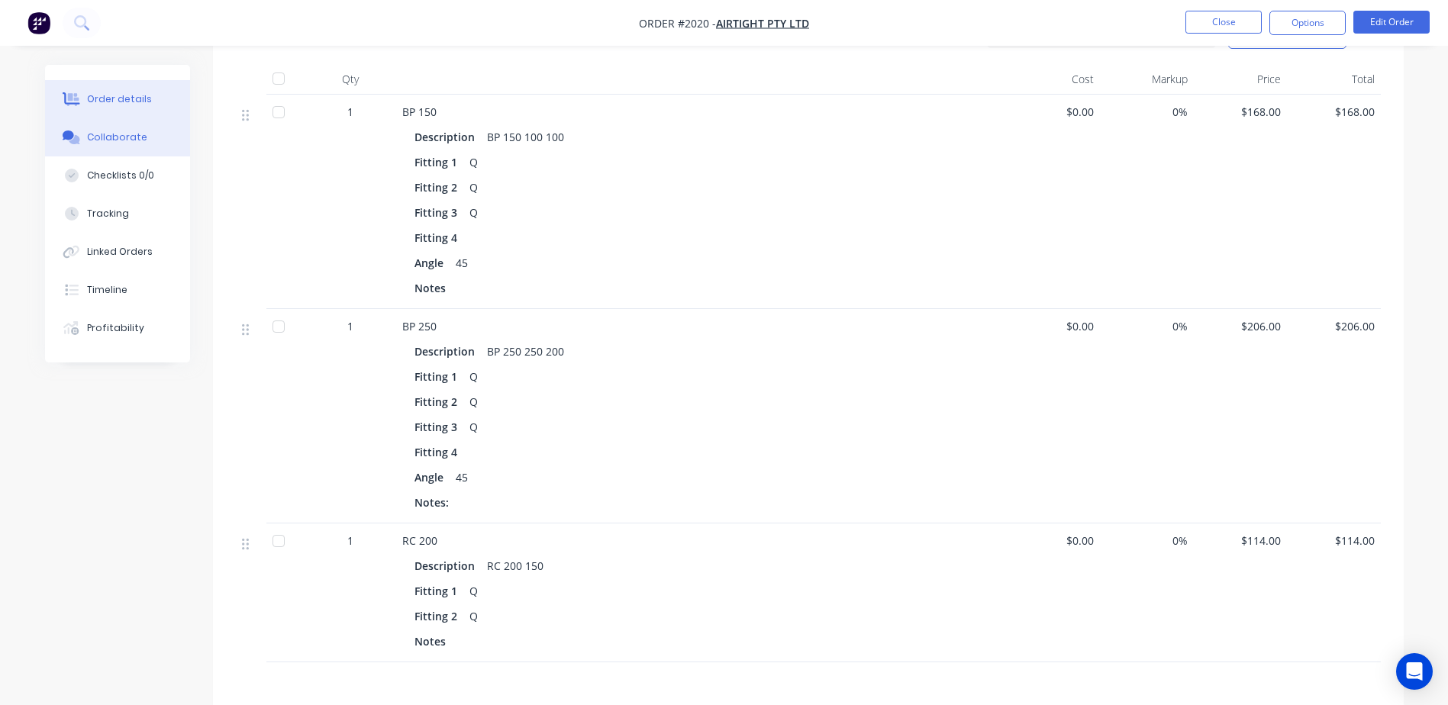
click at [134, 140] on div "Collaborate" at bounding box center [117, 138] width 60 height 14
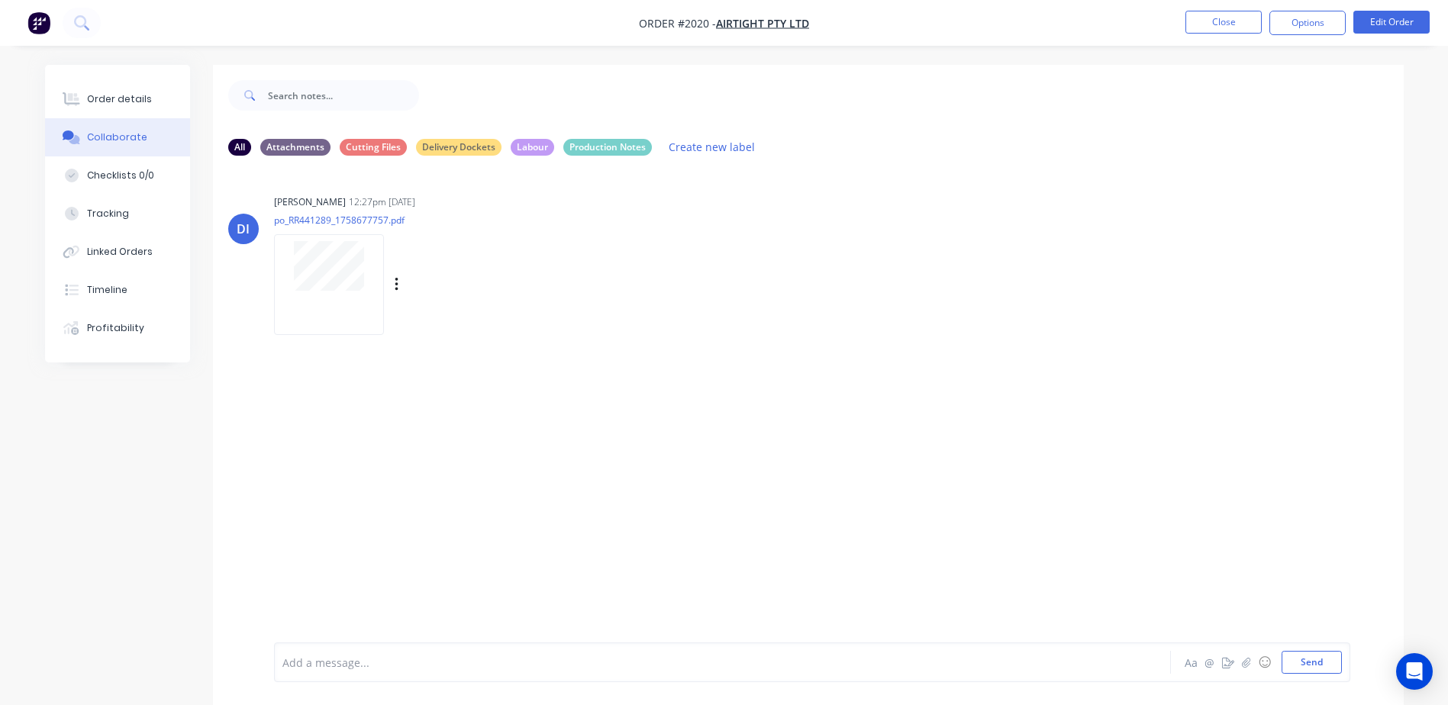
click at [283, 269] on div at bounding box center [329, 266] width 96 height 50
click at [160, 102] on button "Order details" at bounding box center [117, 99] width 145 height 38
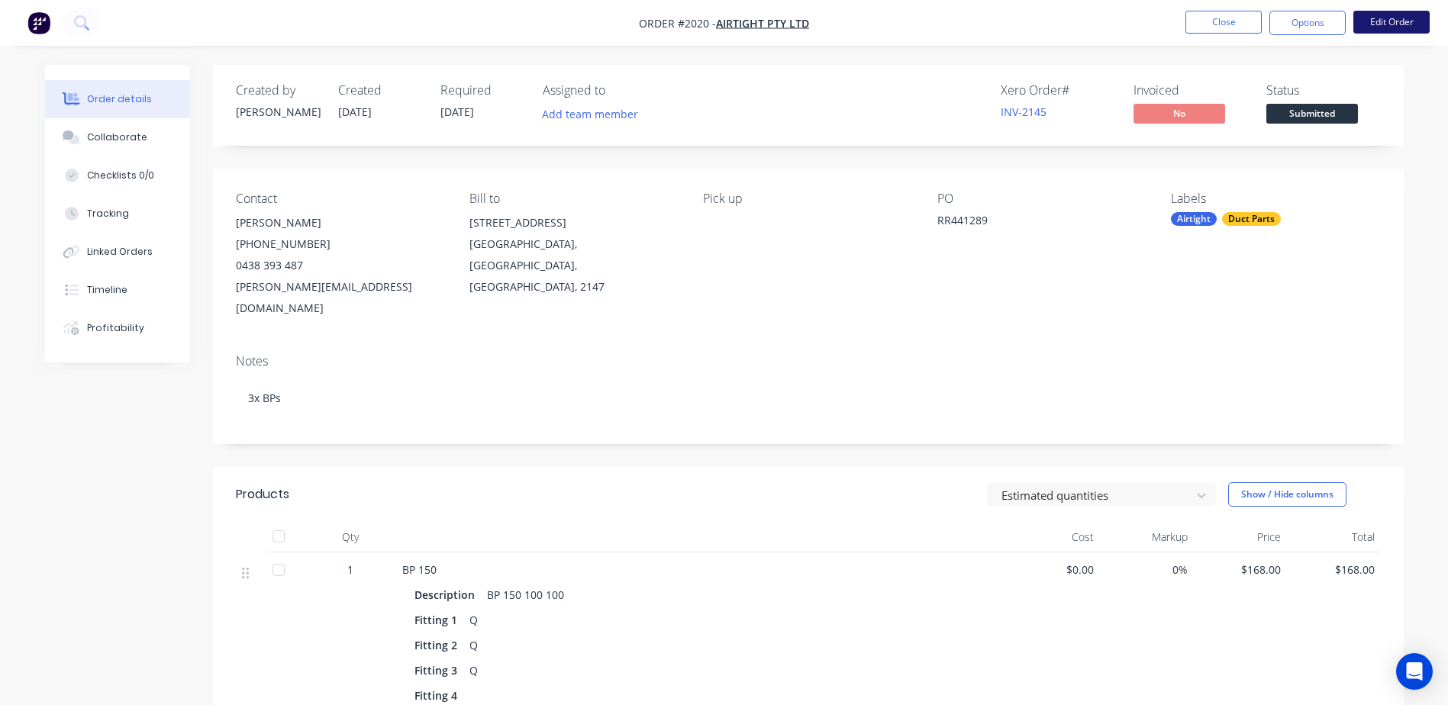
drag, startPoint x: 1379, startPoint y: 9, endPoint x: 1379, endPoint y: 18, distance: 9.2
click at [1379, 9] on nav "Order #2020 - Airtight Pty Ltd Close Options Edit Order" at bounding box center [724, 23] width 1448 height 46
click at [1379, 18] on button "Edit Order" at bounding box center [1391, 22] width 76 height 23
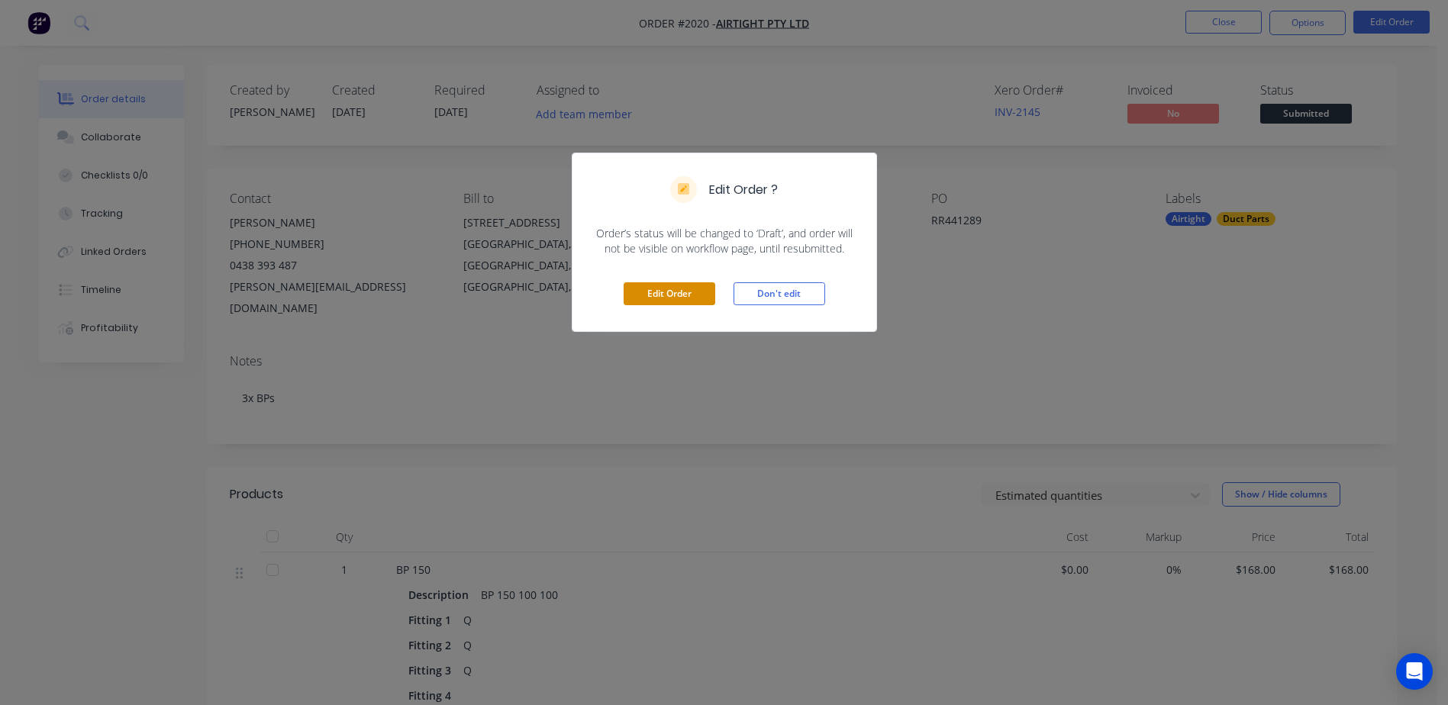
click at [634, 285] on button "Edit Order" at bounding box center [670, 293] width 92 height 23
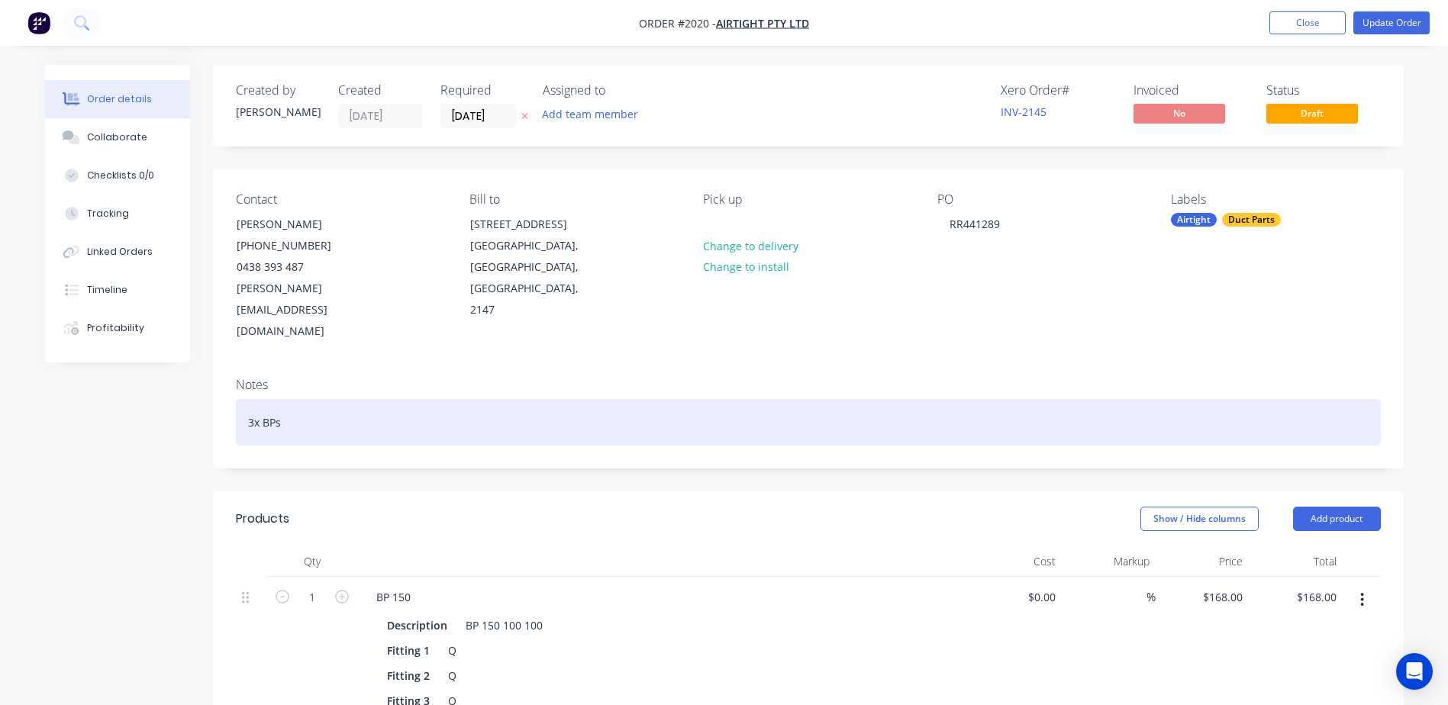
click at [251, 399] on div "3x BPs" at bounding box center [808, 422] width 1145 height 47
click at [360, 399] on div "2x BPs" at bounding box center [808, 422] width 1145 height 47
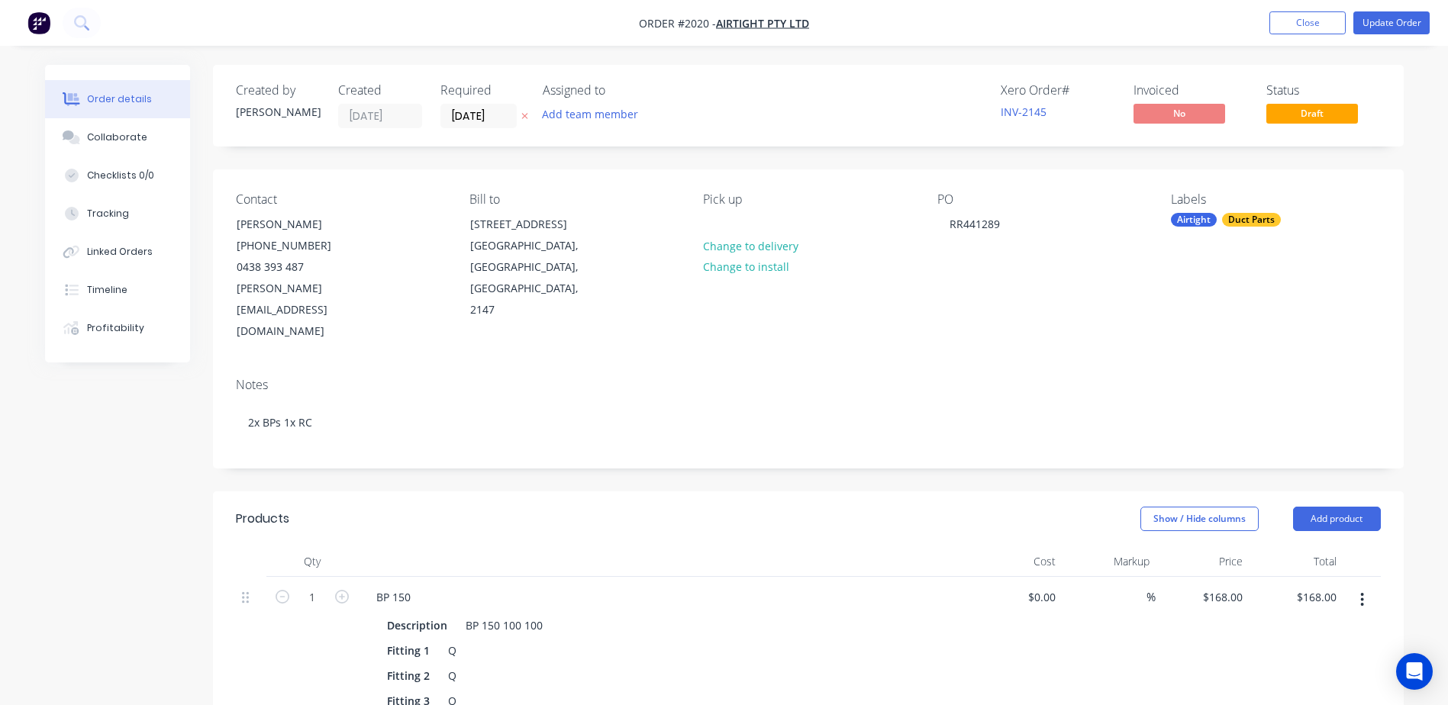
click at [369, 424] on div "Notes 2x BPs 1x RC" at bounding box center [808, 417] width 1191 height 102
click at [1394, 21] on button "Update Order" at bounding box center [1391, 22] width 76 height 23
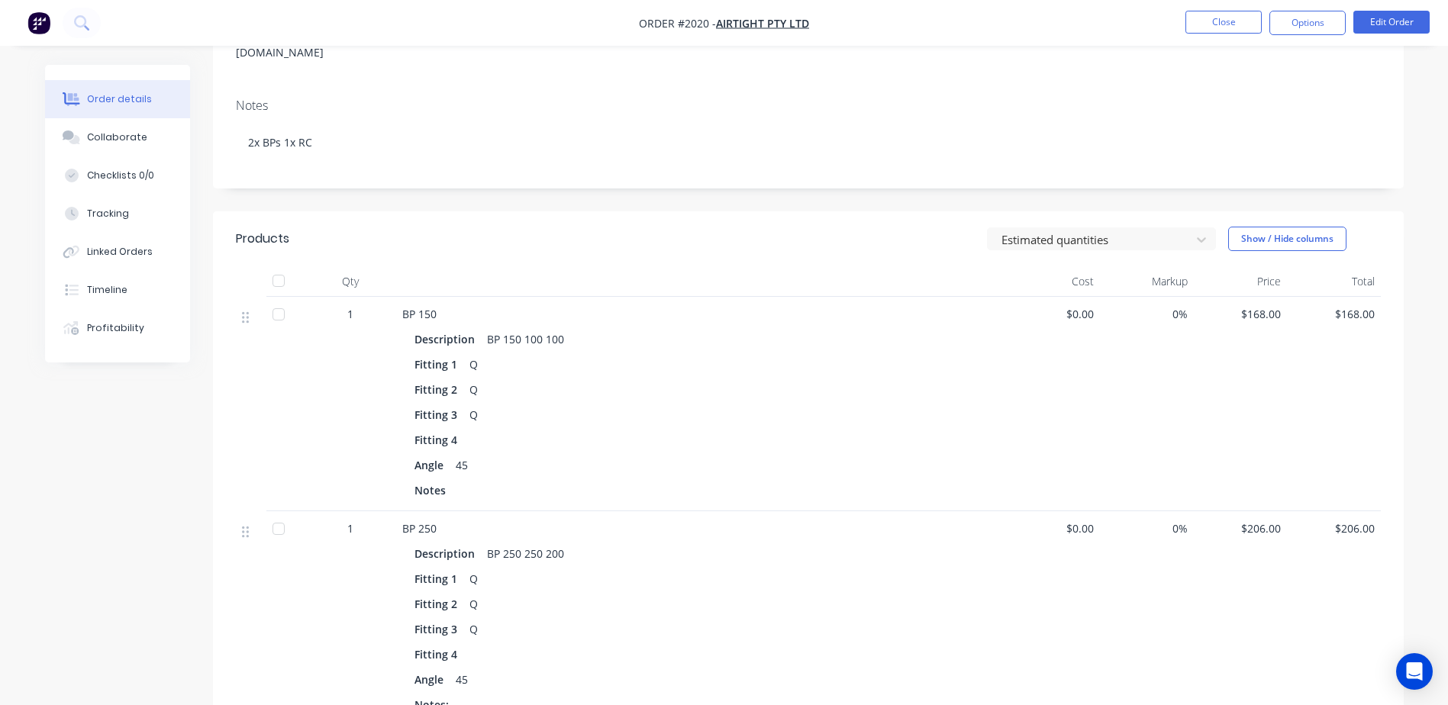
scroll to position [229, 0]
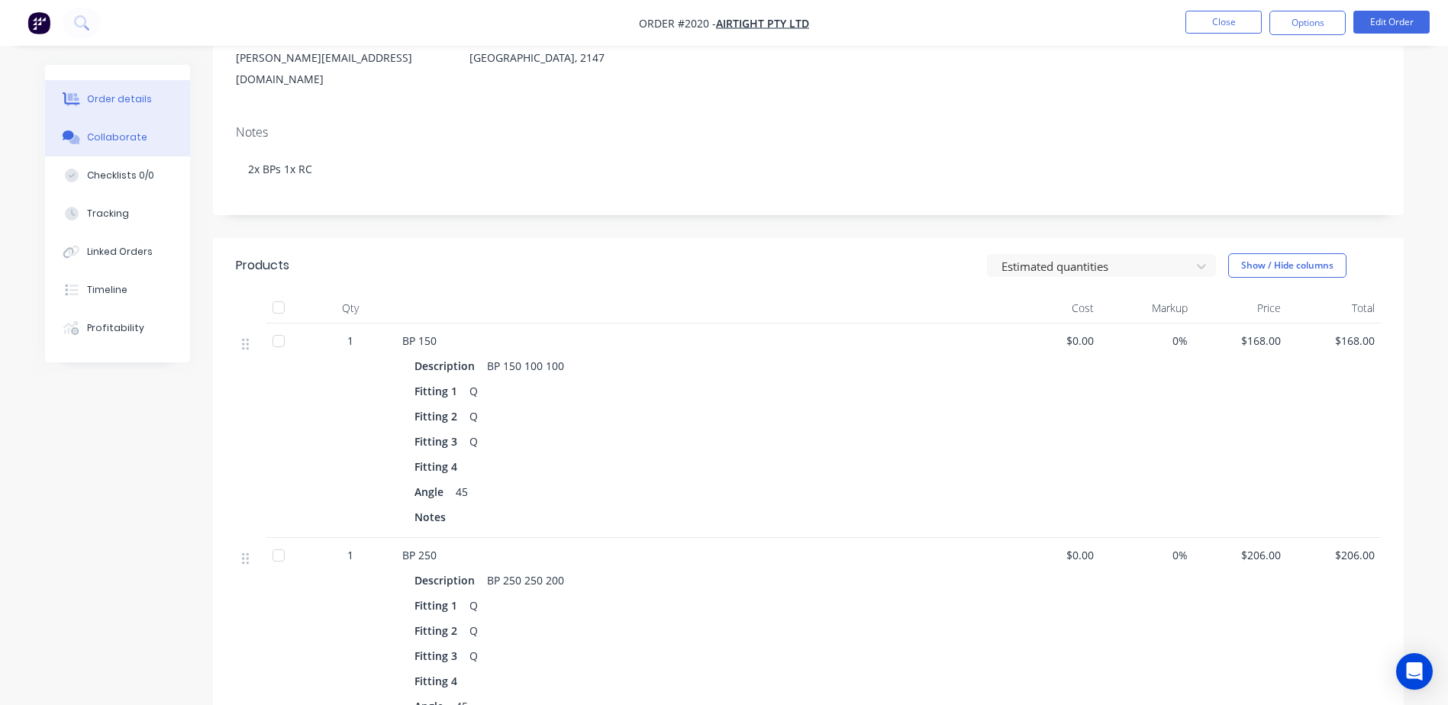
click at [107, 141] on div "Collaborate" at bounding box center [117, 138] width 60 height 14
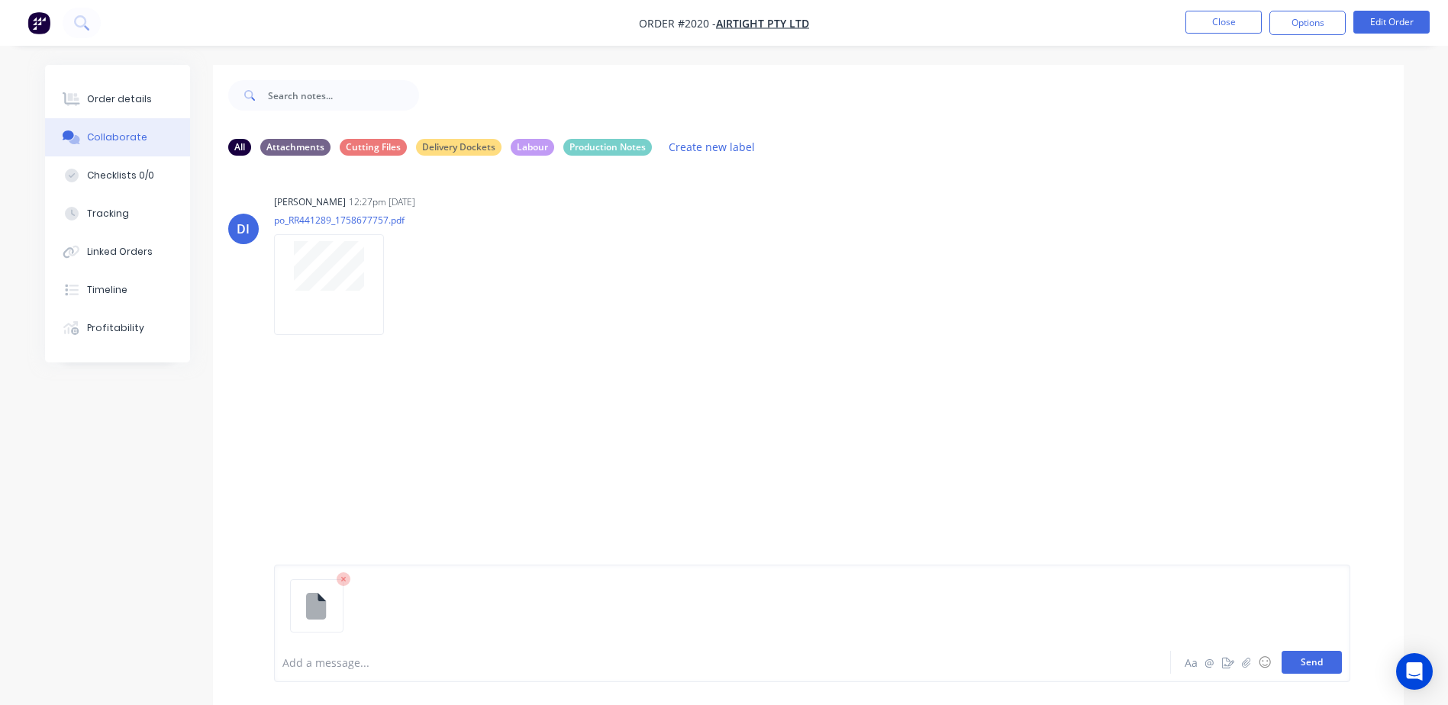
click at [1341, 653] on button "Send" at bounding box center [1312, 662] width 60 height 23
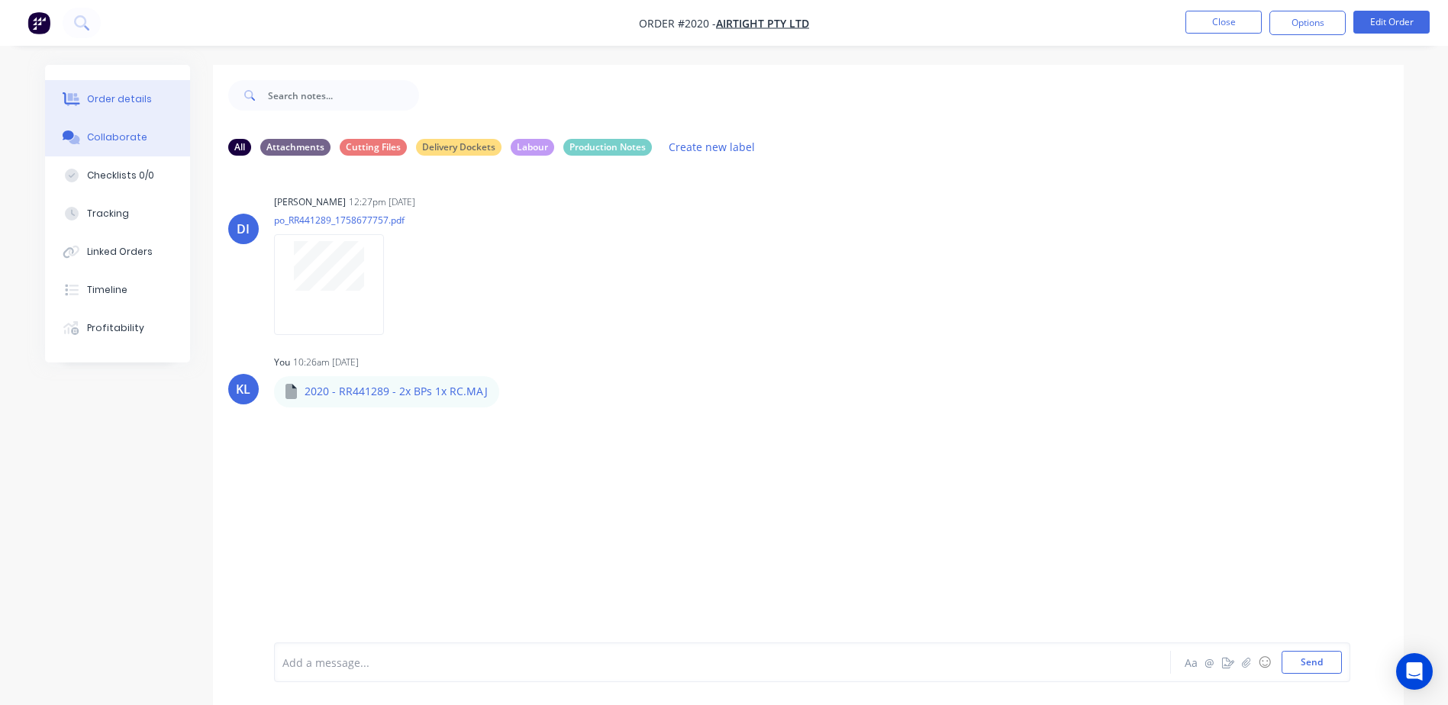
click at [110, 94] on div "Order details" at bounding box center [119, 99] width 65 height 14
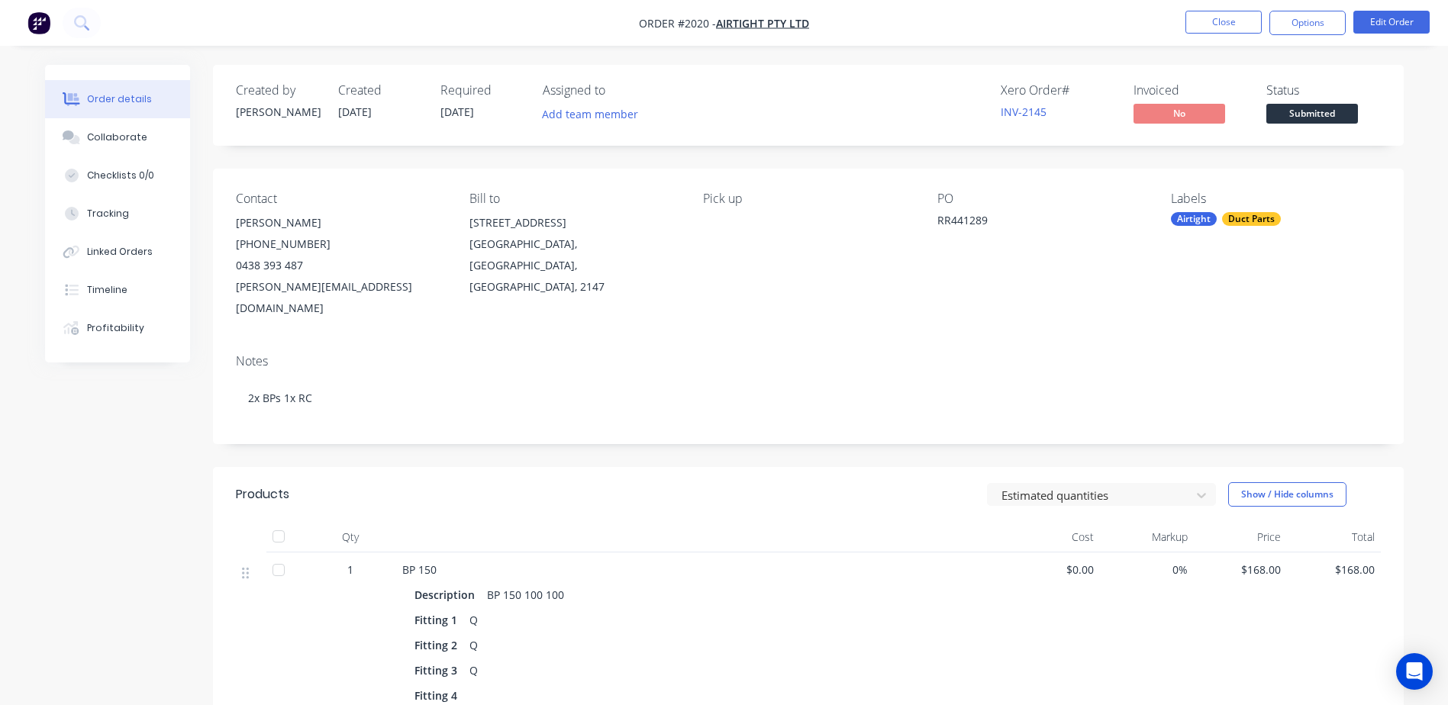
drag, startPoint x: 1315, startPoint y: 121, endPoint x: 1310, endPoint y: 129, distance: 9.3
click at [1315, 121] on span "Submitted" at bounding box center [1312, 113] width 92 height 19
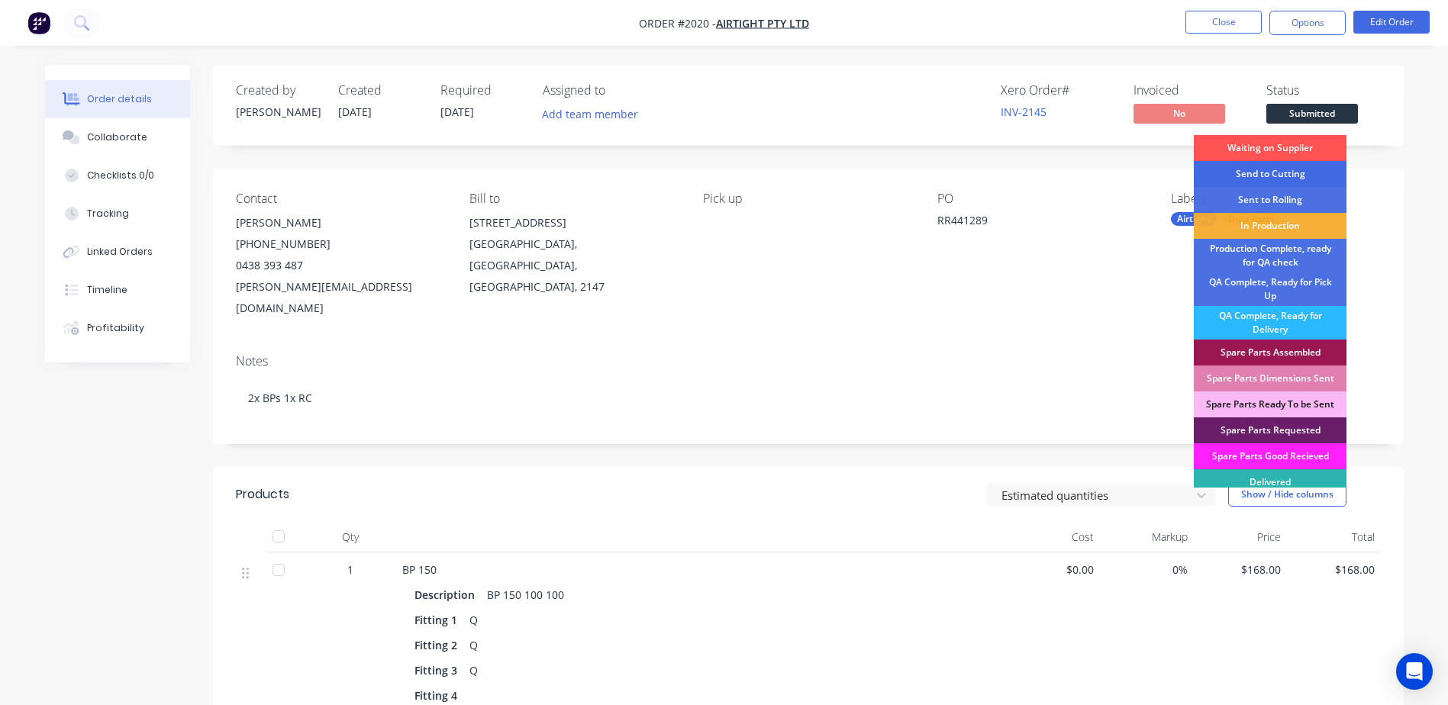
click at [1295, 177] on div "Send to Cutting" at bounding box center [1270, 174] width 153 height 26
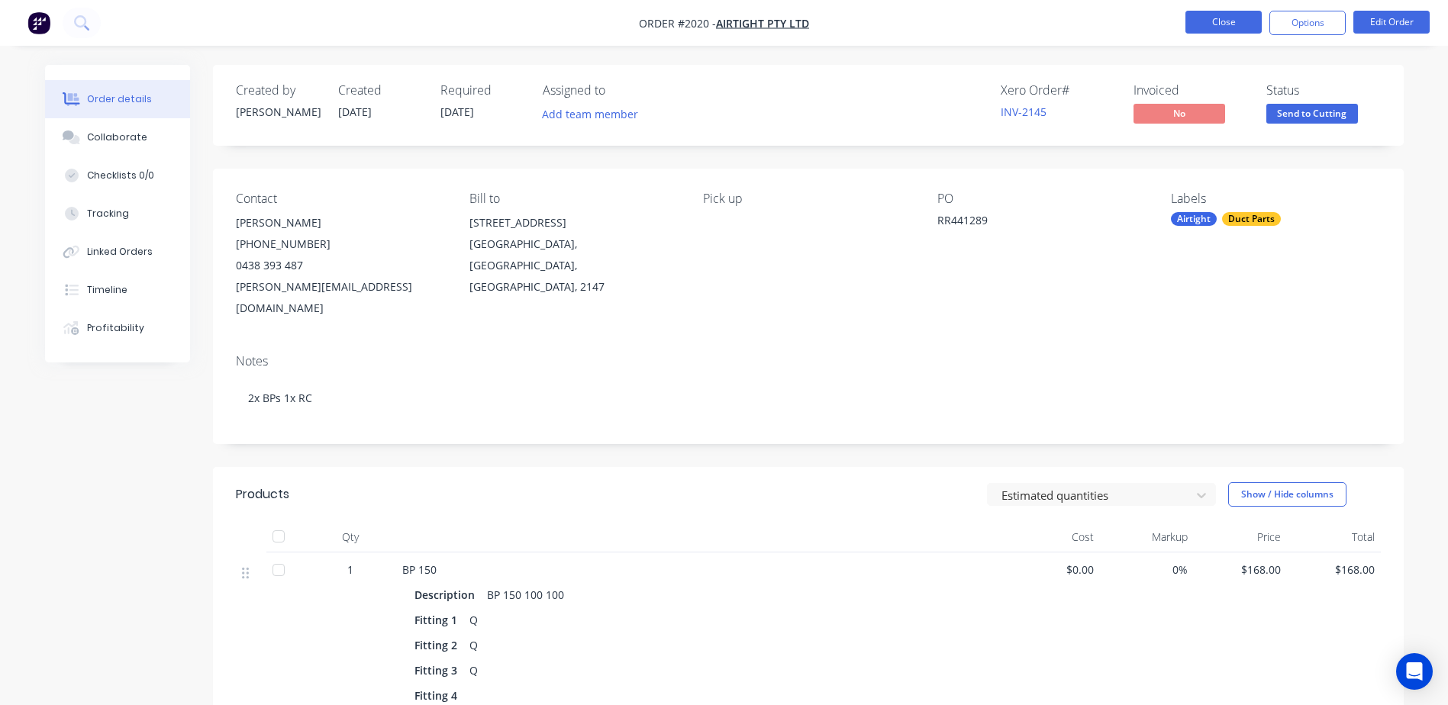
click at [1222, 22] on button "Close" at bounding box center [1224, 22] width 76 height 23
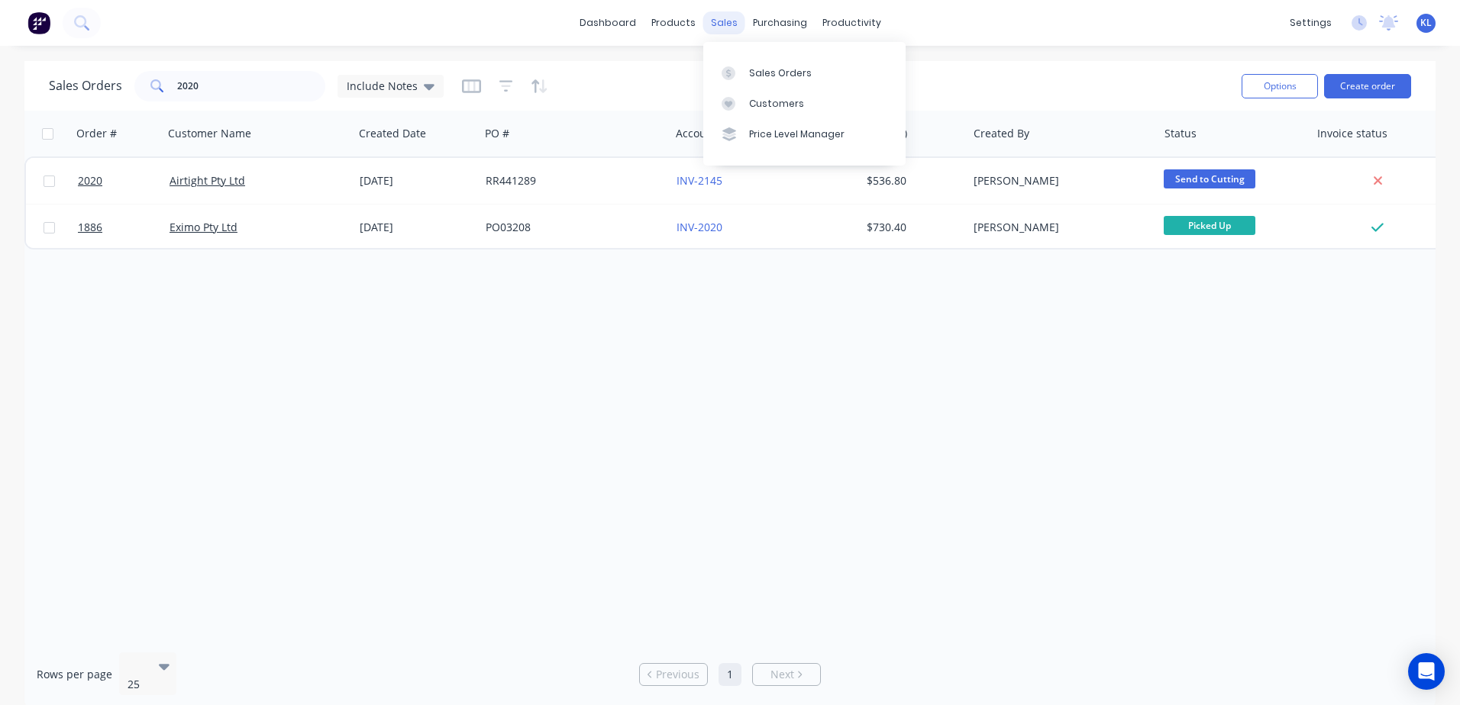
click at [714, 27] on div "sales" at bounding box center [724, 22] width 42 height 23
click at [669, 22] on div "products" at bounding box center [674, 22] width 60 height 23
click at [728, 16] on div "sales" at bounding box center [724, 22] width 42 height 23
click at [747, 76] on link "Sales Orders" at bounding box center [804, 72] width 202 height 31
click at [829, 21] on div "productivity" at bounding box center [852, 22] width 74 height 23
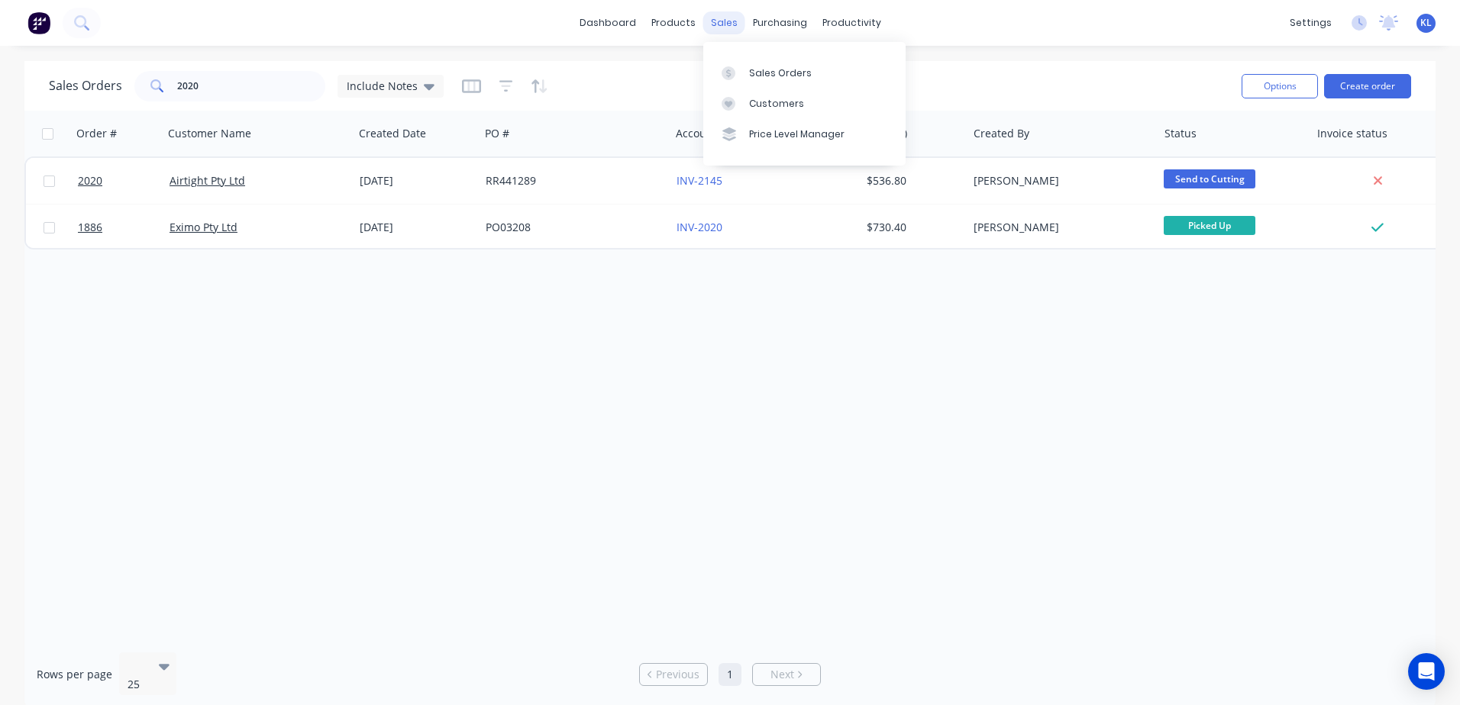
click at [714, 27] on div "sales" at bounding box center [724, 22] width 42 height 23
click at [770, 70] on div "Sales Orders" at bounding box center [780, 73] width 63 height 14
click at [662, 14] on div "products" at bounding box center [674, 22] width 60 height 23
click at [733, 63] on link "Product Catalogue" at bounding box center [748, 72] width 202 height 31
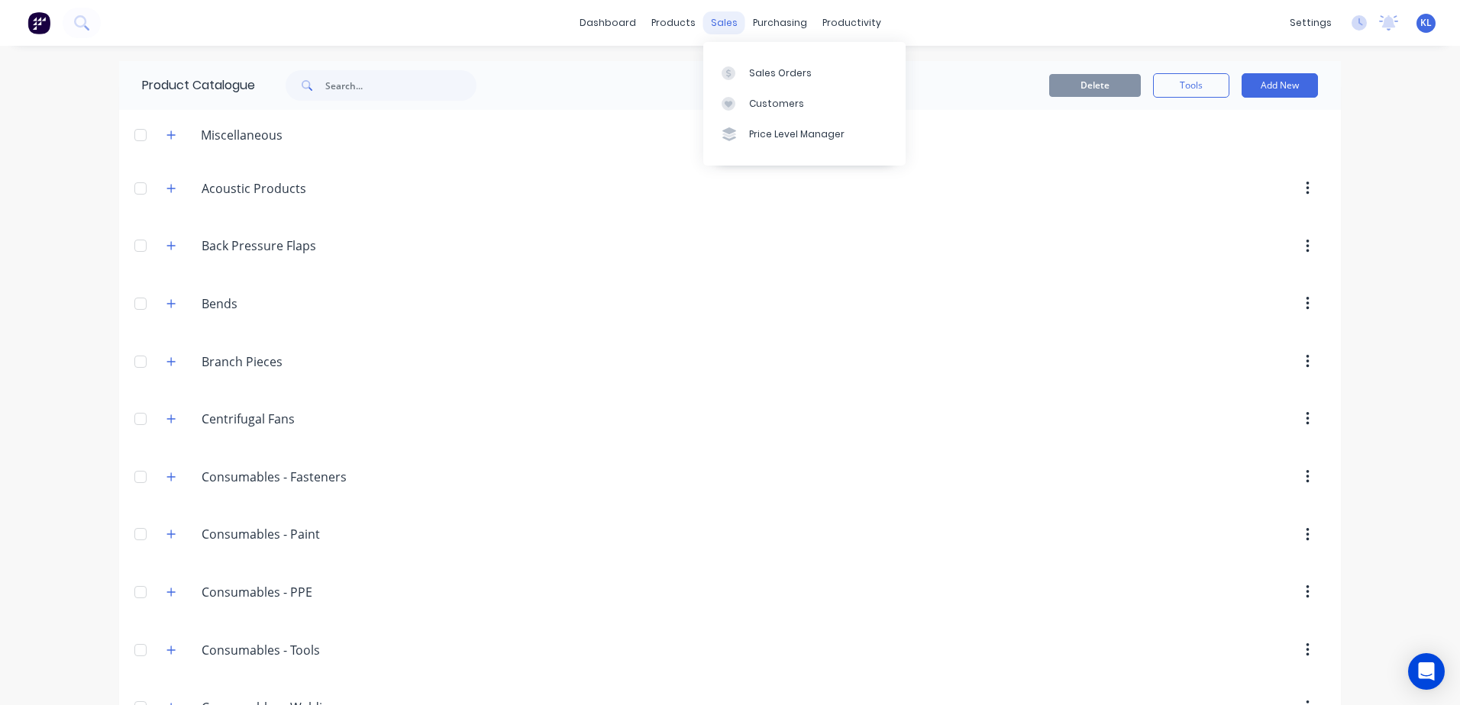
click at [720, 21] on div "sales" at bounding box center [724, 22] width 42 height 23
click at [771, 73] on div "Sales Orders" at bounding box center [780, 73] width 63 height 14
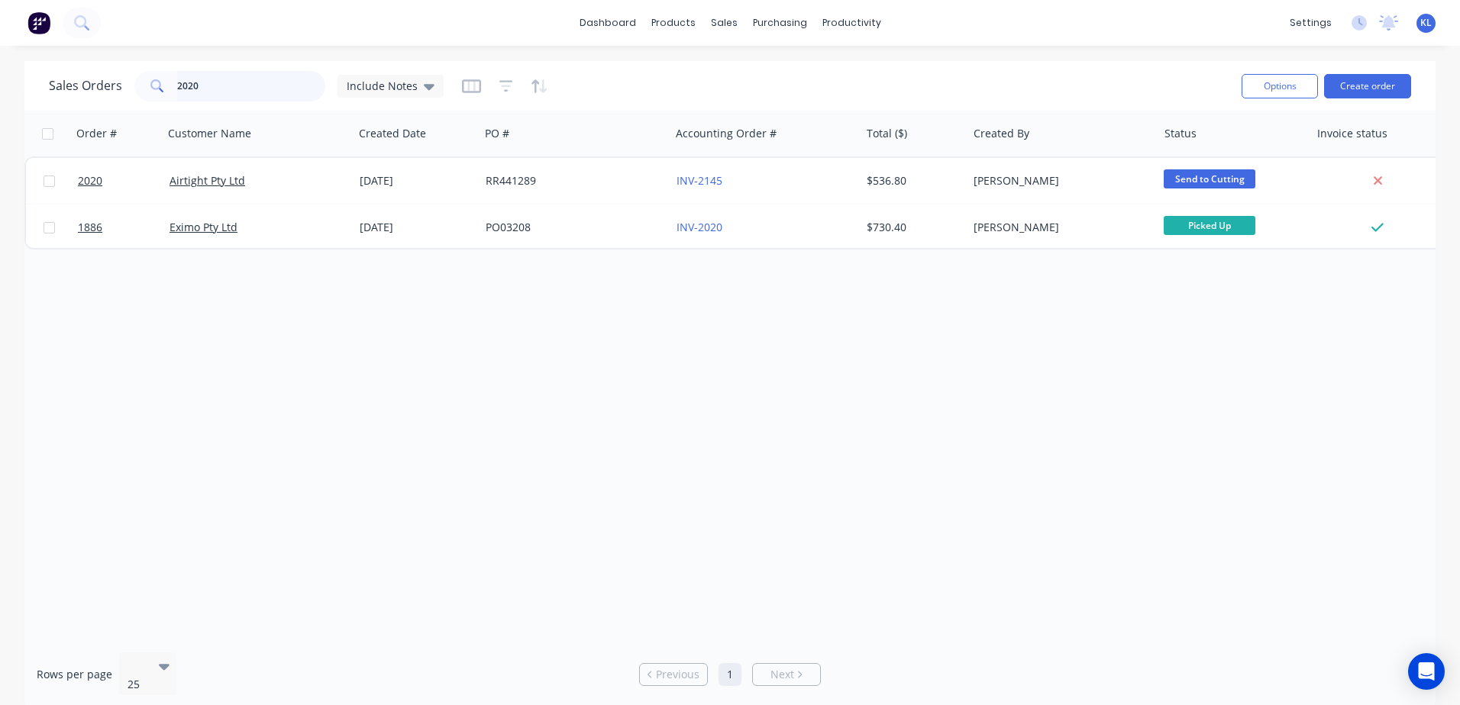
drag, startPoint x: 246, startPoint y: 83, endPoint x: -34, endPoint y: 110, distance: 280.7
click at [0, 110] on html "dashboard products sales purchasing productivity dashboard products Product Cat…" at bounding box center [730, 352] width 1460 height 705
click at [840, 20] on div "productivity" at bounding box center [852, 22] width 74 height 23
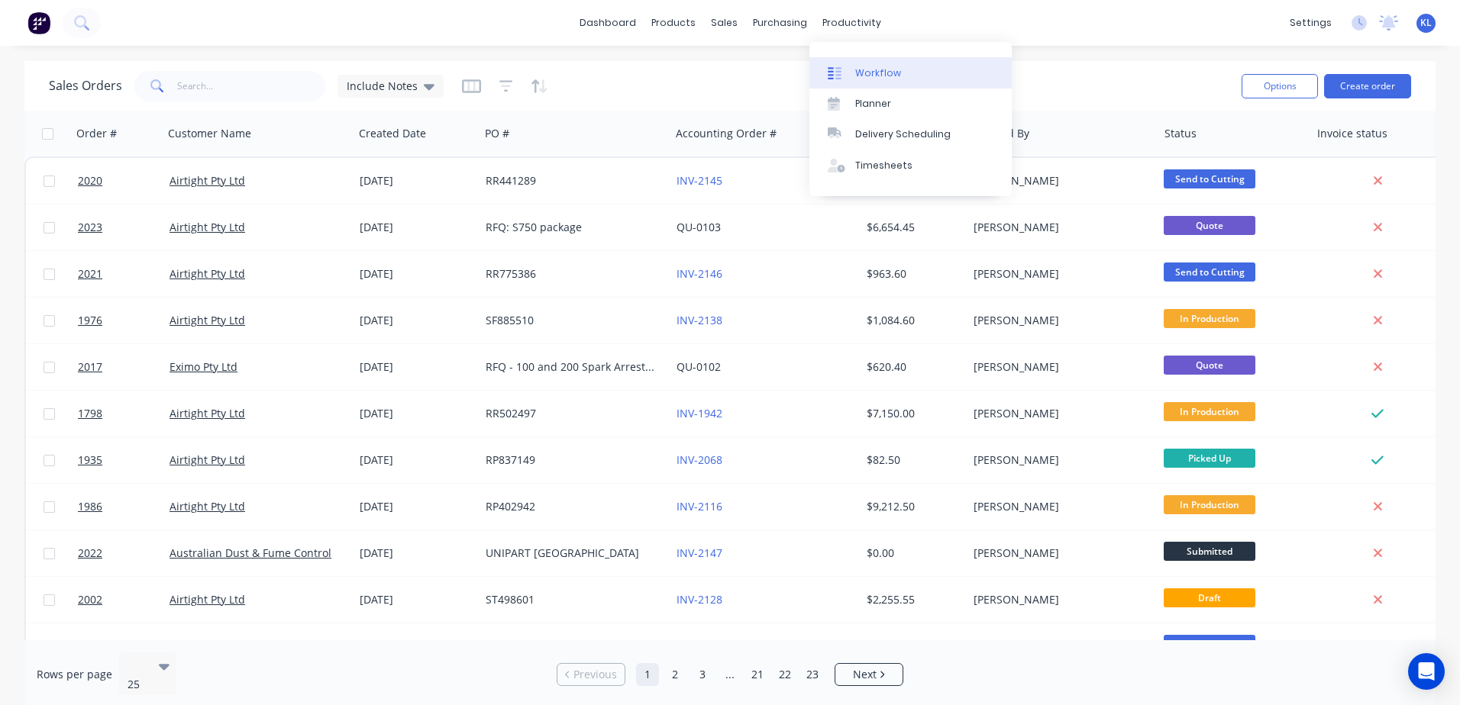
click at [874, 75] on div "Workflow" at bounding box center [878, 73] width 46 height 14
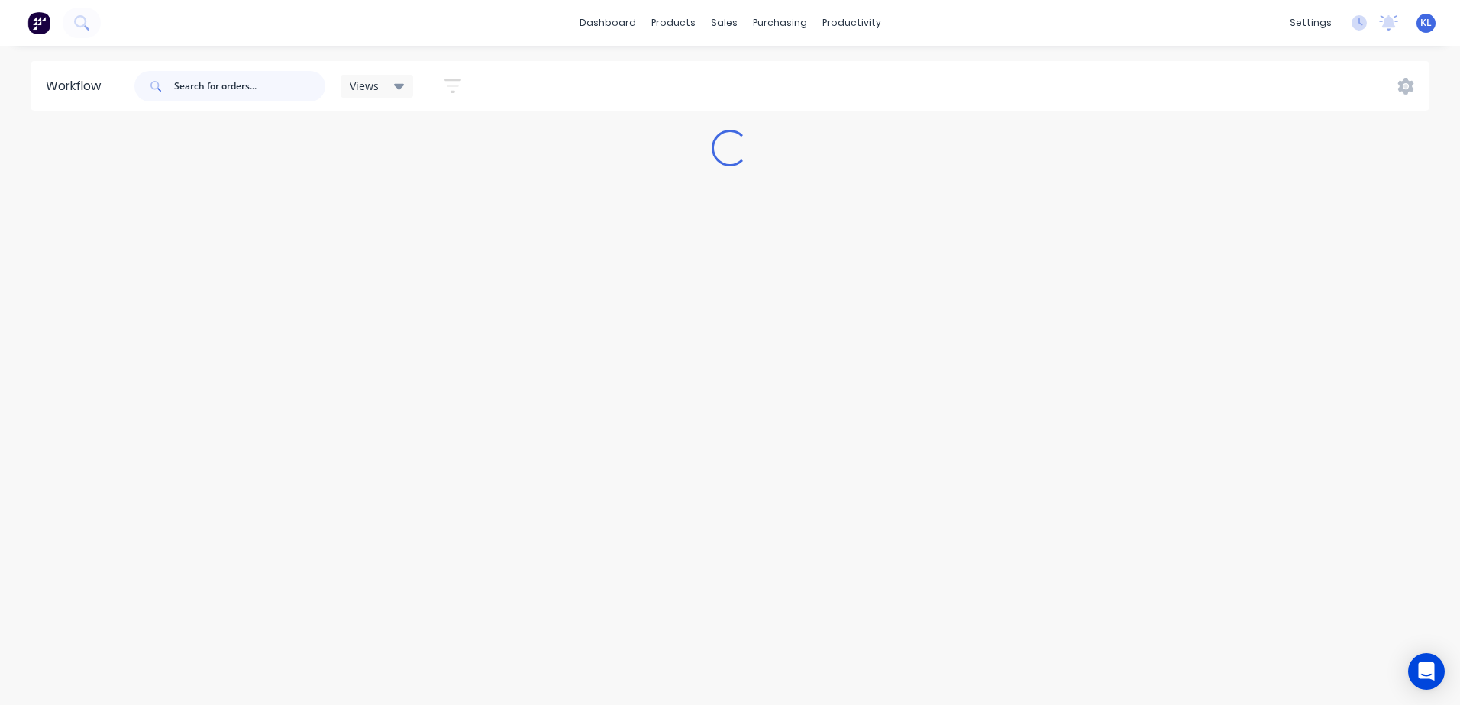
click at [226, 88] on input "text" at bounding box center [249, 86] width 151 height 31
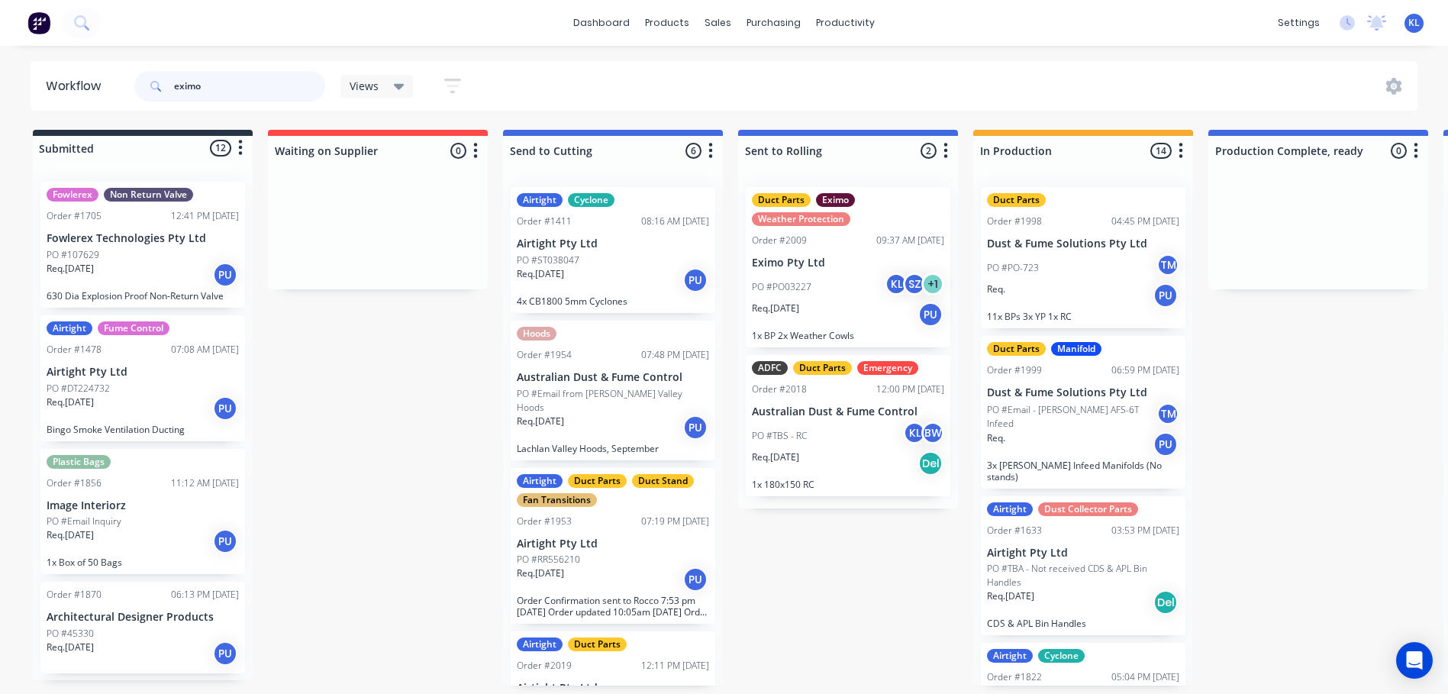
type input "eximo"
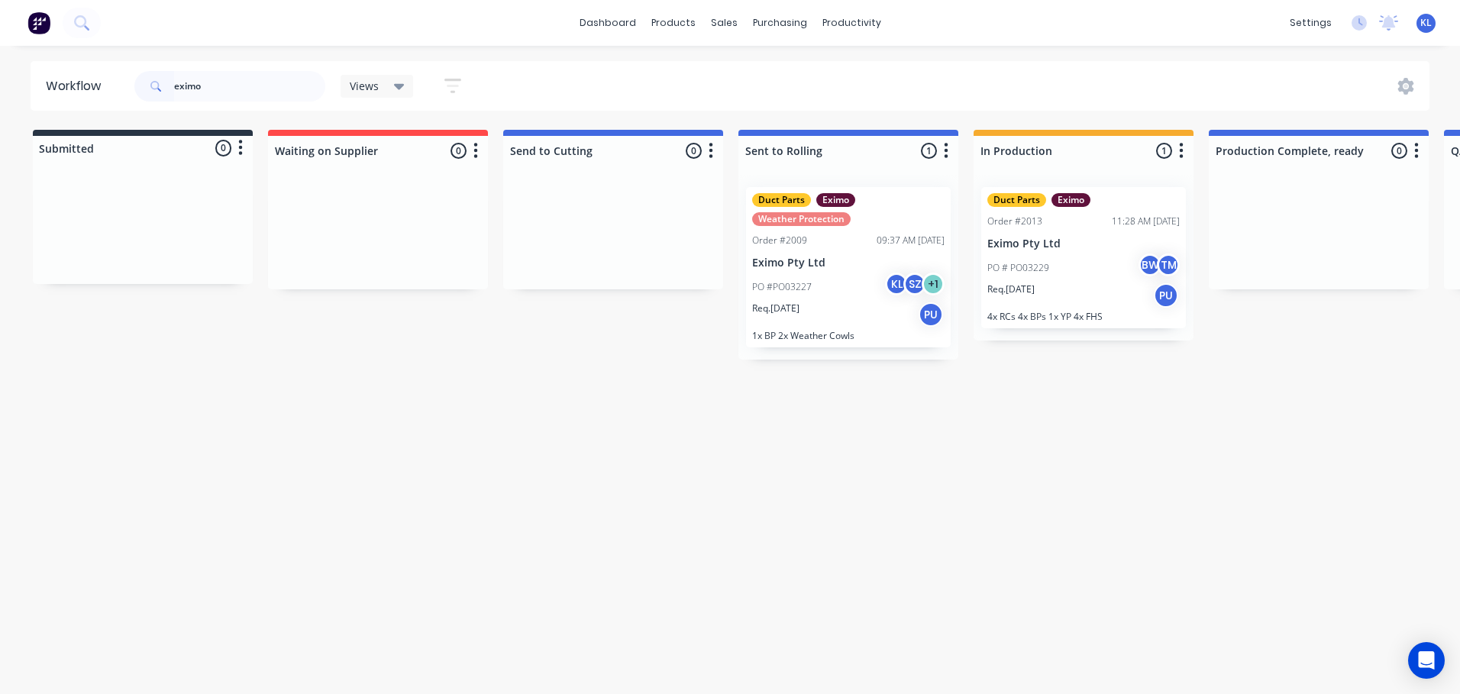
click at [855, 297] on div "PO #PO03227 KL SZ + 1" at bounding box center [848, 287] width 192 height 29
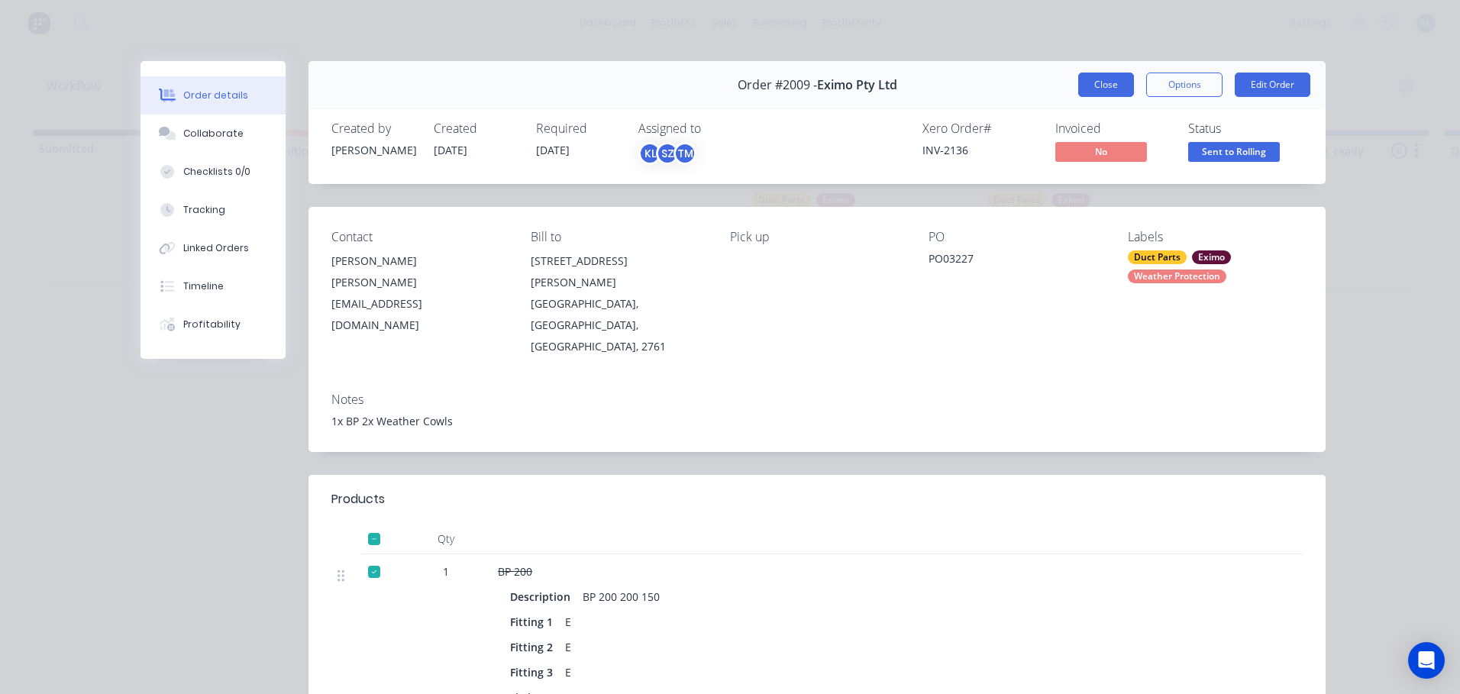
click at [1098, 78] on button "Close" at bounding box center [1106, 85] width 56 height 24
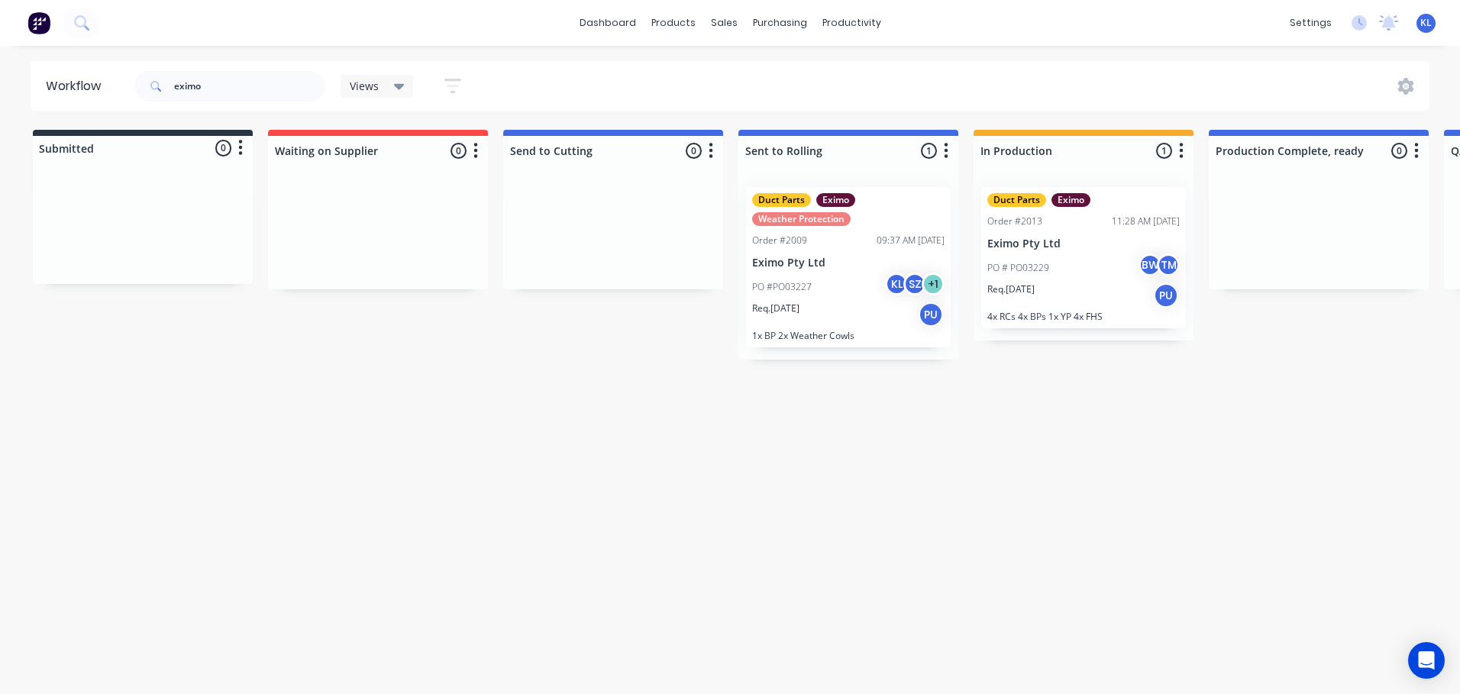
click at [1089, 268] on div "PO # PO03229 BW TM" at bounding box center [1083, 267] width 192 height 29
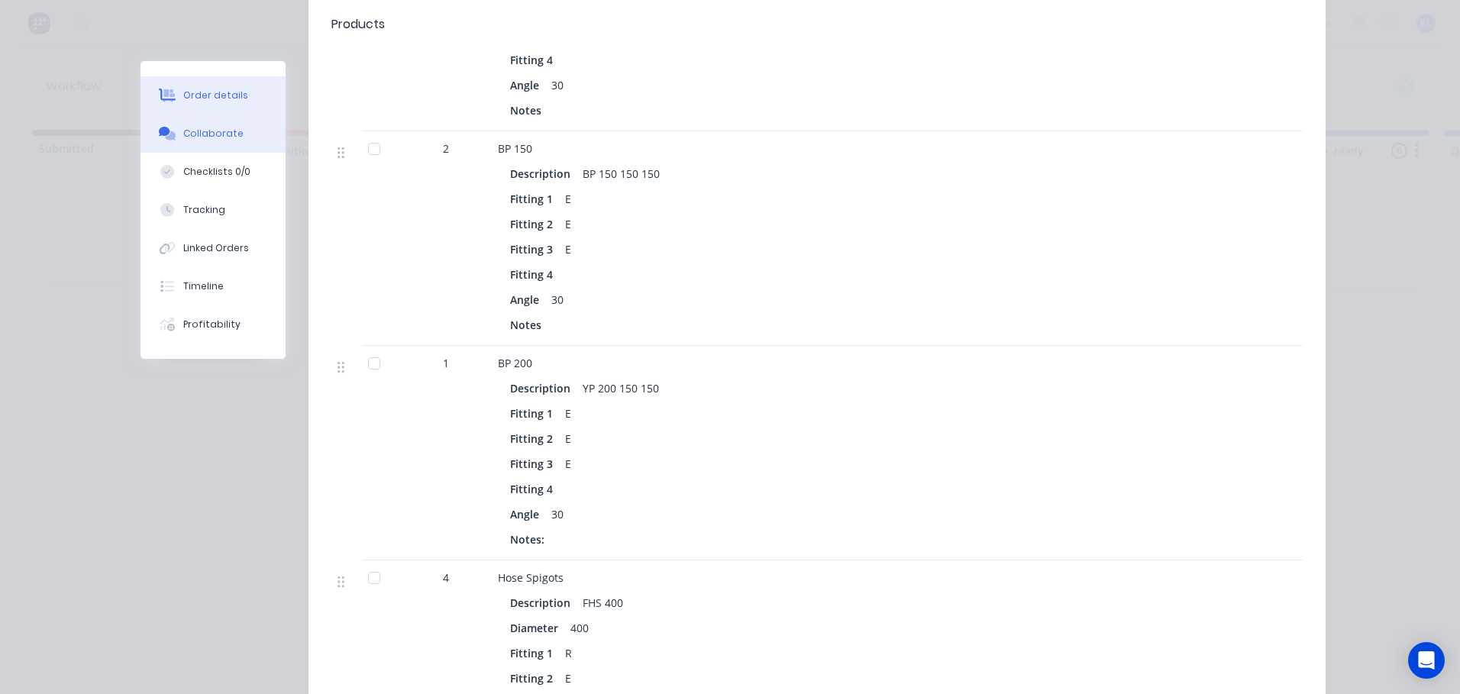
scroll to position [763, 0]
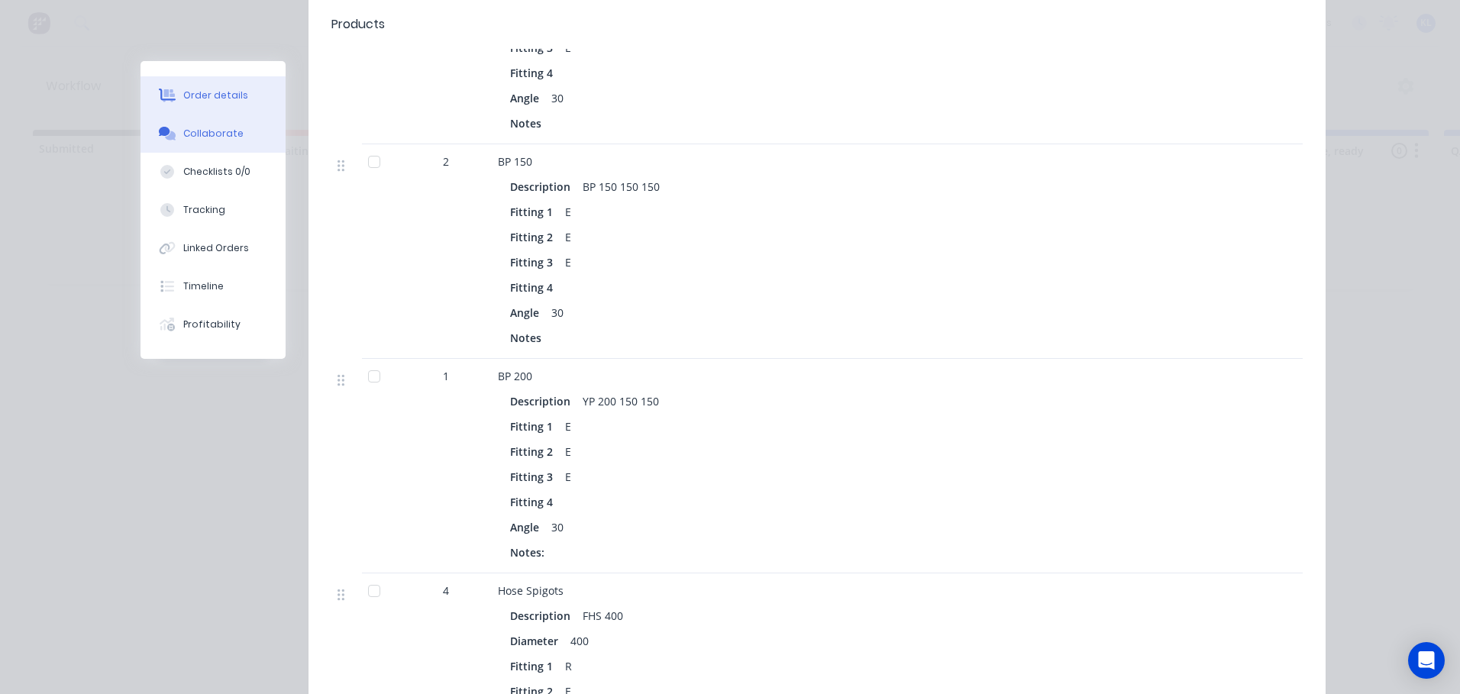
click at [211, 144] on button "Collaborate" at bounding box center [212, 134] width 145 height 38
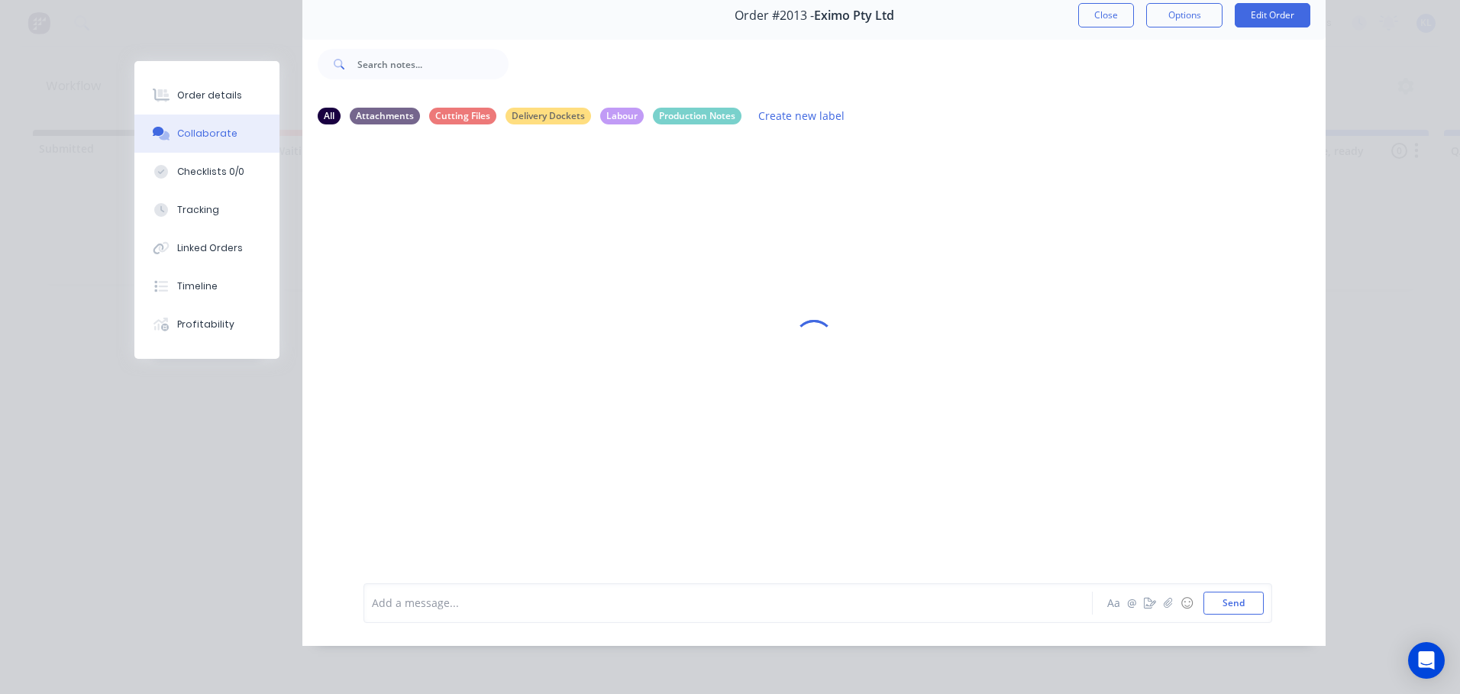
scroll to position [0, 0]
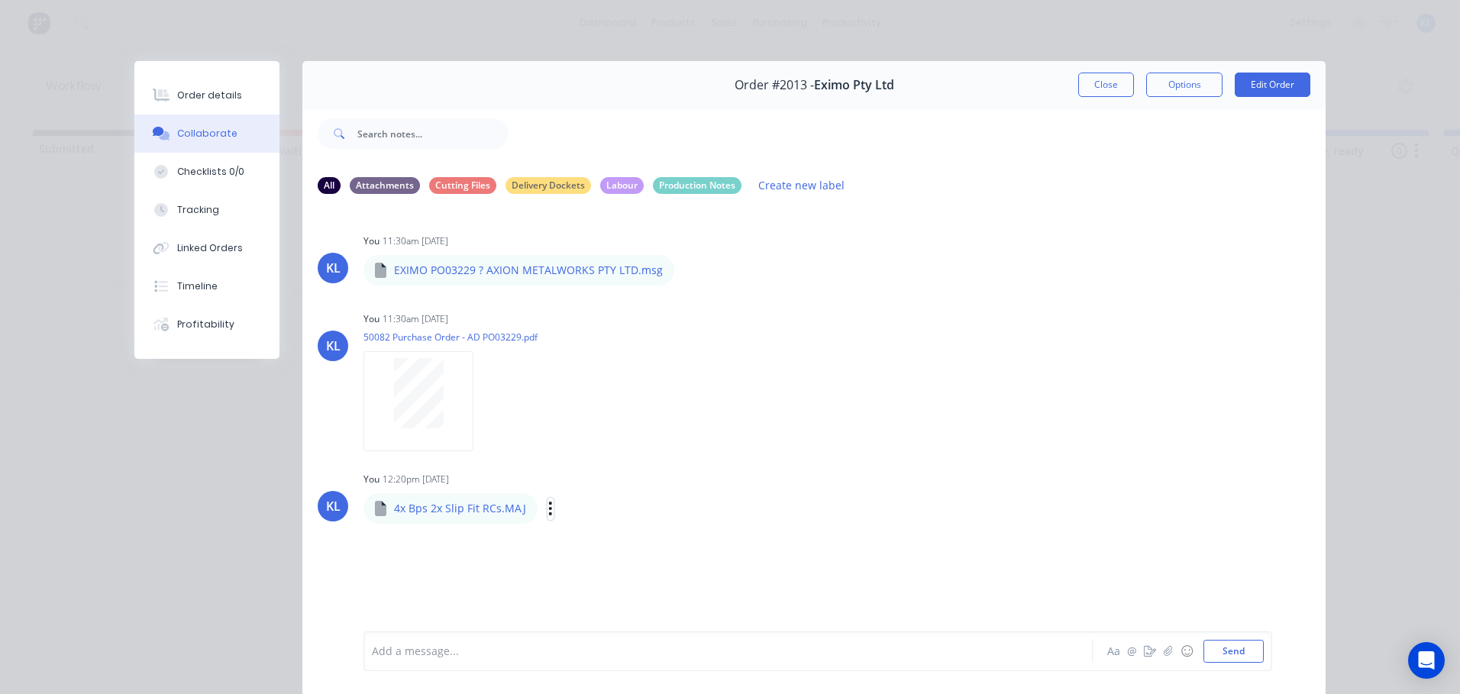
click at [548, 505] on icon "button" at bounding box center [550, 509] width 5 height 18
click at [432, 540] on div "KL You 11:30am [DATE] EXIMO PO03229 ? AXION METALWORKS PTY LTD.msg EXIMO PO0322…" at bounding box center [813, 418] width 1023 height 423
